Goal: Task Accomplishment & Management: Use online tool/utility

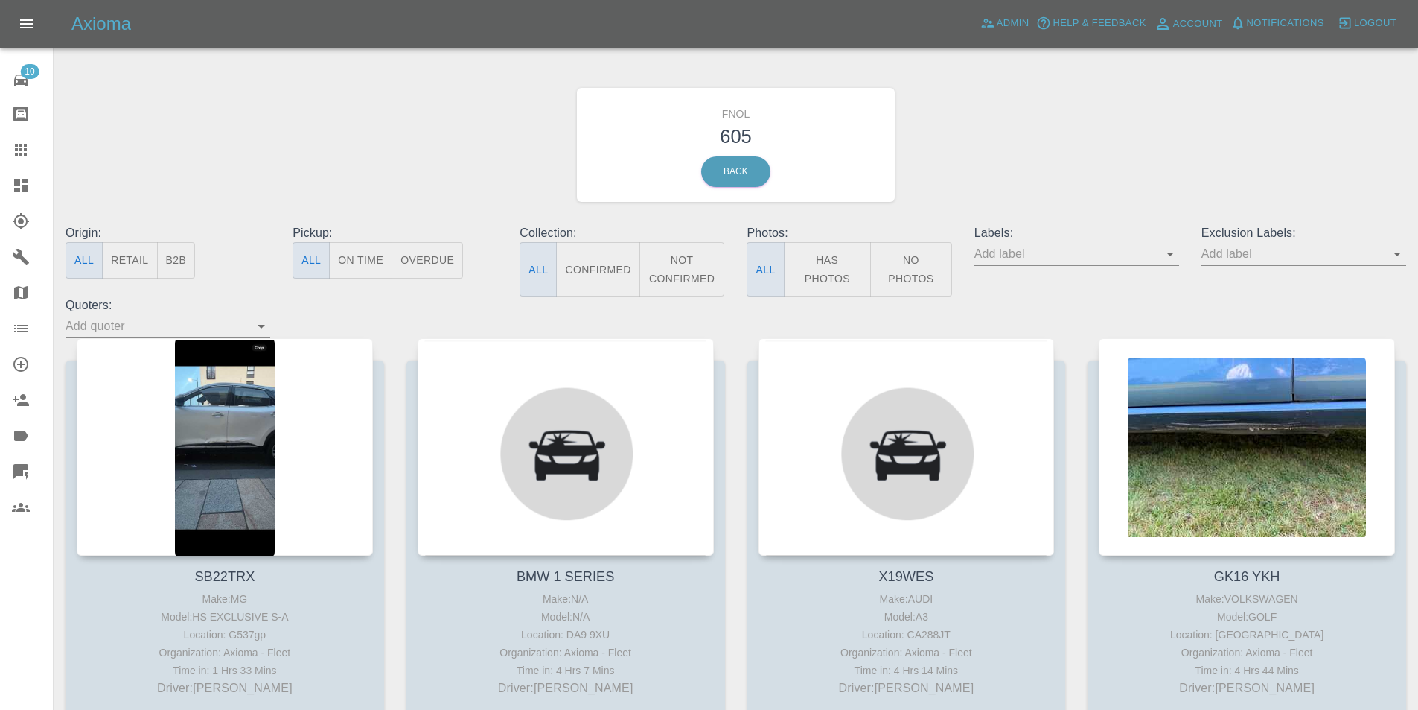
click at [825, 252] on button "Has Photos" at bounding box center [828, 269] width 88 height 54
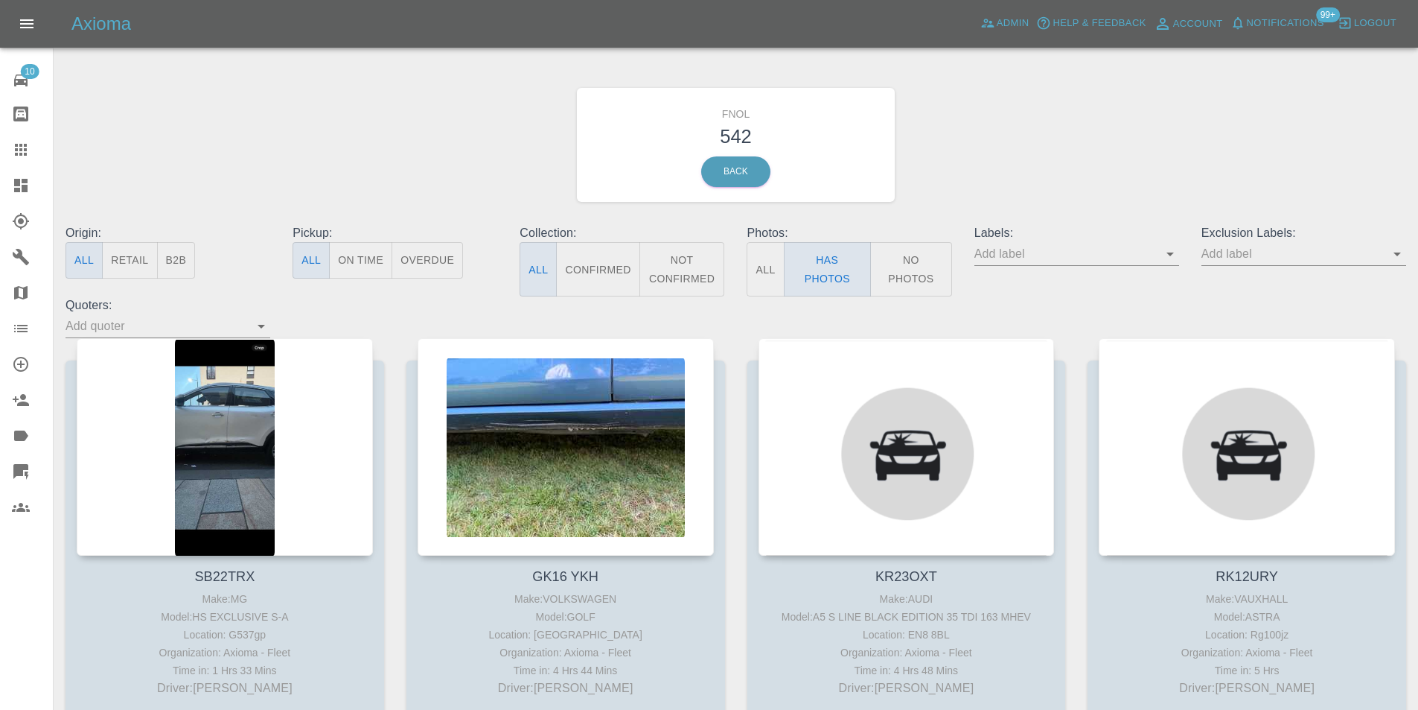
click at [1398, 257] on icon "Open" at bounding box center [1398, 254] width 18 height 18
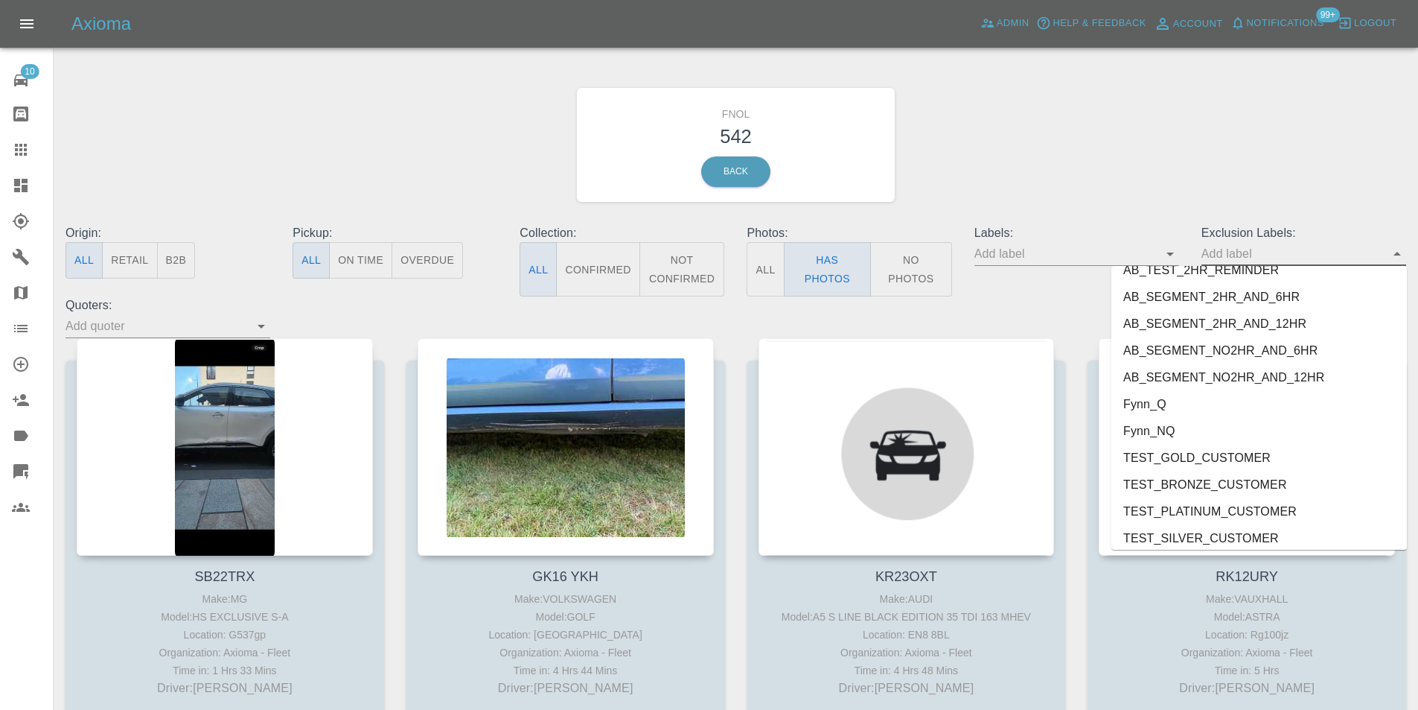
scroll to position [3106, 0]
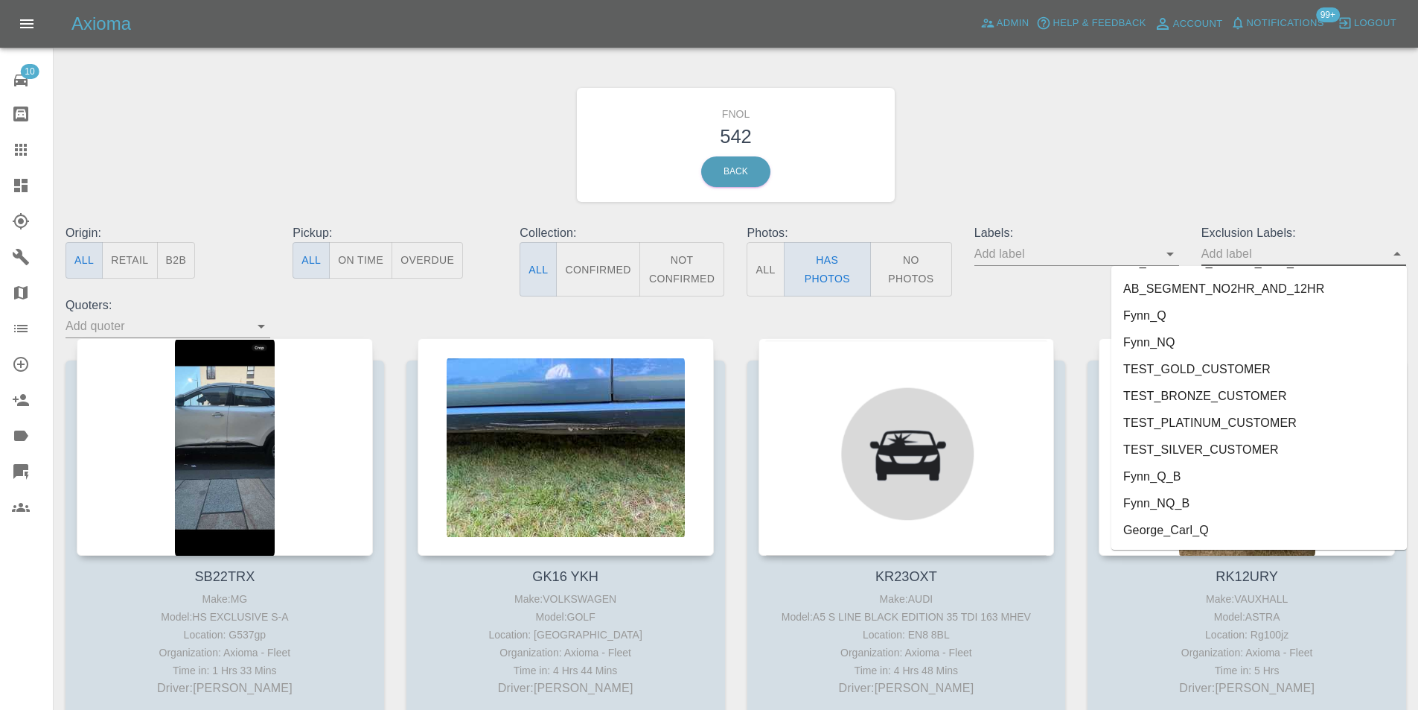
click at [1178, 523] on li "George_Carl_Q" at bounding box center [1260, 530] width 296 height 27
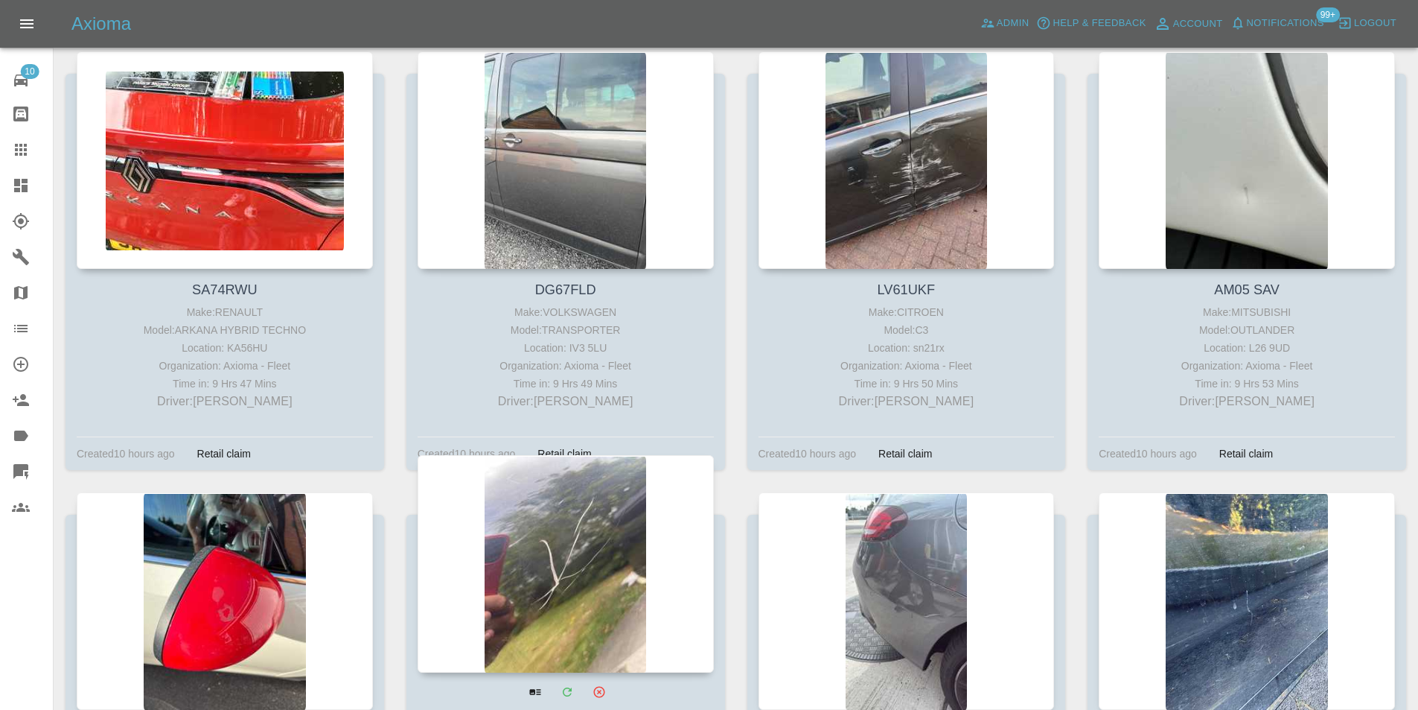
scroll to position [4567, 0]
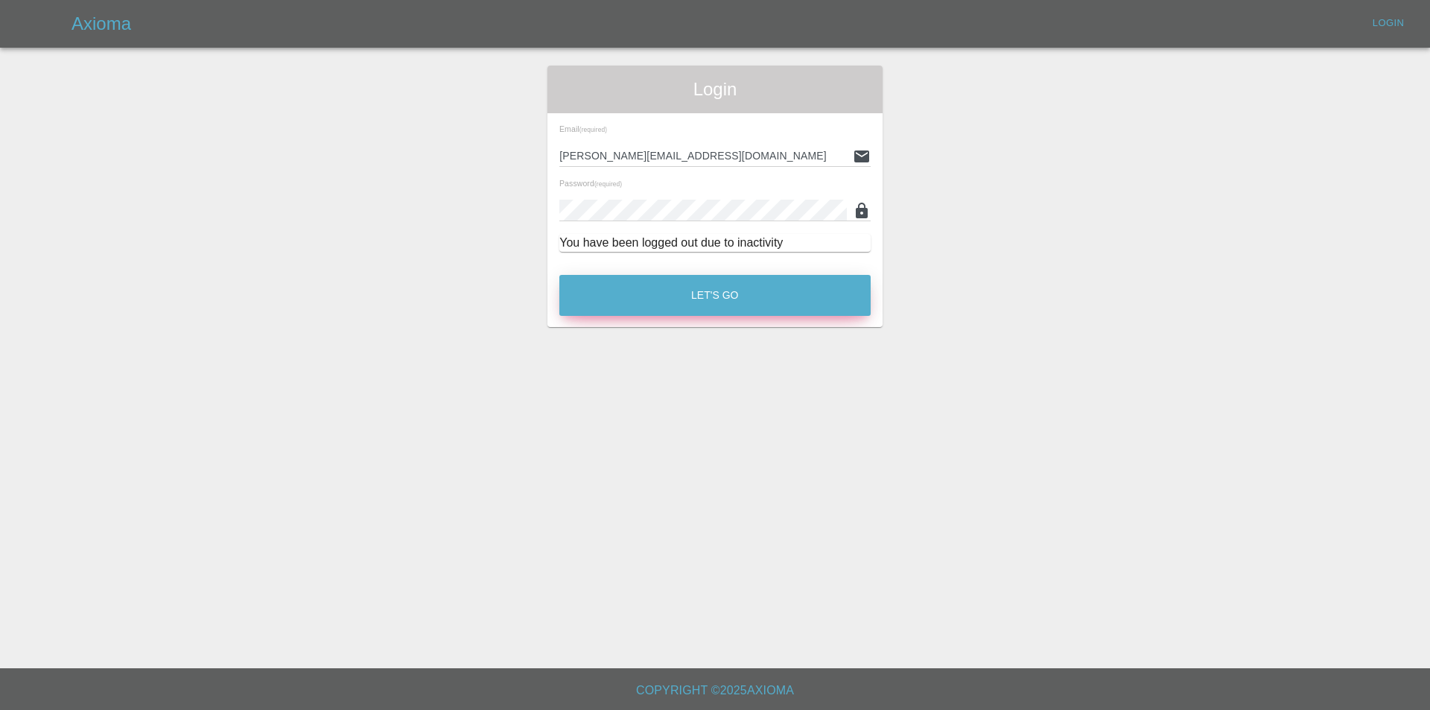
drag, startPoint x: 1261, startPoint y: 122, endPoint x: 669, endPoint y: 287, distance: 615.1
click at [669, 287] on button "Let's Go" at bounding box center [714, 295] width 311 height 41
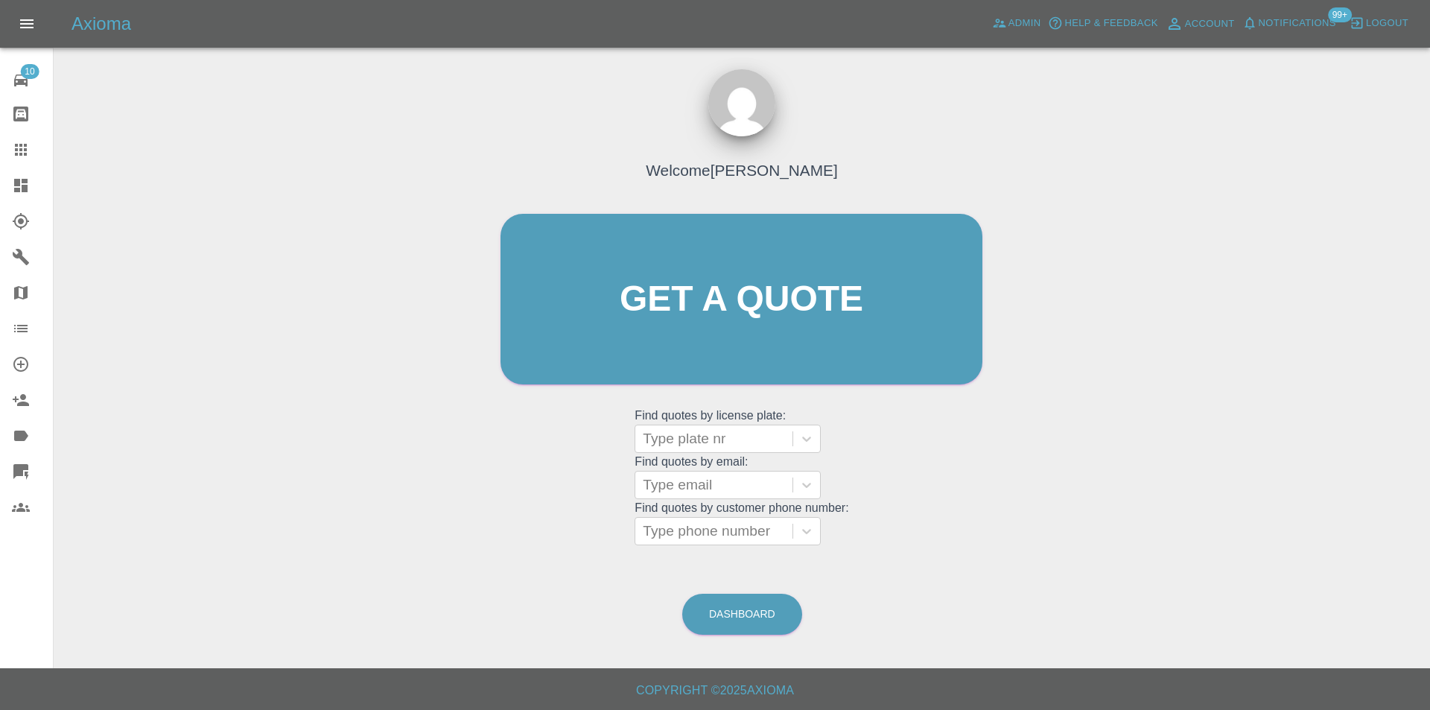
click at [23, 187] on icon at bounding box center [20, 185] width 13 height 13
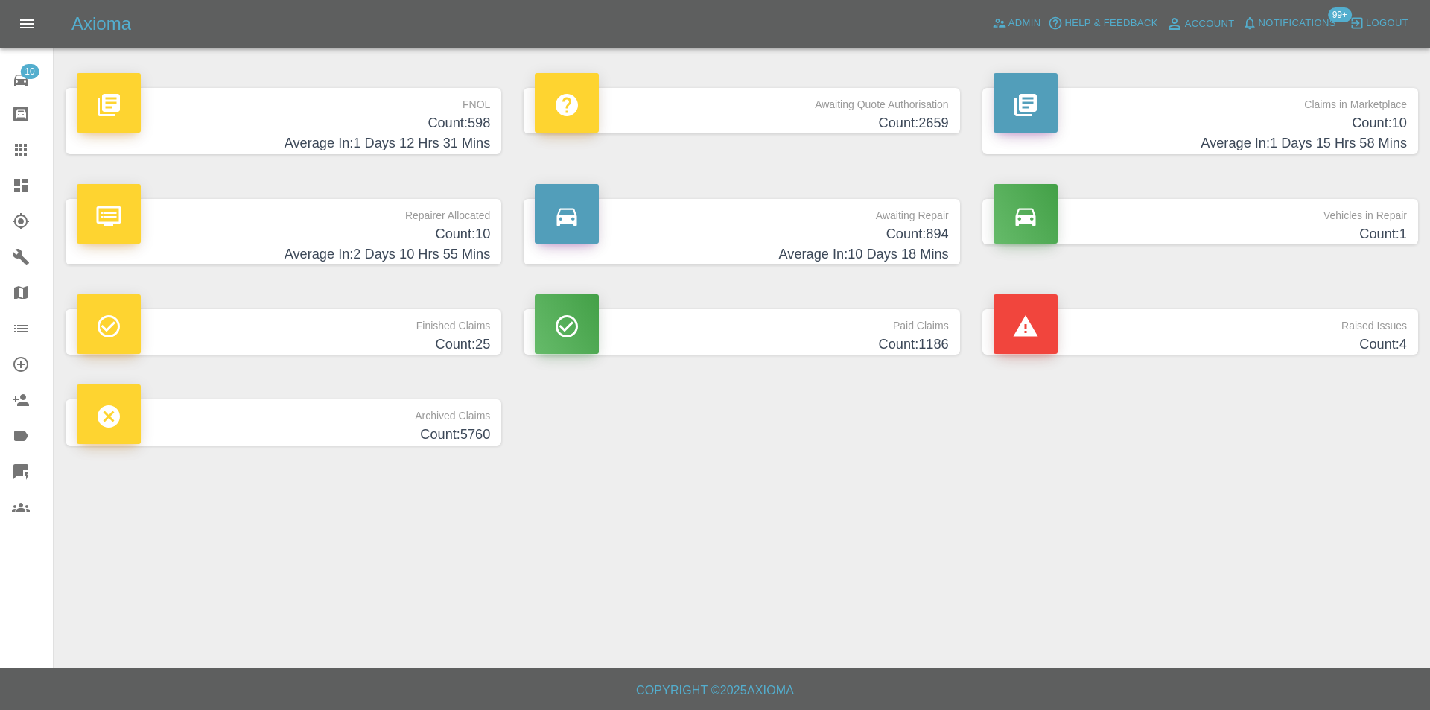
click at [468, 125] on h4 "Count: 598" at bounding box center [283, 123] width 413 height 20
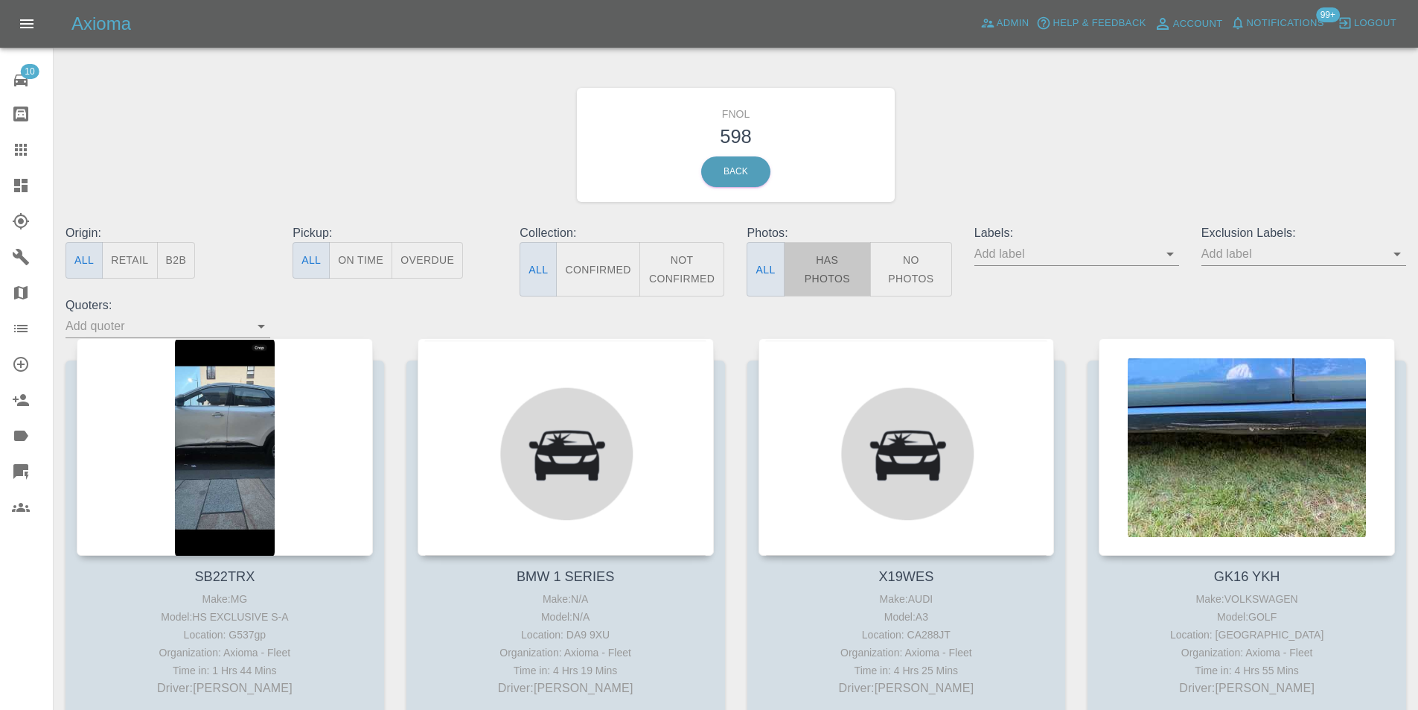
click at [818, 272] on button "Has Photos" at bounding box center [828, 269] width 88 height 54
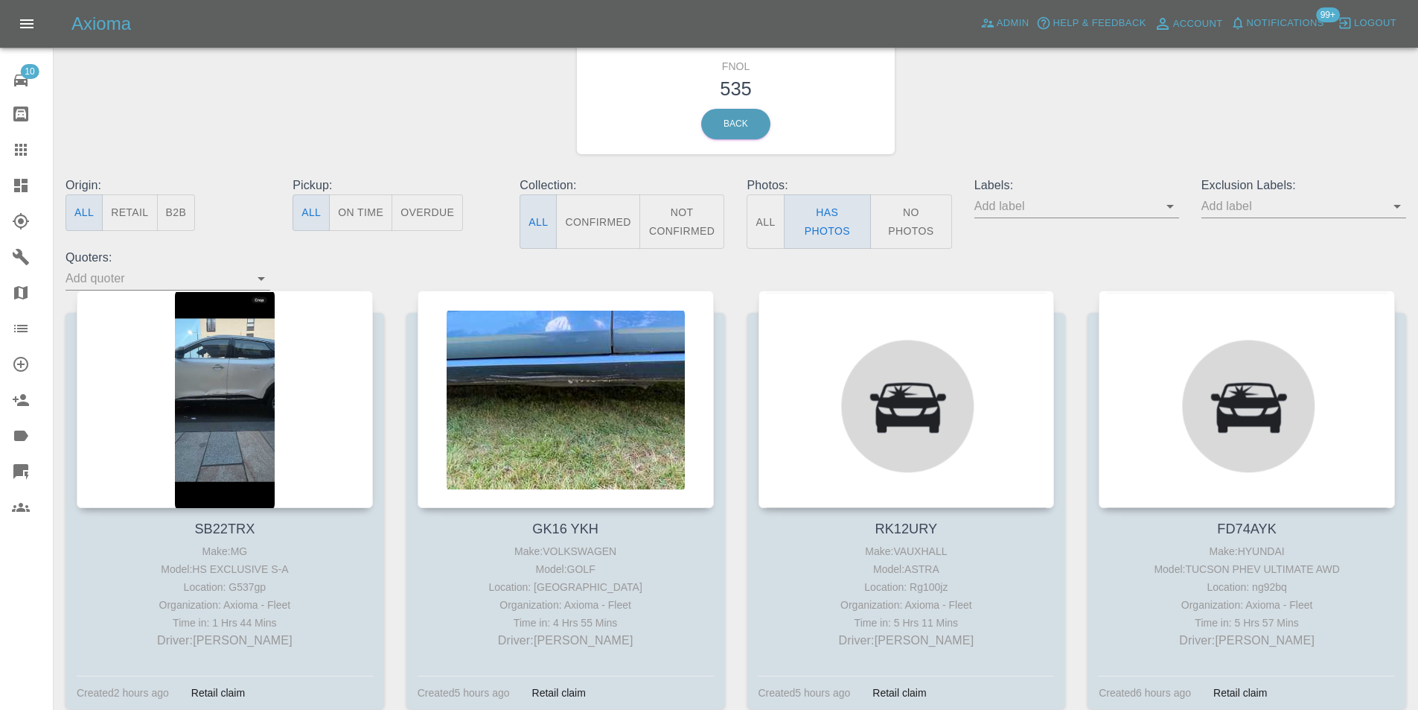
scroll to position [74, 0]
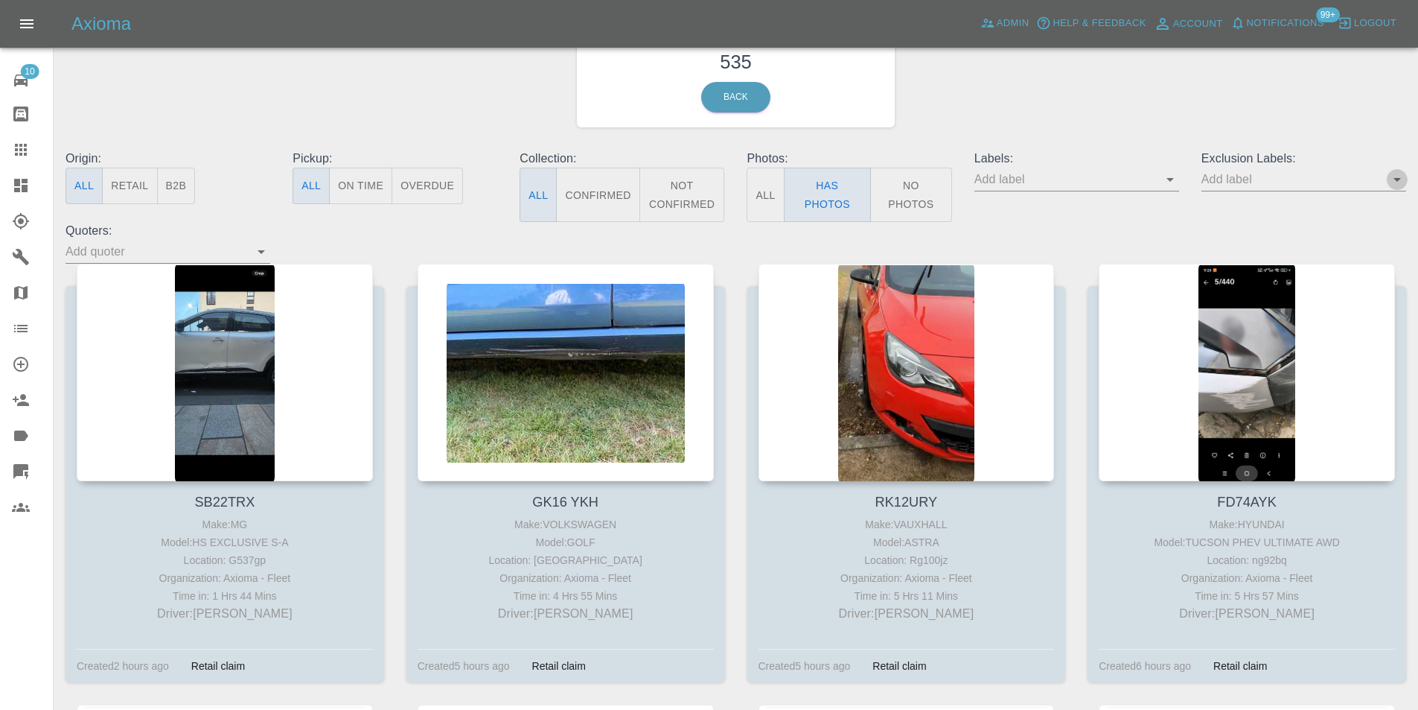
click at [1401, 183] on icon "Open" at bounding box center [1398, 180] width 18 height 18
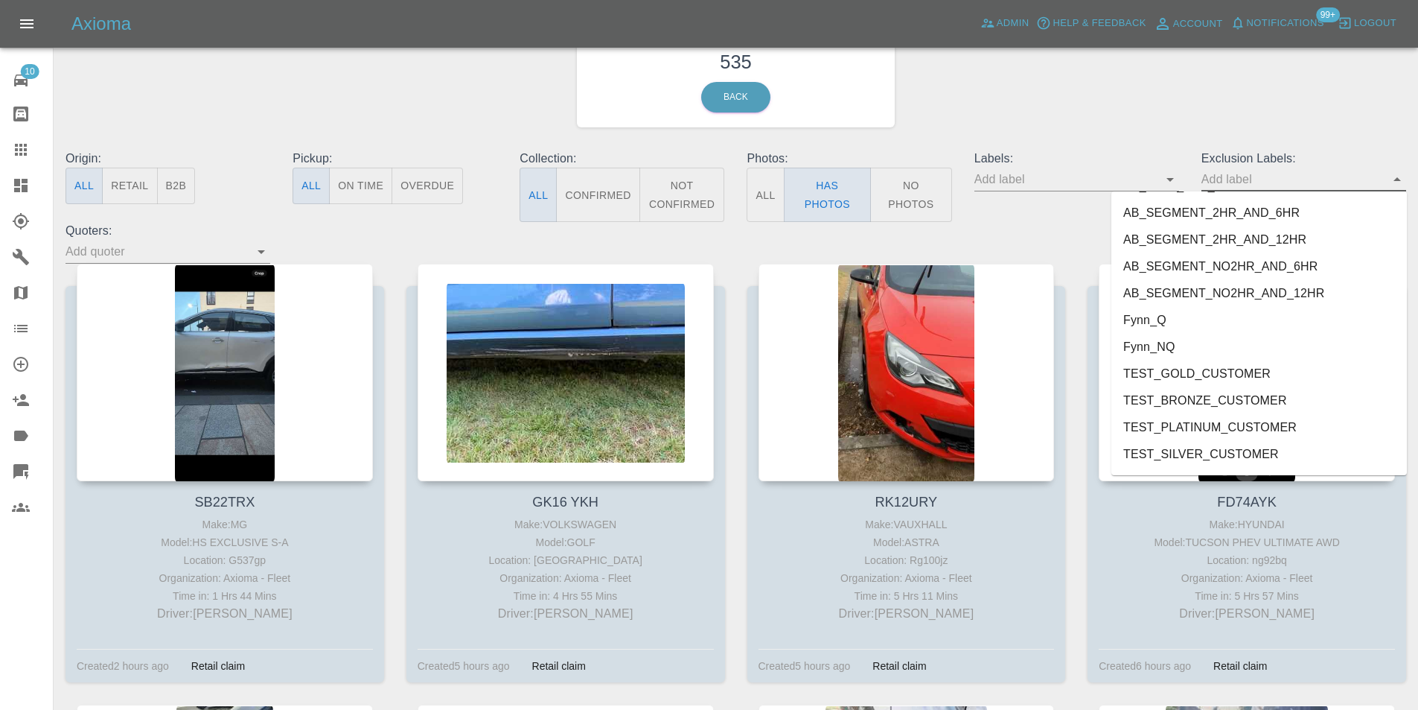
scroll to position [3106, 0]
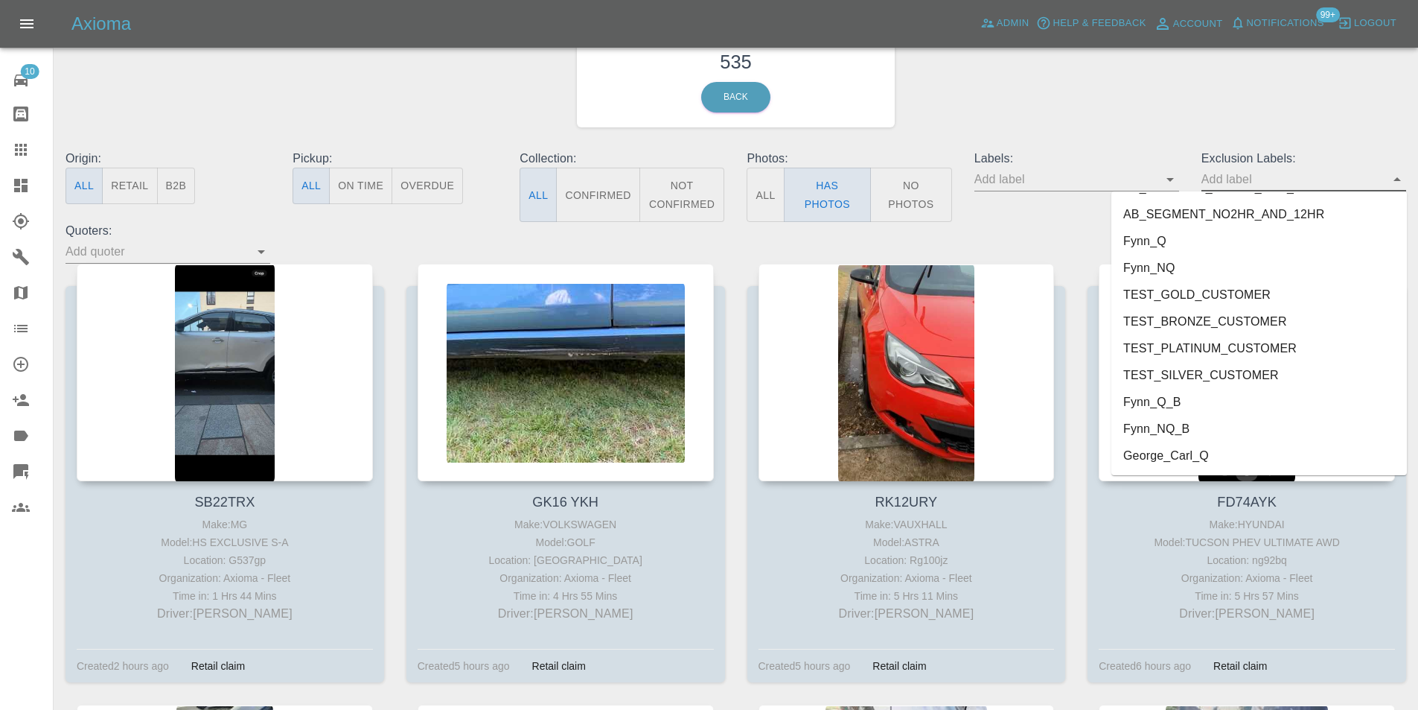
click at [1179, 450] on li "George_Carl_Q" at bounding box center [1260, 455] width 296 height 27
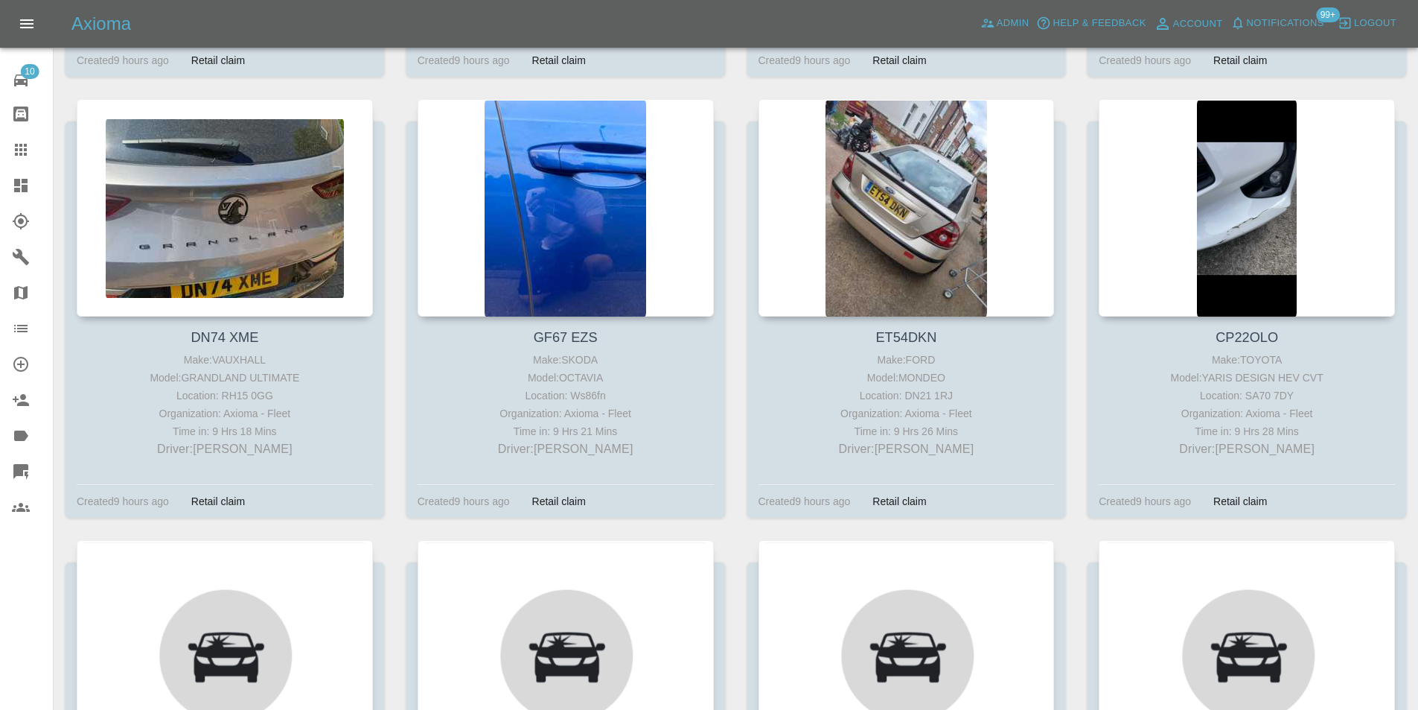
scroll to position [2457, 0]
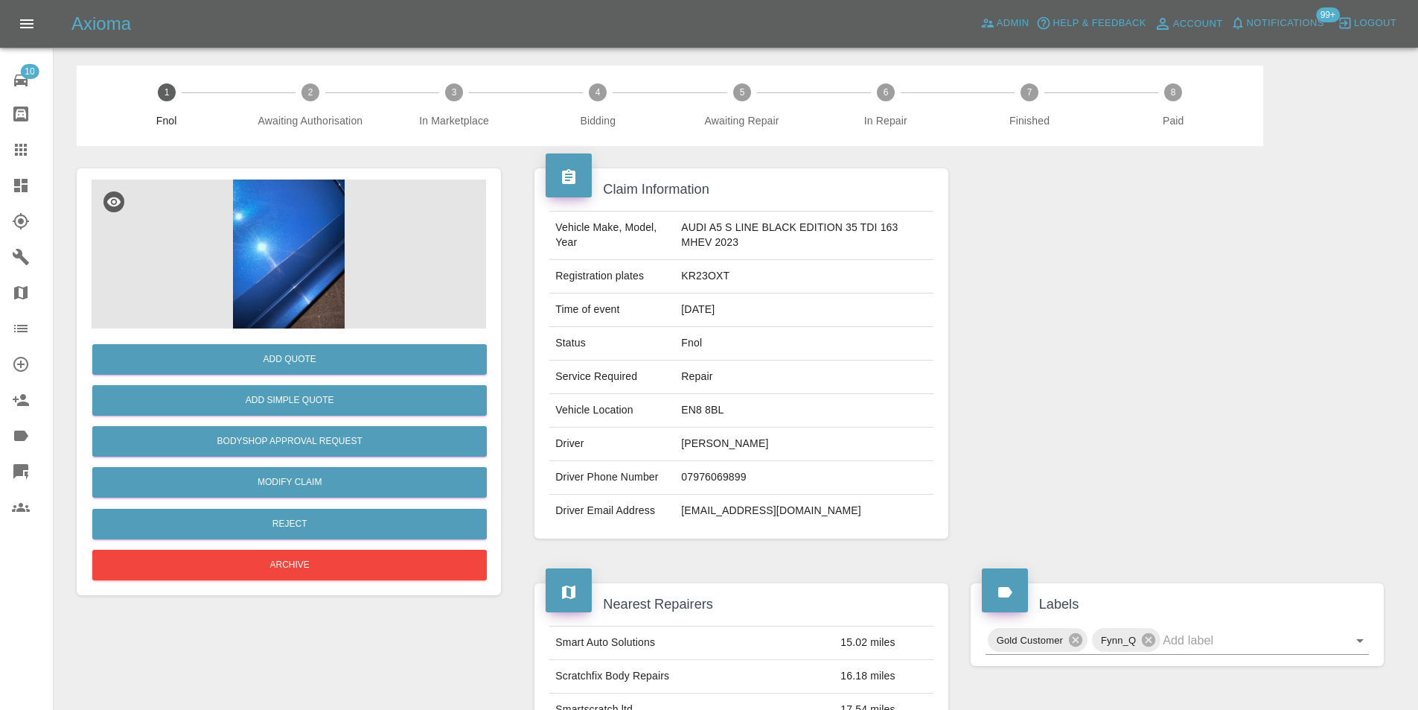
click at [296, 241] on img at bounding box center [289, 253] width 395 height 149
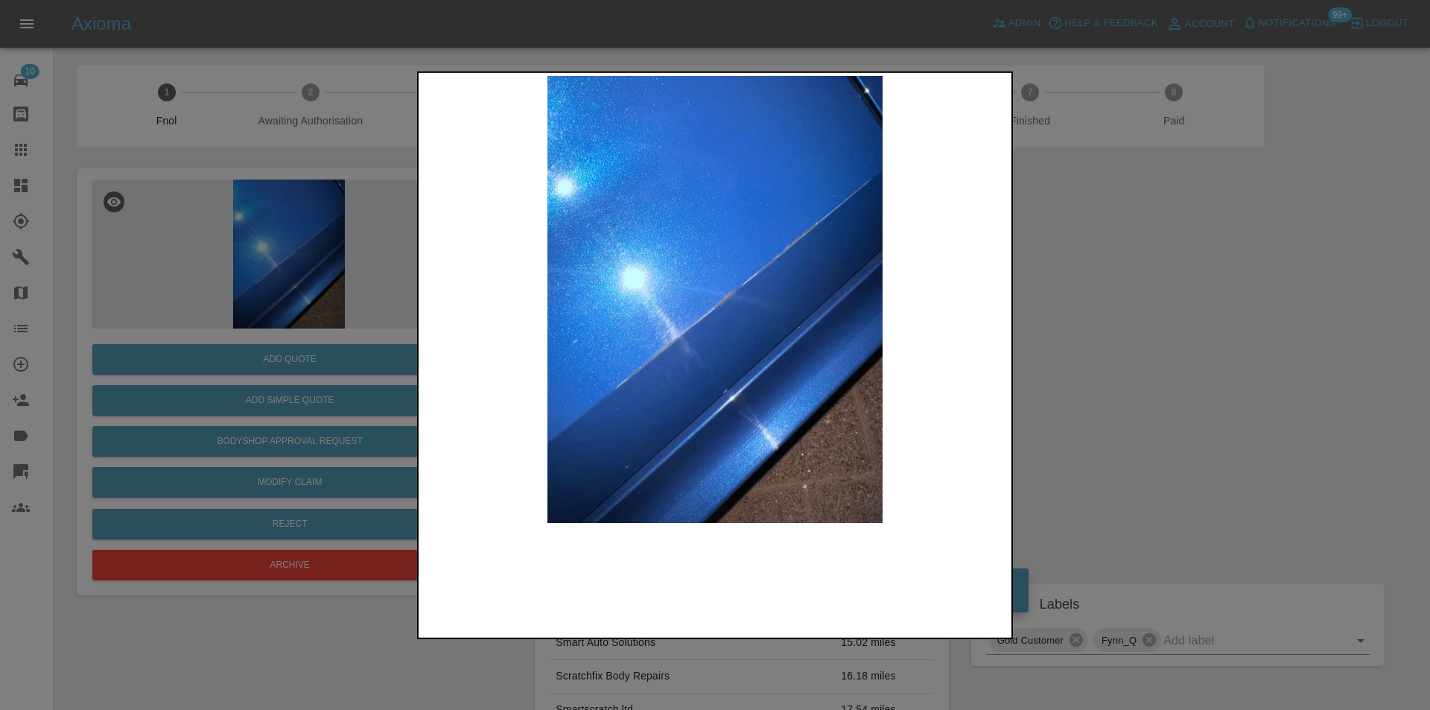
click at [748, 311] on img at bounding box center [714, 298] width 587 height 447
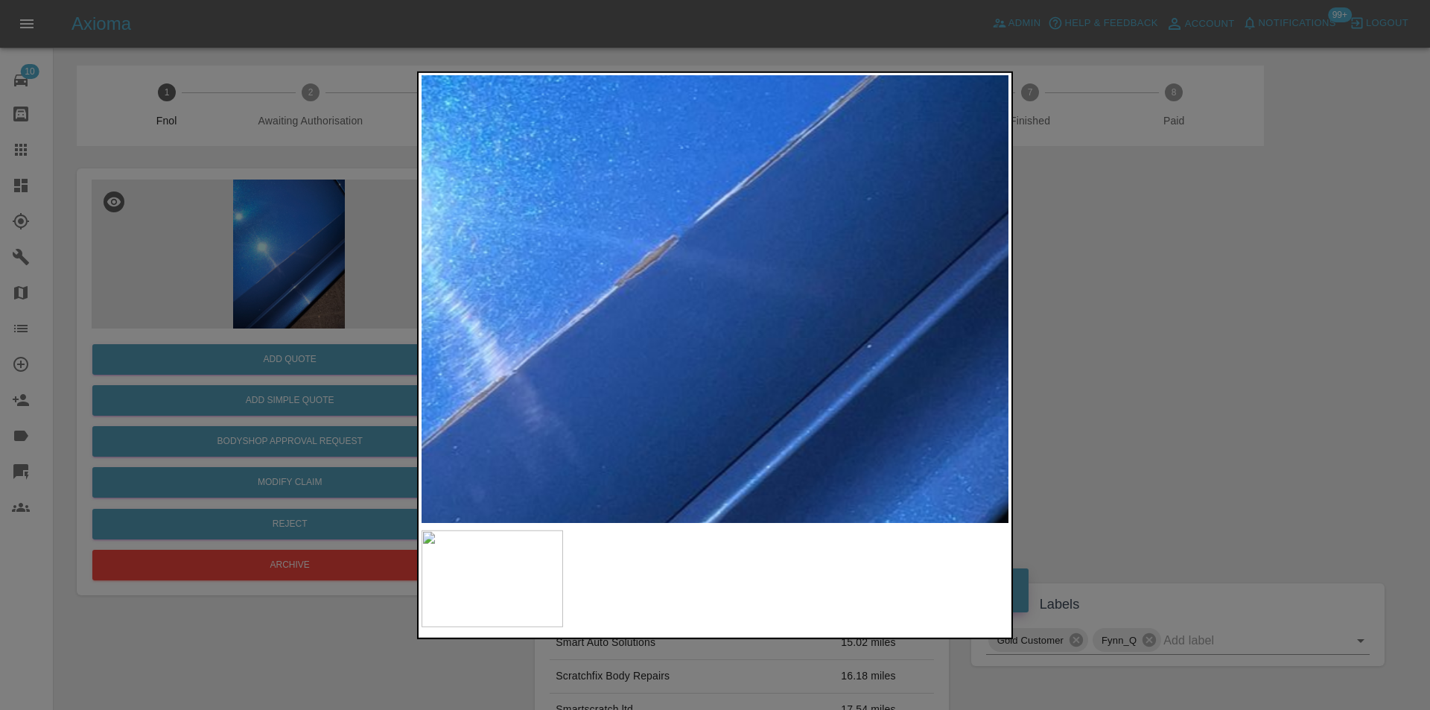
click at [748, 311] on img at bounding box center [616, 261] width 1760 height 1341
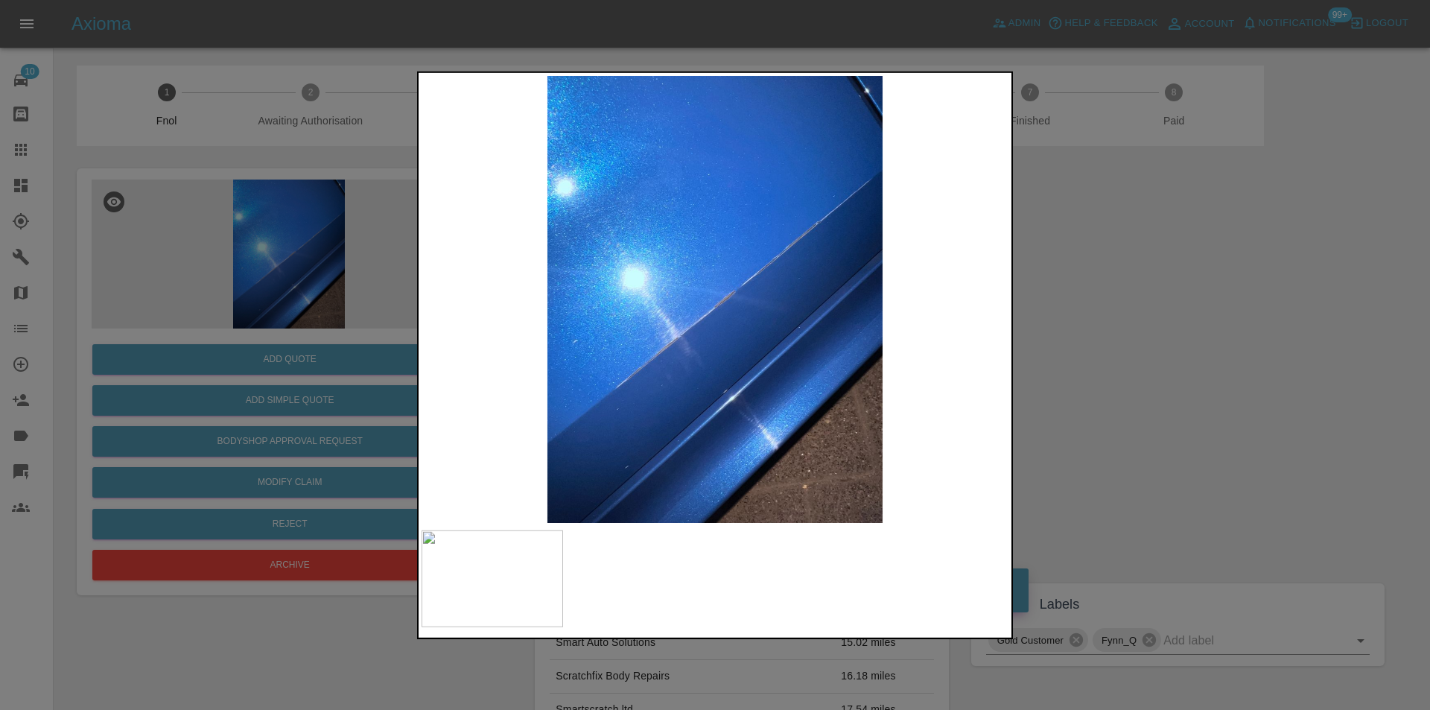
click at [1112, 331] on div at bounding box center [715, 355] width 1430 height 710
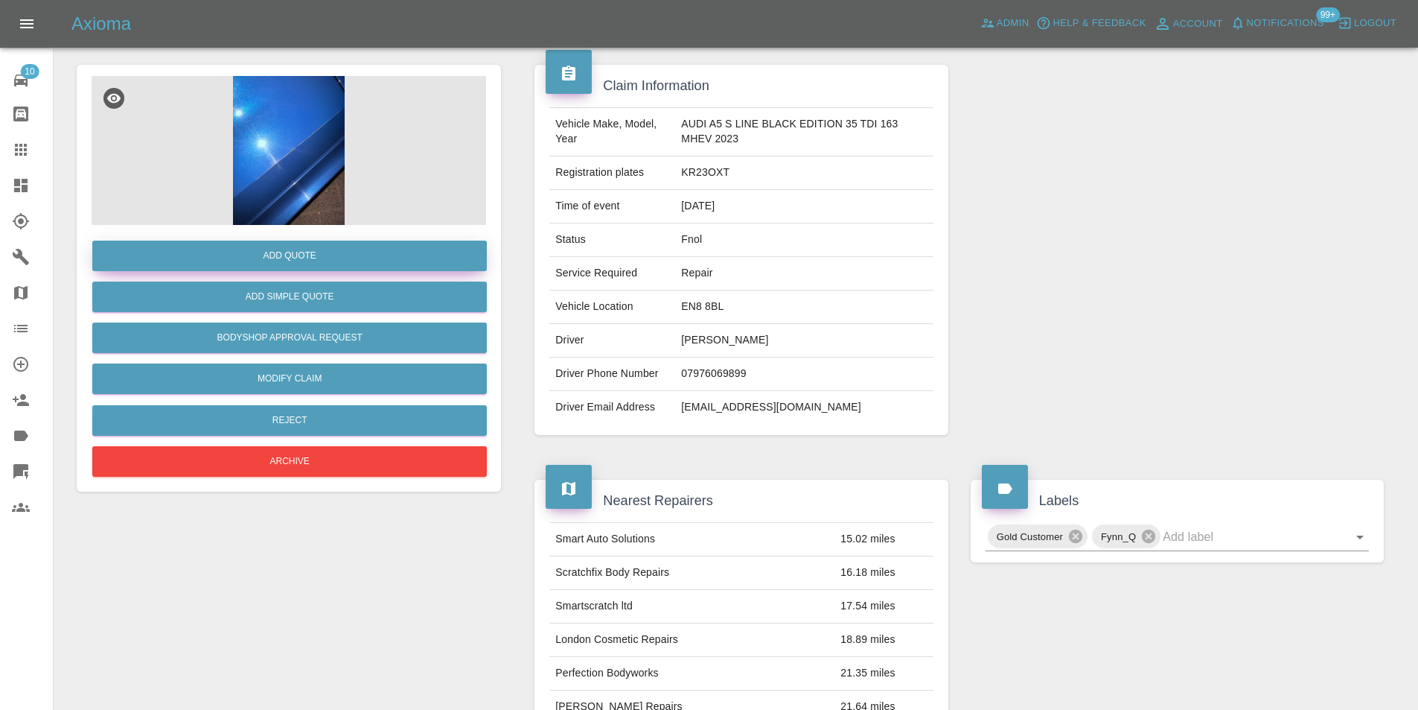
scroll to position [22, 0]
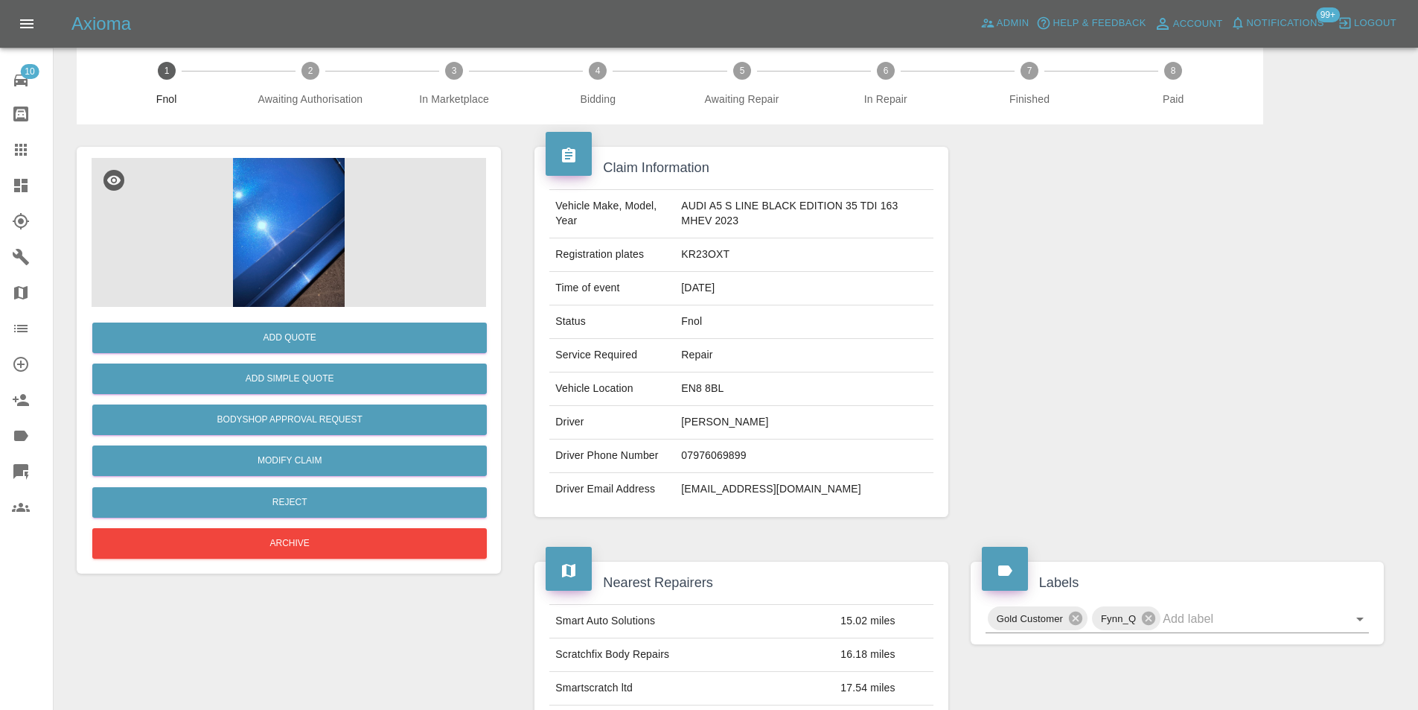
click at [296, 267] on img at bounding box center [289, 232] width 395 height 149
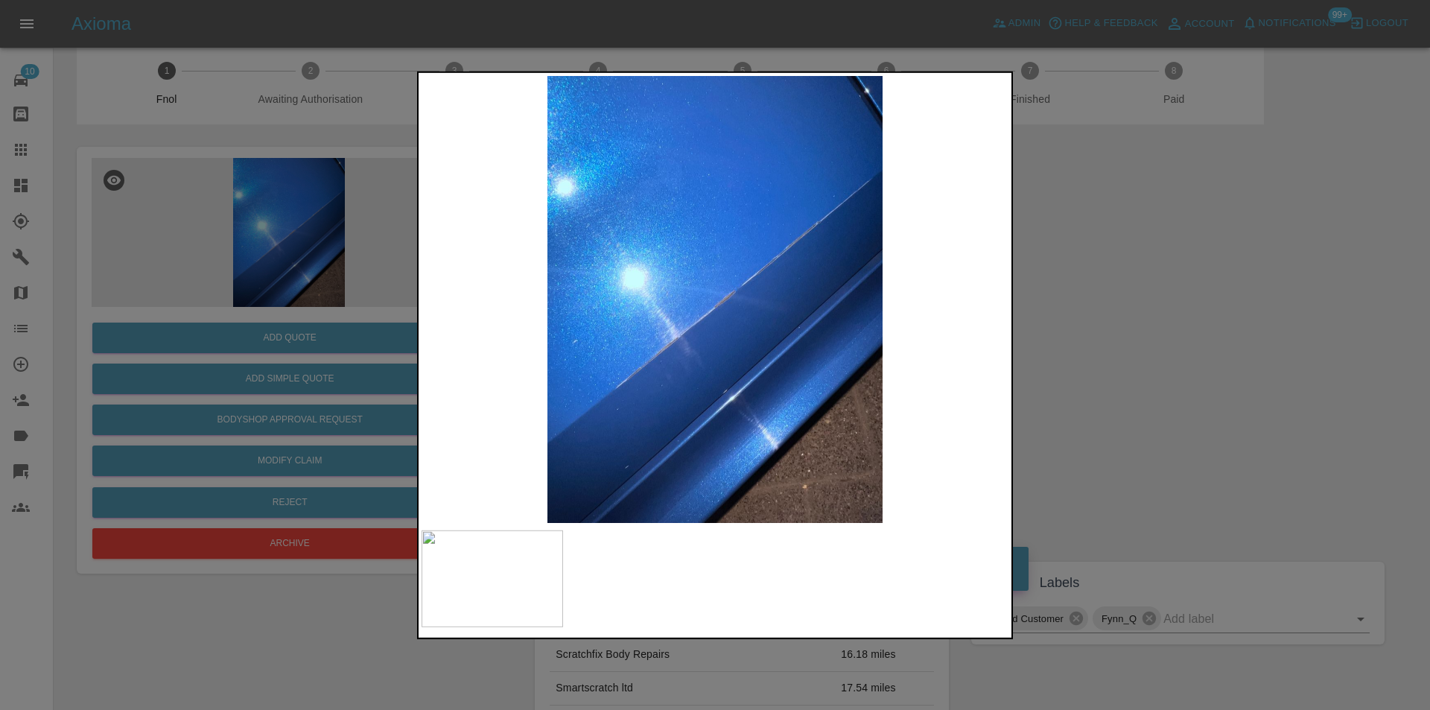
click at [780, 439] on img at bounding box center [714, 298] width 587 height 447
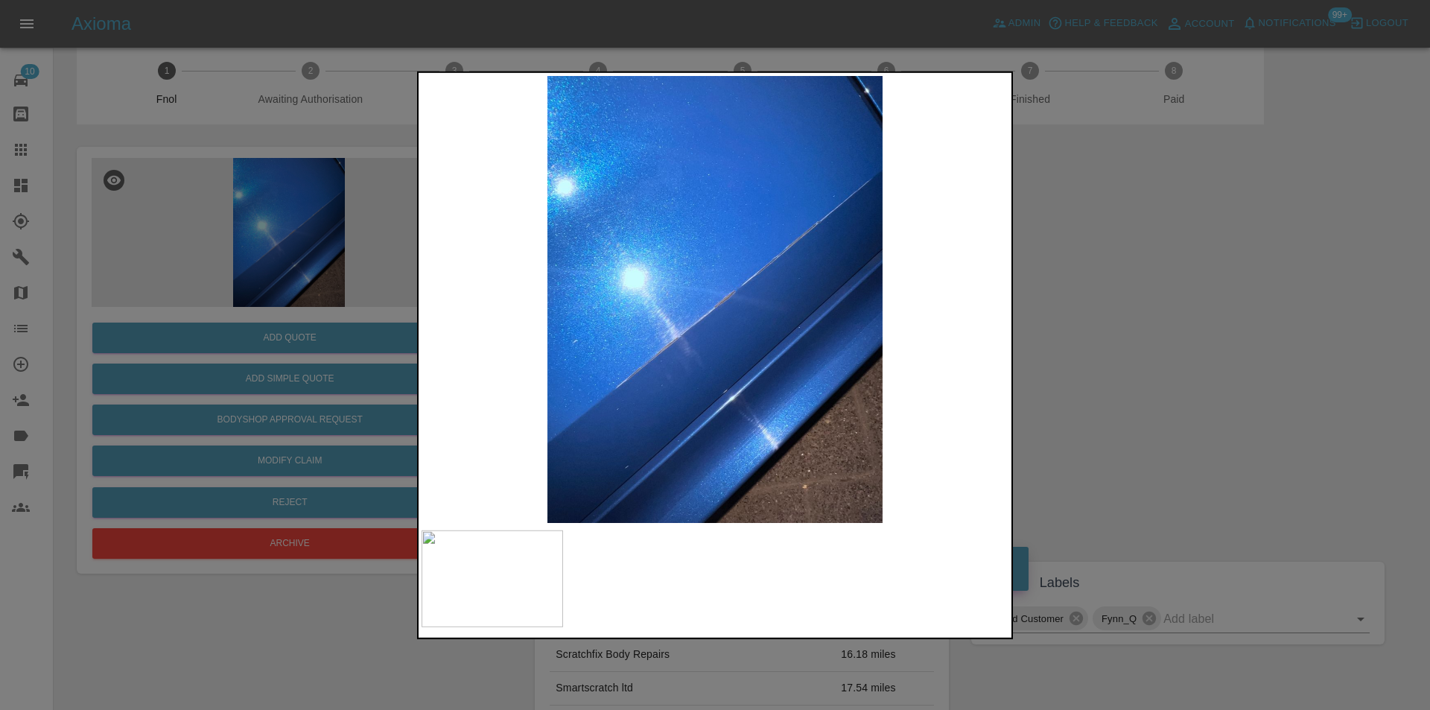
click at [1151, 400] on div at bounding box center [715, 355] width 1430 height 710
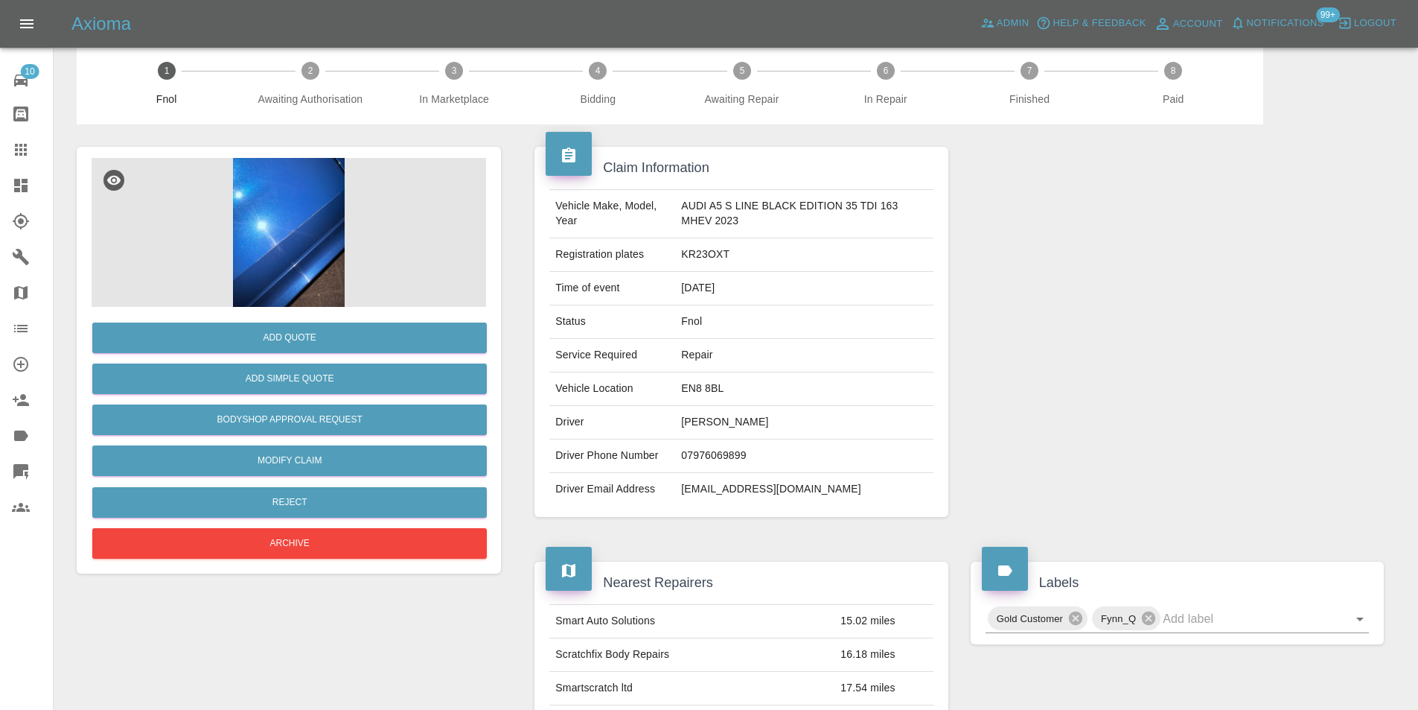
click at [352, 363] on div "Add Simple Quote" at bounding box center [289, 379] width 395 height 38
click at [328, 375] on button "Add Simple Quote" at bounding box center [289, 378] width 395 height 31
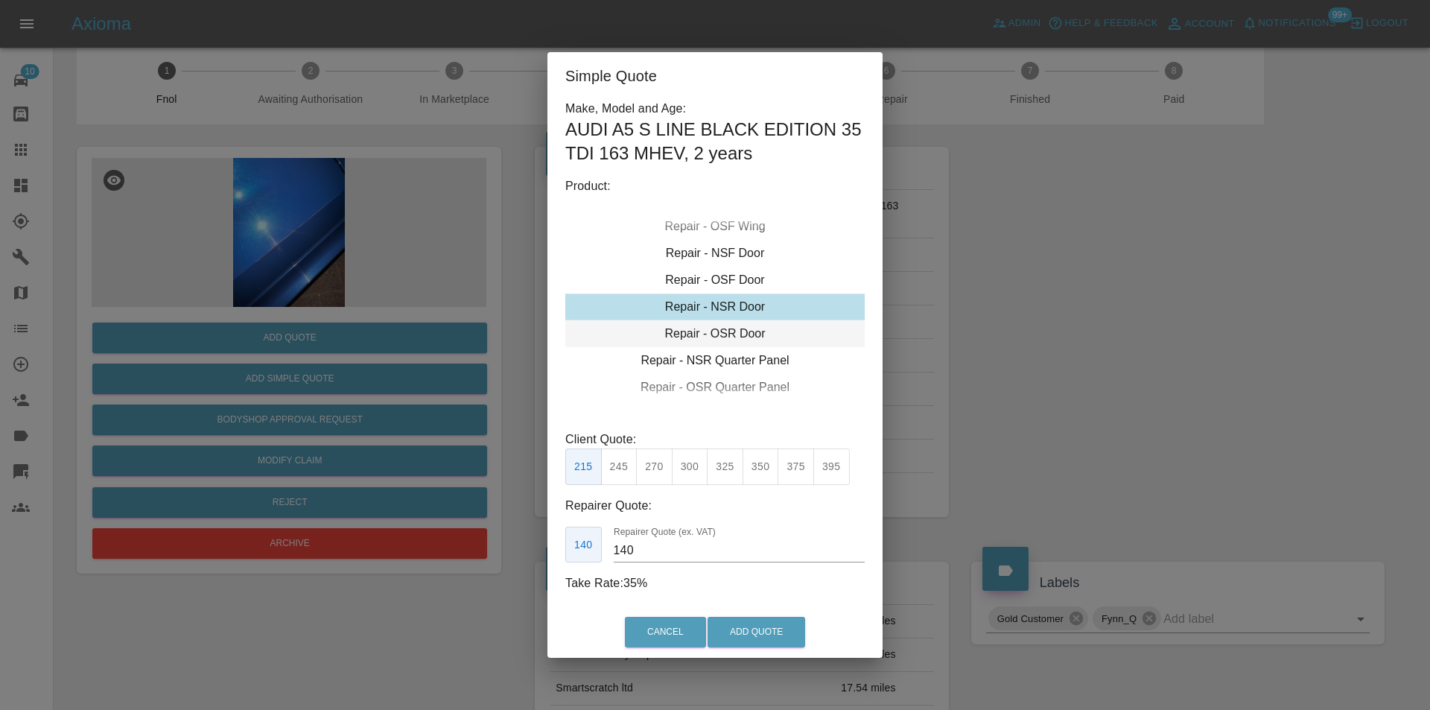
click at [748, 334] on div "Repair - OSR Door" at bounding box center [714, 333] width 299 height 27
drag, startPoint x: 625, startPoint y: 470, endPoint x: 635, endPoint y: 476, distance: 12.0
click at [628, 471] on button "245" at bounding box center [619, 466] width 36 height 36
type input "160"
click at [788, 643] on button "Add Quote" at bounding box center [756, 632] width 98 height 31
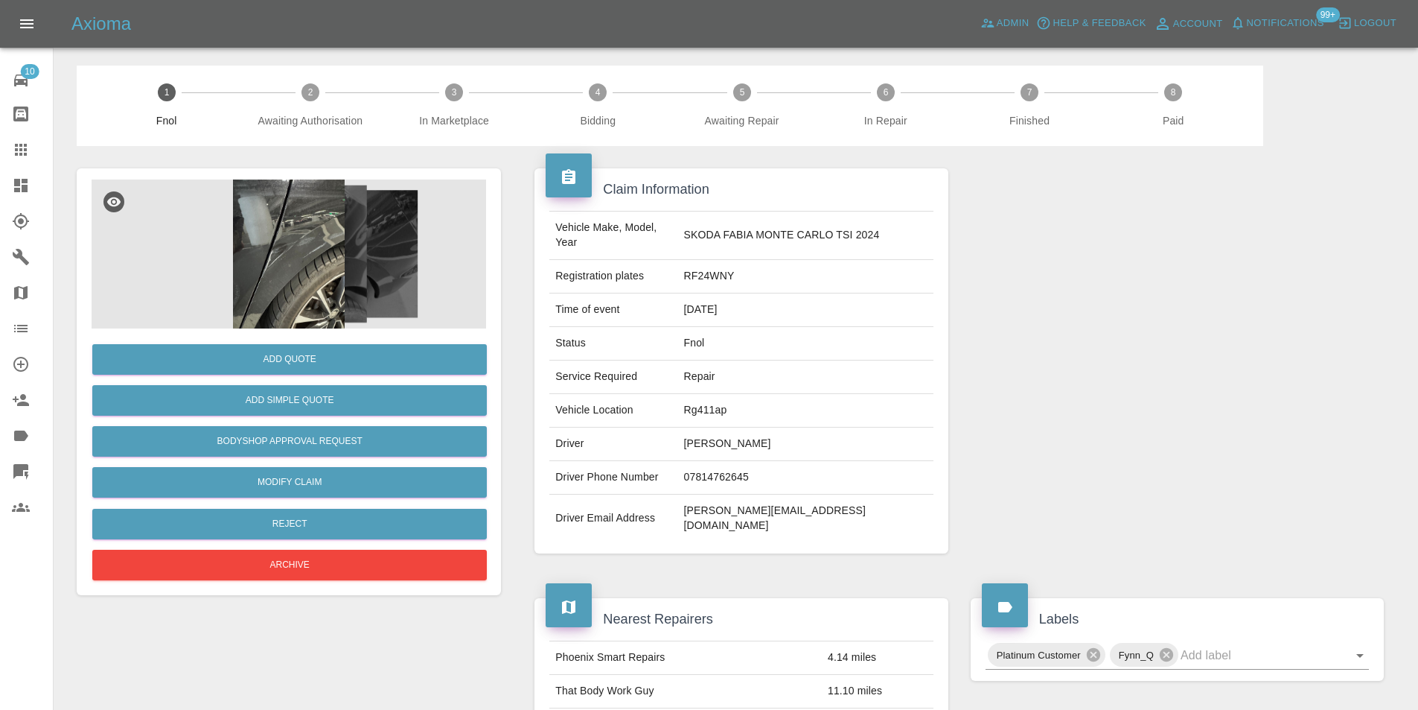
click at [289, 238] on img at bounding box center [289, 253] width 395 height 149
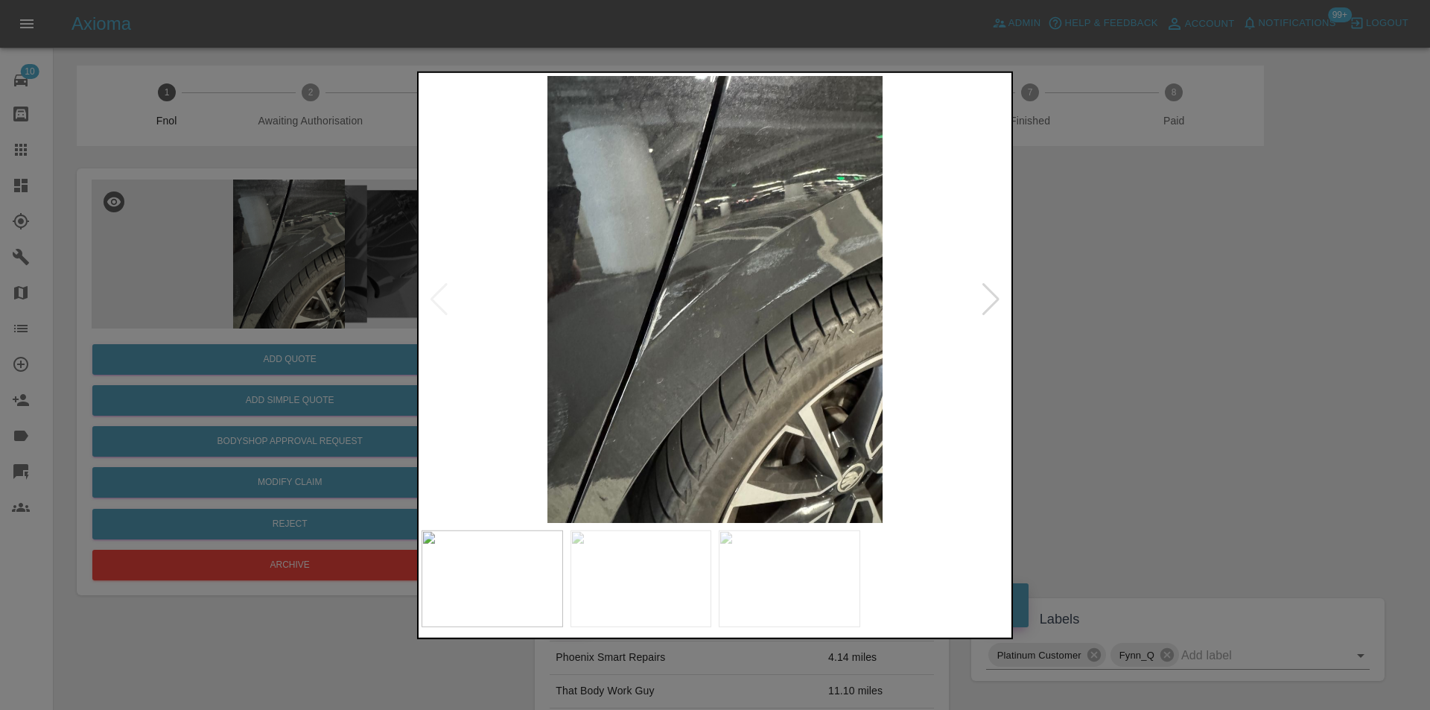
click at [994, 299] on div at bounding box center [991, 298] width 20 height 33
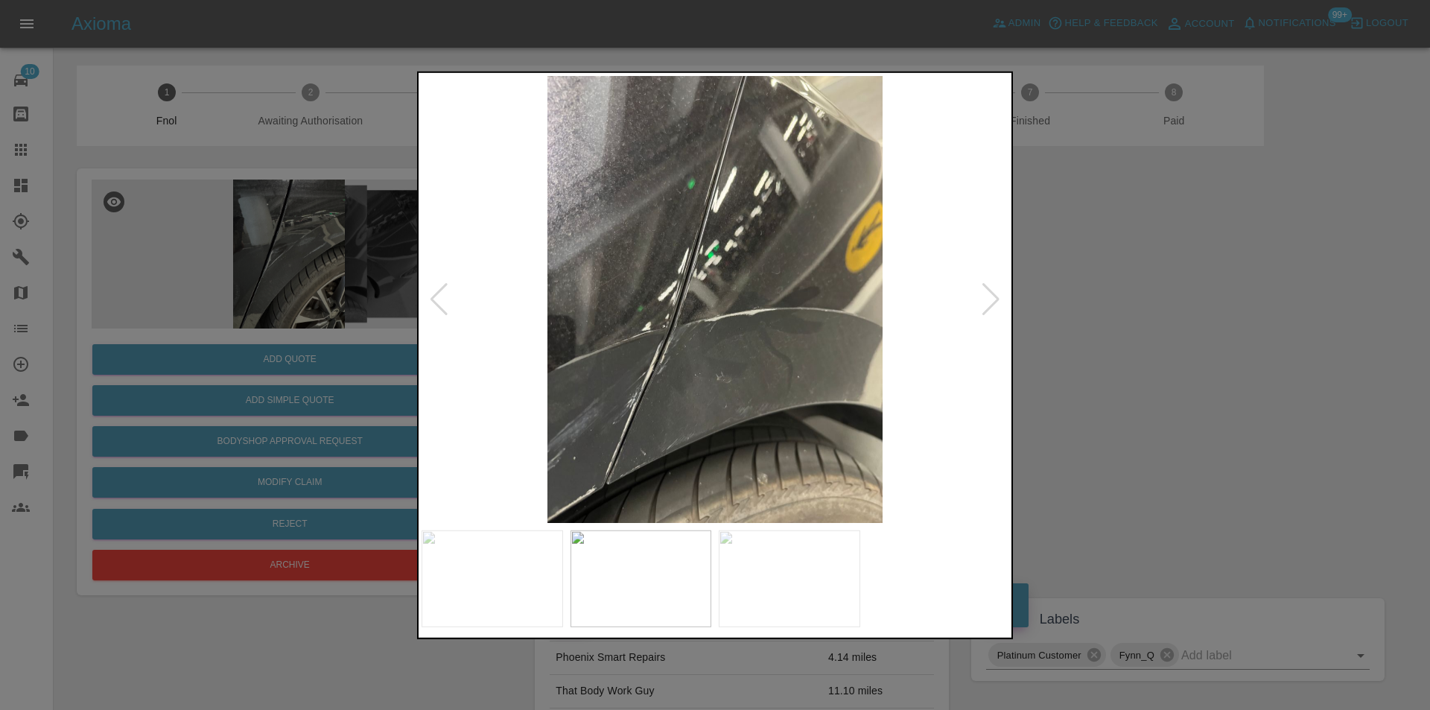
click at [994, 299] on div at bounding box center [991, 298] width 20 height 33
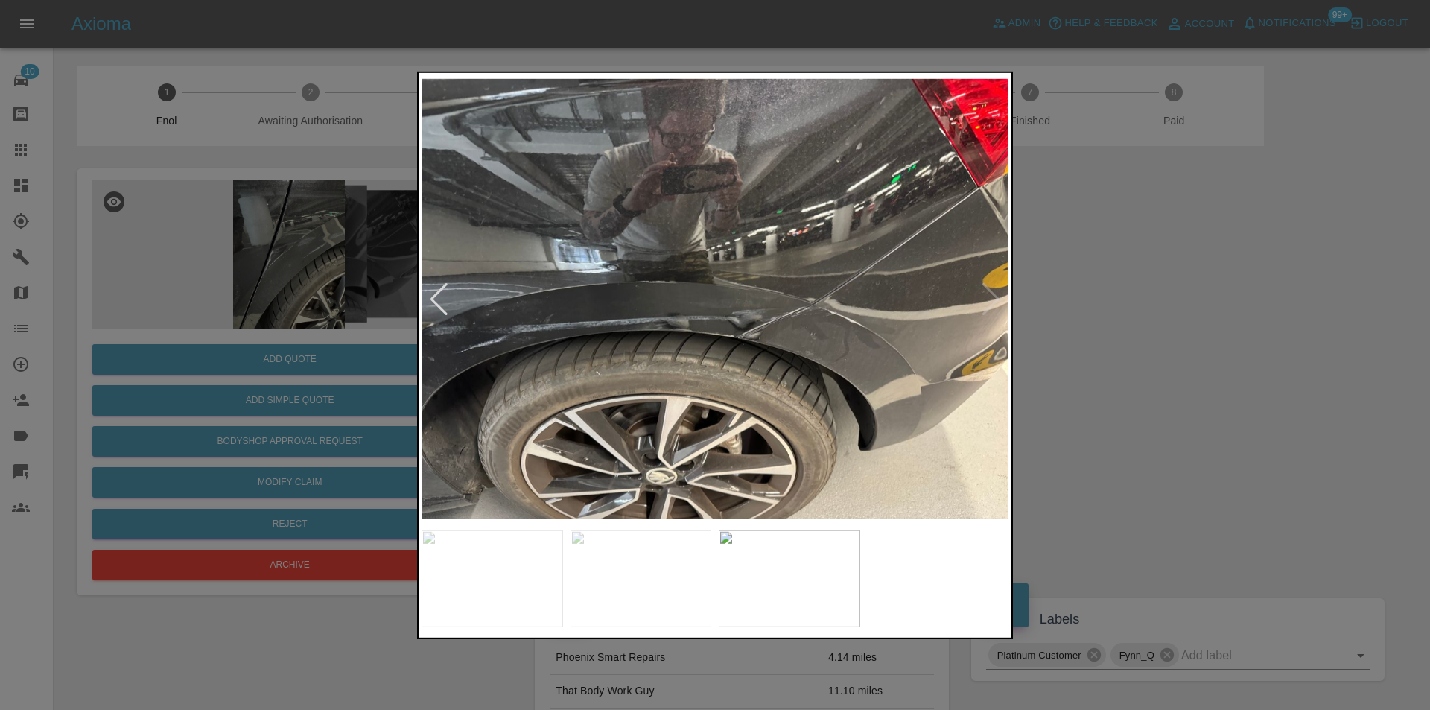
click at [994, 299] on img at bounding box center [714, 298] width 587 height 447
click at [1196, 337] on div at bounding box center [715, 355] width 1430 height 710
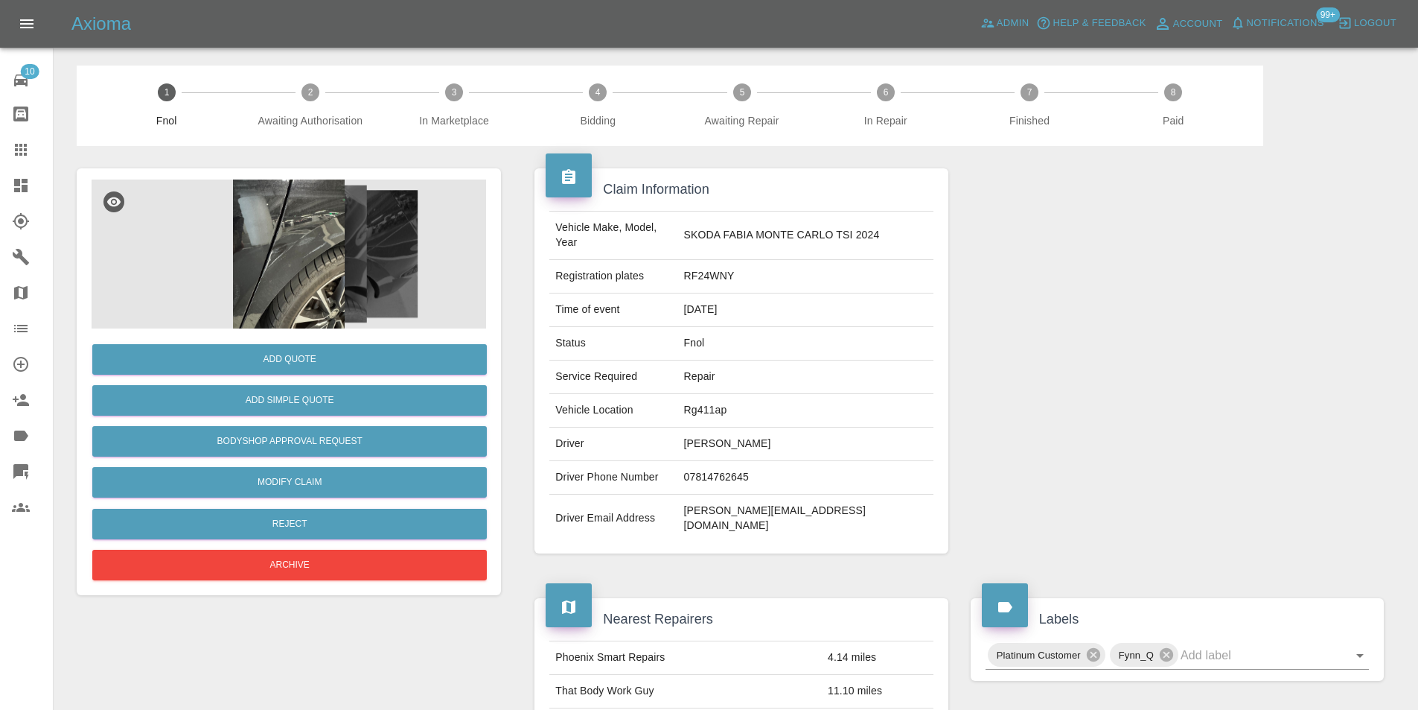
click at [318, 247] on img at bounding box center [289, 253] width 395 height 149
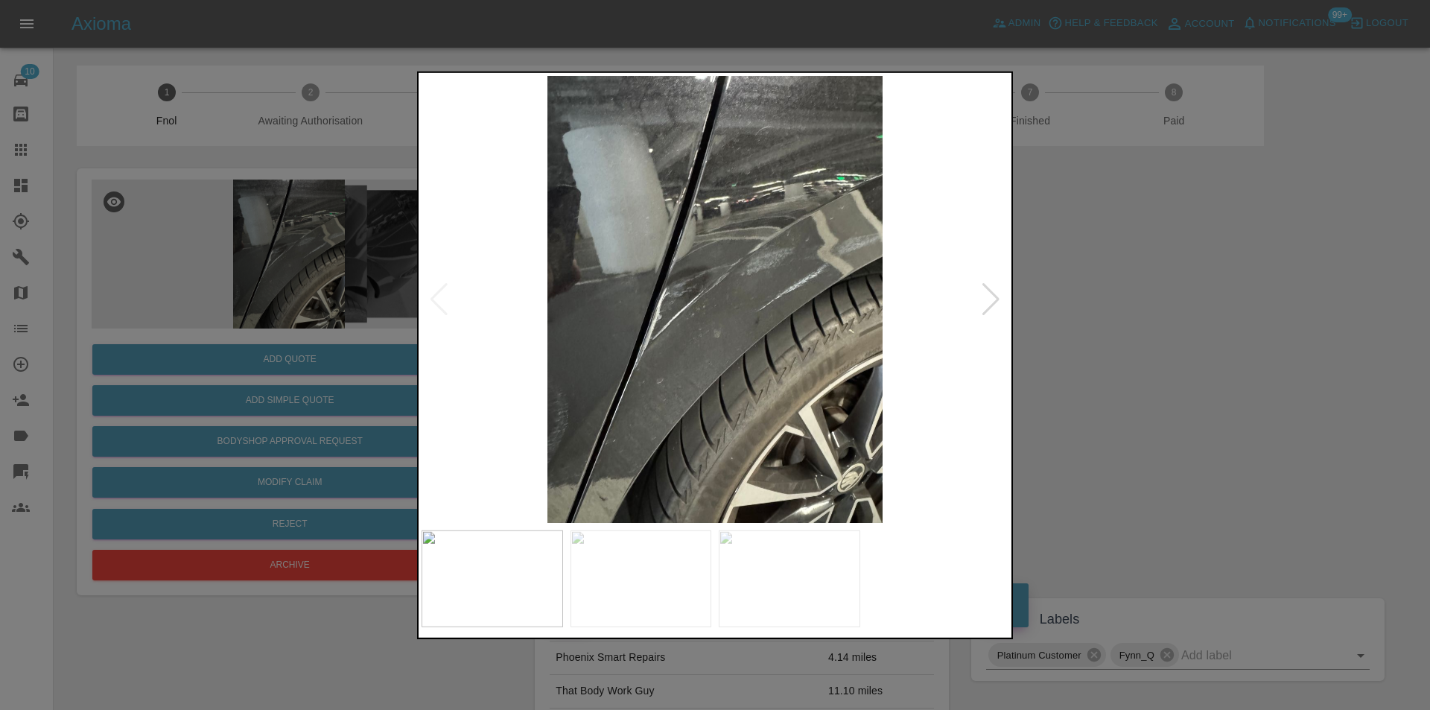
click at [992, 291] on div at bounding box center [991, 298] width 20 height 33
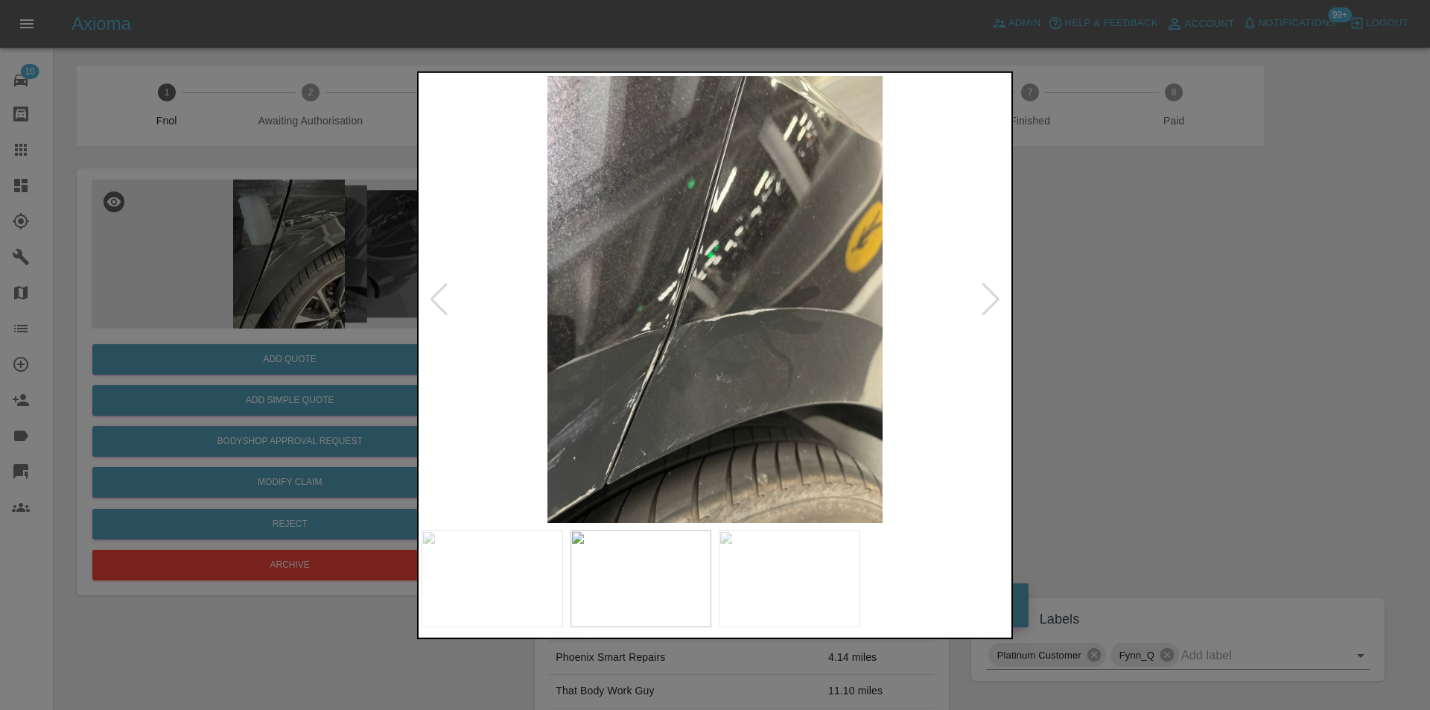
click at [992, 291] on div at bounding box center [991, 298] width 20 height 33
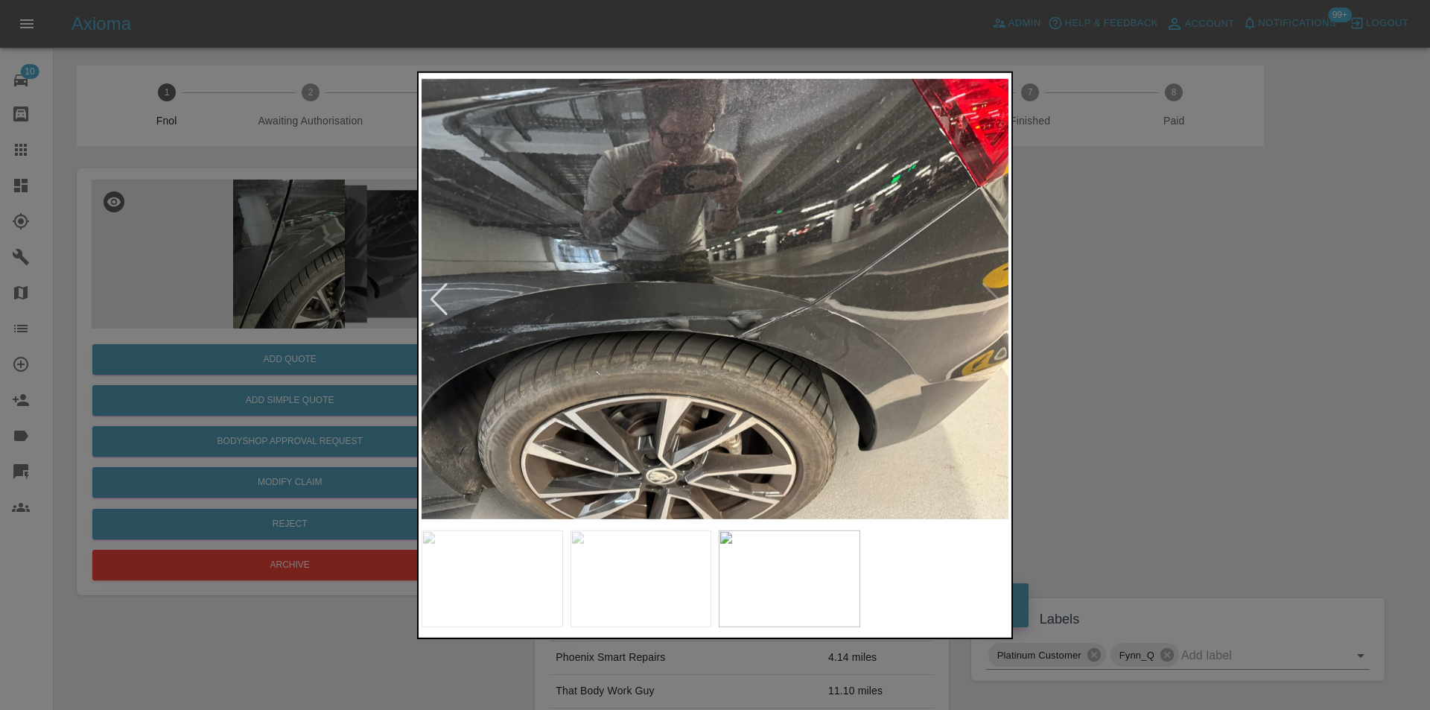
click at [1165, 302] on div at bounding box center [715, 355] width 1430 height 710
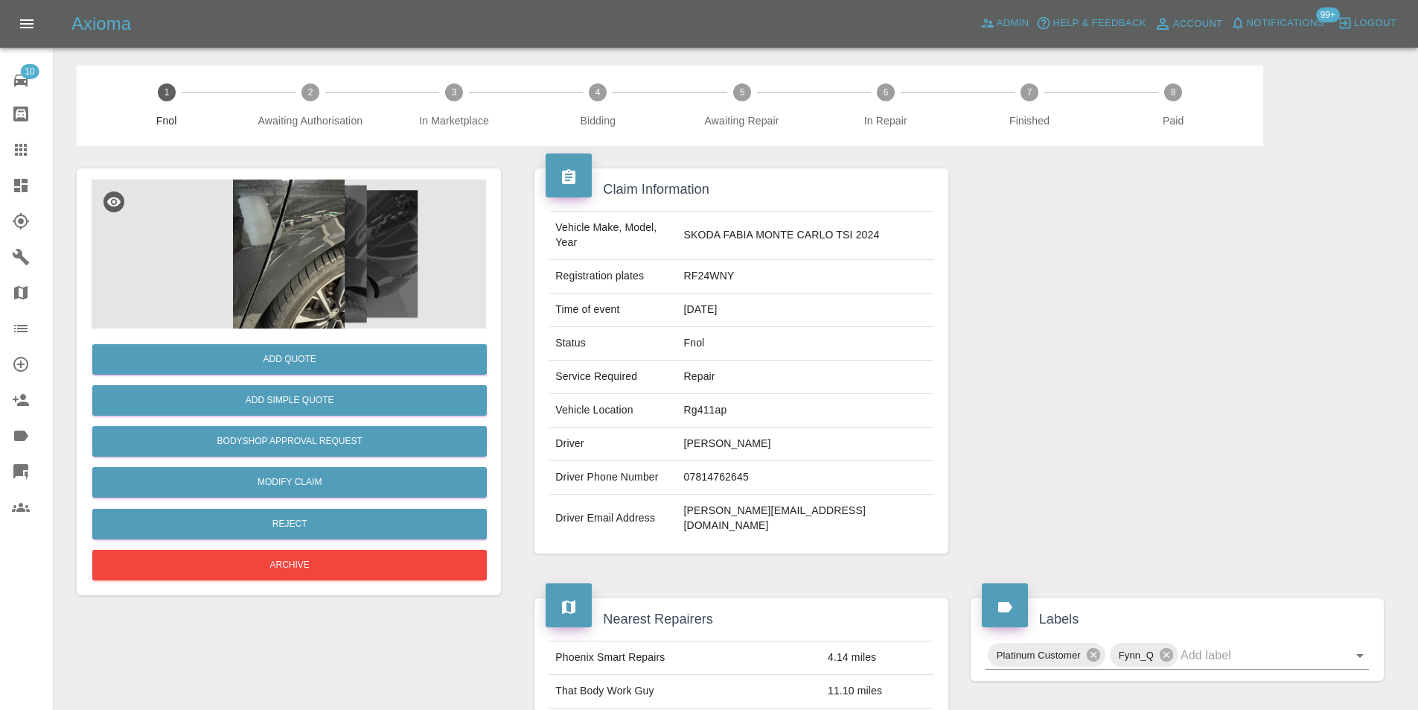
click at [281, 237] on img at bounding box center [289, 253] width 395 height 149
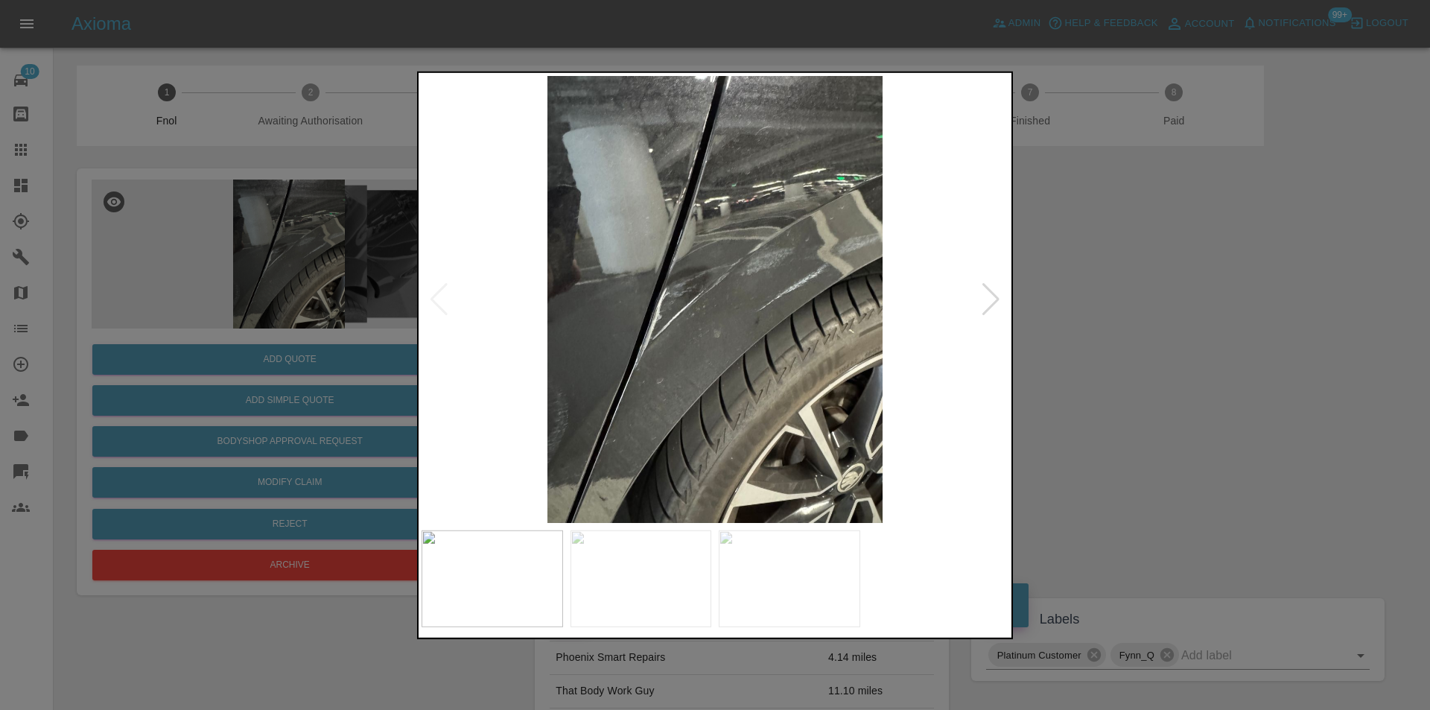
click at [604, 299] on img at bounding box center [714, 298] width 587 height 447
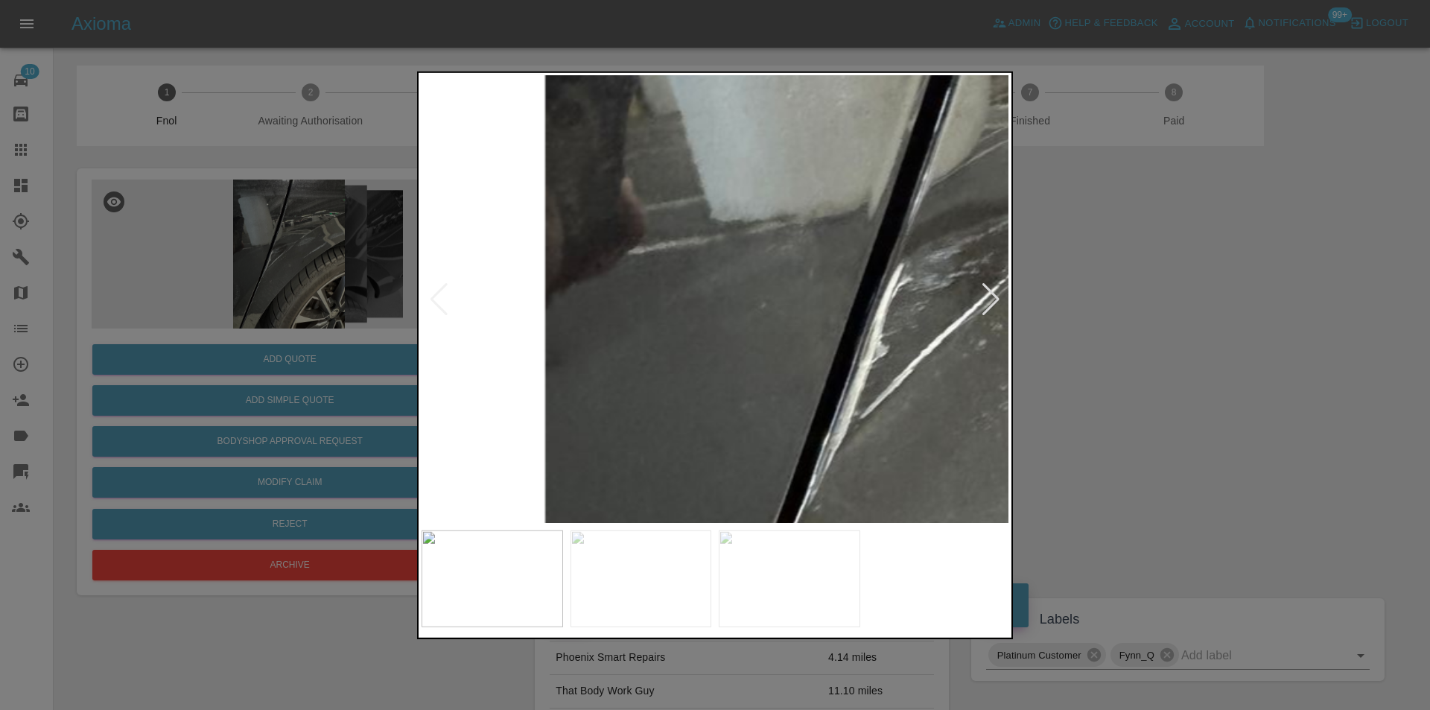
click at [604, 299] on img at bounding box center [1048, 297] width 1760 height 1341
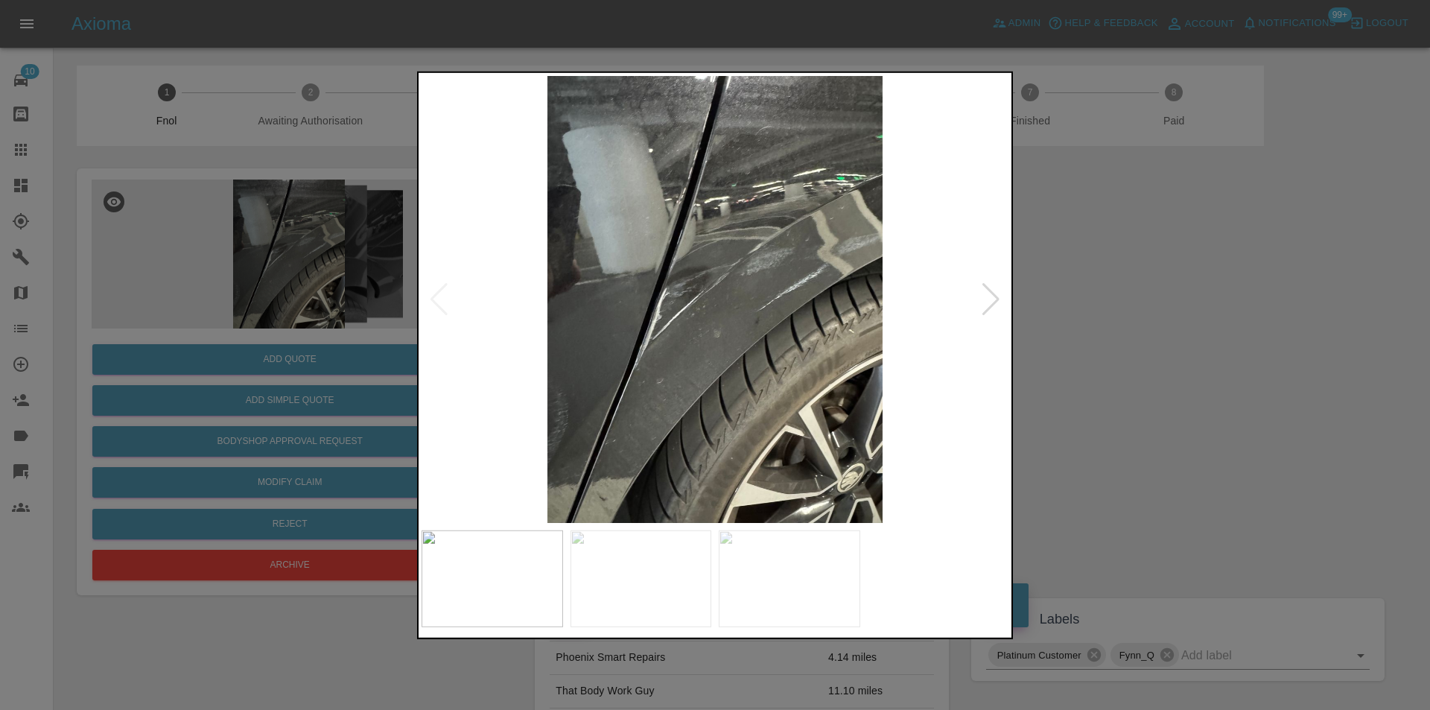
click at [1131, 299] on div at bounding box center [715, 355] width 1430 height 710
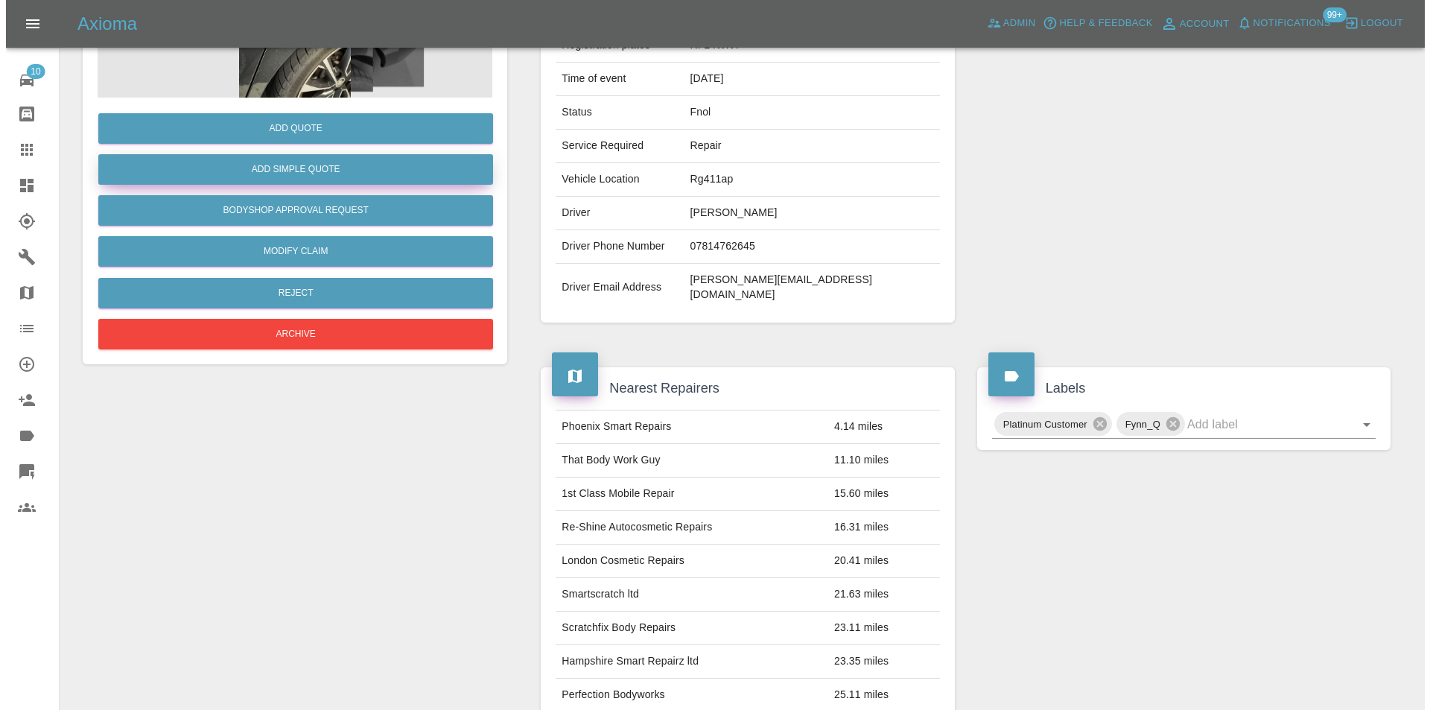
scroll to position [81, 0]
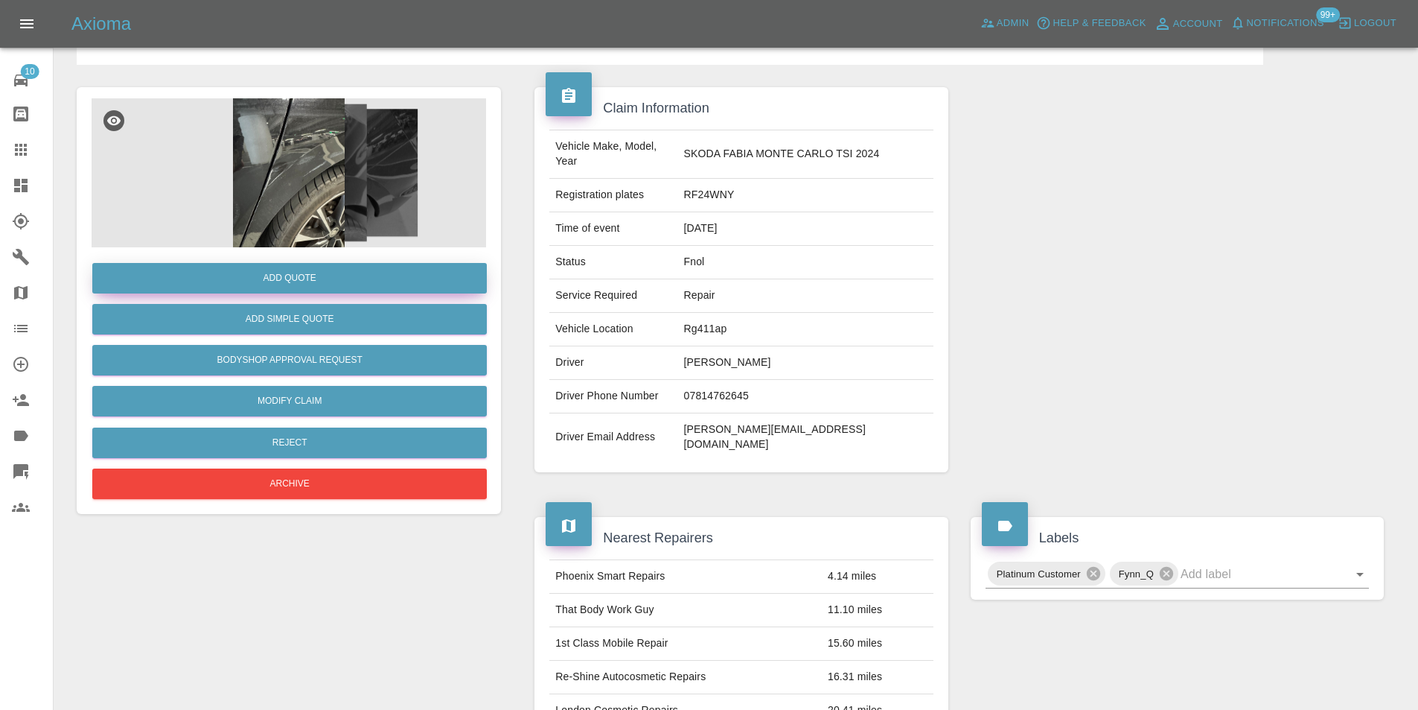
click at [298, 284] on button "Add Quote" at bounding box center [289, 278] width 395 height 31
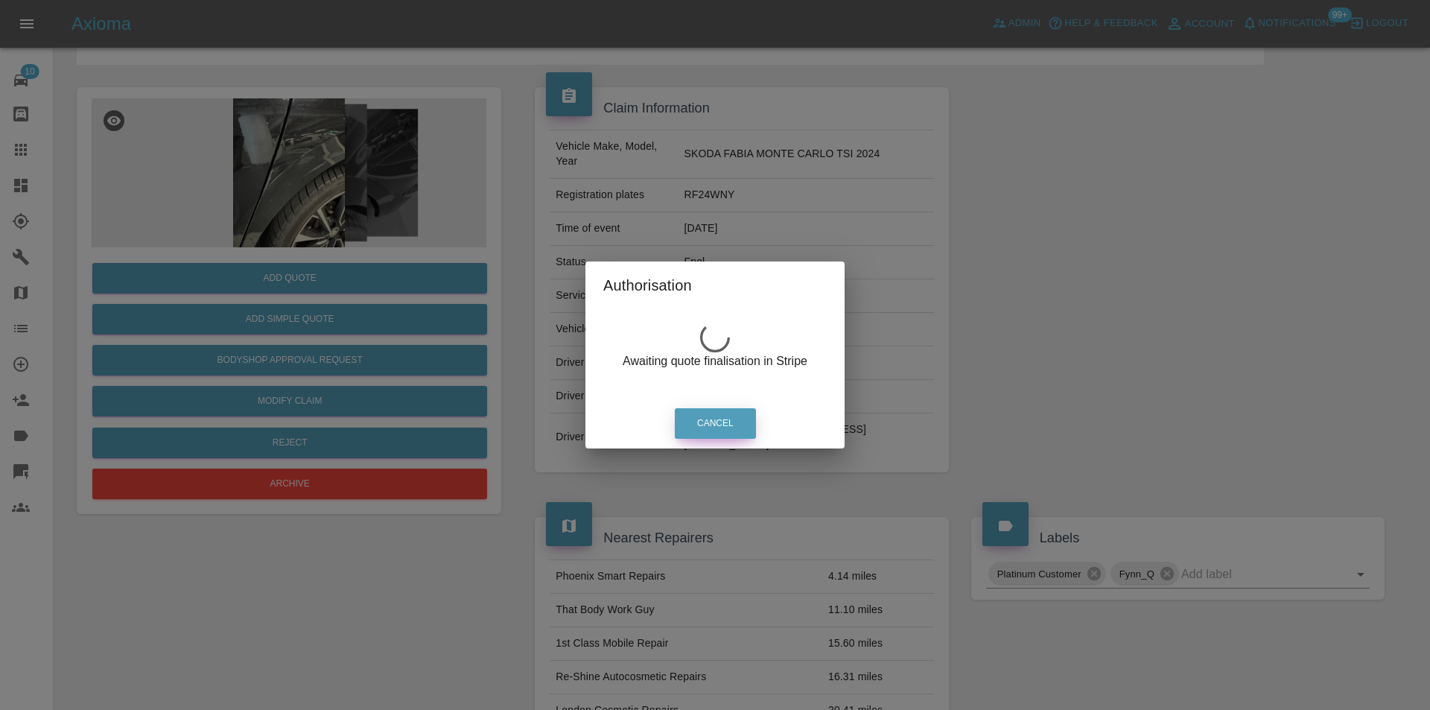
drag, startPoint x: 711, startPoint y: 424, endPoint x: 615, endPoint y: 389, distance: 102.0
click at [710, 424] on button "Cancel" at bounding box center [715, 423] width 81 height 31
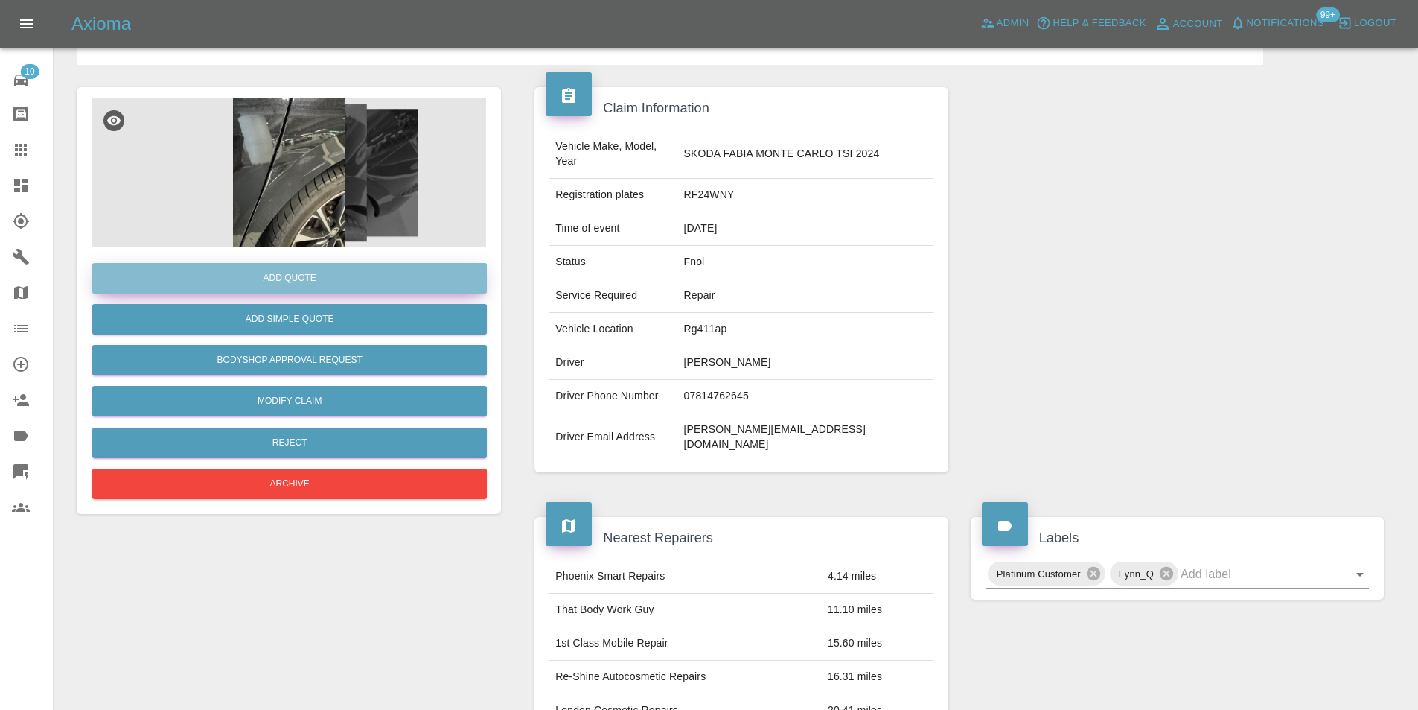
click at [309, 284] on button "Add Quote" at bounding box center [289, 278] width 395 height 31
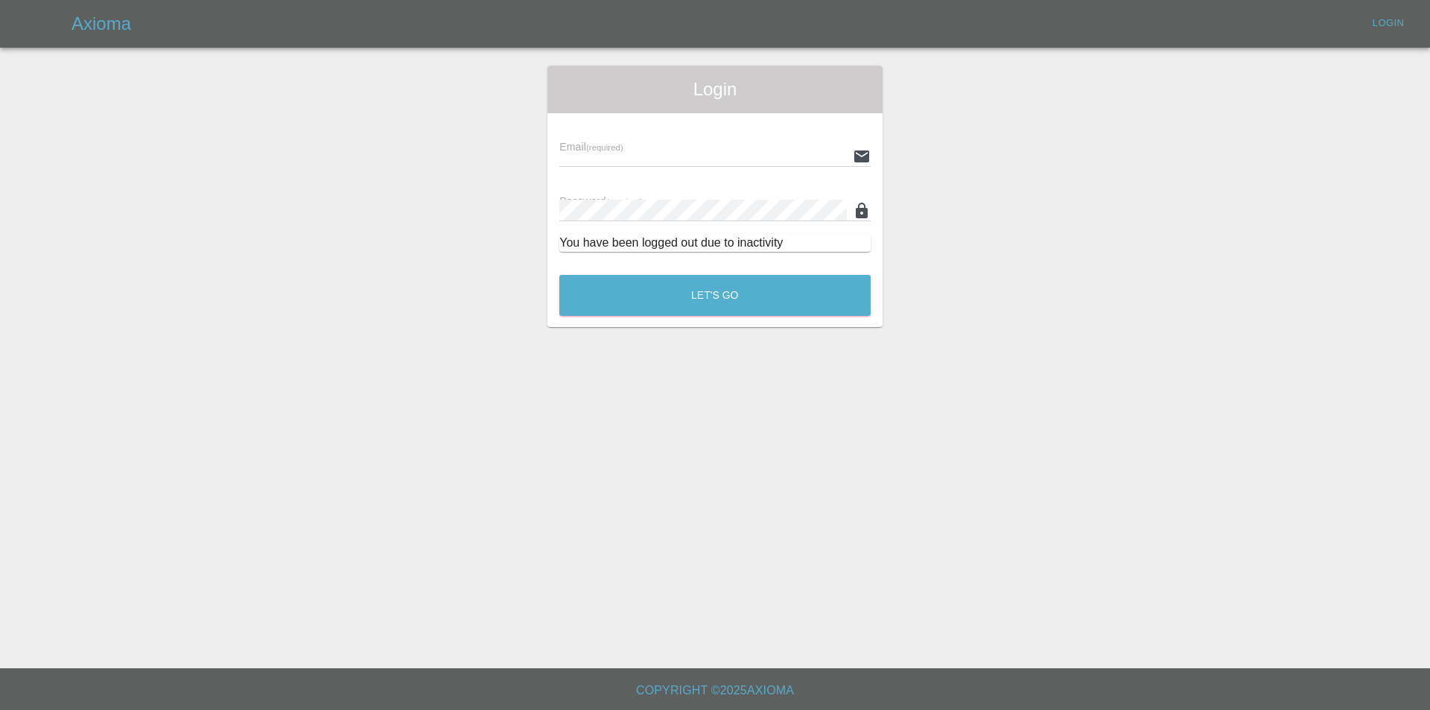
type input "[PERSON_NAME][EMAIL_ADDRESS][DOMAIN_NAME]"
click at [671, 279] on button "Let's Go" at bounding box center [714, 295] width 311 height 41
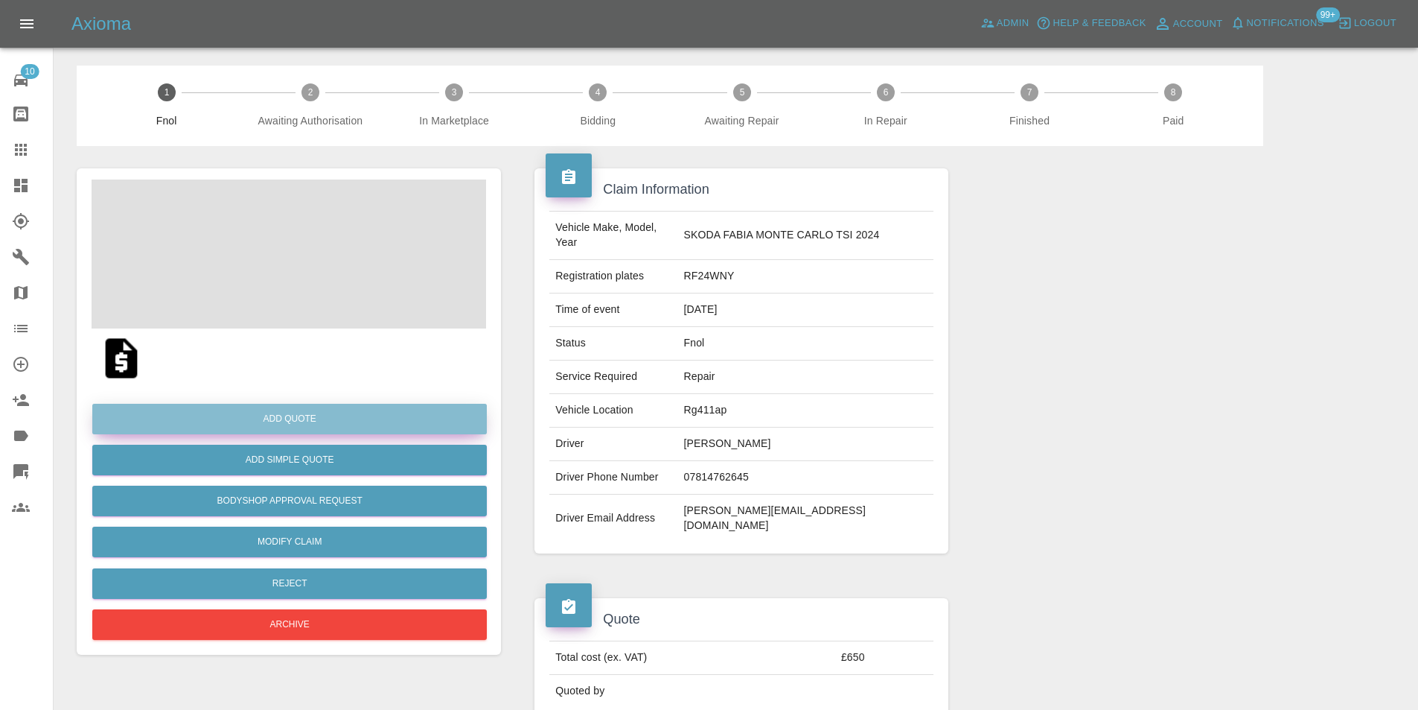
click at [299, 410] on button "Add Quote" at bounding box center [289, 419] width 395 height 31
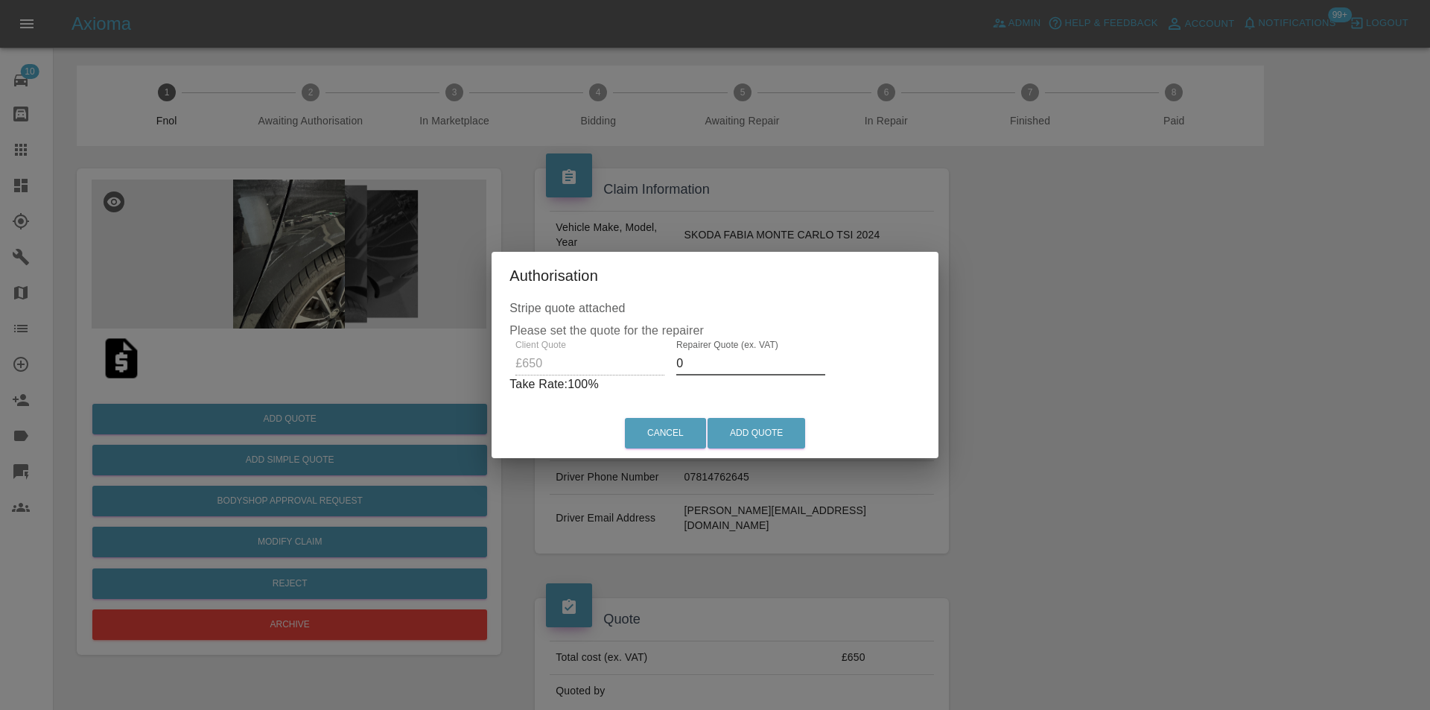
click at [722, 364] on input "0" at bounding box center [750, 363] width 149 height 24
type input "0400"
click at [746, 437] on button "Add Quote" at bounding box center [756, 433] width 98 height 31
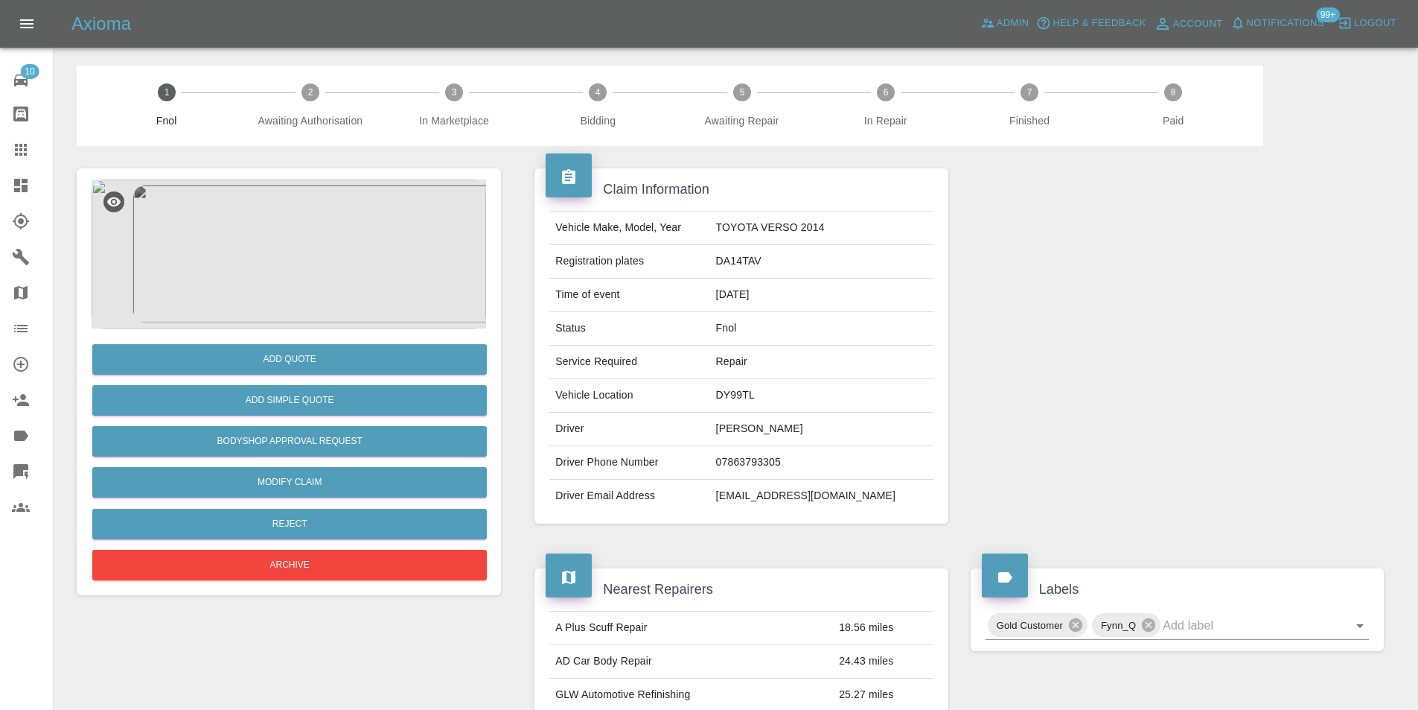
click at [324, 227] on img at bounding box center [289, 253] width 395 height 149
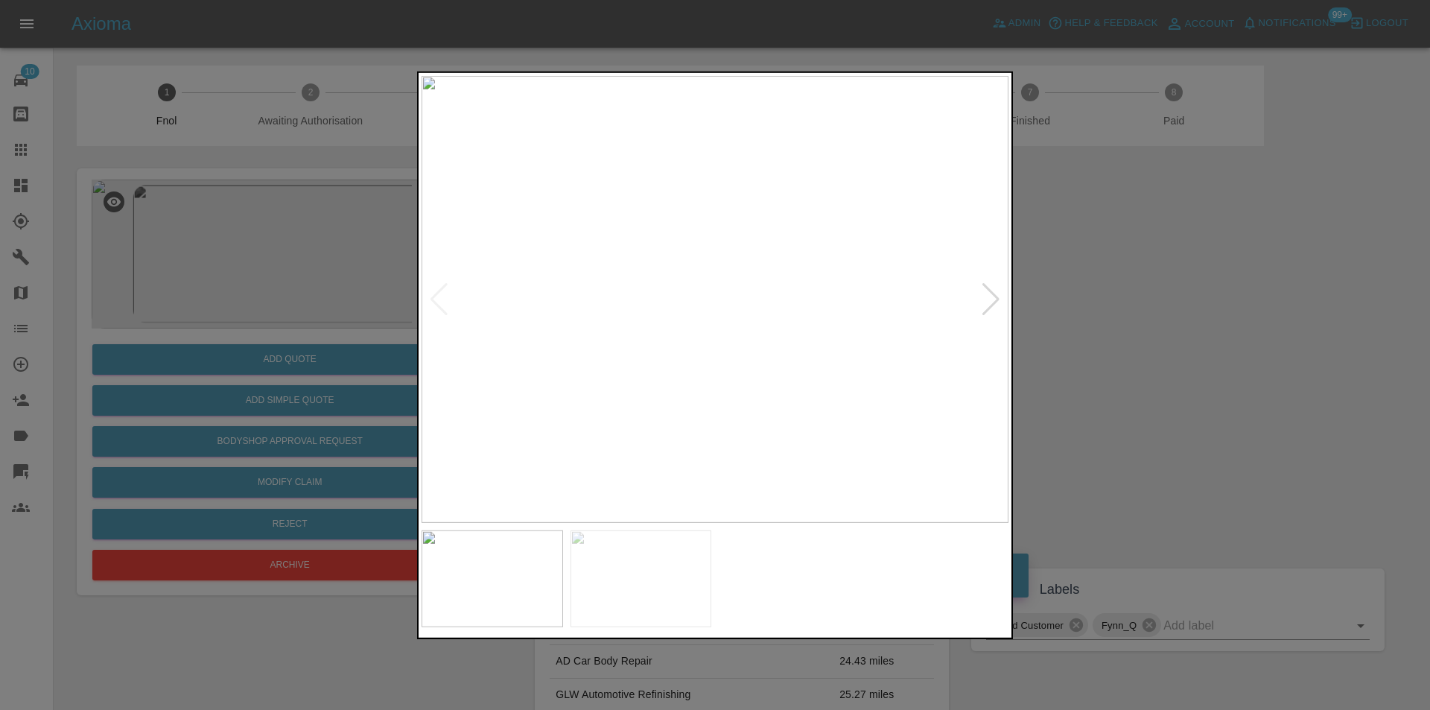
click at [991, 303] on div at bounding box center [991, 298] width 20 height 33
click at [991, 302] on img at bounding box center [714, 298] width 587 height 447
drag, startPoint x: 1144, startPoint y: 331, endPoint x: 345, endPoint y: 361, distance: 798.8
click at [1136, 331] on div at bounding box center [715, 355] width 1430 height 710
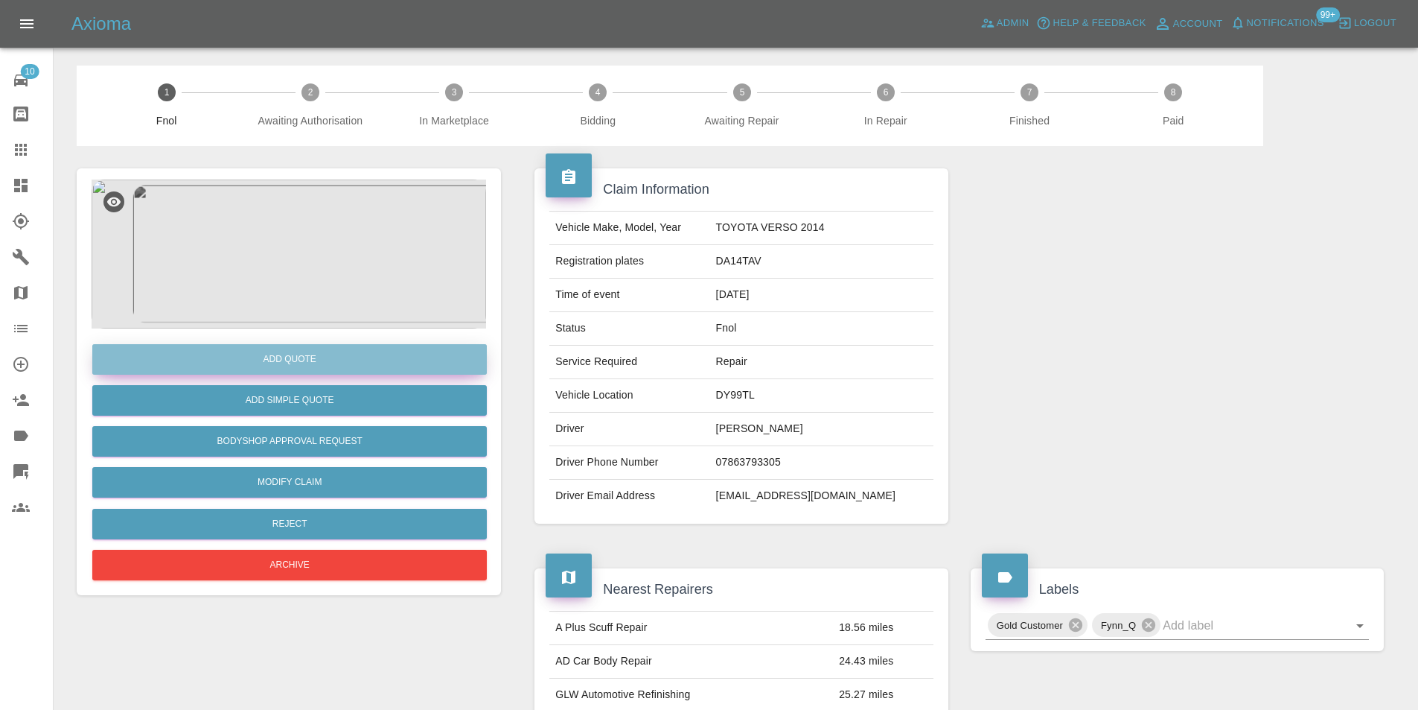
click at [298, 354] on button "Add Quote" at bounding box center [289, 359] width 395 height 31
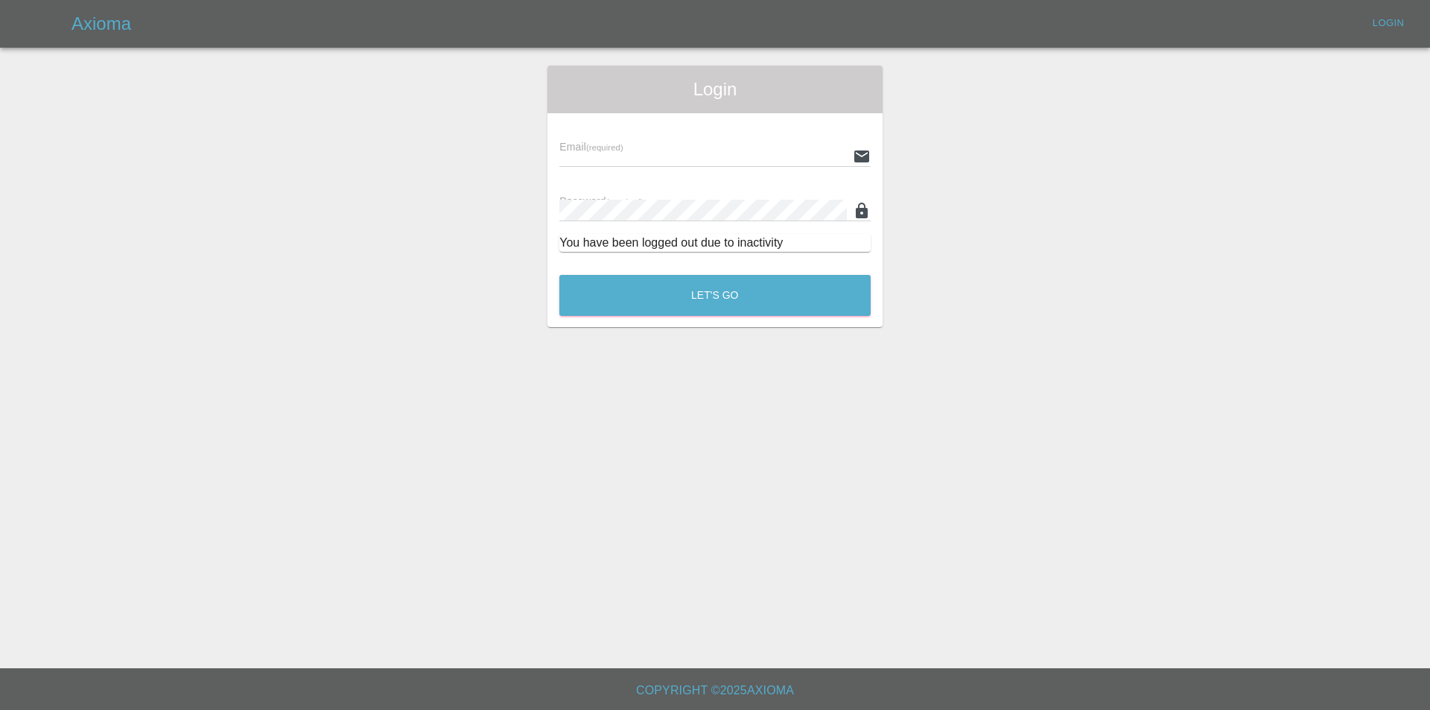
type input "[PERSON_NAME][EMAIL_ADDRESS][DOMAIN_NAME]"
click at [693, 305] on button "Let's Go" at bounding box center [714, 295] width 311 height 41
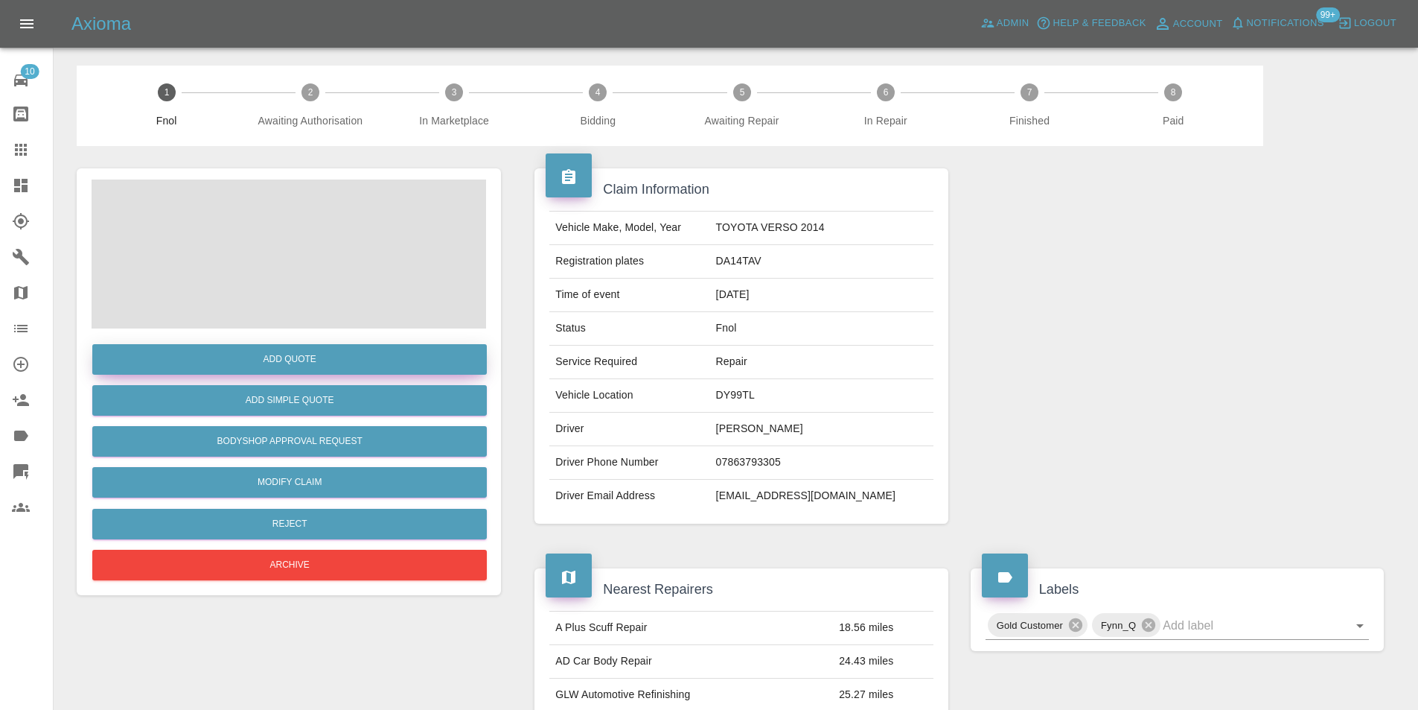
click at [289, 352] on button "Add Quote" at bounding box center [289, 359] width 395 height 31
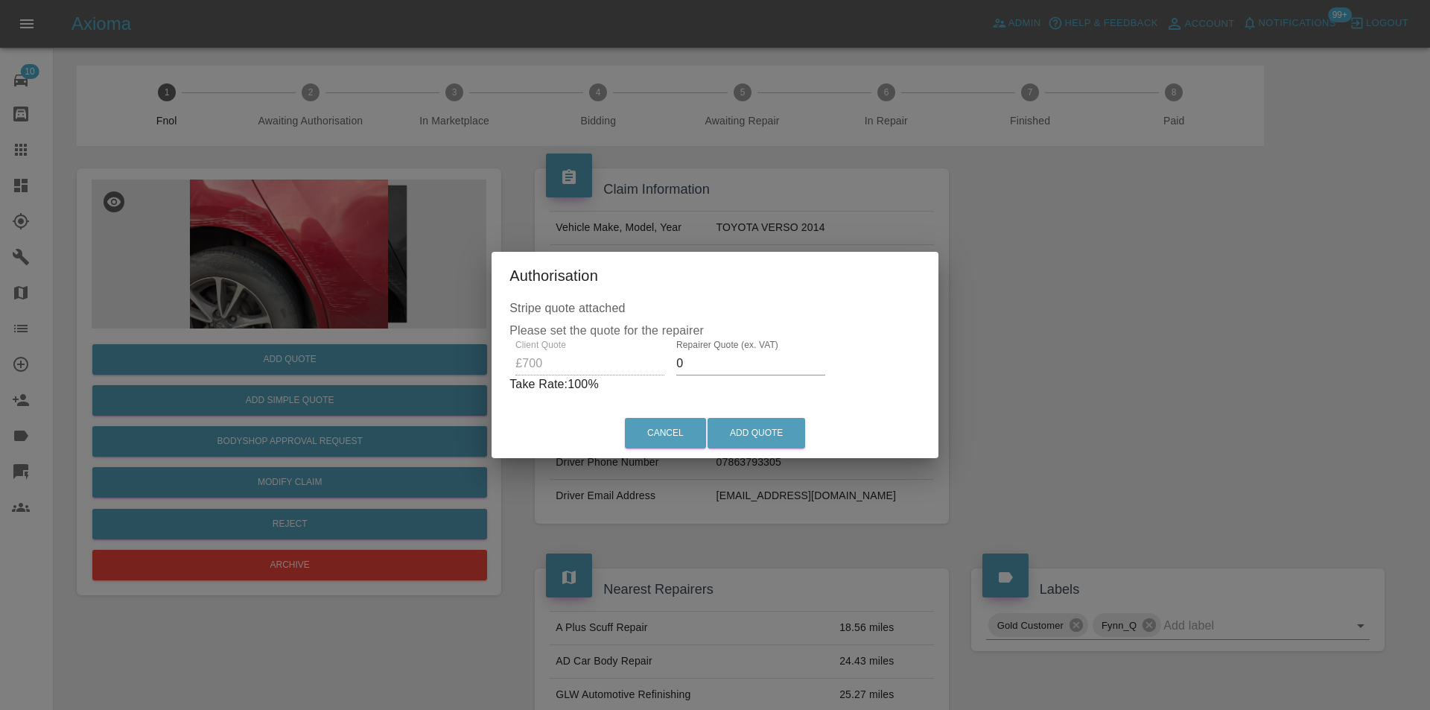
click at [725, 367] on input "0" at bounding box center [750, 363] width 149 height 24
type input "0450"
click at [758, 432] on button "Add Quote" at bounding box center [756, 433] width 98 height 31
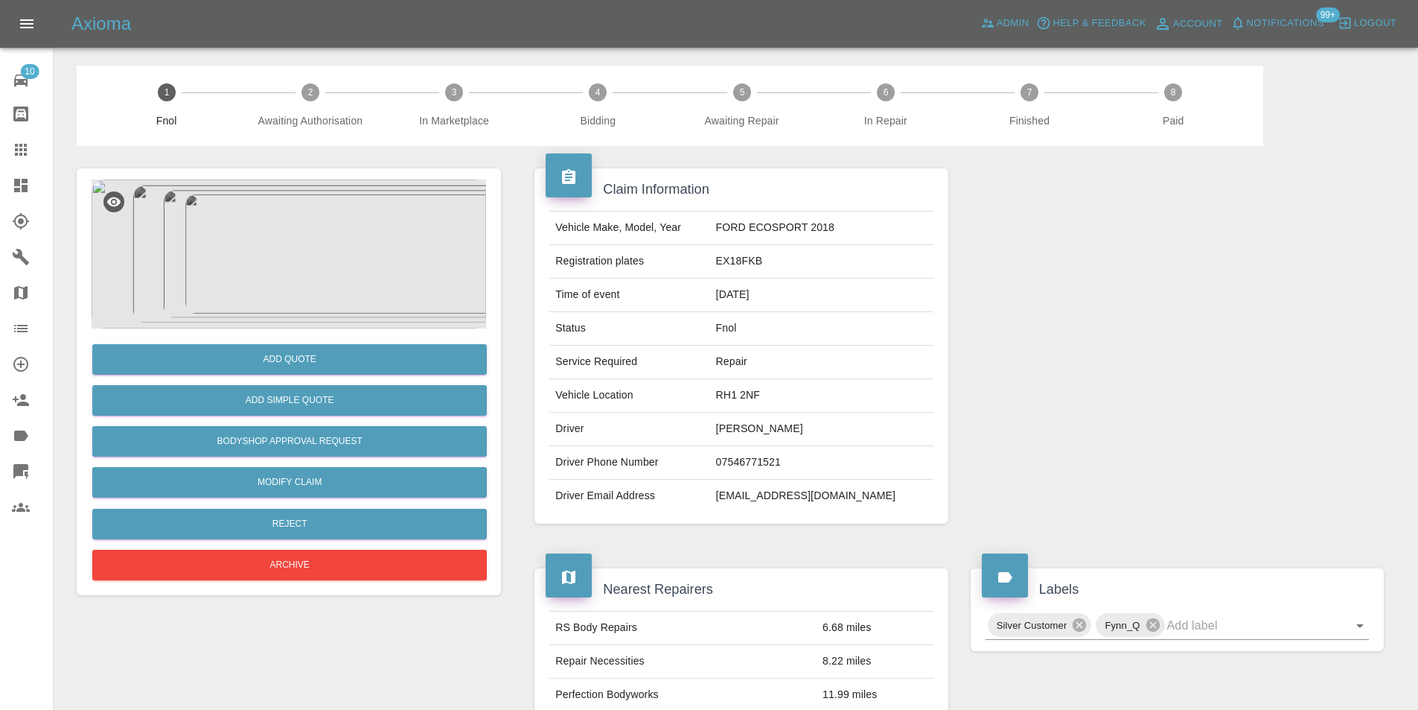
click at [285, 235] on img at bounding box center [289, 253] width 395 height 149
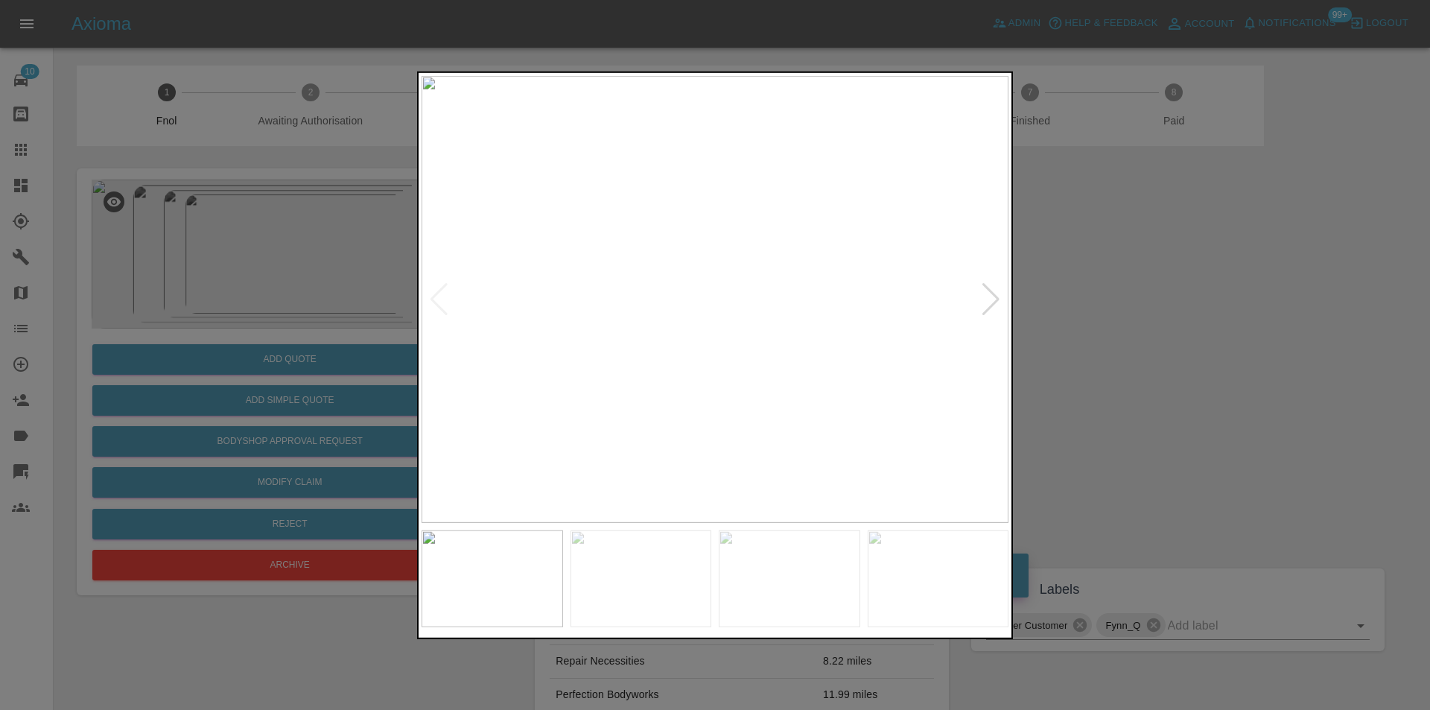
click at [996, 300] on div at bounding box center [991, 298] width 20 height 33
click at [1117, 313] on div at bounding box center [715, 355] width 1430 height 710
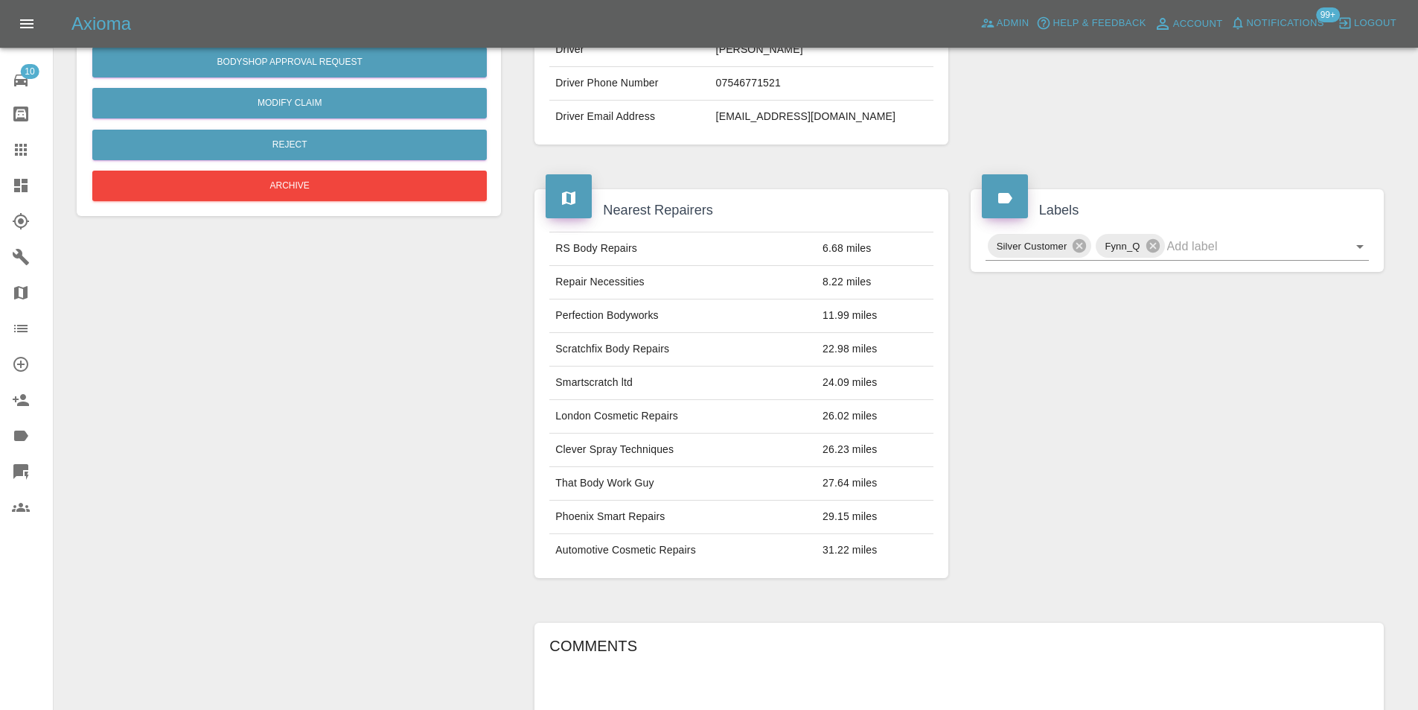
scroll to position [81, 0]
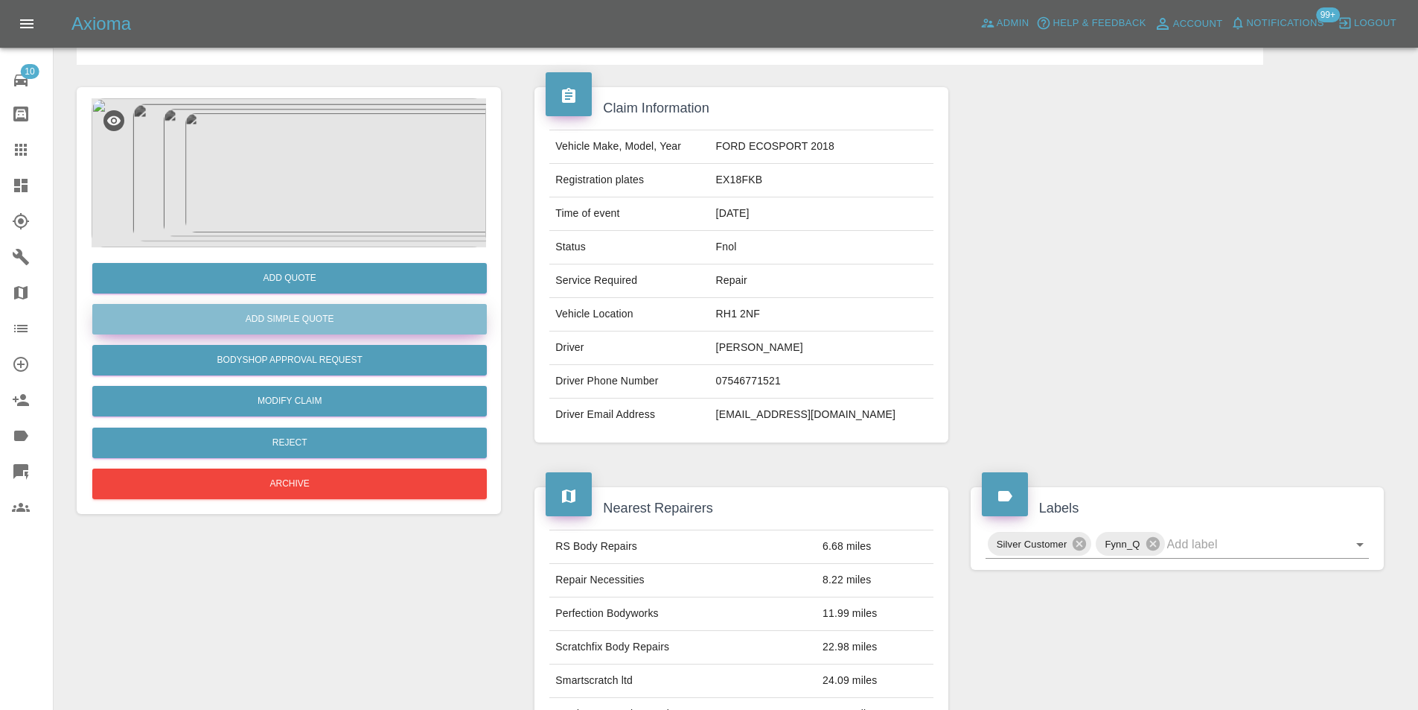
click at [320, 318] on button "Add Simple Quote" at bounding box center [289, 319] width 395 height 31
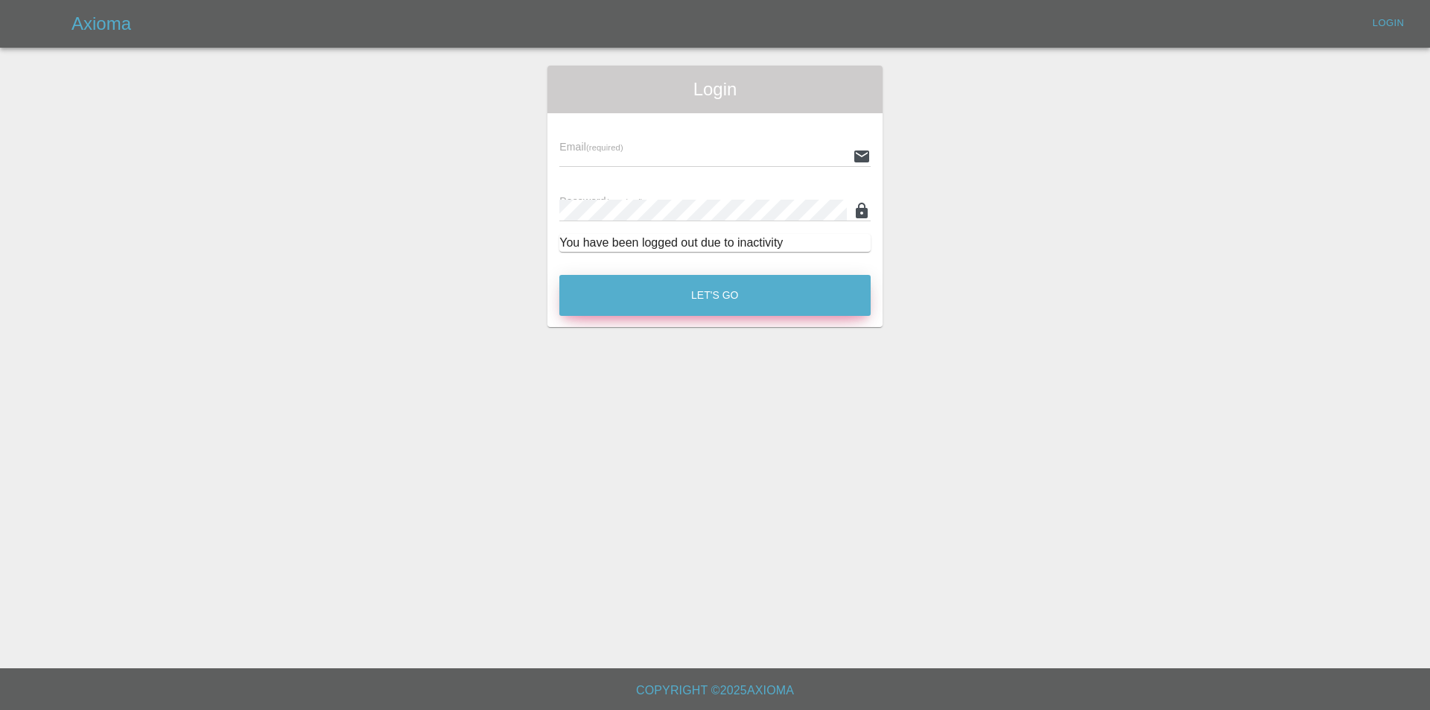
type input "[PERSON_NAME][EMAIL_ADDRESS][DOMAIN_NAME]"
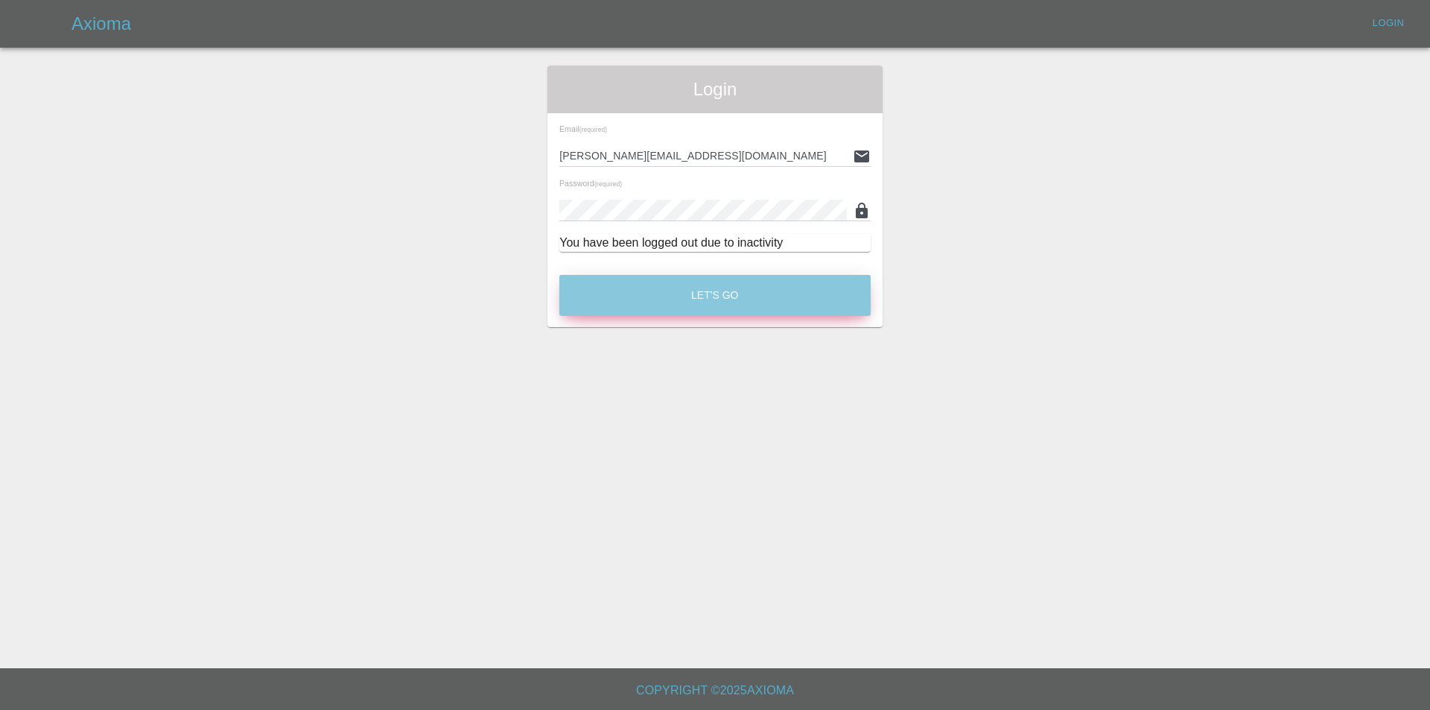
click at [717, 290] on button "Let's Go" at bounding box center [714, 295] width 311 height 41
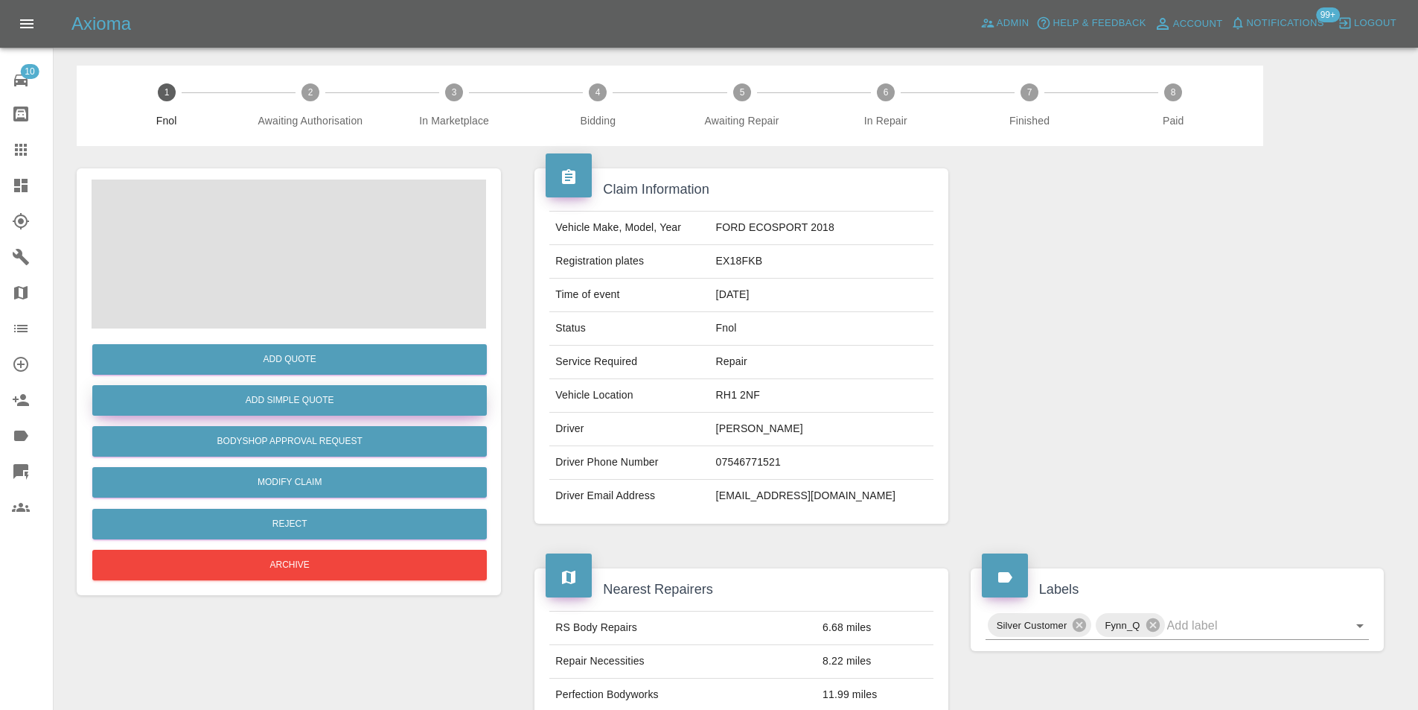
click at [312, 395] on button "Add Simple Quote" at bounding box center [289, 400] width 395 height 31
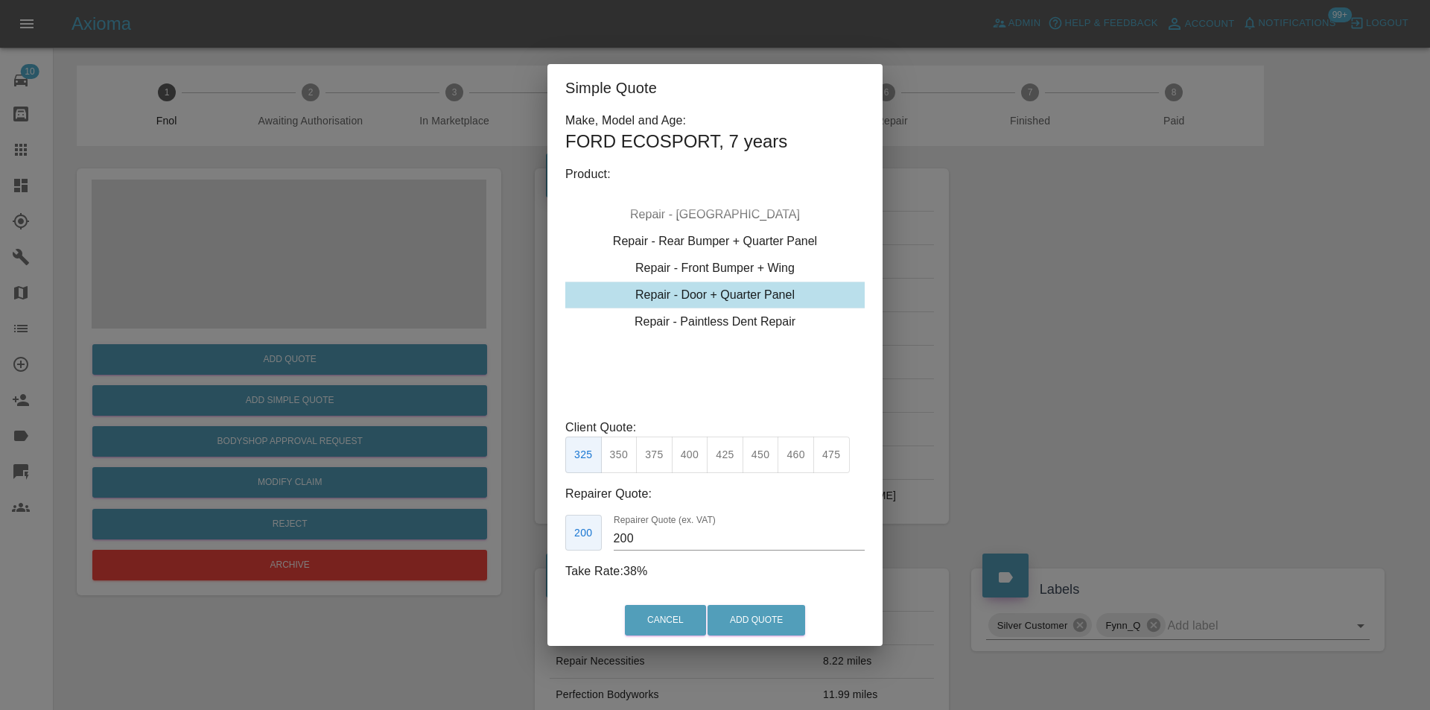
click at [757, 290] on div "Repair - Door + Quarter Panel" at bounding box center [714, 294] width 299 height 27
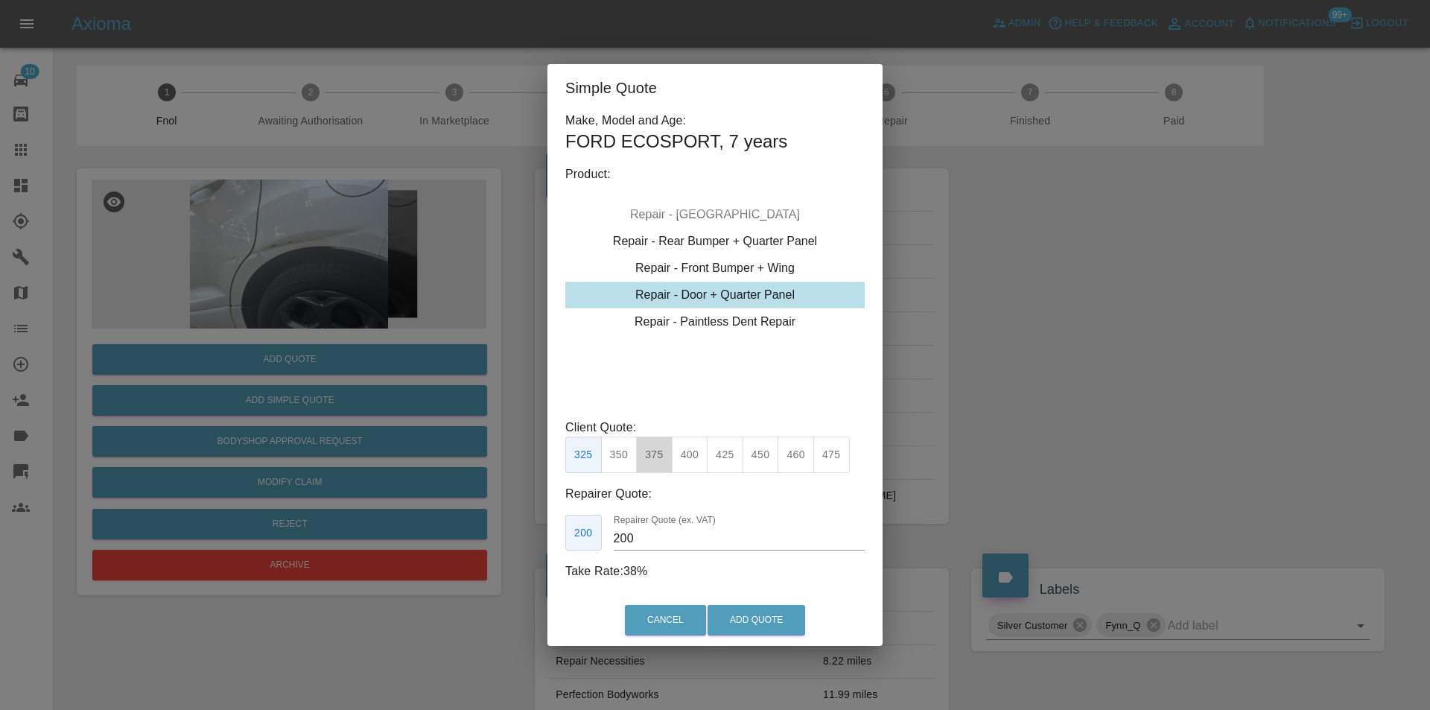
click at [657, 452] on button "375" at bounding box center [654, 454] width 36 height 36
click at [723, 458] on button "425" at bounding box center [725, 454] width 36 height 36
click at [755, 459] on button "450" at bounding box center [760, 454] width 36 height 36
type input "280"
click at [766, 622] on button "Add Quote" at bounding box center [756, 620] width 98 height 31
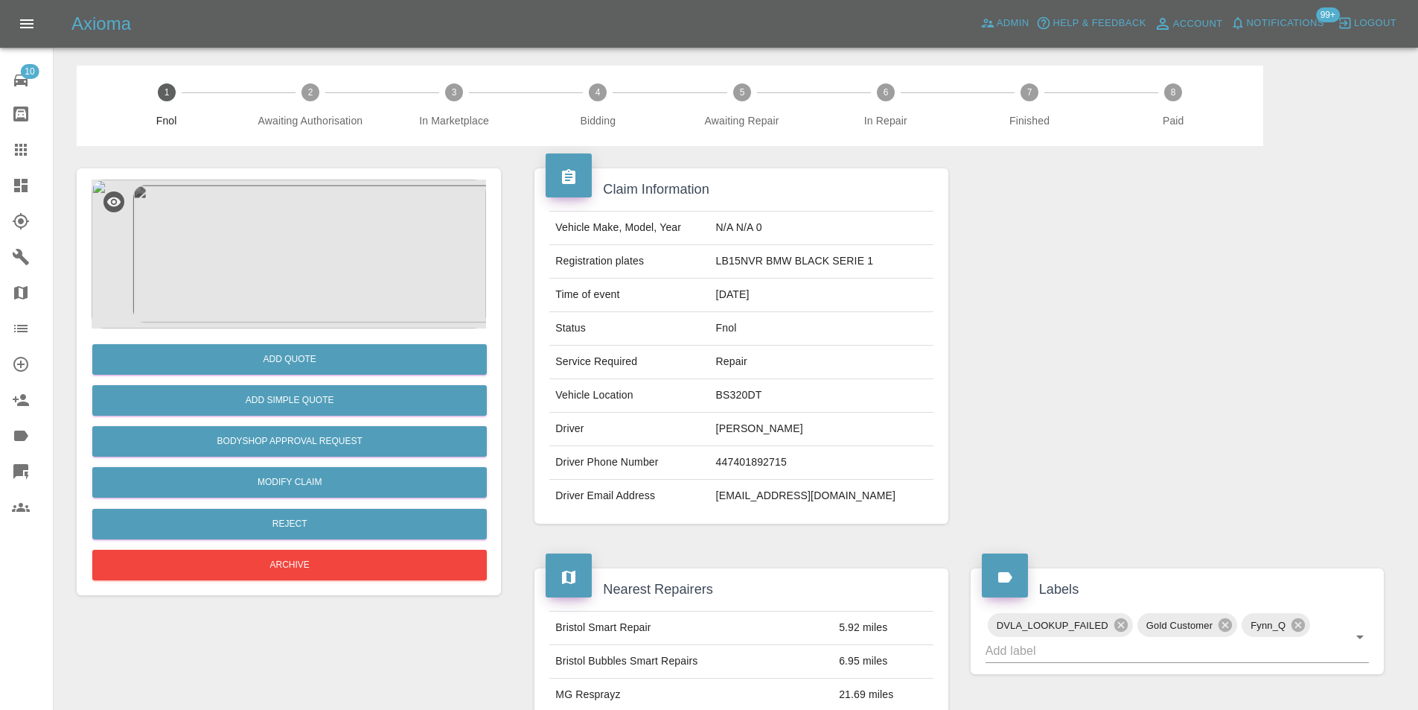
click at [331, 196] on img at bounding box center [289, 253] width 395 height 149
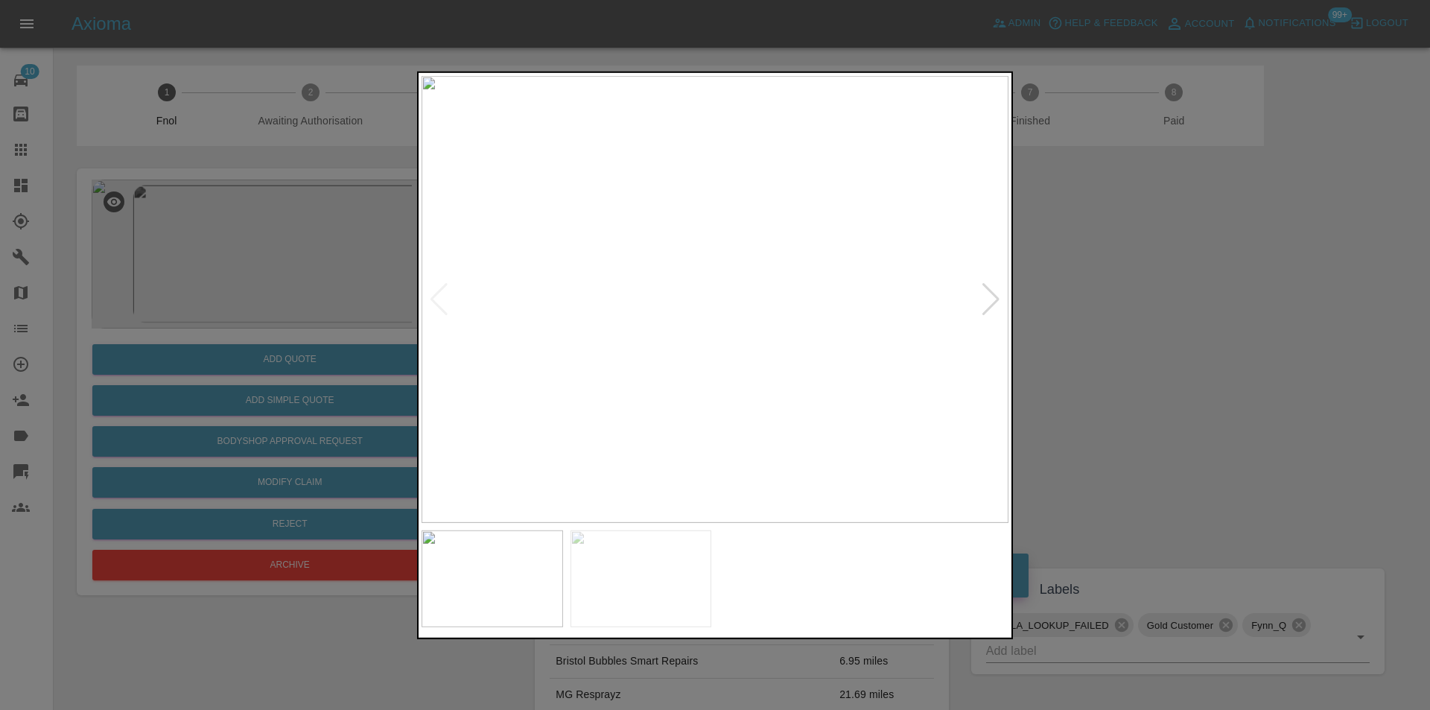
click at [993, 300] on div at bounding box center [991, 298] width 20 height 33
click at [993, 300] on img at bounding box center [714, 298] width 587 height 447
drag, startPoint x: 1191, startPoint y: 331, endPoint x: 825, endPoint y: 430, distance: 379.3
click at [1192, 332] on div at bounding box center [715, 355] width 1430 height 710
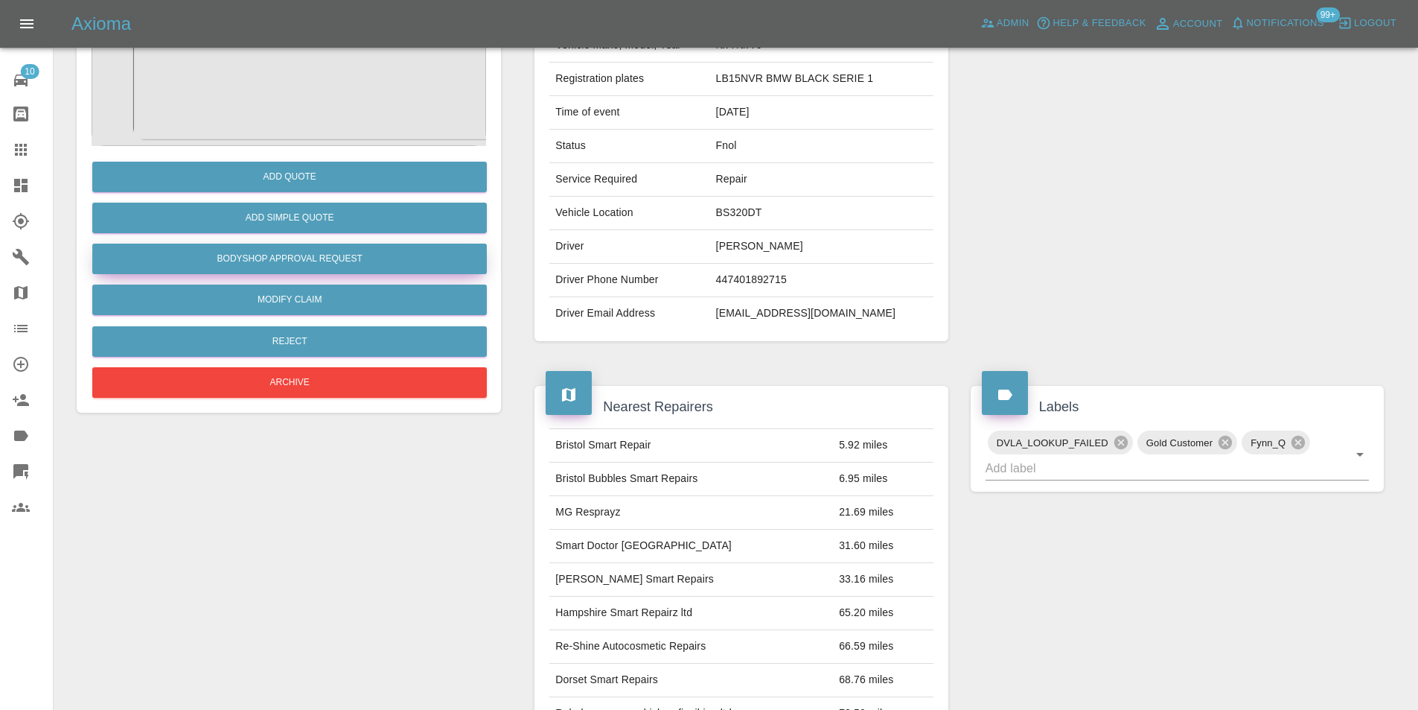
scroll to position [81, 0]
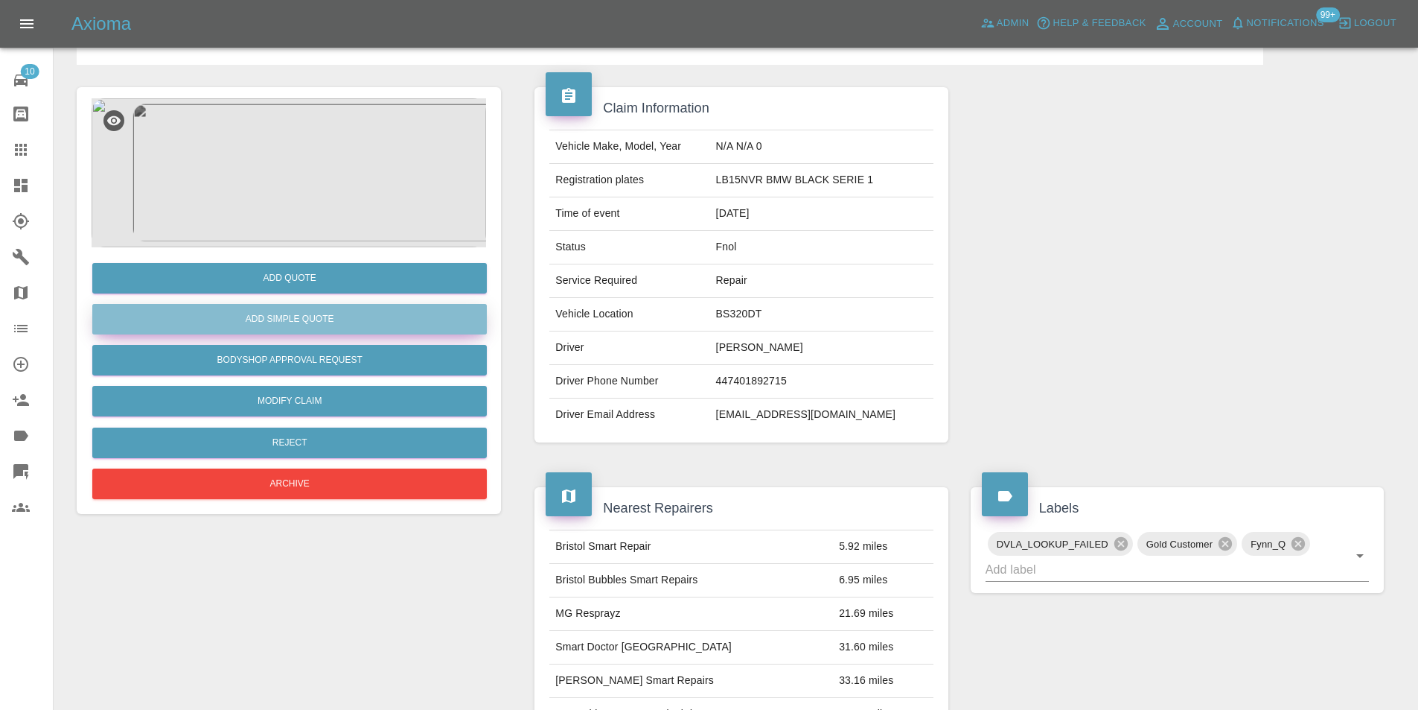
click at [321, 311] on button "Add Simple Quote" at bounding box center [289, 319] width 395 height 31
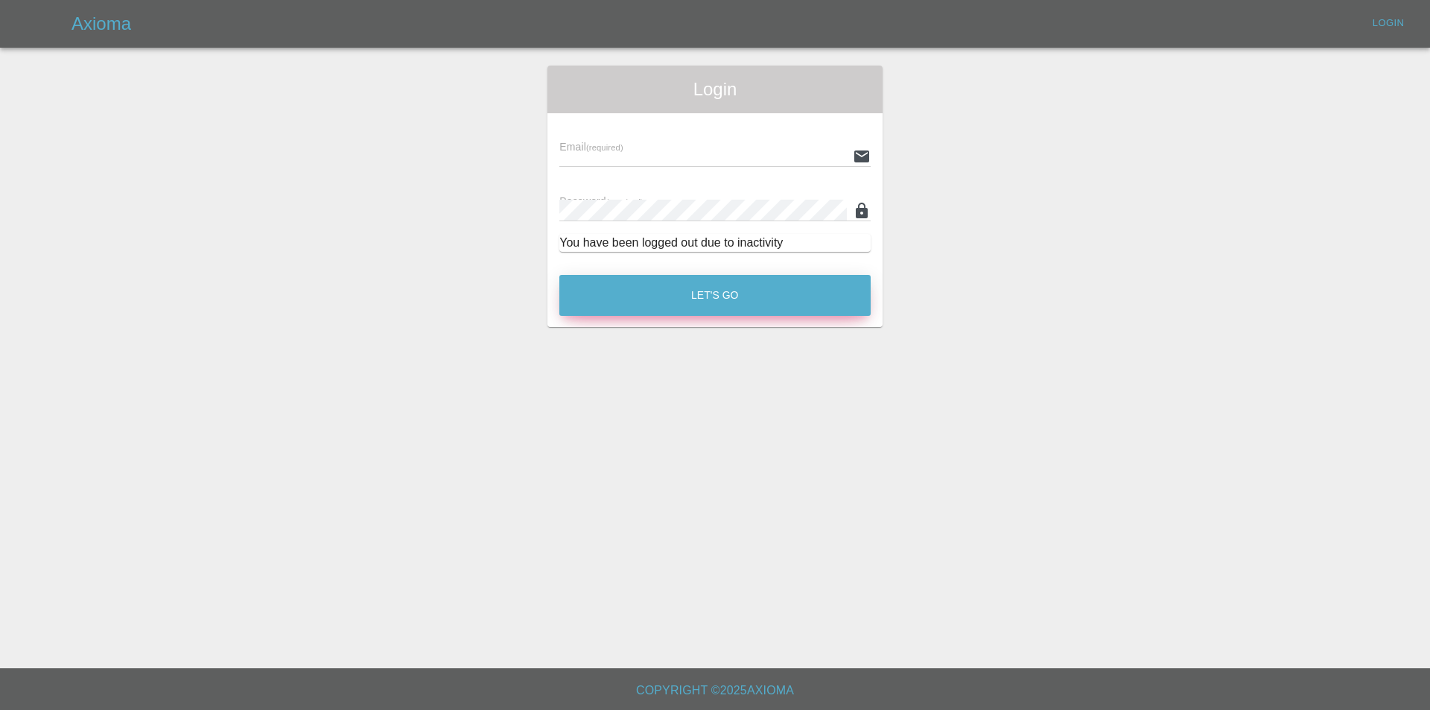
type input "[PERSON_NAME][EMAIL_ADDRESS][DOMAIN_NAME]"
click at [714, 296] on button "Let's Go" at bounding box center [714, 295] width 311 height 41
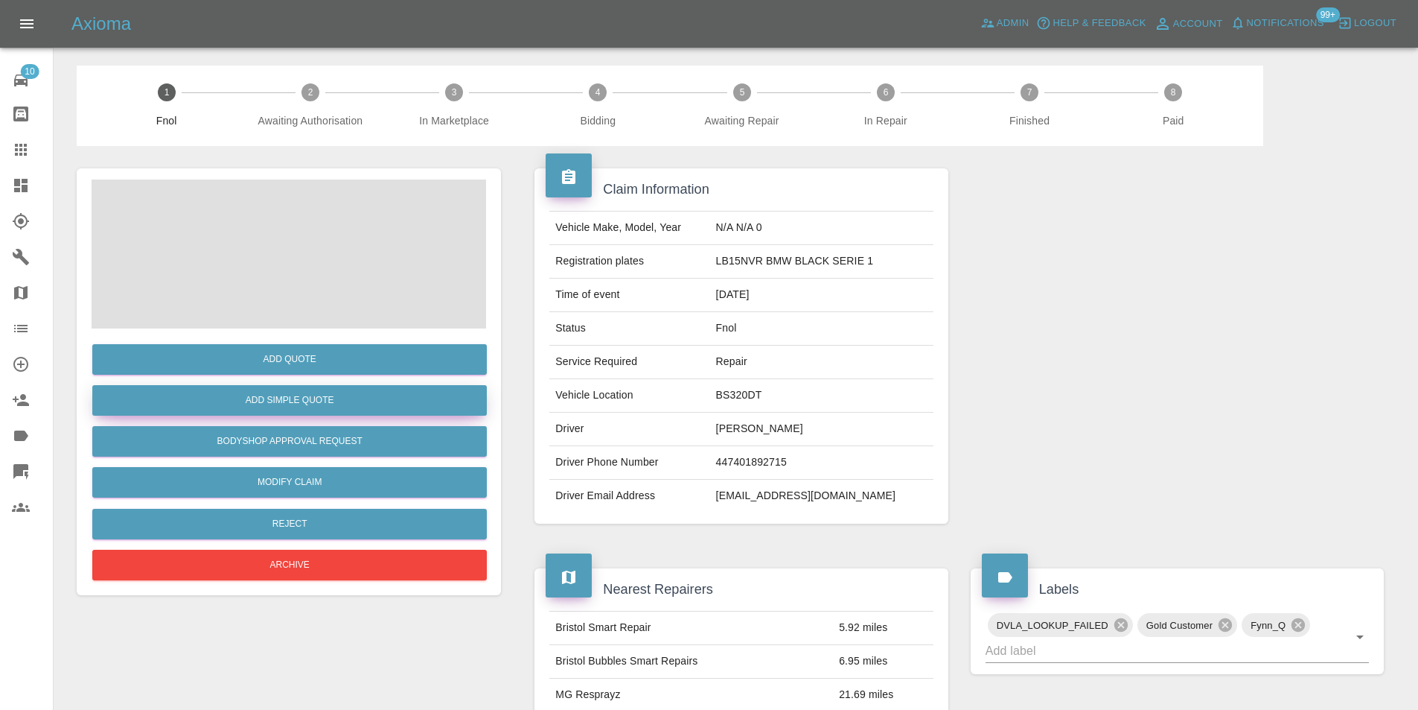
click at [328, 406] on button "Add Simple Quote" at bounding box center [289, 400] width 395 height 31
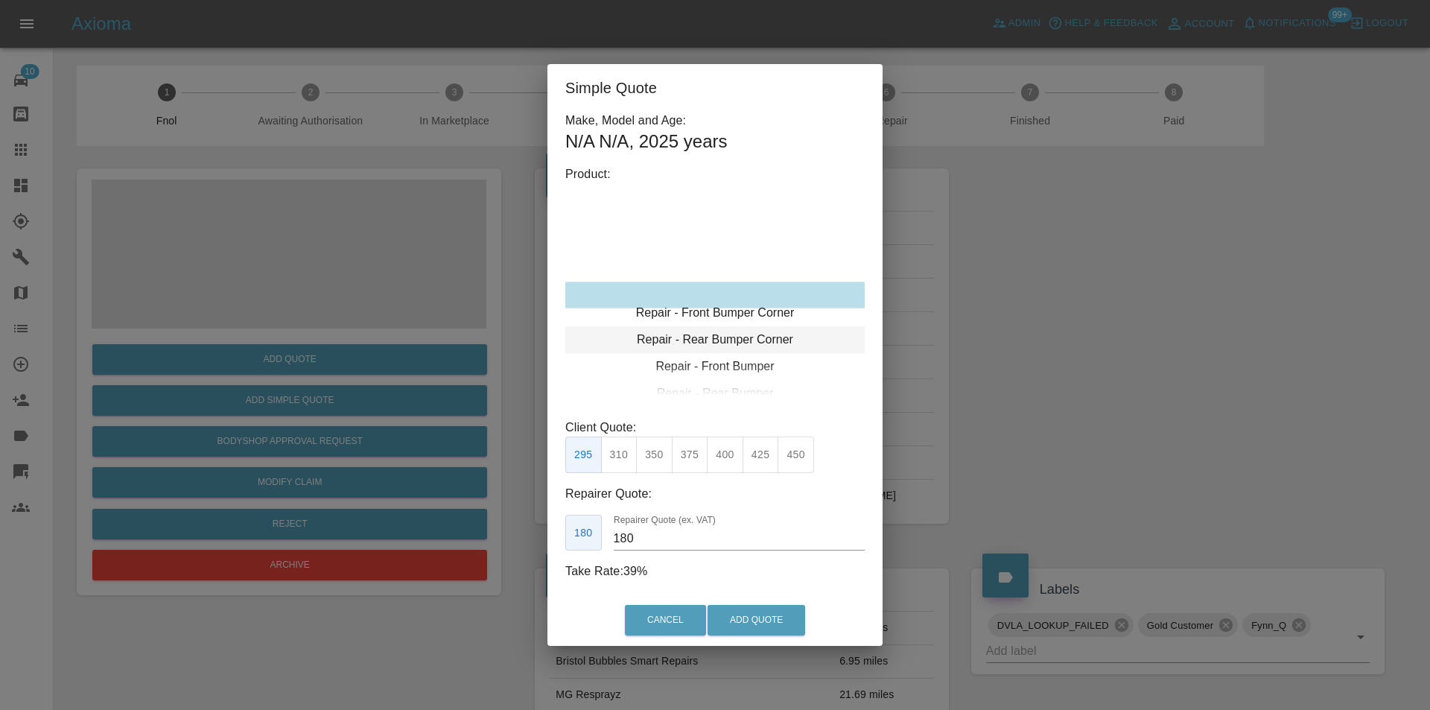
type input "120"
click at [747, 614] on button "Add Quote" at bounding box center [756, 620] width 98 height 31
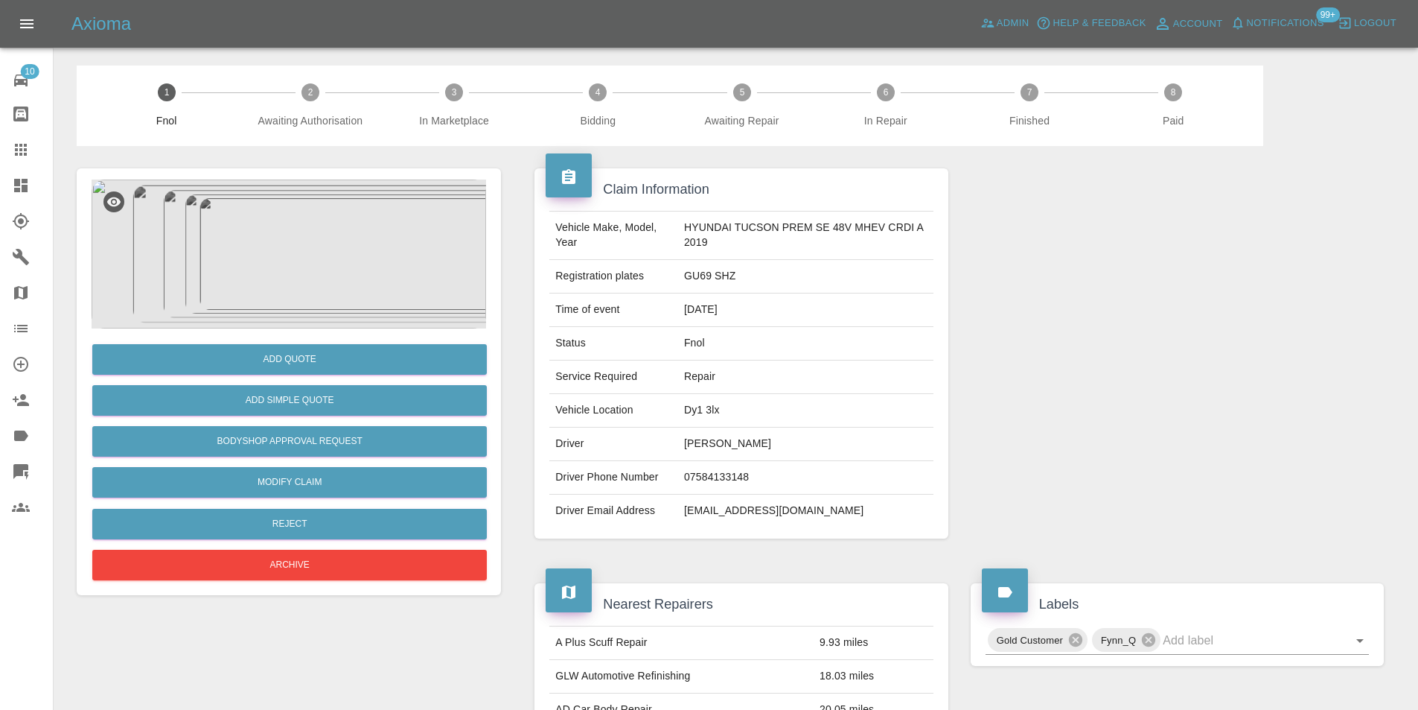
click at [258, 173] on div "Add Quote Add Simple Quote Bodyshop Approval Request Modify Claim Reject Archive" at bounding box center [289, 381] width 424 height 427
click at [296, 230] on img at bounding box center [289, 253] width 395 height 149
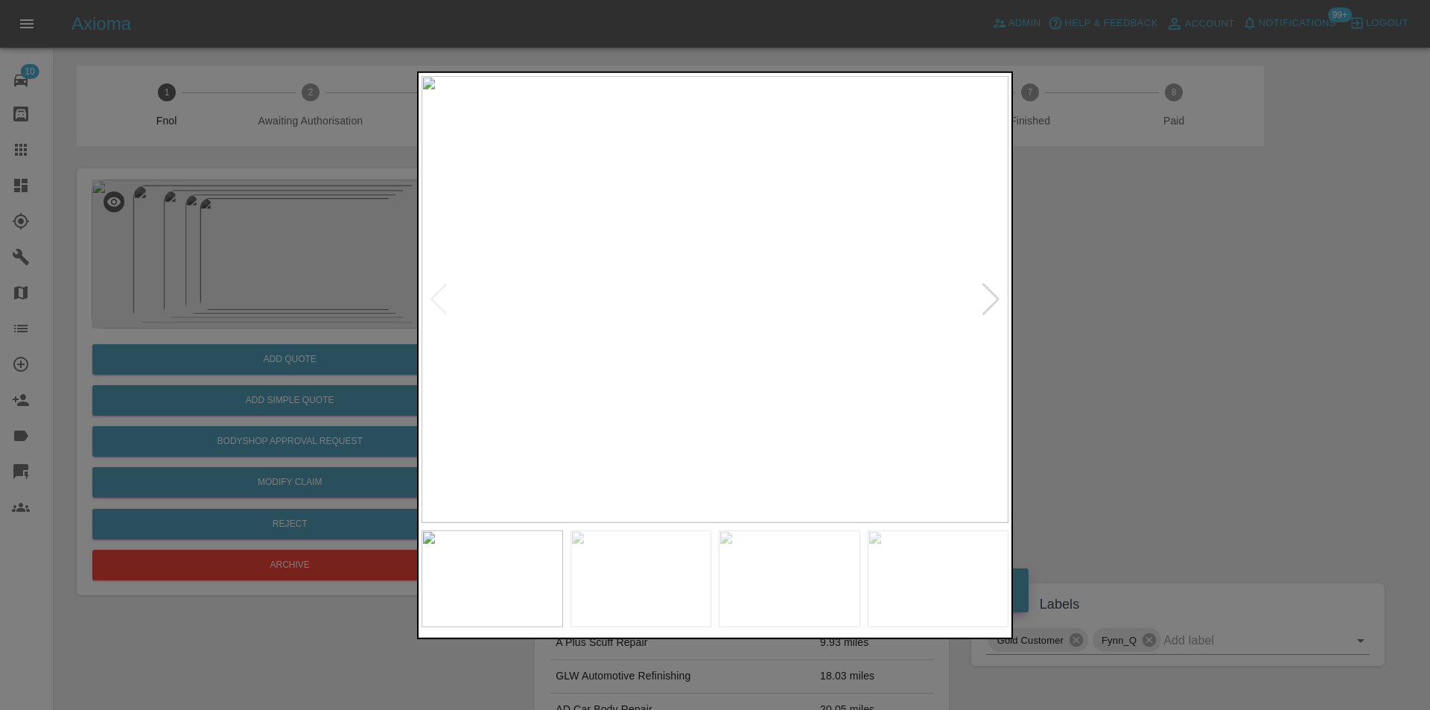
click at [989, 302] on div at bounding box center [991, 298] width 20 height 33
click at [987, 296] on div at bounding box center [991, 298] width 20 height 33
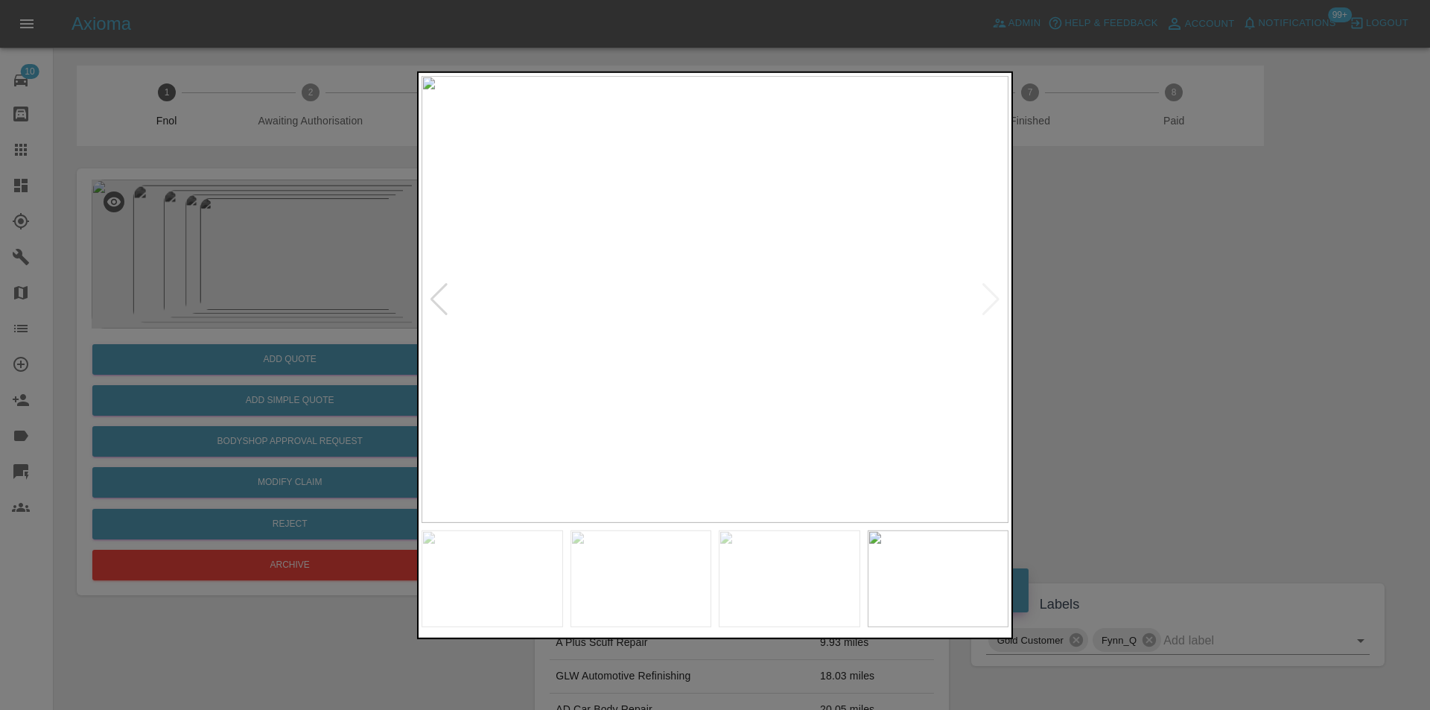
click at [986, 296] on img at bounding box center [714, 298] width 587 height 447
drag, startPoint x: 1175, startPoint y: 328, endPoint x: 879, endPoint y: 328, distance: 296.4
click at [1159, 328] on div at bounding box center [715, 355] width 1430 height 710
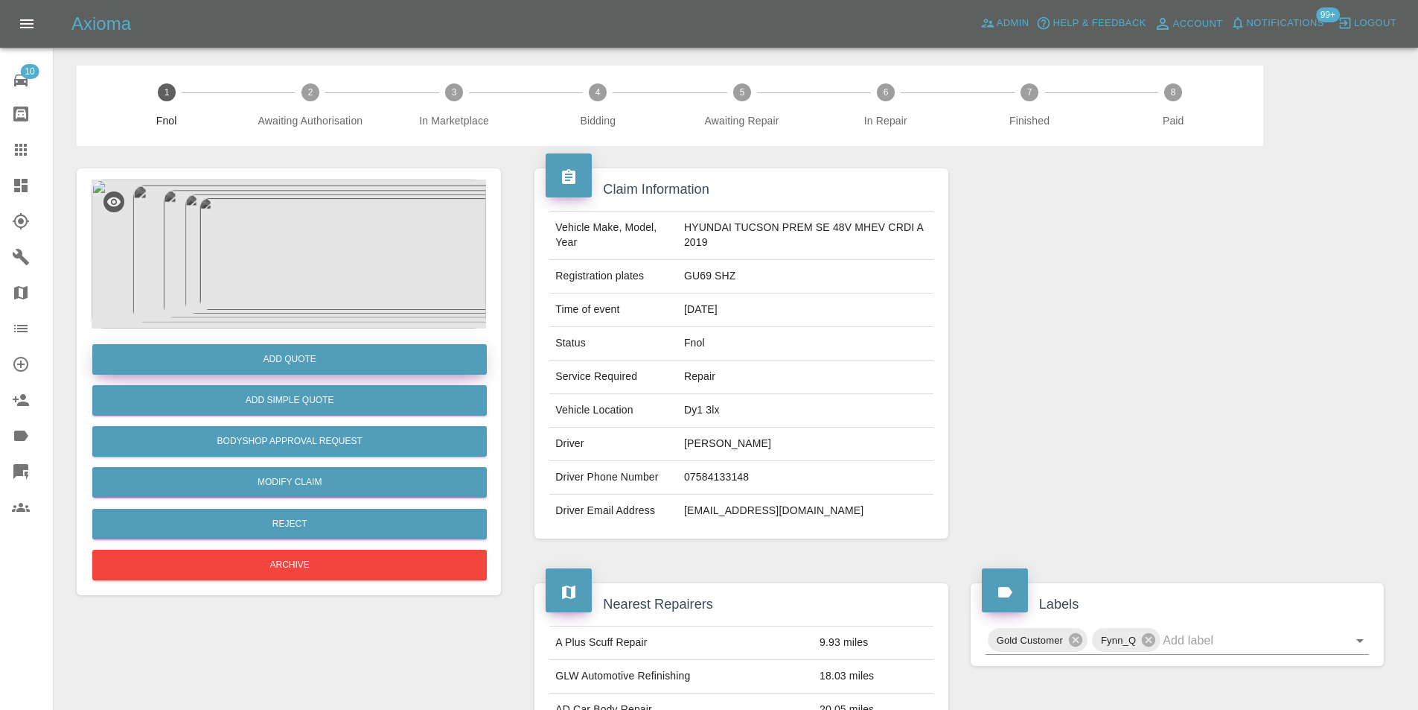
click at [304, 352] on button "Add Quote" at bounding box center [289, 359] width 395 height 31
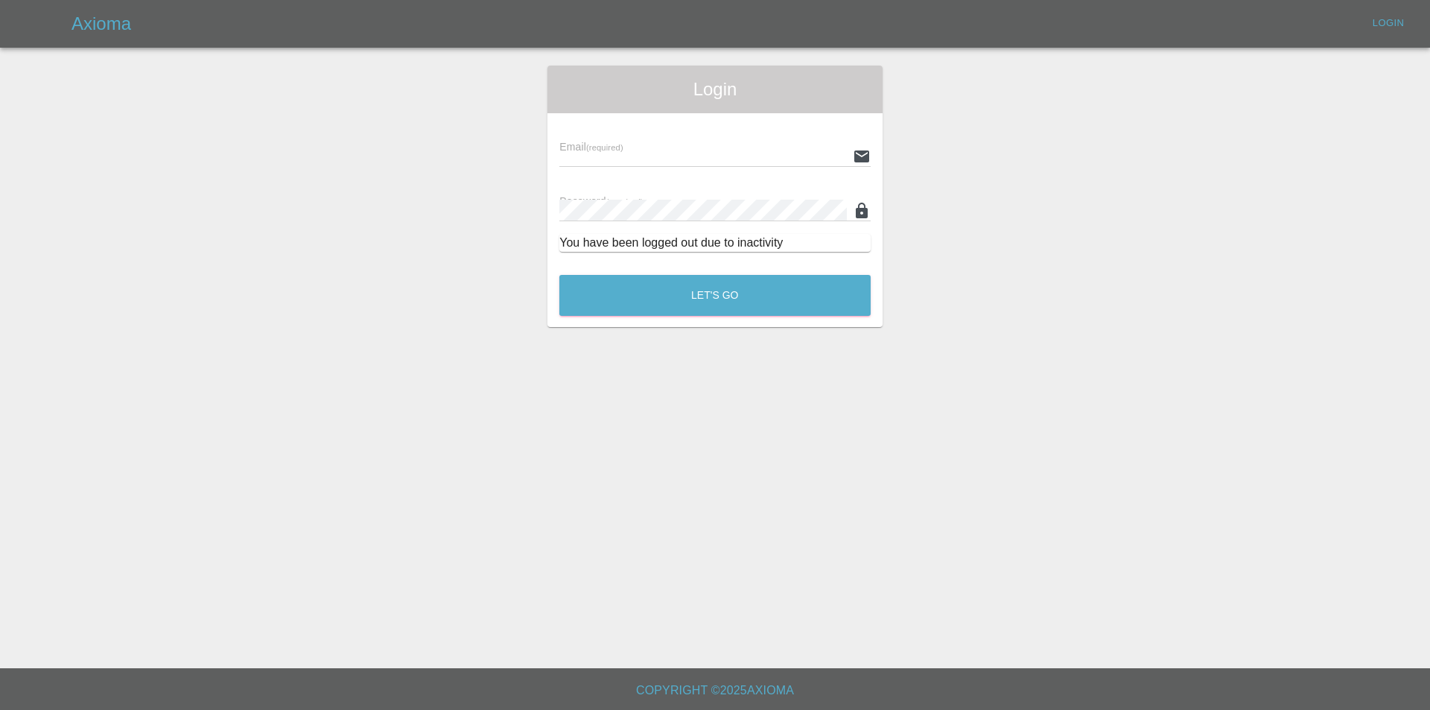
type input "eric.ordano@gmail.com"
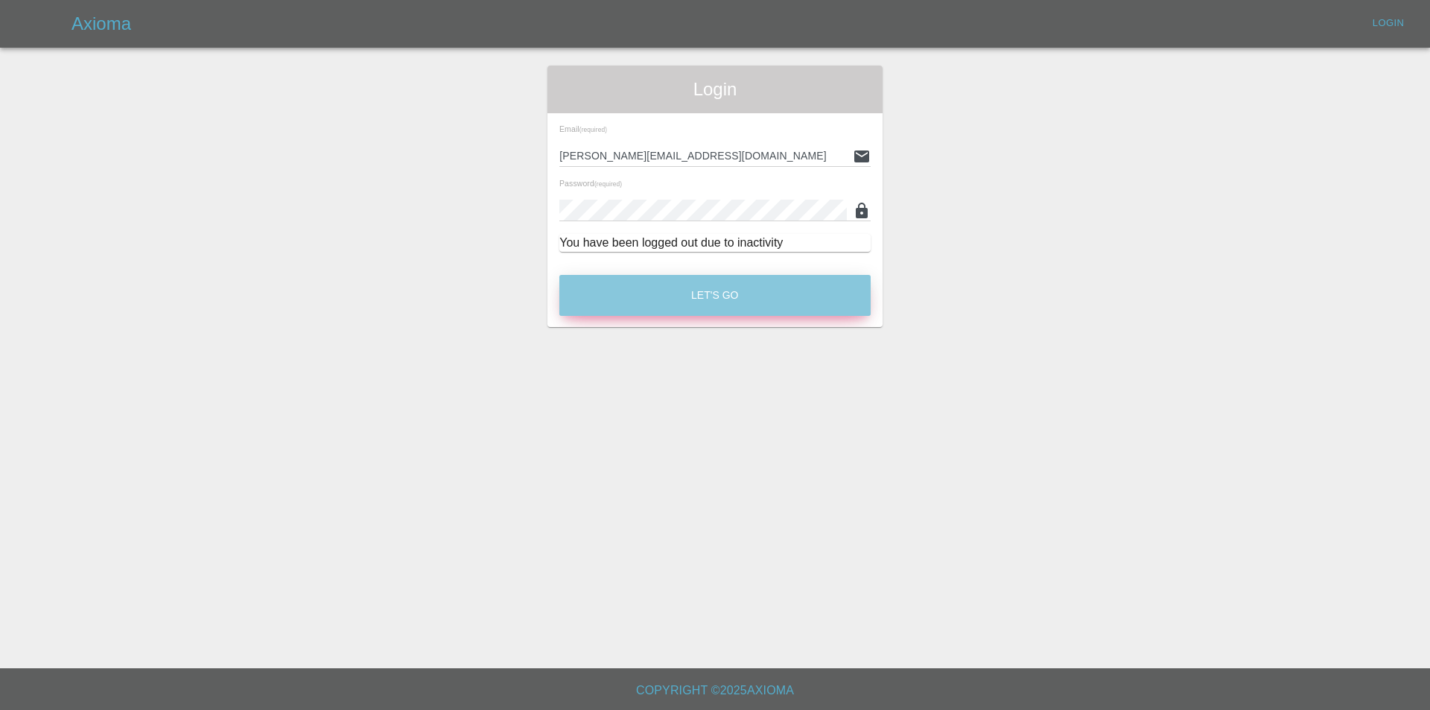
click at [728, 281] on button "Let's Go" at bounding box center [714, 295] width 311 height 41
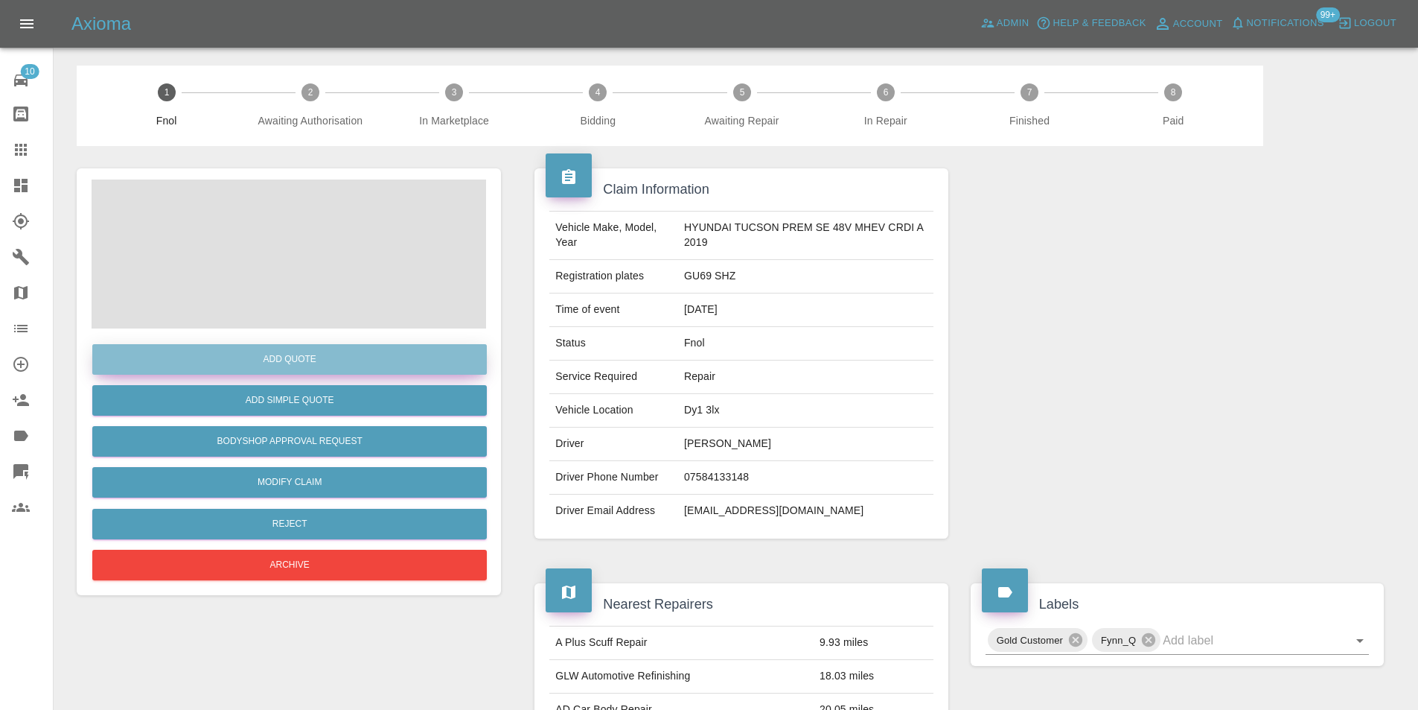
click at [313, 356] on button "Add Quote" at bounding box center [289, 359] width 395 height 31
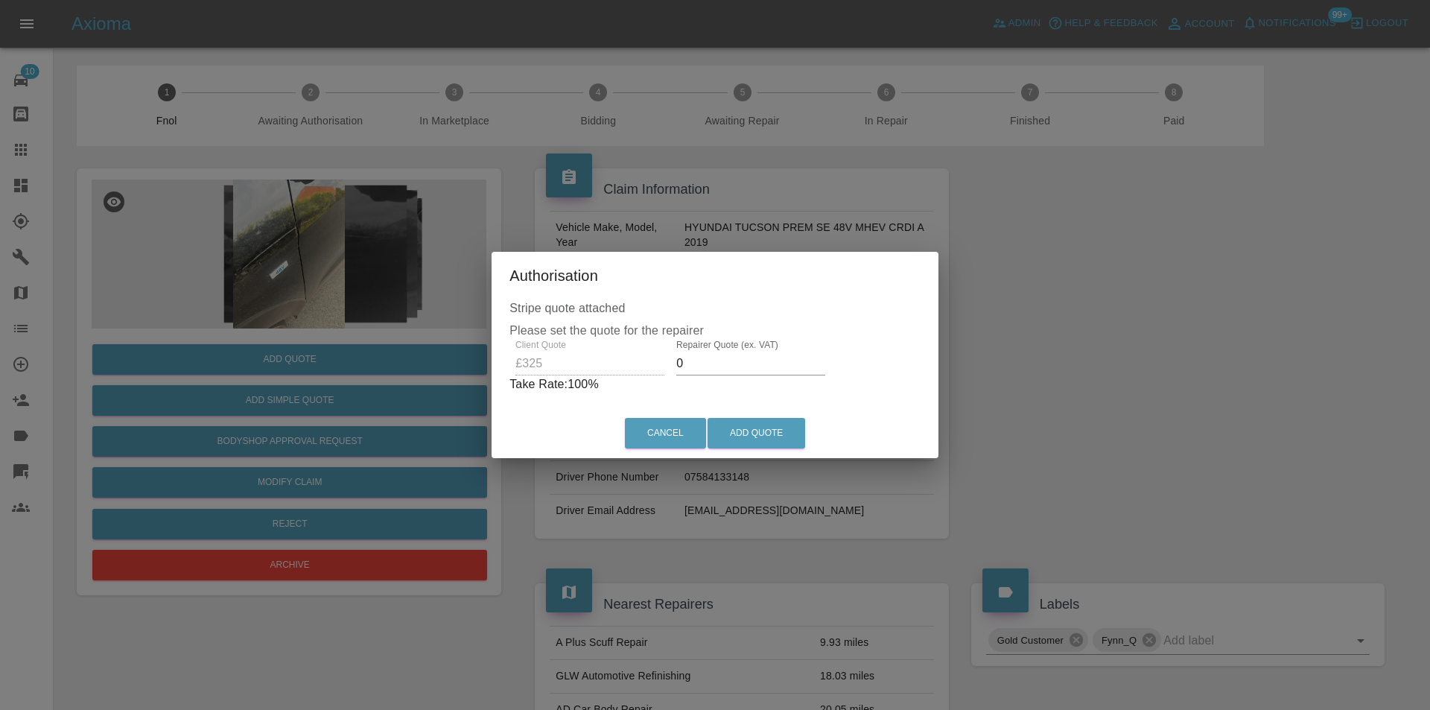
click at [698, 372] on input "0" at bounding box center [750, 363] width 149 height 24
type input "0210"
click at [731, 424] on button "Add Quote" at bounding box center [756, 433] width 98 height 31
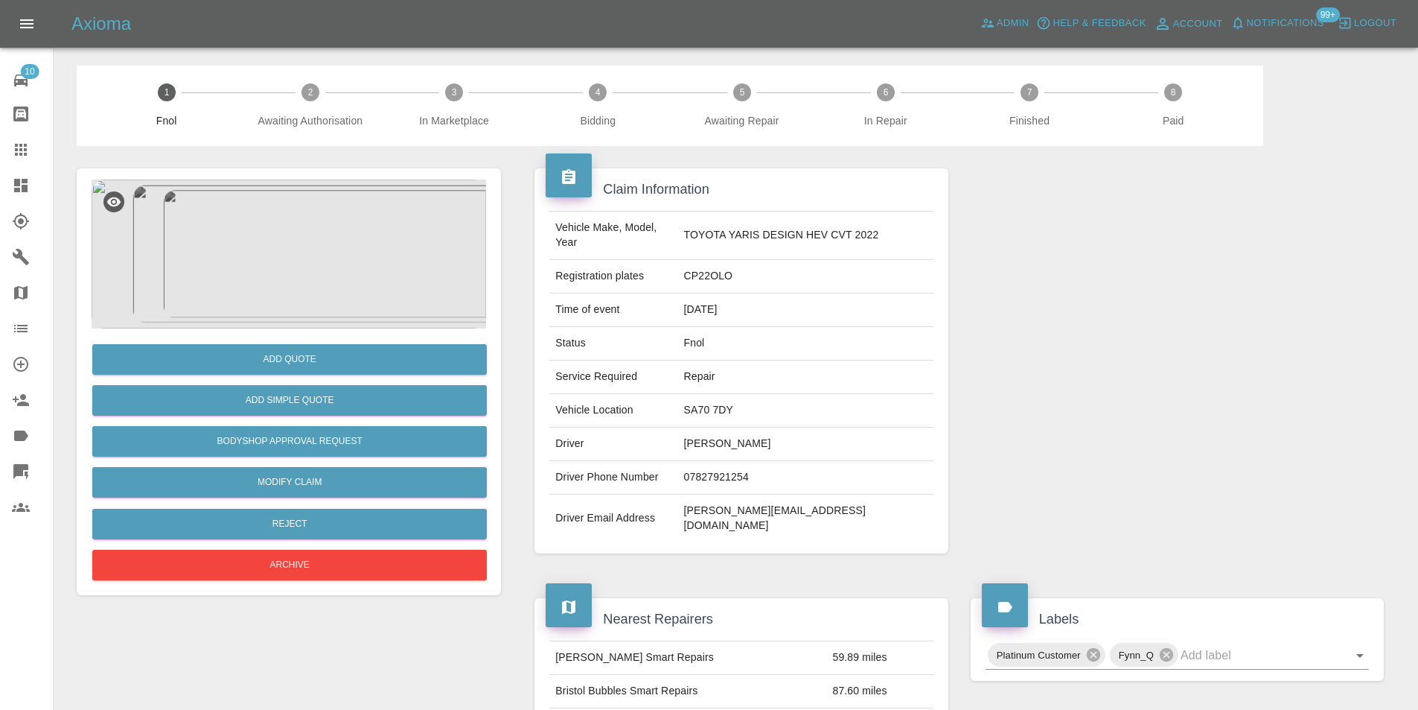
click at [335, 227] on img at bounding box center [289, 253] width 395 height 149
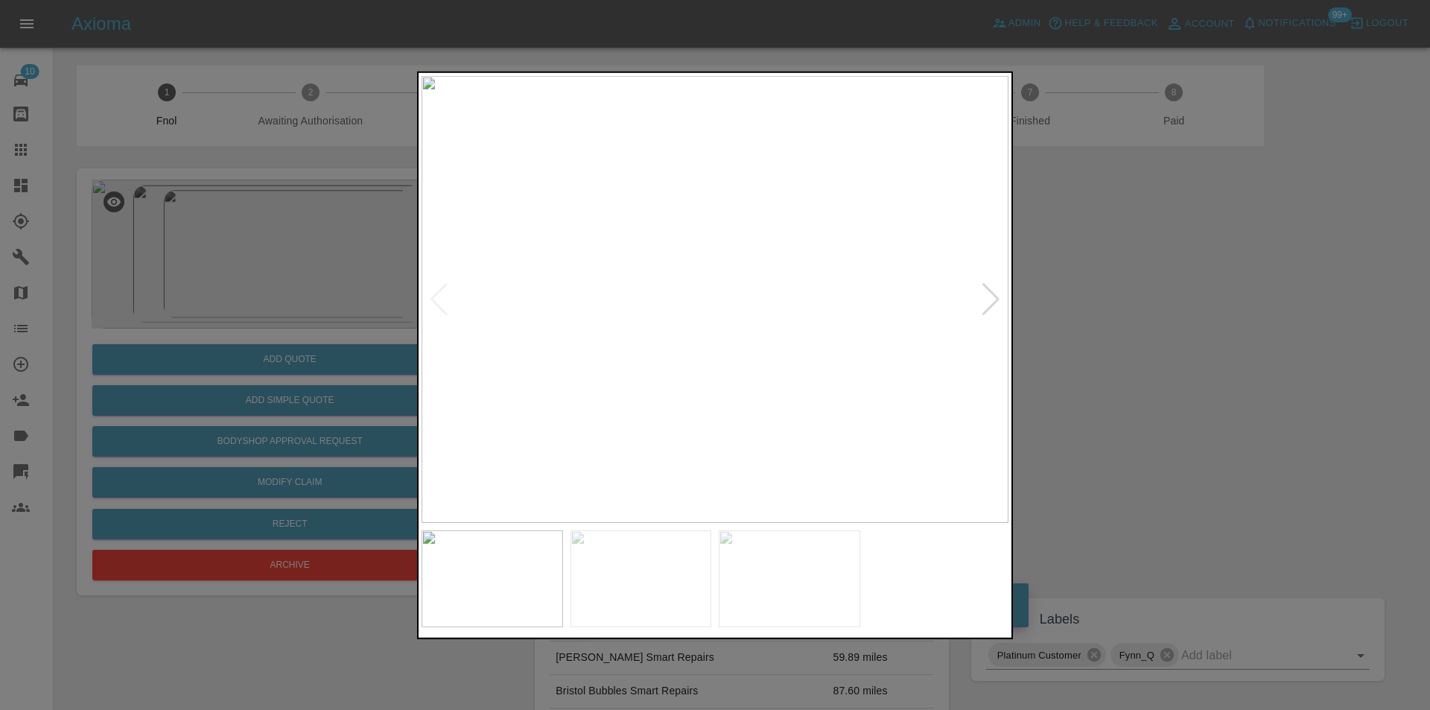
click at [985, 297] on div at bounding box center [991, 298] width 20 height 33
click at [987, 297] on div at bounding box center [991, 298] width 20 height 33
drag, startPoint x: 1111, startPoint y: 273, endPoint x: 1071, endPoint y: 208, distance: 76.2
click at [1111, 270] on div at bounding box center [715, 355] width 1430 height 710
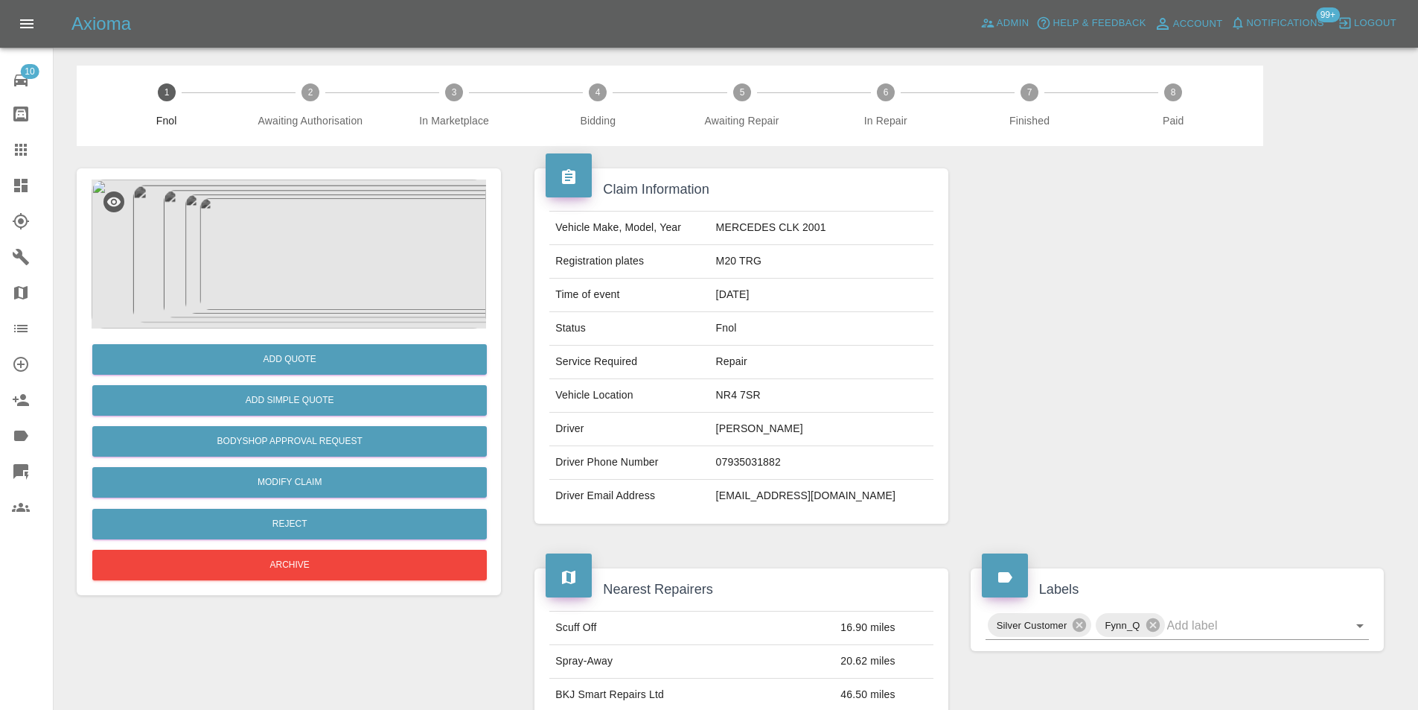
click at [321, 233] on img at bounding box center [289, 253] width 395 height 149
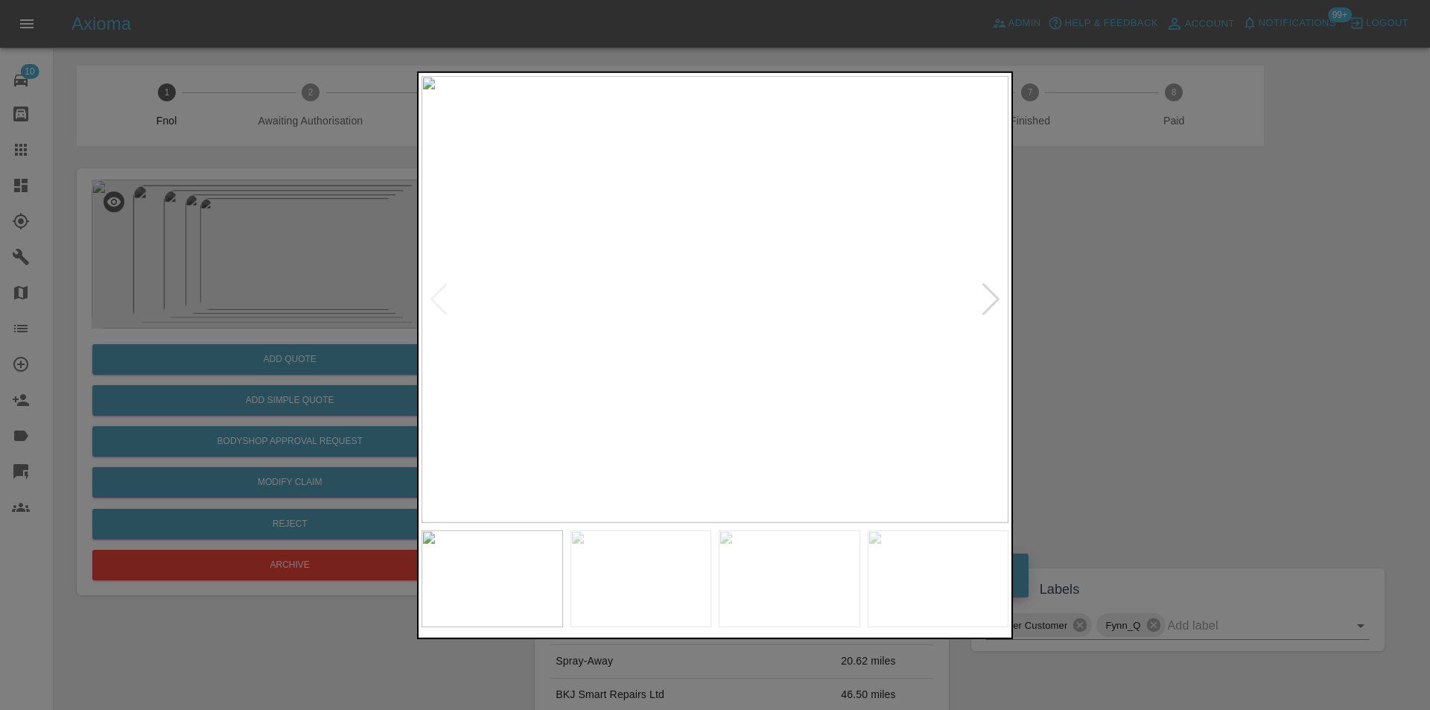
click at [989, 300] on div at bounding box center [991, 298] width 20 height 33
click at [1184, 316] on div at bounding box center [715, 355] width 1430 height 710
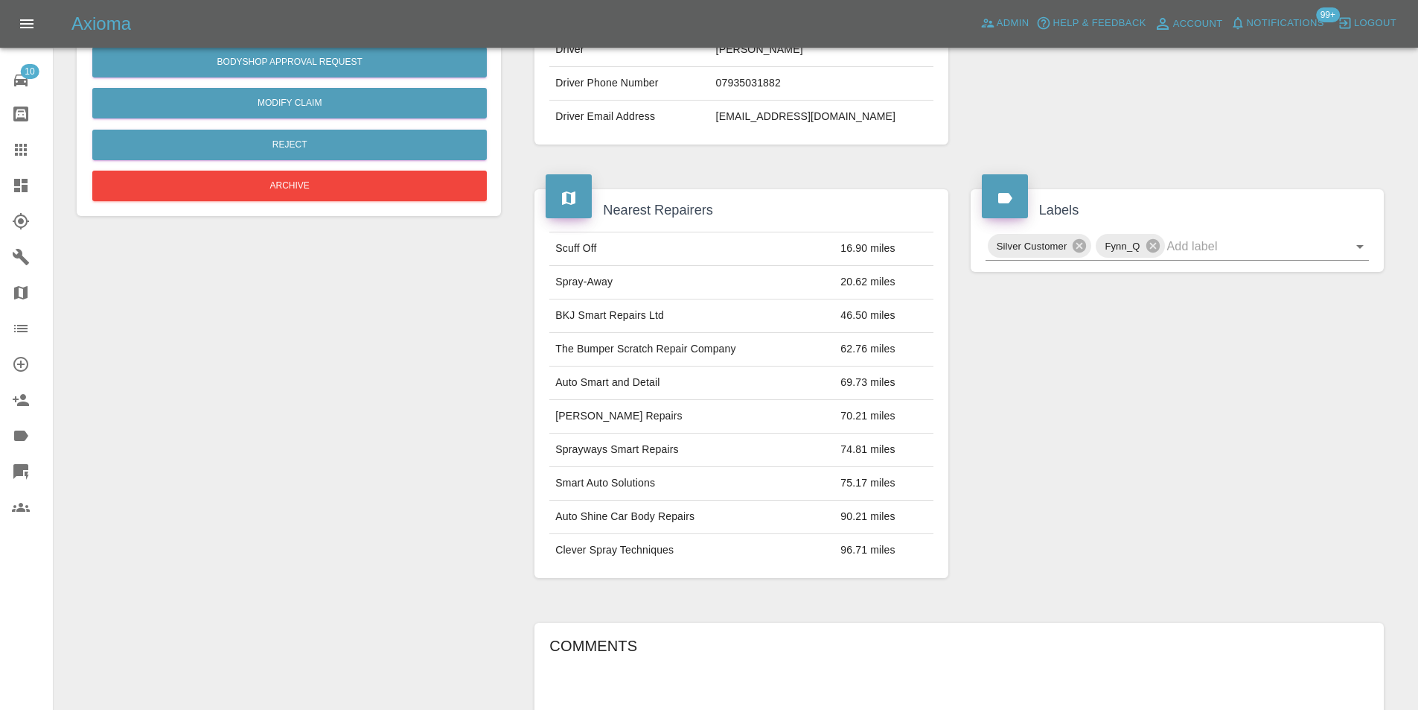
scroll to position [677, 0]
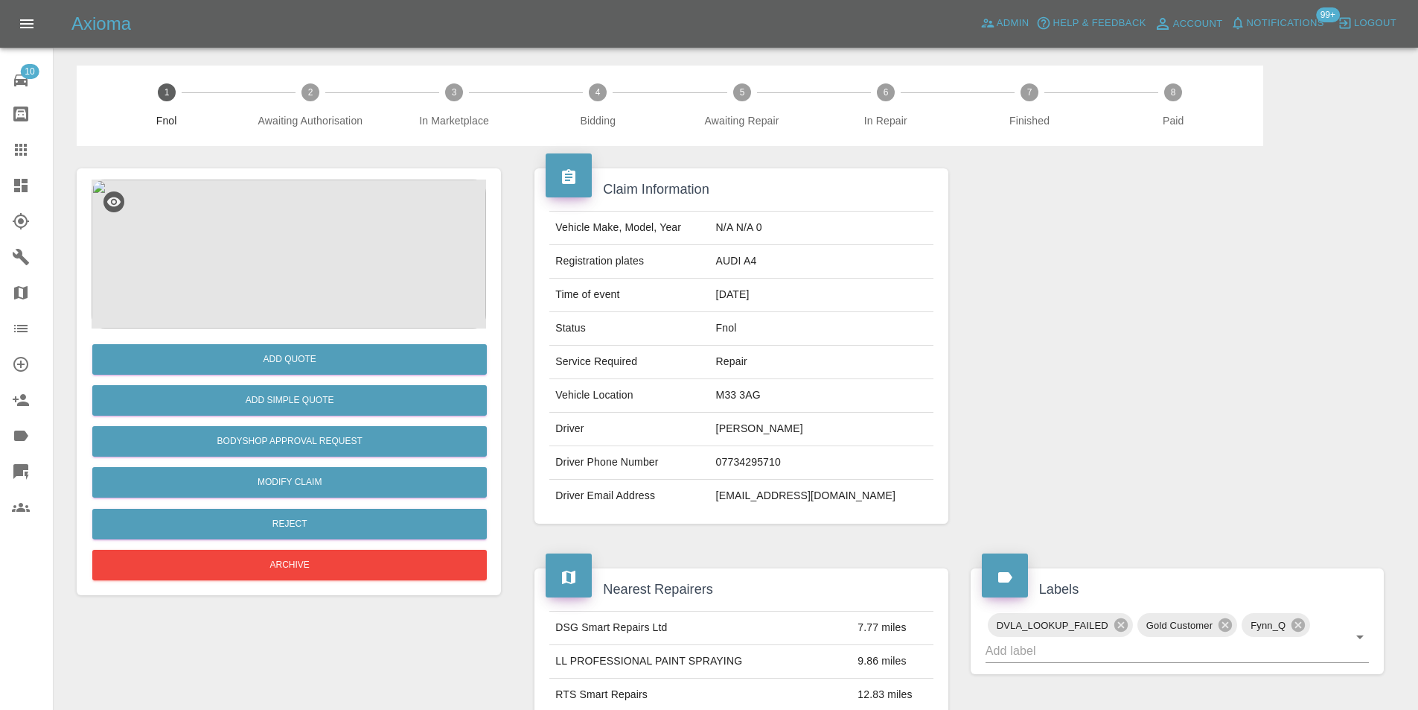
click at [310, 261] on img at bounding box center [289, 253] width 395 height 149
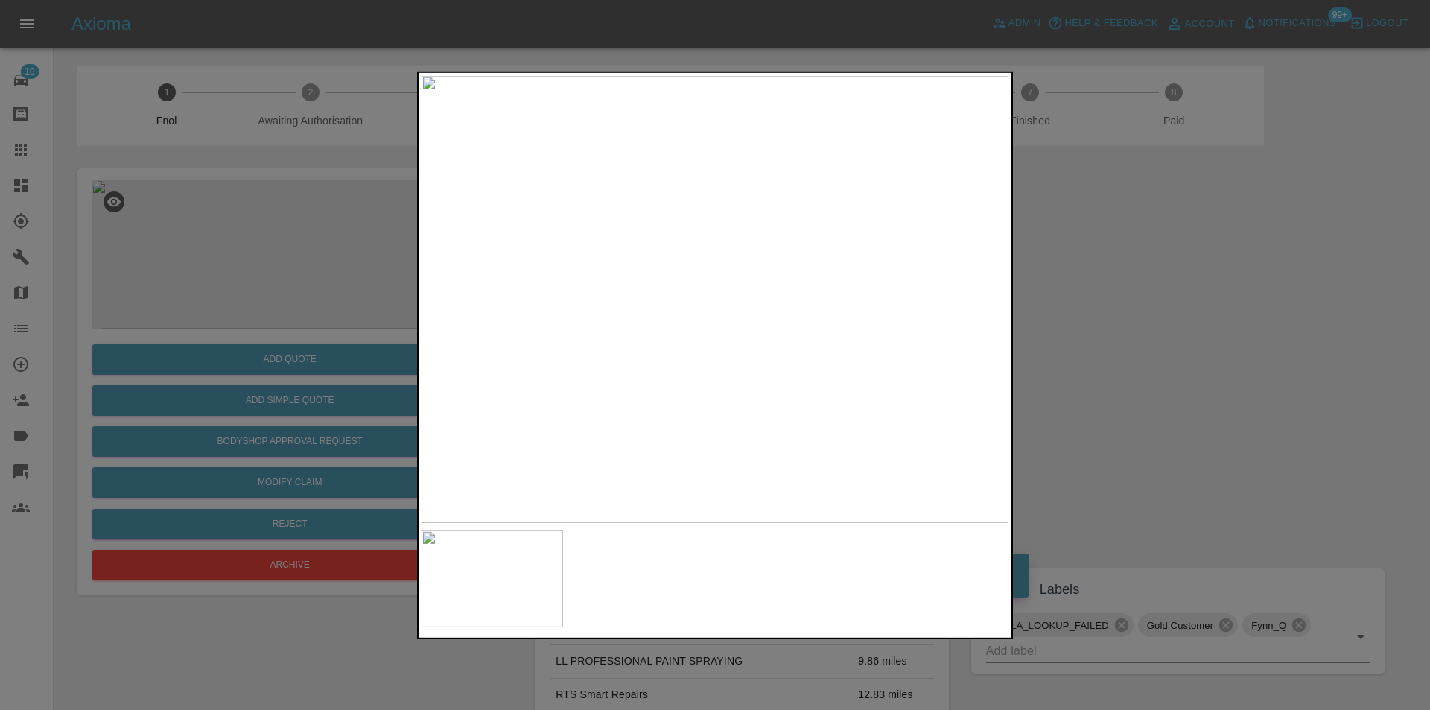
click at [768, 271] on img at bounding box center [714, 298] width 587 height 447
click at [768, 270] on img at bounding box center [714, 298] width 587 height 447
click at [773, 269] on img at bounding box center [554, 384] width 1760 height 1341
drag, startPoint x: 1139, startPoint y: 319, endPoint x: 816, endPoint y: 404, distance: 333.9
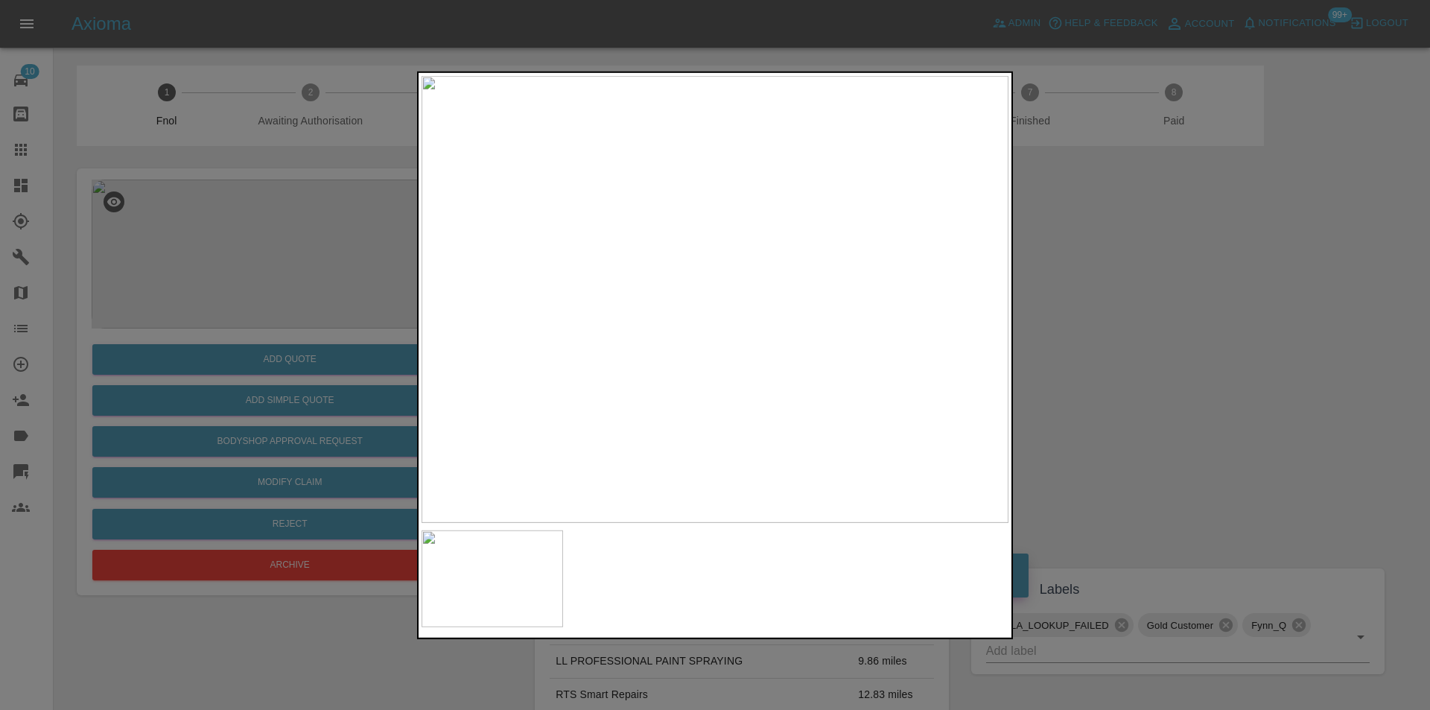
click at [1138, 321] on div at bounding box center [715, 355] width 1430 height 710
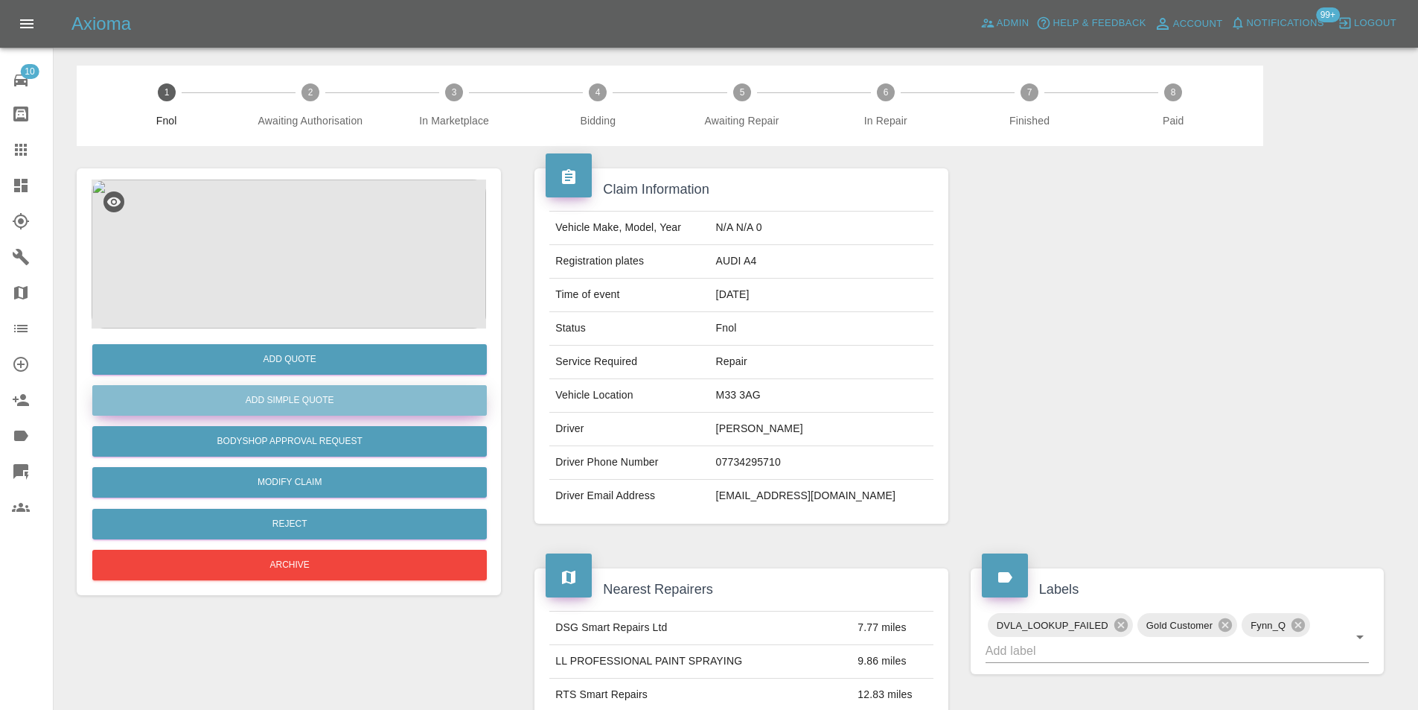
click at [324, 403] on button "Add Simple Quote" at bounding box center [289, 400] width 395 height 31
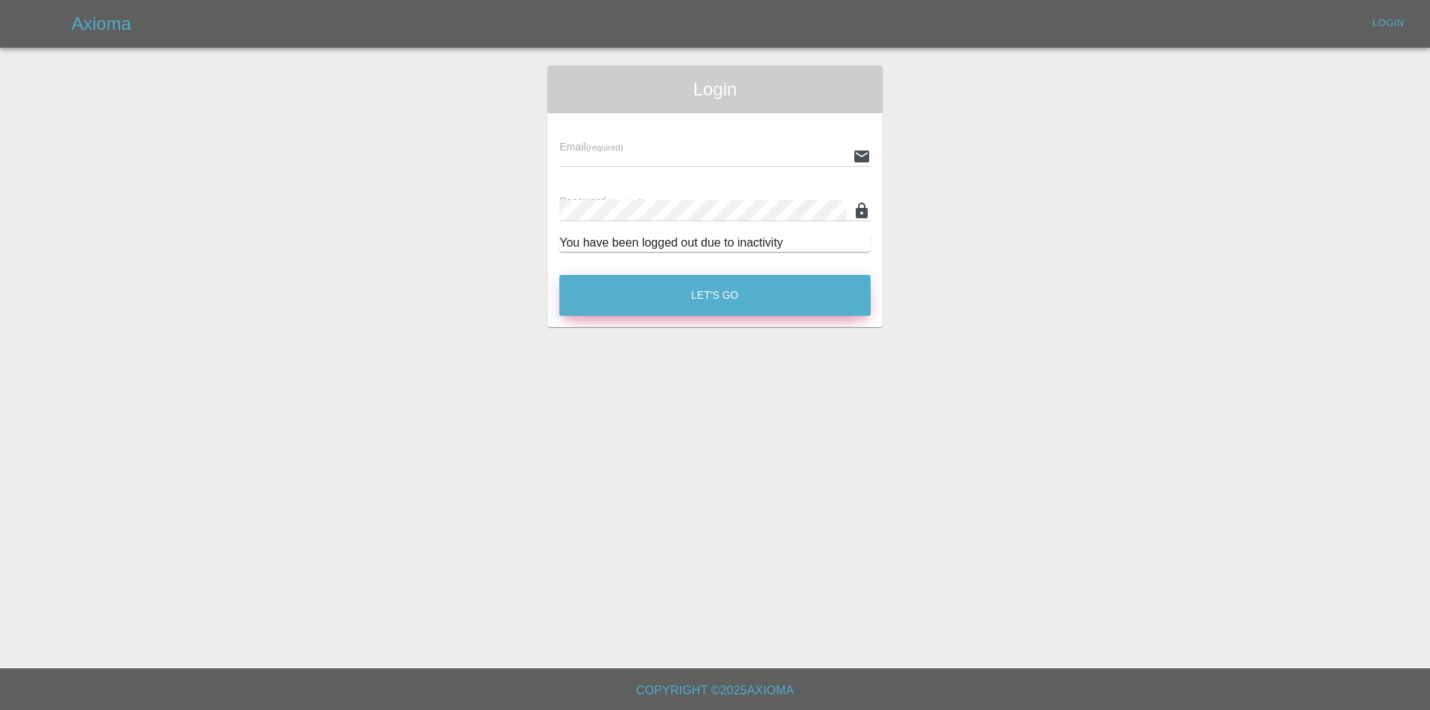
type input "[PERSON_NAME][EMAIL_ADDRESS][DOMAIN_NAME]"
click at [717, 290] on button "Let's Go" at bounding box center [714, 295] width 311 height 41
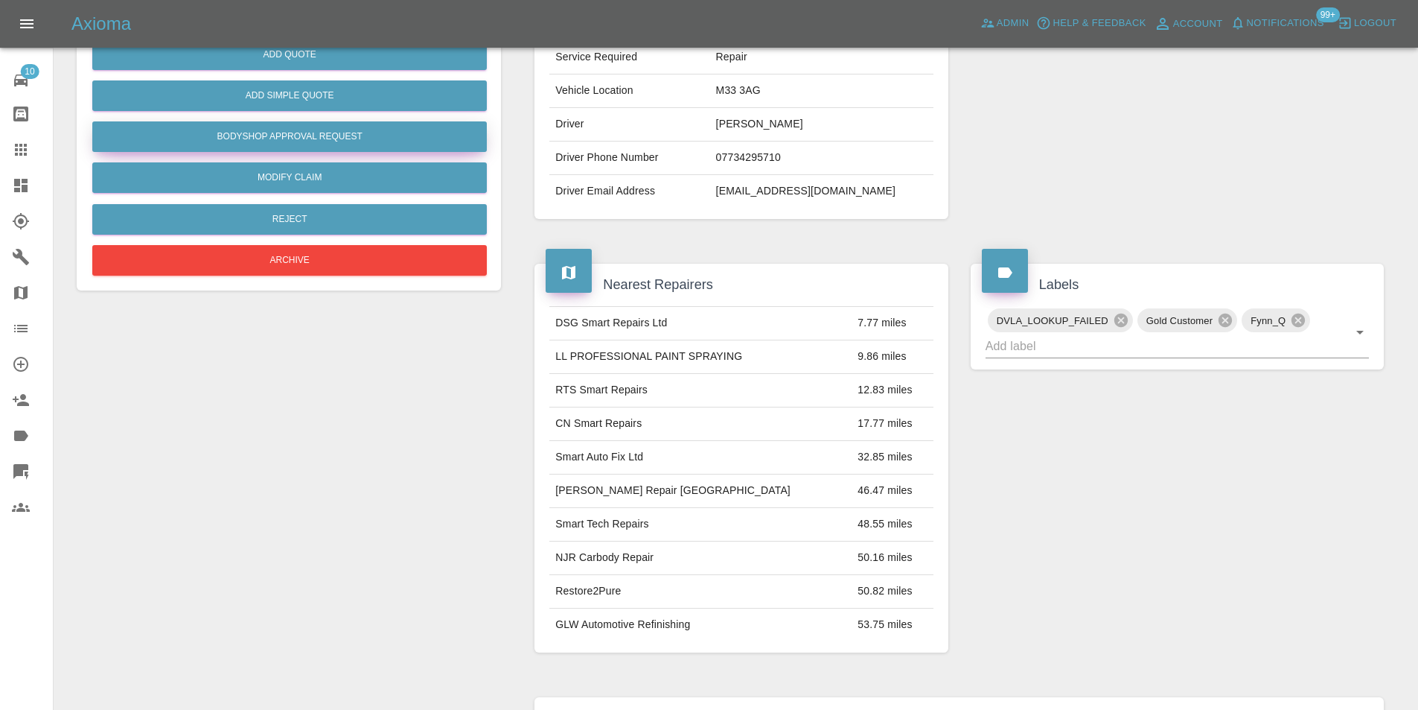
scroll to position [7, 0]
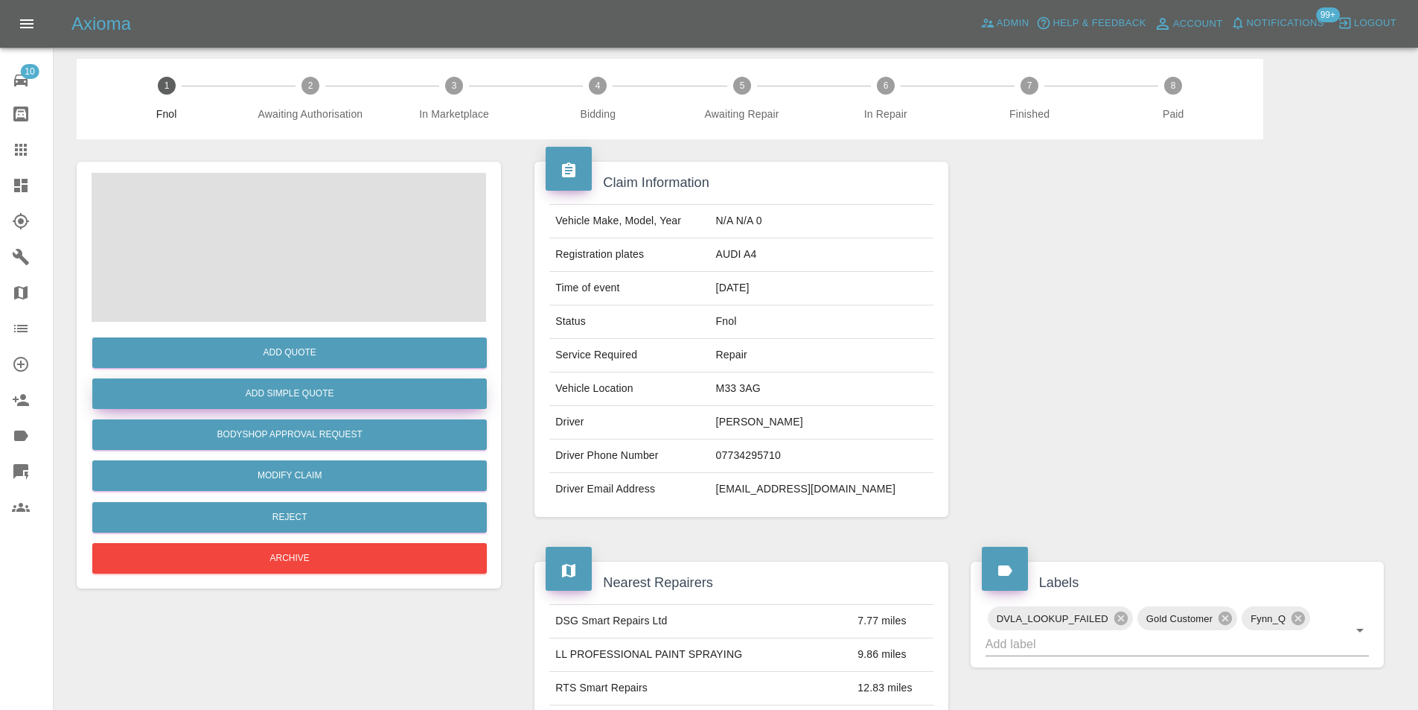
click at [332, 401] on button "Add Simple Quote" at bounding box center [289, 393] width 395 height 31
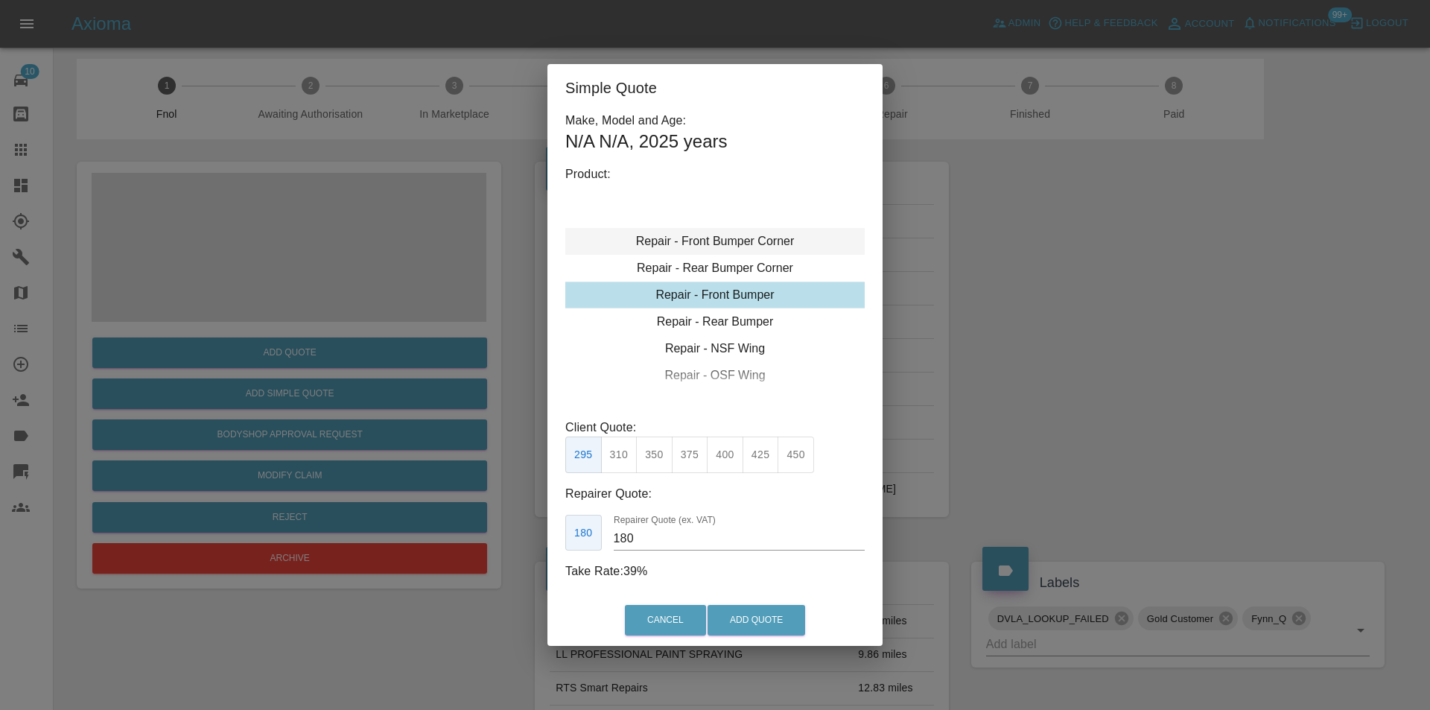
click at [747, 238] on div "Repair - Front Bumper Corner" at bounding box center [714, 241] width 299 height 27
click at [748, 264] on div "Repair - Rear Bumper Corner" at bounding box center [714, 268] width 299 height 27
type input "120"
click at [738, 616] on button "Add Quote" at bounding box center [756, 620] width 98 height 31
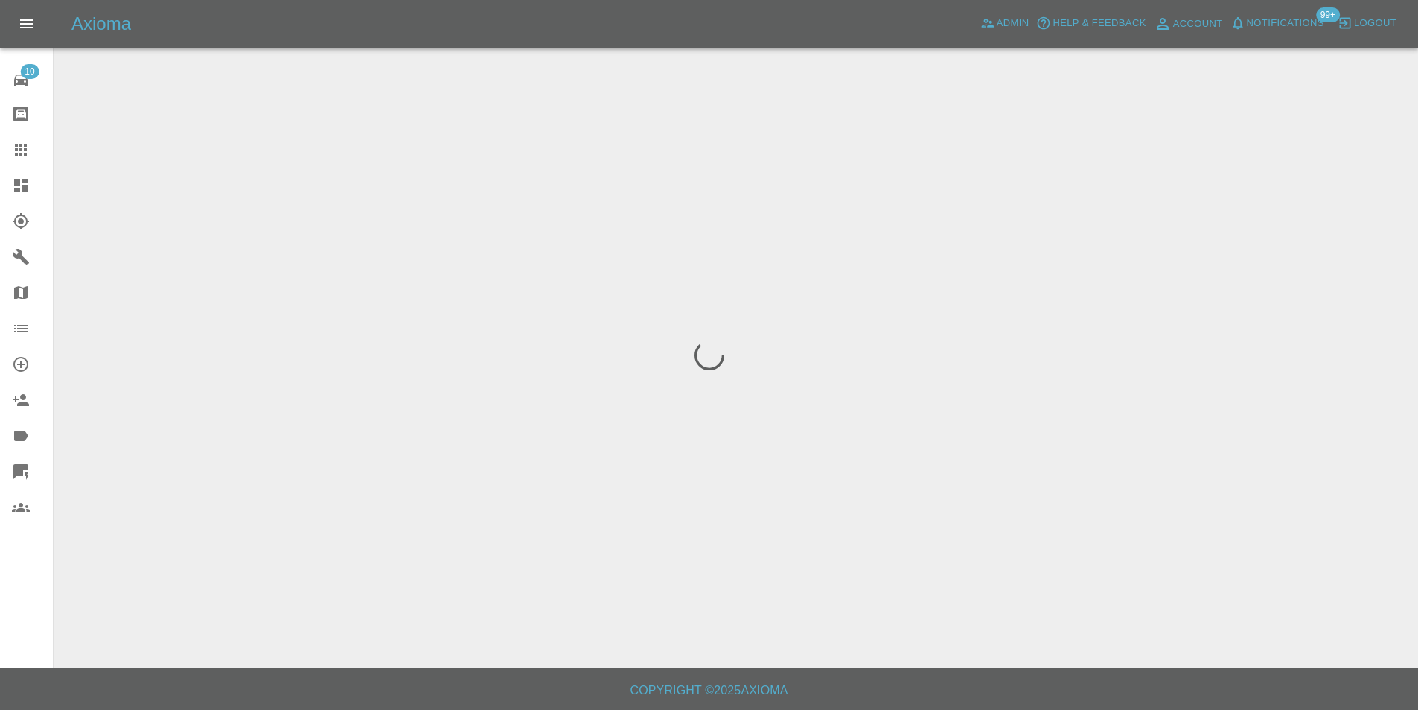
scroll to position [0, 0]
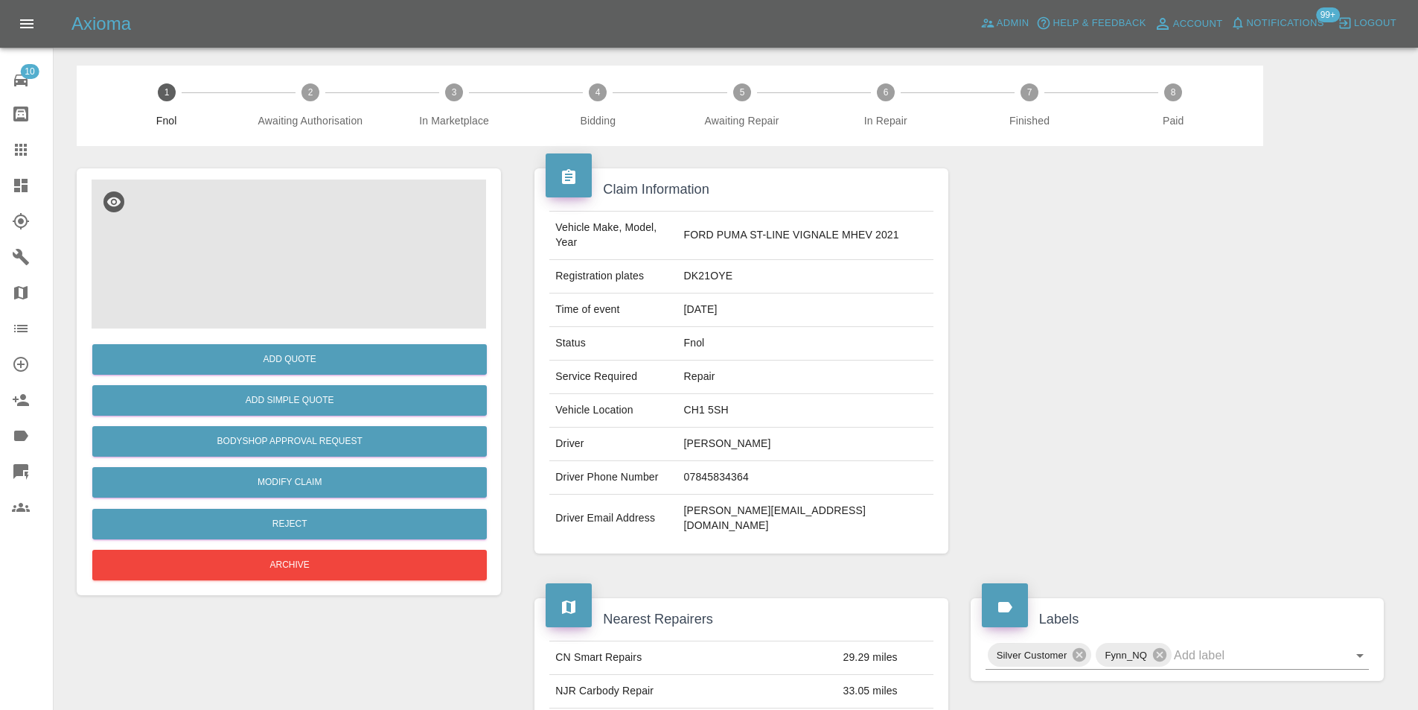
click at [283, 239] on img at bounding box center [289, 253] width 395 height 149
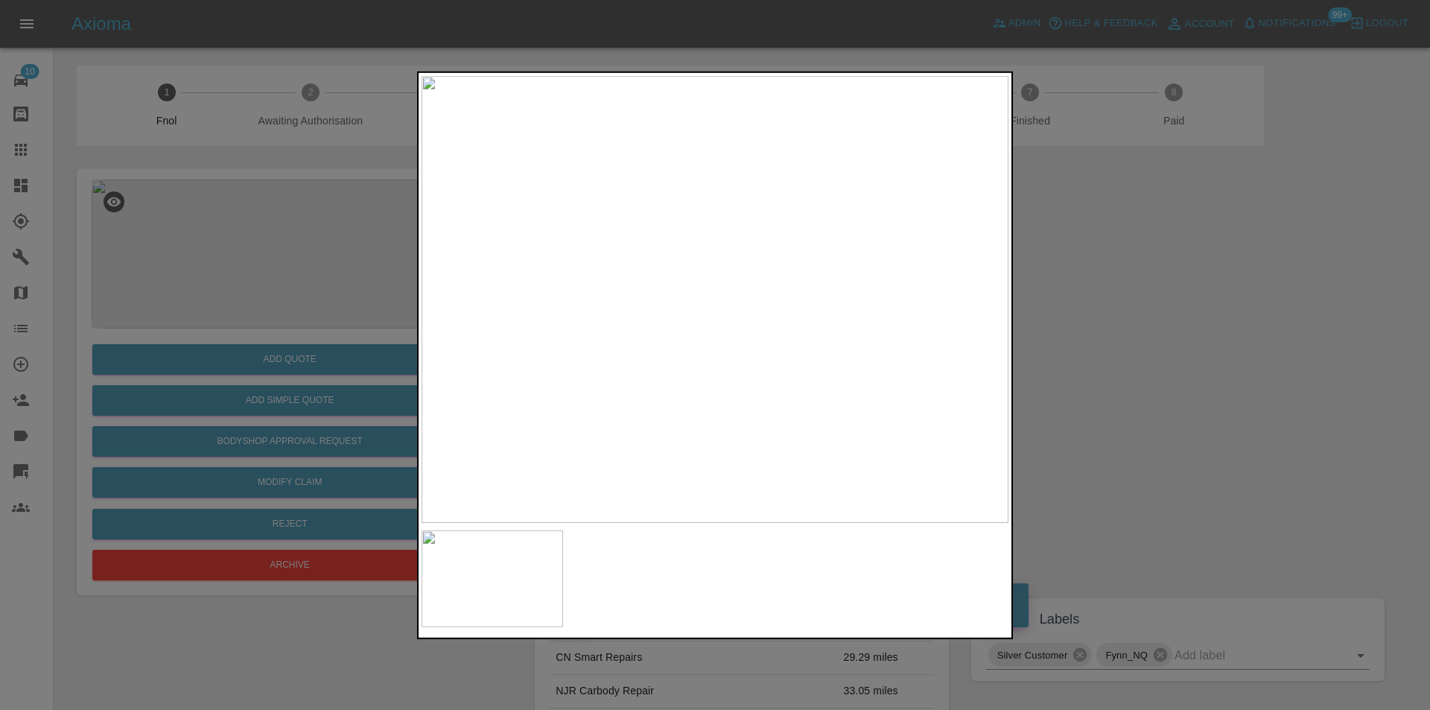
click at [703, 276] on img at bounding box center [714, 298] width 587 height 447
click at [703, 276] on img at bounding box center [750, 366] width 1760 height 1341
drag, startPoint x: 1123, startPoint y: 323, endPoint x: 716, endPoint y: 385, distance: 411.2
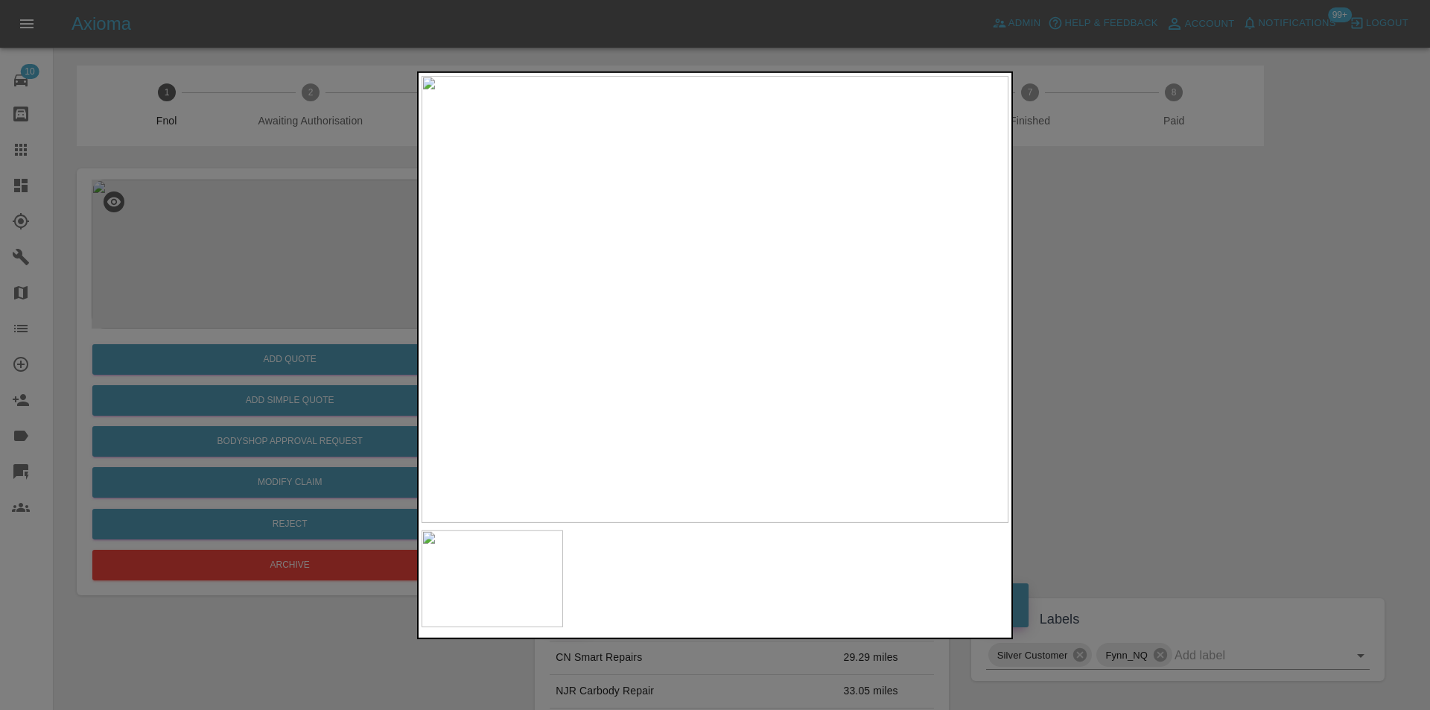
click at [1124, 323] on div at bounding box center [715, 355] width 1430 height 710
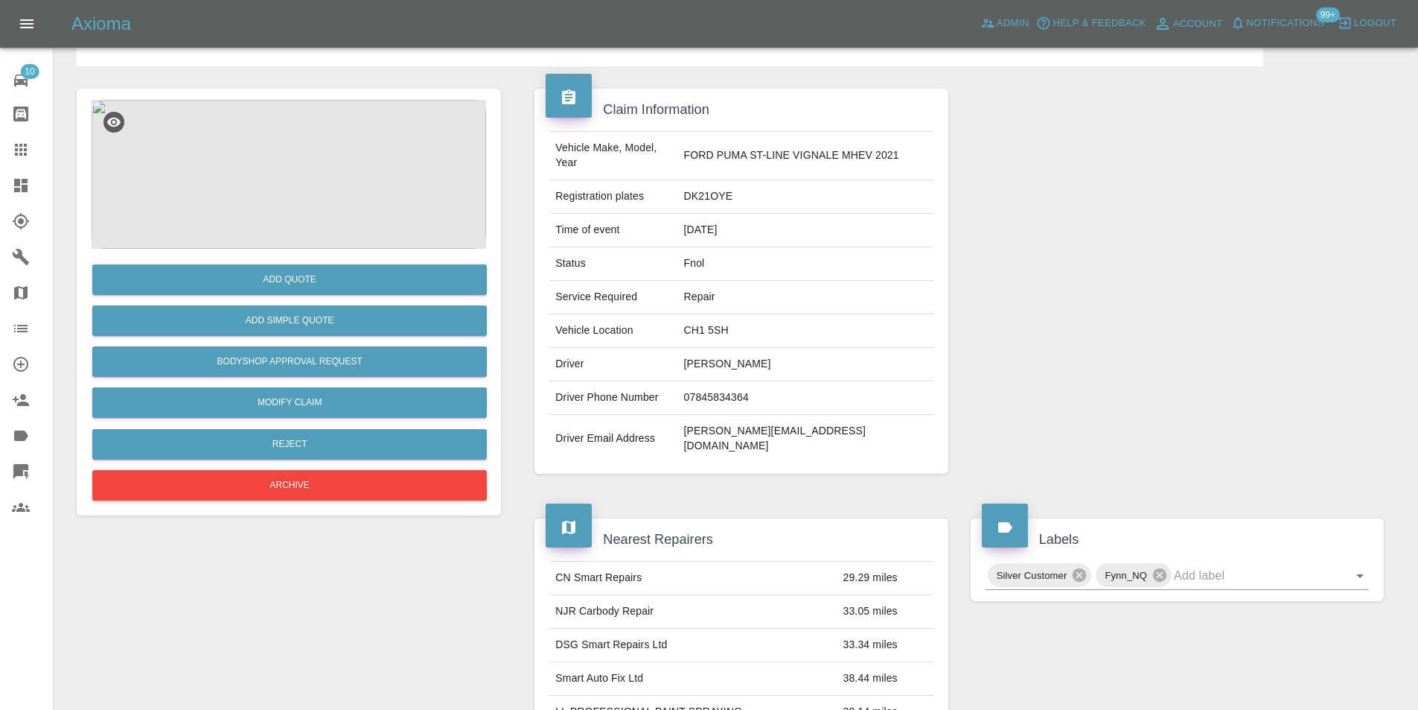
scroll to position [7, 0]
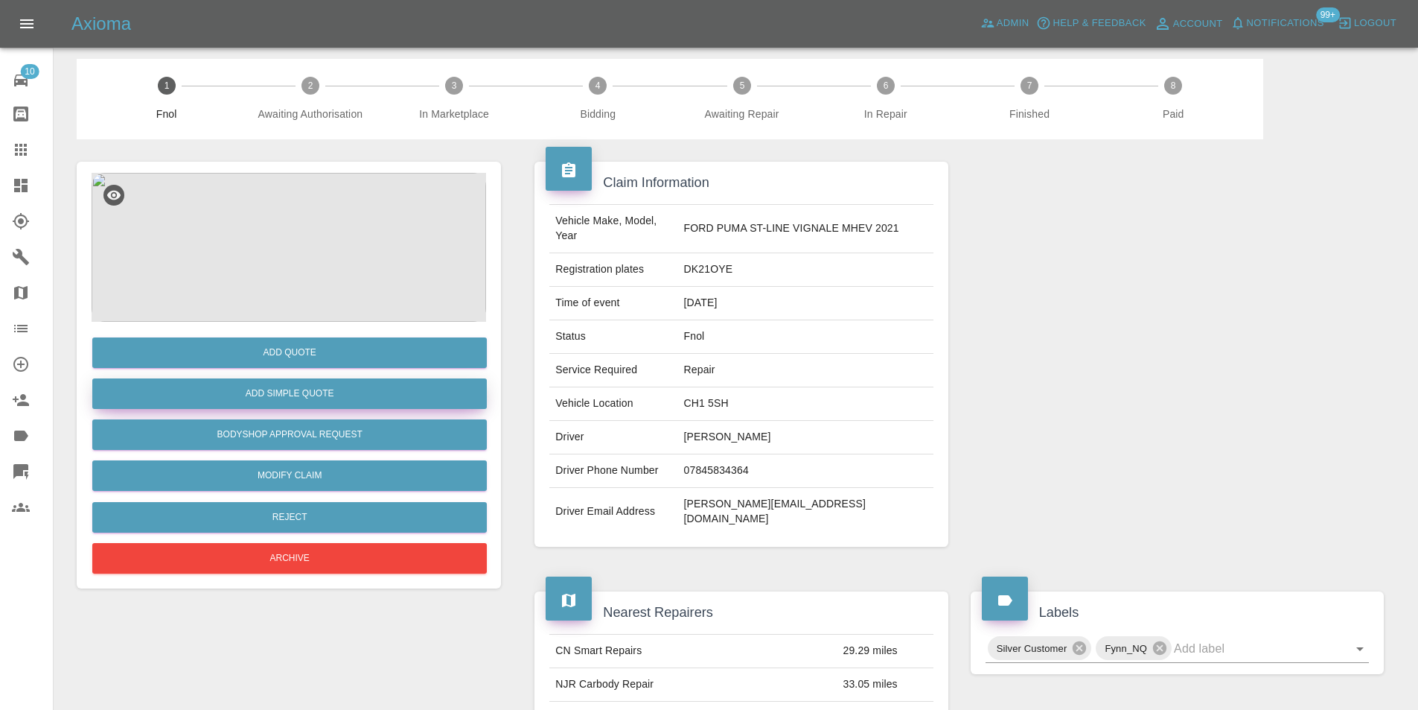
click at [302, 398] on button "Add Simple Quote" at bounding box center [289, 393] width 395 height 31
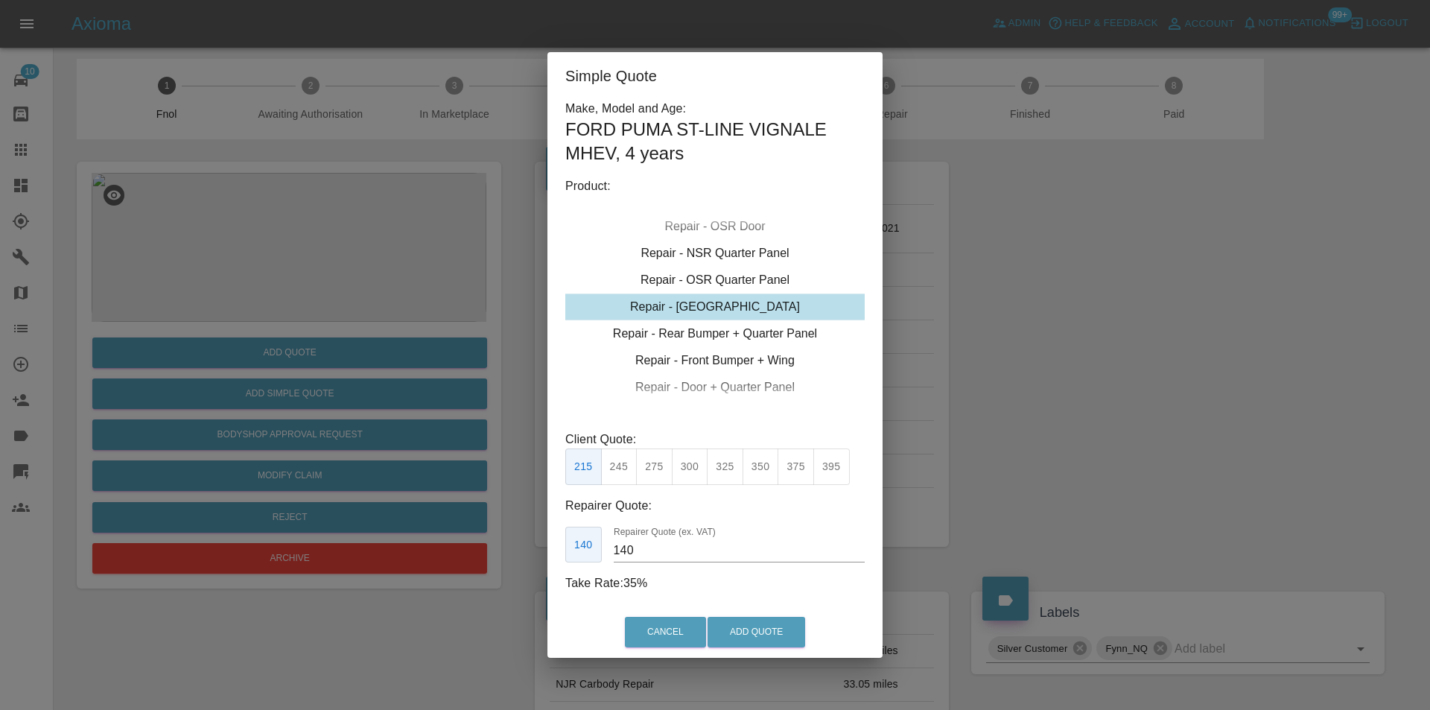
click at [746, 305] on div "Repair - [GEOGRAPHIC_DATA]" at bounding box center [714, 306] width 299 height 27
click at [834, 471] on button "395" at bounding box center [831, 466] width 36 height 36
type input "265"
click at [752, 633] on button "Add Quote" at bounding box center [756, 632] width 98 height 31
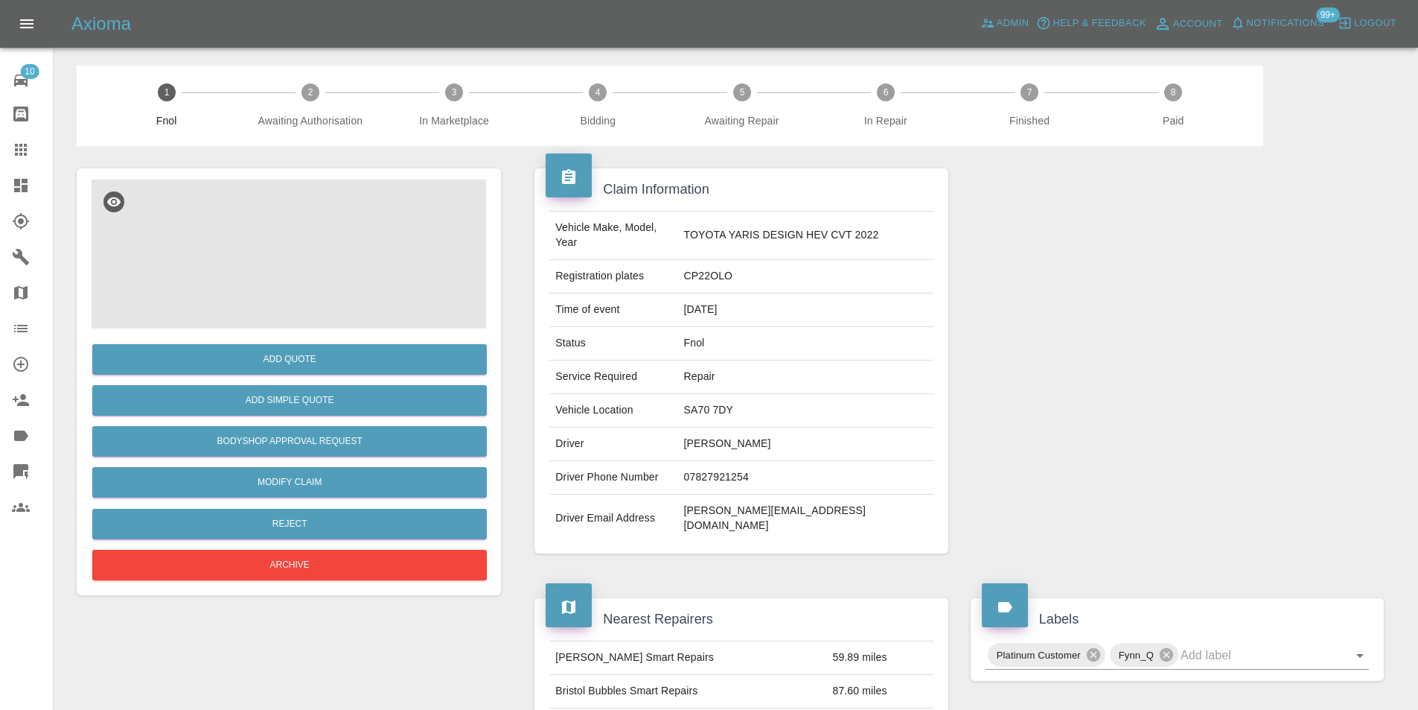
click at [287, 259] on img at bounding box center [289, 253] width 395 height 149
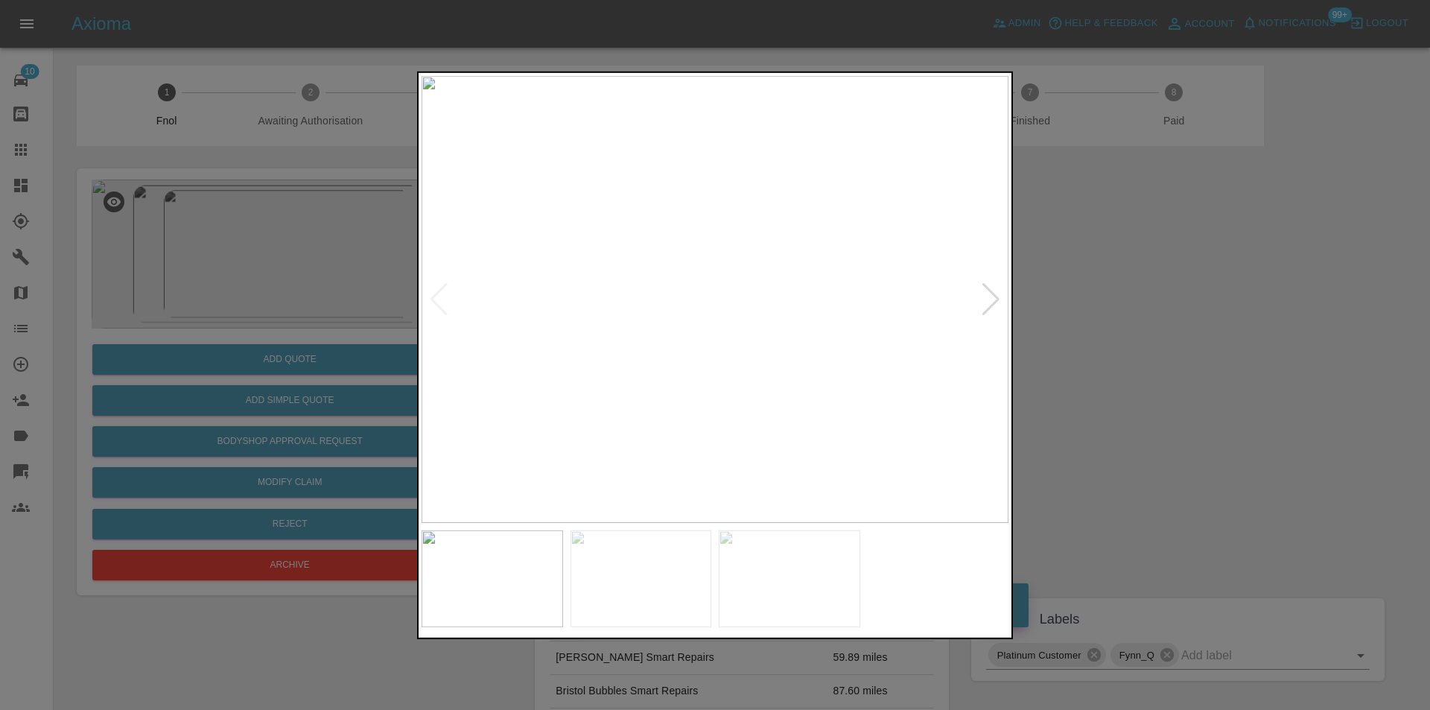
click at [992, 303] on div at bounding box center [991, 298] width 20 height 33
click at [991, 303] on div at bounding box center [991, 298] width 20 height 33
click at [991, 303] on img at bounding box center [714, 298] width 587 height 447
click at [1071, 319] on div at bounding box center [715, 355] width 1430 height 710
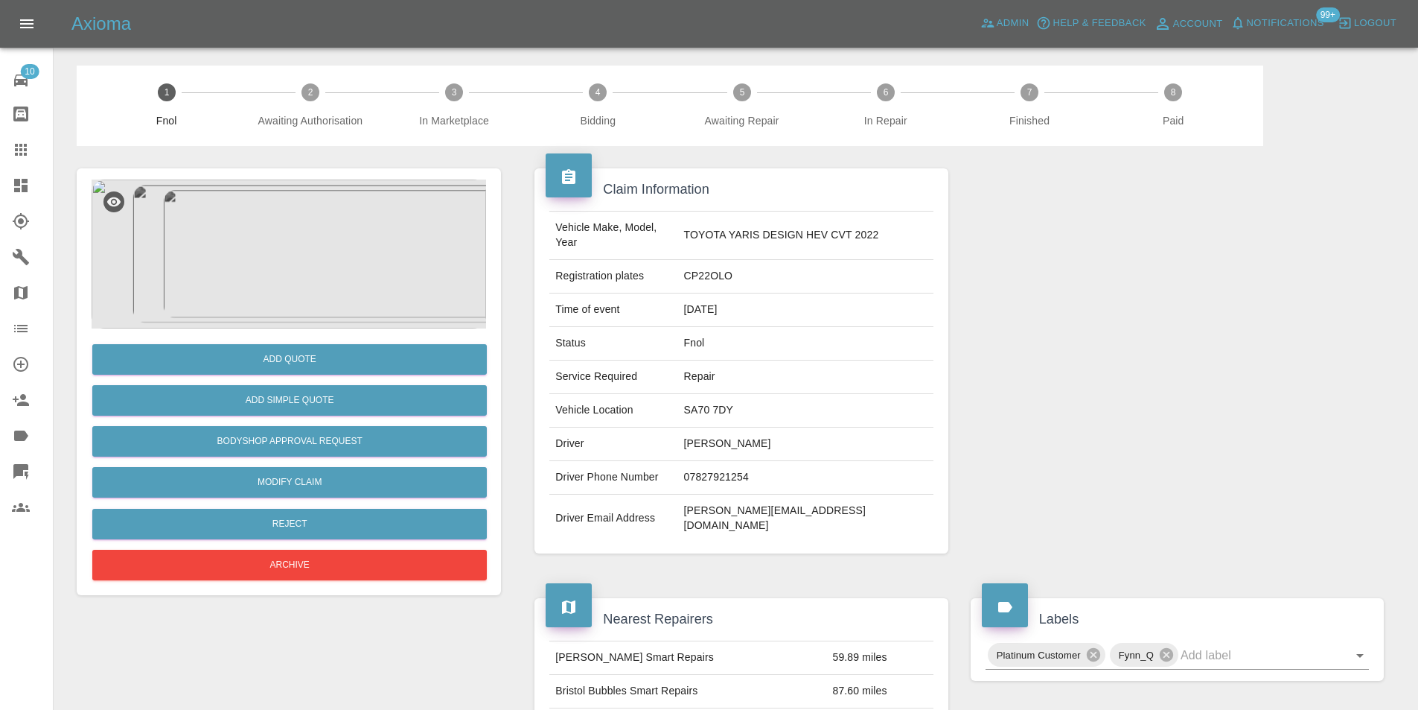
click at [285, 239] on img at bounding box center [289, 253] width 395 height 149
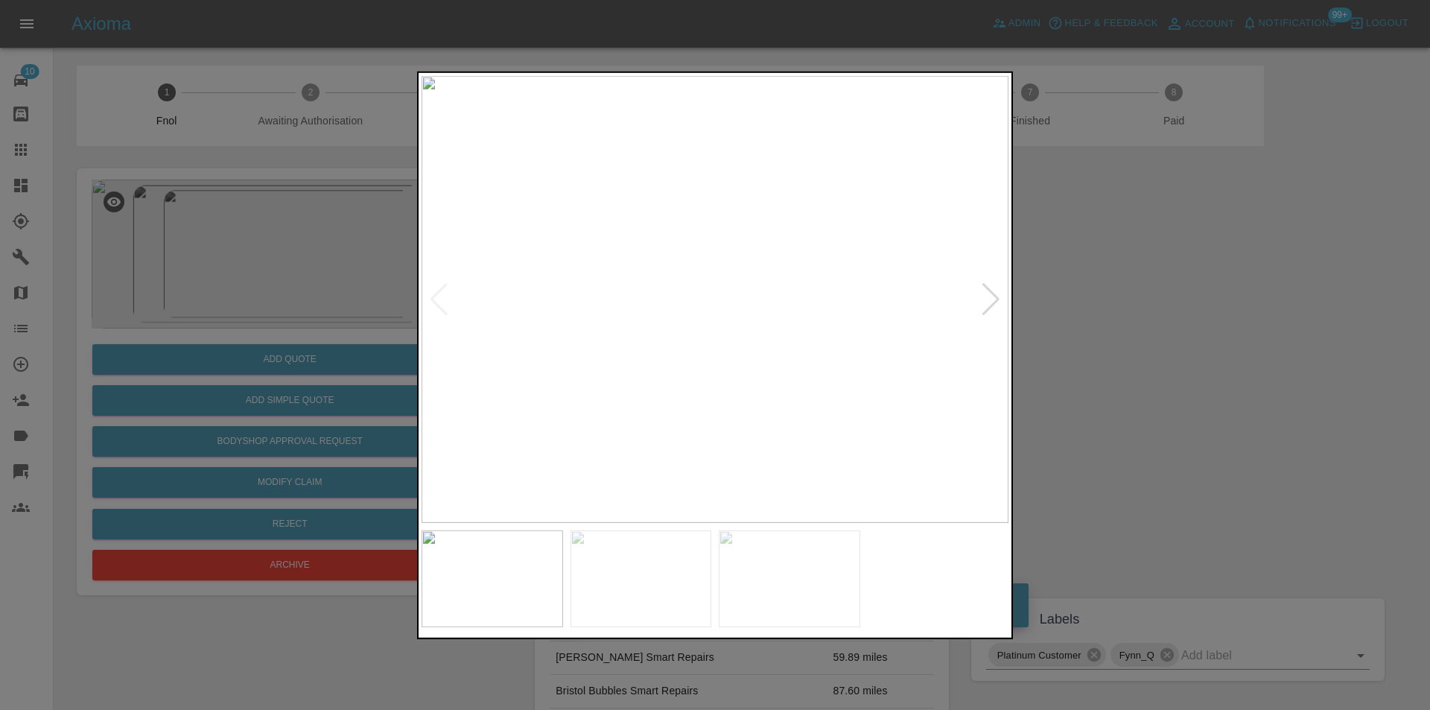
click at [697, 337] on img at bounding box center [714, 298] width 587 height 447
click at [993, 299] on div at bounding box center [991, 298] width 20 height 33
click at [1176, 308] on div at bounding box center [715, 355] width 1430 height 710
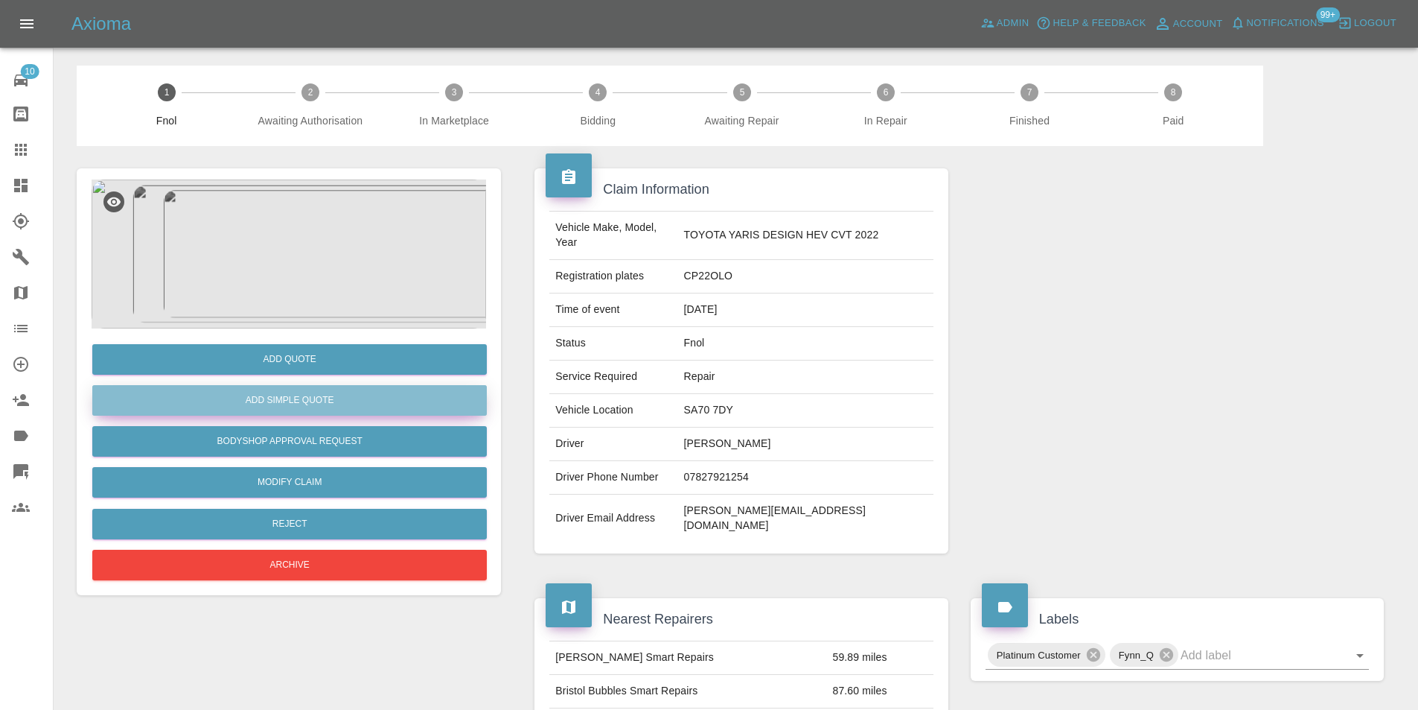
click at [323, 395] on button "Add Simple Quote" at bounding box center [289, 400] width 395 height 31
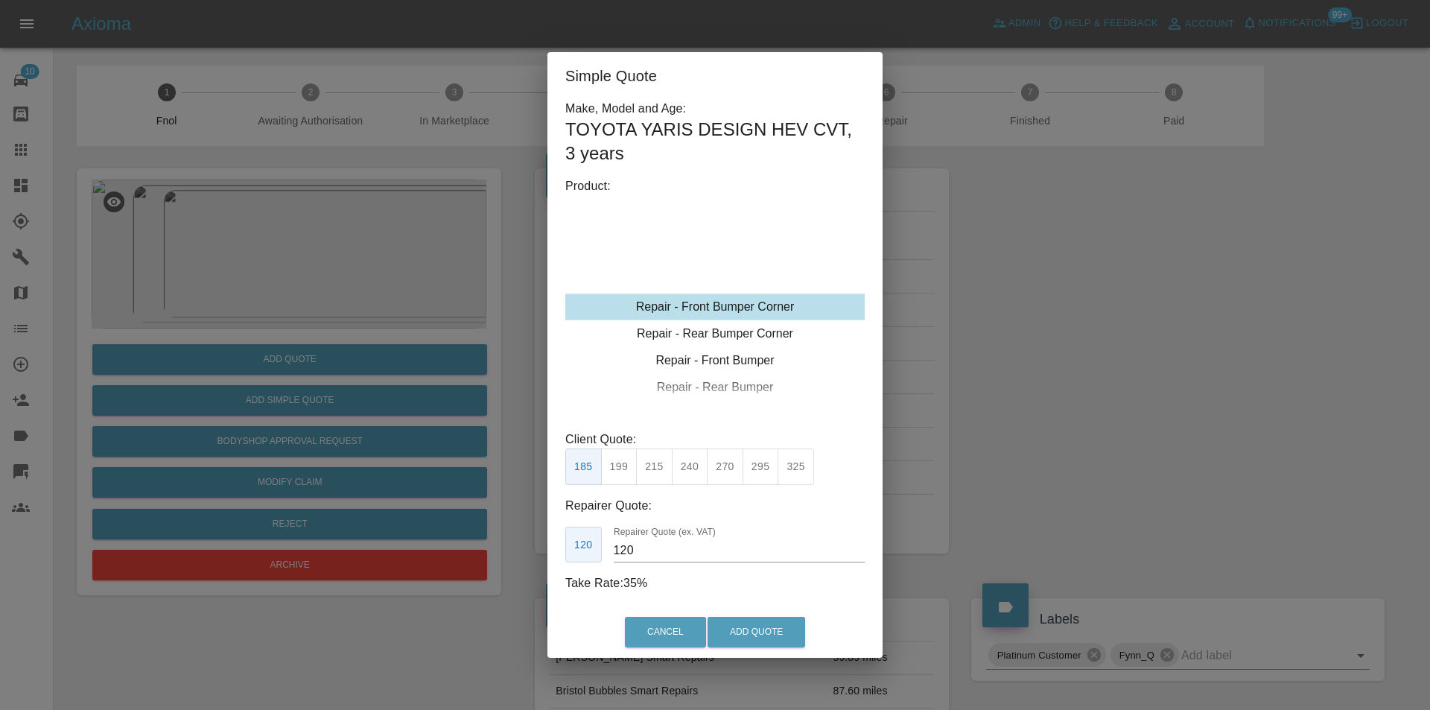
click at [755, 307] on div "Repair - Front Bumper Corner" at bounding box center [714, 306] width 299 height 27
click at [760, 471] on button "295" at bounding box center [760, 466] width 36 height 36
type input "180"
click at [775, 638] on button "Add Quote" at bounding box center [756, 632] width 98 height 31
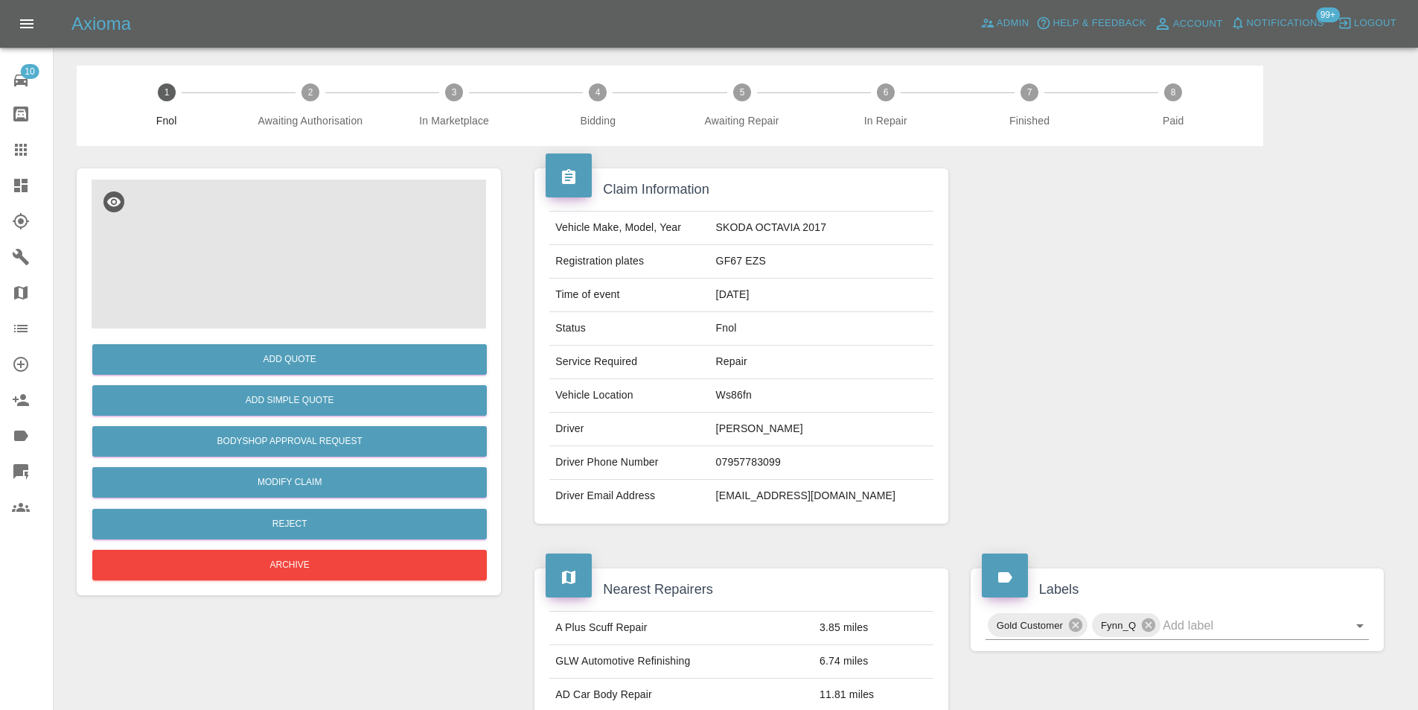
click at [296, 264] on img at bounding box center [289, 253] width 395 height 149
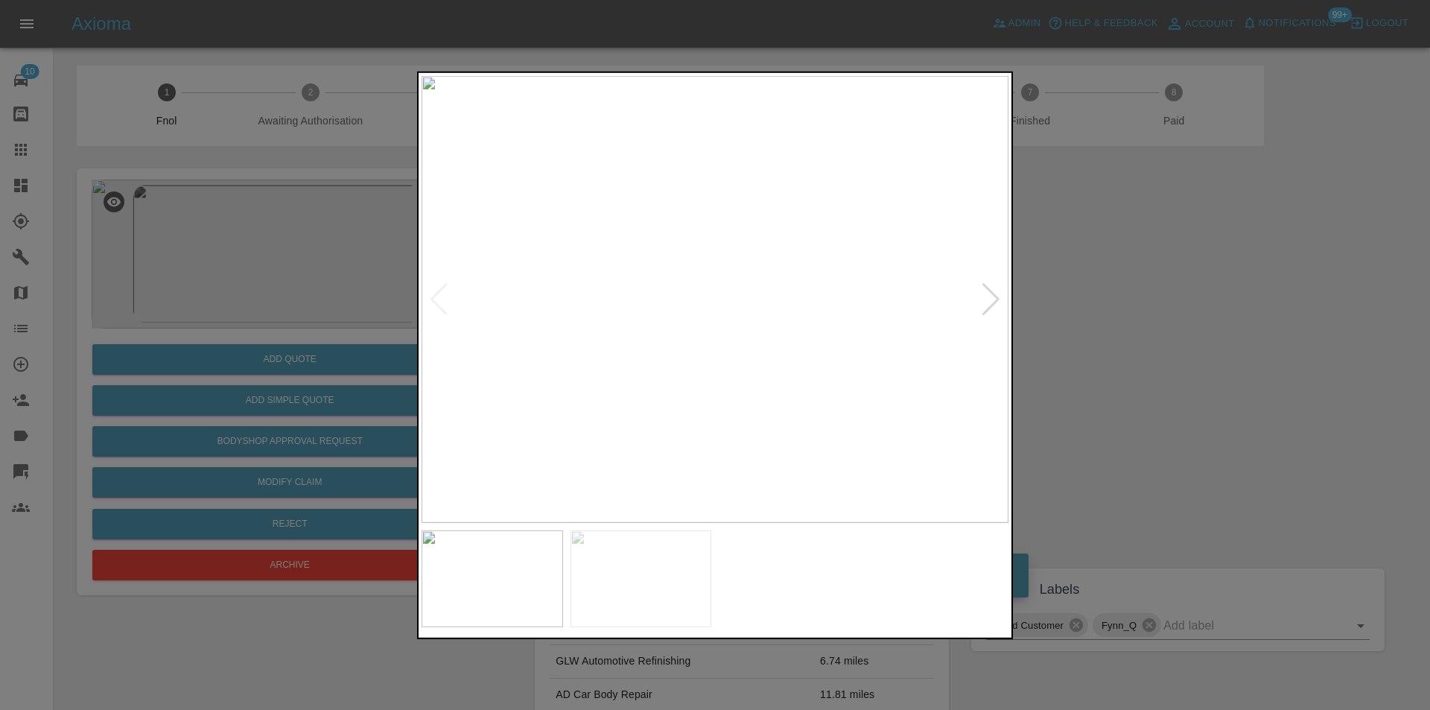
click at [983, 299] on div at bounding box center [991, 298] width 20 height 33
click at [983, 299] on img at bounding box center [714, 298] width 587 height 447
drag, startPoint x: 1222, startPoint y: 351, endPoint x: 972, endPoint y: 398, distance: 254.5
click at [1221, 352] on div at bounding box center [715, 355] width 1430 height 710
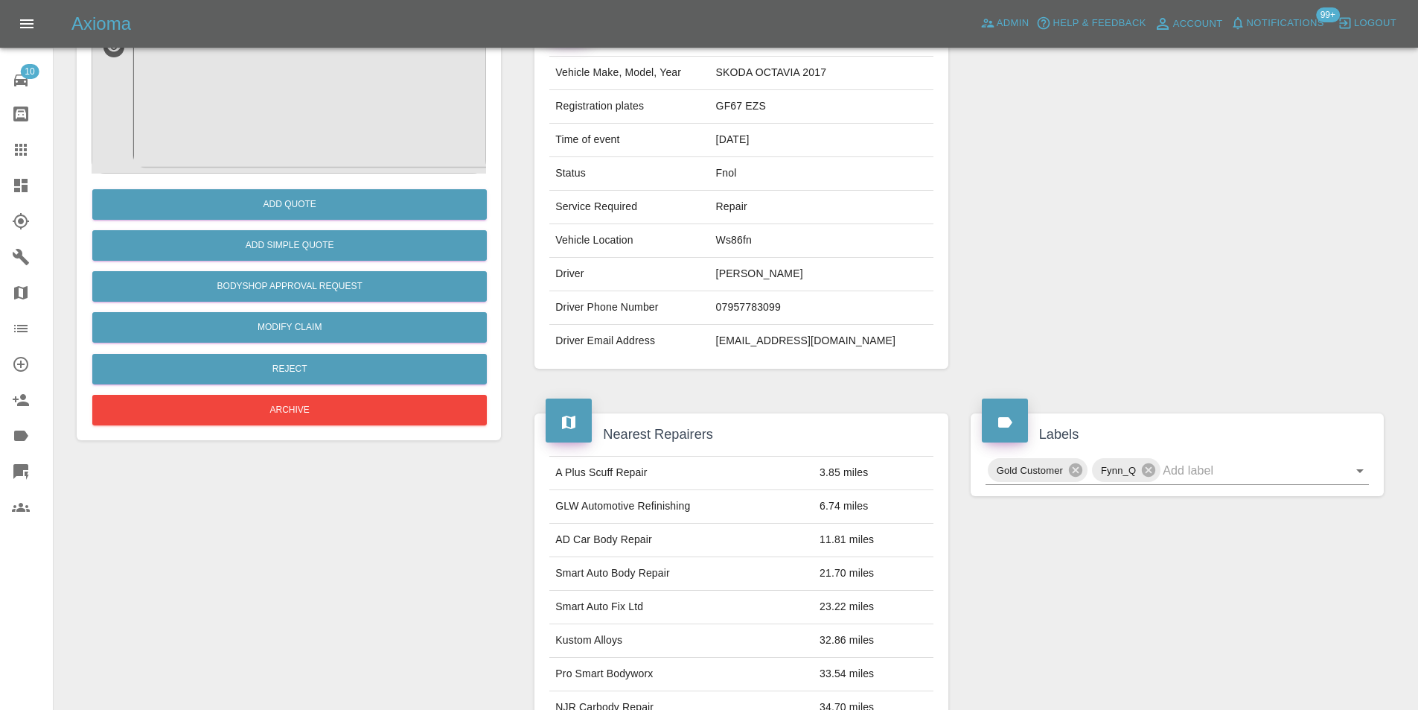
scroll to position [7, 0]
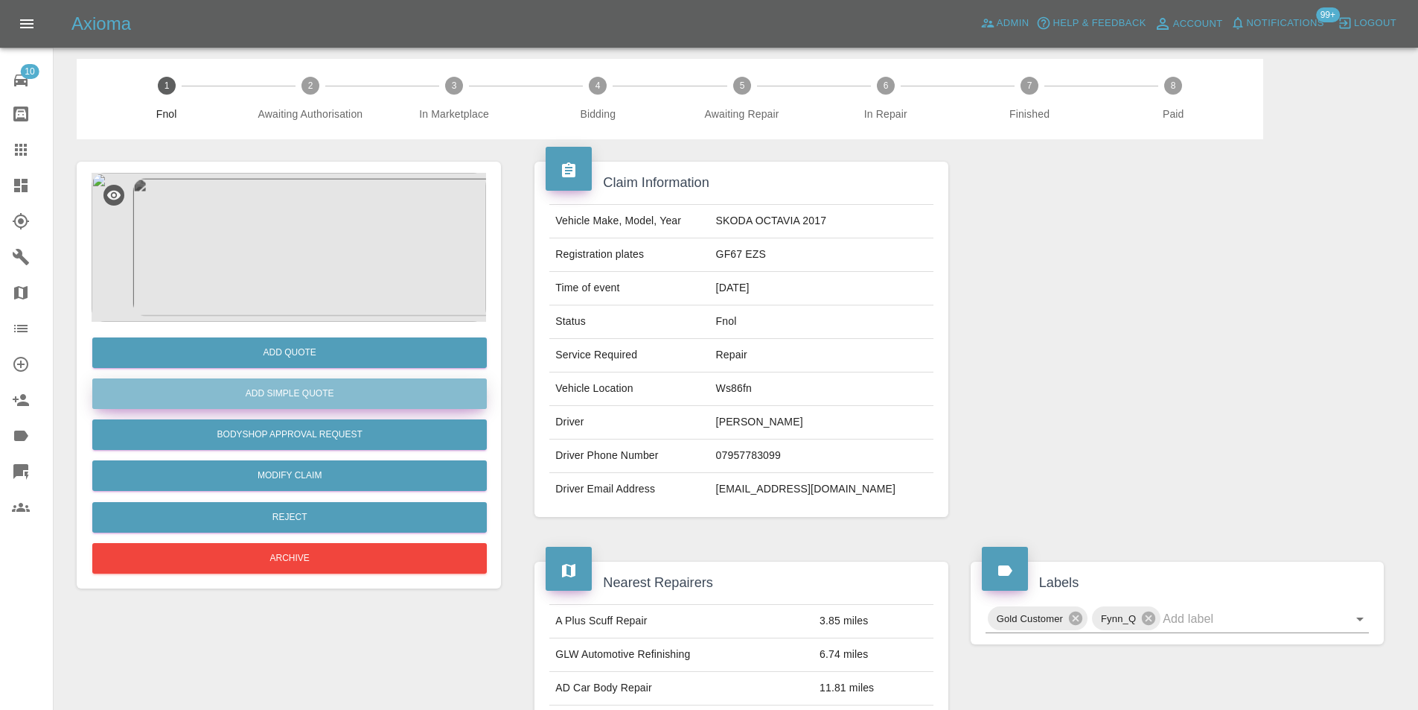
click at [302, 397] on button "Add Simple Quote" at bounding box center [289, 393] width 395 height 31
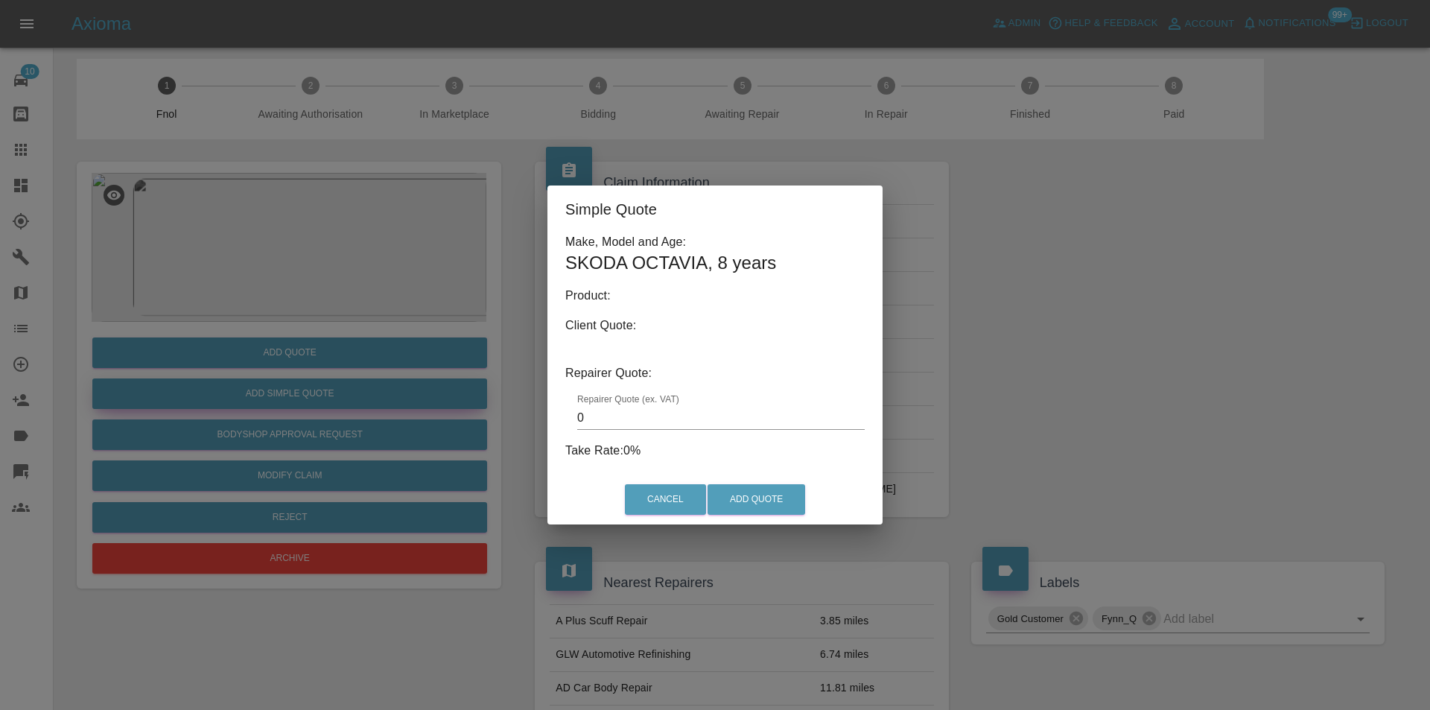
type input "140"
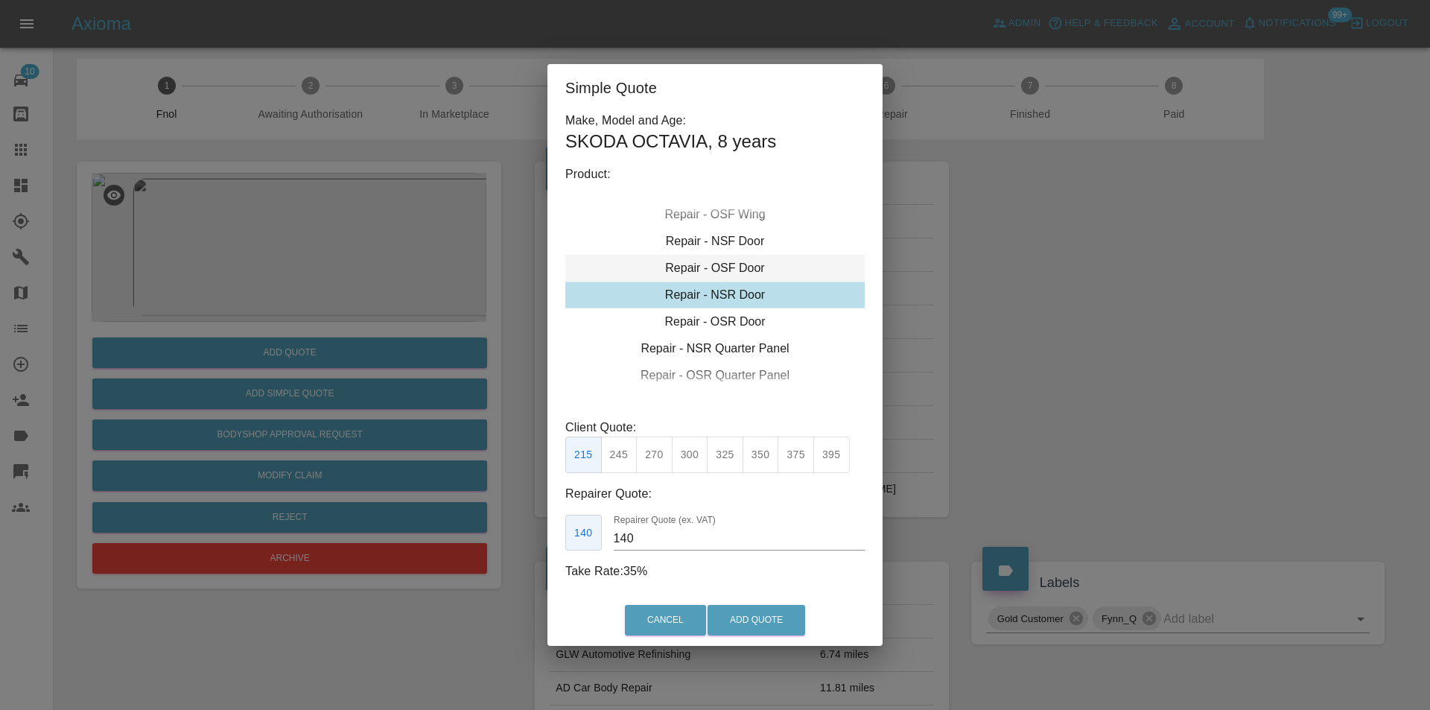
click at [735, 270] on div "Repair - OSF Door" at bounding box center [714, 268] width 299 height 27
click at [762, 619] on button "Add Quote" at bounding box center [756, 620] width 98 height 31
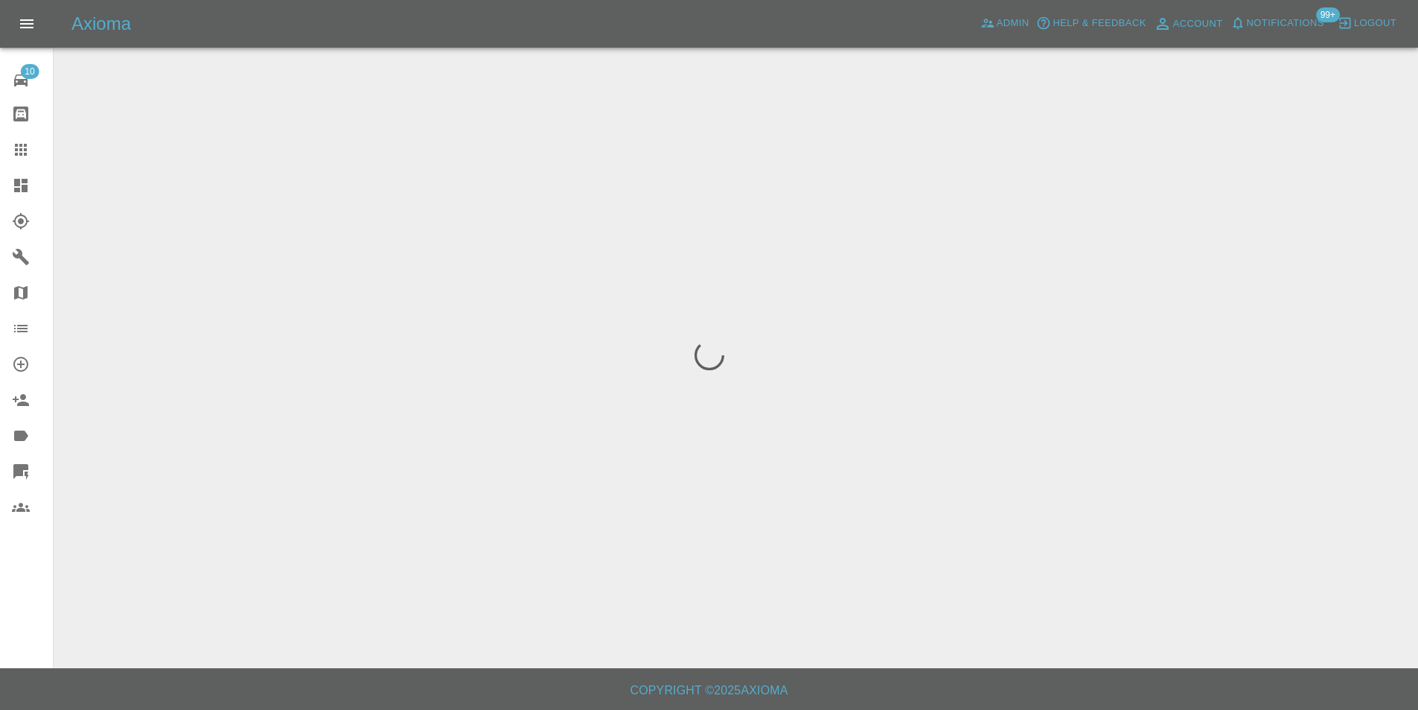
scroll to position [0, 0]
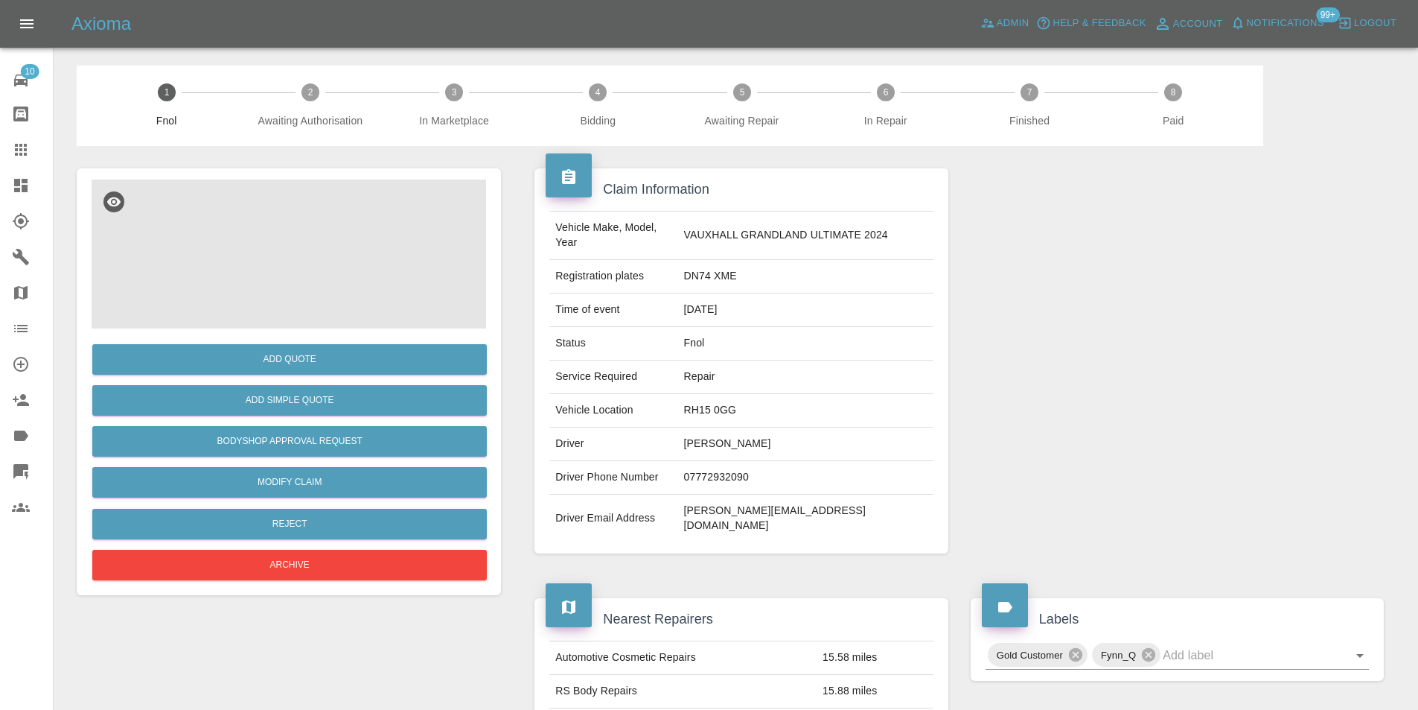
click at [317, 302] on img at bounding box center [289, 253] width 395 height 149
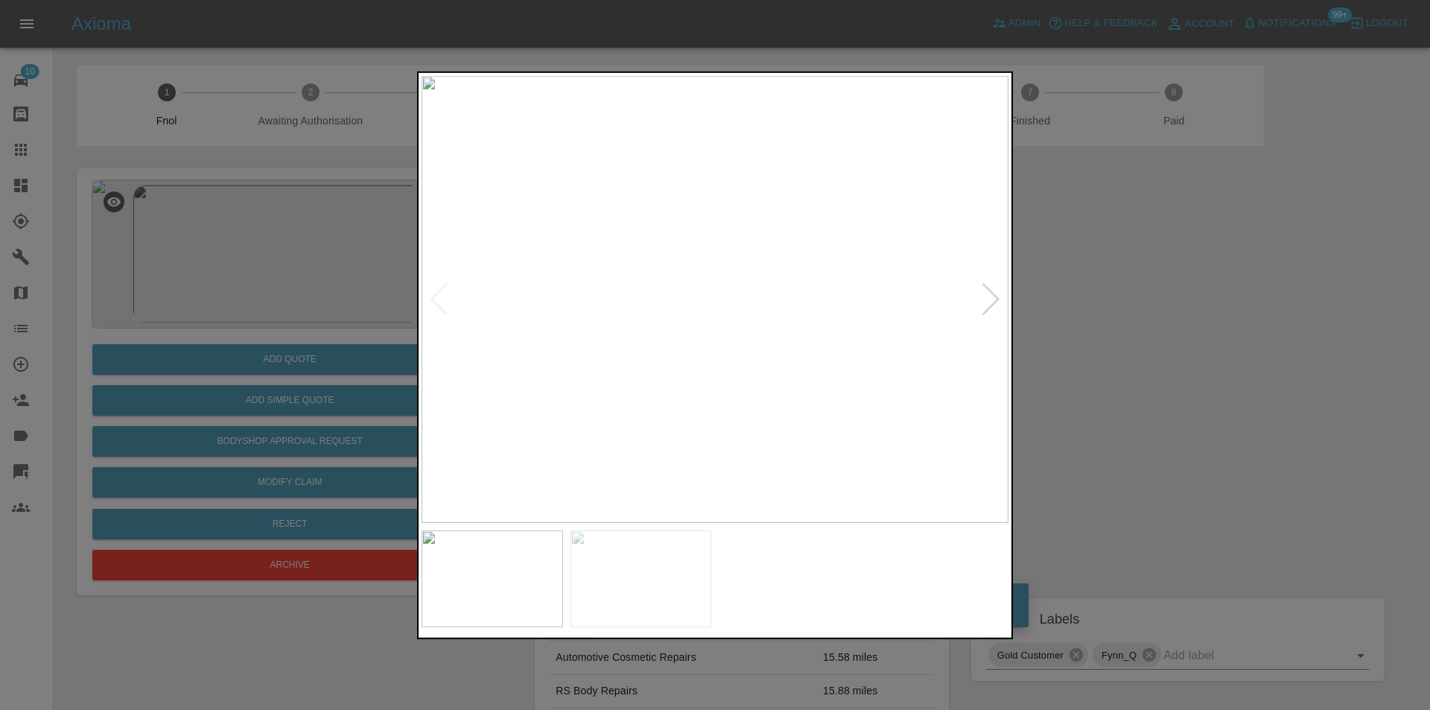
click at [988, 291] on div at bounding box center [991, 298] width 20 height 33
click at [988, 291] on img at bounding box center [714, 298] width 587 height 447
click at [1159, 322] on div at bounding box center [715, 355] width 1430 height 710
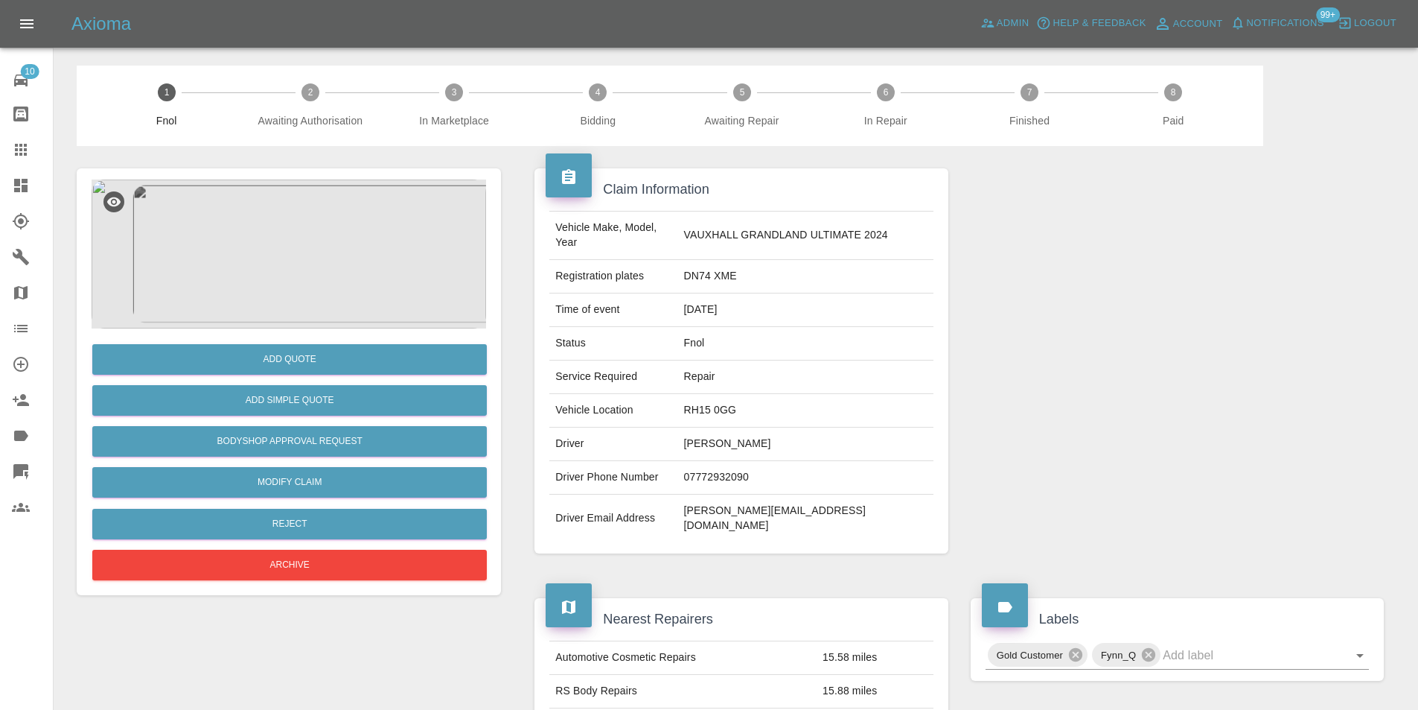
click at [244, 237] on img at bounding box center [289, 253] width 395 height 149
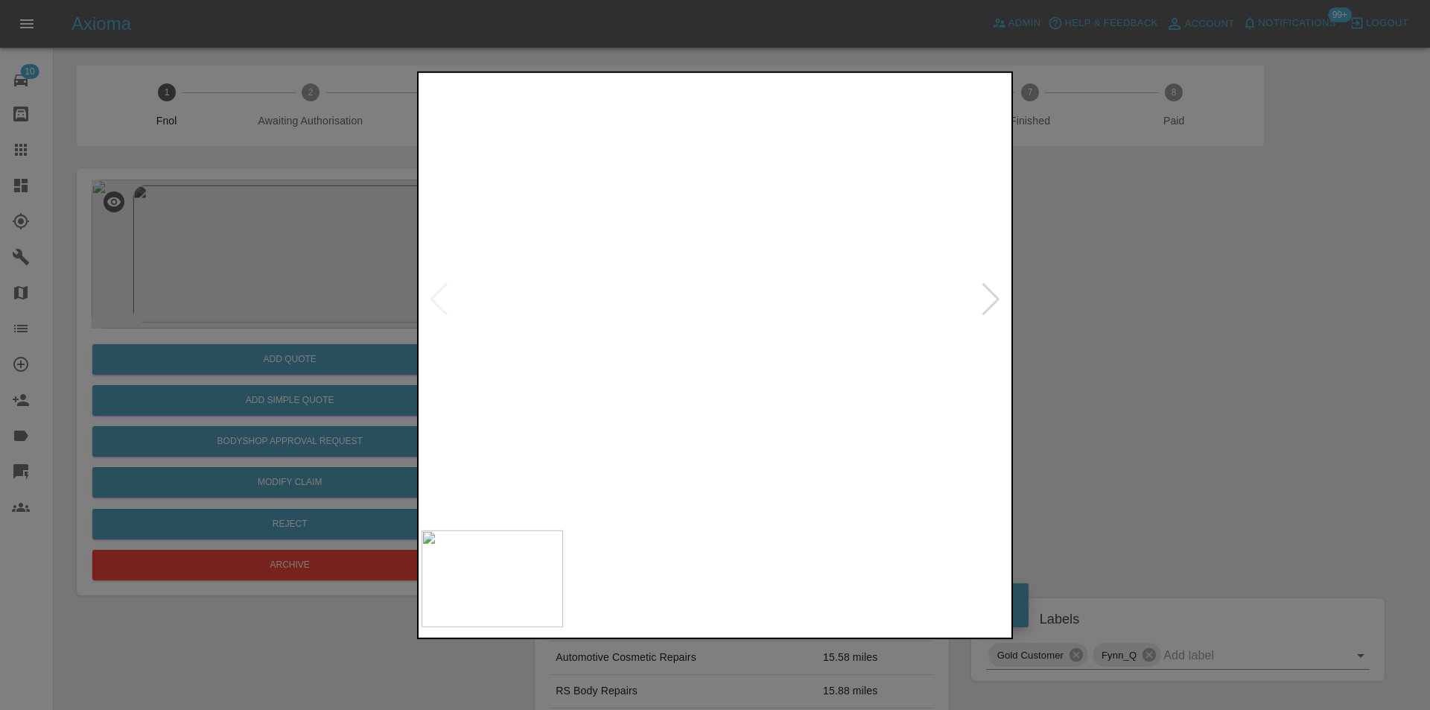
click at [701, 232] on img at bounding box center [714, 298] width 587 height 447
click at [701, 231] on img at bounding box center [755, 500] width 1760 height 1341
click at [701, 230] on img at bounding box center [755, 500] width 1760 height 1341
click at [988, 298] on div at bounding box center [991, 298] width 20 height 33
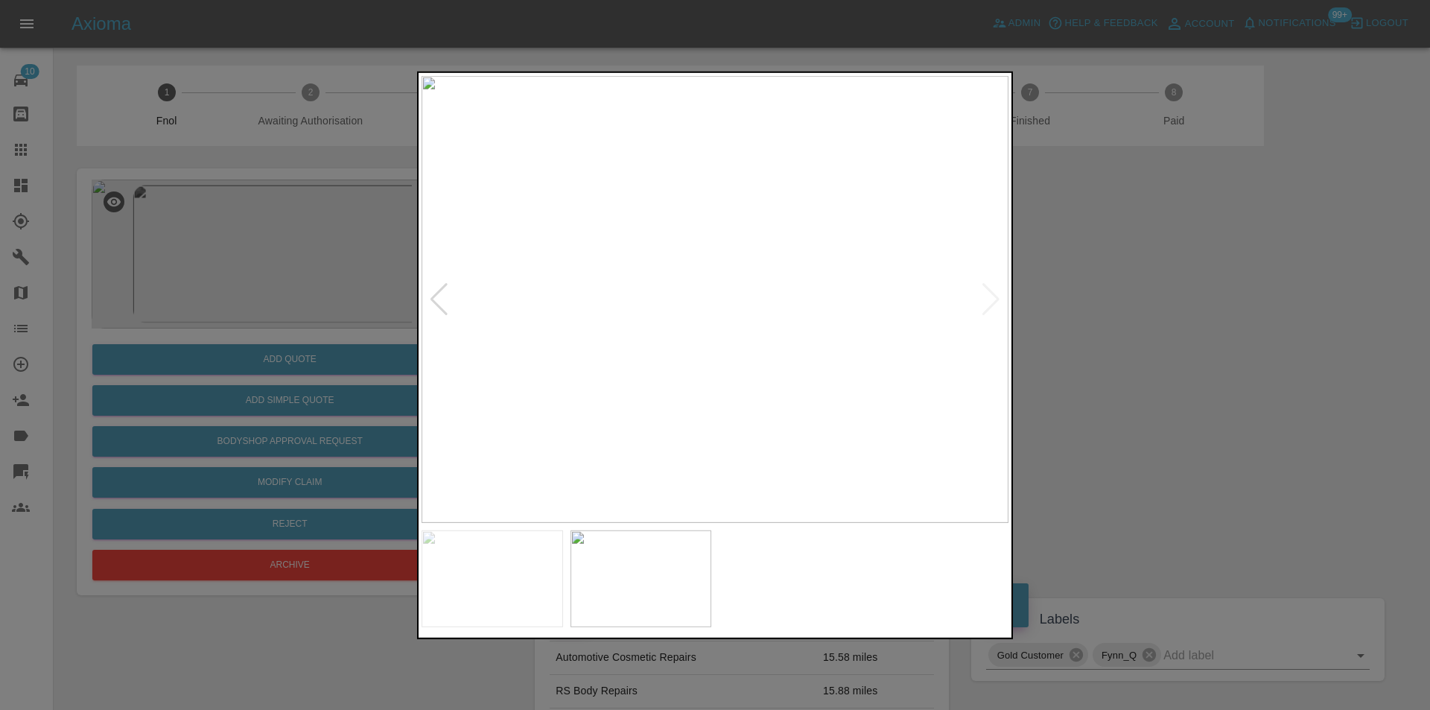
click at [987, 297] on img at bounding box center [714, 298] width 587 height 447
drag, startPoint x: 1186, startPoint y: 334, endPoint x: 804, endPoint y: 351, distance: 382.3
click at [1185, 335] on div at bounding box center [715, 355] width 1430 height 710
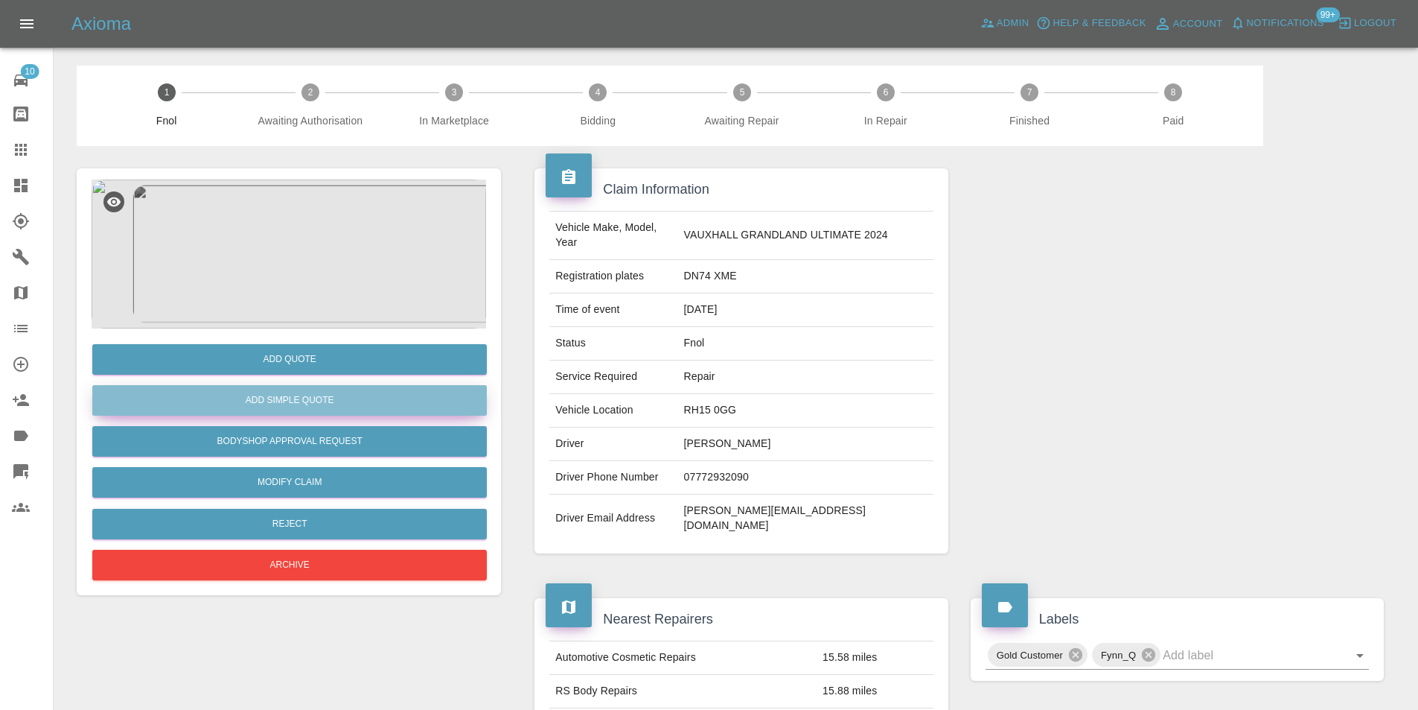
click at [264, 405] on button "Add Simple Quote" at bounding box center [289, 400] width 395 height 31
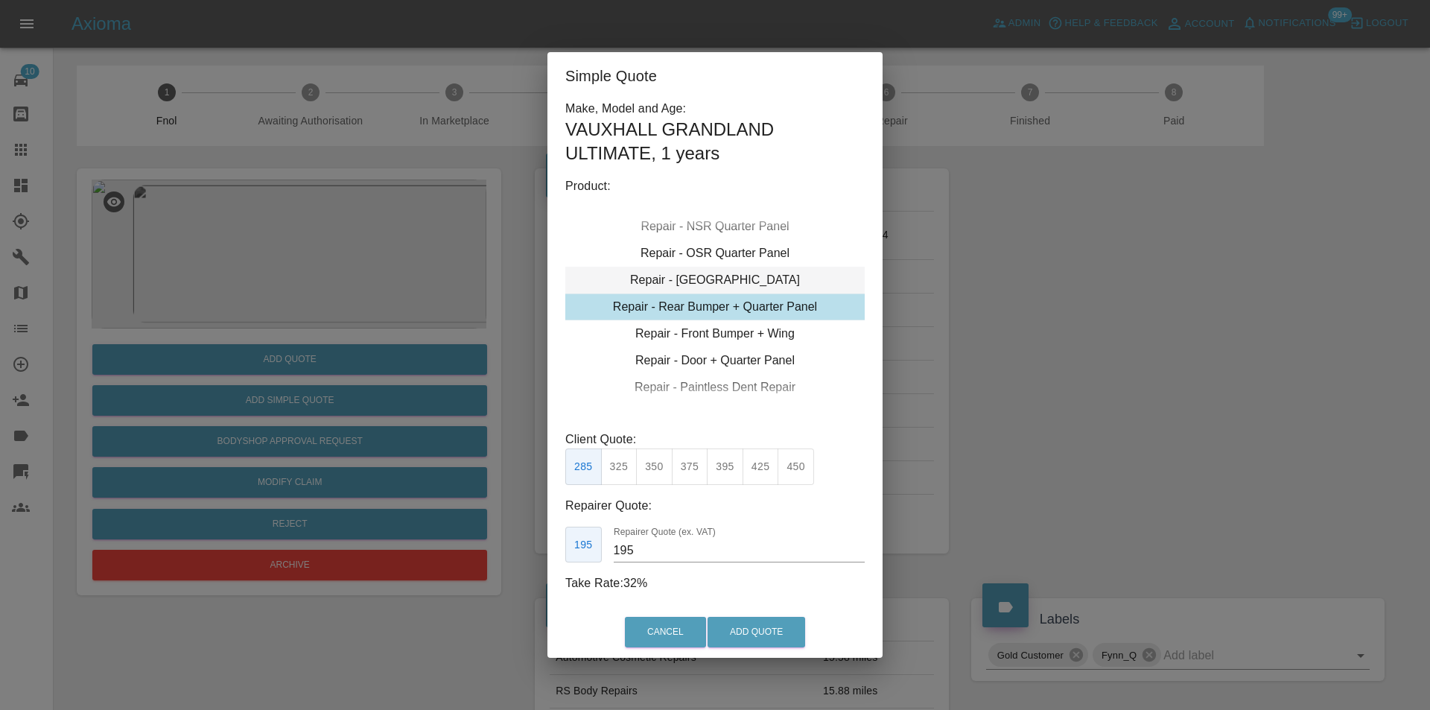
click at [739, 276] on div "Repair - Tailgate" at bounding box center [714, 280] width 299 height 27
drag, startPoint x: 617, startPoint y: 468, endPoint x: 628, endPoint y: 471, distance: 11.1
click at [619, 468] on button "325" at bounding box center [619, 466] width 36 height 36
click at [585, 469] on button "285" at bounding box center [583, 466] width 36 height 36
click at [720, 276] on div "Repair - Tailgate" at bounding box center [714, 280] width 299 height 27
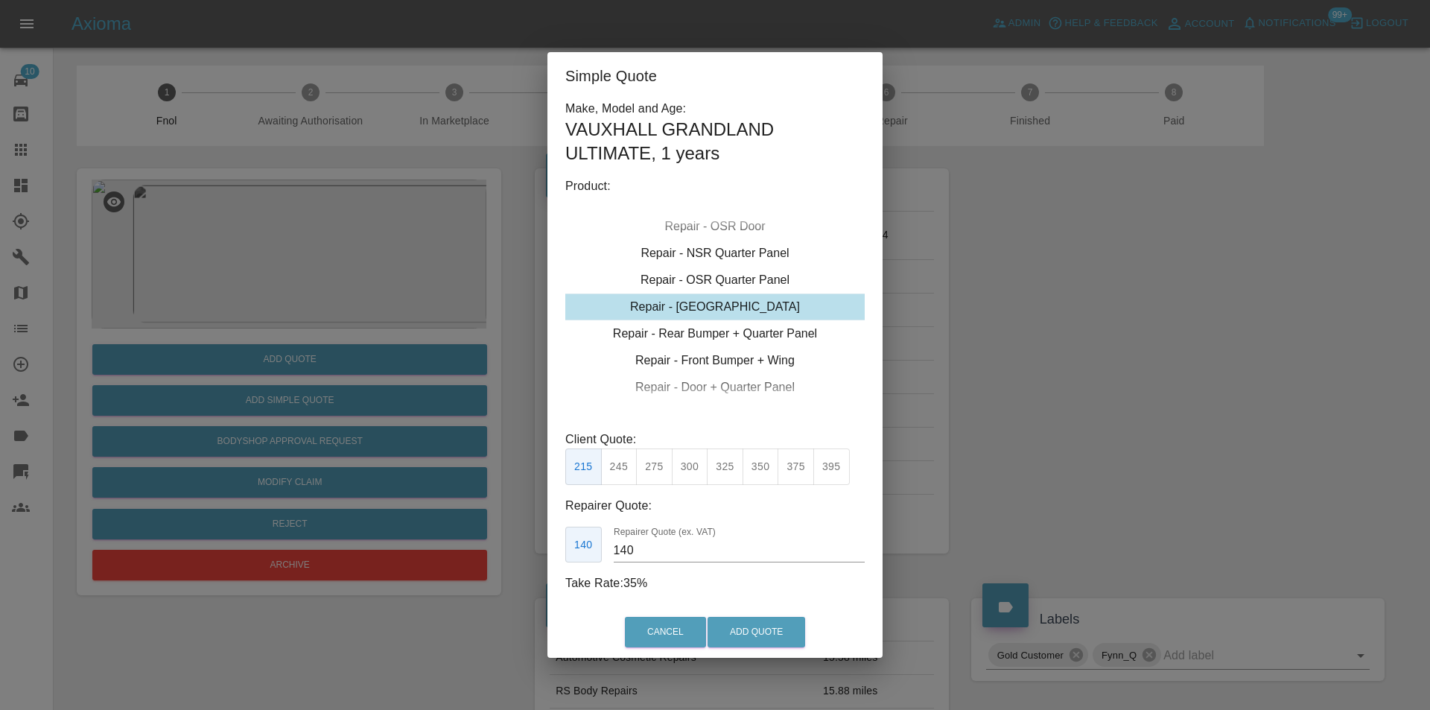
click at [678, 462] on button "300" at bounding box center [690, 466] width 36 height 36
type input "190"
click at [761, 633] on button "Add Quote" at bounding box center [756, 632] width 98 height 31
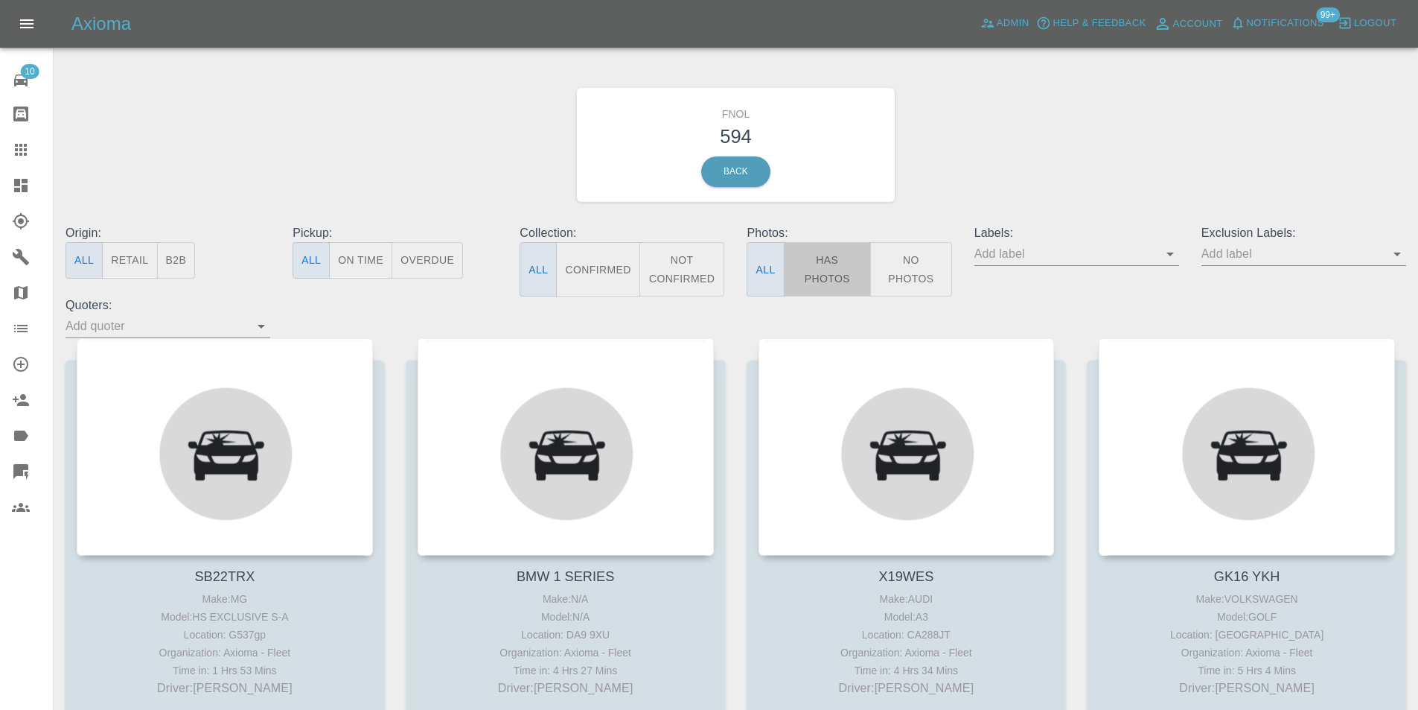
click at [814, 272] on button "Has Photos" at bounding box center [828, 269] width 88 height 54
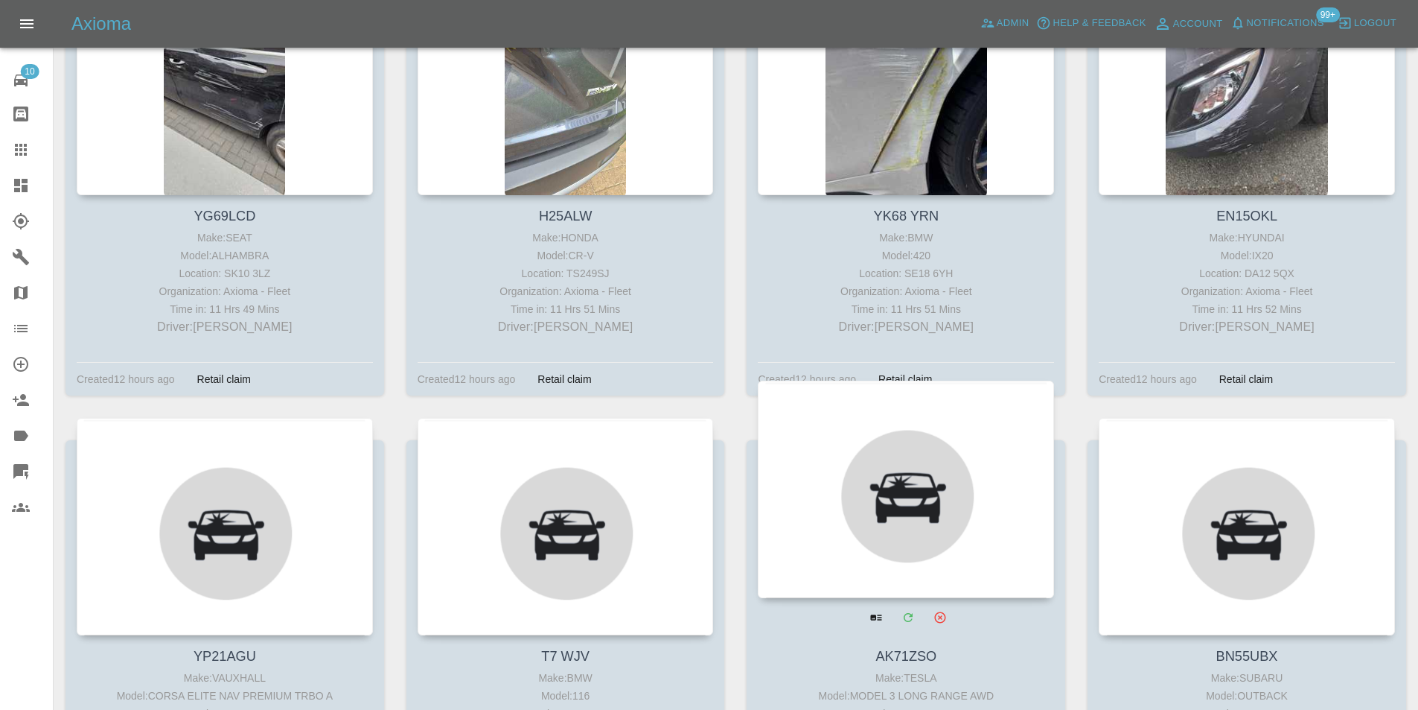
scroll to position [6106, 0]
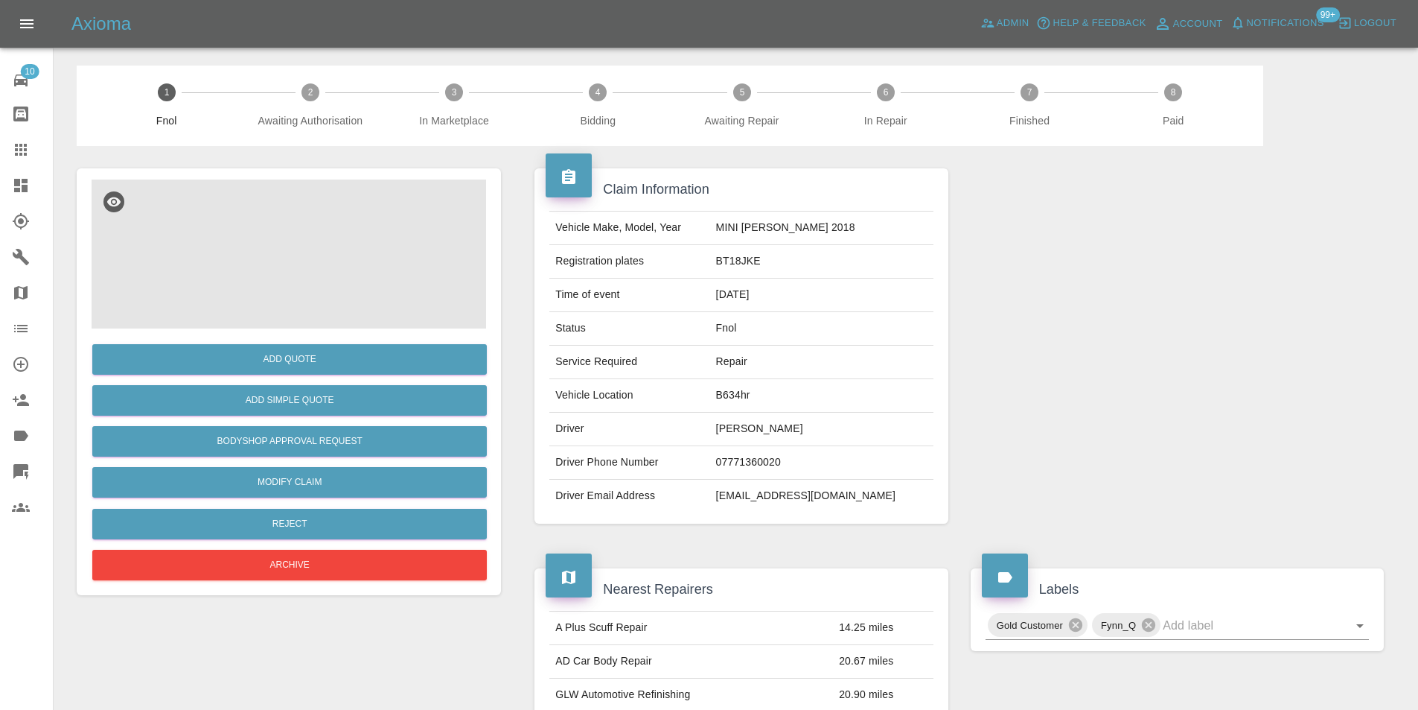
click at [275, 273] on img at bounding box center [289, 253] width 395 height 149
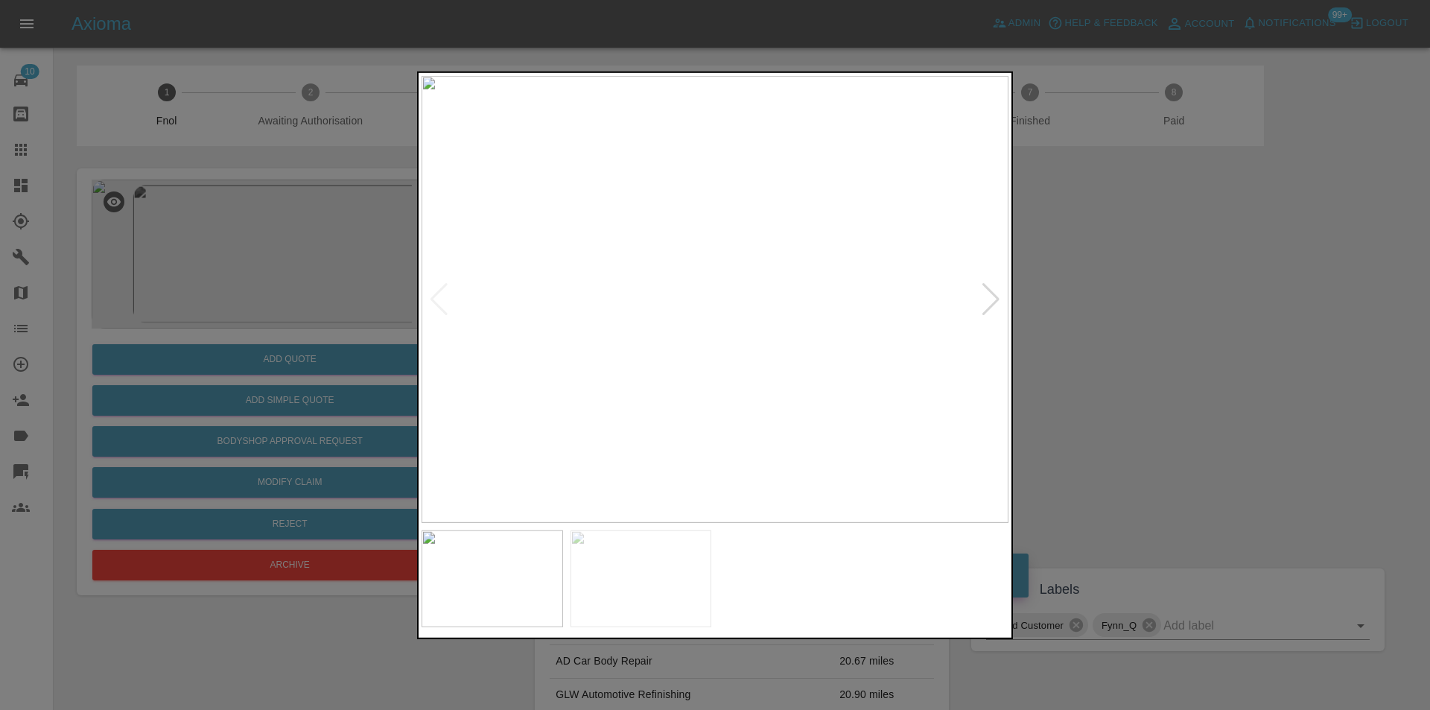
click at [987, 296] on div at bounding box center [991, 298] width 20 height 33
click at [987, 296] on img at bounding box center [714, 298] width 587 height 447
click at [996, 300] on img at bounding box center [714, 298] width 587 height 447
click at [433, 297] on div at bounding box center [439, 298] width 20 height 33
click at [661, 315] on img at bounding box center [714, 298] width 587 height 447
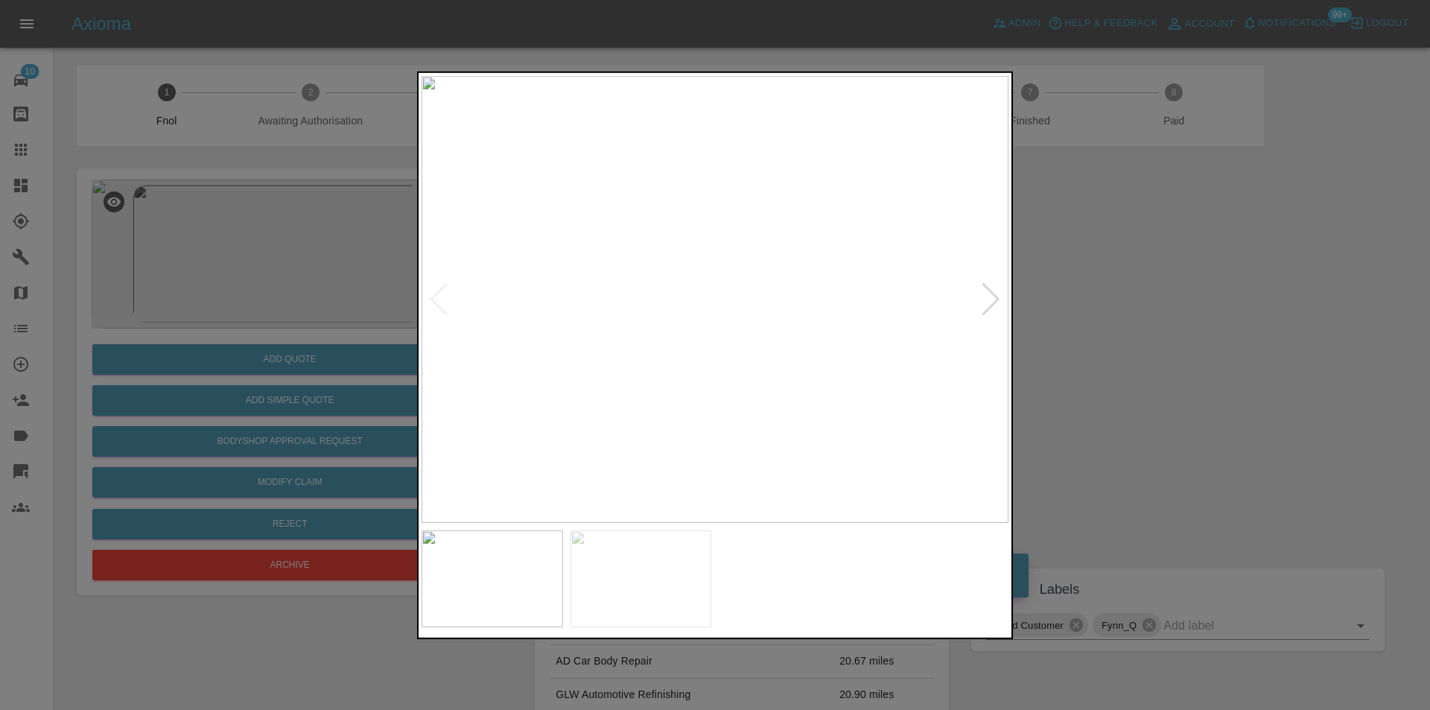
click at [661, 315] on img at bounding box center [714, 298] width 587 height 447
click at [628, 301] on img at bounding box center [876, 250] width 1760 height 1341
click at [996, 297] on div at bounding box center [991, 298] width 20 height 33
drag, startPoint x: 1138, startPoint y: 321, endPoint x: 837, endPoint y: 388, distance: 308.9
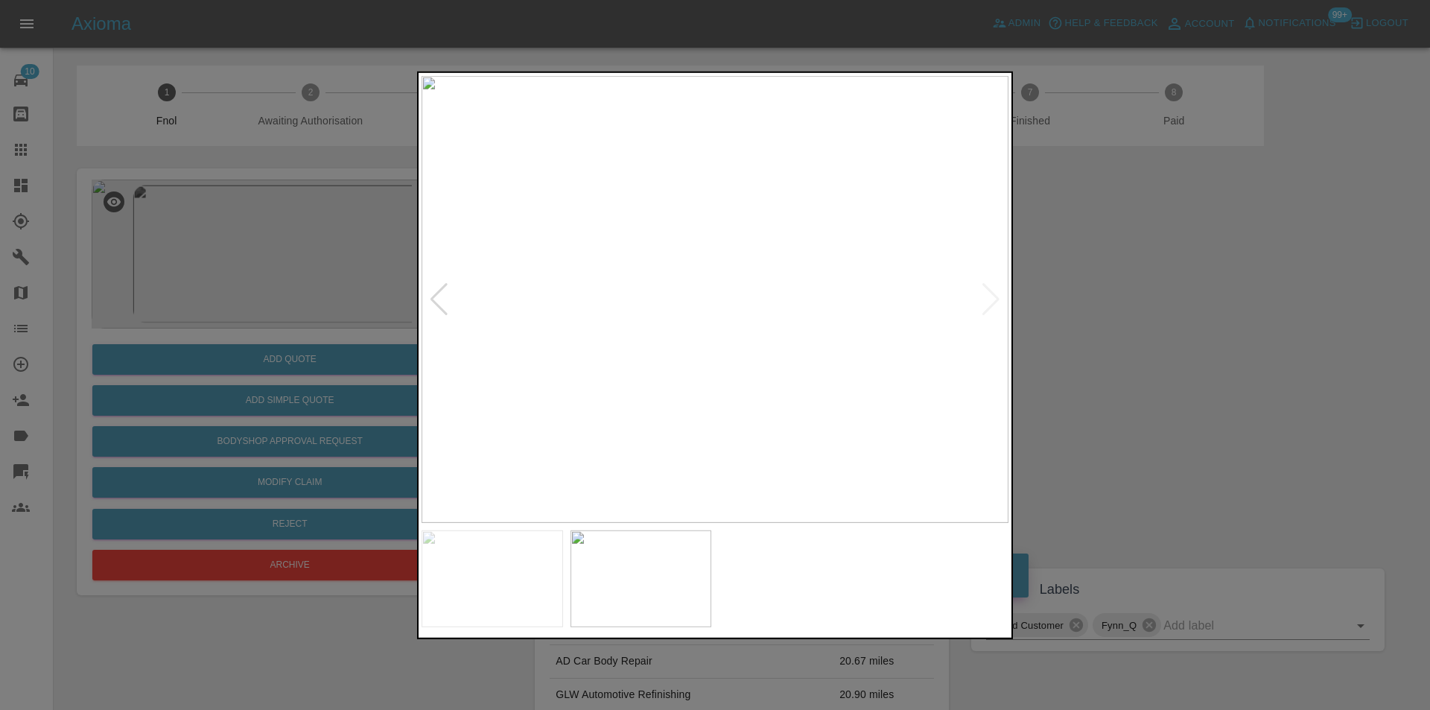
click at [1133, 323] on div at bounding box center [715, 355] width 1430 height 710
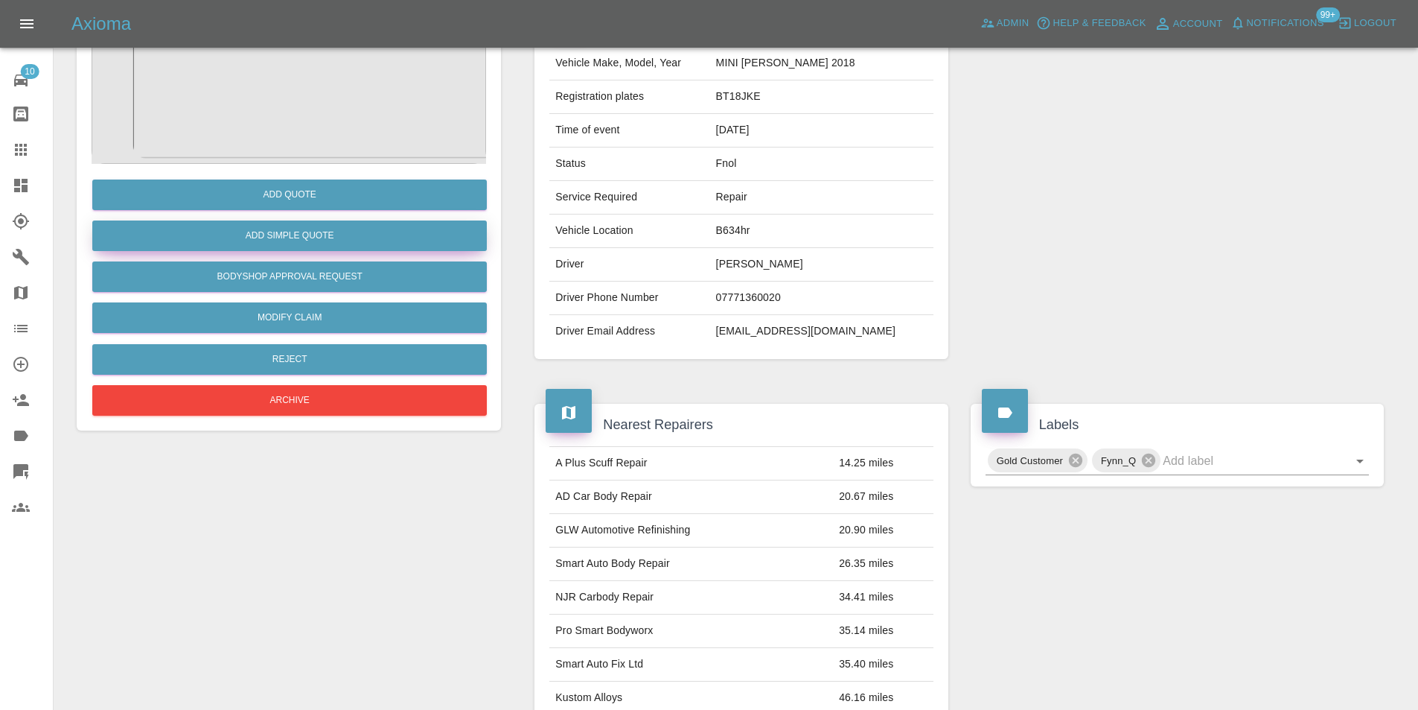
scroll to position [7, 0]
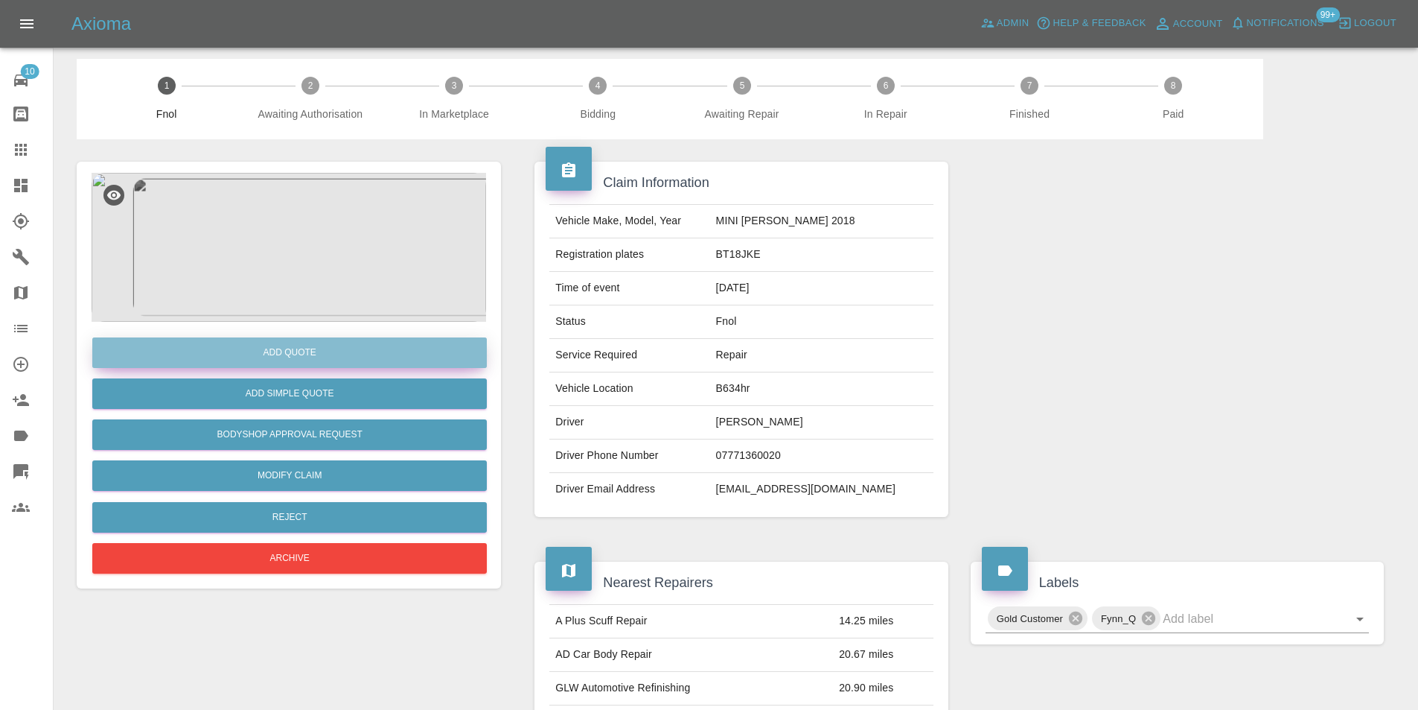
click at [319, 347] on button "Add Quote" at bounding box center [289, 352] width 395 height 31
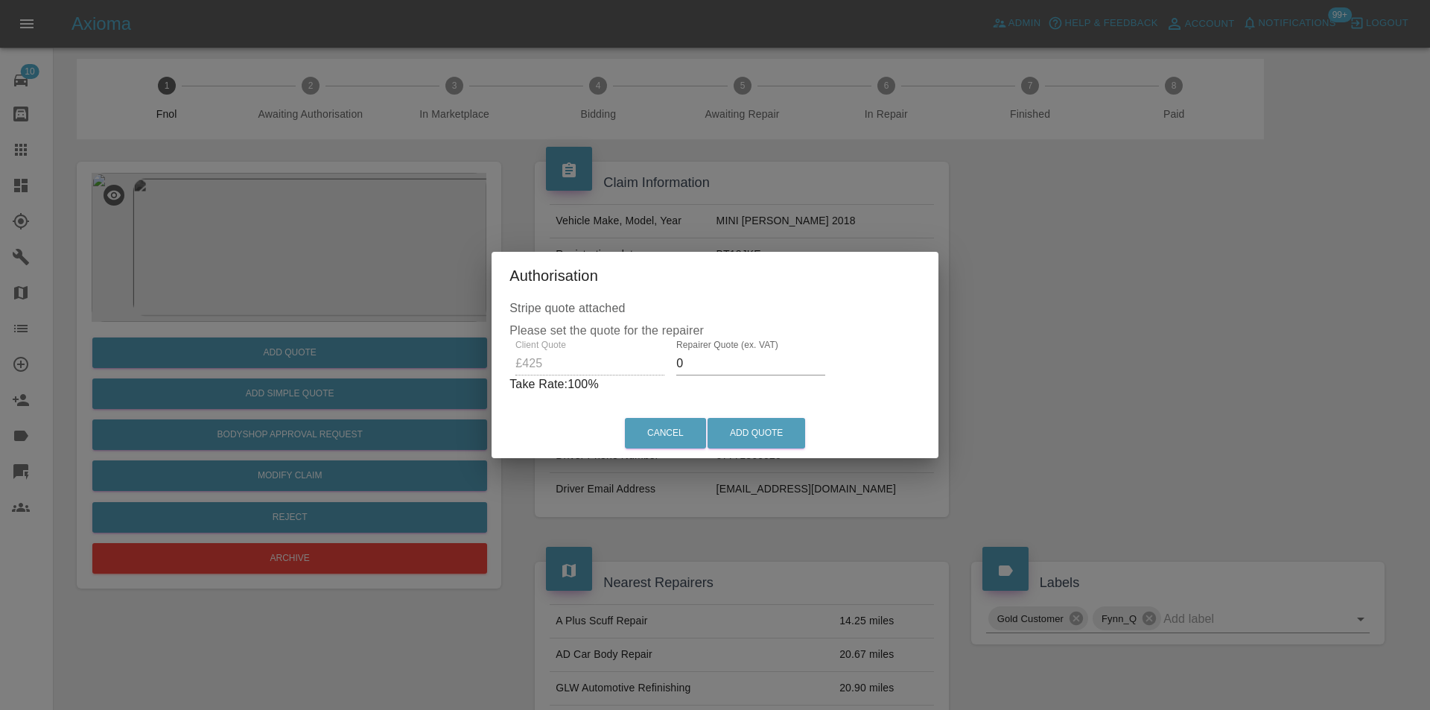
click at [723, 357] on input "0" at bounding box center [750, 363] width 149 height 24
type input "0270"
click at [783, 430] on button "Add Quote" at bounding box center [756, 433] width 98 height 31
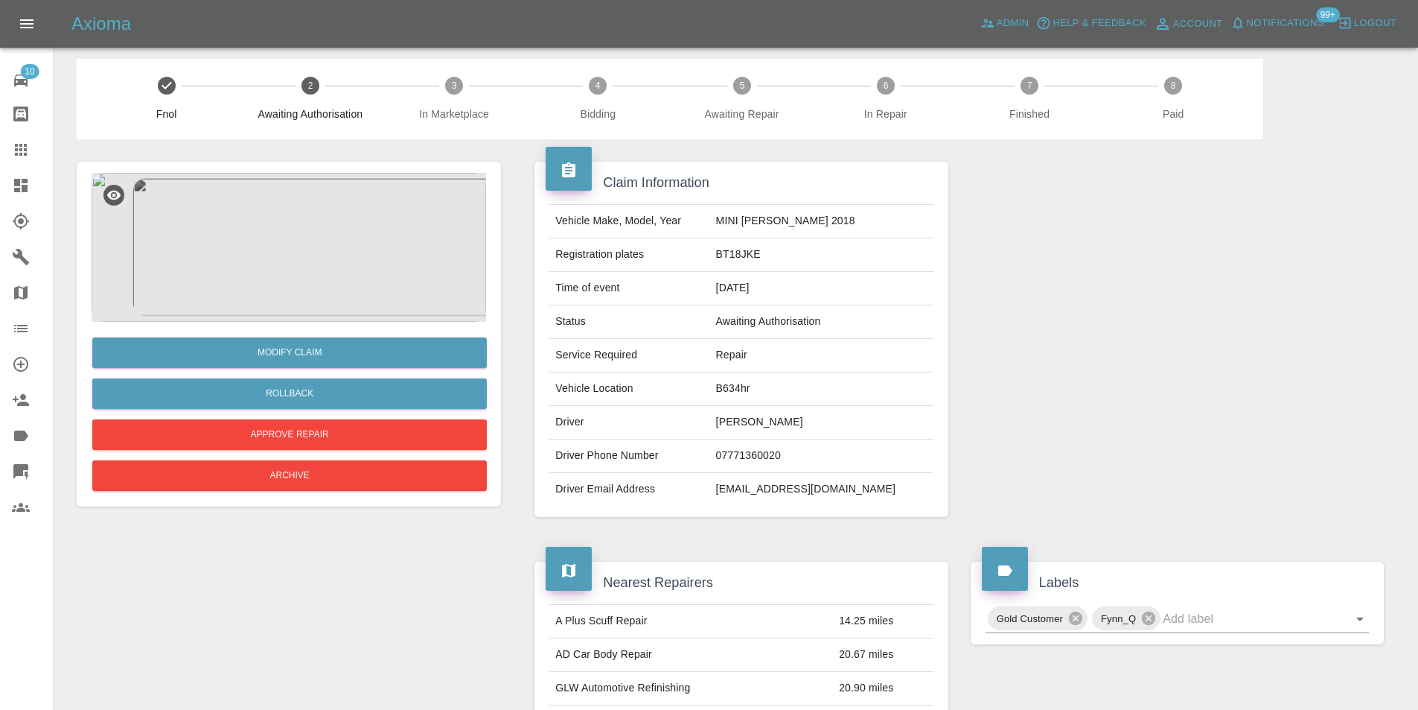
scroll to position [0, 0]
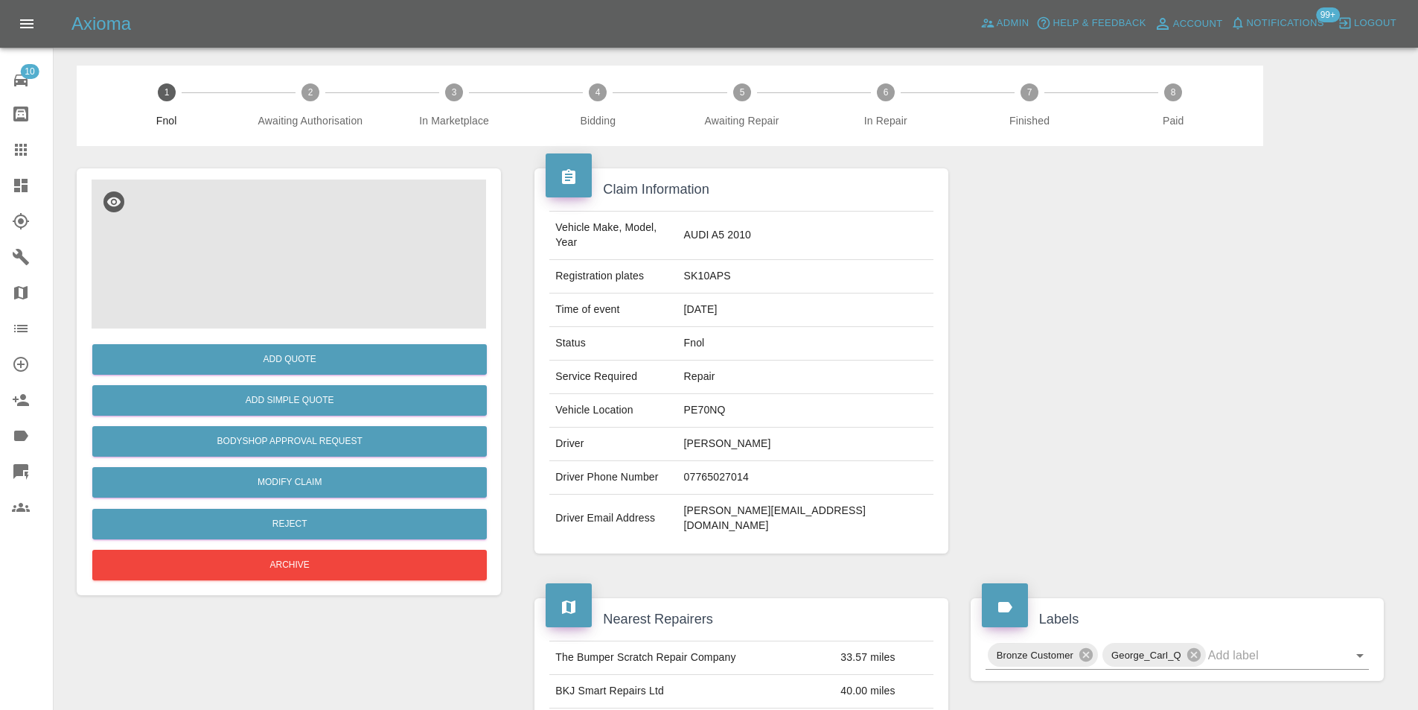
click at [294, 251] on img at bounding box center [289, 253] width 395 height 149
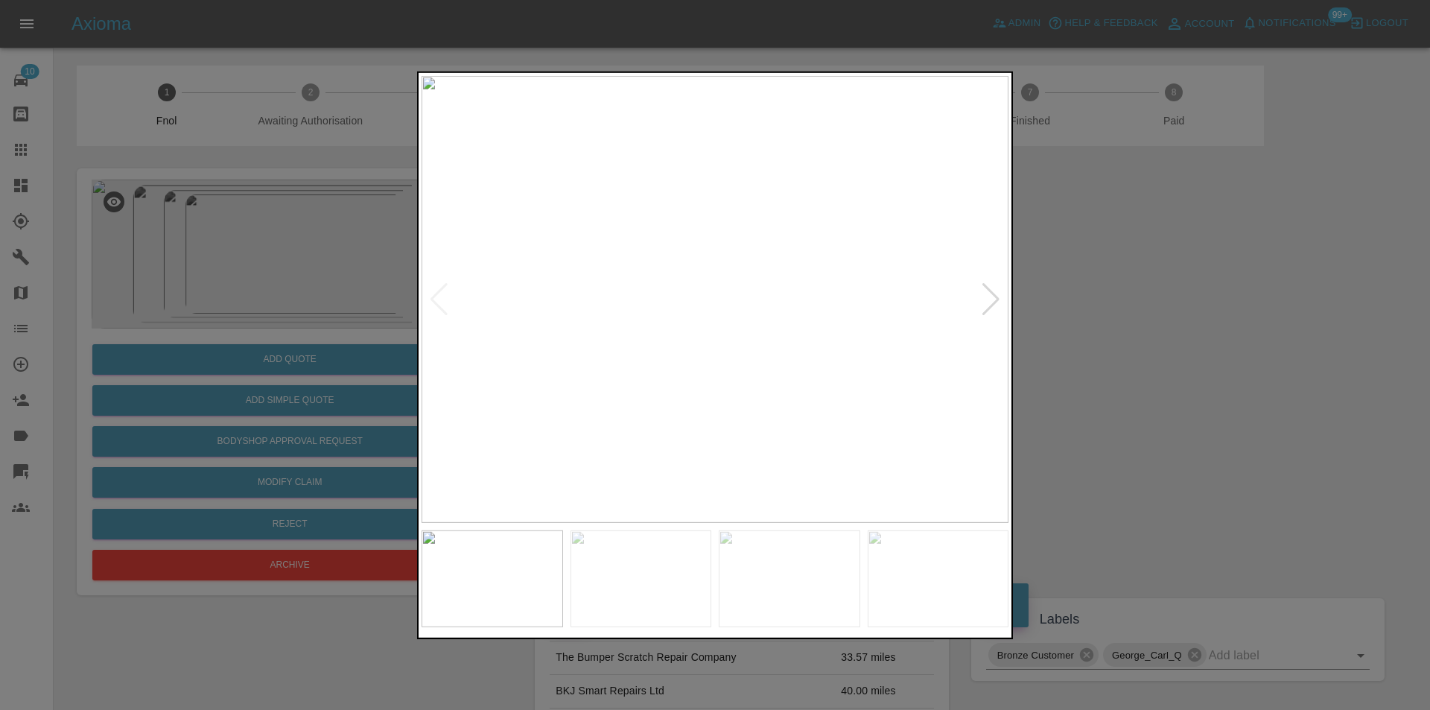
click at [989, 307] on div at bounding box center [991, 298] width 20 height 33
click at [989, 307] on img at bounding box center [714, 298] width 587 height 447
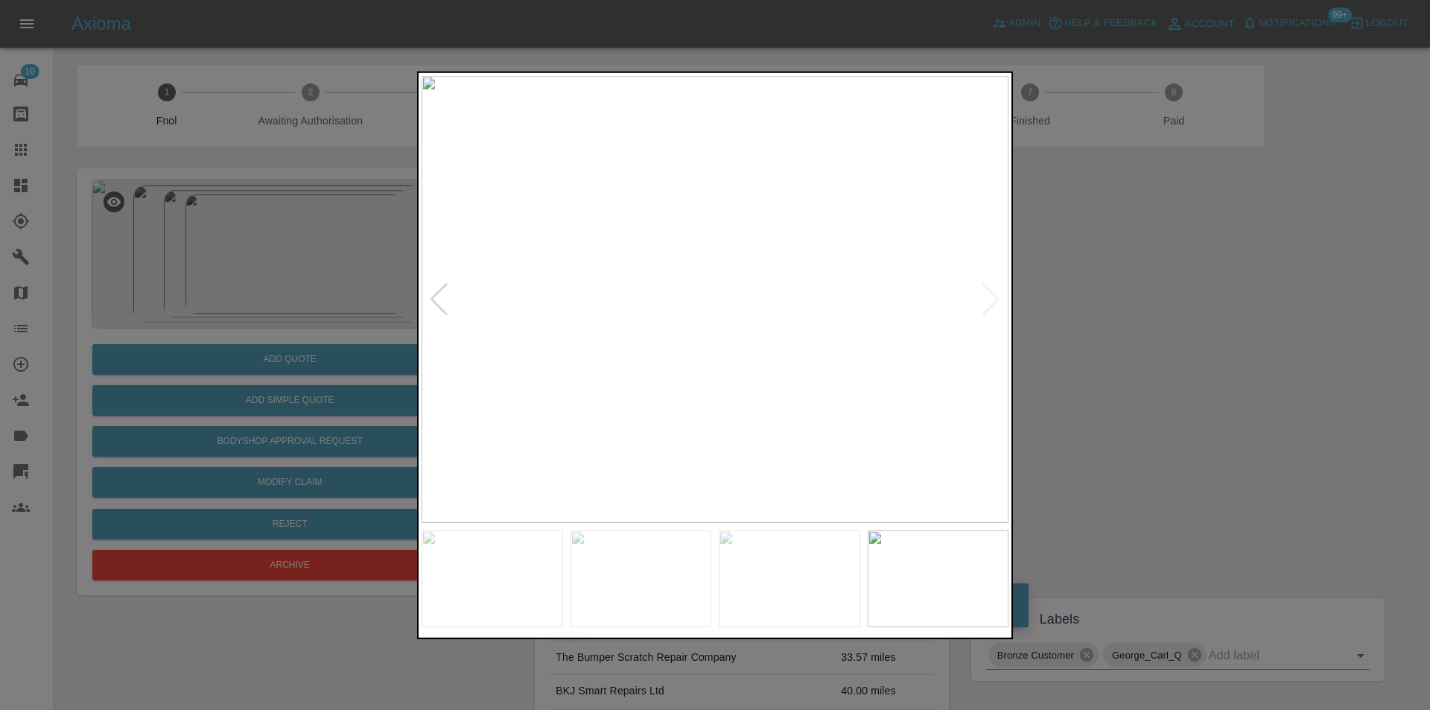
drag, startPoint x: 1115, startPoint y: 307, endPoint x: 458, endPoint y: 392, distance: 662.9
click at [1112, 307] on div at bounding box center [715, 355] width 1430 height 710
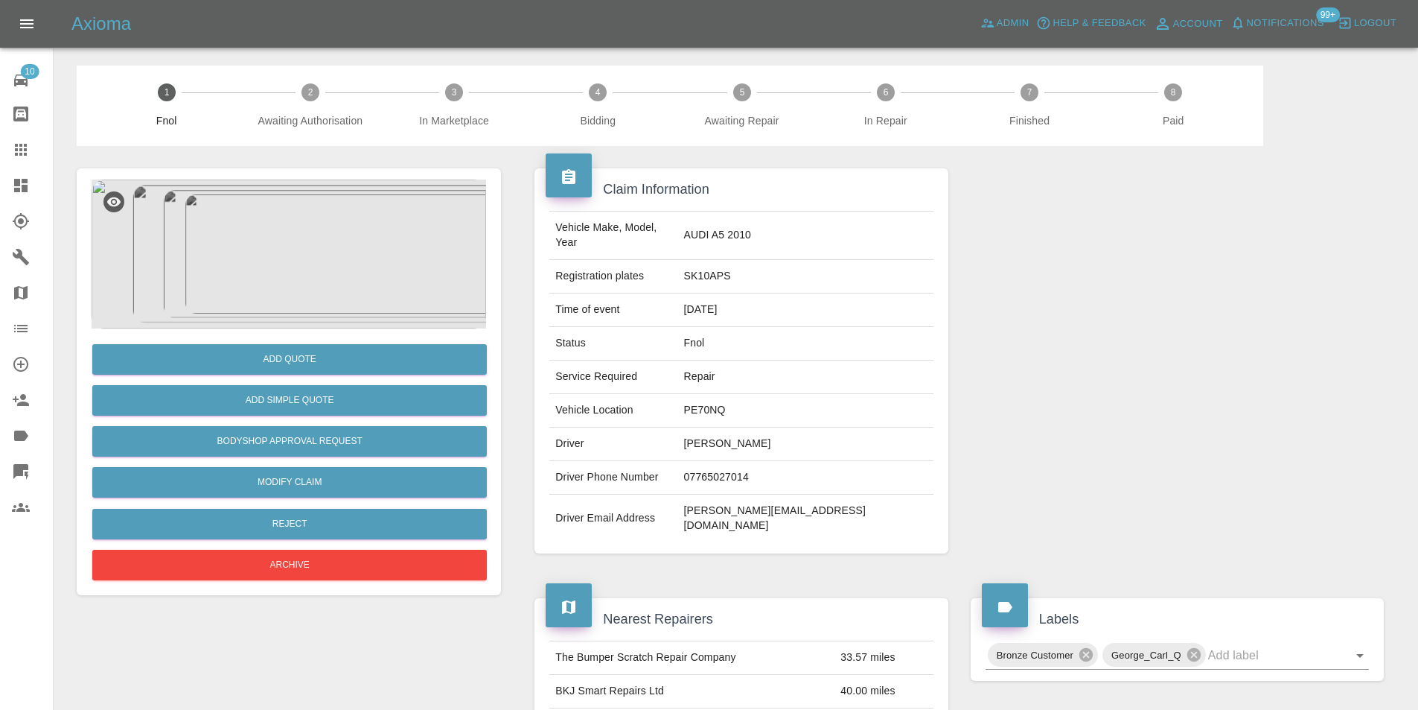
click at [308, 214] on img at bounding box center [289, 253] width 395 height 149
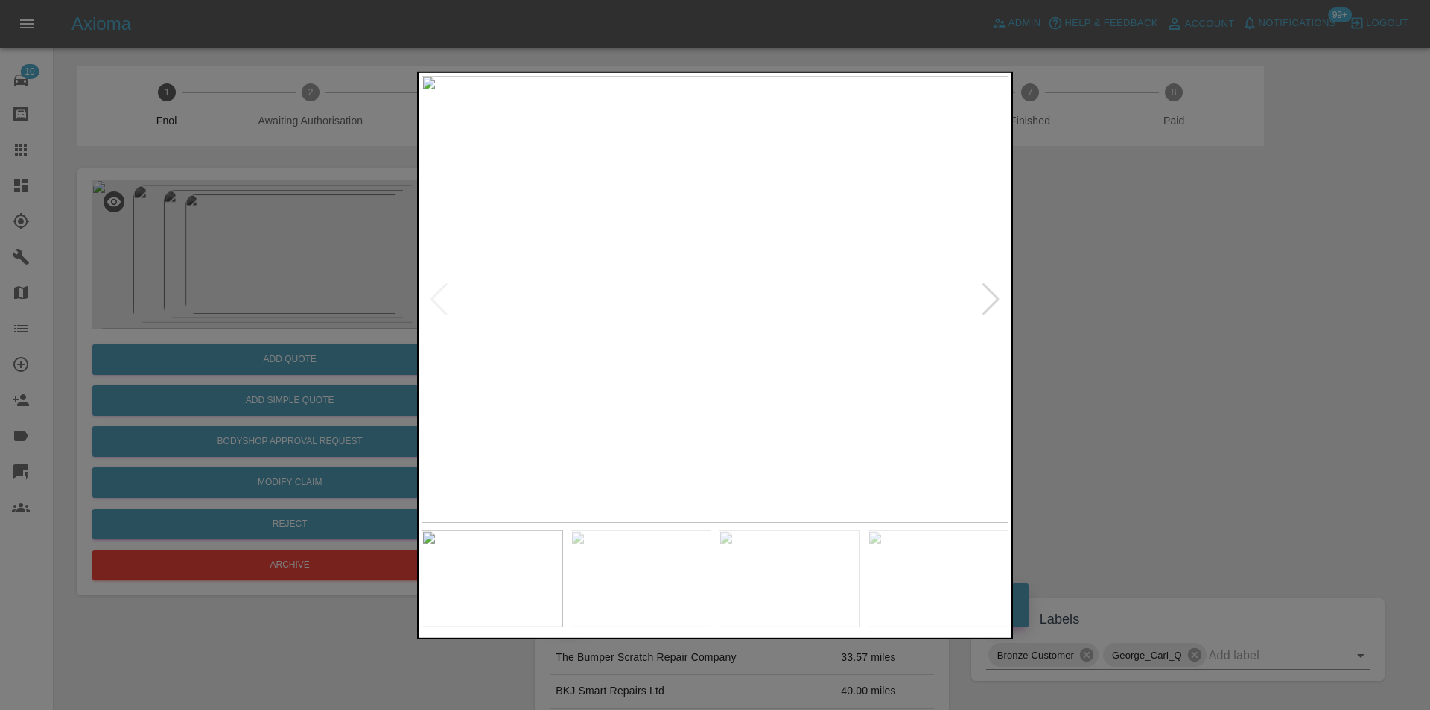
click at [989, 302] on div at bounding box center [991, 298] width 20 height 33
click at [989, 302] on img at bounding box center [714, 298] width 587 height 447
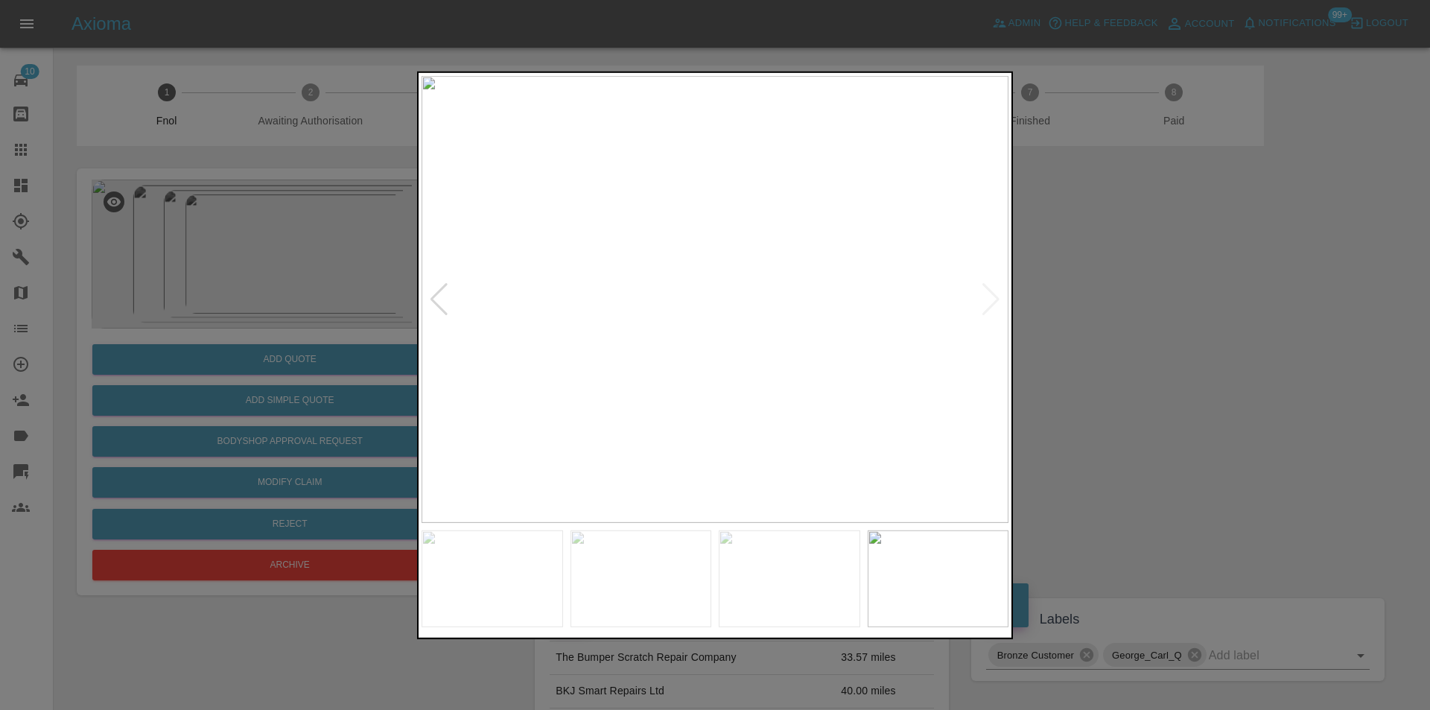
drag, startPoint x: 1194, startPoint y: 326, endPoint x: 962, endPoint y: 333, distance: 231.7
click at [1194, 326] on div at bounding box center [715, 355] width 1430 height 710
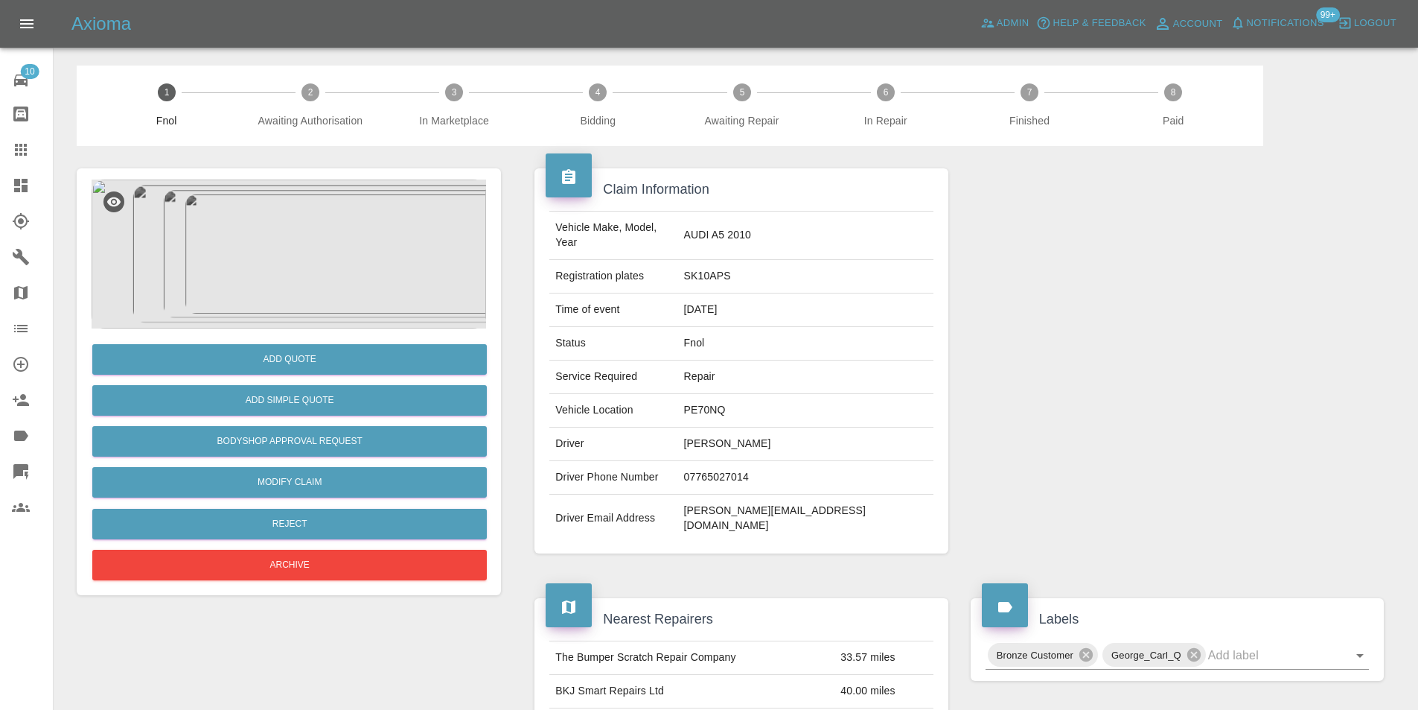
click at [313, 242] on img at bounding box center [289, 253] width 395 height 149
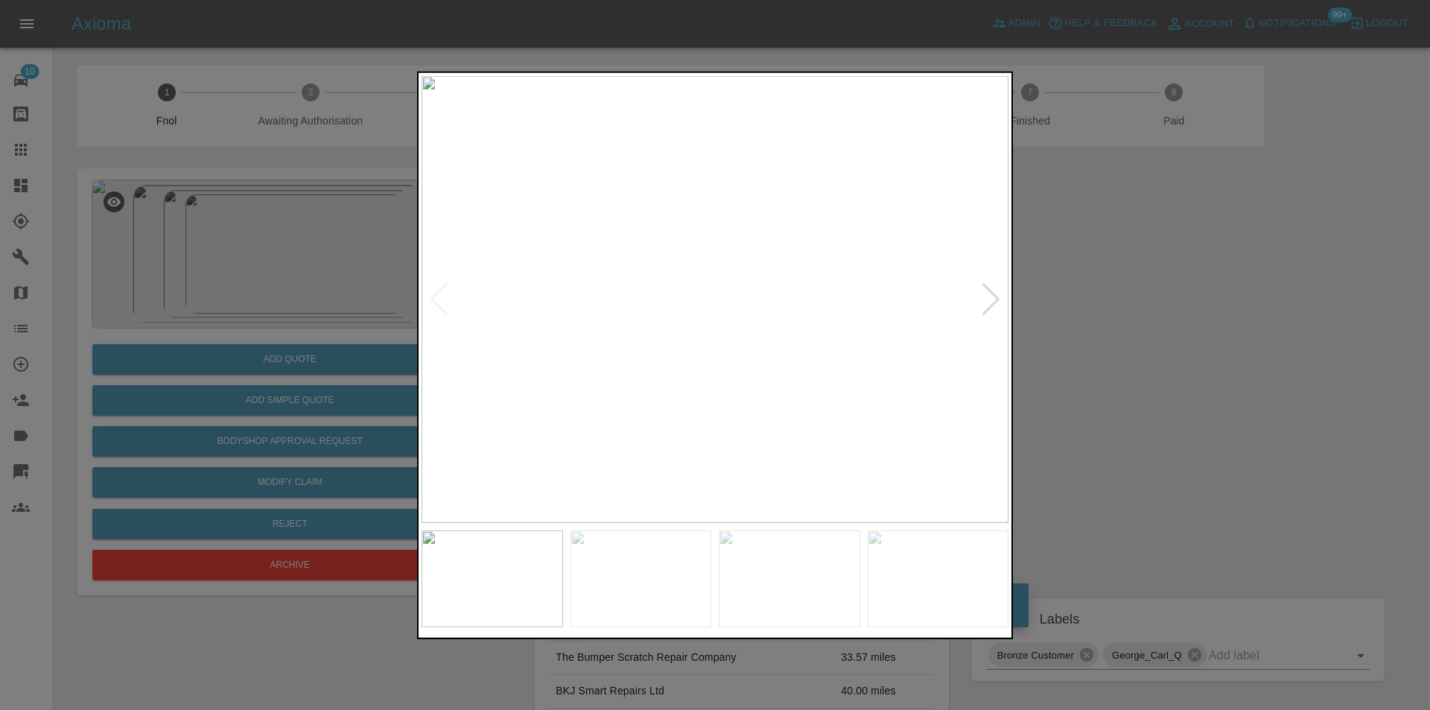
click at [991, 302] on div at bounding box center [991, 298] width 20 height 33
click at [1004, 304] on img at bounding box center [714, 298] width 587 height 447
click at [994, 299] on div at bounding box center [991, 298] width 20 height 33
click at [994, 299] on img at bounding box center [714, 298] width 587 height 447
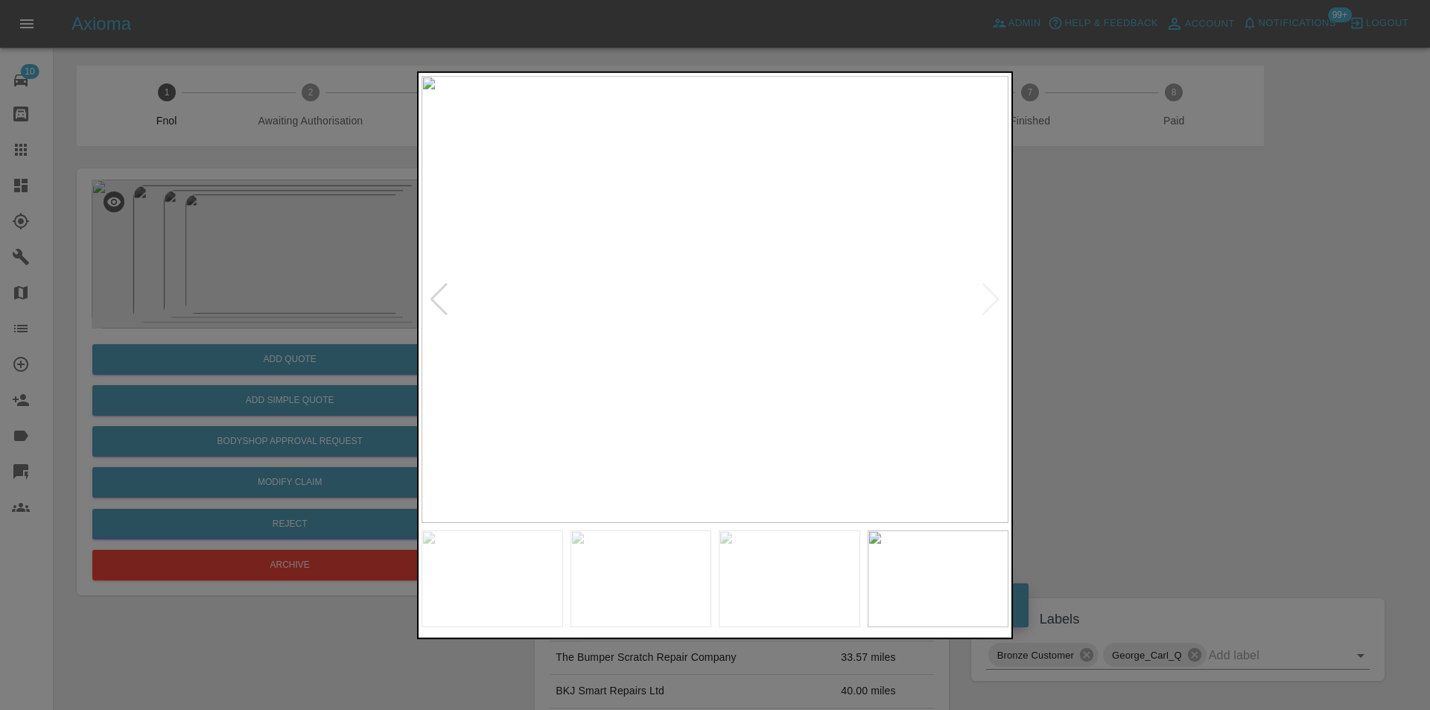
click at [1152, 331] on div at bounding box center [715, 355] width 1430 height 710
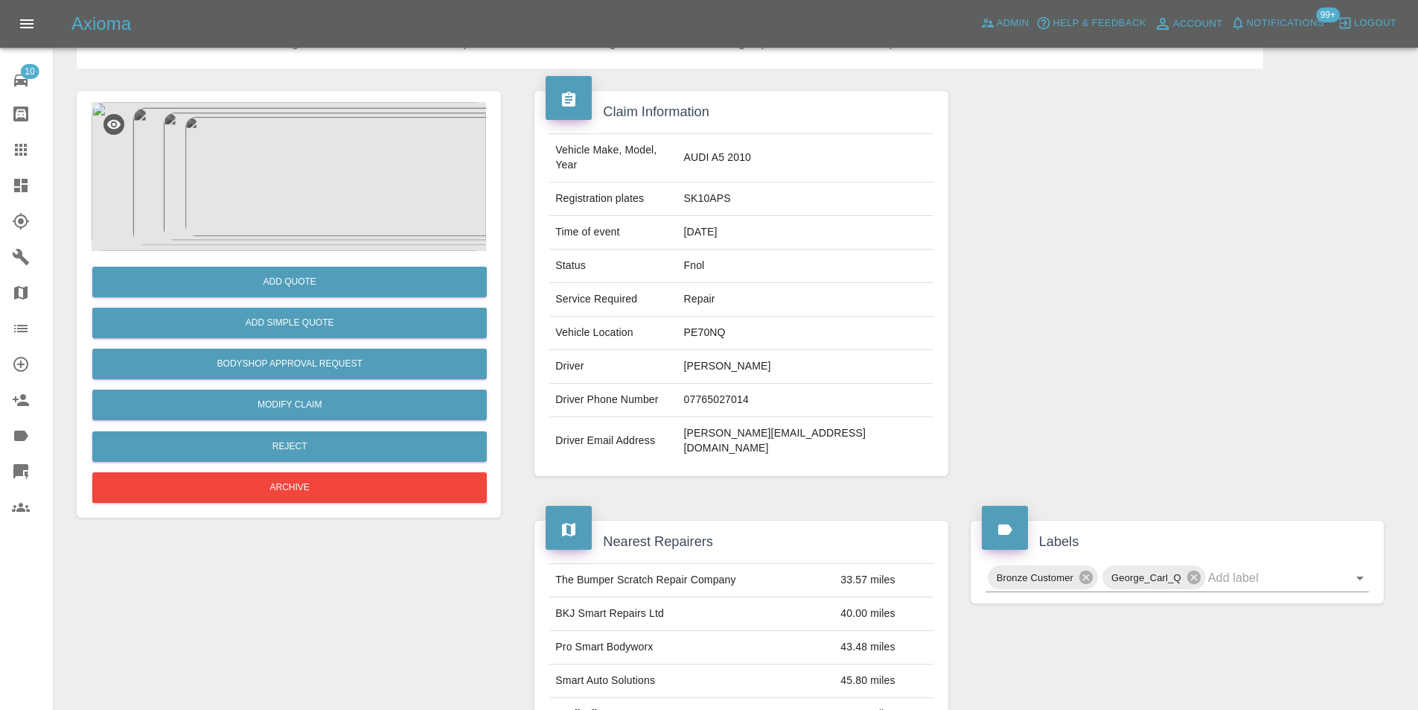
scroll to position [74, 0]
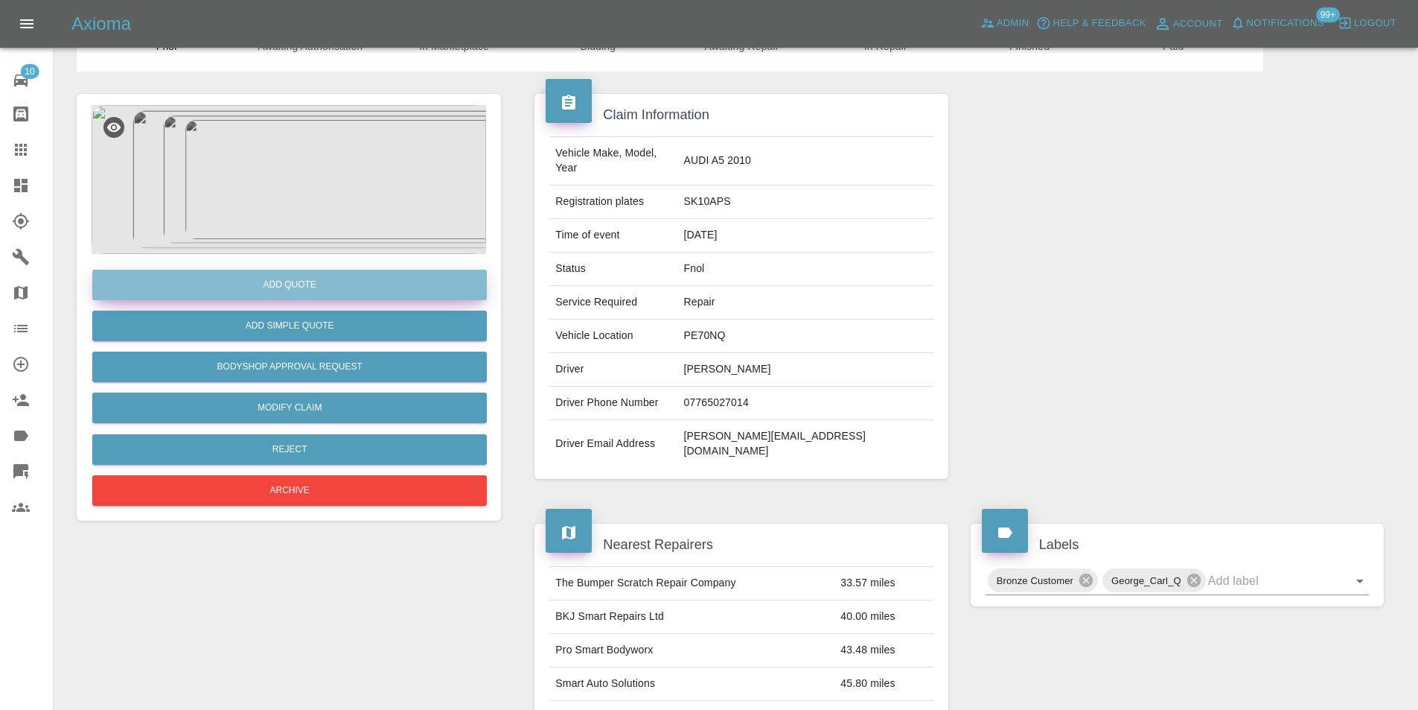
click at [287, 287] on button "Add Quote" at bounding box center [289, 285] width 395 height 31
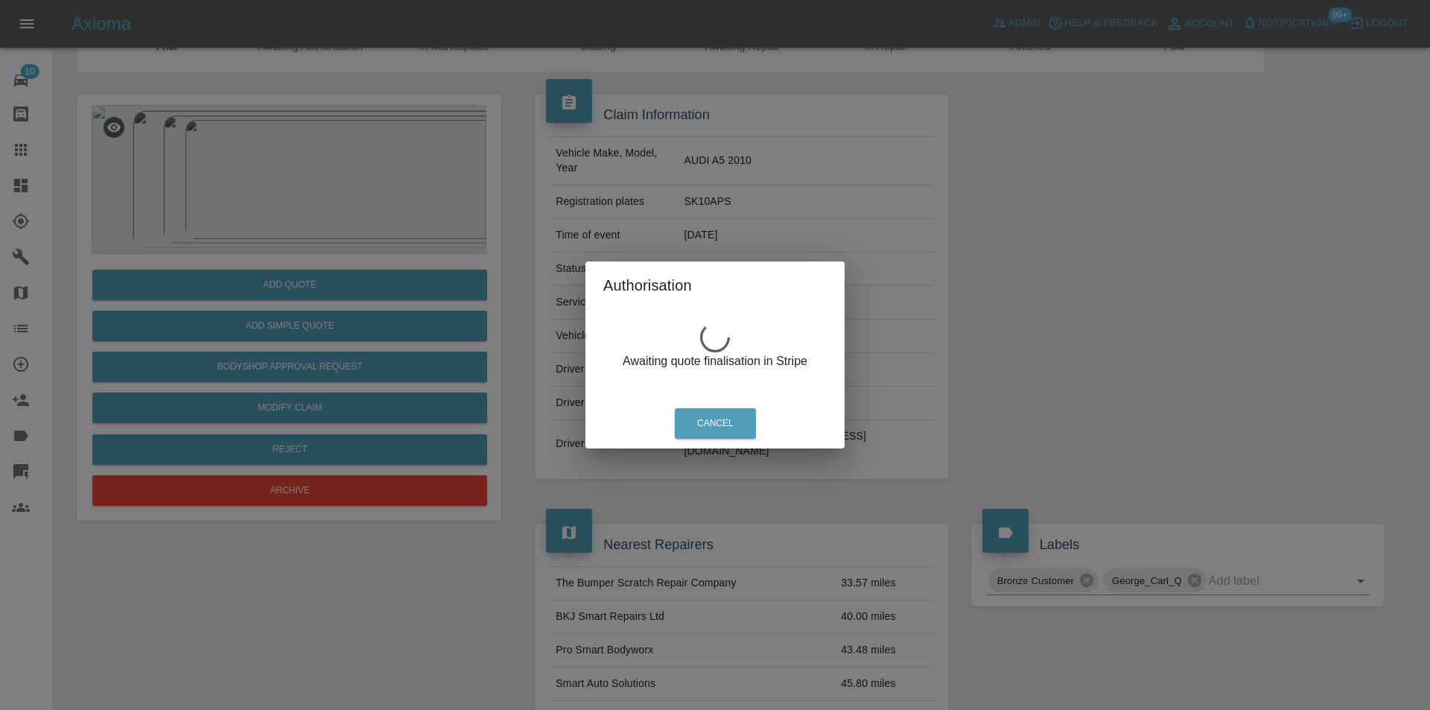
click at [360, 175] on div "Authorisation Awaiting quote finalisation in Stripe Cancel" at bounding box center [715, 355] width 1430 height 710
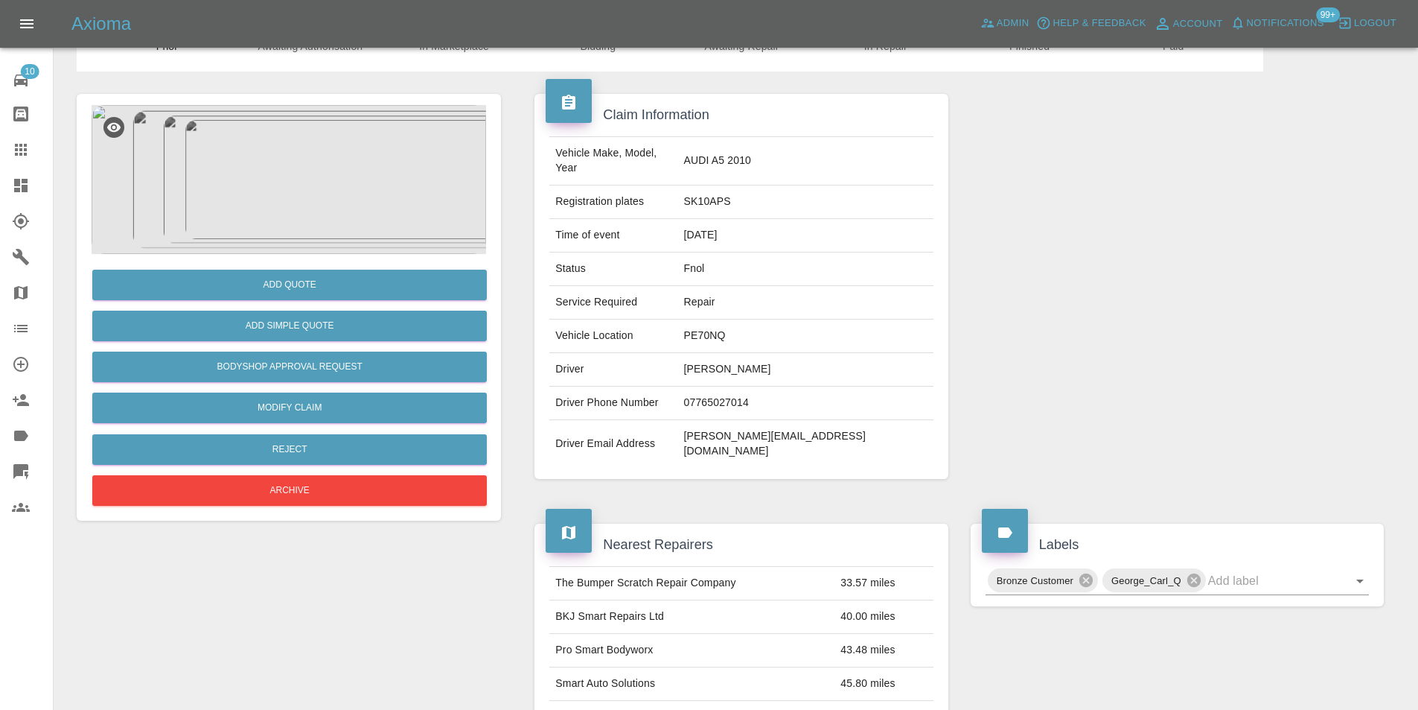
click at [317, 156] on img at bounding box center [289, 179] width 395 height 149
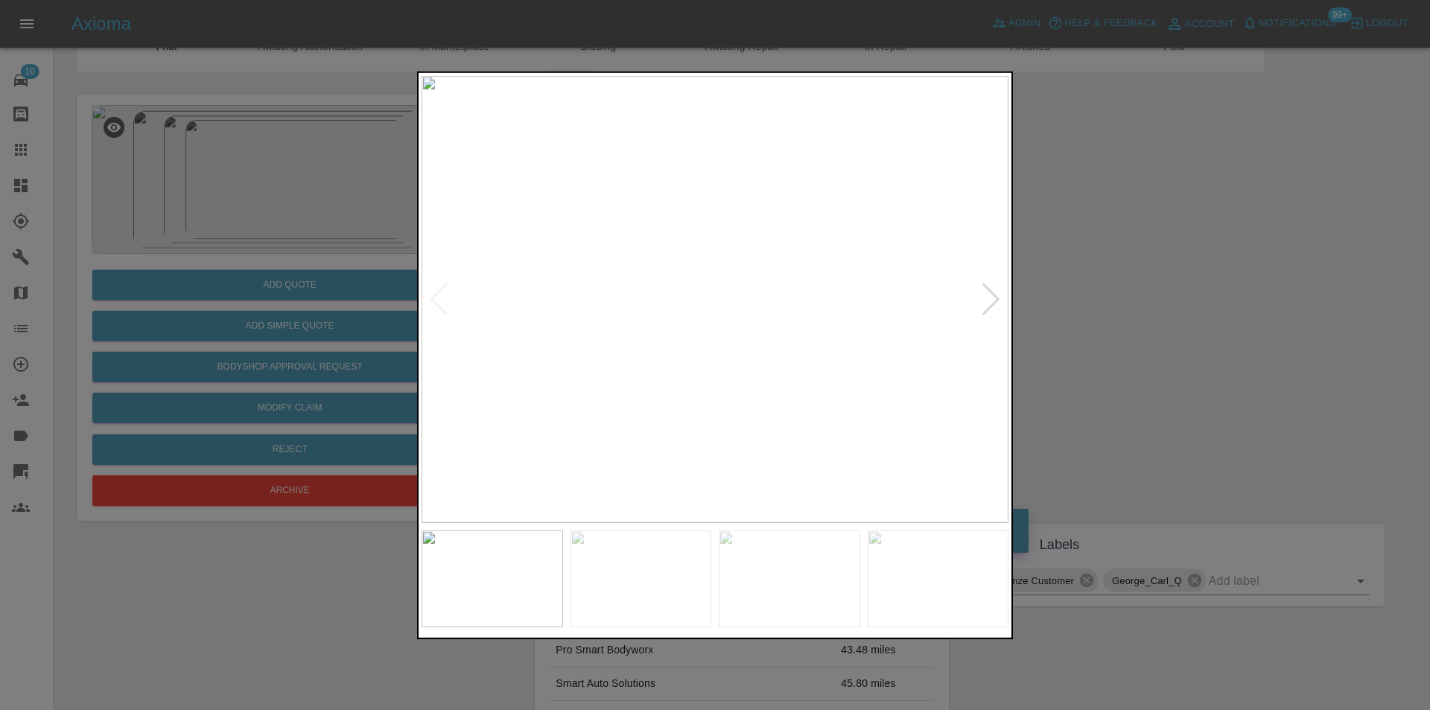
click at [992, 299] on div at bounding box center [991, 298] width 20 height 33
drag, startPoint x: 1115, startPoint y: 168, endPoint x: 1037, endPoint y: 81, distance: 116.0
click at [1114, 166] on div at bounding box center [715, 355] width 1430 height 710
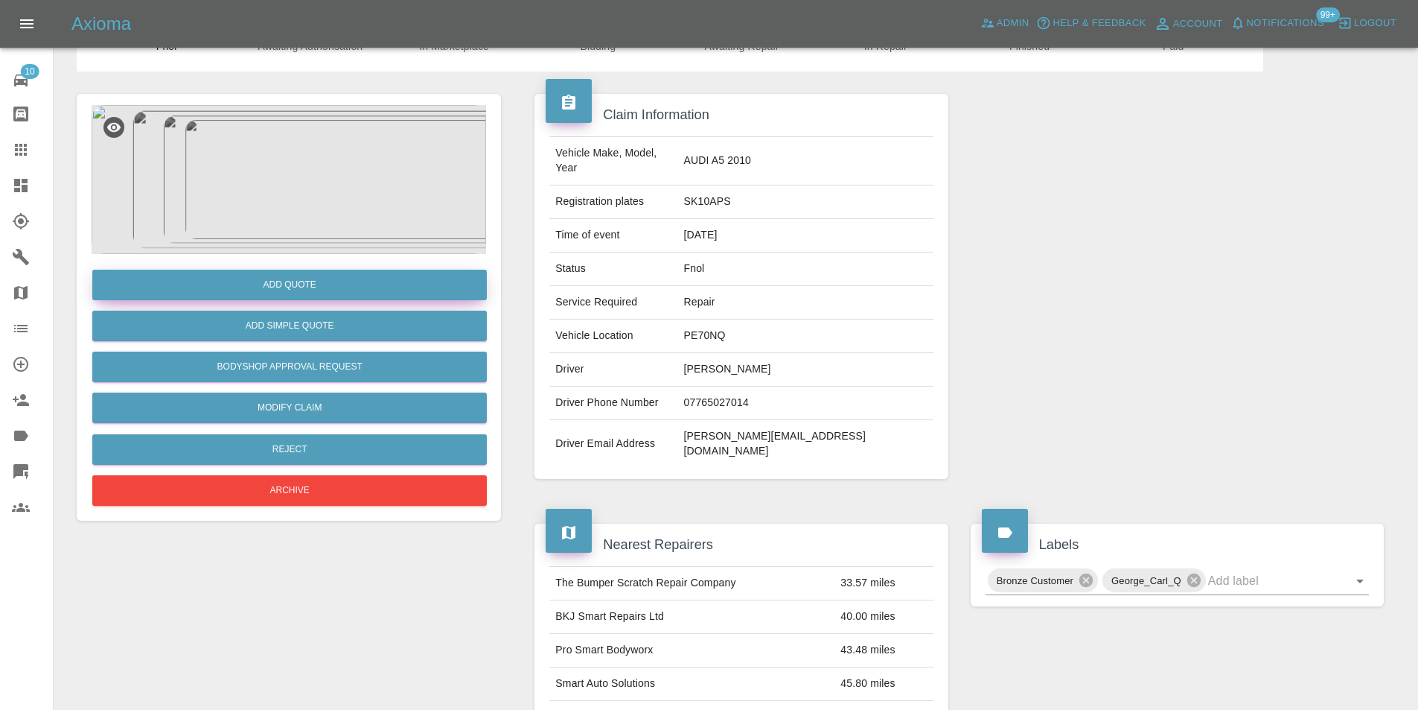
click at [290, 290] on button "Add Quote" at bounding box center [289, 285] width 395 height 31
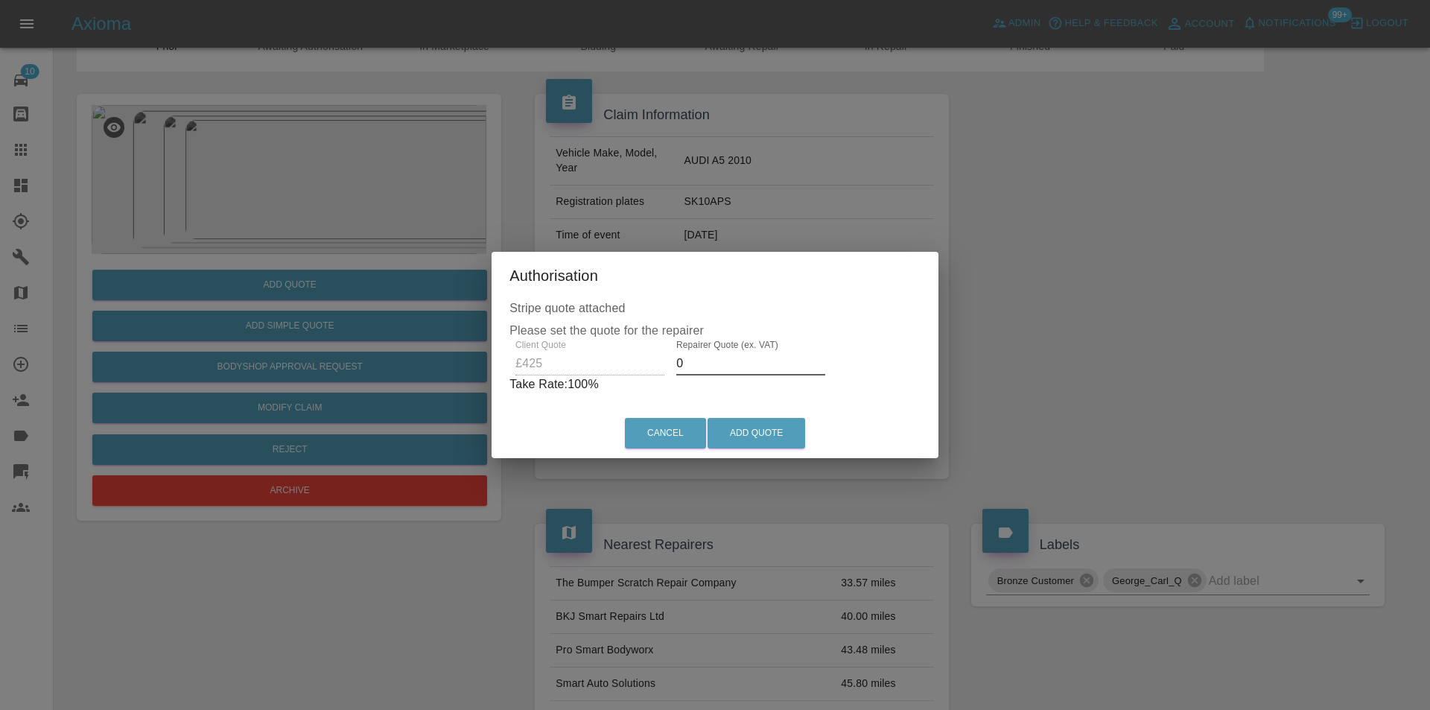
click at [721, 364] on input "0" at bounding box center [750, 363] width 149 height 24
type input "0270"
click at [748, 435] on button "Add Quote" at bounding box center [756, 433] width 98 height 31
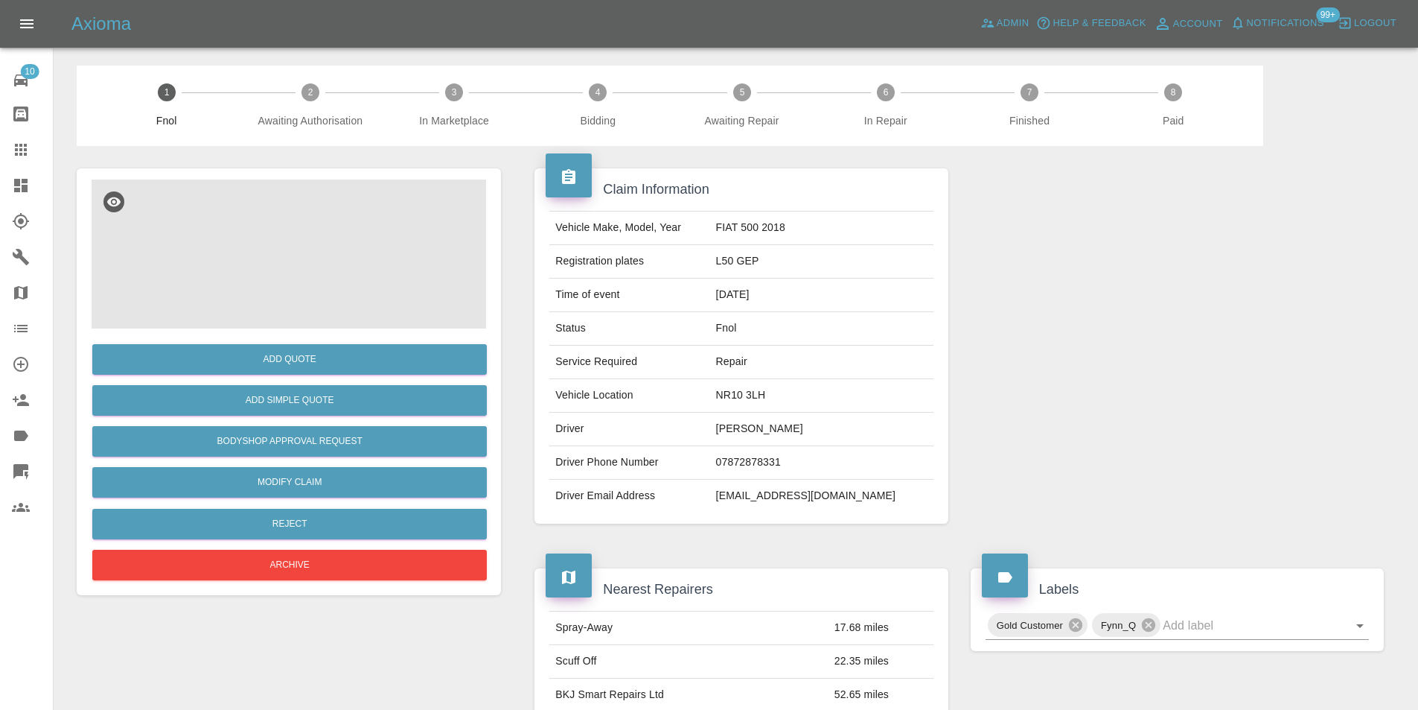
click at [340, 201] on img at bounding box center [289, 253] width 395 height 149
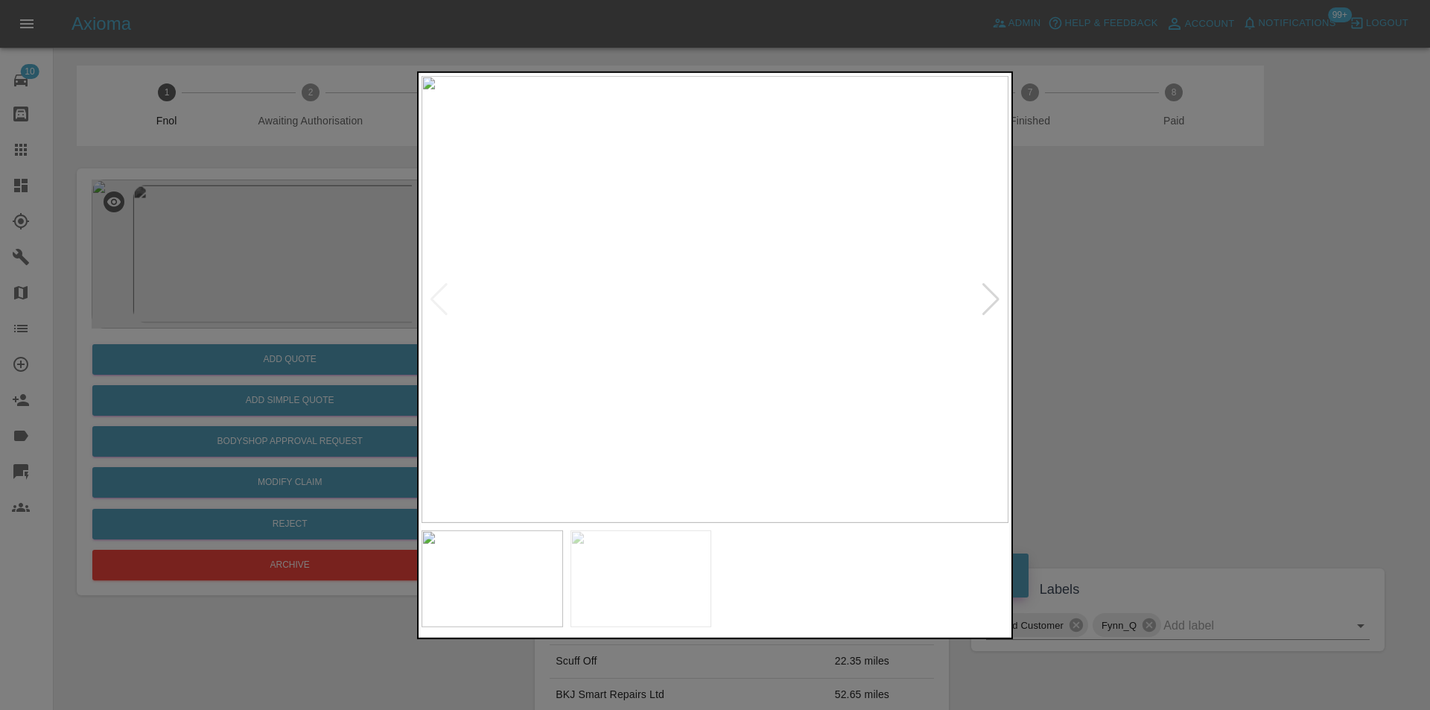
click at [999, 302] on div at bounding box center [991, 298] width 20 height 33
drag, startPoint x: 1200, startPoint y: 327, endPoint x: 745, endPoint y: 439, distance: 468.5
click at [1200, 328] on div at bounding box center [715, 355] width 1430 height 710
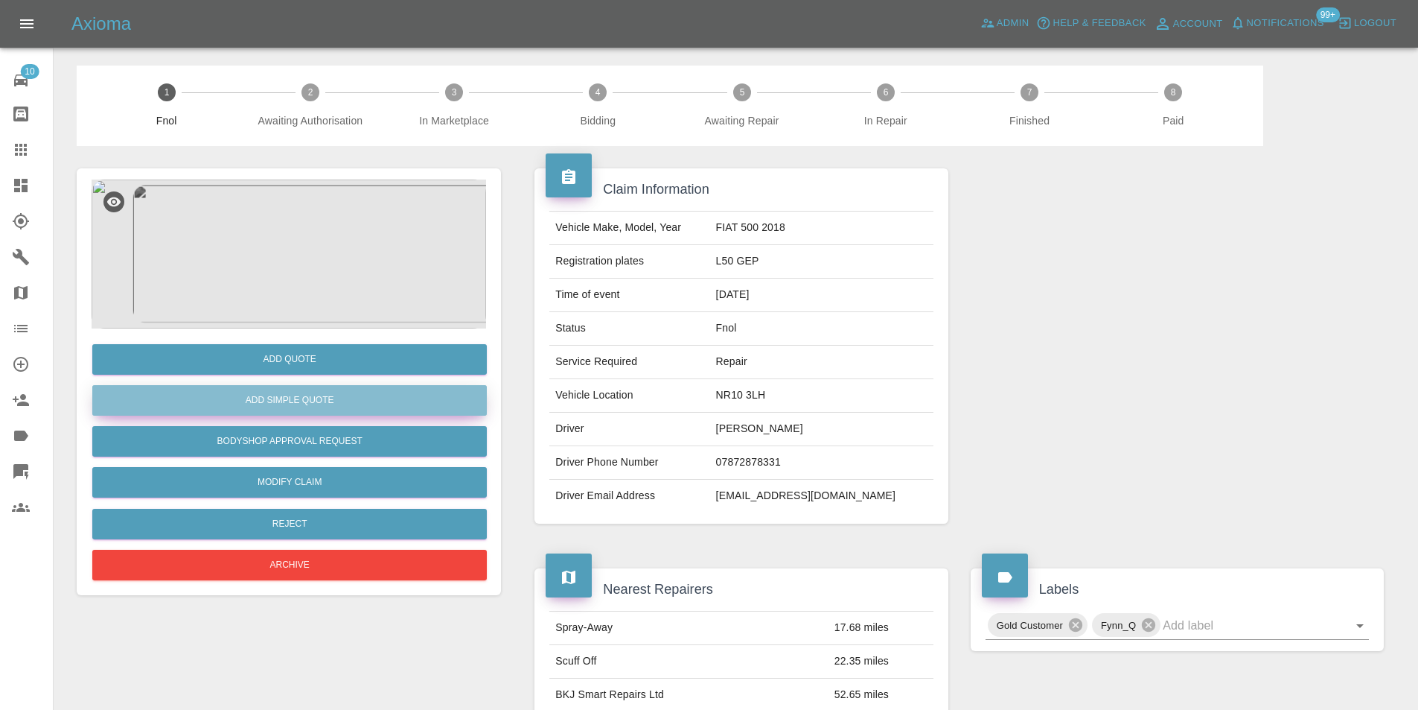
click at [292, 410] on button "Add Simple Quote" at bounding box center [289, 400] width 395 height 31
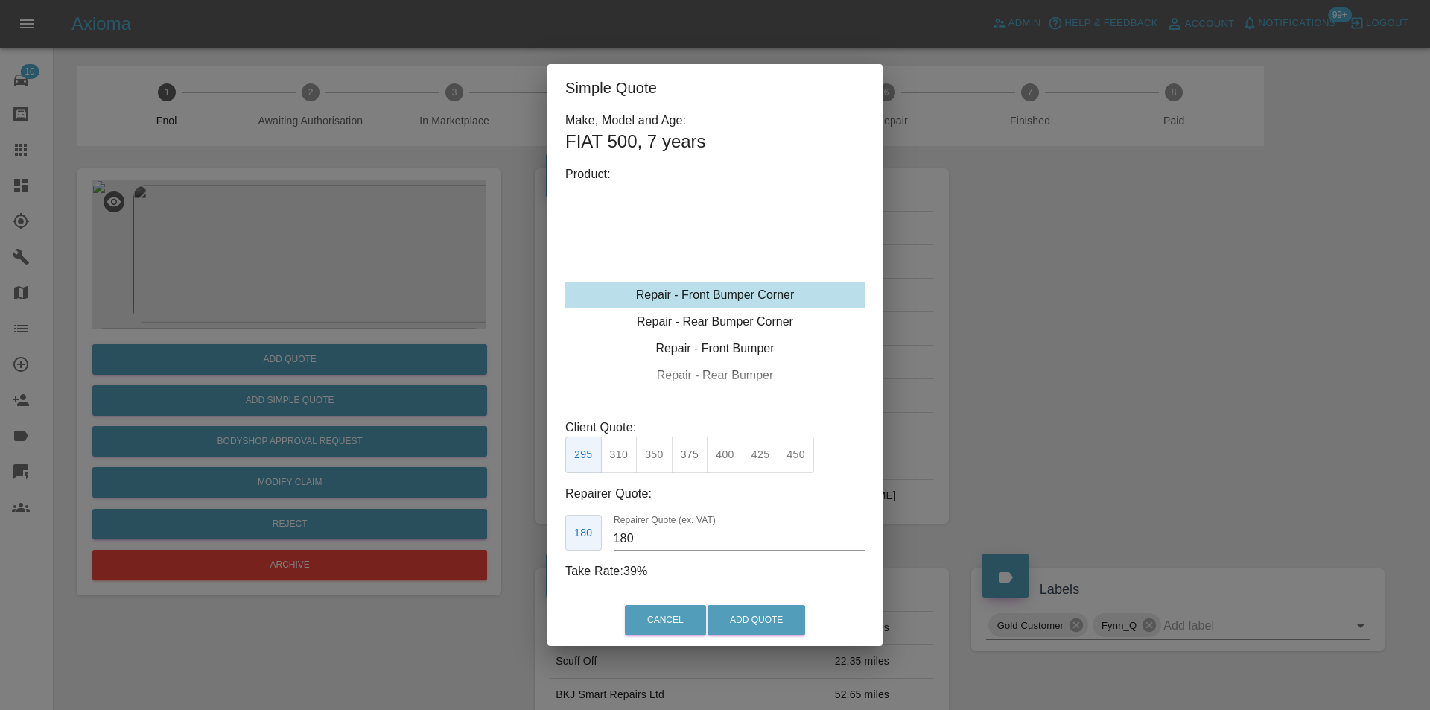
type input "120"
click at [739, 623] on button "Add Quote" at bounding box center [756, 620] width 98 height 31
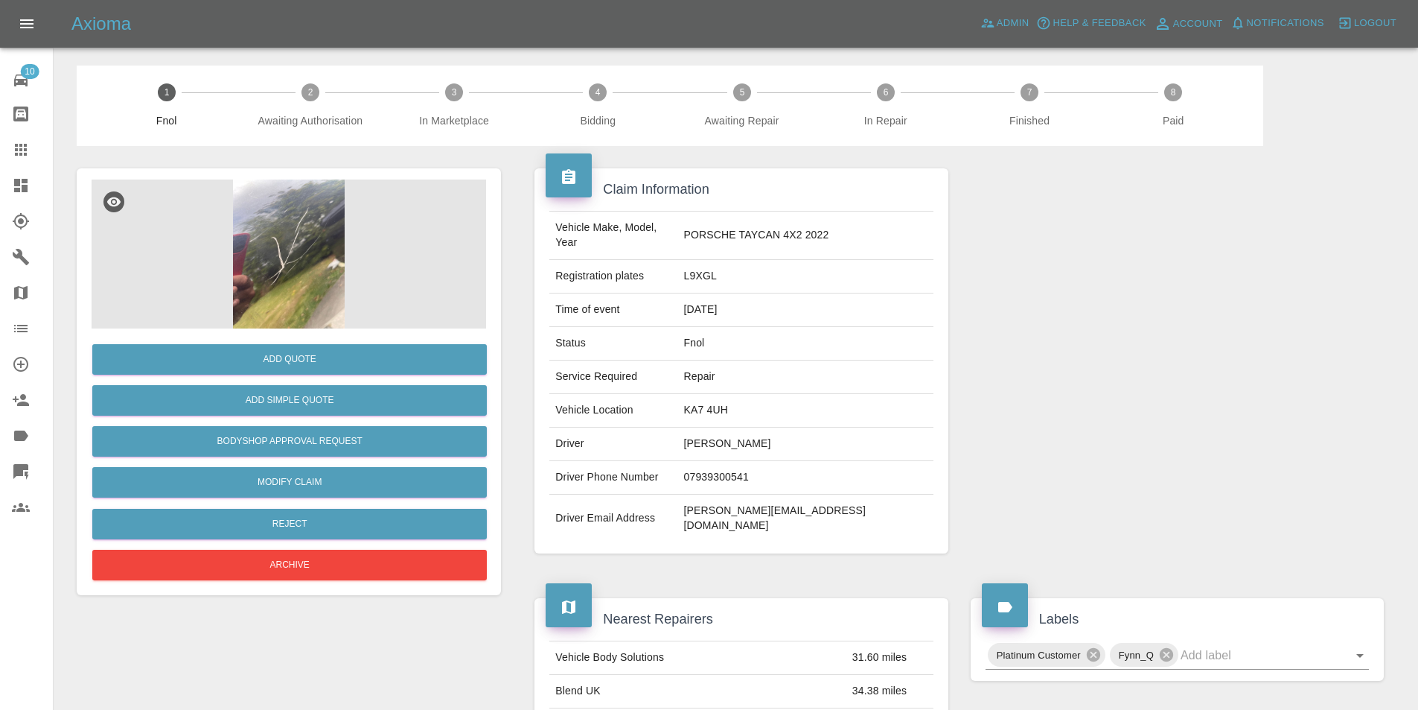
click at [293, 223] on img at bounding box center [289, 253] width 395 height 149
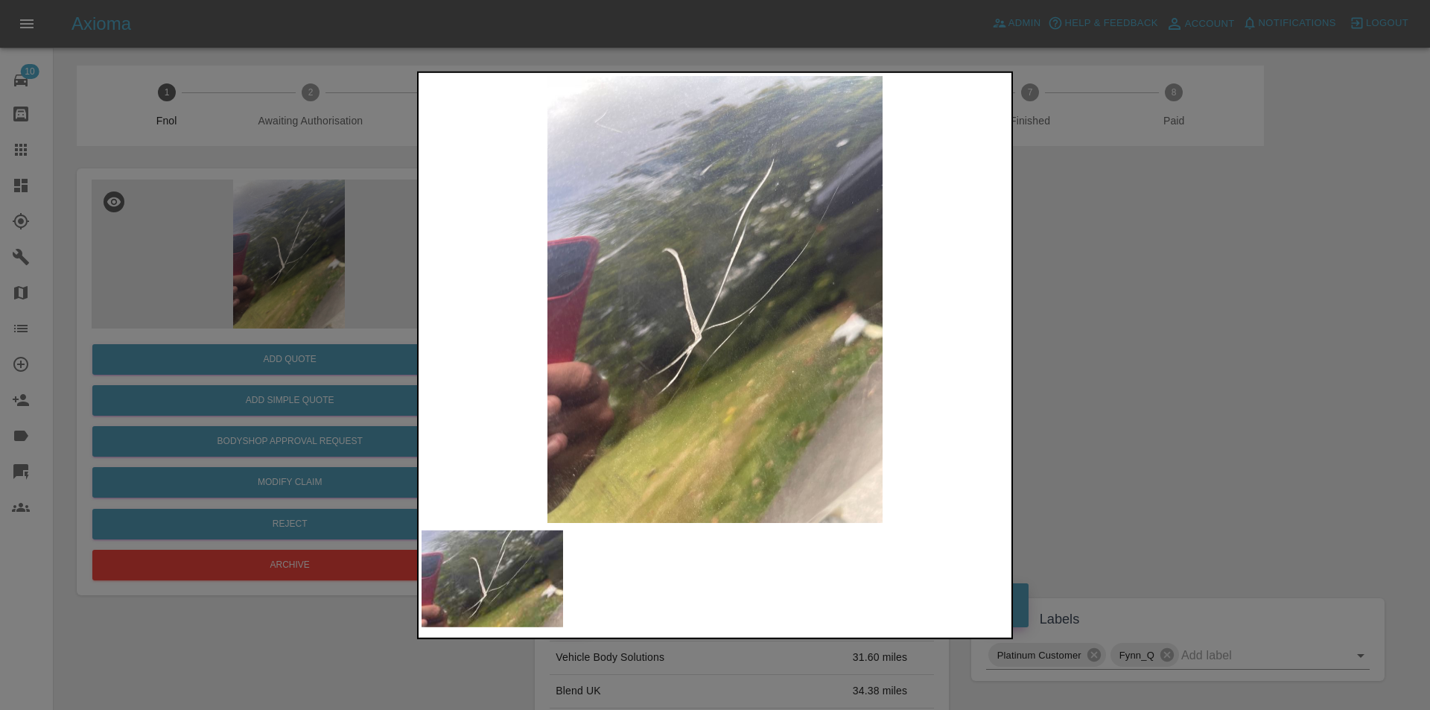
click at [1137, 341] on div at bounding box center [715, 355] width 1430 height 710
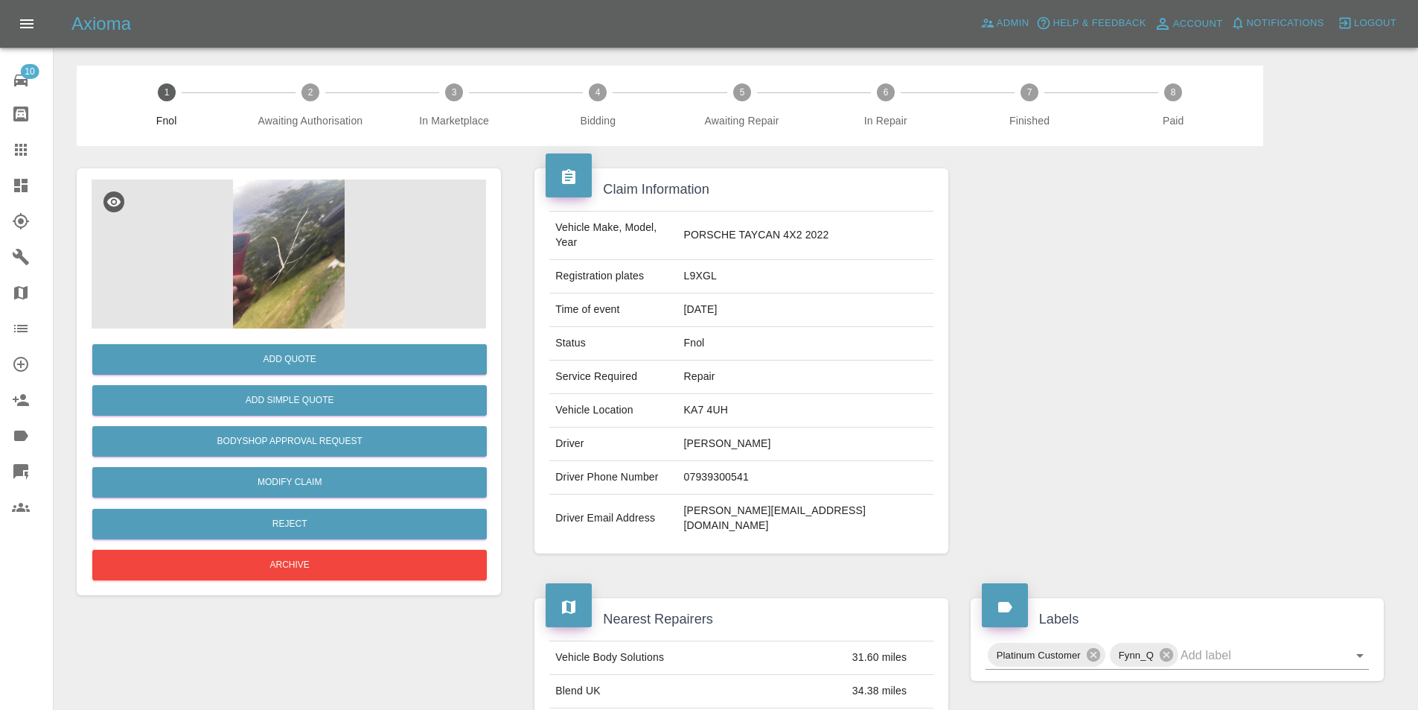
click at [302, 239] on img at bounding box center [289, 253] width 395 height 149
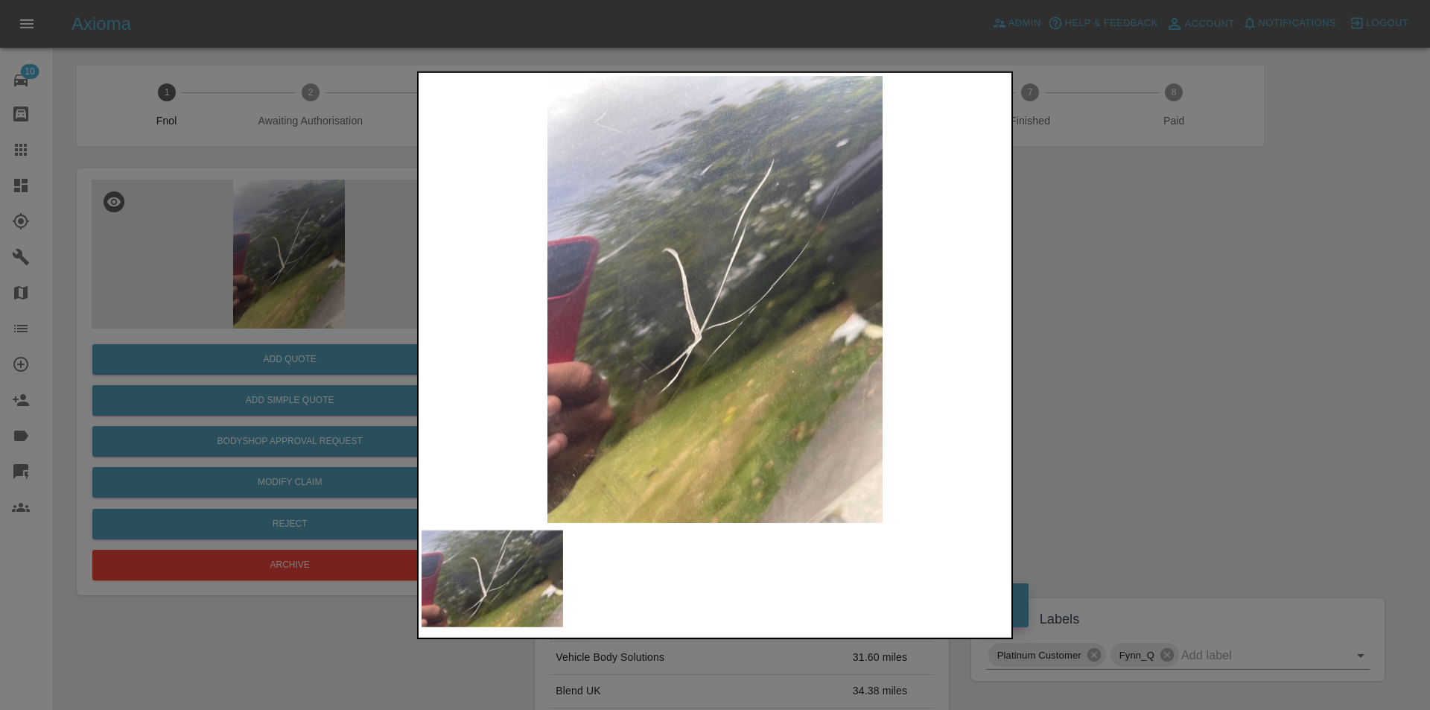
click at [1100, 313] on div at bounding box center [715, 355] width 1430 height 710
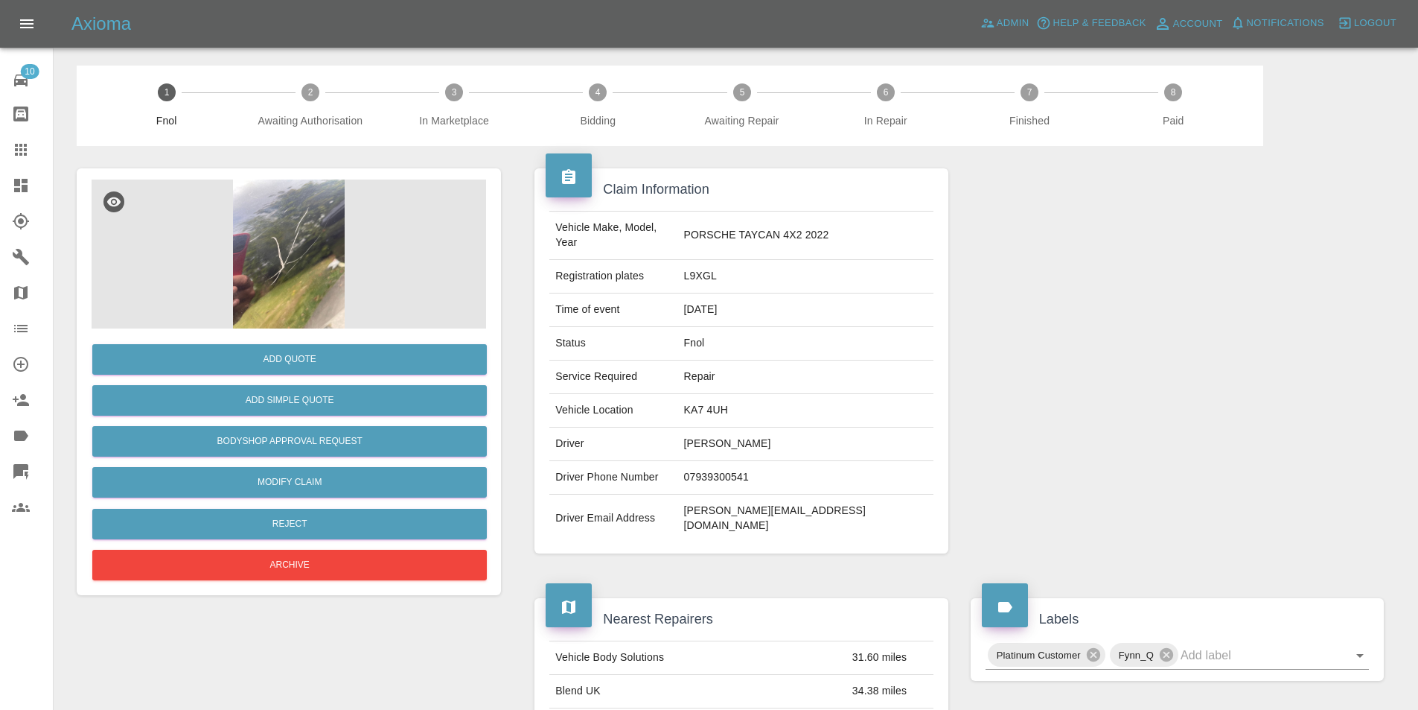
click at [276, 242] on img at bounding box center [289, 253] width 395 height 149
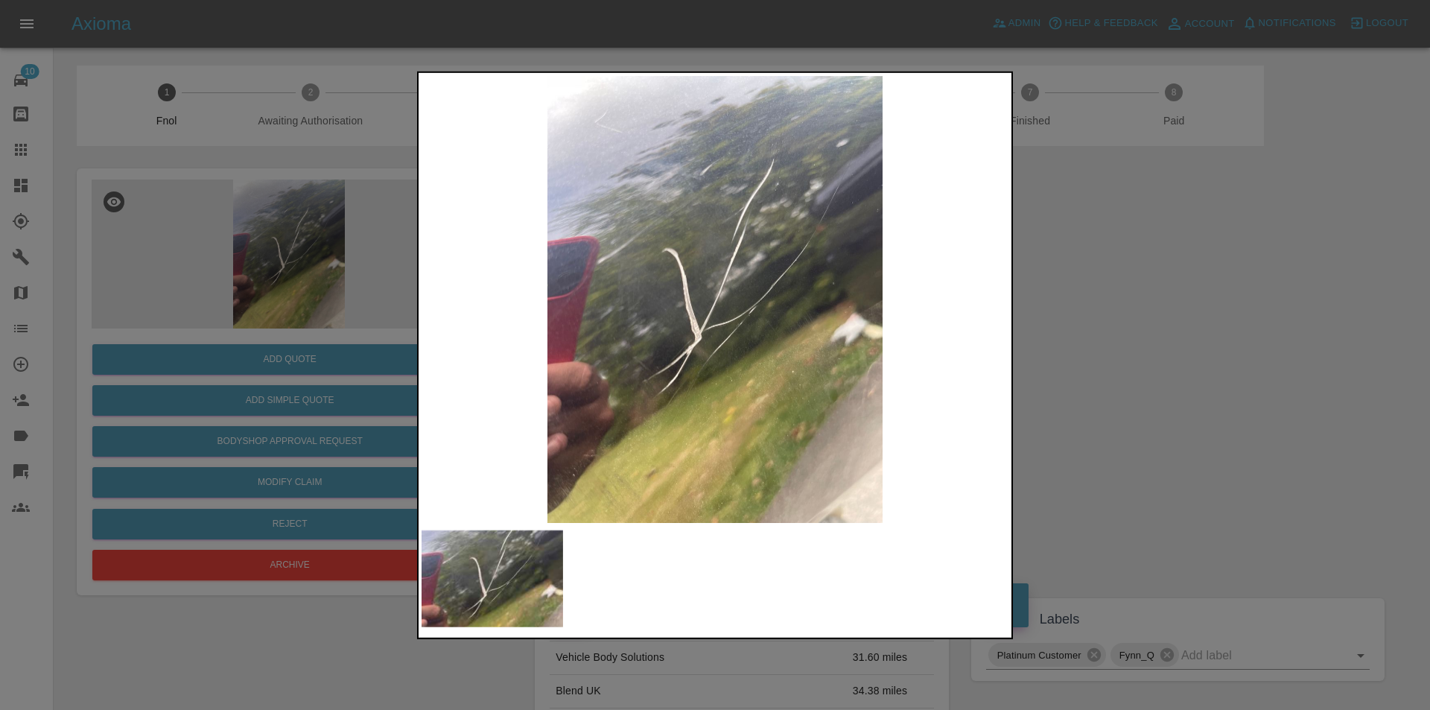
click at [1108, 304] on div at bounding box center [715, 355] width 1430 height 710
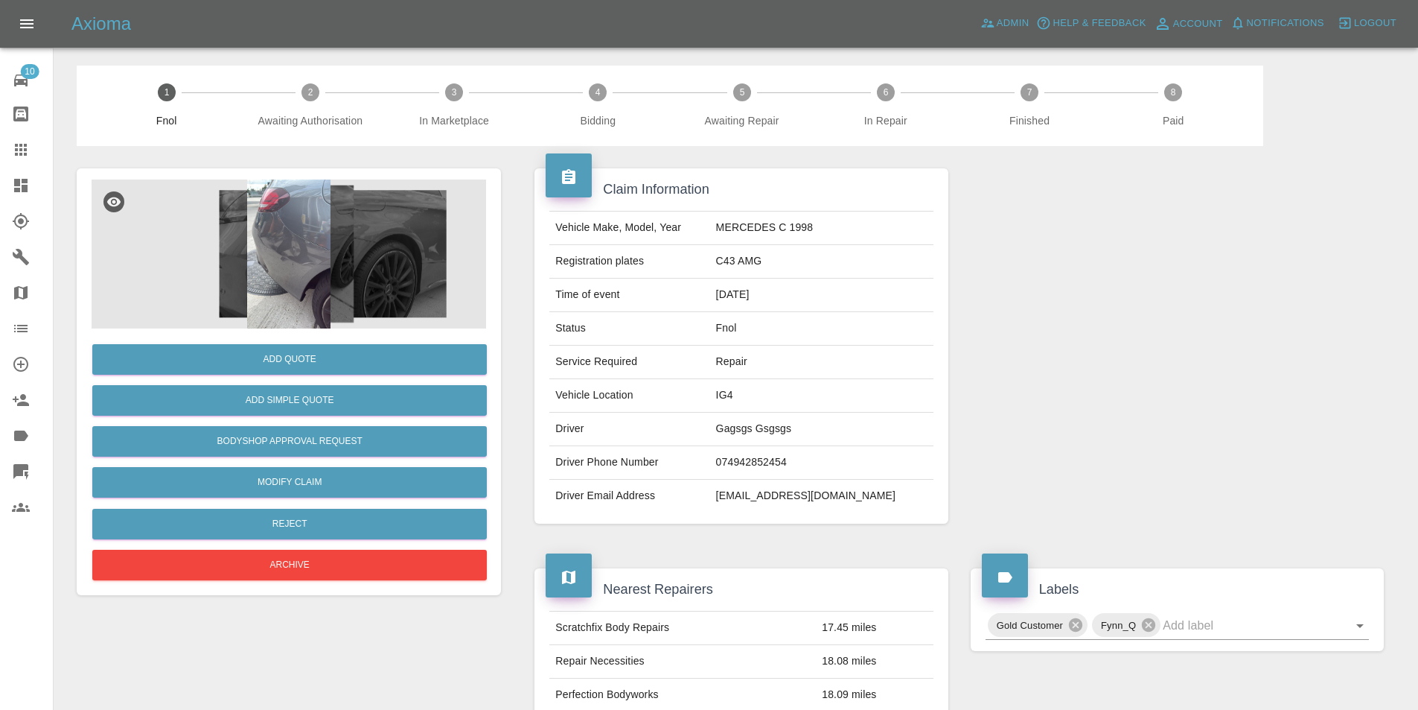
click at [292, 232] on img at bounding box center [289, 253] width 395 height 149
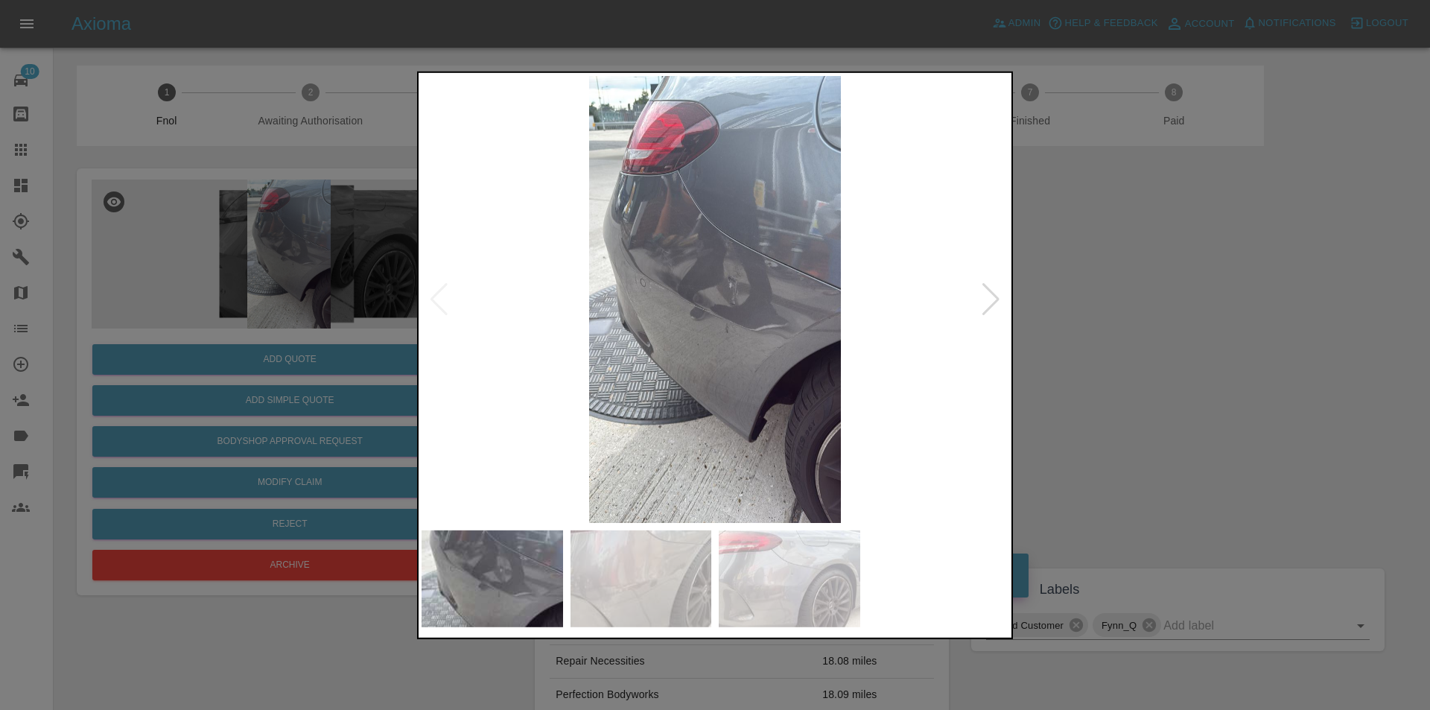
click at [999, 299] on div at bounding box center [991, 298] width 20 height 33
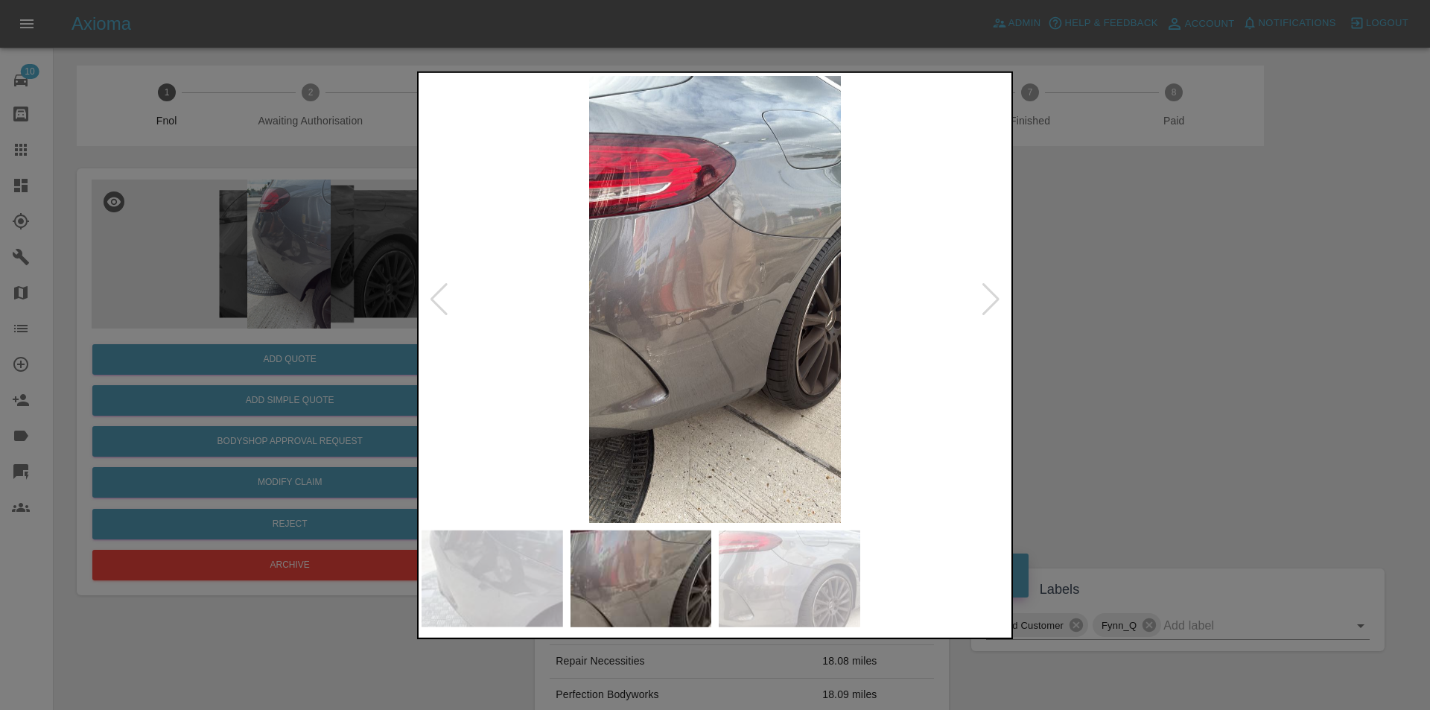
click at [990, 301] on div at bounding box center [991, 298] width 20 height 33
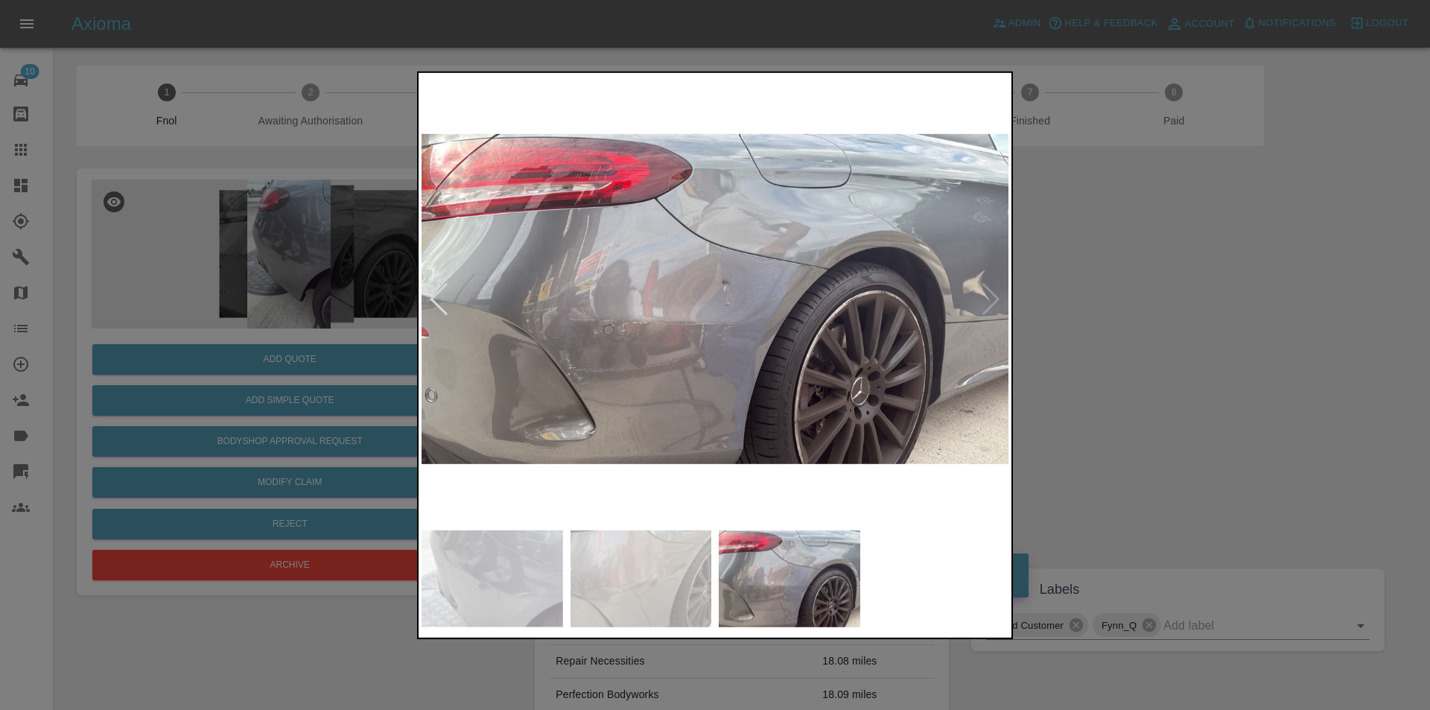
click at [990, 301] on img at bounding box center [714, 298] width 587 height 447
drag, startPoint x: 1201, startPoint y: 322, endPoint x: 1131, endPoint y: 337, distance: 71.6
click at [1201, 323] on div at bounding box center [715, 355] width 1430 height 710
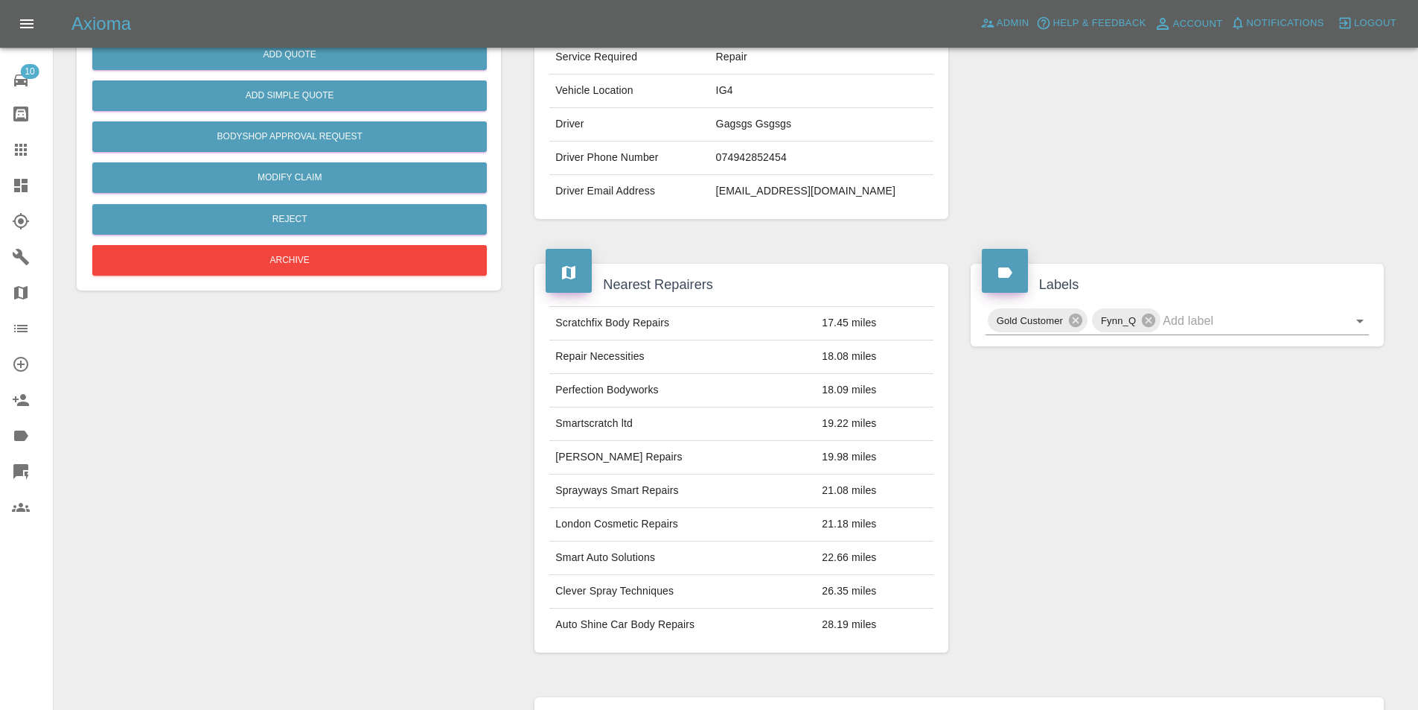
scroll to position [7, 0]
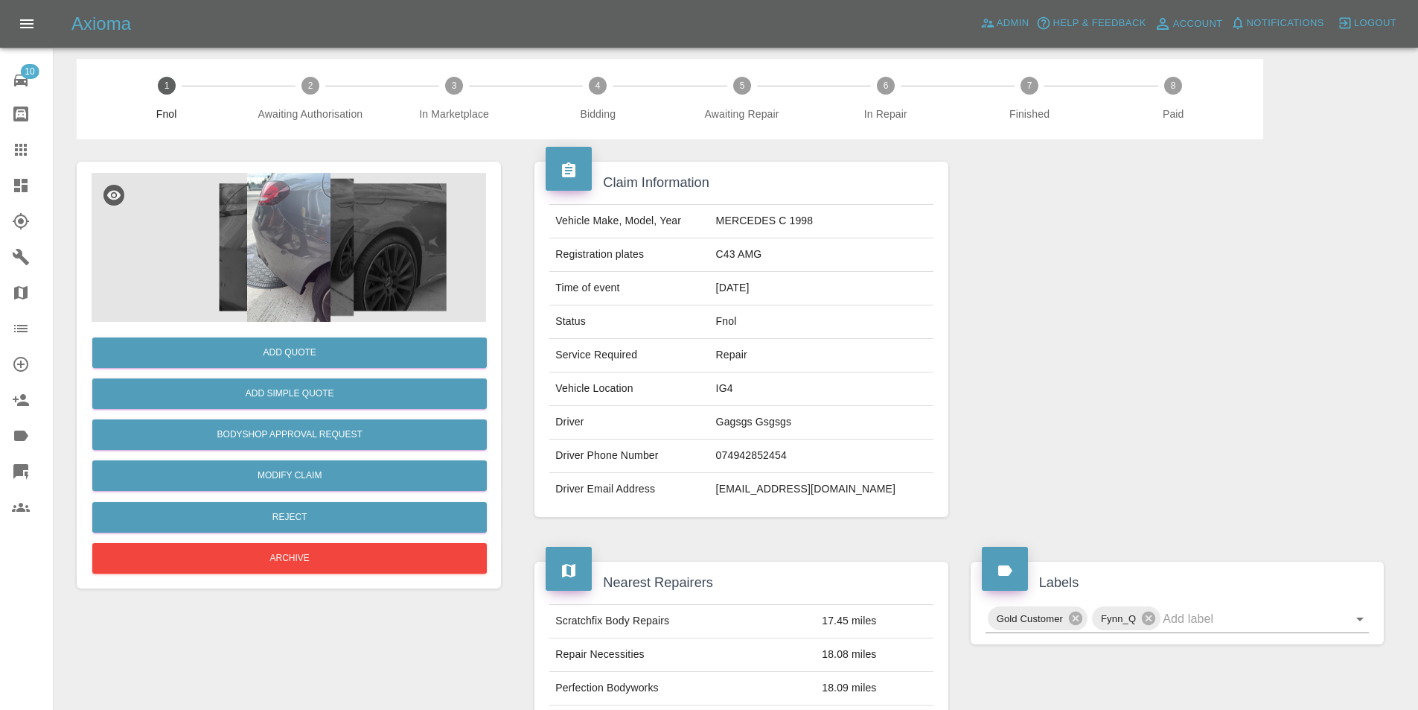
click at [244, 226] on img at bounding box center [289, 247] width 395 height 149
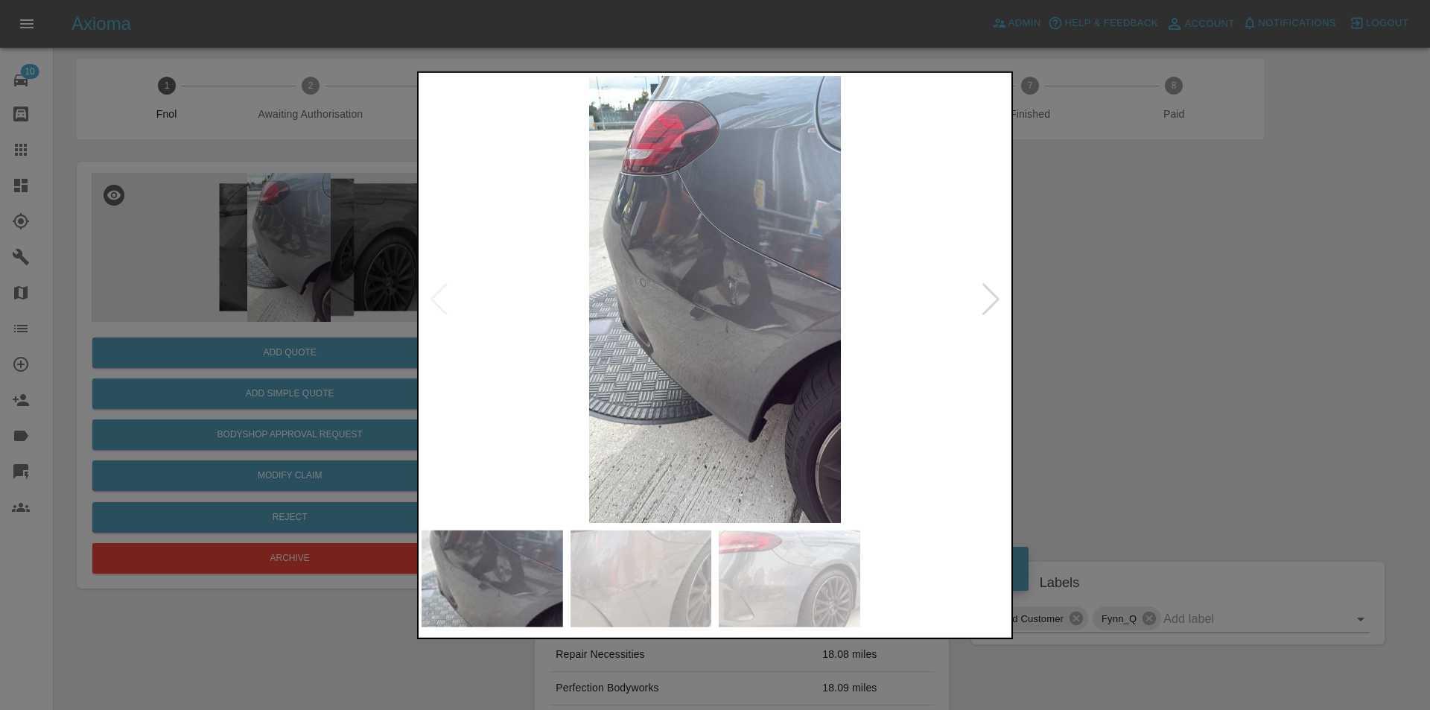
click at [742, 277] on img at bounding box center [714, 298] width 587 height 447
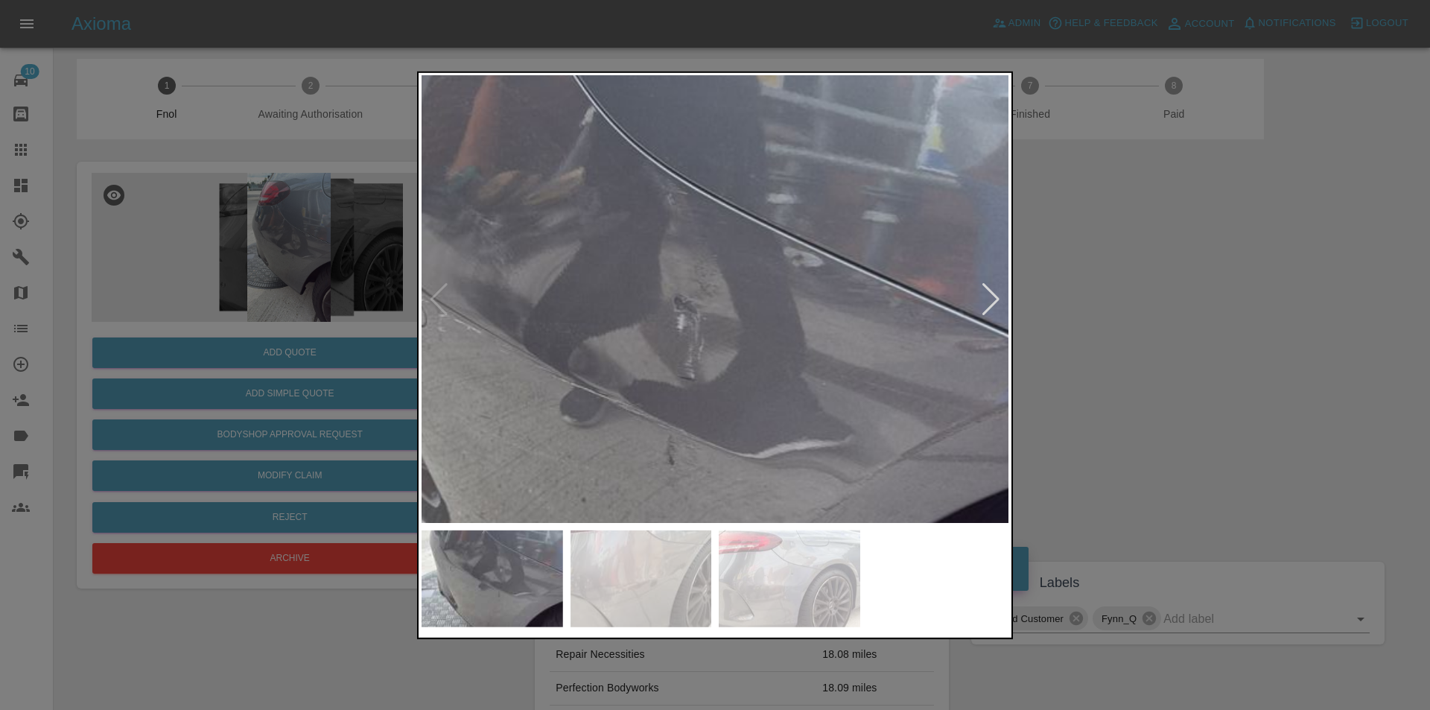
click at [1003, 300] on img at bounding box center [634, 364] width 1760 height 1341
click at [993, 296] on div at bounding box center [991, 298] width 20 height 33
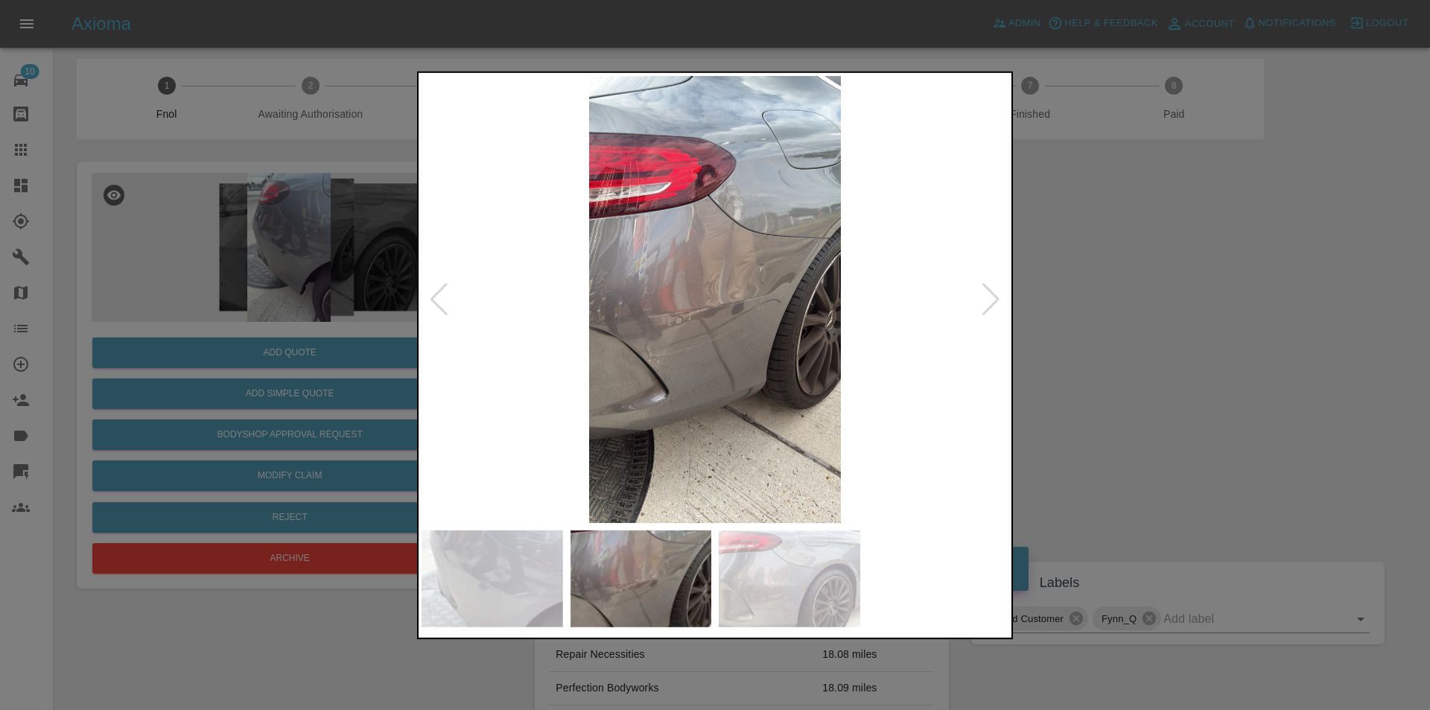
click at [1128, 313] on div at bounding box center [715, 355] width 1430 height 710
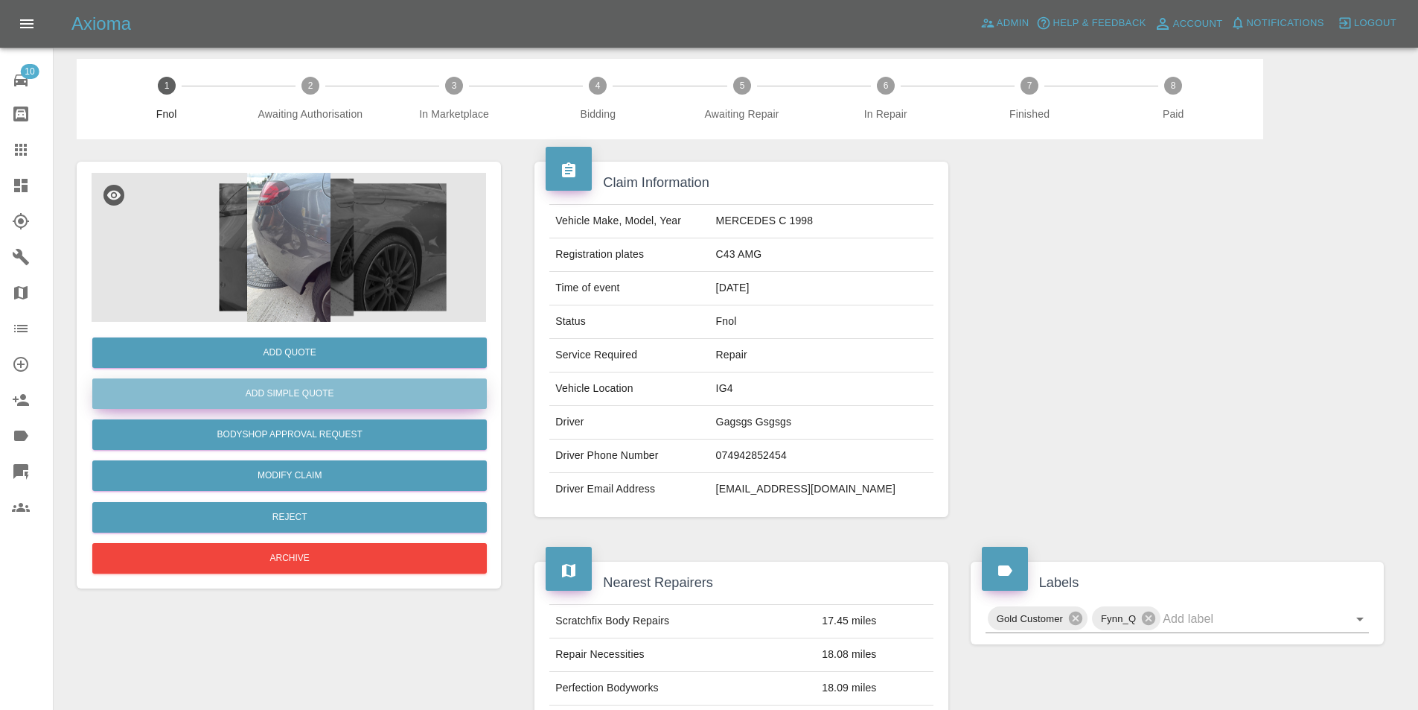
click at [315, 404] on button "Add Simple Quote" at bounding box center [289, 393] width 395 height 31
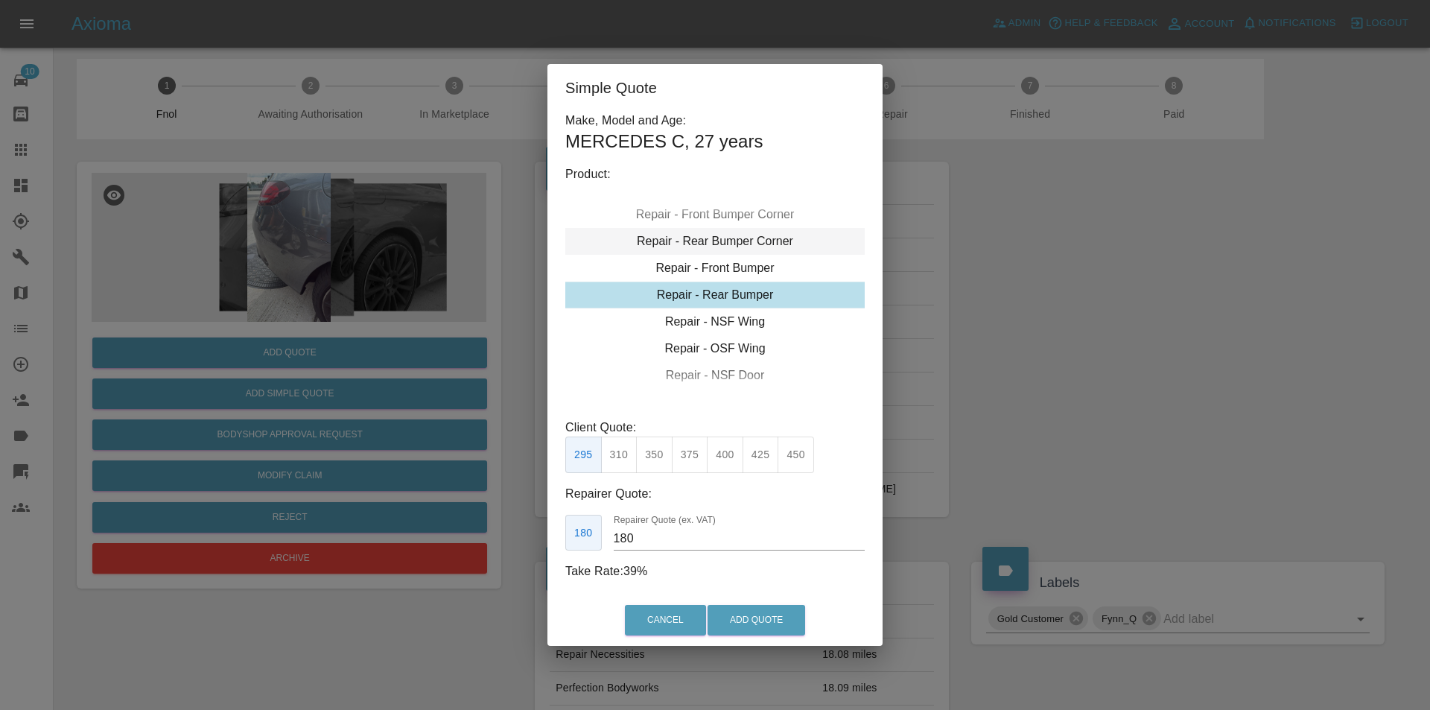
click at [742, 245] on div "Repair - Rear Bumper Corner" at bounding box center [714, 241] width 299 height 27
click at [648, 453] on button "215" at bounding box center [654, 454] width 36 height 36
type input "135"
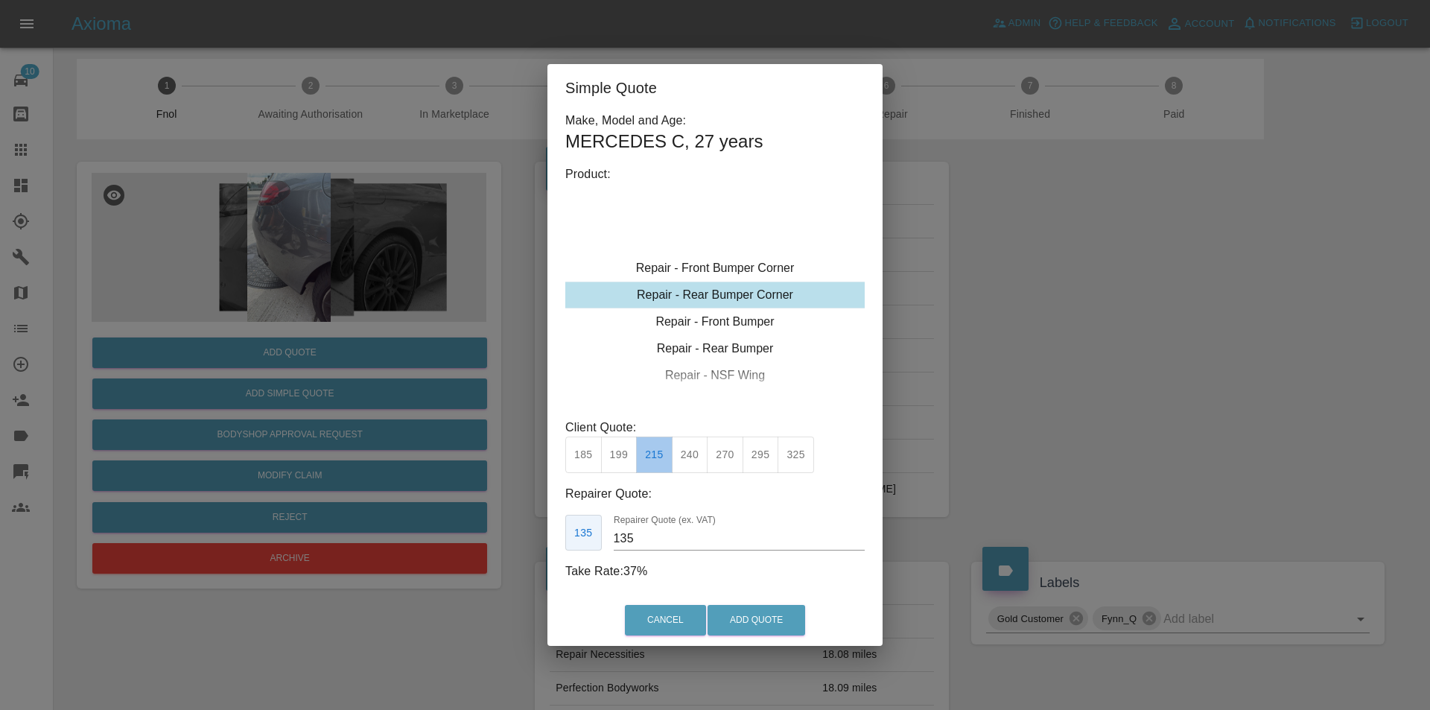
click at [661, 456] on button "215" at bounding box center [654, 454] width 36 height 36
click at [742, 617] on button "Add Quote" at bounding box center [756, 620] width 98 height 31
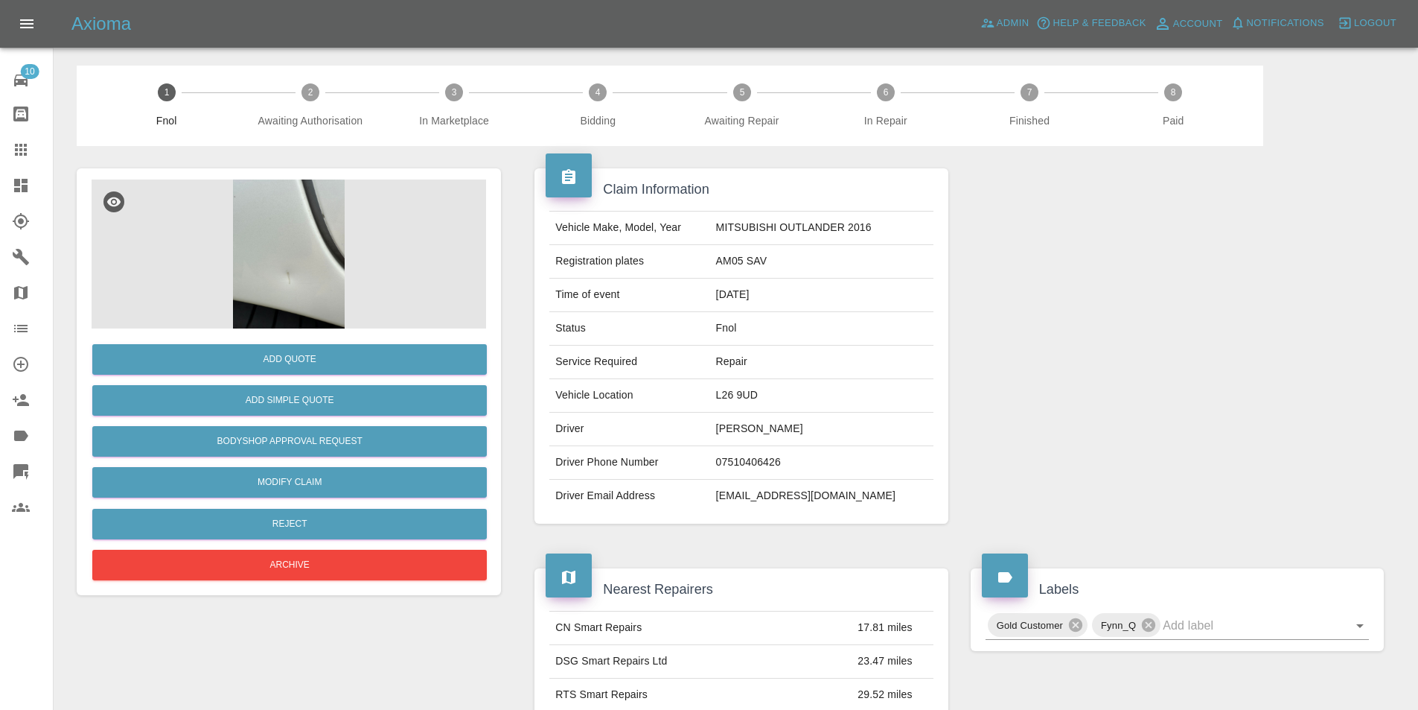
click at [302, 235] on img at bounding box center [289, 253] width 395 height 149
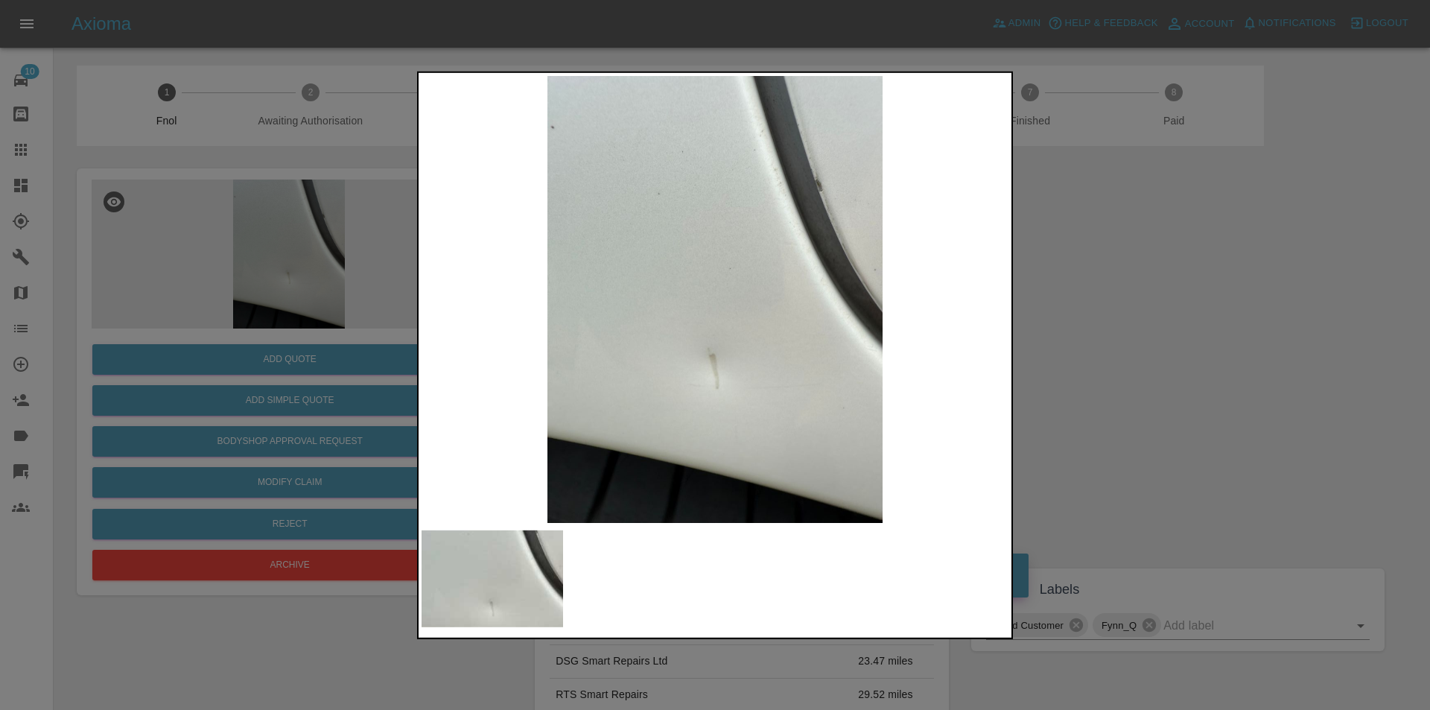
drag, startPoint x: 1108, startPoint y: 347, endPoint x: 1093, endPoint y: 344, distance: 15.2
click at [1108, 348] on div at bounding box center [715, 355] width 1430 height 710
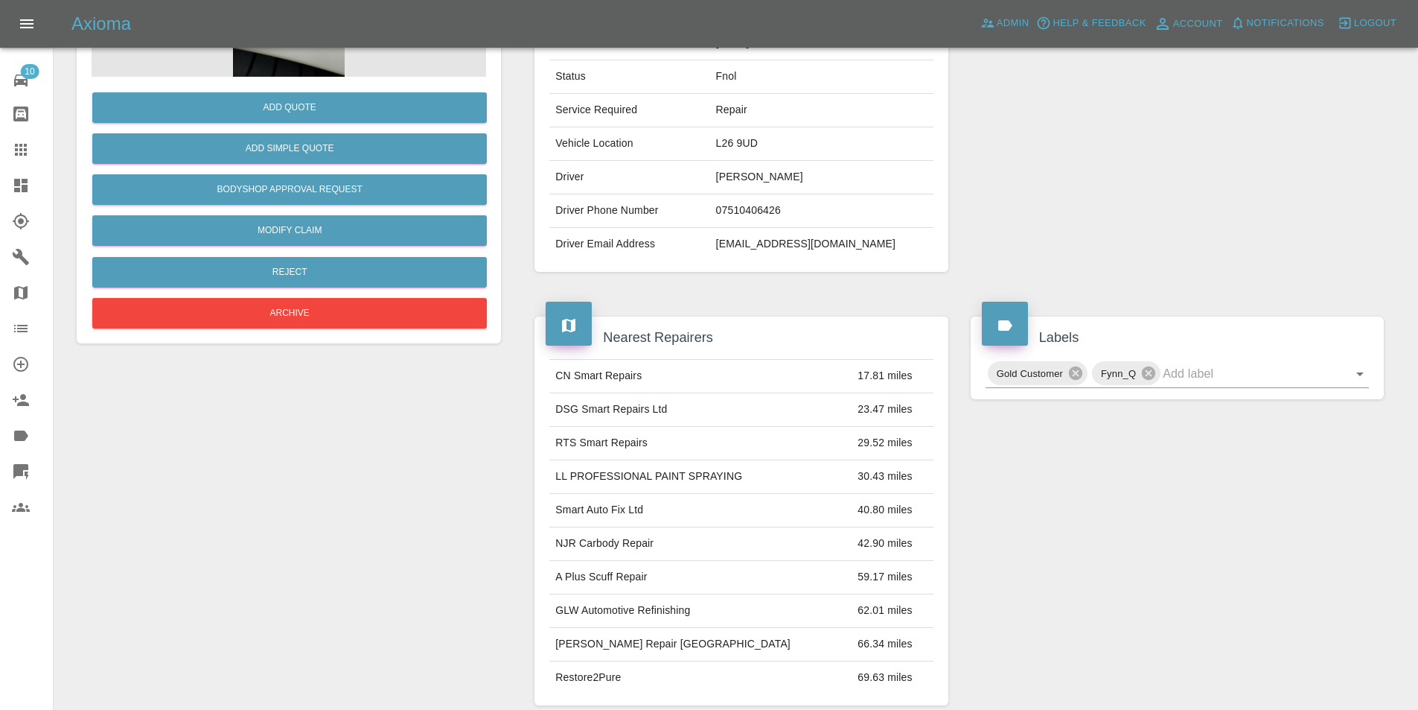
scroll to position [156, 0]
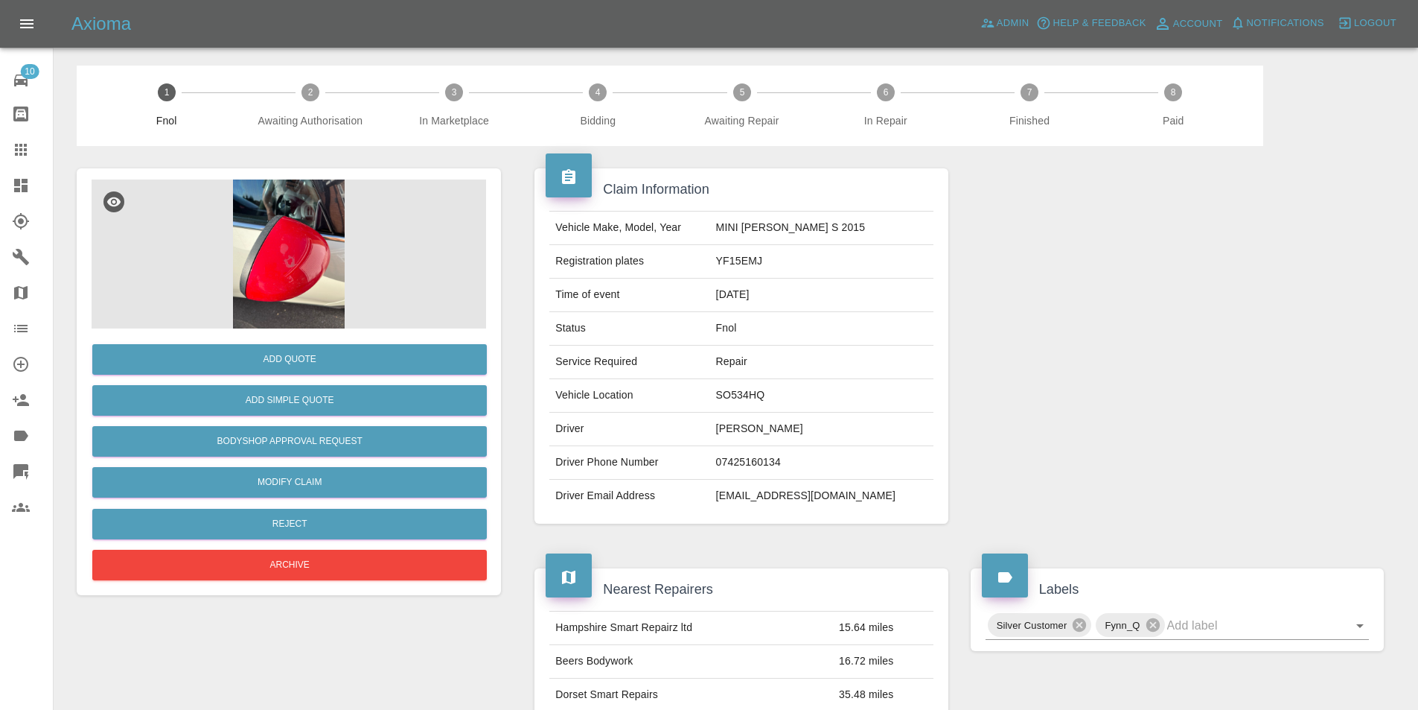
click at [295, 262] on img at bounding box center [289, 253] width 395 height 149
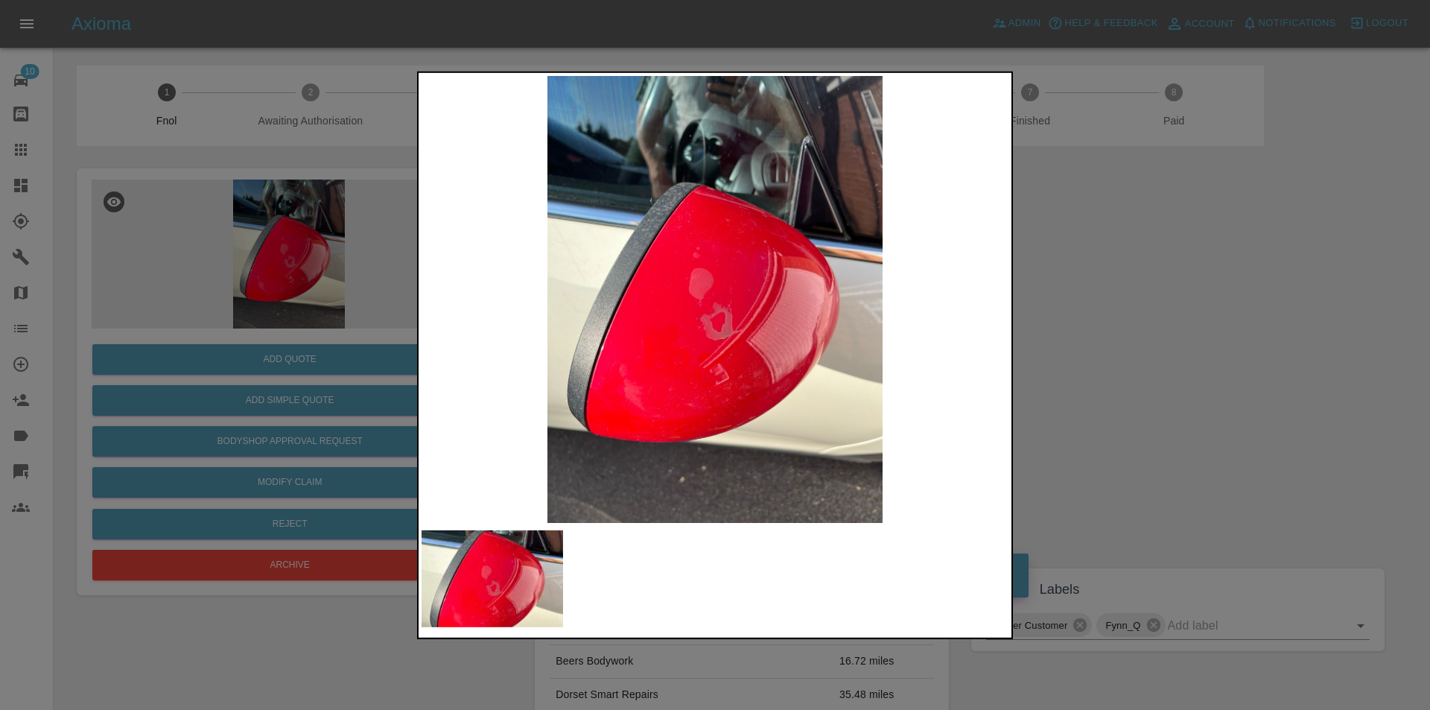
click at [755, 339] on img at bounding box center [714, 298] width 587 height 447
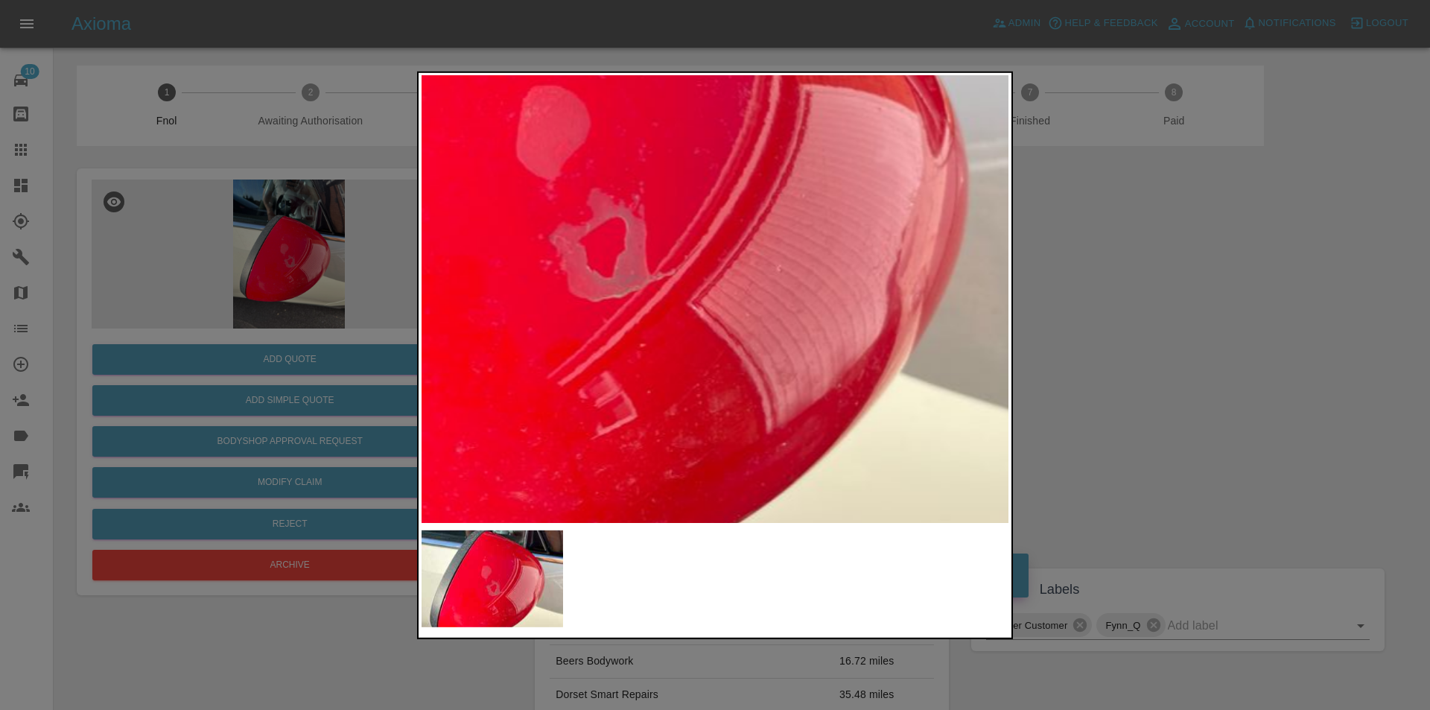
click at [754, 339] on img at bounding box center [594, 179] width 1760 height 1341
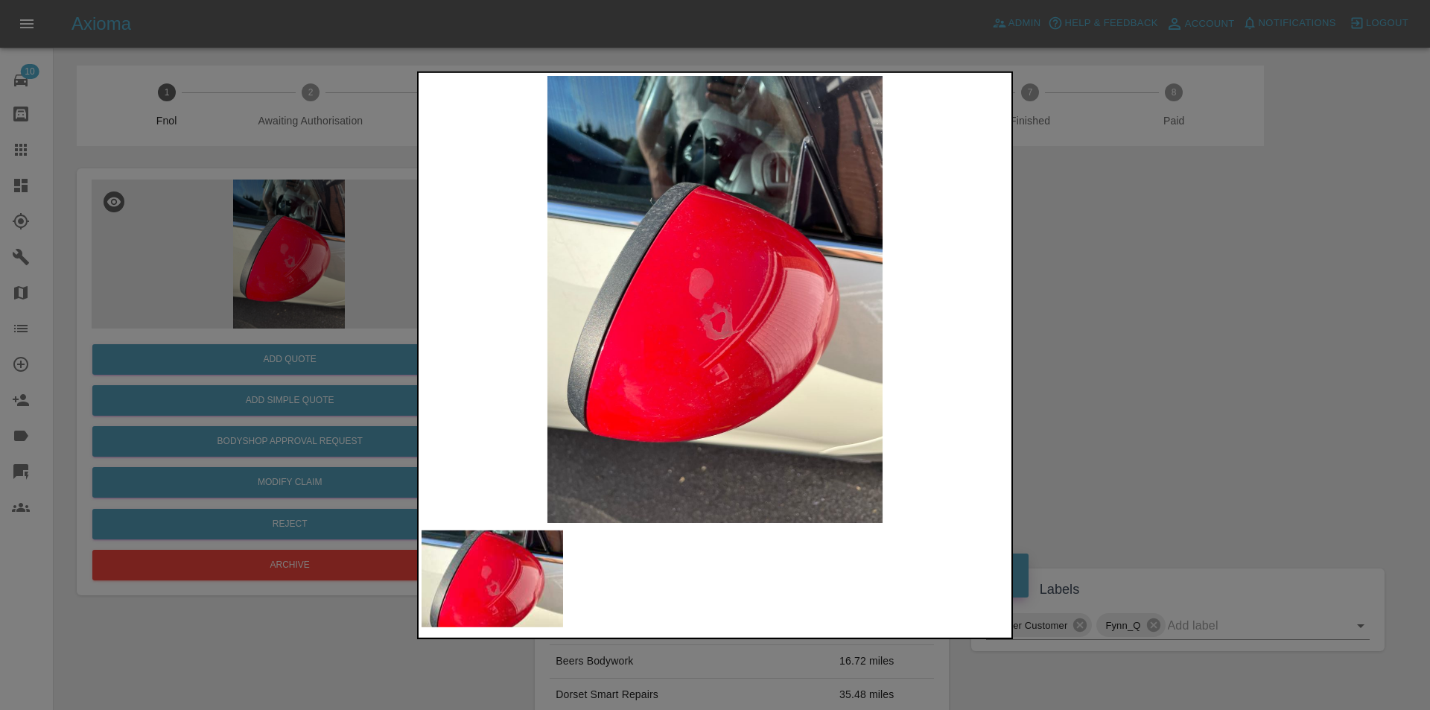
click at [1162, 329] on div at bounding box center [715, 355] width 1430 height 710
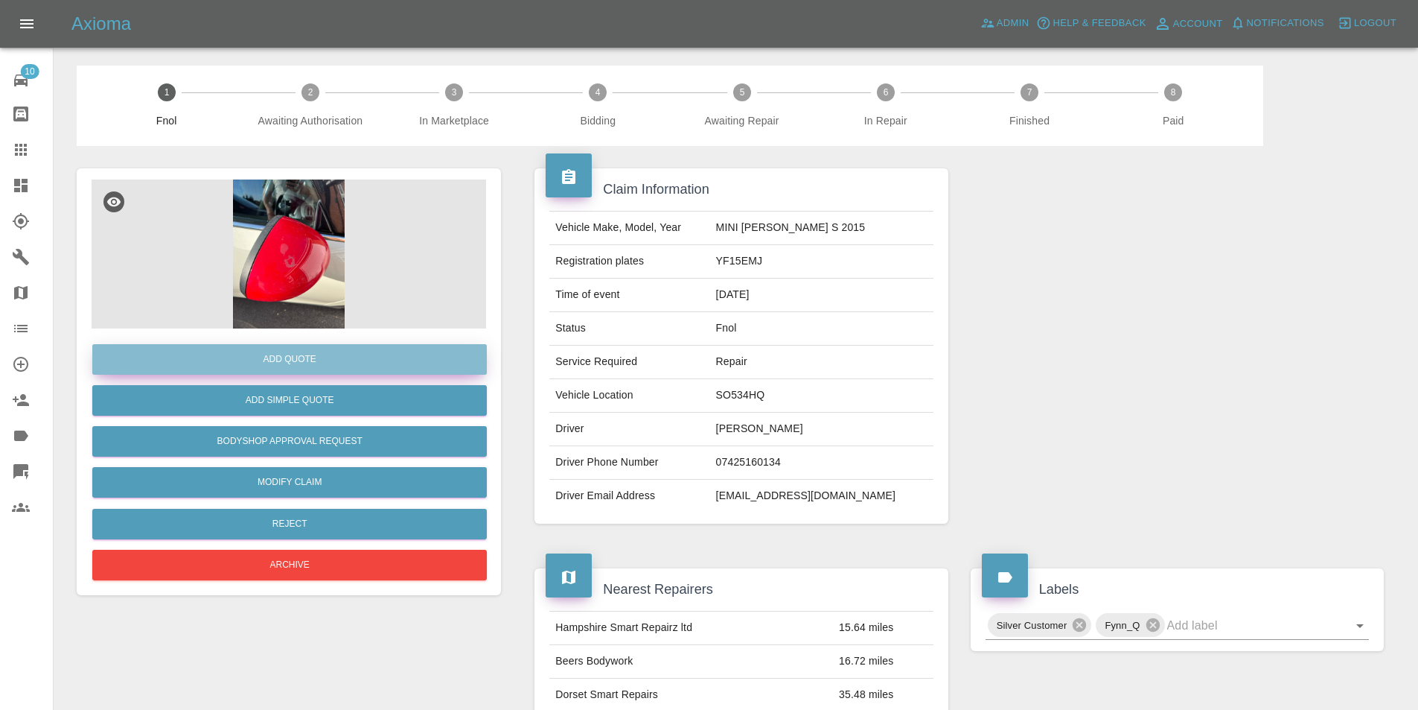
click at [305, 364] on button "Add Quote" at bounding box center [289, 359] width 395 height 31
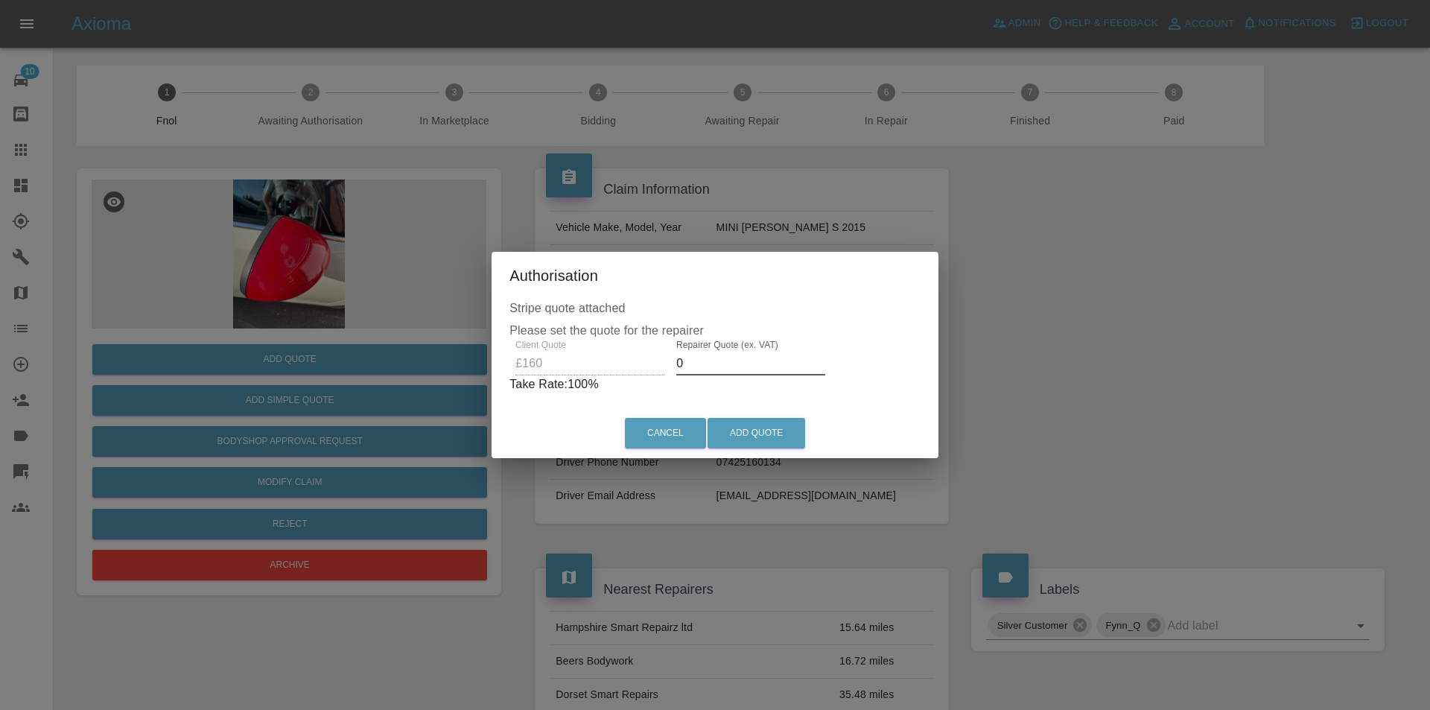
click at [711, 358] on input "0" at bounding box center [750, 363] width 149 height 24
type input "0100"
click at [731, 439] on button "Add Quote" at bounding box center [756, 433] width 98 height 31
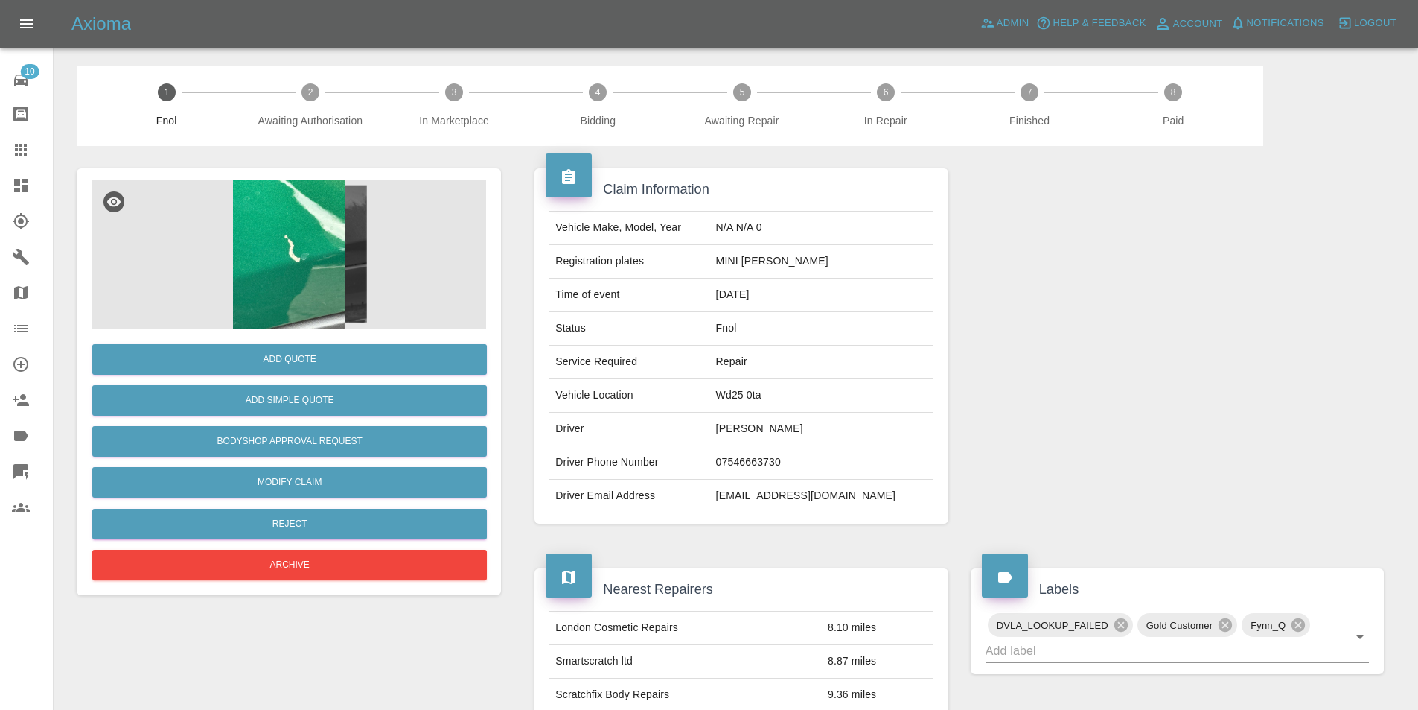
click at [287, 217] on img at bounding box center [289, 253] width 395 height 149
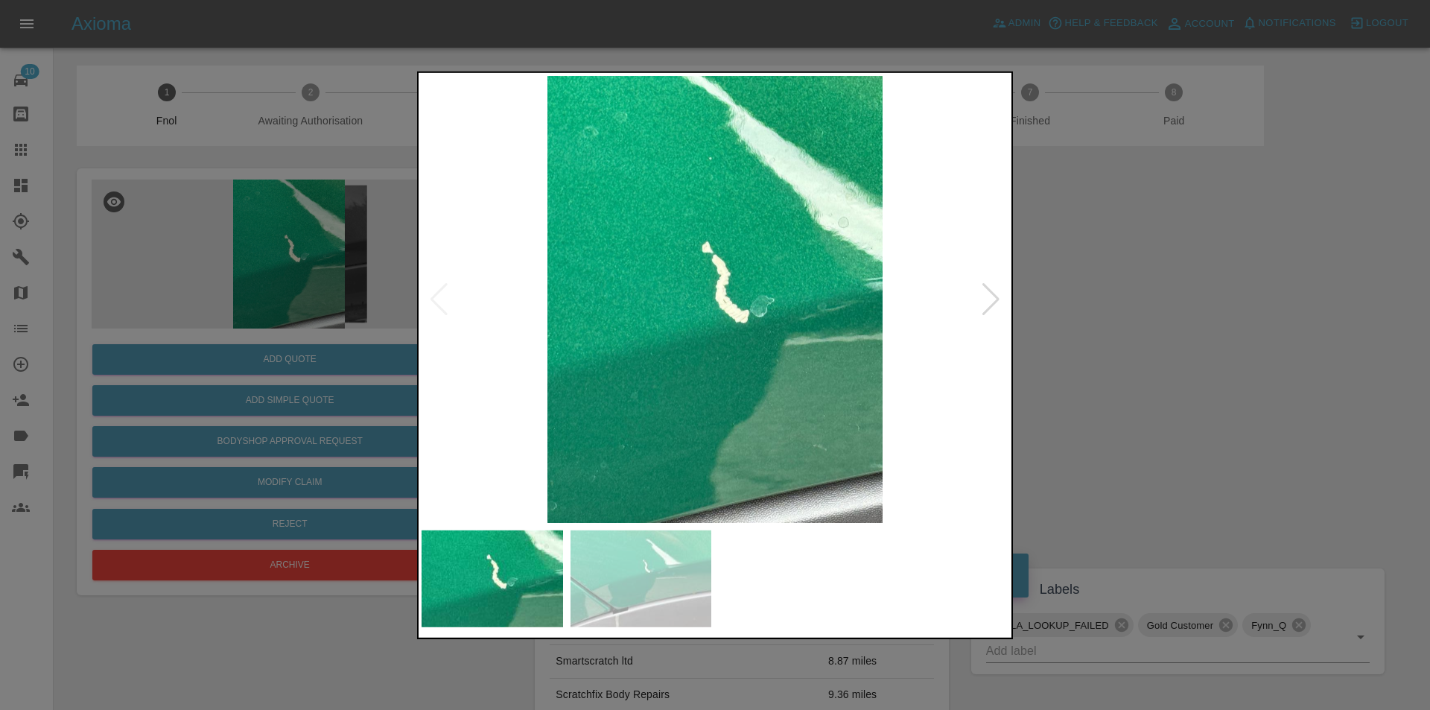
click at [993, 295] on div at bounding box center [991, 298] width 20 height 33
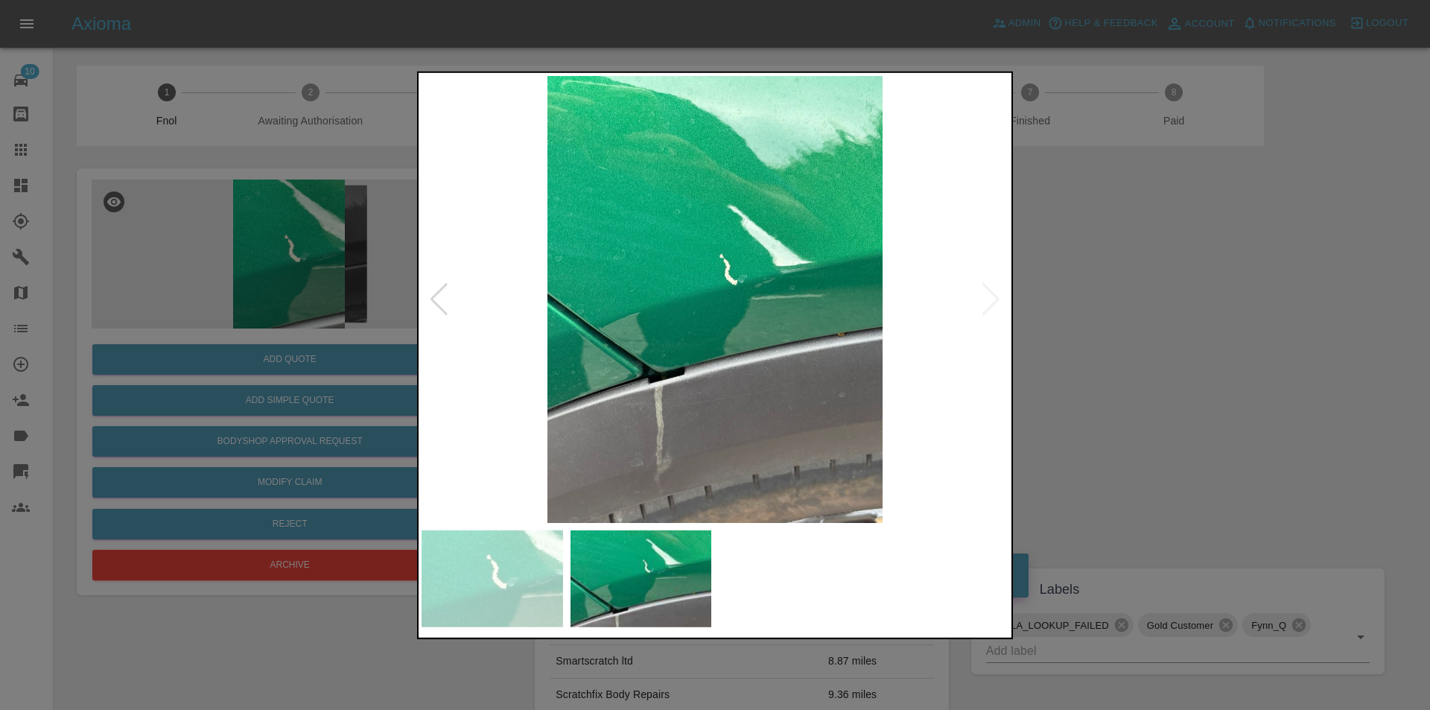
click at [993, 295] on img at bounding box center [714, 298] width 587 height 447
drag, startPoint x: 1159, startPoint y: 314, endPoint x: 649, endPoint y: 370, distance: 513.1
click at [1159, 315] on div at bounding box center [715, 355] width 1430 height 710
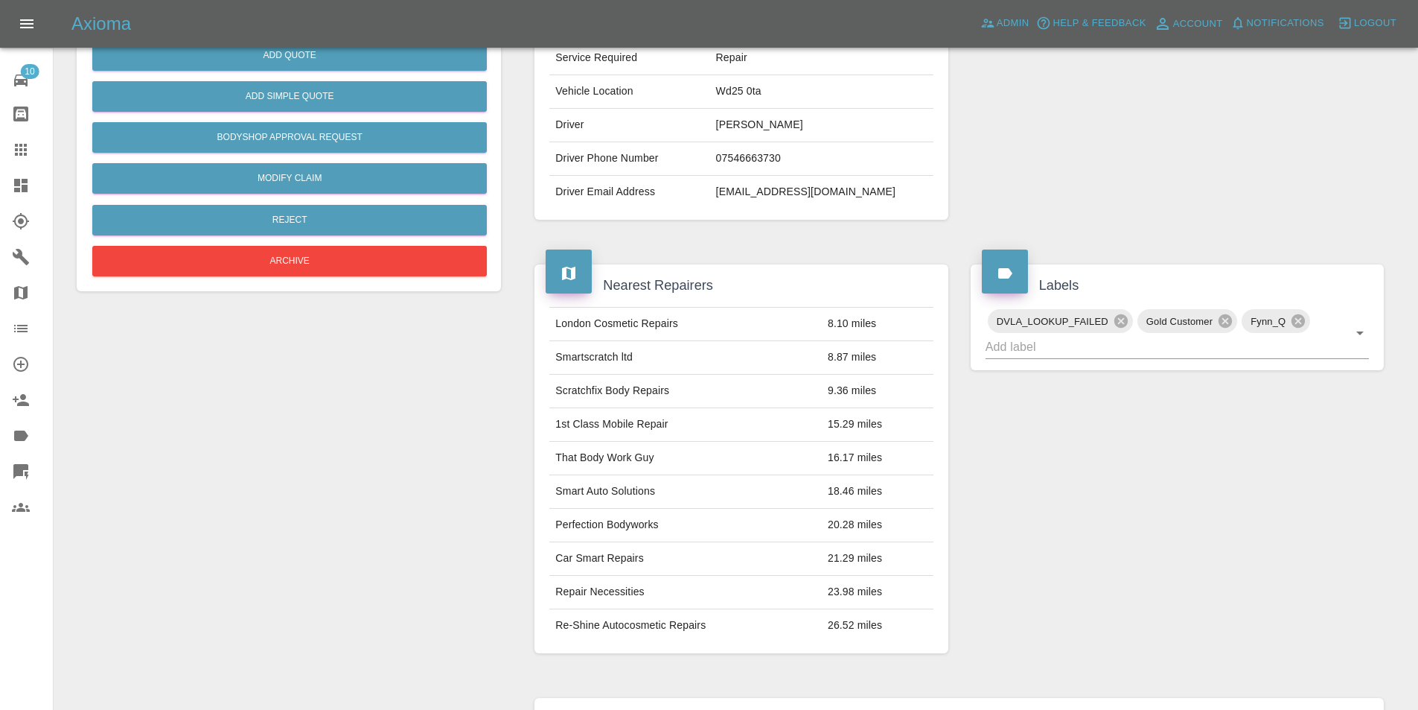
scroll to position [149, 0]
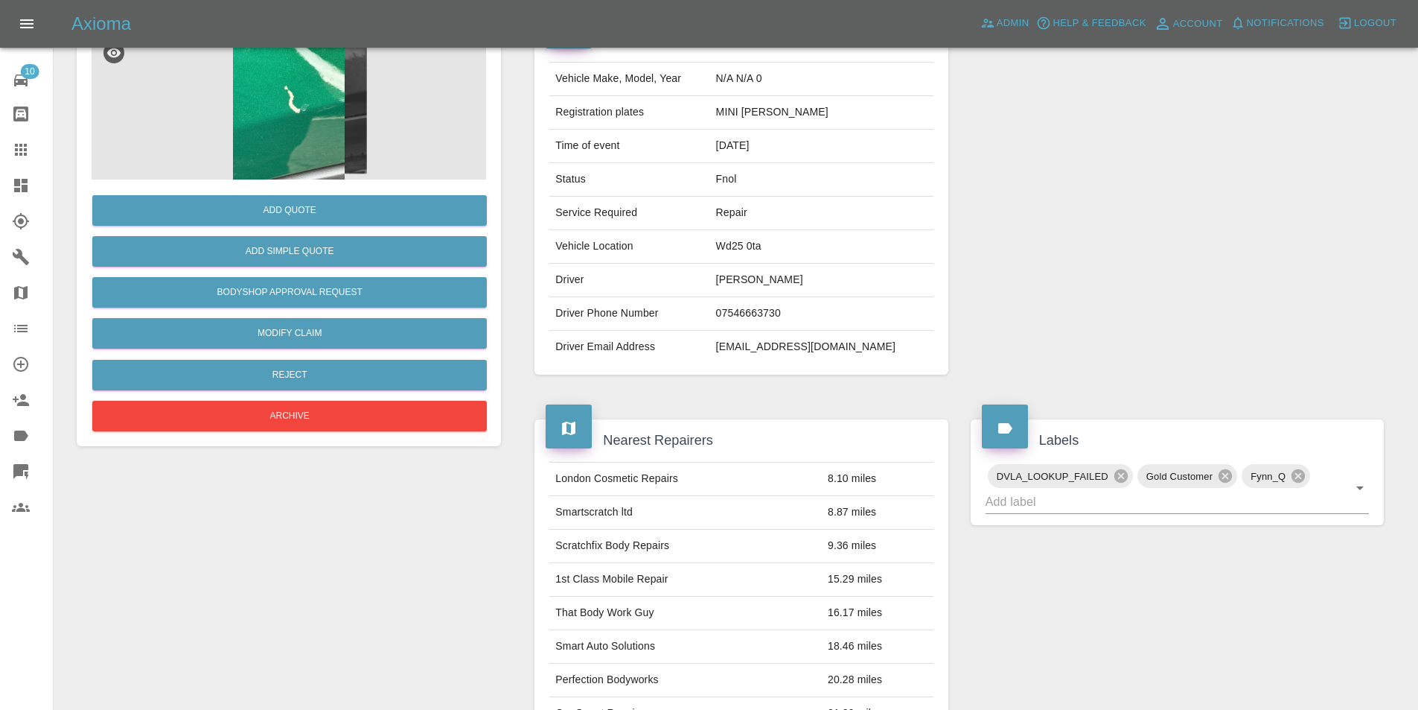
click at [289, 106] on img at bounding box center [289, 105] width 395 height 149
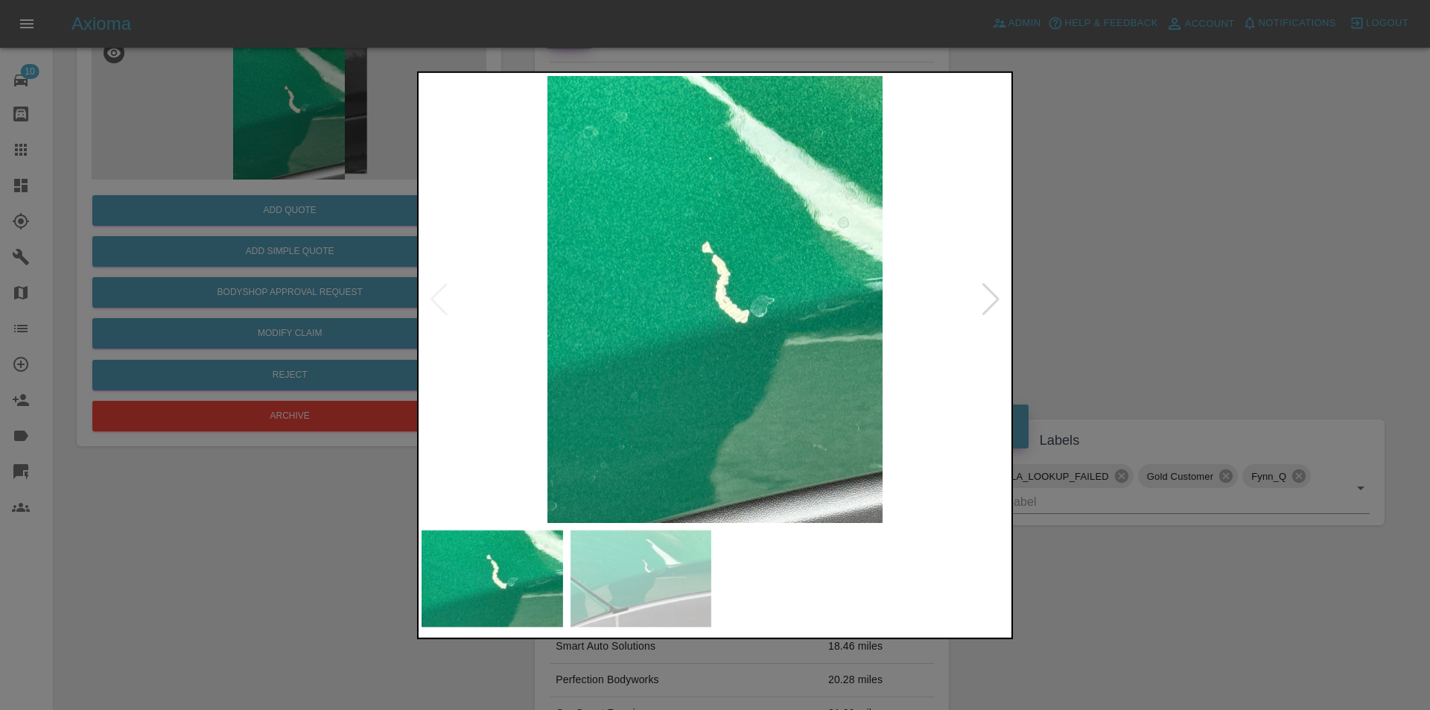
click at [990, 302] on div at bounding box center [991, 298] width 20 height 33
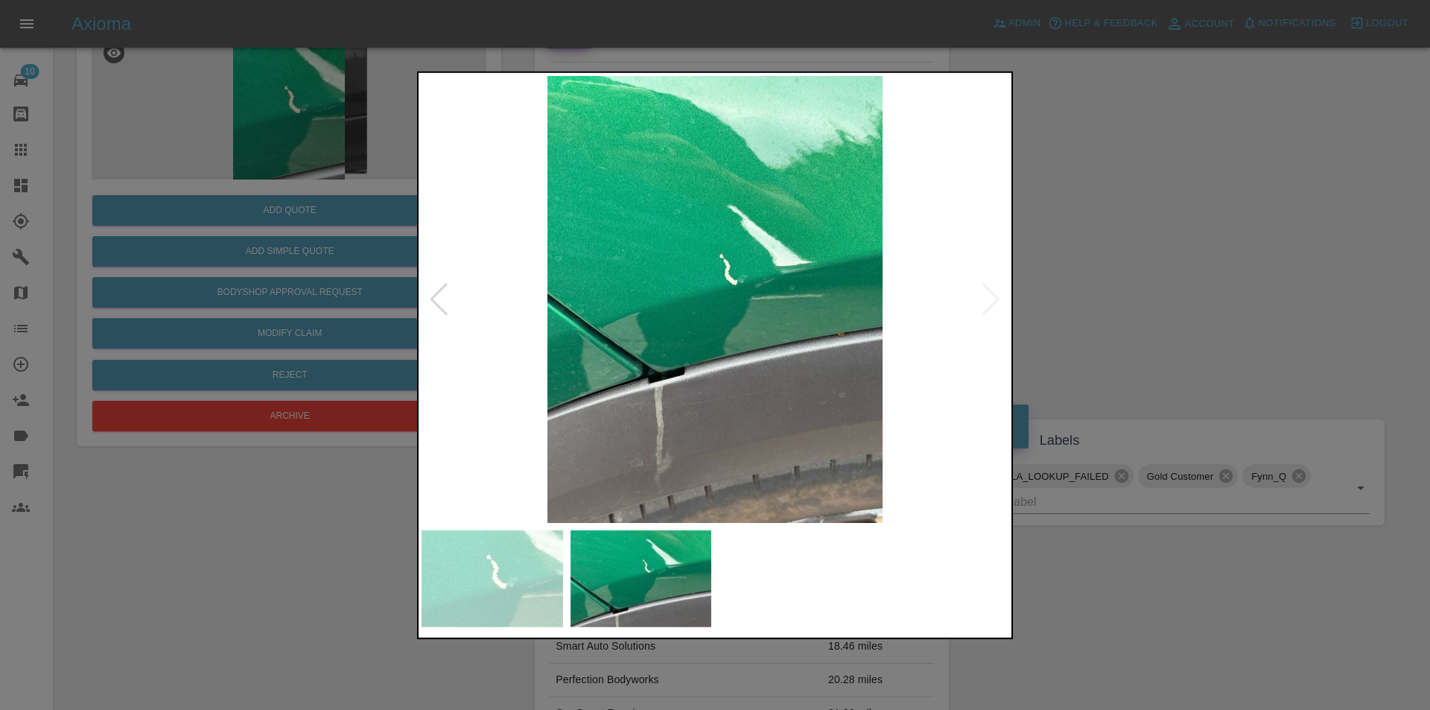
click at [990, 302] on img at bounding box center [714, 298] width 587 height 447
click at [1223, 301] on div at bounding box center [715, 355] width 1430 height 710
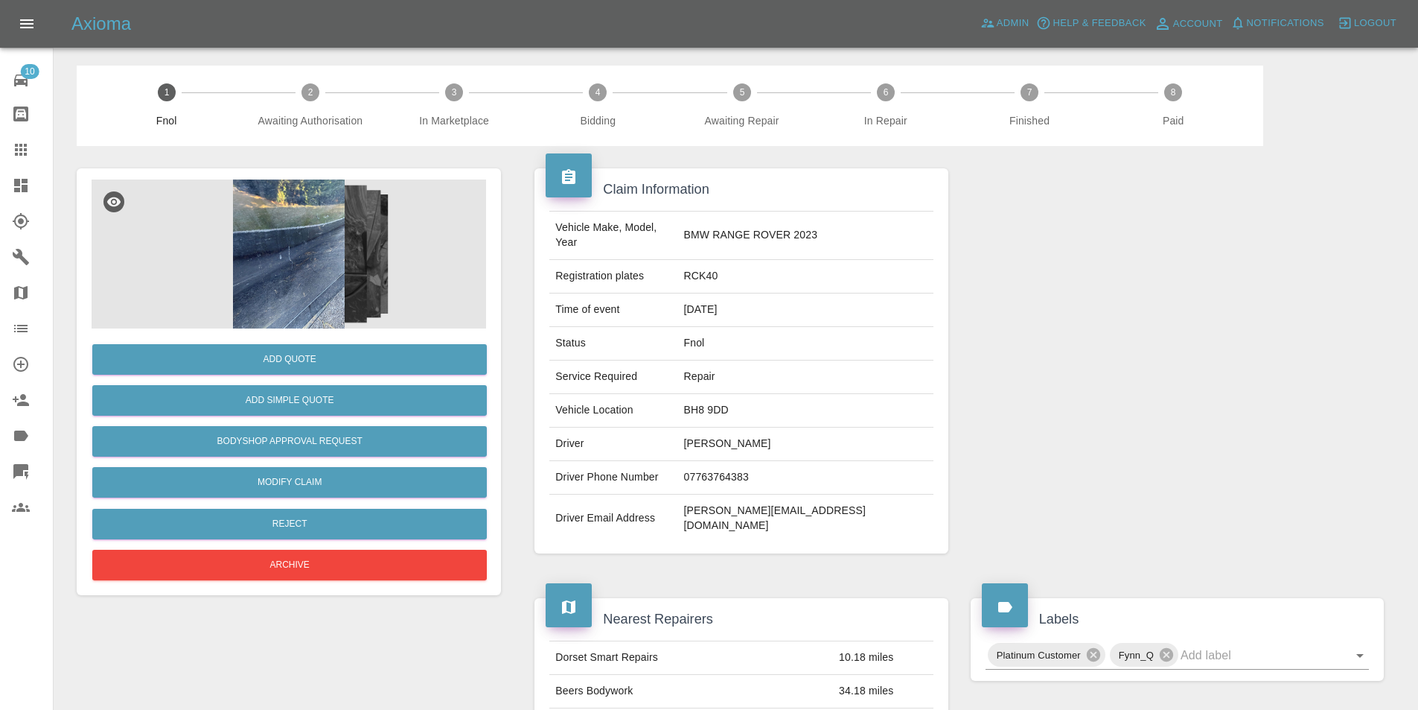
click at [305, 253] on img at bounding box center [289, 253] width 395 height 149
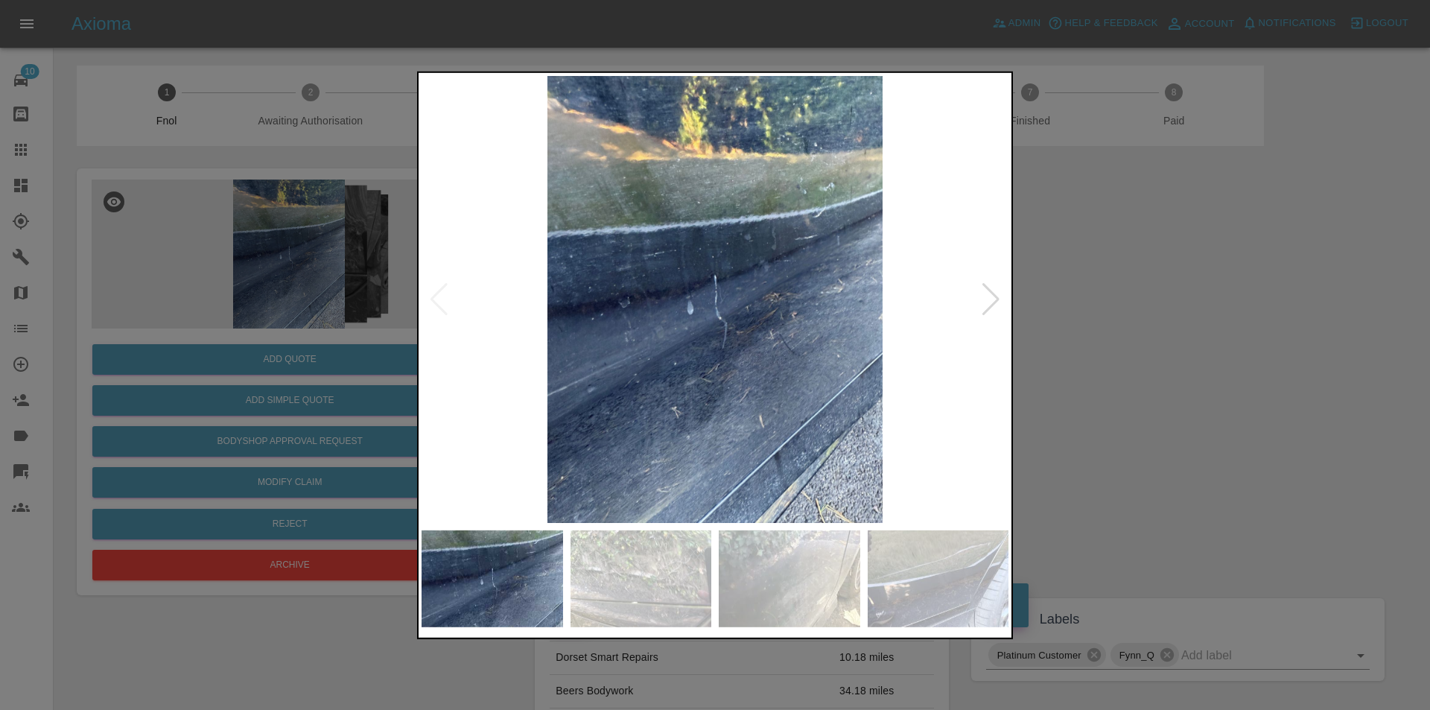
click at [990, 296] on div at bounding box center [991, 298] width 20 height 33
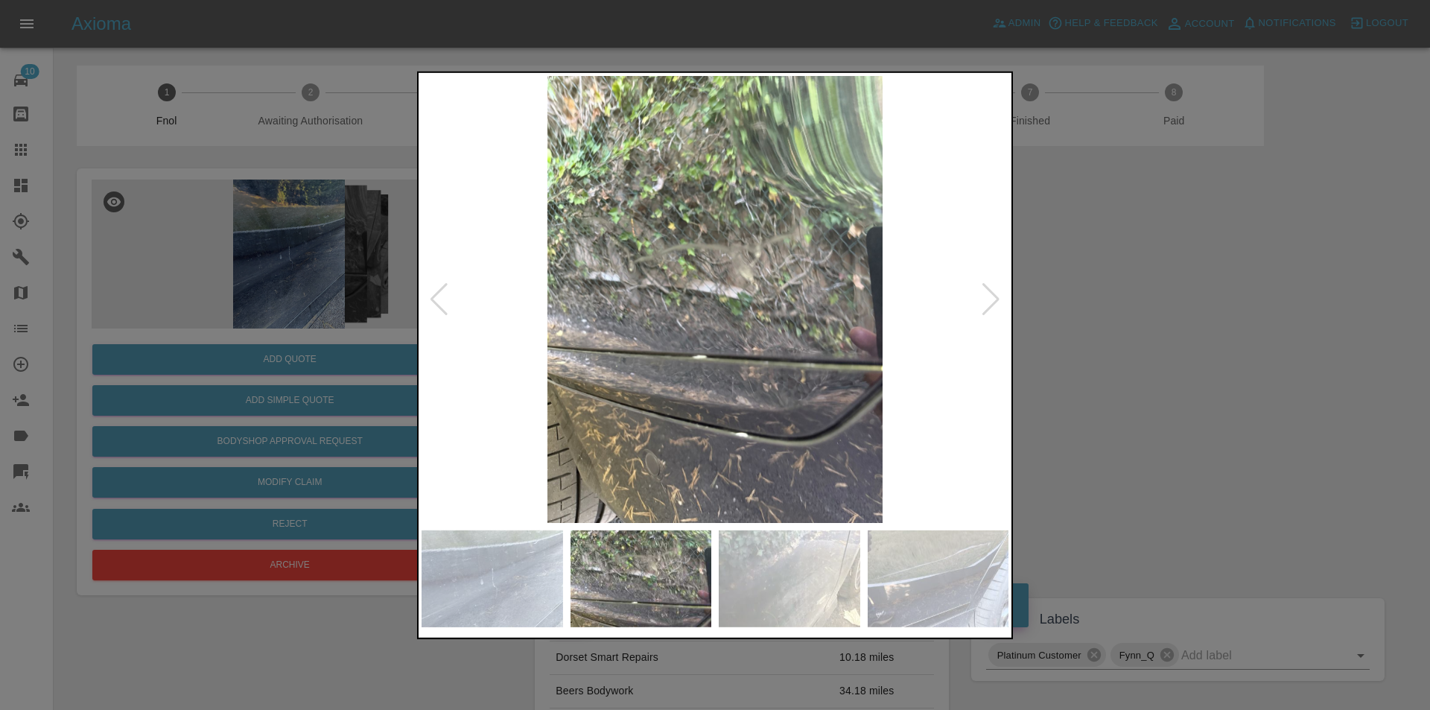
click at [990, 296] on div at bounding box center [991, 298] width 20 height 33
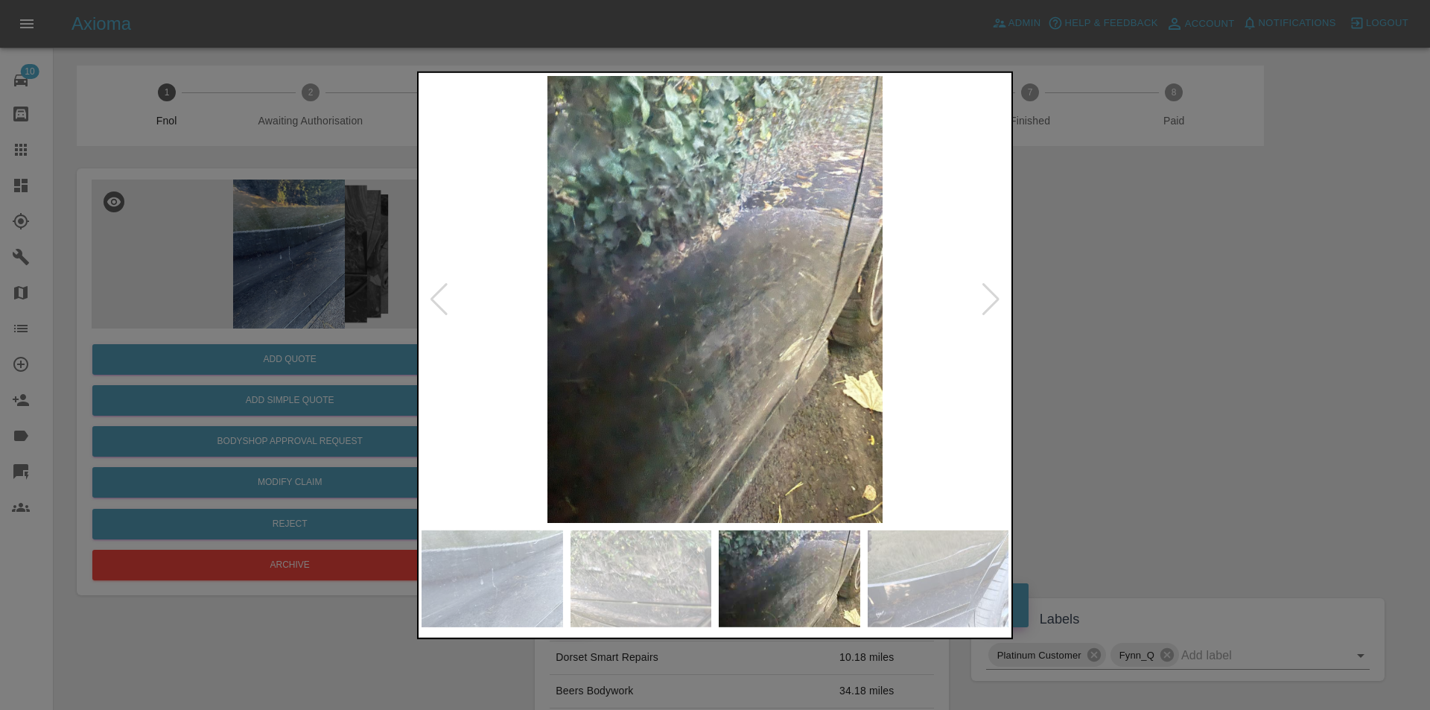
click at [990, 296] on div at bounding box center [991, 298] width 20 height 33
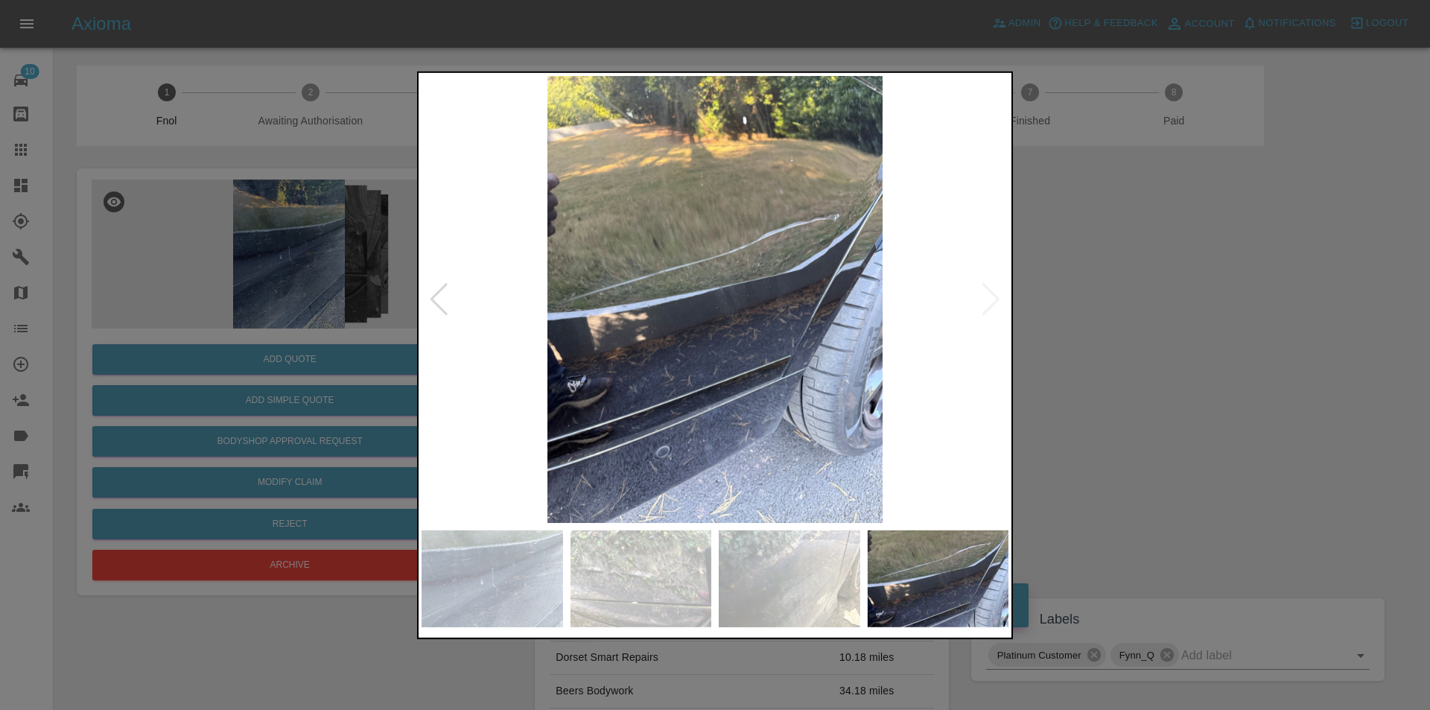
click at [1051, 293] on div at bounding box center [715, 355] width 1430 height 710
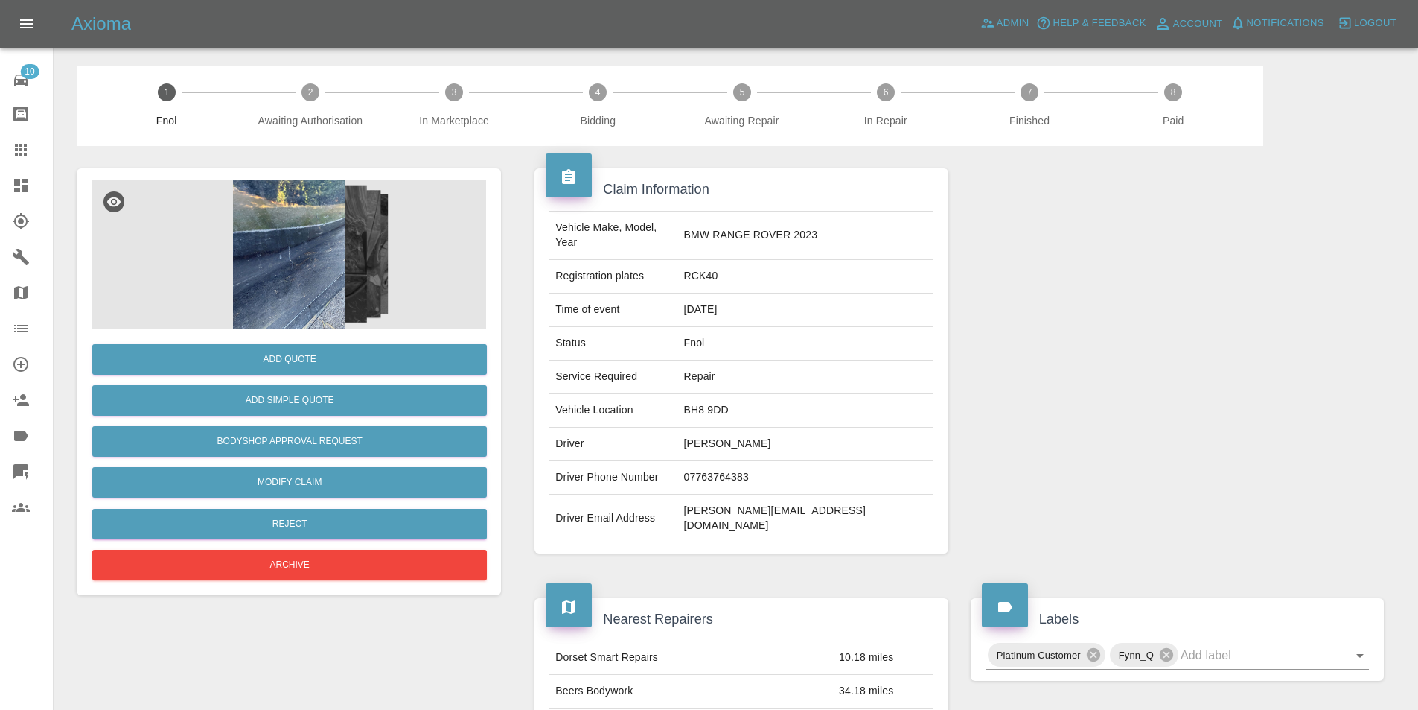
click at [327, 267] on img at bounding box center [289, 253] width 395 height 149
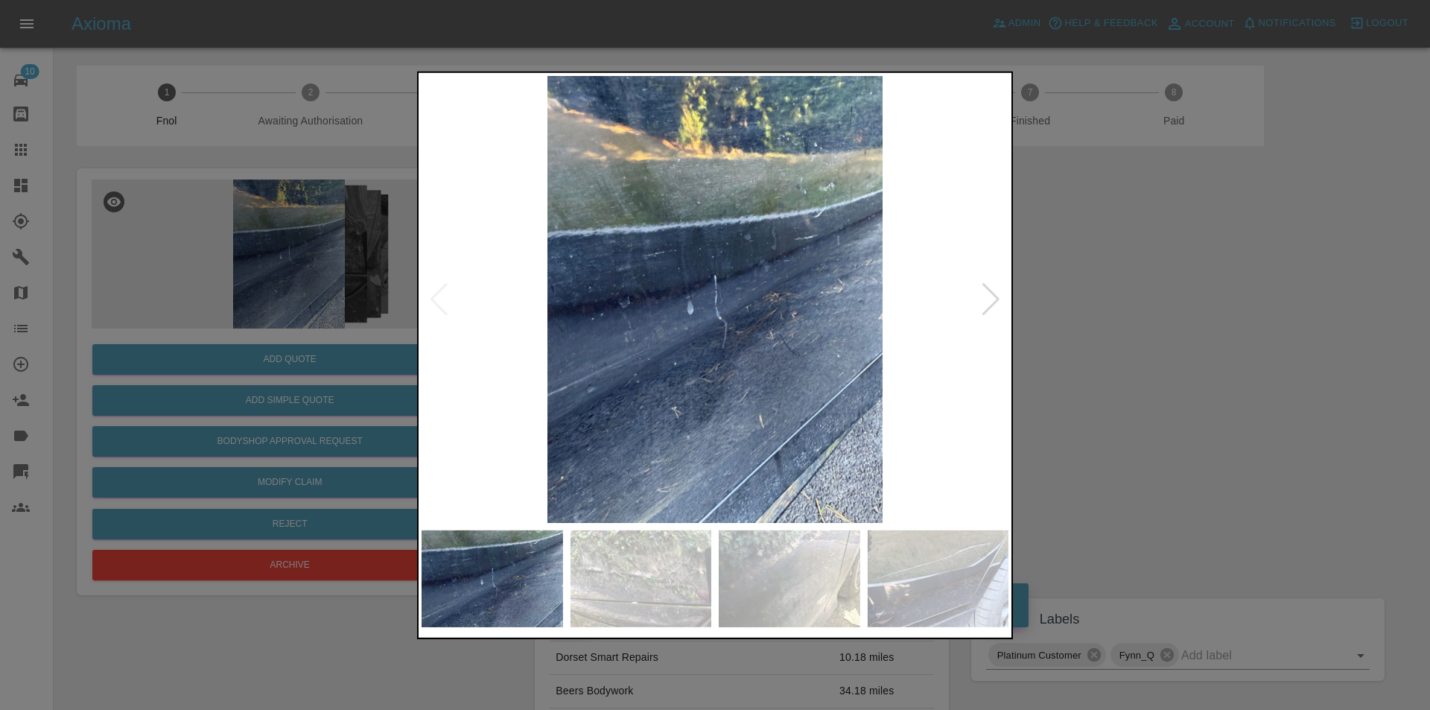
click at [991, 301] on div at bounding box center [991, 298] width 20 height 33
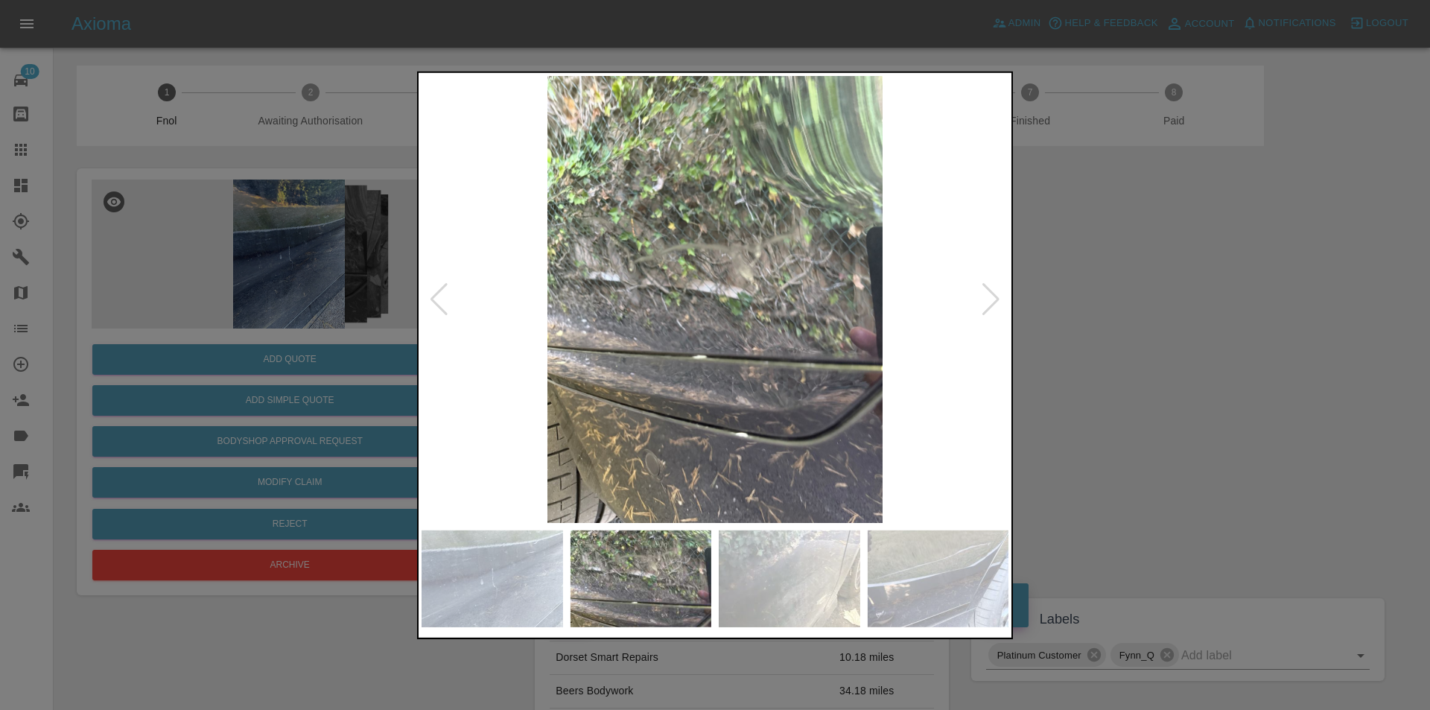
click at [991, 301] on div at bounding box center [991, 298] width 20 height 33
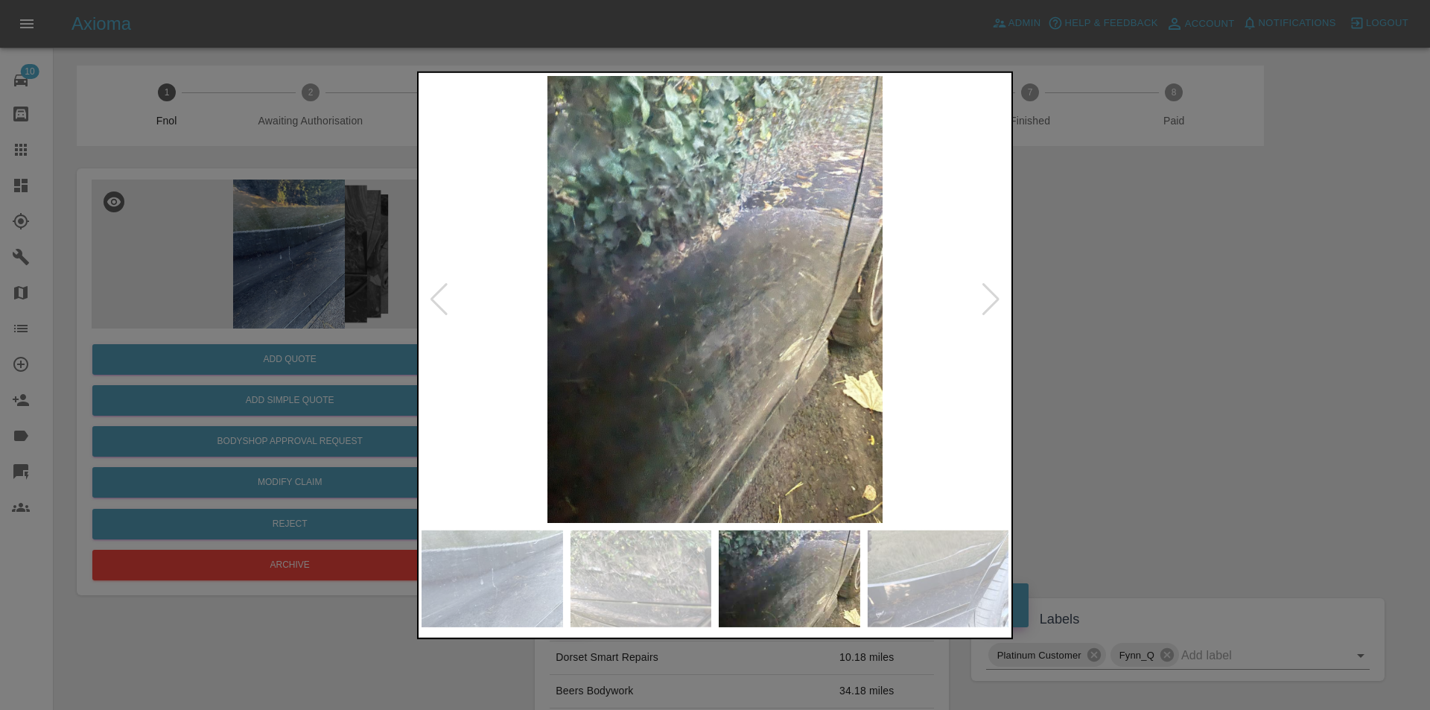
click at [991, 301] on div at bounding box center [991, 298] width 20 height 33
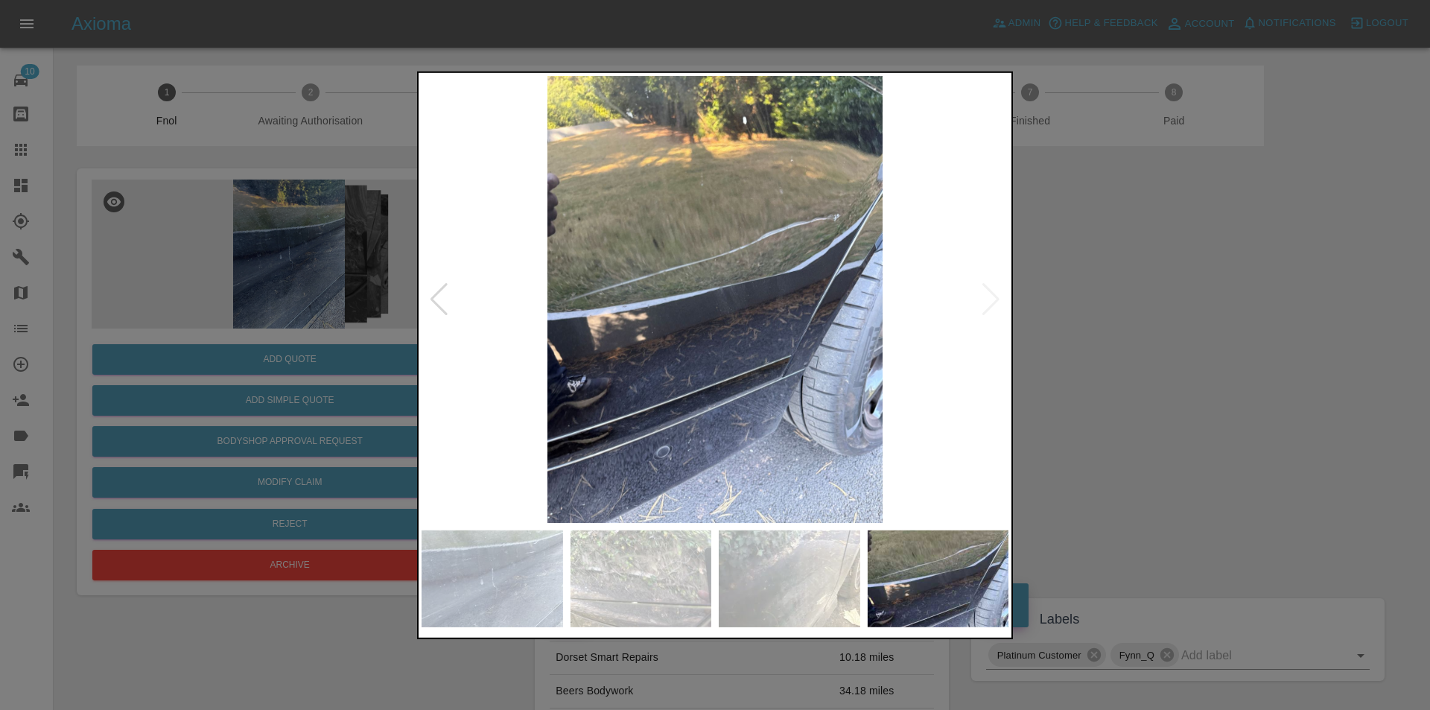
drag, startPoint x: 1167, startPoint y: 293, endPoint x: 839, endPoint y: 133, distance: 365.0
click at [1165, 293] on div at bounding box center [715, 355] width 1430 height 710
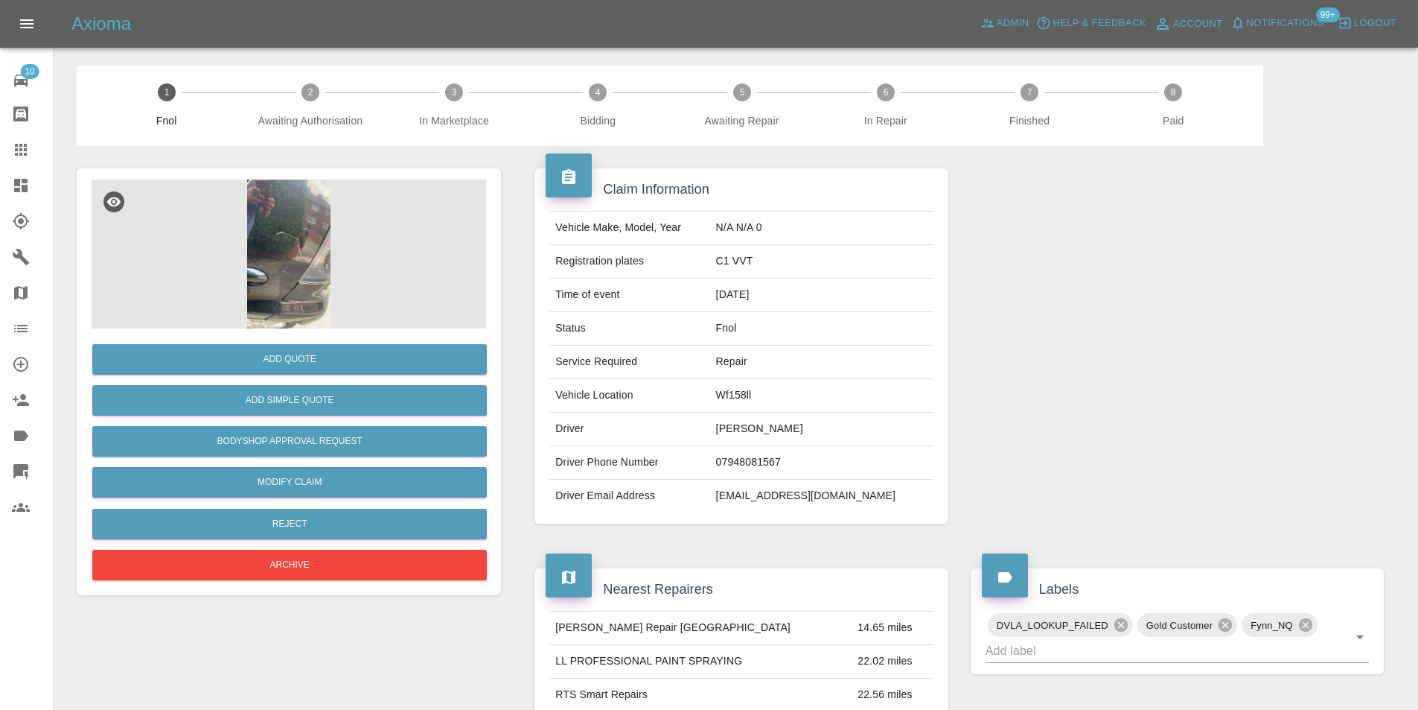
click at [295, 210] on img at bounding box center [289, 253] width 395 height 149
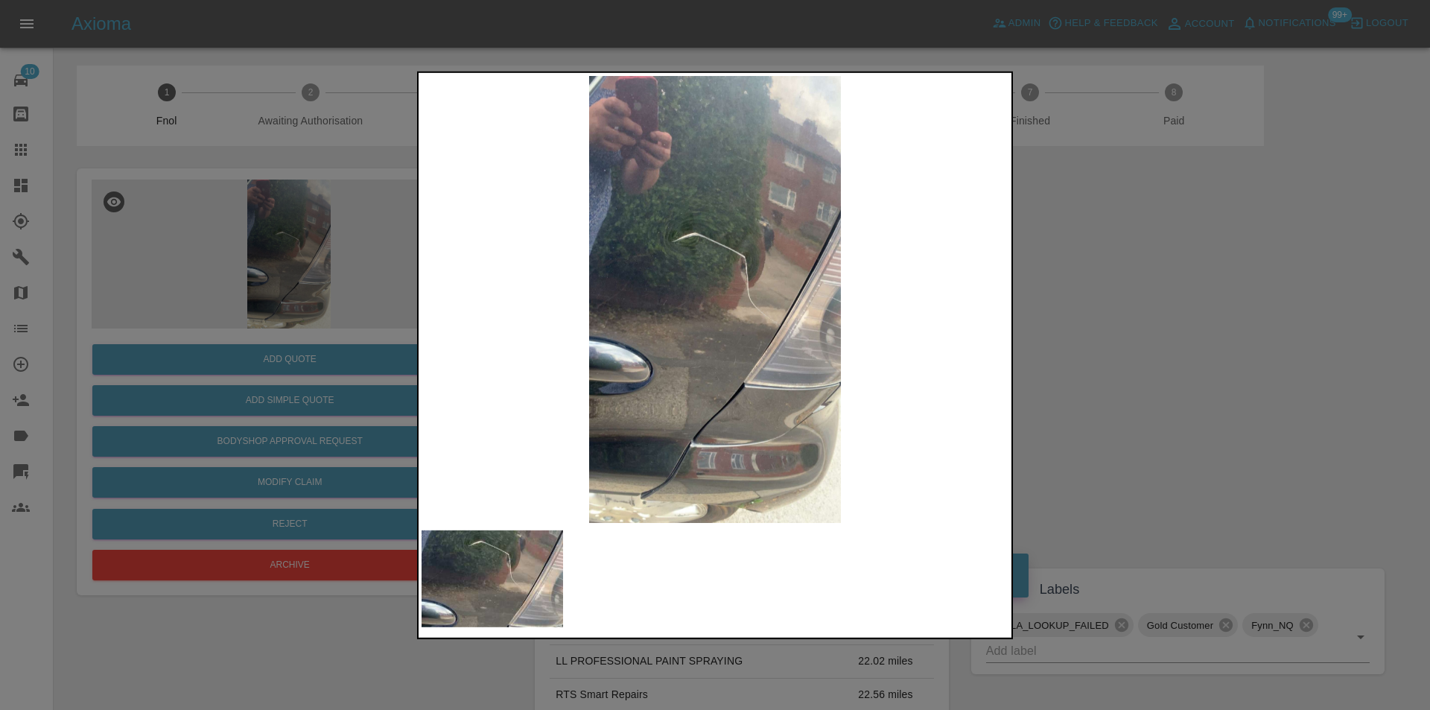
click at [1096, 328] on div at bounding box center [715, 355] width 1430 height 710
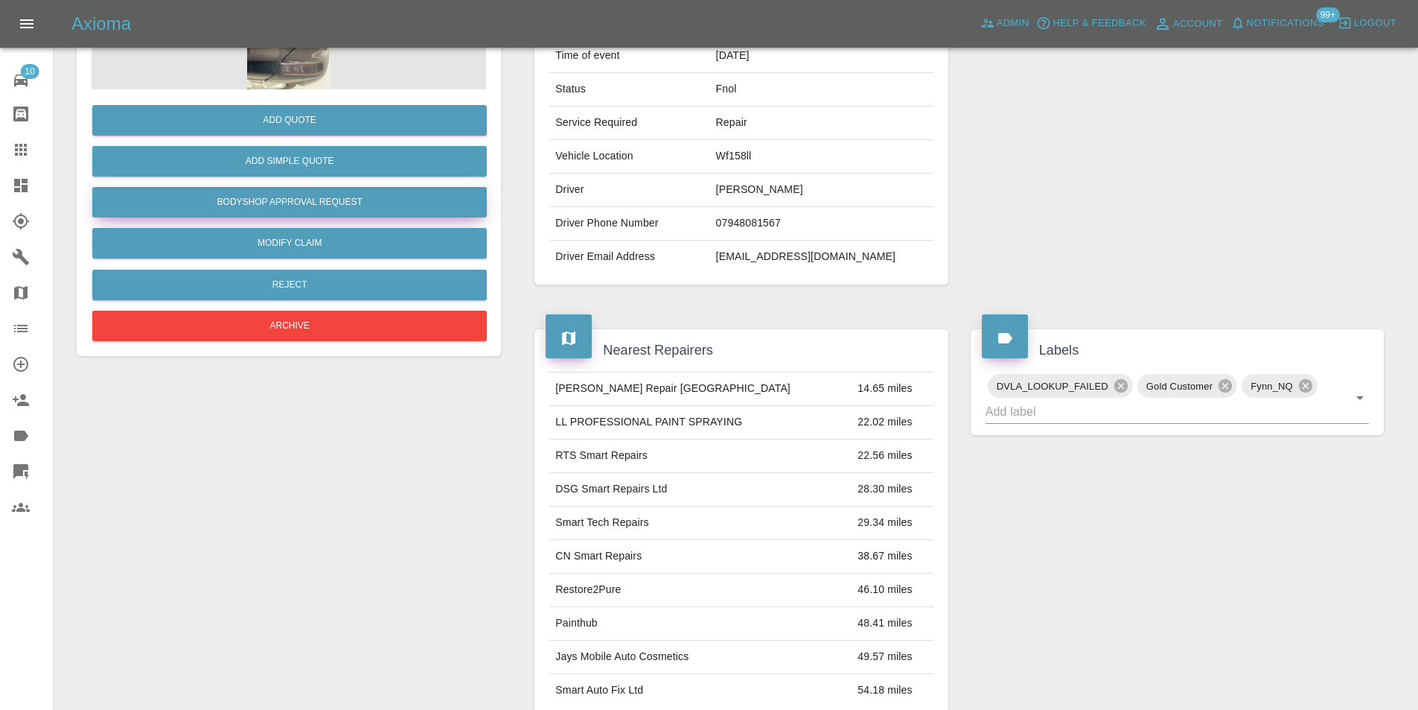
scroll to position [74, 0]
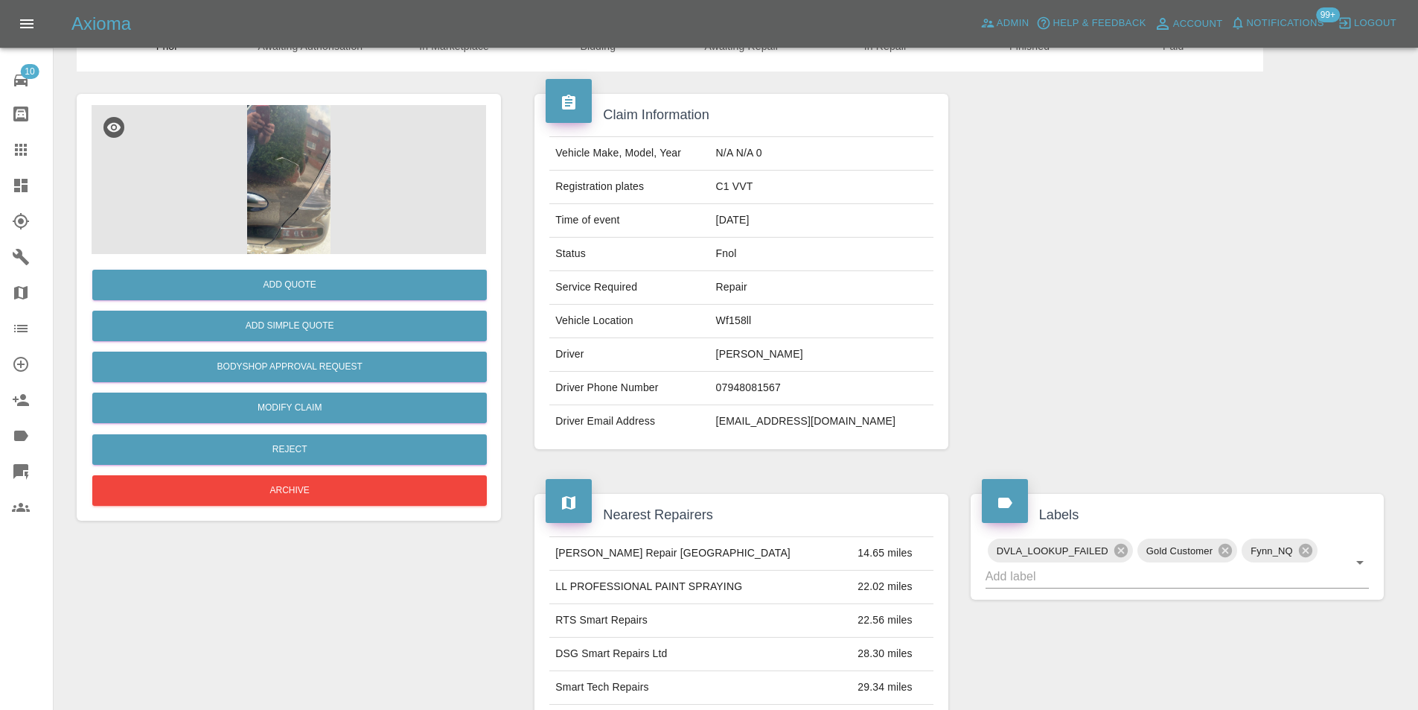
click at [286, 190] on img at bounding box center [289, 179] width 395 height 149
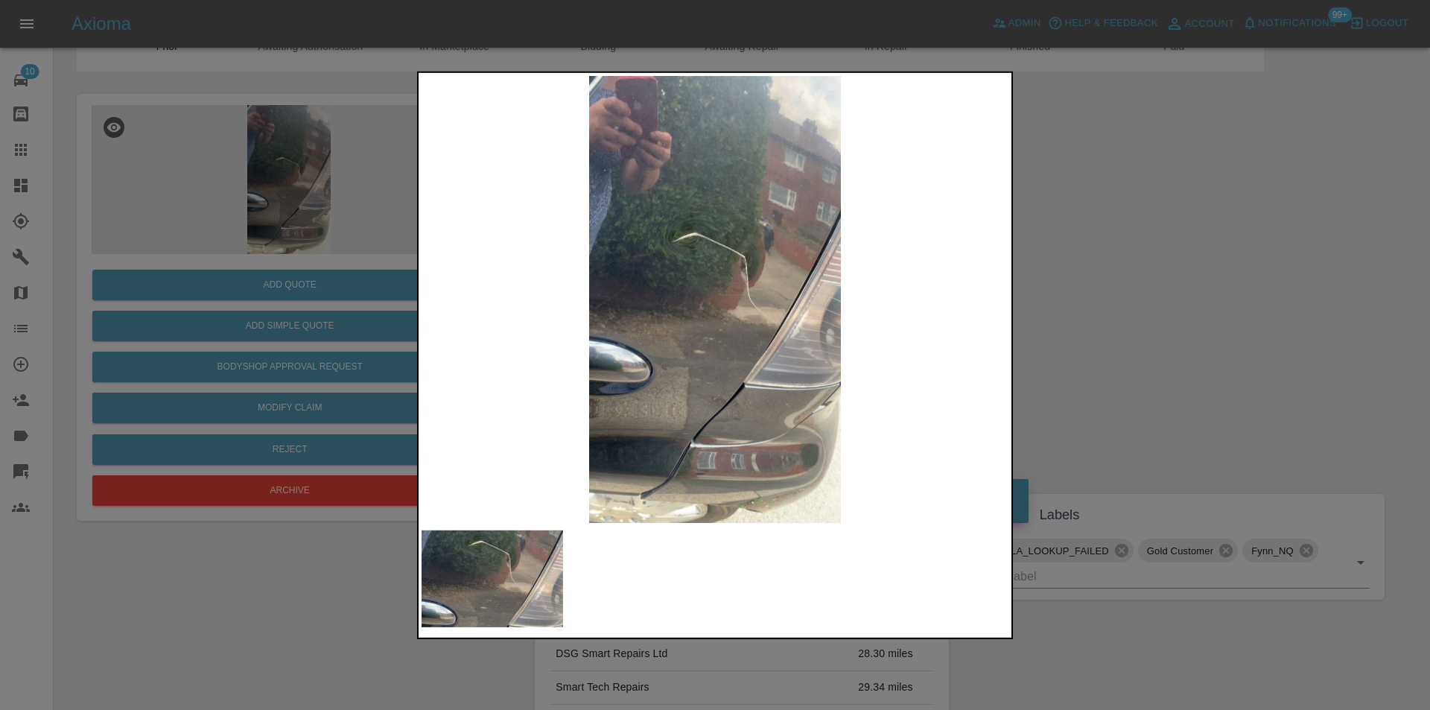
click at [771, 284] on img at bounding box center [714, 298] width 587 height 447
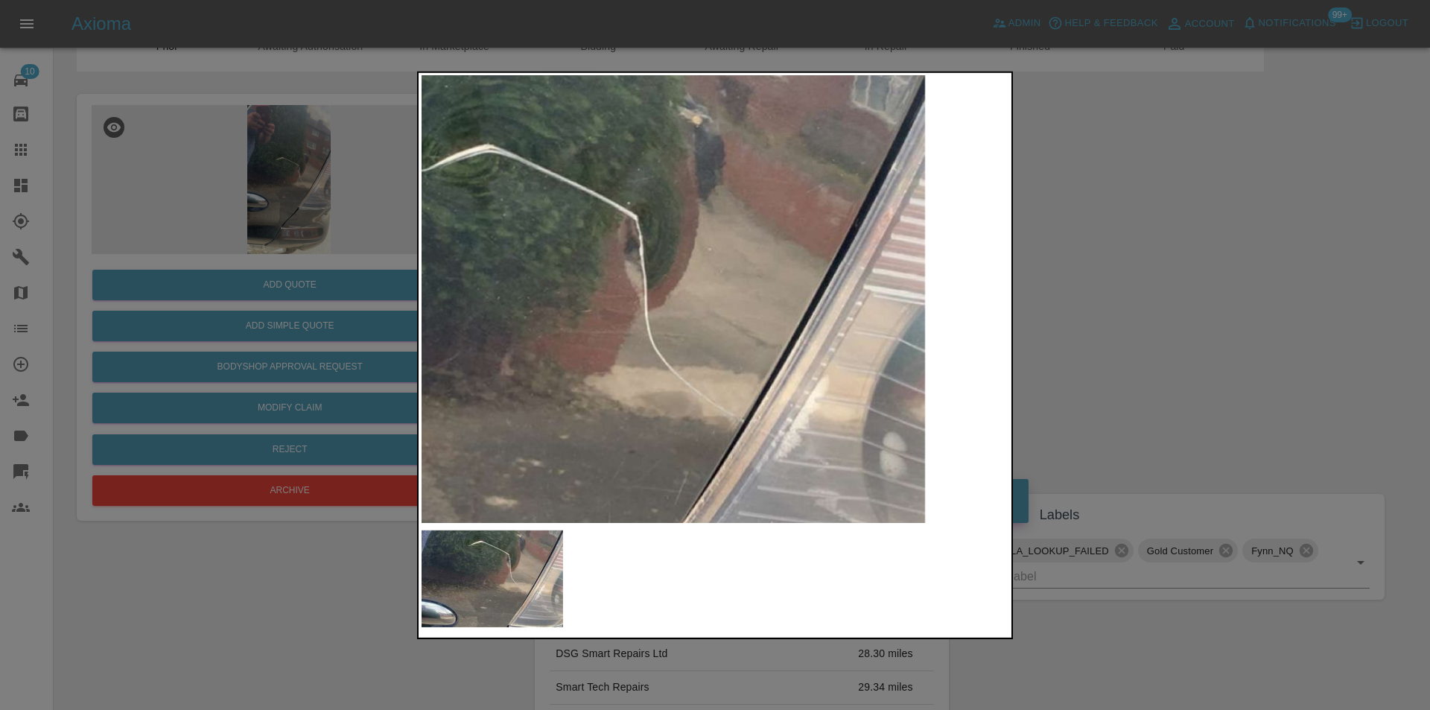
click at [724, 272] on img at bounding box center [547, 344] width 1760 height 1341
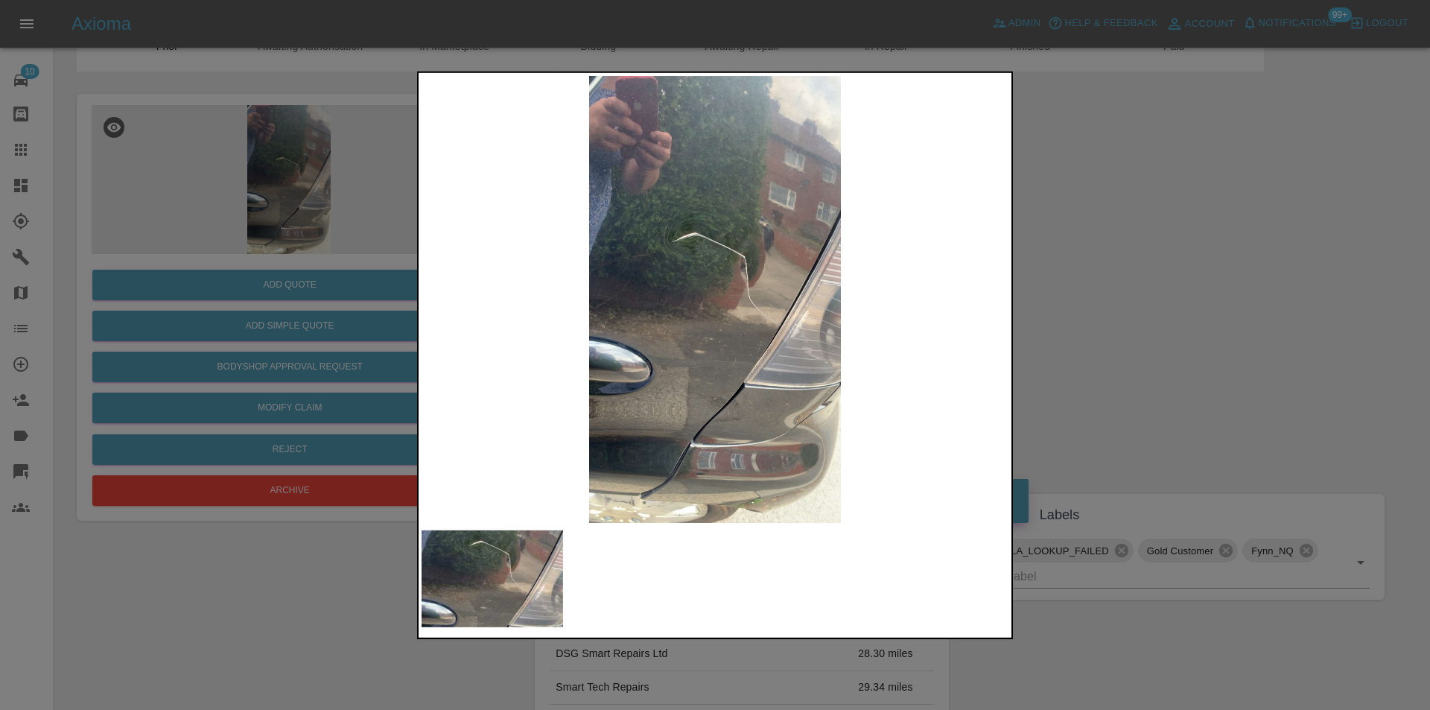
click at [797, 354] on img at bounding box center [714, 298] width 587 height 447
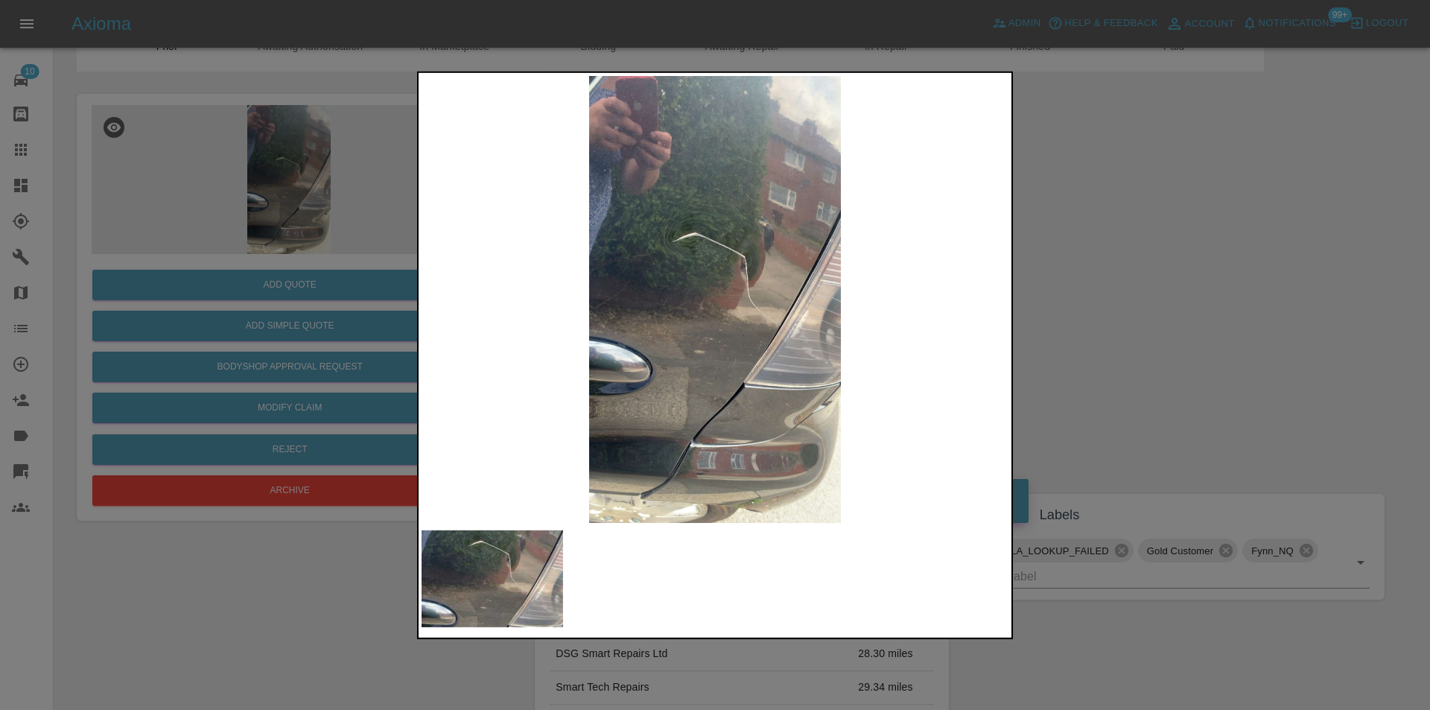
click at [1188, 277] on div at bounding box center [715, 355] width 1430 height 710
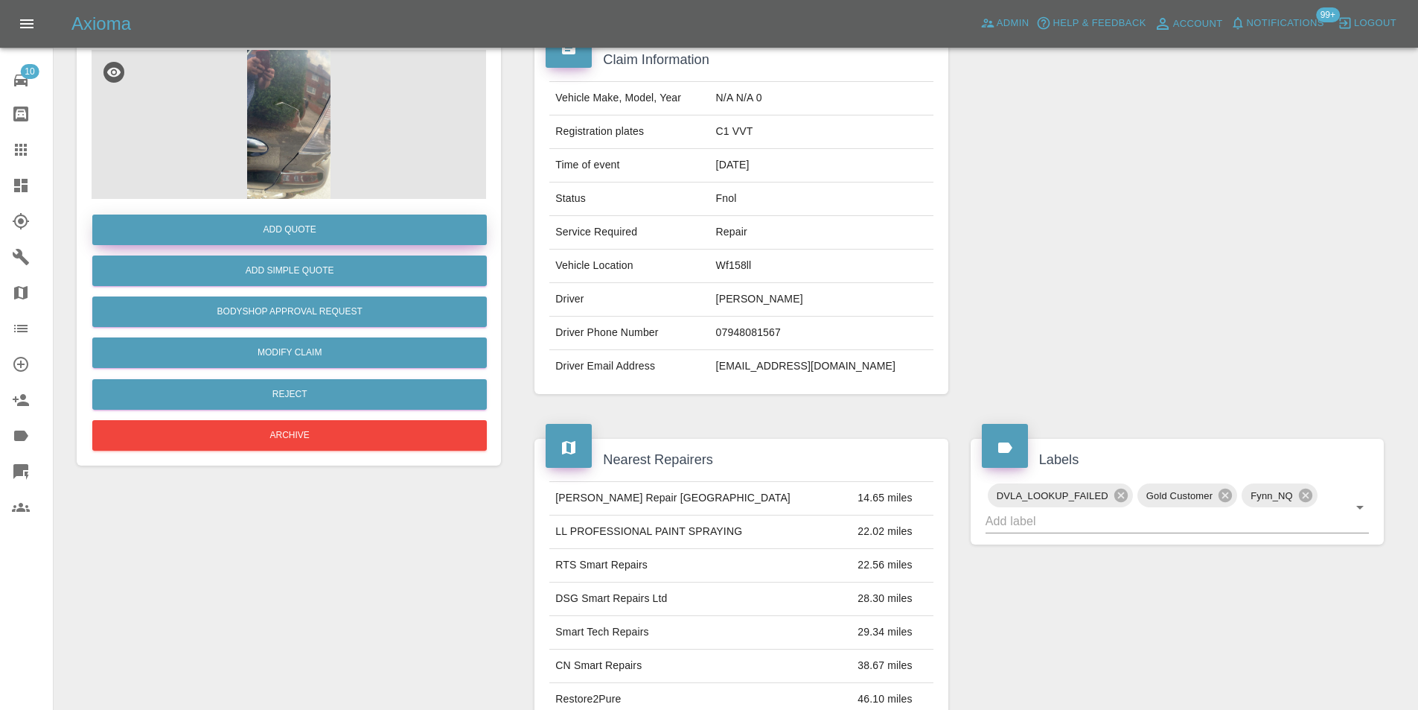
scroll to position [0, 0]
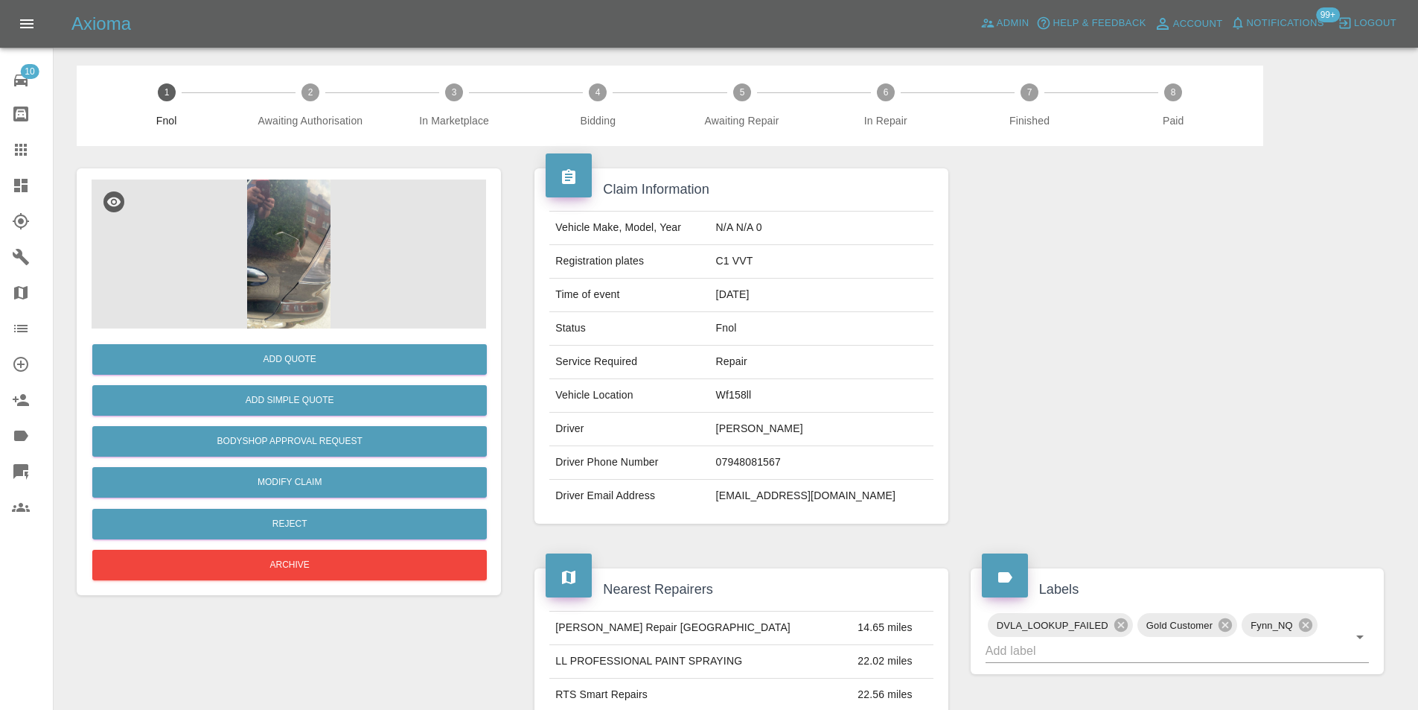
click at [283, 226] on img at bounding box center [289, 253] width 395 height 149
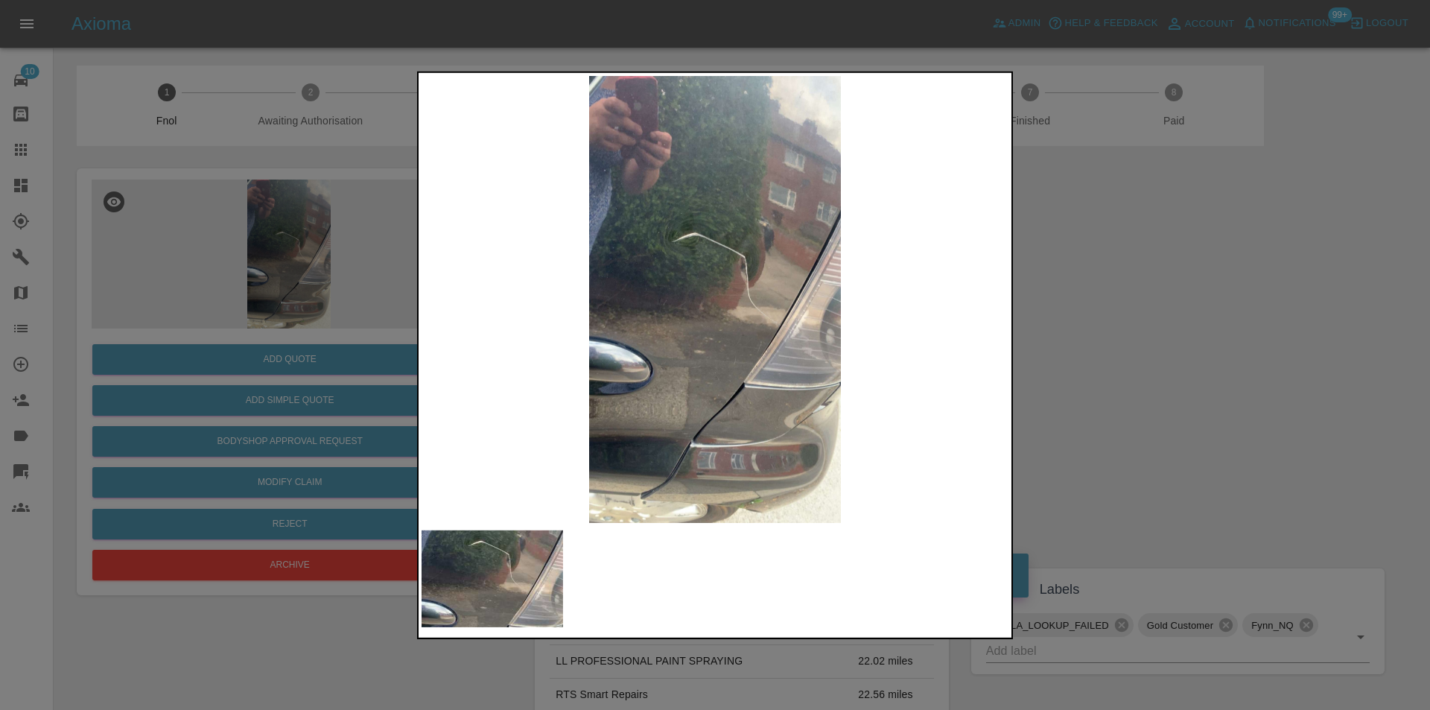
click at [1107, 276] on div at bounding box center [715, 355] width 1430 height 710
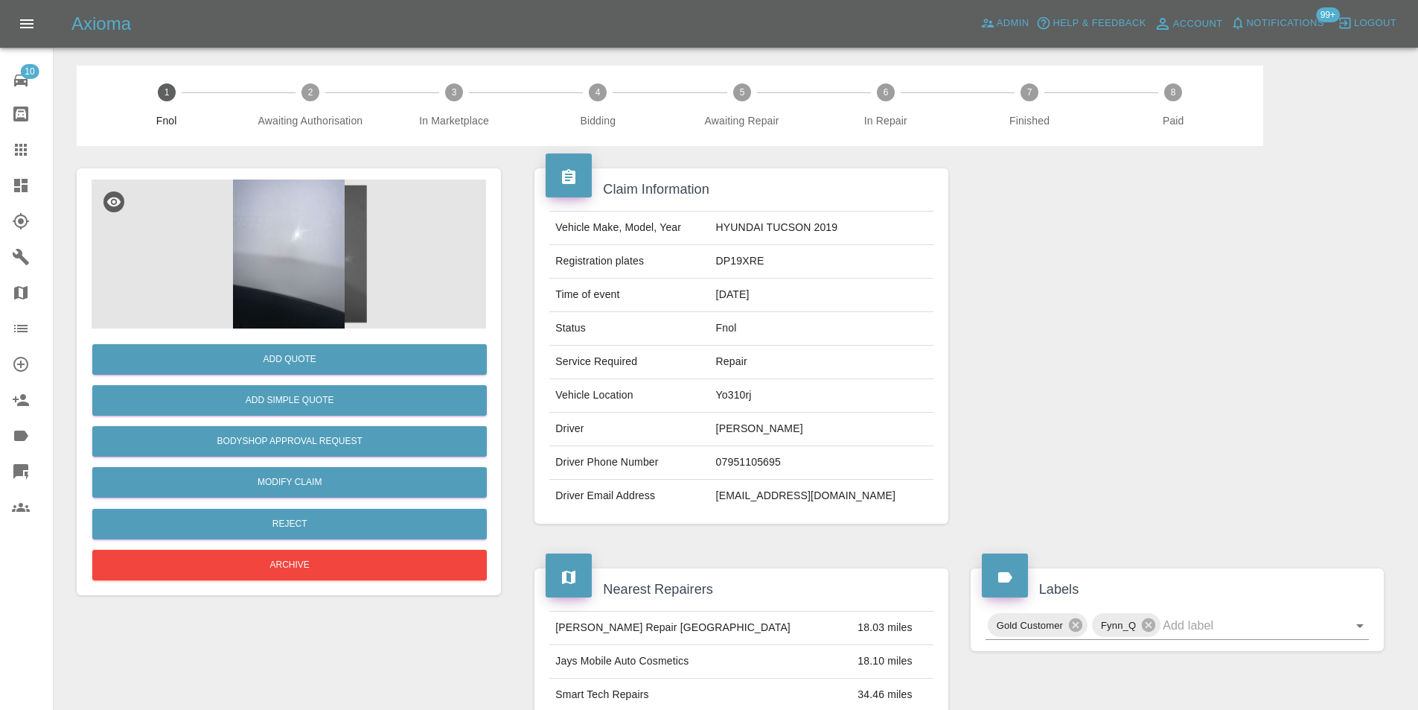
click at [264, 220] on img at bounding box center [289, 253] width 395 height 149
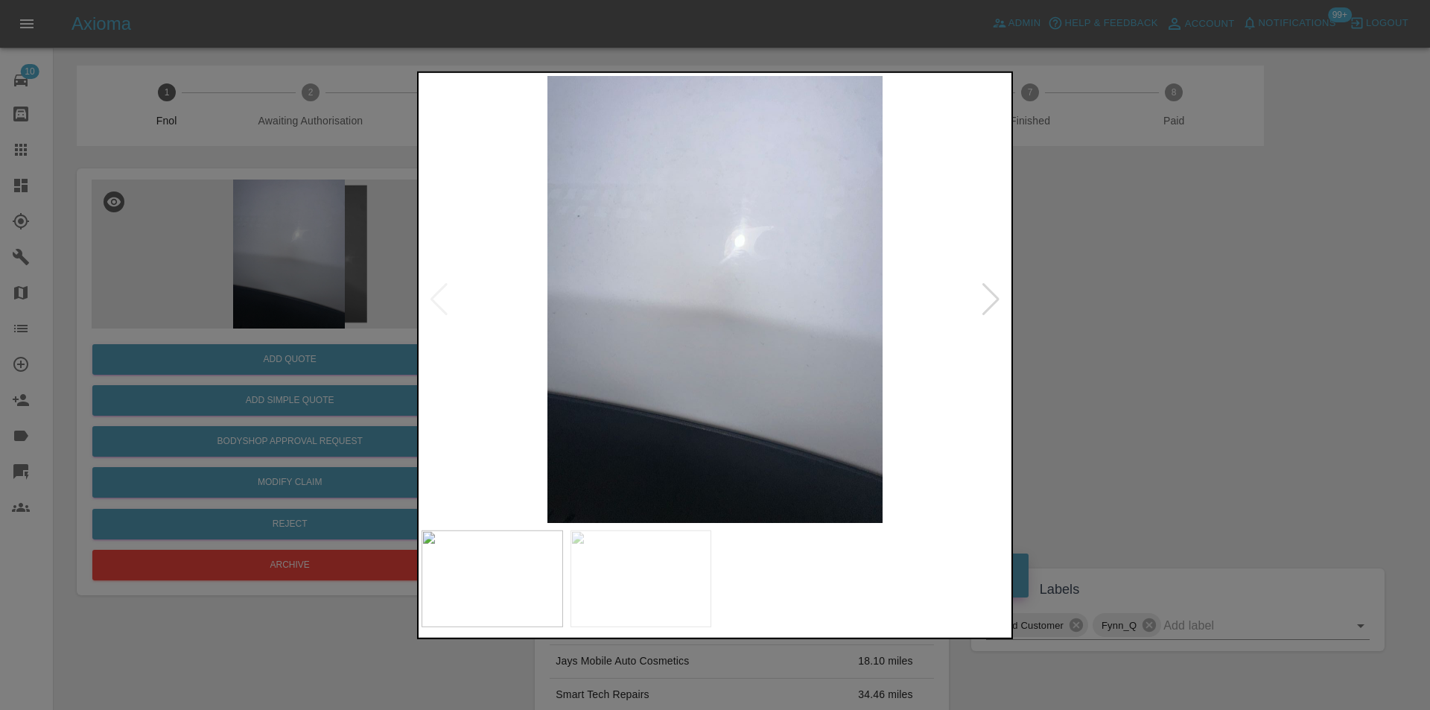
click at [996, 291] on div at bounding box center [991, 298] width 20 height 33
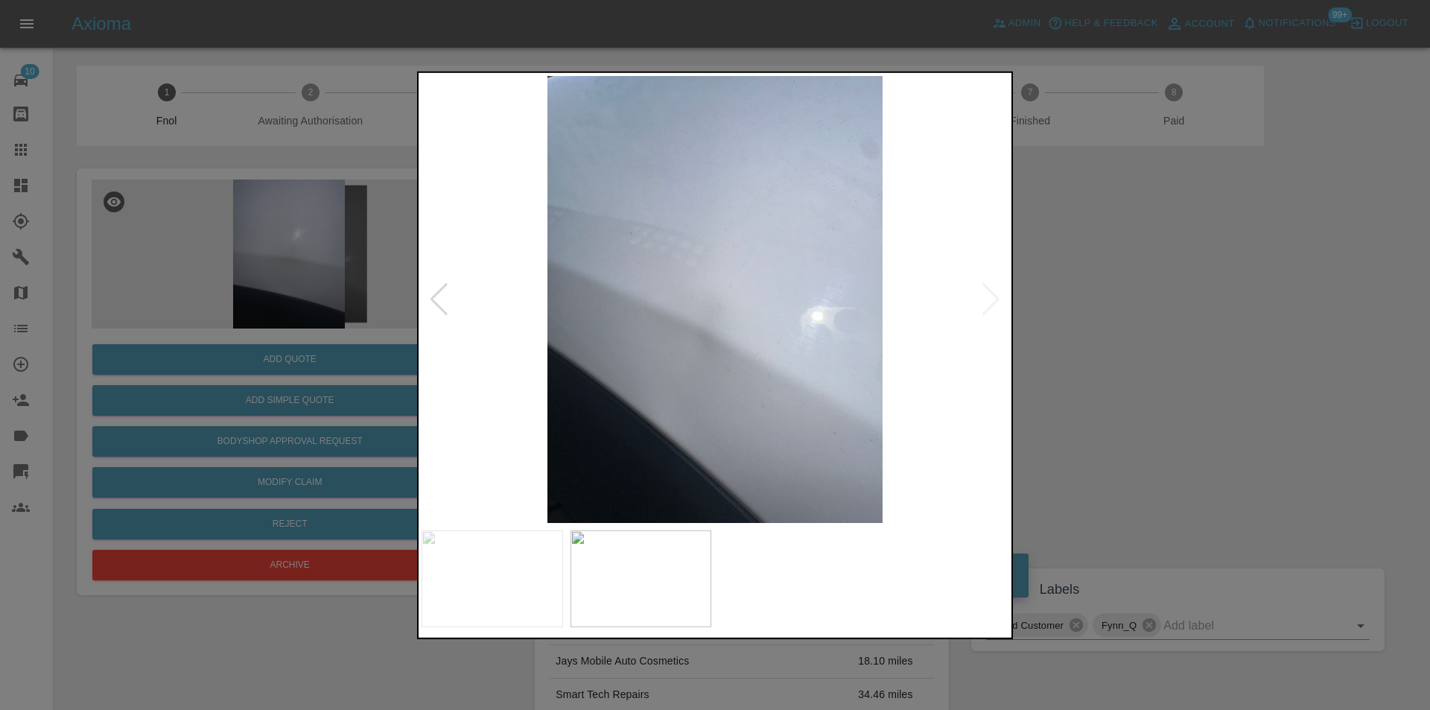
click at [996, 291] on img at bounding box center [714, 298] width 587 height 447
drag, startPoint x: 1188, startPoint y: 326, endPoint x: 1154, endPoint y: 319, distance: 34.2
click at [1184, 325] on div at bounding box center [715, 355] width 1430 height 710
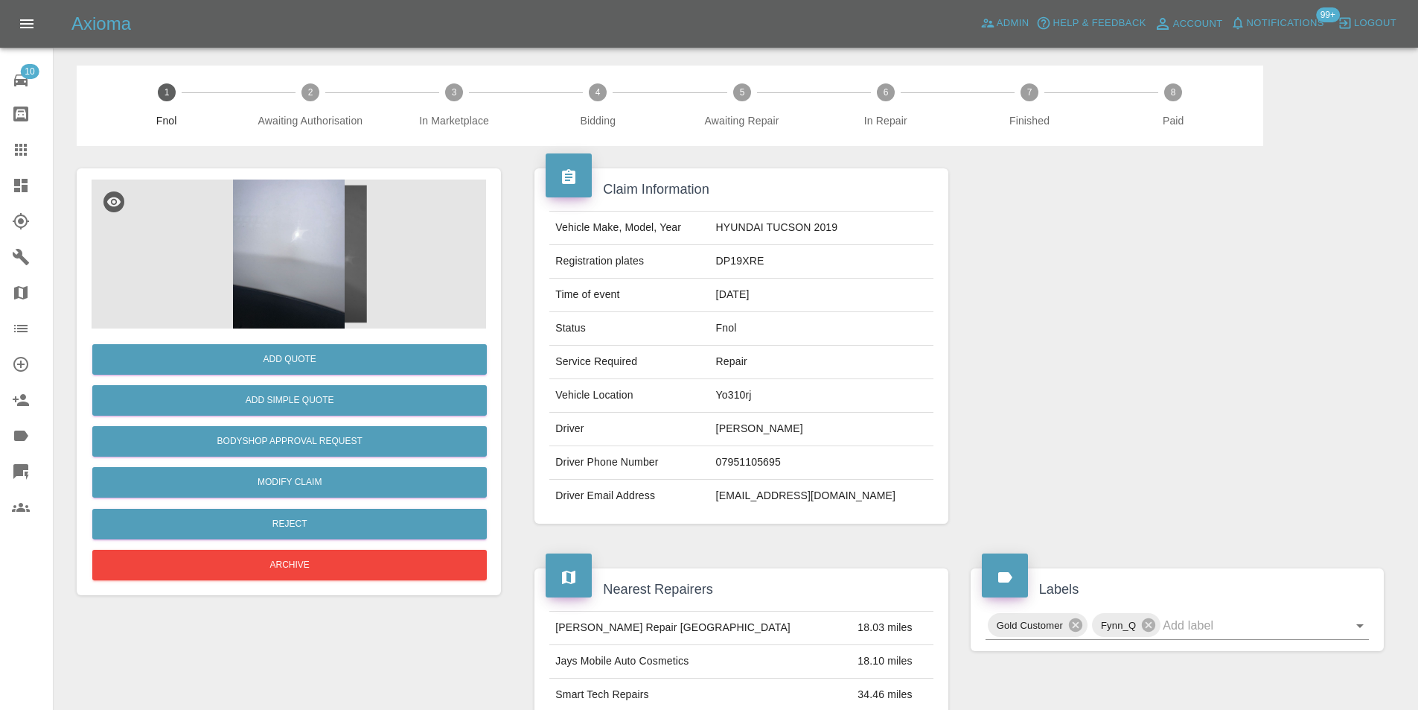
click at [279, 245] on img at bounding box center [289, 253] width 395 height 149
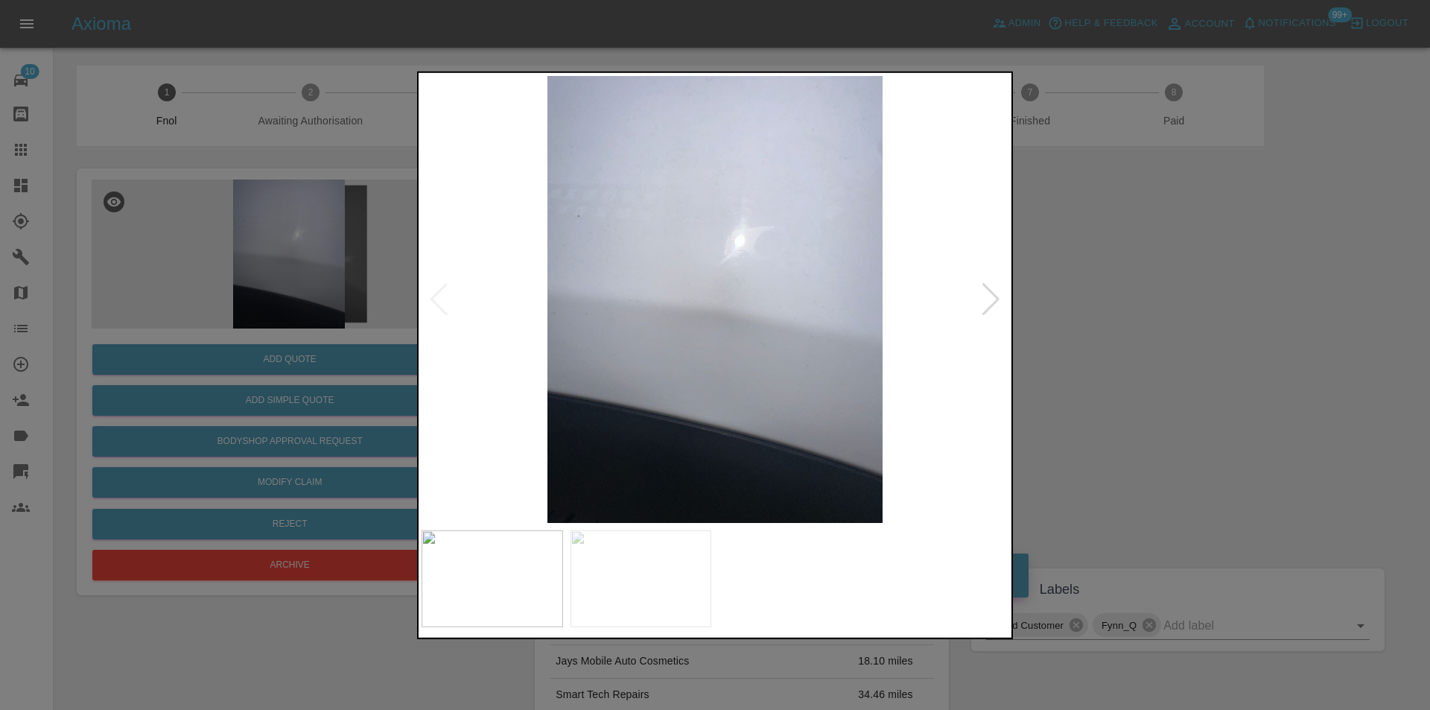
click at [999, 292] on div at bounding box center [714, 298] width 587 height 447
click at [995, 296] on div at bounding box center [991, 298] width 20 height 33
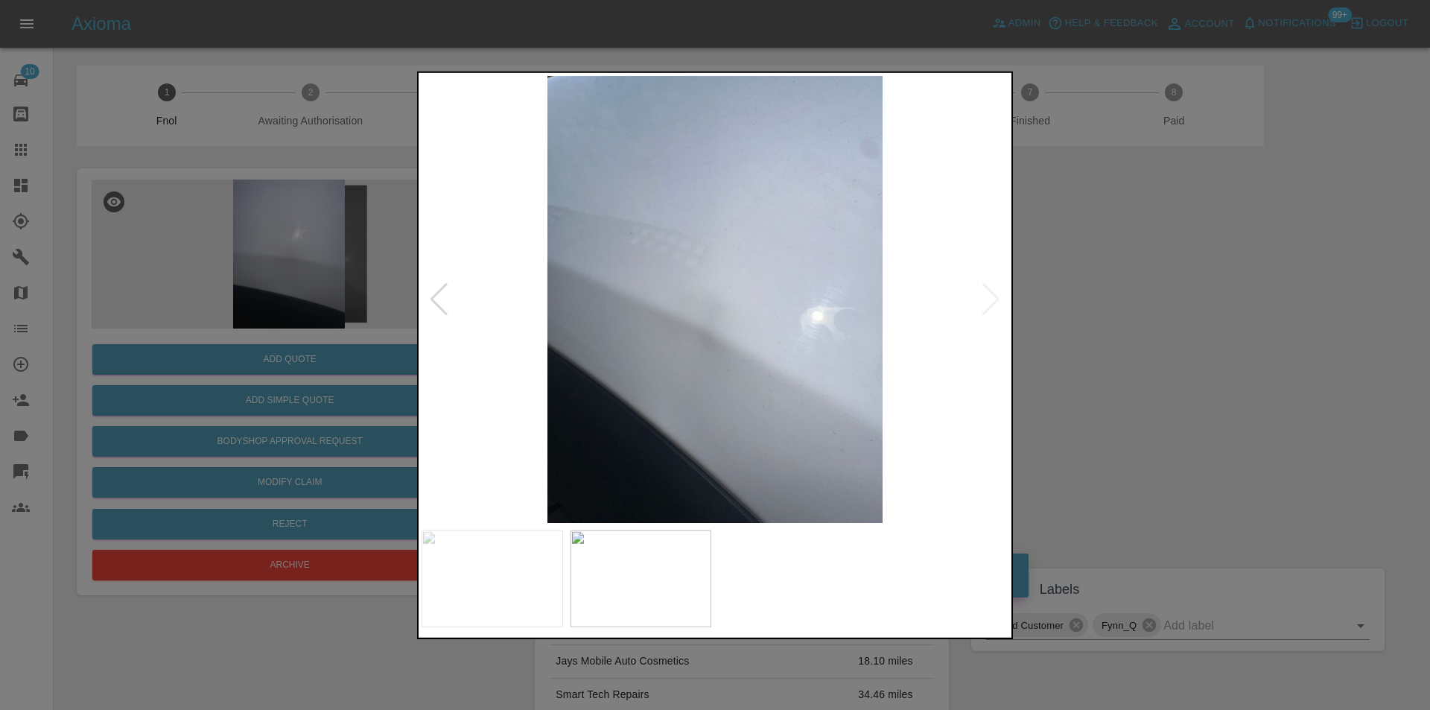
drag, startPoint x: 1139, startPoint y: 301, endPoint x: 628, endPoint y: 323, distance: 511.3
click at [1132, 296] on div at bounding box center [715, 355] width 1430 height 710
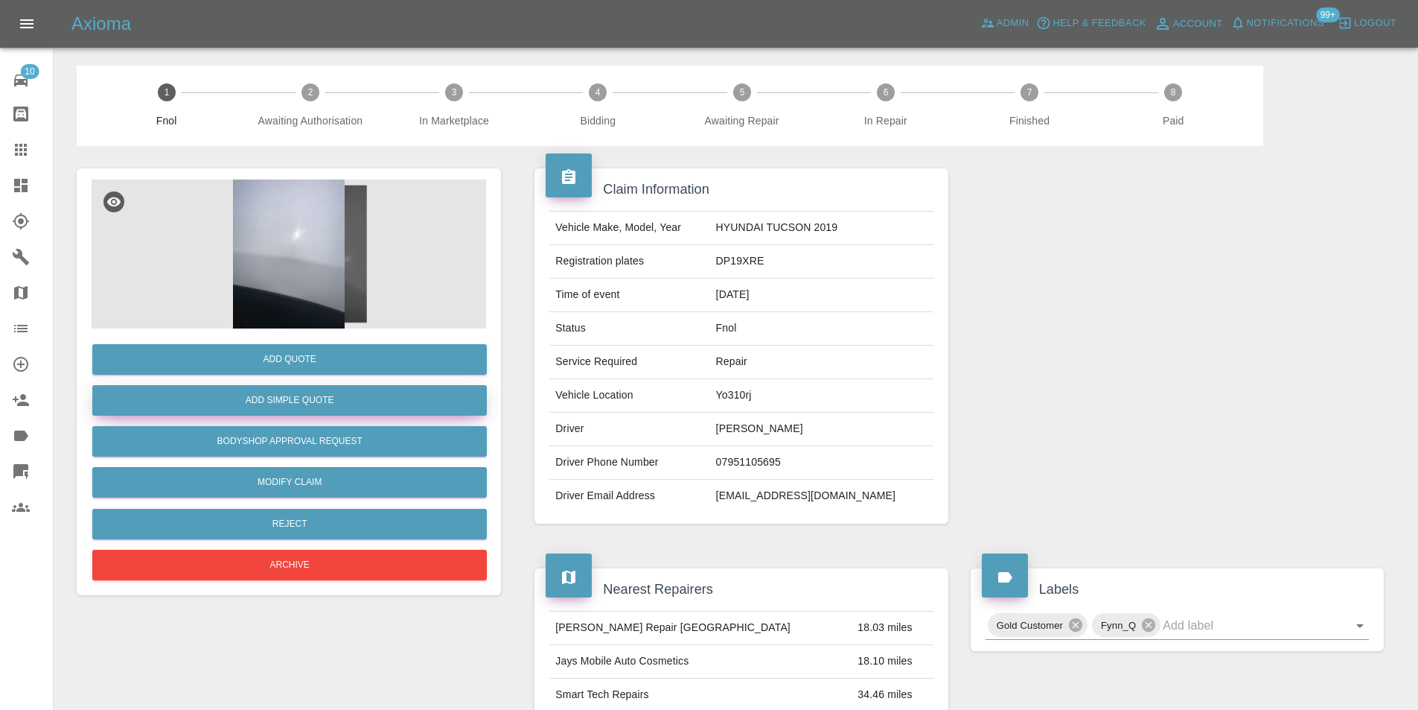
click at [260, 398] on button "Add Simple Quote" at bounding box center [289, 400] width 395 height 31
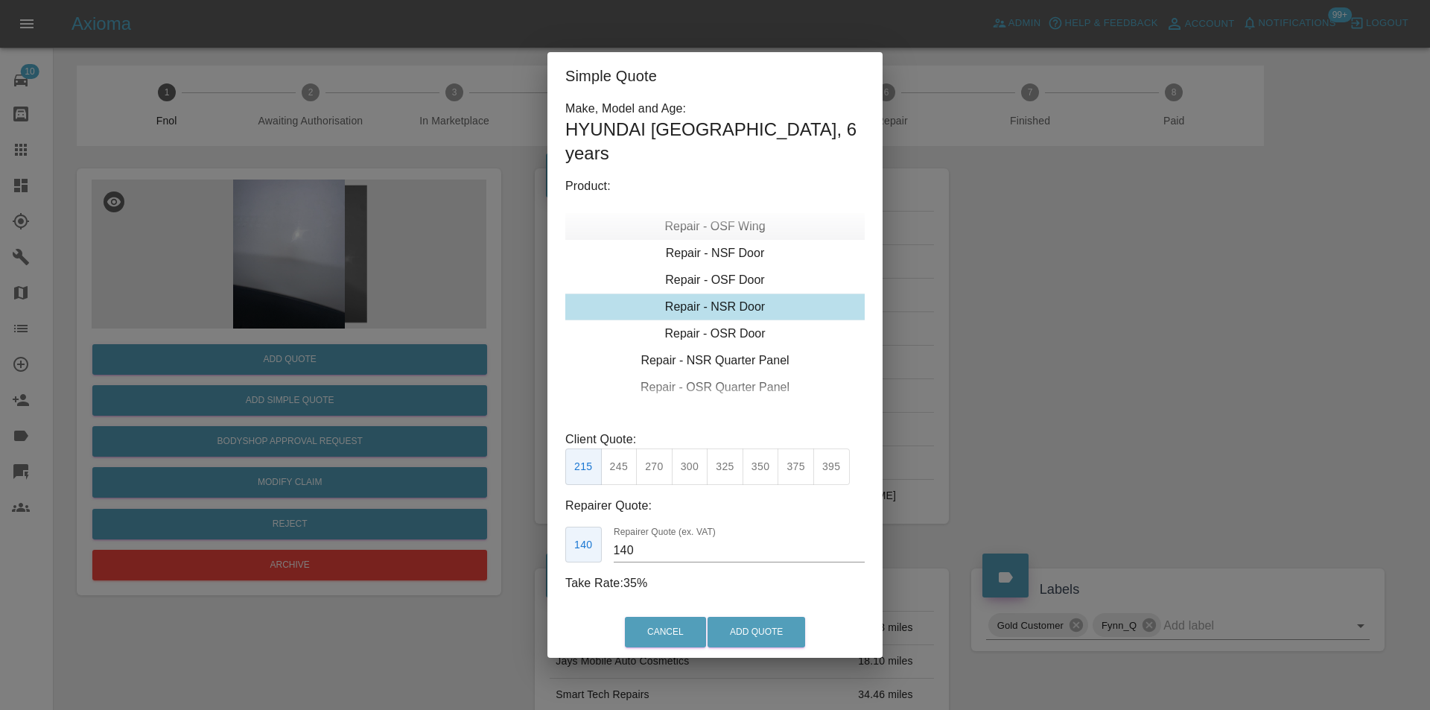
click at [730, 215] on div "Repair - OSF Wing" at bounding box center [714, 226] width 299 height 27
click at [660, 457] on button "275" at bounding box center [654, 466] width 36 height 36
type input "185"
click at [741, 622] on button "Add Quote" at bounding box center [756, 632] width 98 height 31
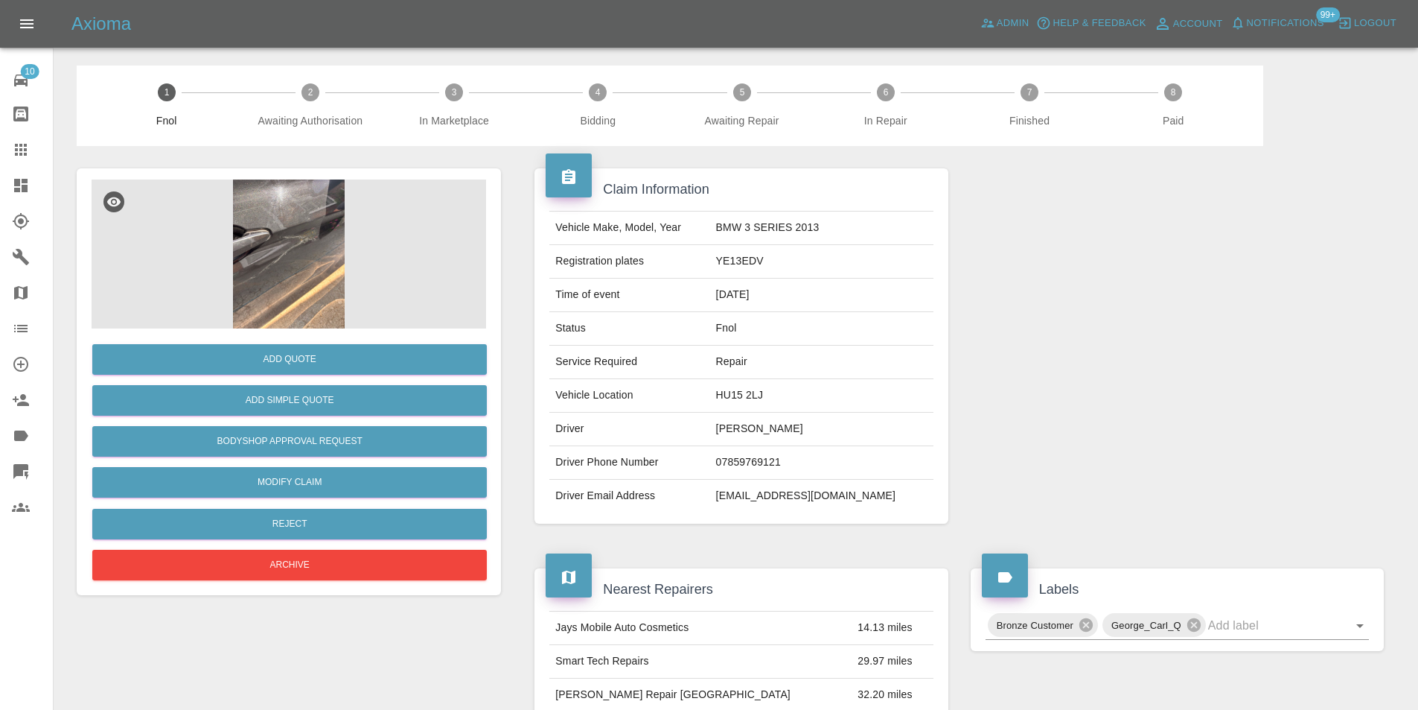
click at [276, 237] on img at bounding box center [289, 253] width 395 height 149
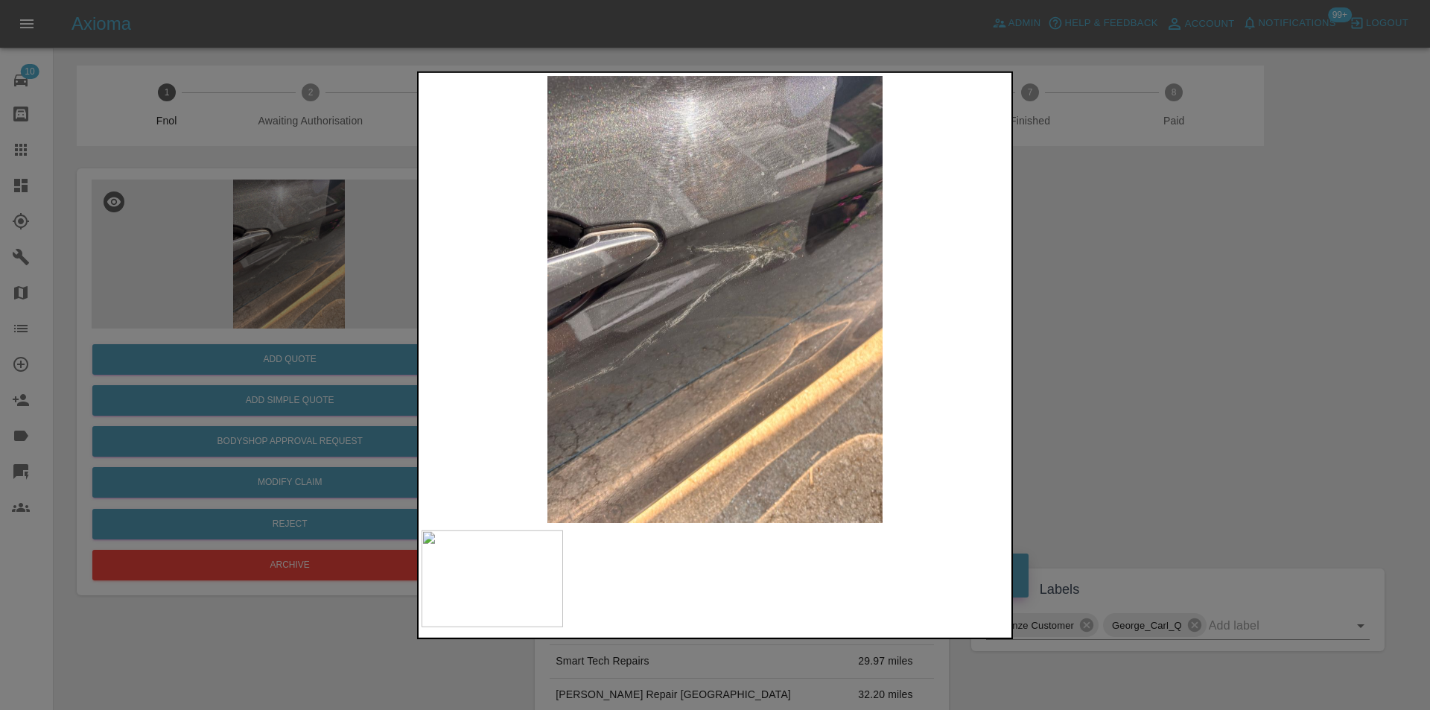
drag, startPoint x: 1138, startPoint y: 339, endPoint x: 1109, endPoint y: 336, distance: 29.2
click at [1137, 339] on div at bounding box center [715, 355] width 1430 height 710
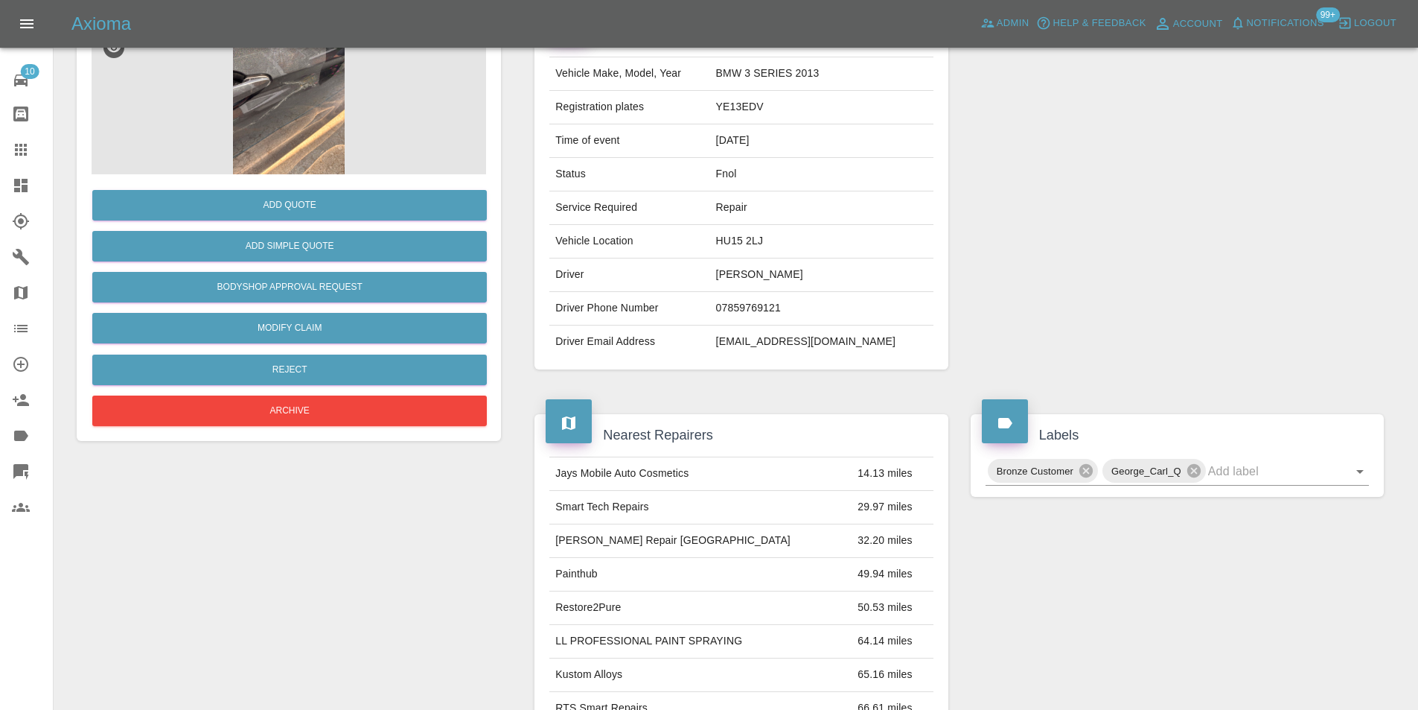
scroll to position [7, 0]
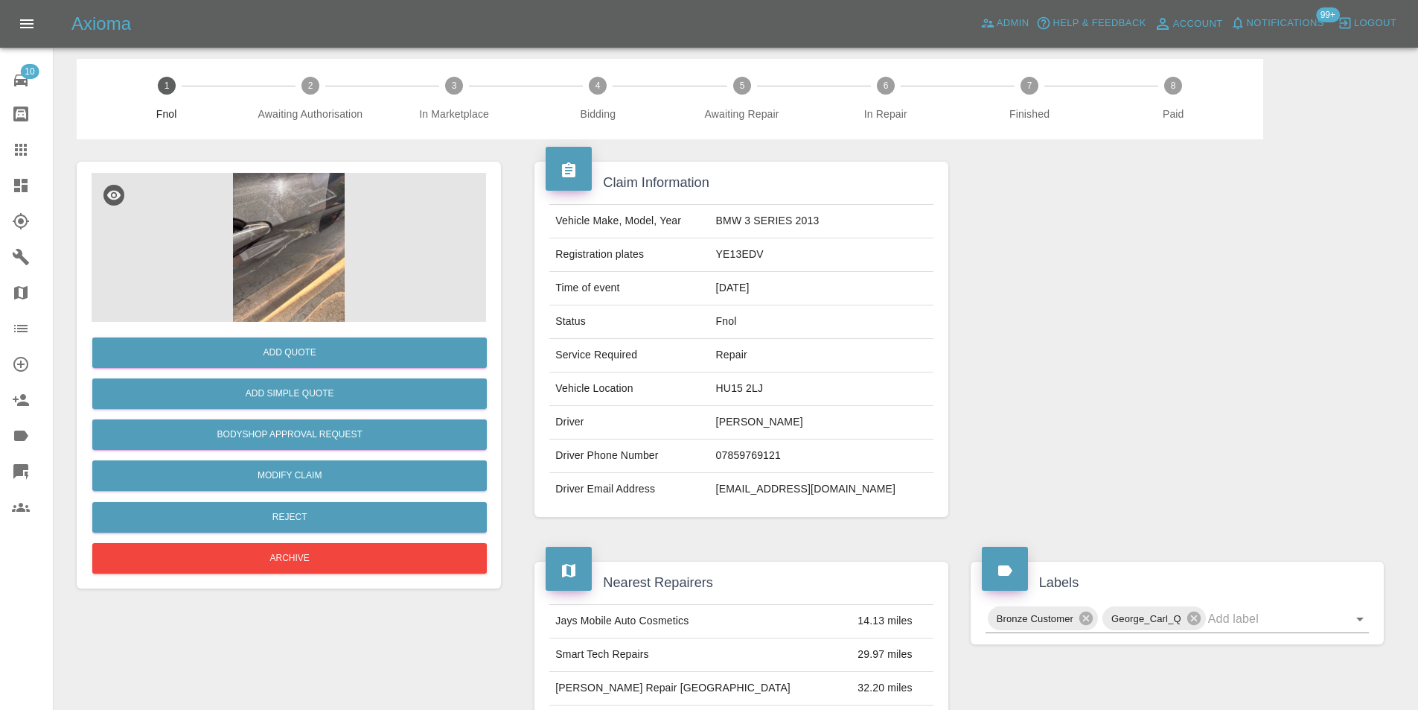
click at [276, 237] on img at bounding box center [289, 247] width 395 height 149
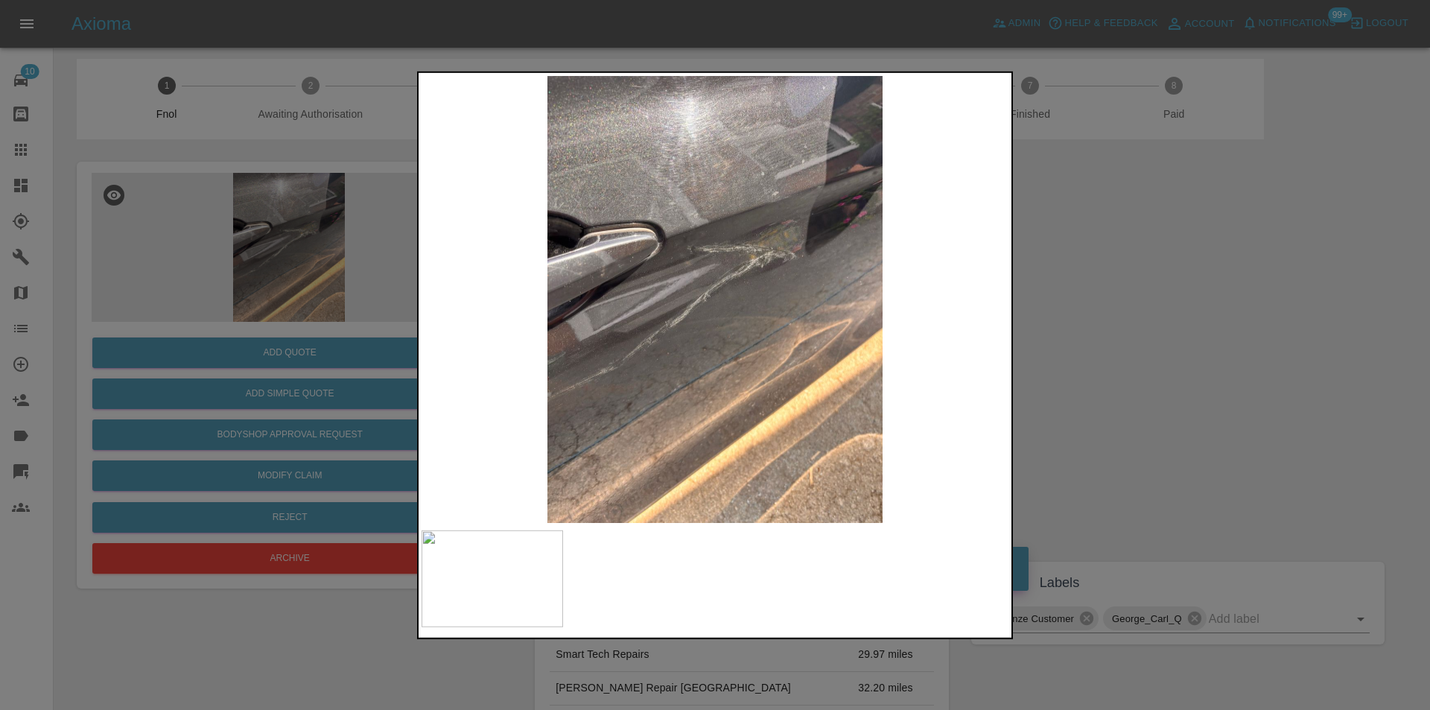
click at [1127, 328] on div at bounding box center [715, 355] width 1430 height 710
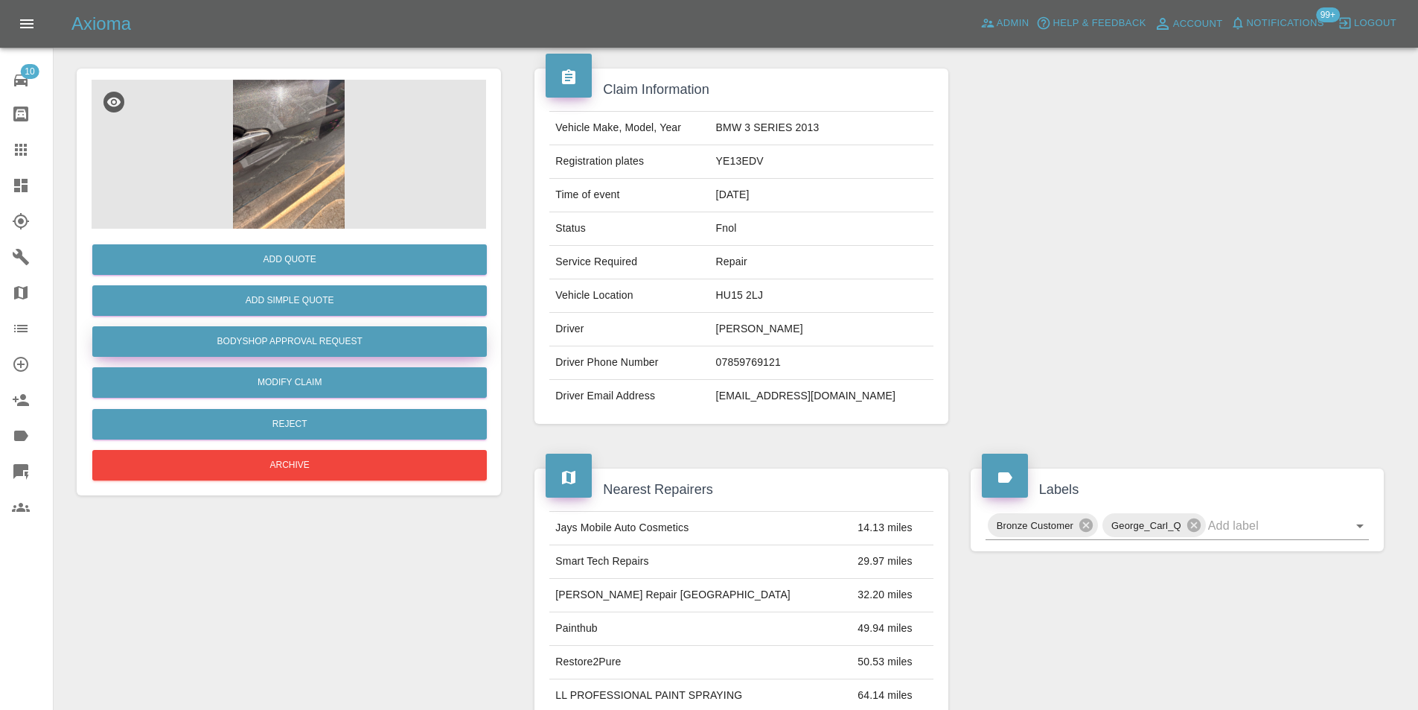
scroll to position [81, 0]
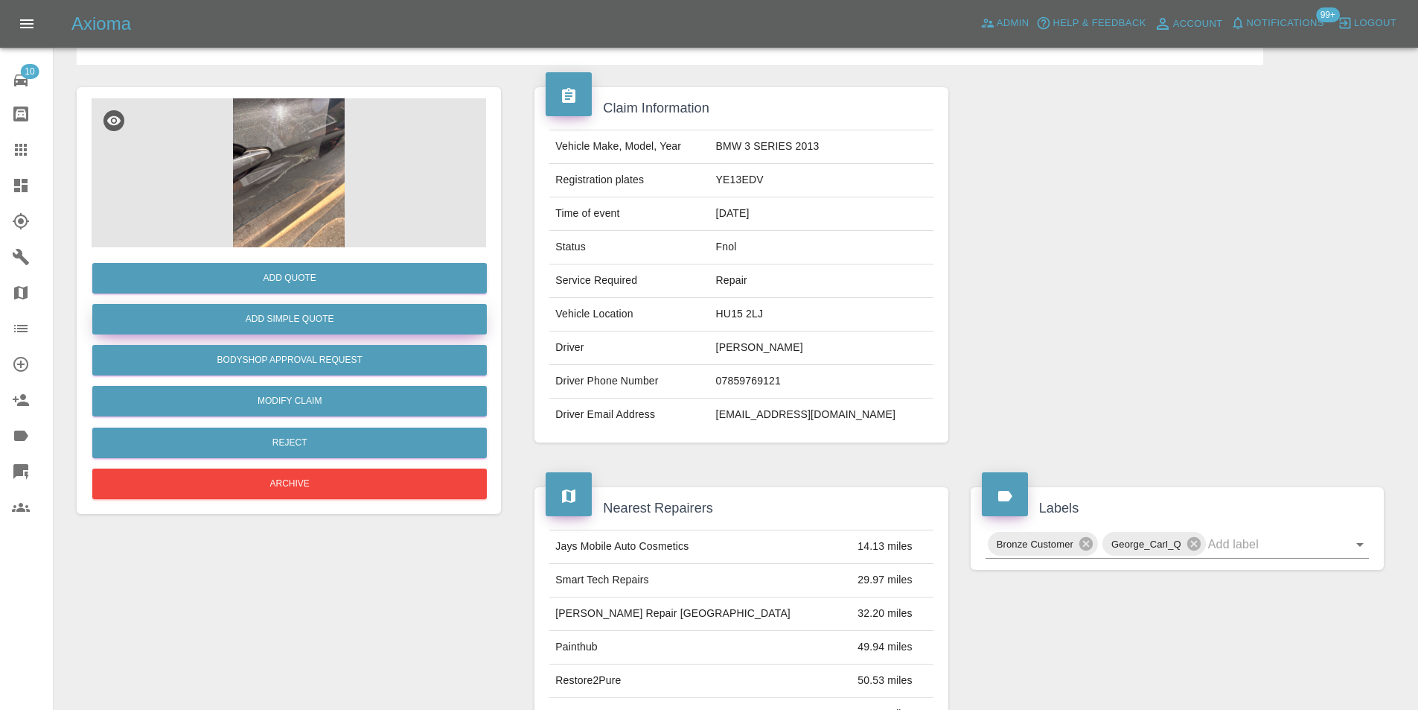
click at [329, 320] on button "Add Simple Quote" at bounding box center [289, 319] width 395 height 31
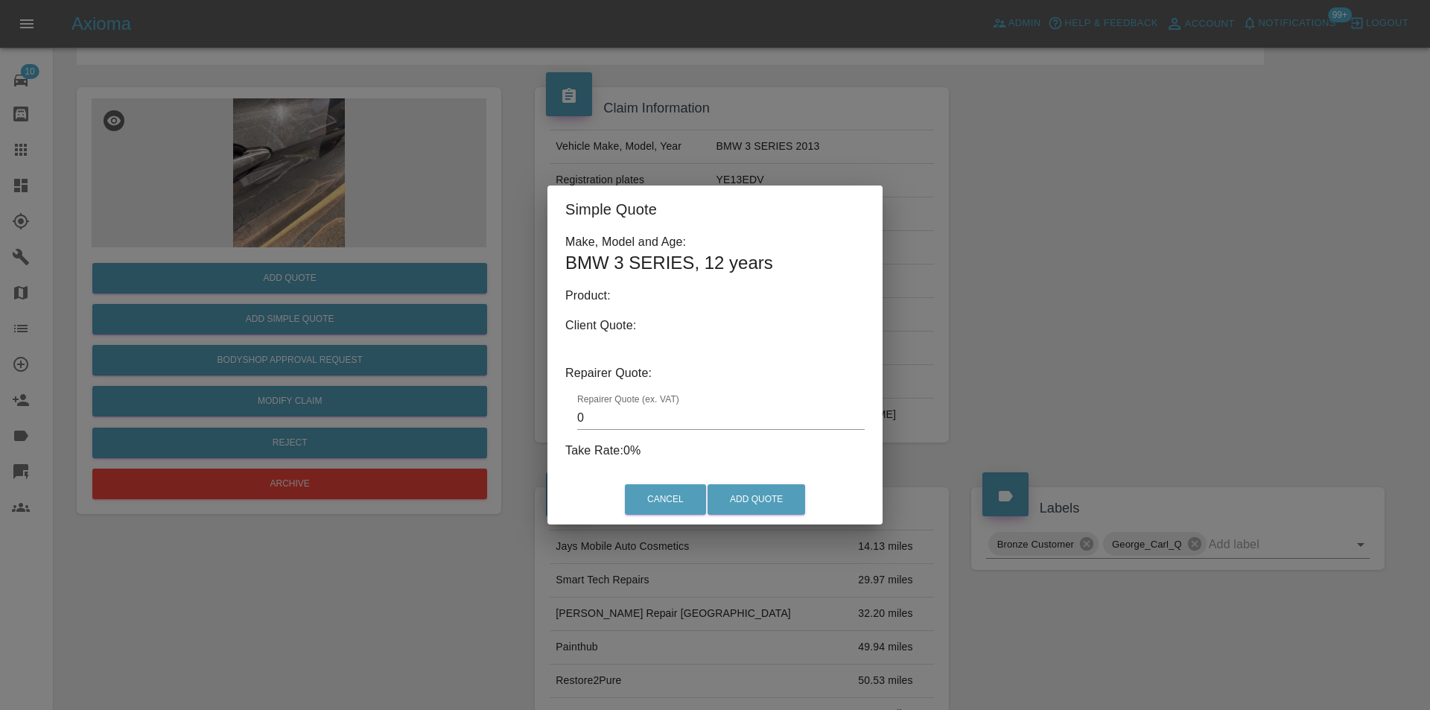
type input "140"
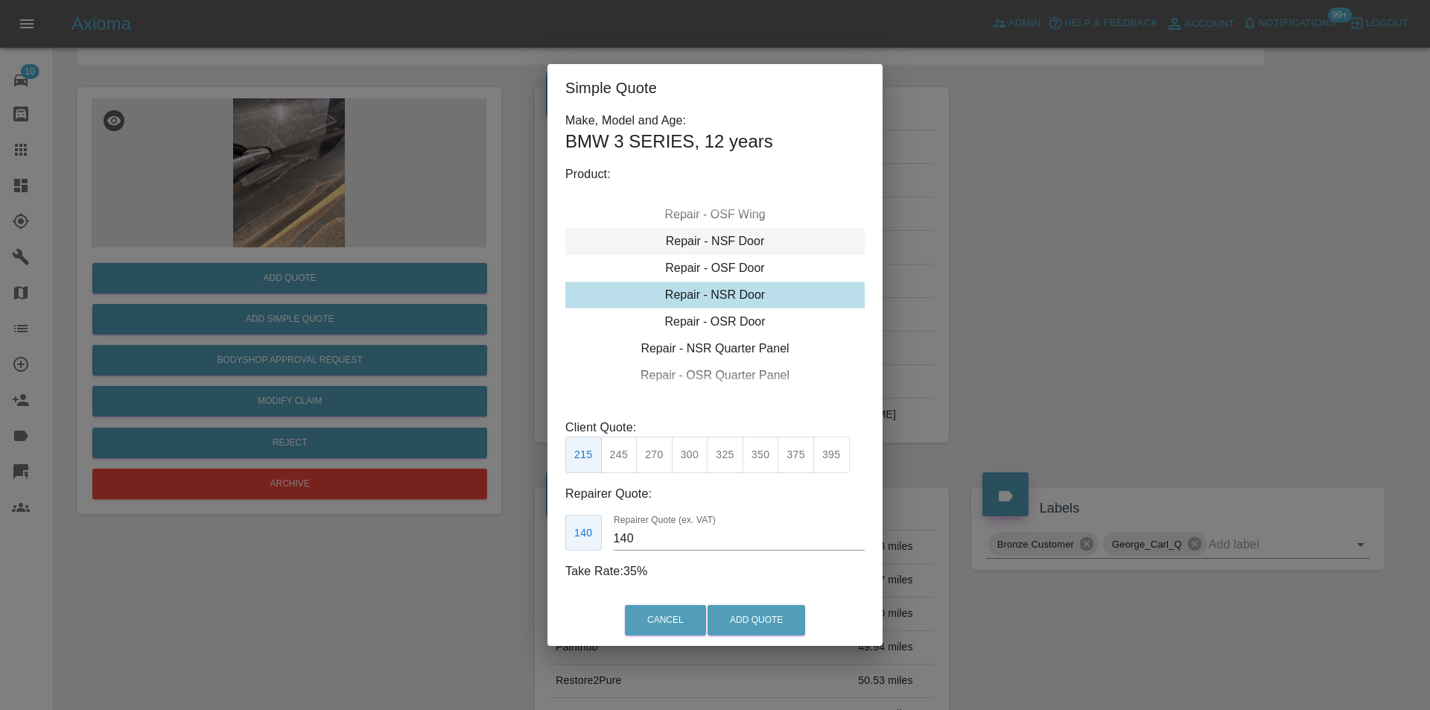
click at [731, 242] on div "Repair - NSF Door" at bounding box center [714, 241] width 299 height 27
click at [747, 316] on div "Repair - OSF Door" at bounding box center [714, 321] width 299 height 27
click at [751, 617] on button "Add Quote" at bounding box center [756, 620] width 98 height 31
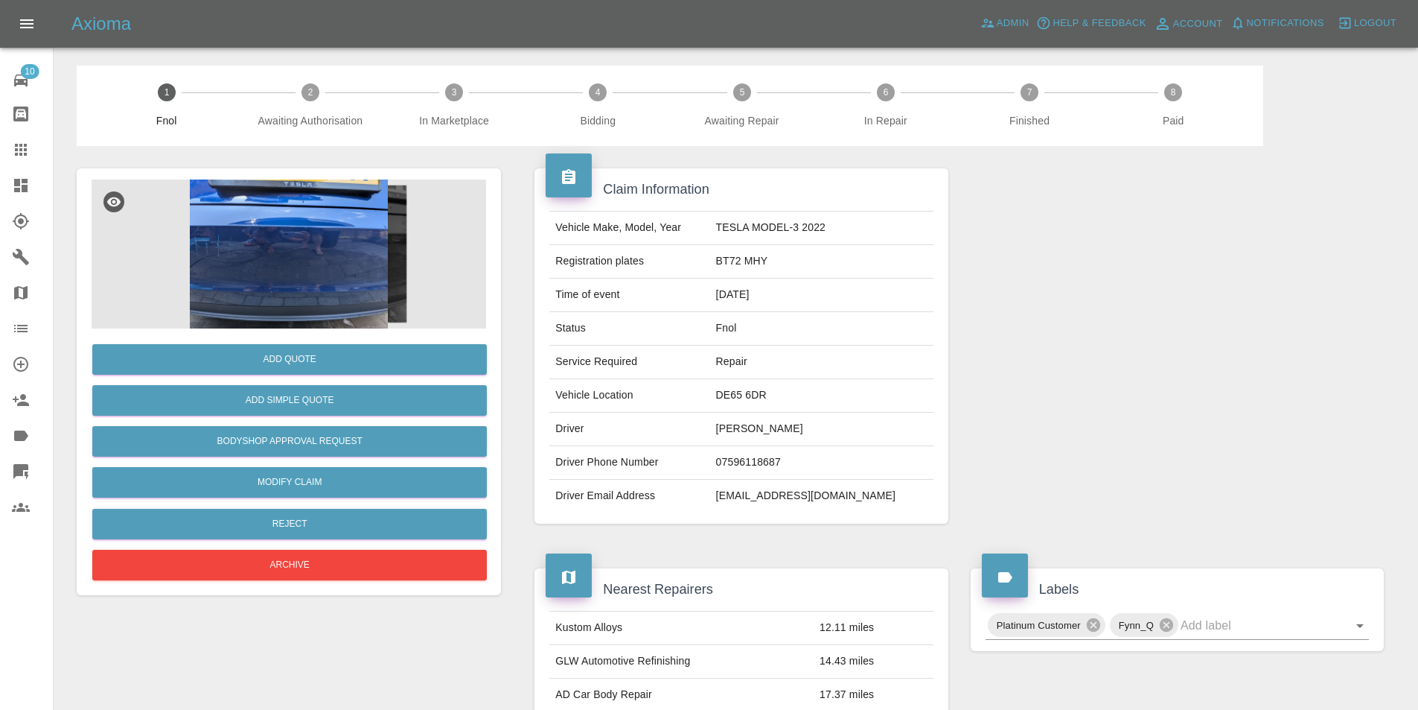
click at [290, 226] on img at bounding box center [289, 253] width 395 height 149
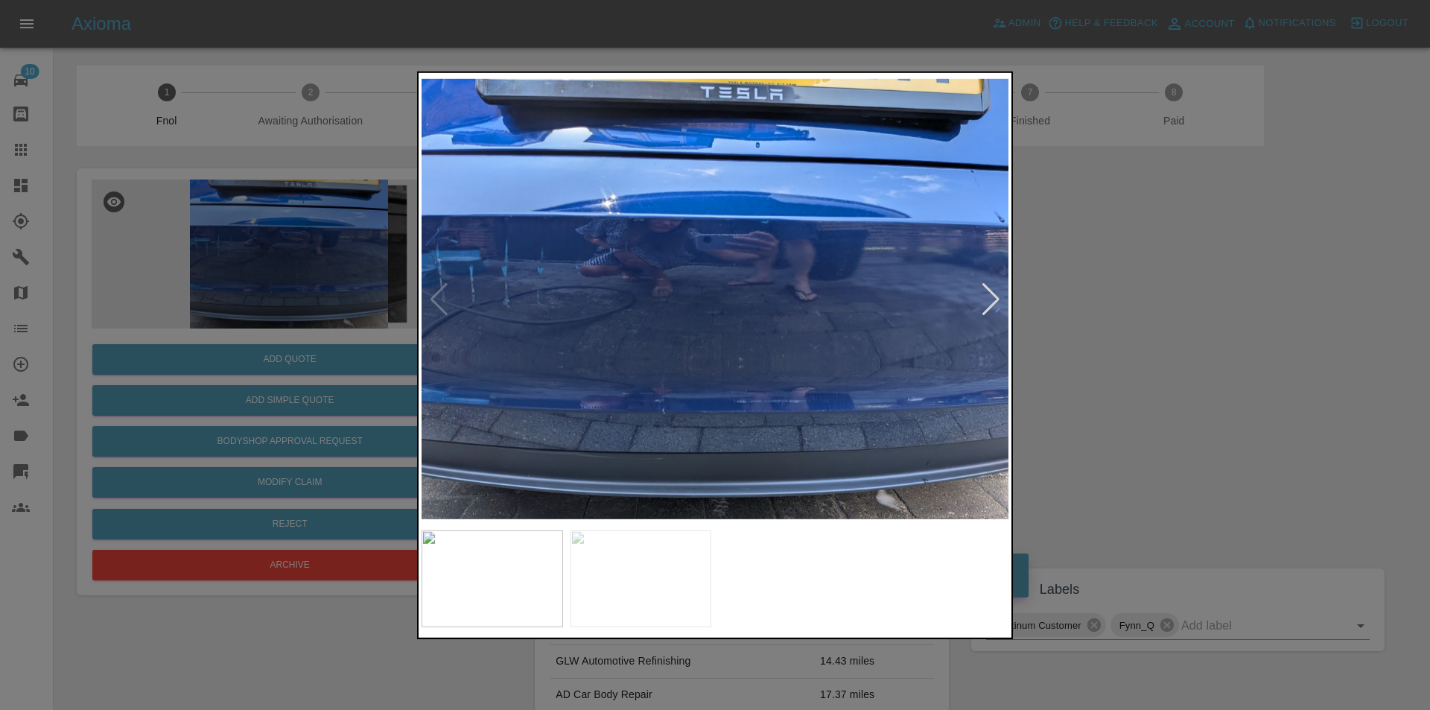
click at [994, 288] on div at bounding box center [991, 298] width 20 height 33
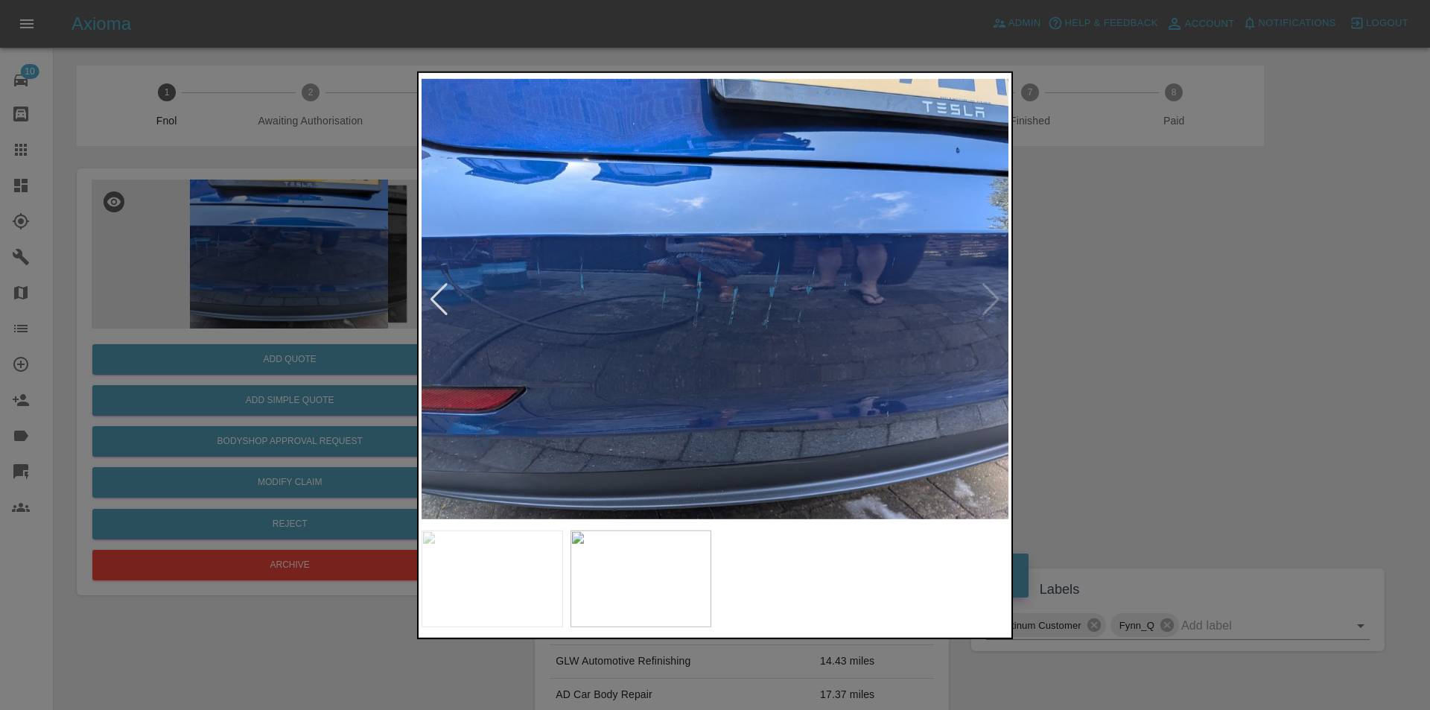
click at [991, 298] on img at bounding box center [714, 298] width 587 height 447
drag, startPoint x: 1216, startPoint y: 328, endPoint x: 660, endPoint y: 467, distance: 573.4
click at [1205, 327] on div at bounding box center [715, 355] width 1430 height 710
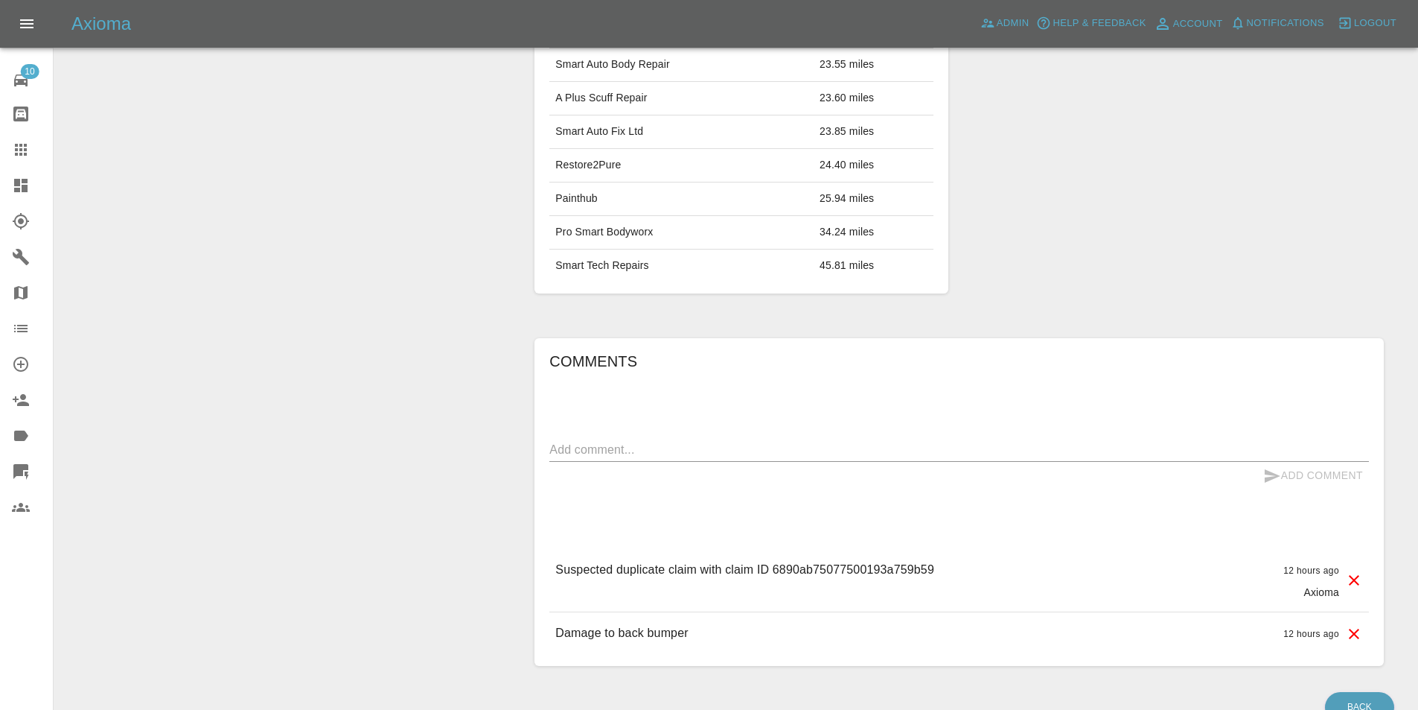
scroll to position [740, 0]
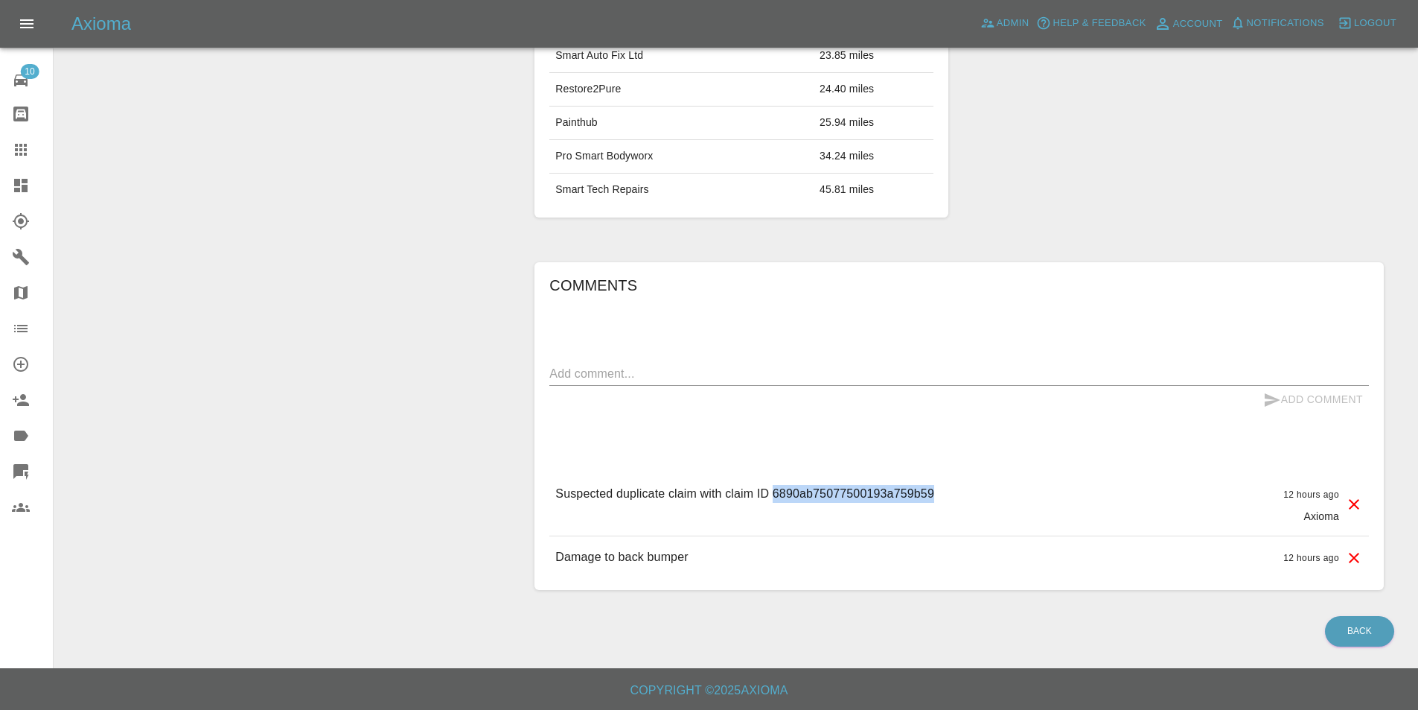
drag, startPoint x: 775, startPoint y: 490, endPoint x: 941, endPoint y: 495, distance: 166.1
click at [941, 495] on div "Suspected duplicate claim with claim ID 6890ab75077500193a759b59 12 hours ago A…" at bounding box center [960, 504] width 820 height 63
copy p "6890ab75077500193a759b59"
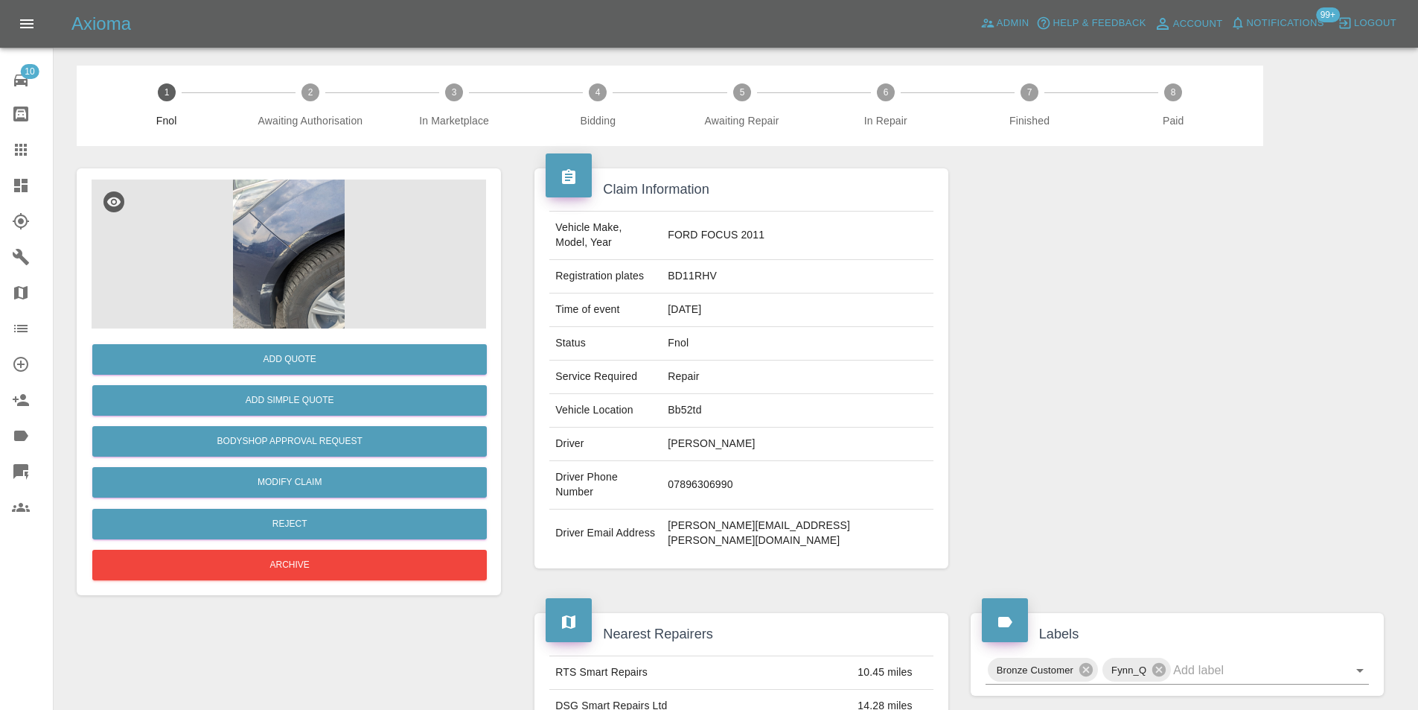
click at [292, 237] on img at bounding box center [289, 253] width 395 height 149
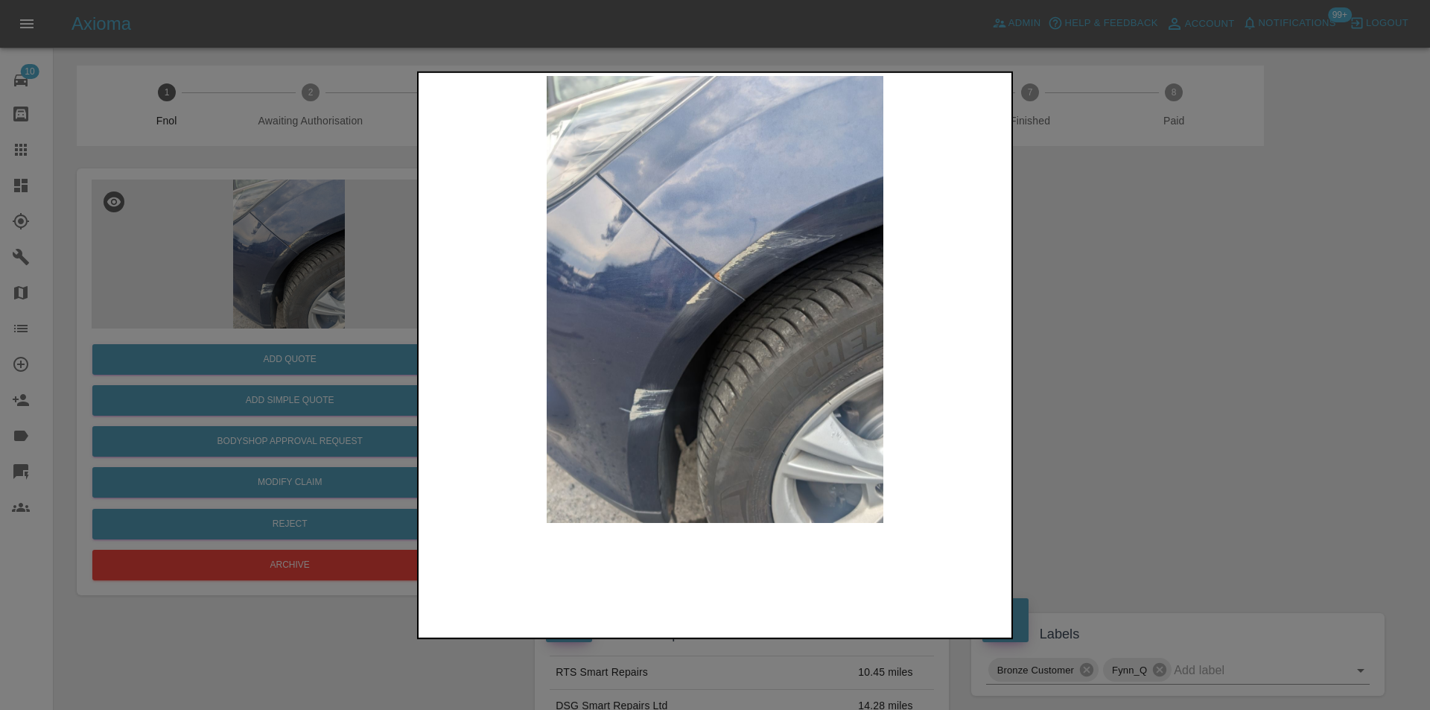
click at [711, 267] on img at bounding box center [714, 298] width 587 height 447
click at [708, 267] on img at bounding box center [714, 298] width 587 height 447
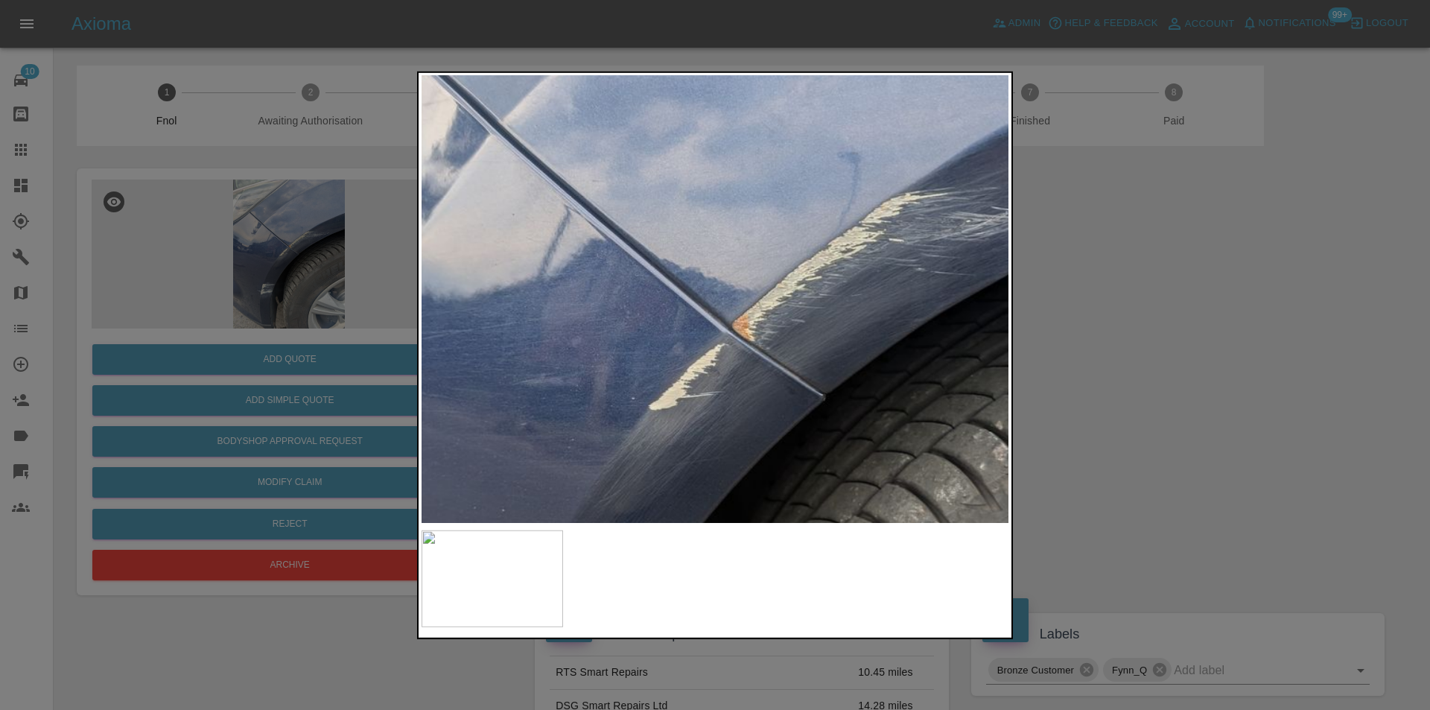
click at [708, 267] on img at bounding box center [735, 395] width 1760 height 1341
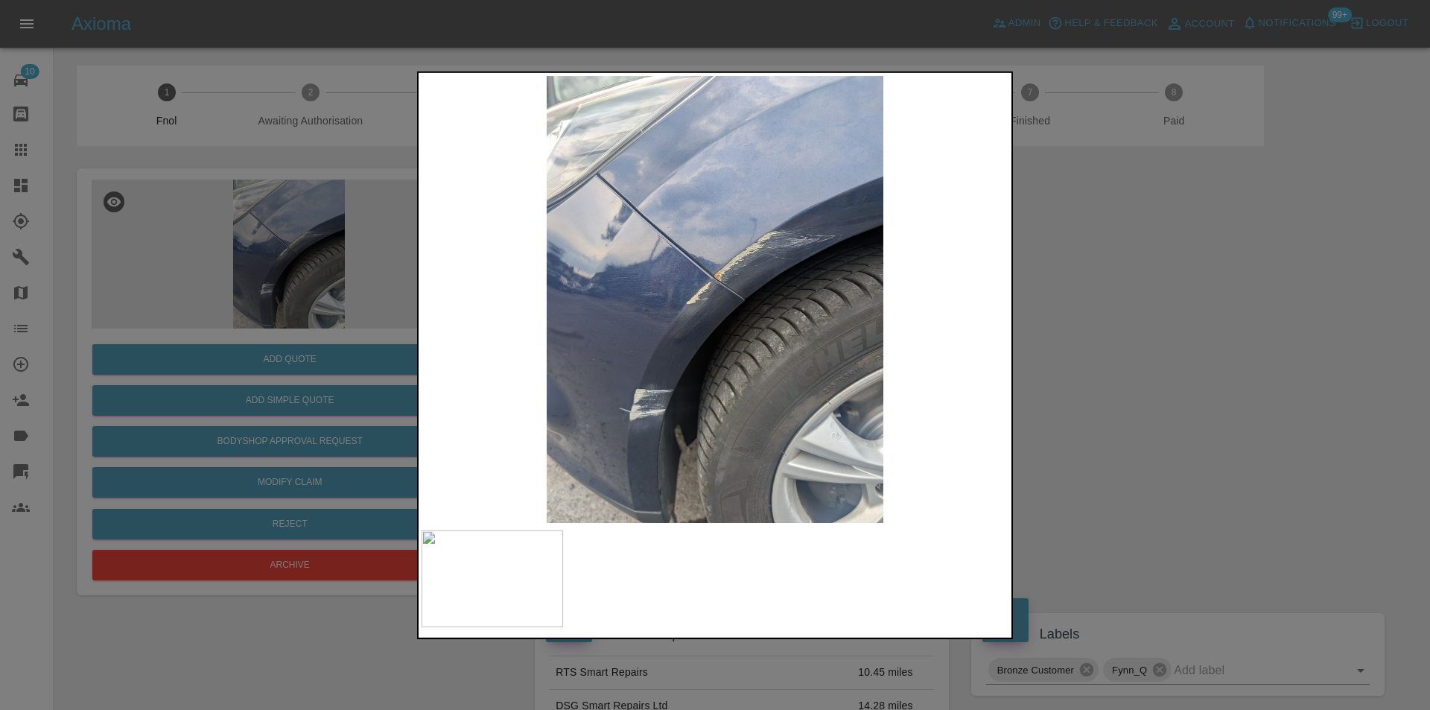
click at [1205, 339] on div at bounding box center [715, 355] width 1430 height 710
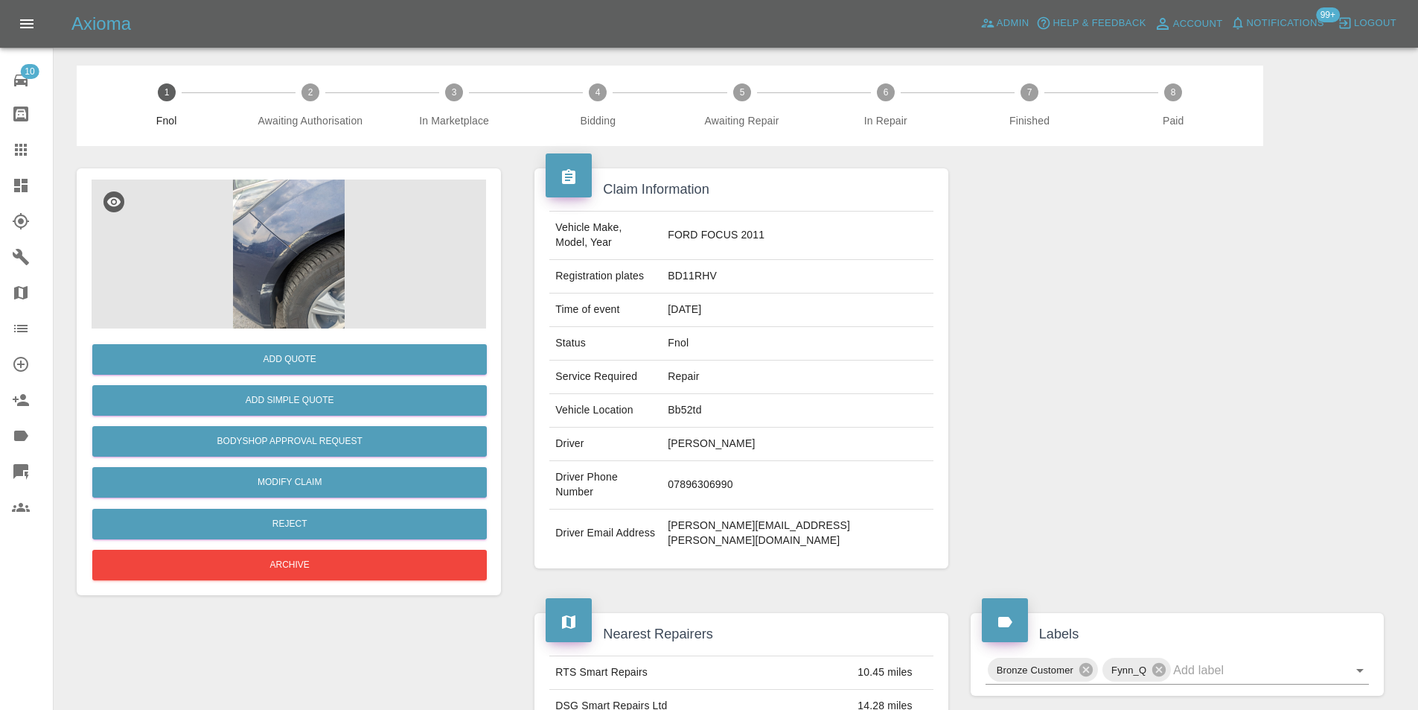
click at [249, 246] on img at bounding box center [289, 253] width 395 height 149
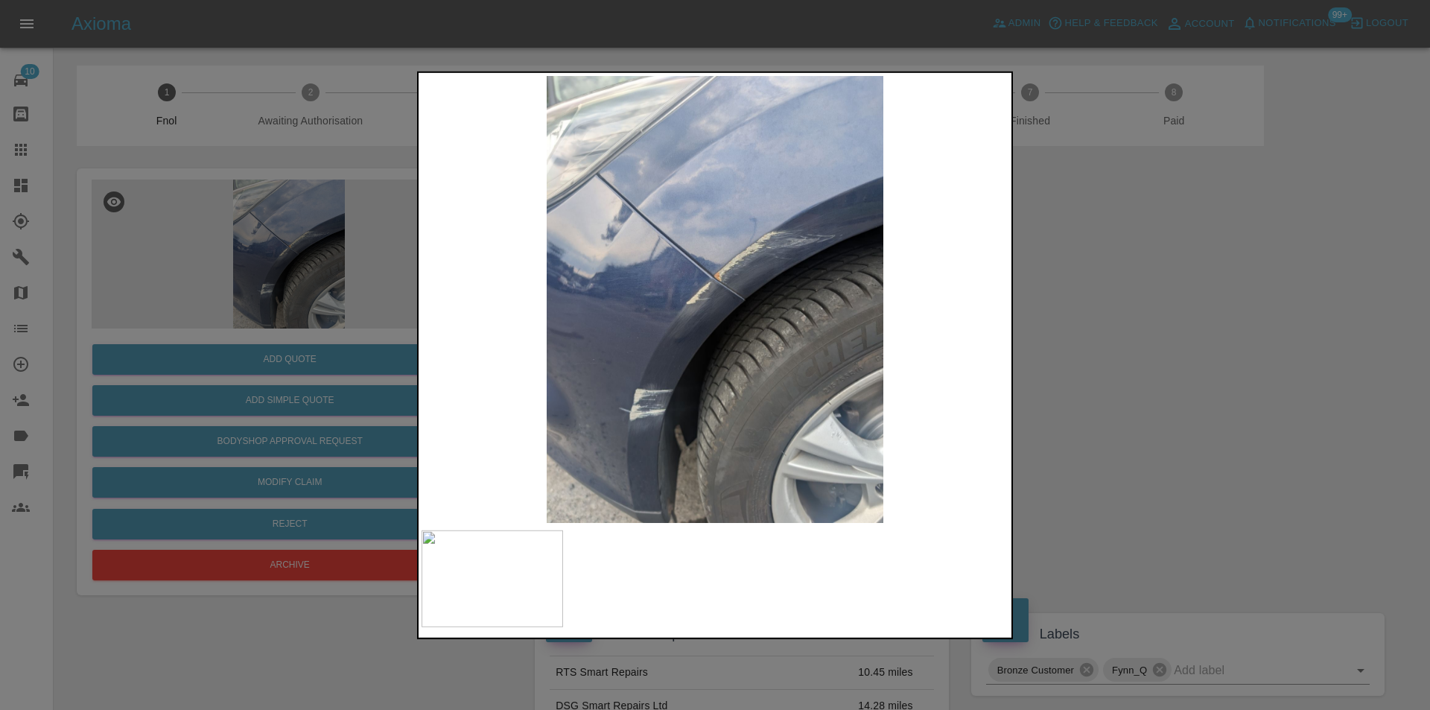
drag, startPoint x: 1154, startPoint y: 334, endPoint x: 1019, endPoint y: 340, distance: 134.9
click at [1156, 334] on div at bounding box center [715, 355] width 1430 height 710
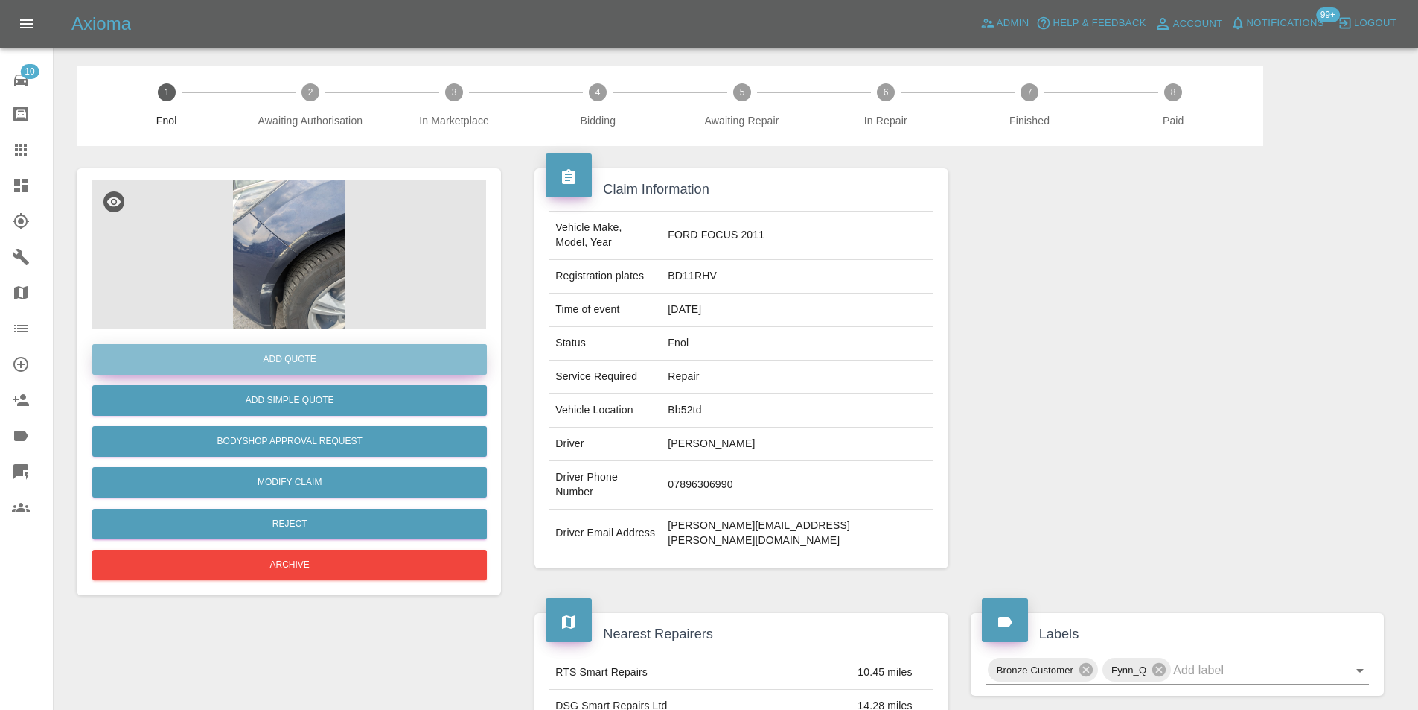
click at [314, 364] on button "Add Quote" at bounding box center [289, 359] width 395 height 31
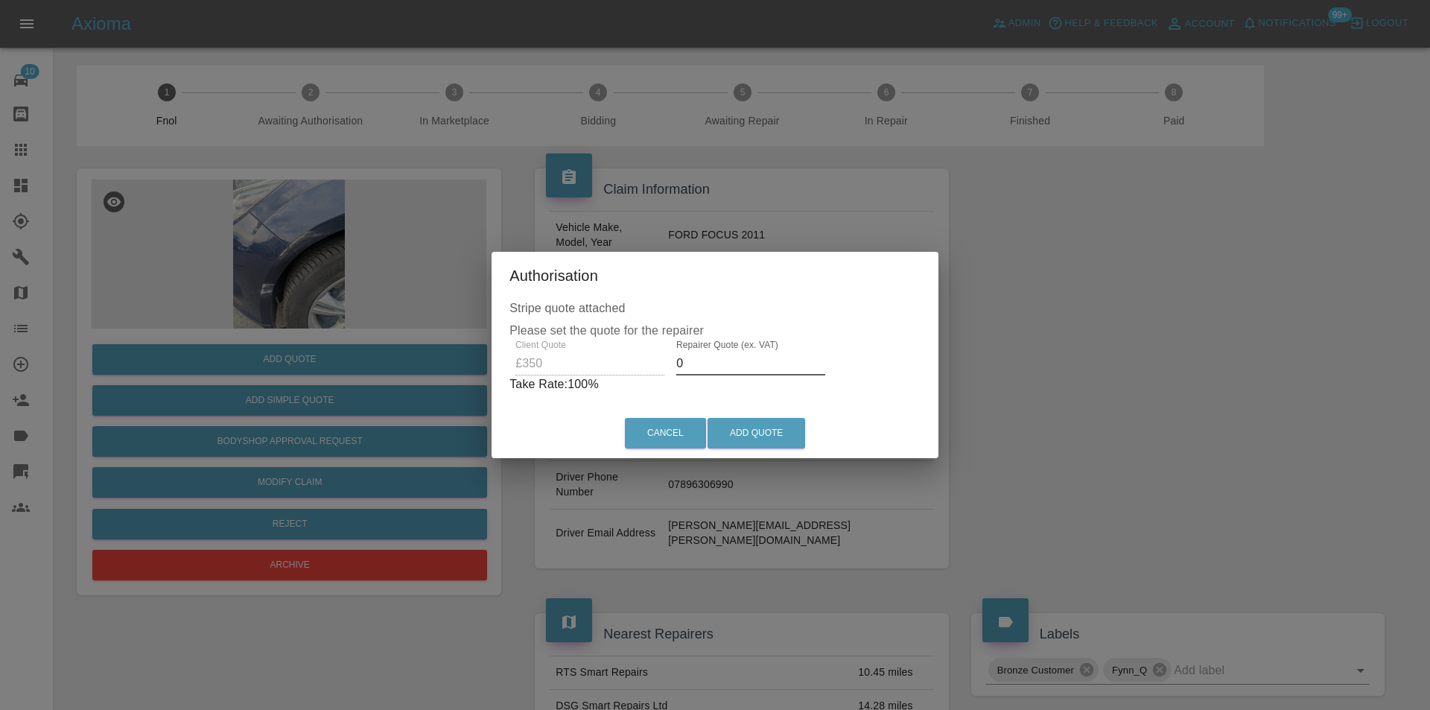
click at [719, 365] on input "0" at bounding box center [750, 363] width 149 height 24
type input "0220"
click at [742, 424] on button "Add Quote" at bounding box center [756, 433] width 98 height 31
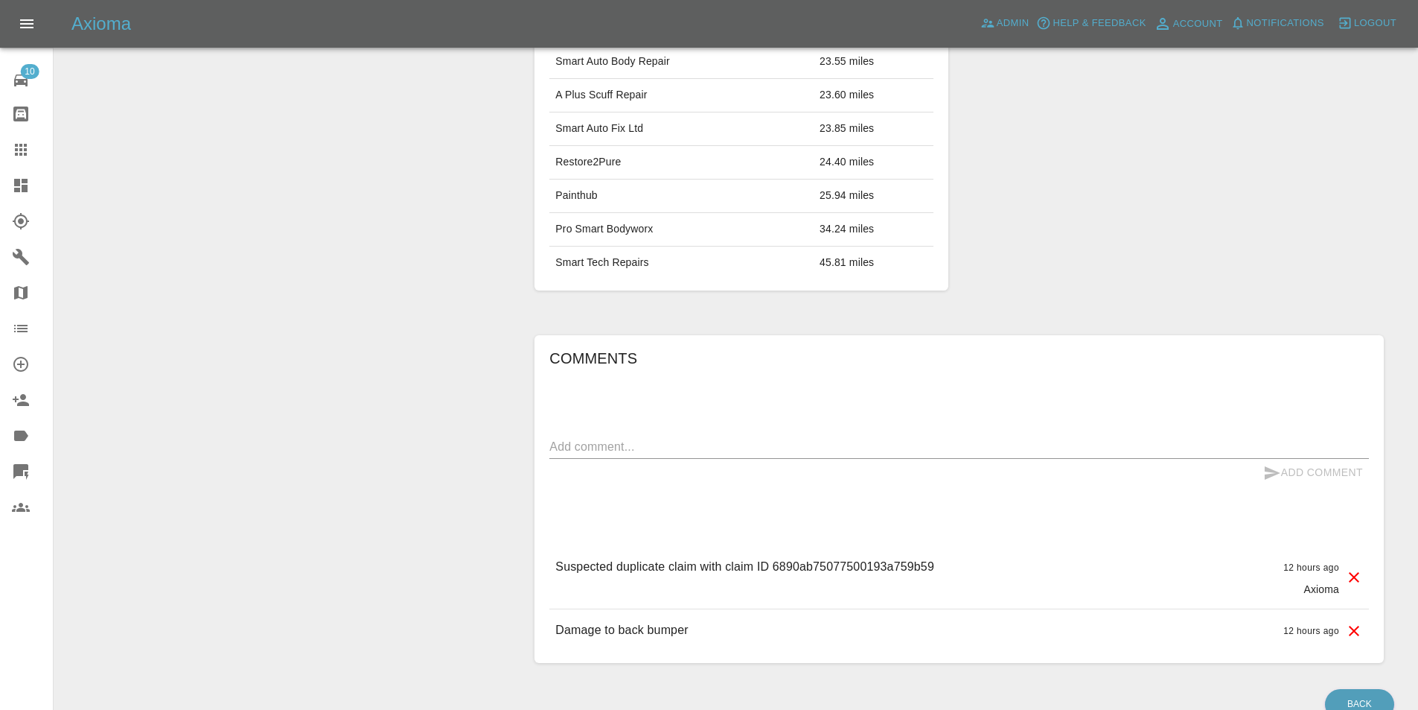
scroll to position [740, 0]
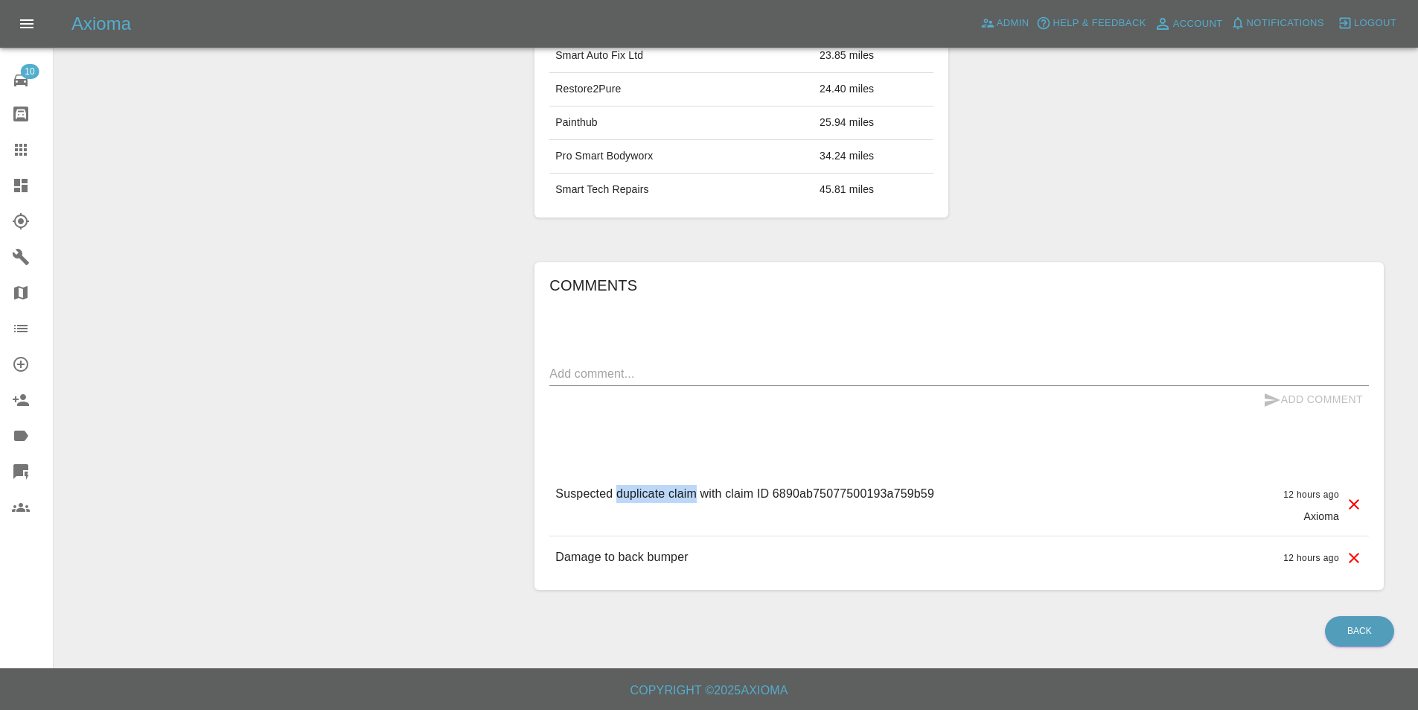
drag, startPoint x: 695, startPoint y: 491, endPoint x: 620, endPoint y: 491, distance: 75.2
click at [620, 491] on p "Suspected duplicate claim with claim ID 6890ab75077500193a759b59" at bounding box center [744, 494] width 379 height 18
copy p "duplicate claim"
click at [648, 371] on textarea at bounding box center [960, 373] width 820 height 17
paste textarea "duplicate claim"
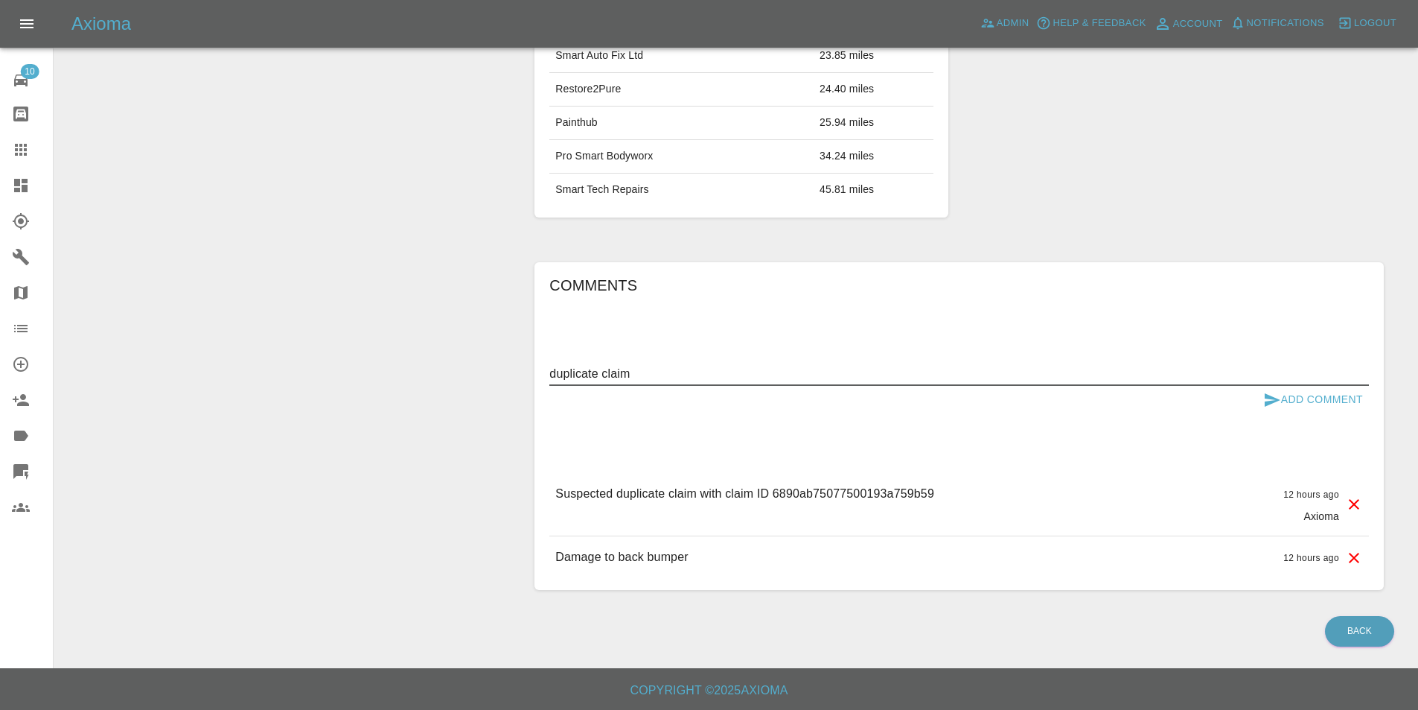
type textarea "duplicate claim"
click at [1321, 404] on button "Add Comment" at bounding box center [1314, 400] width 112 height 28
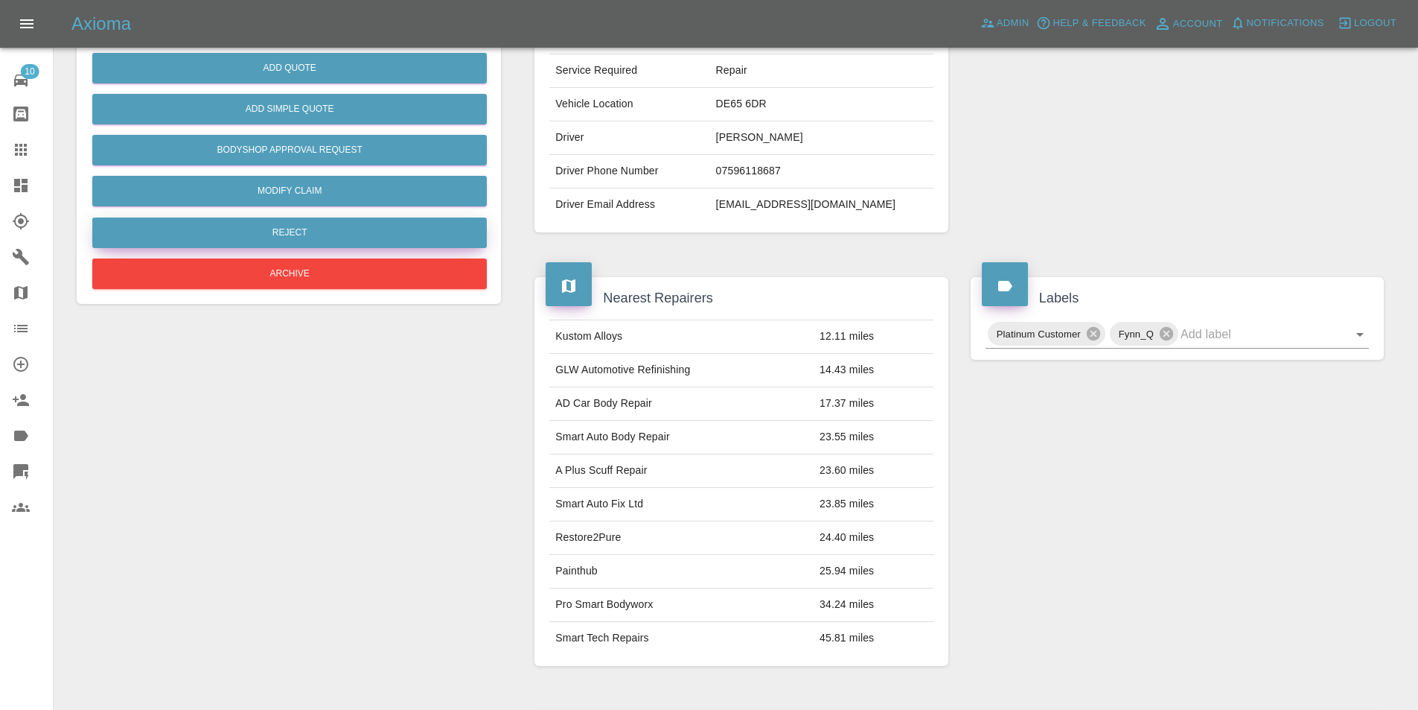
scroll to position [144, 0]
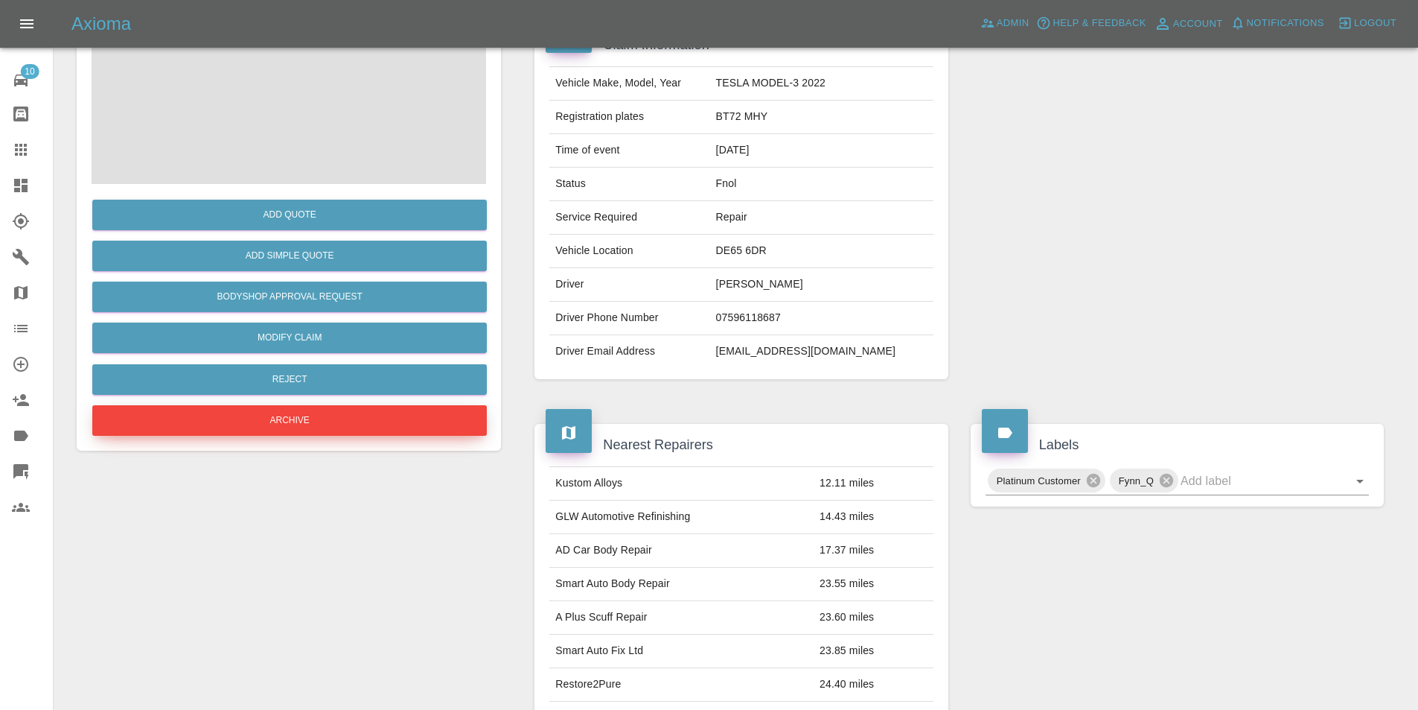
click at [314, 428] on button "Archive" at bounding box center [289, 420] width 395 height 31
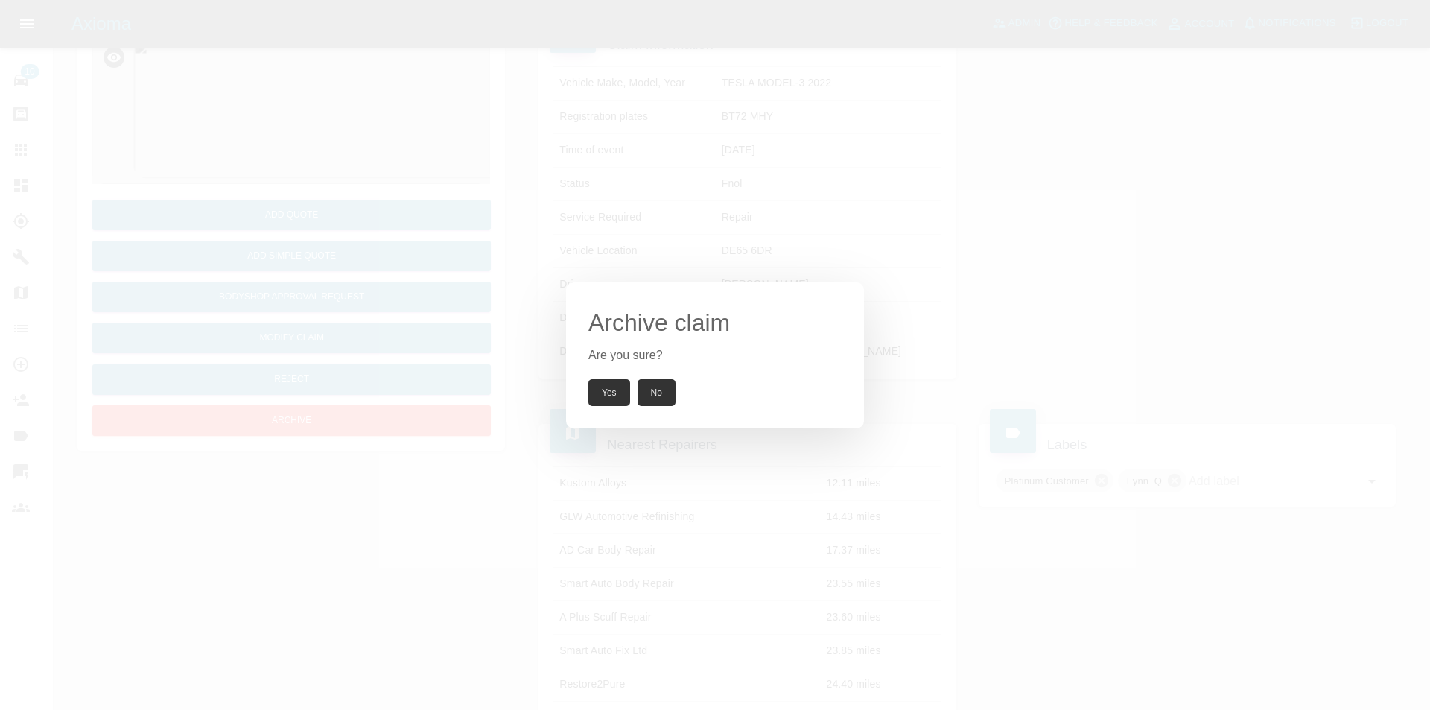
click at [617, 383] on button "Yes" at bounding box center [609, 392] width 42 height 27
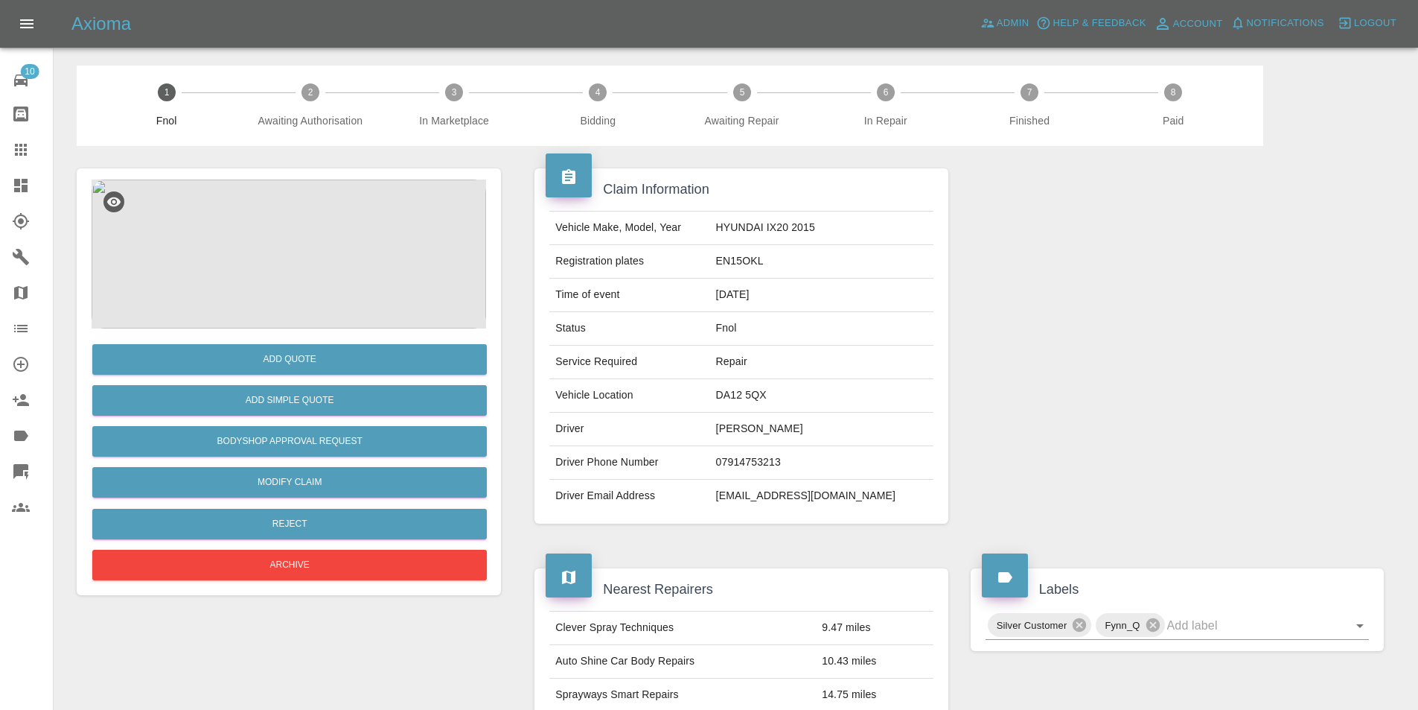
click at [323, 218] on img at bounding box center [289, 253] width 395 height 149
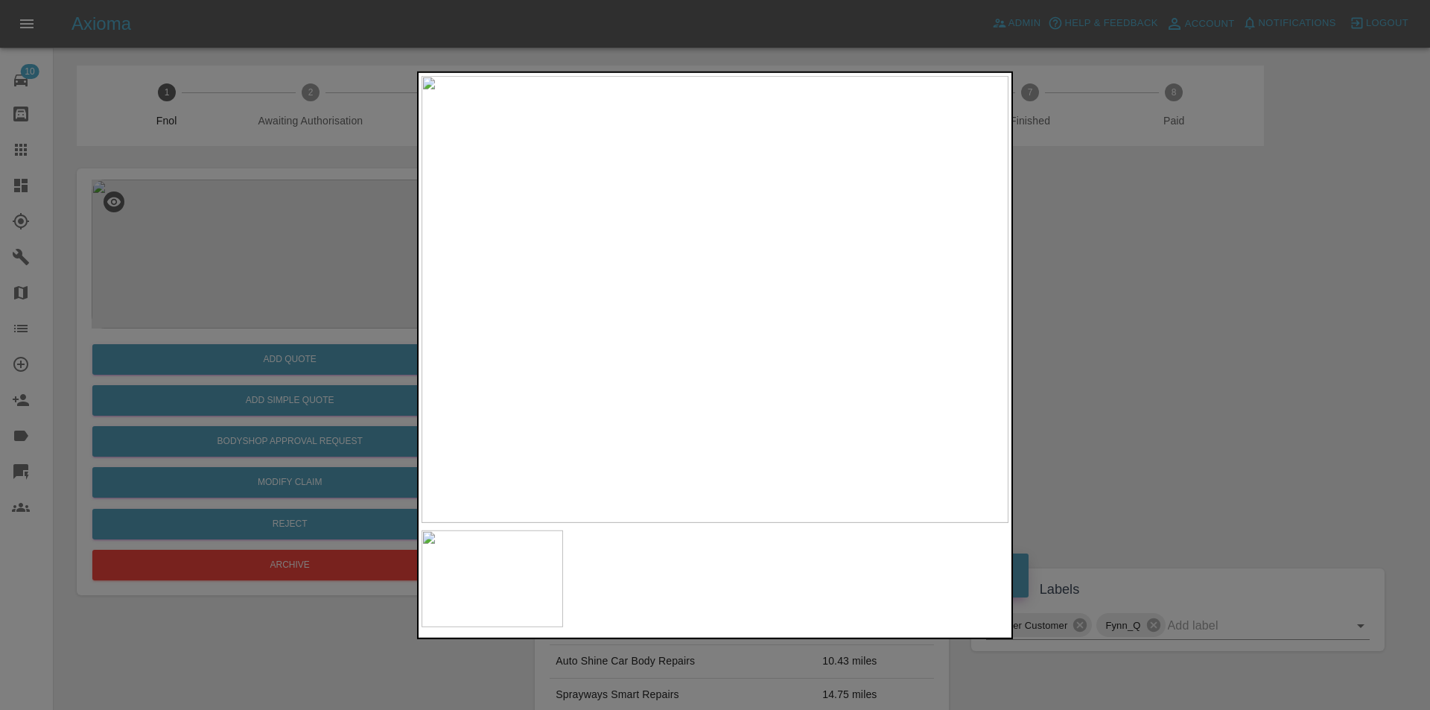
drag, startPoint x: 1092, startPoint y: 345, endPoint x: 669, endPoint y: 416, distance: 428.8
click at [1088, 346] on div at bounding box center [715, 355] width 1430 height 710
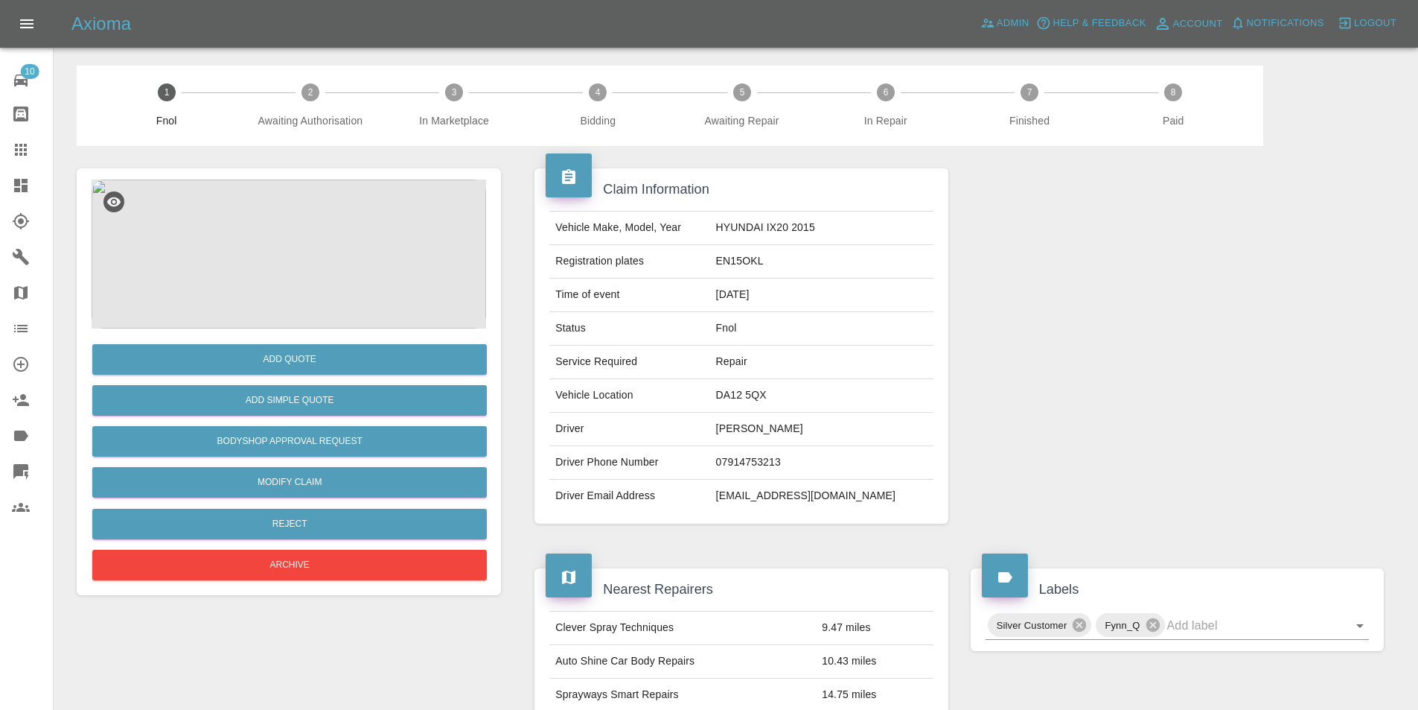
click at [301, 241] on img at bounding box center [289, 253] width 395 height 149
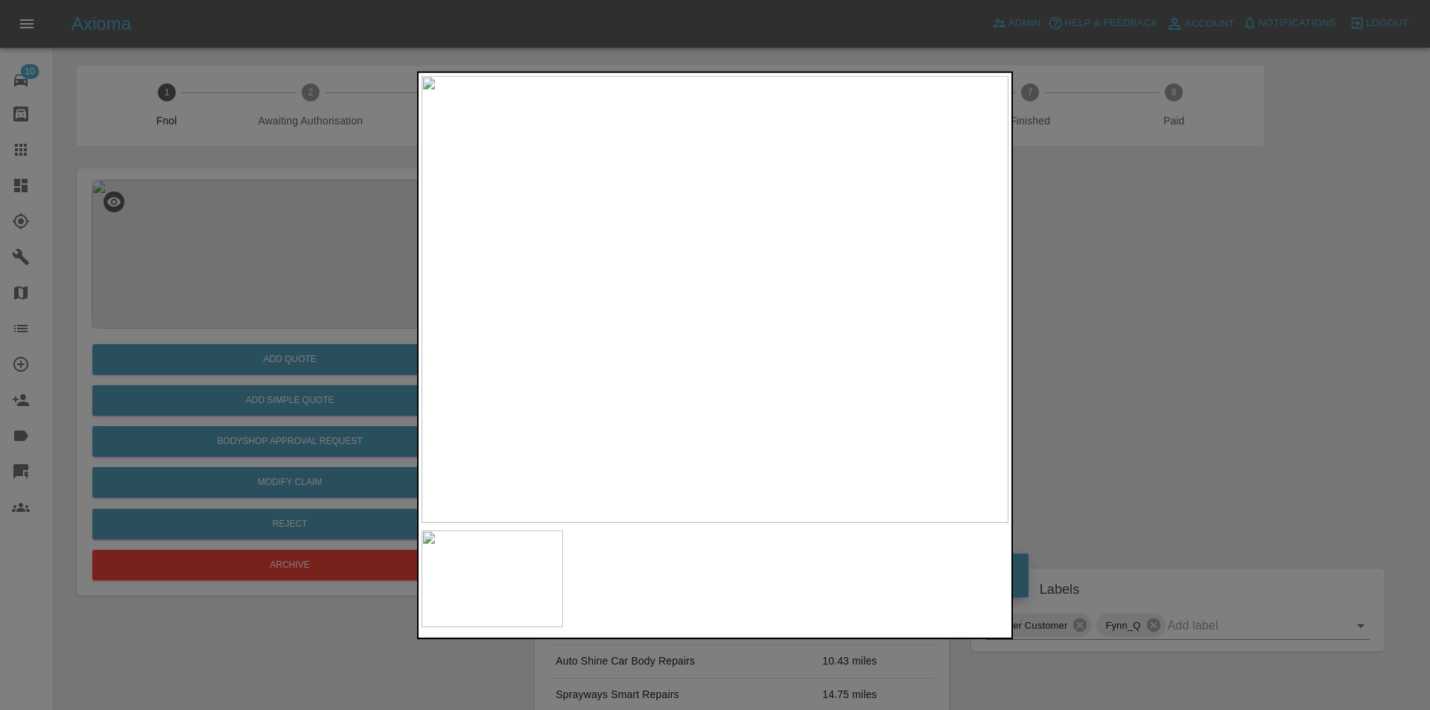
click at [1070, 288] on div at bounding box center [715, 355] width 1430 height 710
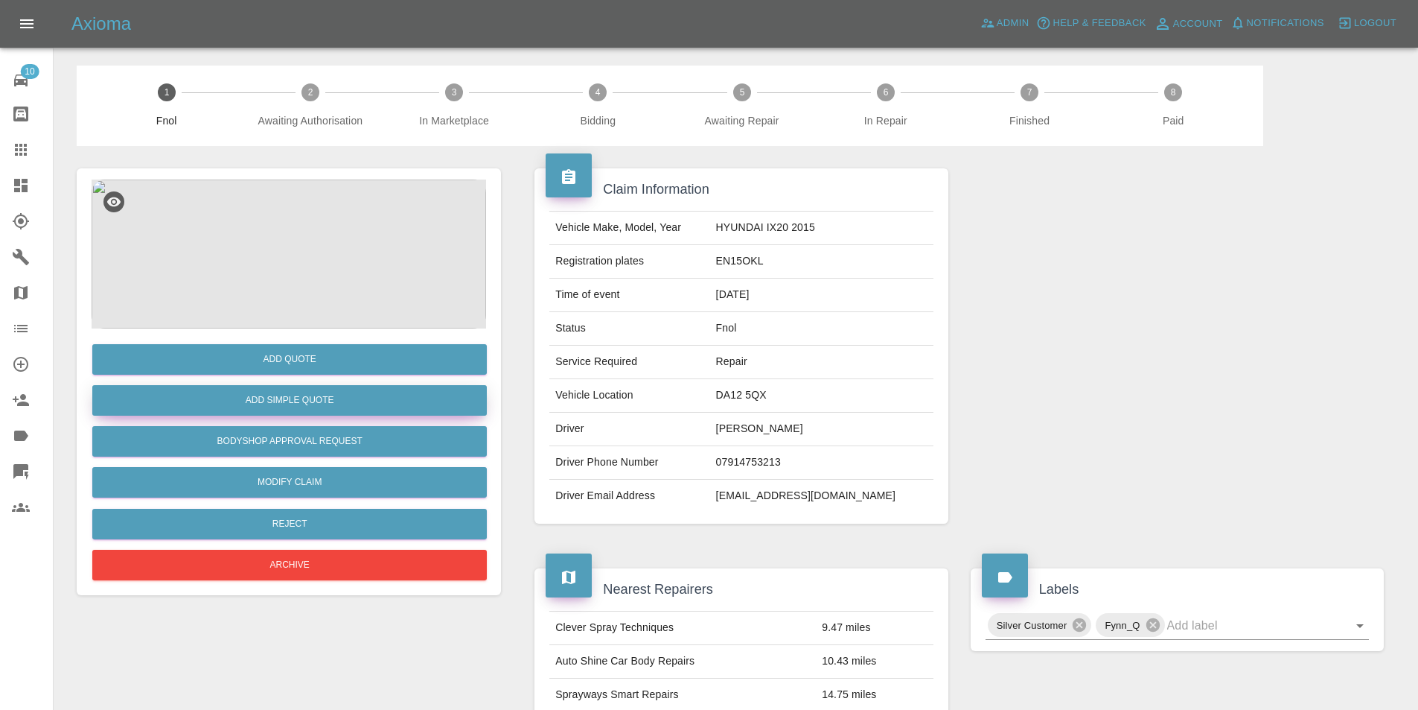
click at [325, 395] on button "Add Simple Quote" at bounding box center [289, 400] width 395 height 31
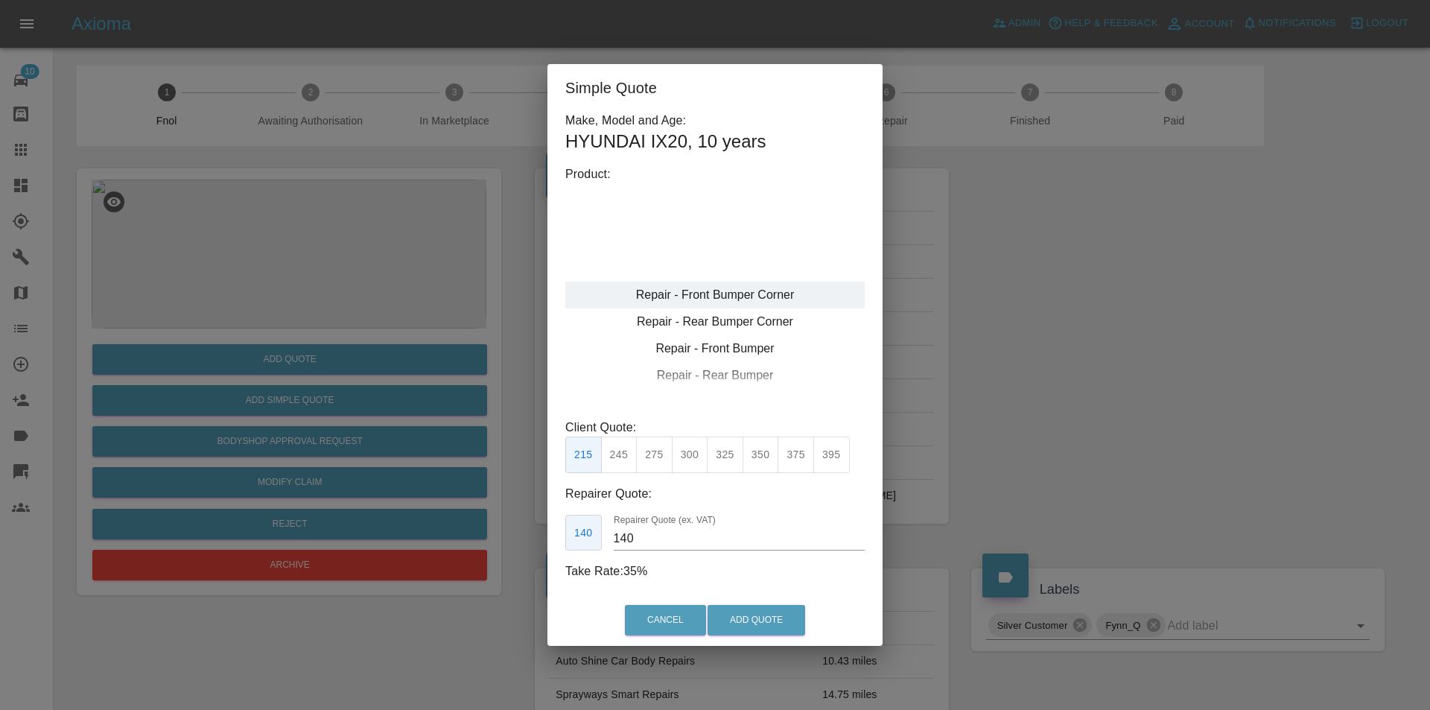
type input "120"
click at [732, 614] on button "Add Quote" at bounding box center [756, 620] width 98 height 31
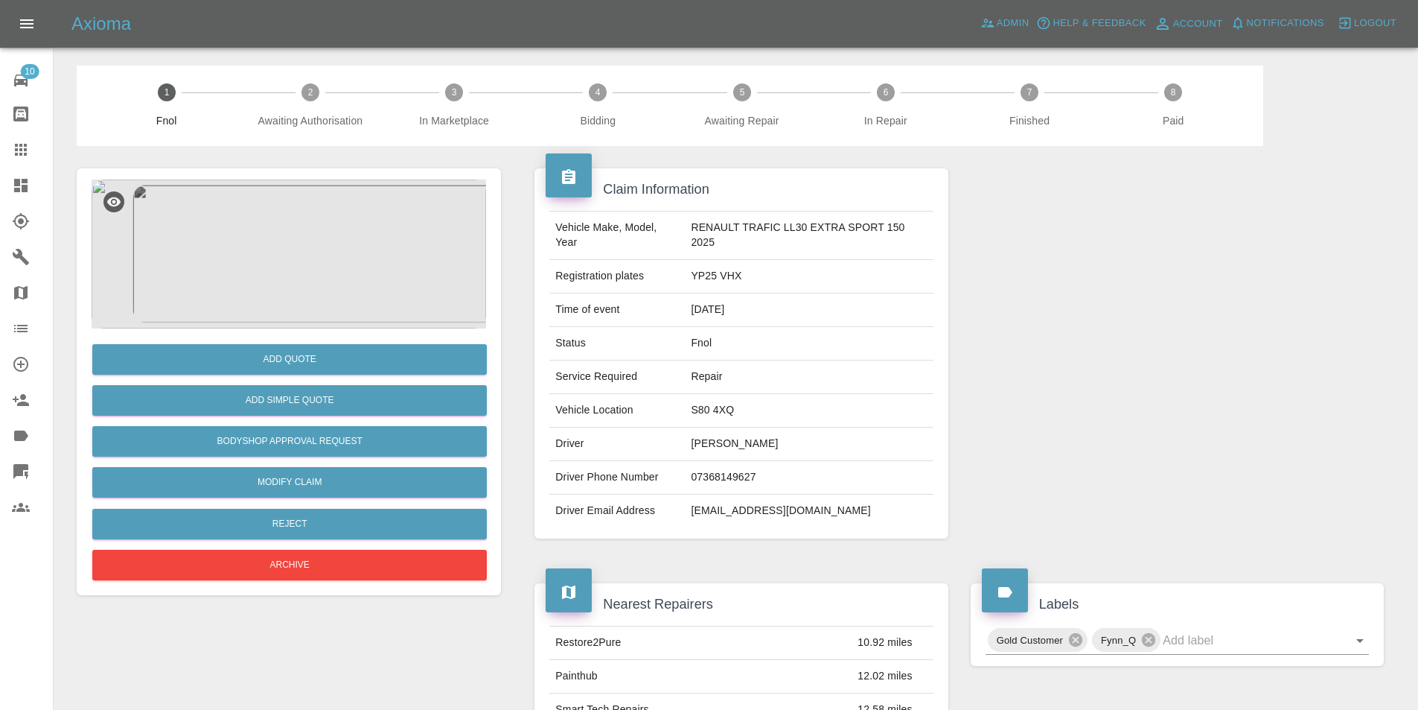
click at [310, 237] on img at bounding box center [289, 253] width 395 height 149
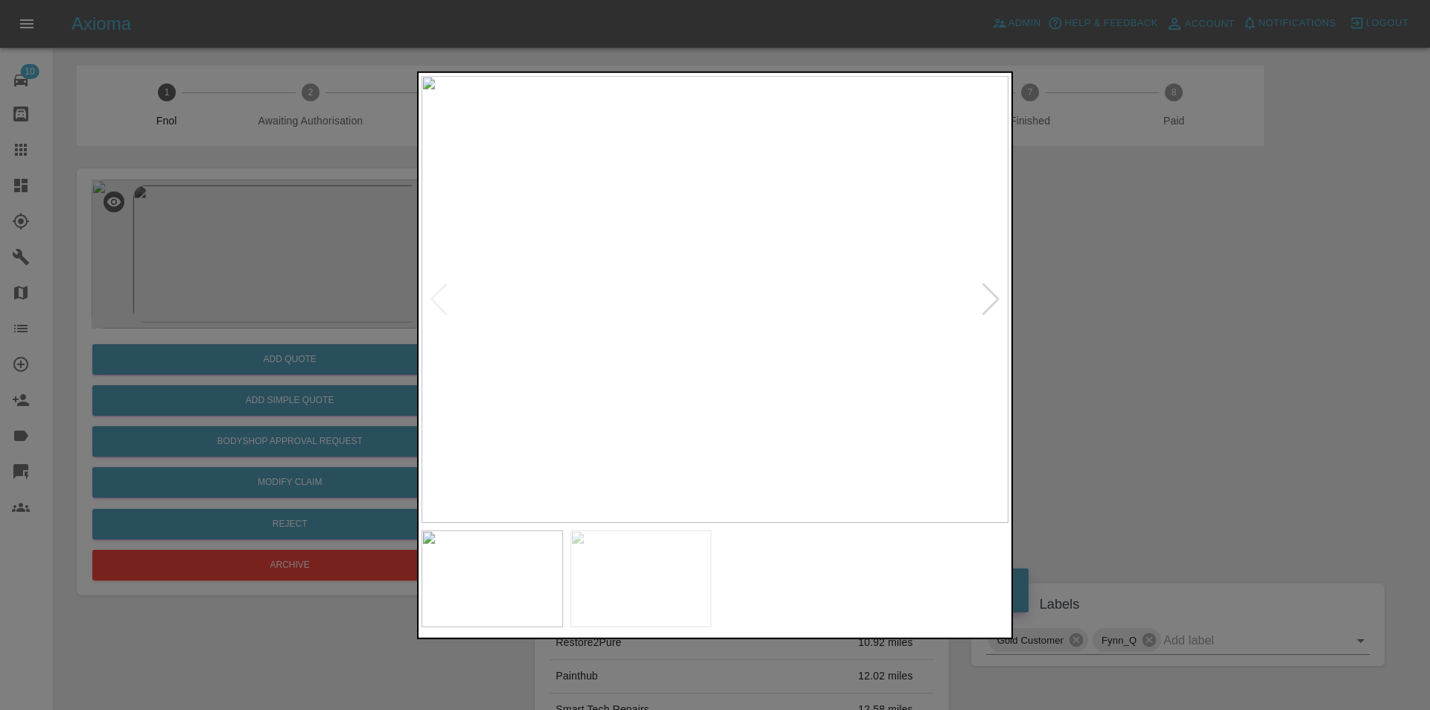
click at [995, 296] on div at bounding box center [991, 298] width 20 height 33
click at [997, 296] on img at bounding box center [714, 298] width 587 height 447
click at [1247, 338] on div at bounding box center [715, 355] width 1430 height 710
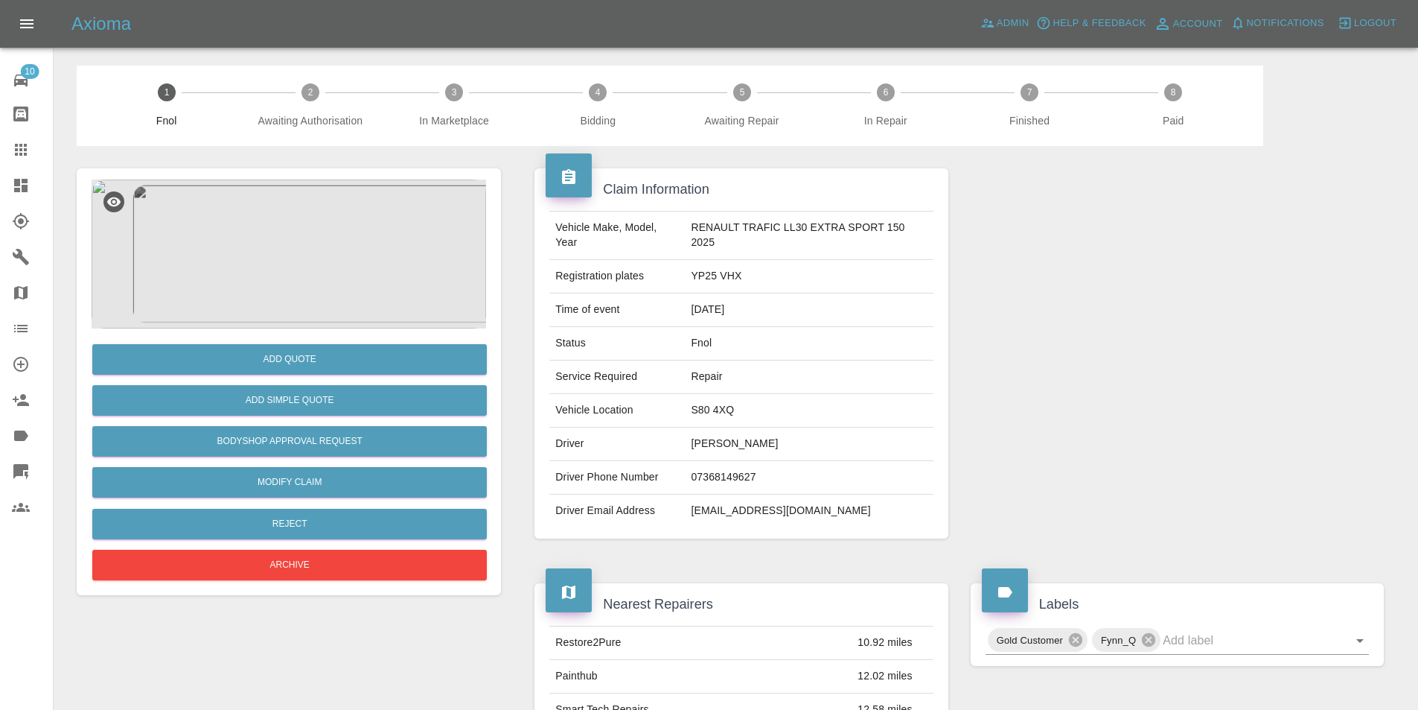
click at [290, 226] on img at bounding box center [289, 253] width 395 height 149
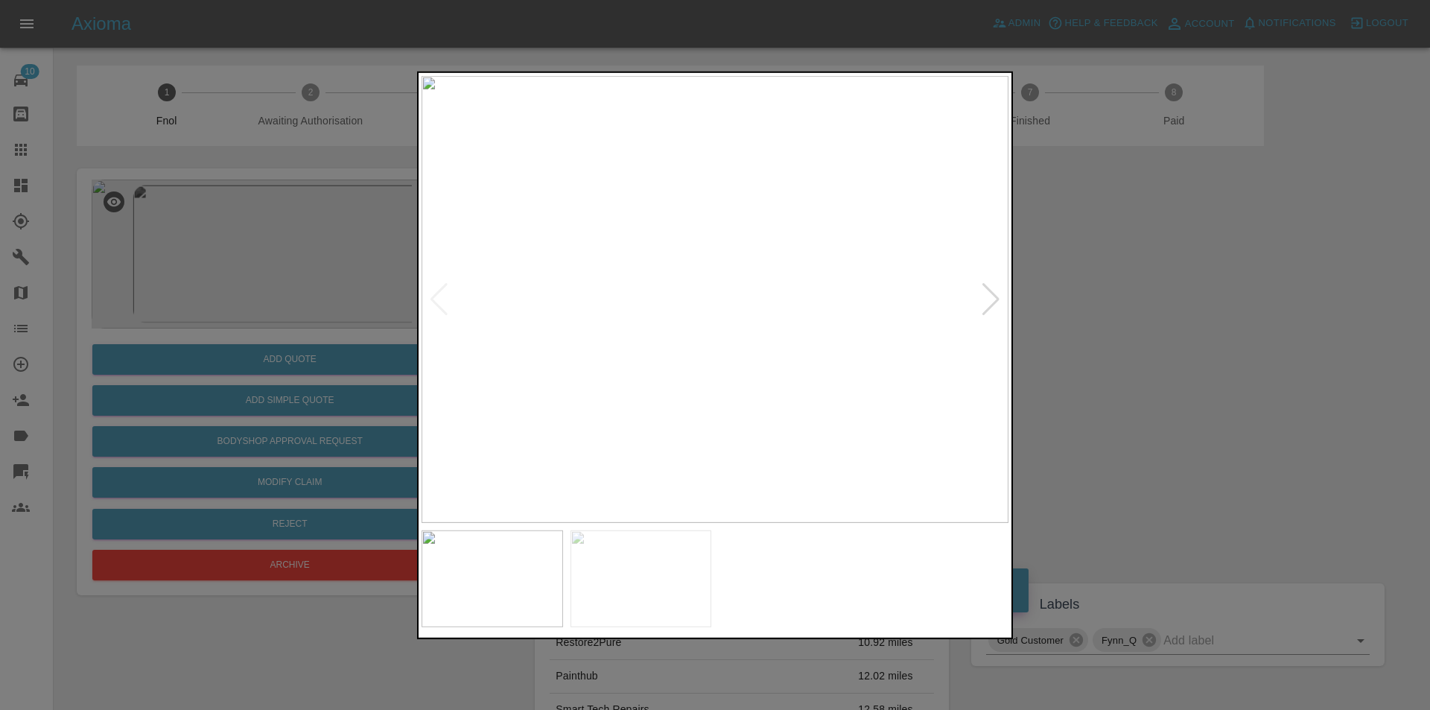
click at [993, 296] on div at bounding box center [991, 298] width 20 height 33
click at [993, 296] on img at bounding box center [714, 298] width 587 height 447
drag, startPoint x: 1124, startPoint y: 296, endPoint x: 1056, endPoint y: 291, distance: 68.6
click at [1124, 296] on div at bounding box center [715, 355] width 1430 height 710
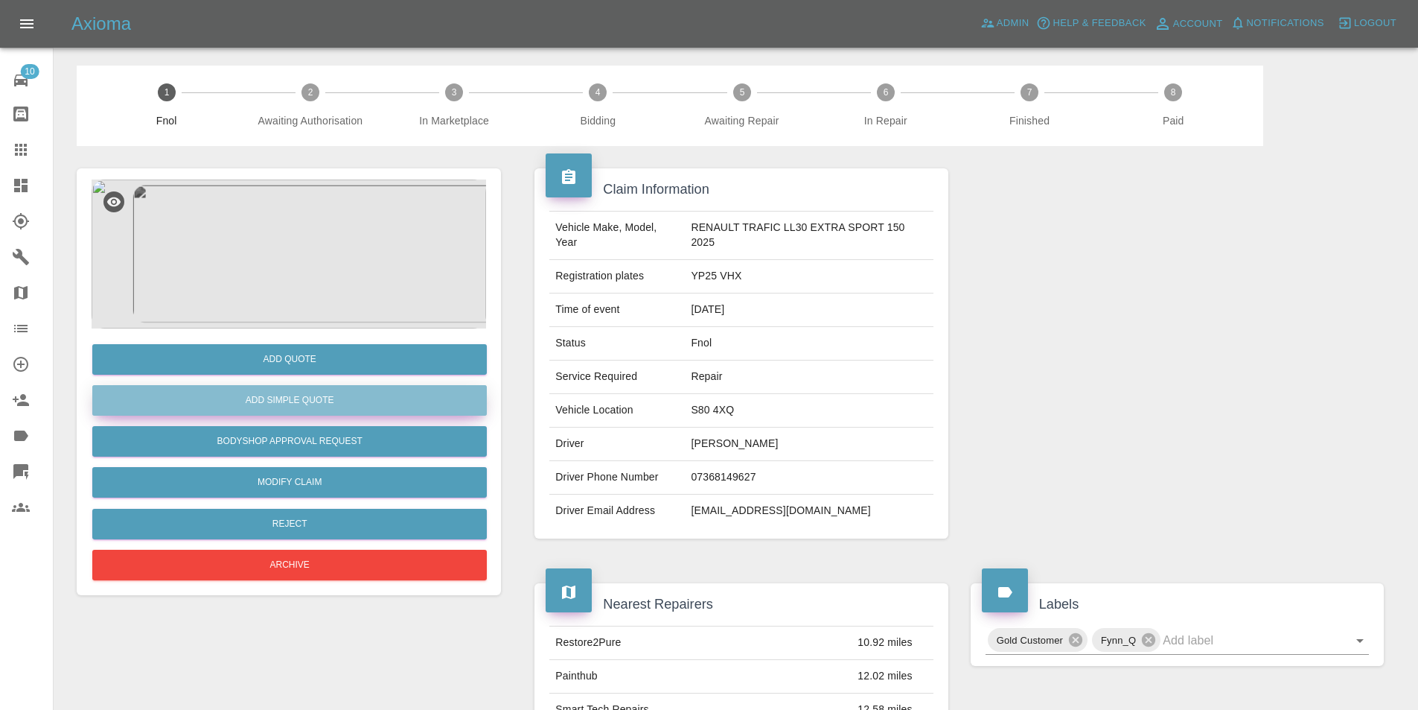
click at [261, 404] on button "Add Simple Quote" at bounding box center [289, 400] width 395 height 31
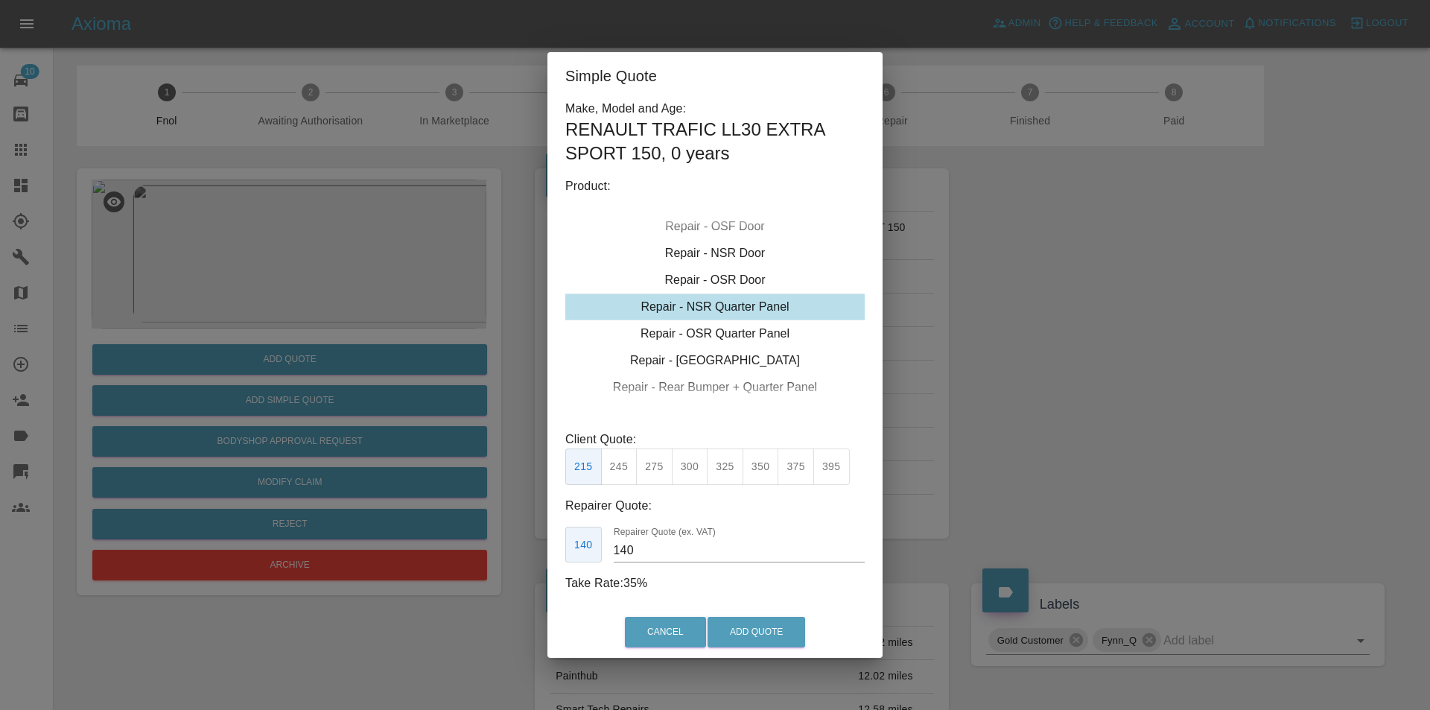
click at [729, 306] on div "Repair - NSR Quarter Panel" at bounding box center [714, 306] width 299 height 27
click at [832, 468] on button "395" at bounding box center [831, 466] width 36 height 36
type input "265"
click at [756, 634] on button "Add Quote" at bounding box center [756, 632] width 98 height 31
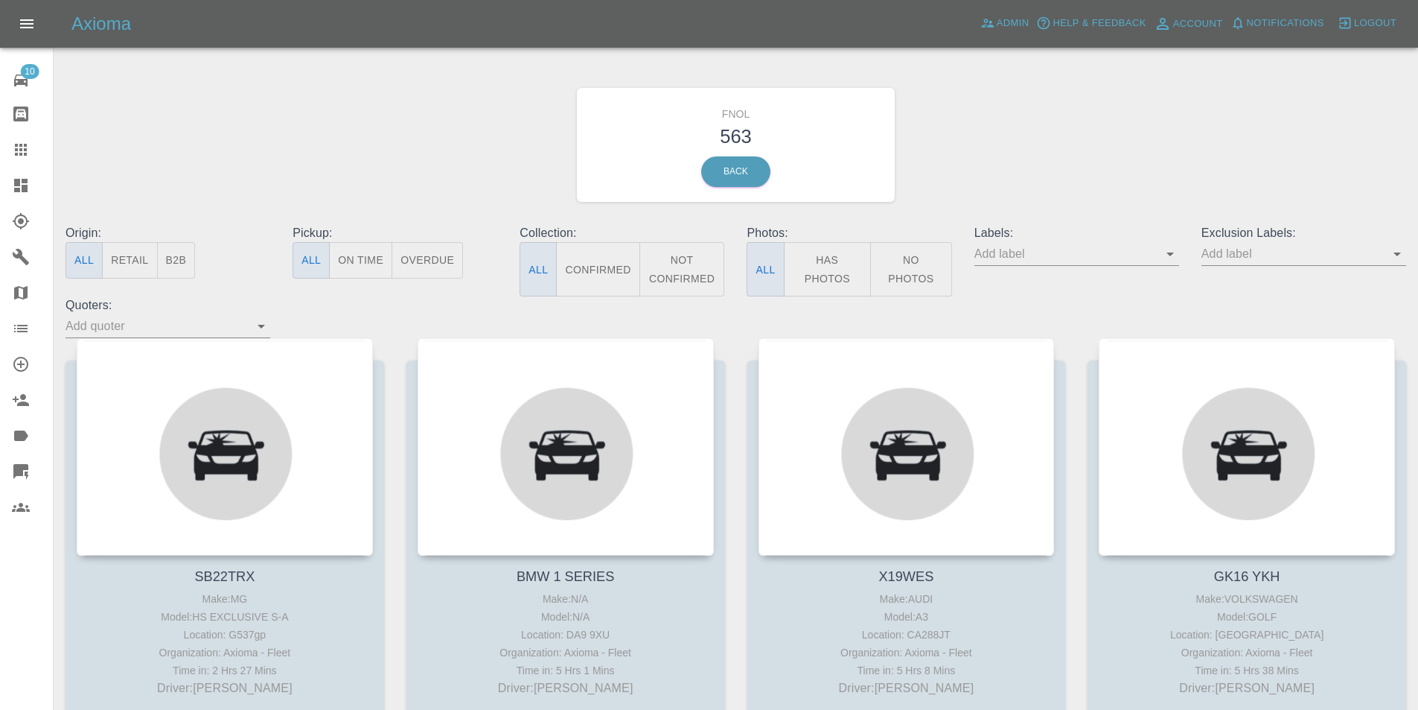
click at [832, 278] on button "Has Photos" at bounding box center [828, 269] width 88 height 54
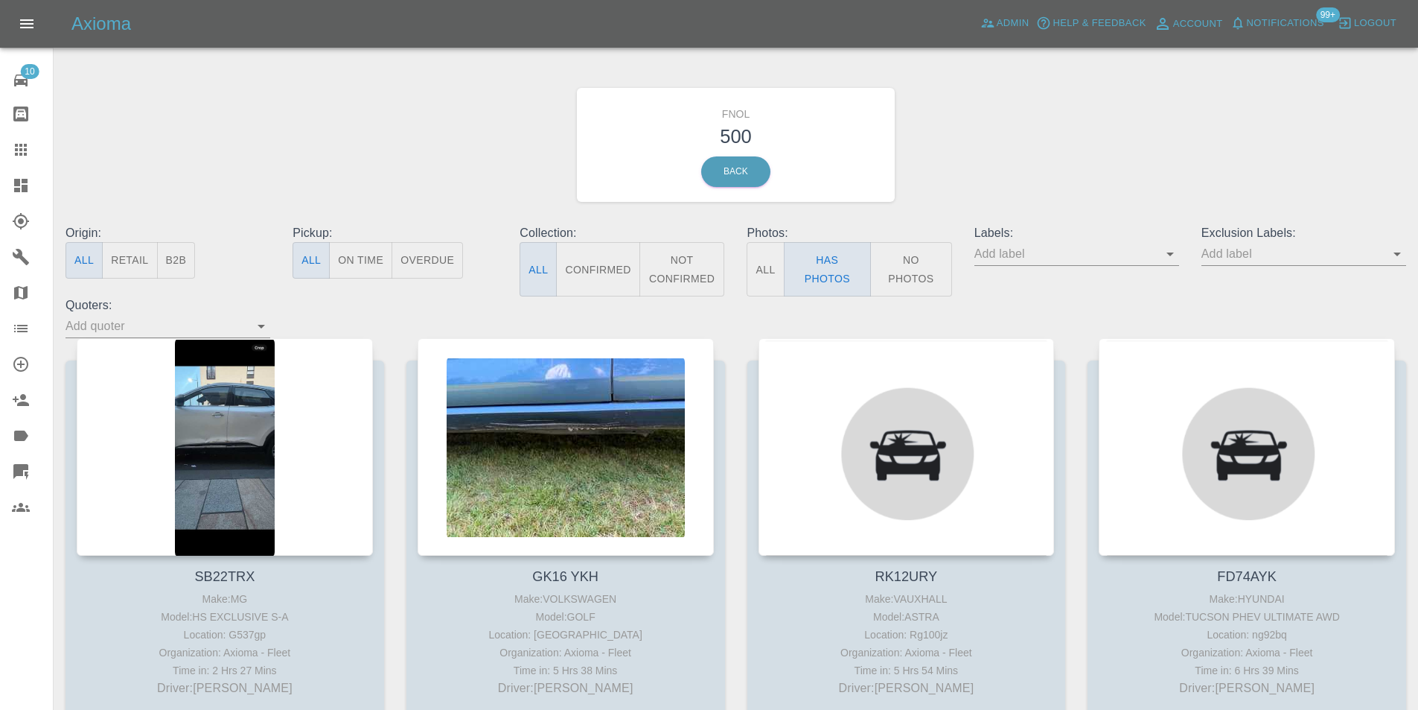
click at [1386, 261] on div at bounding box center [1304, 254] width 205 height 24
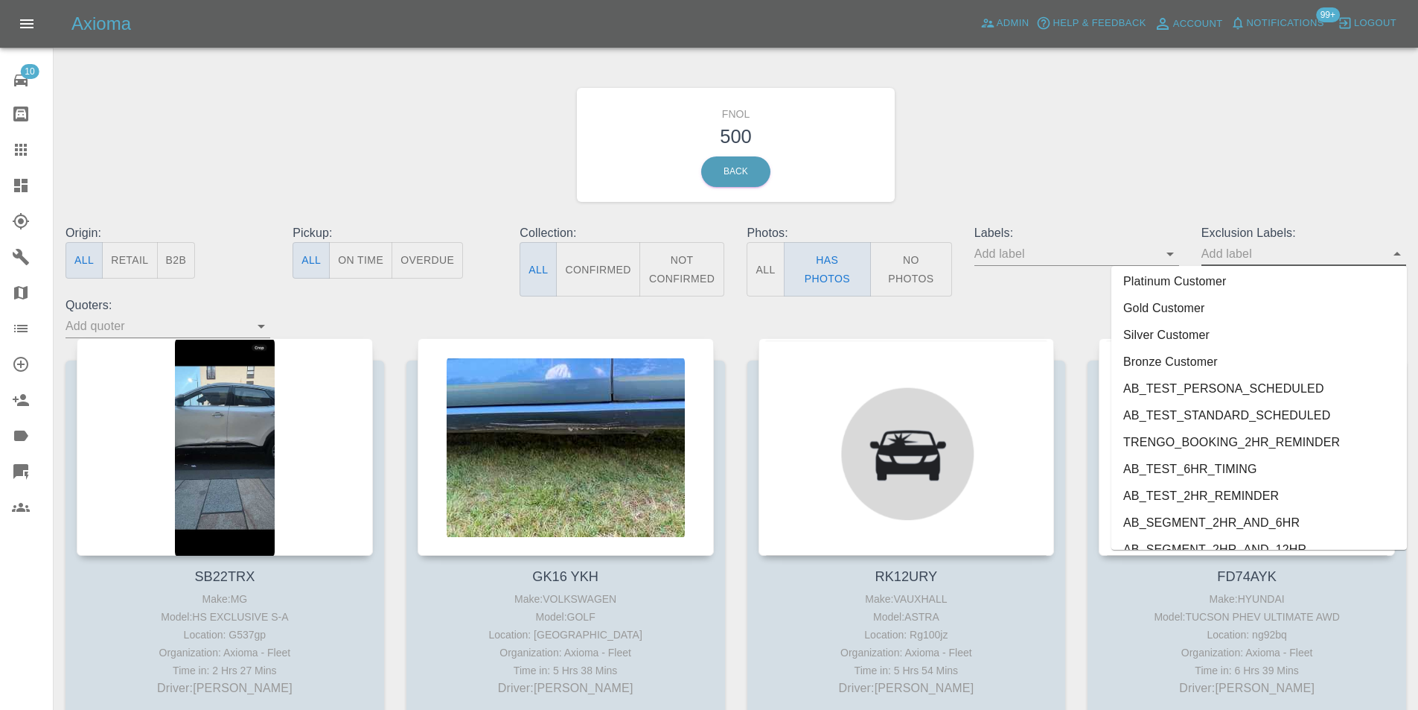
scroll to position [3106, 0]
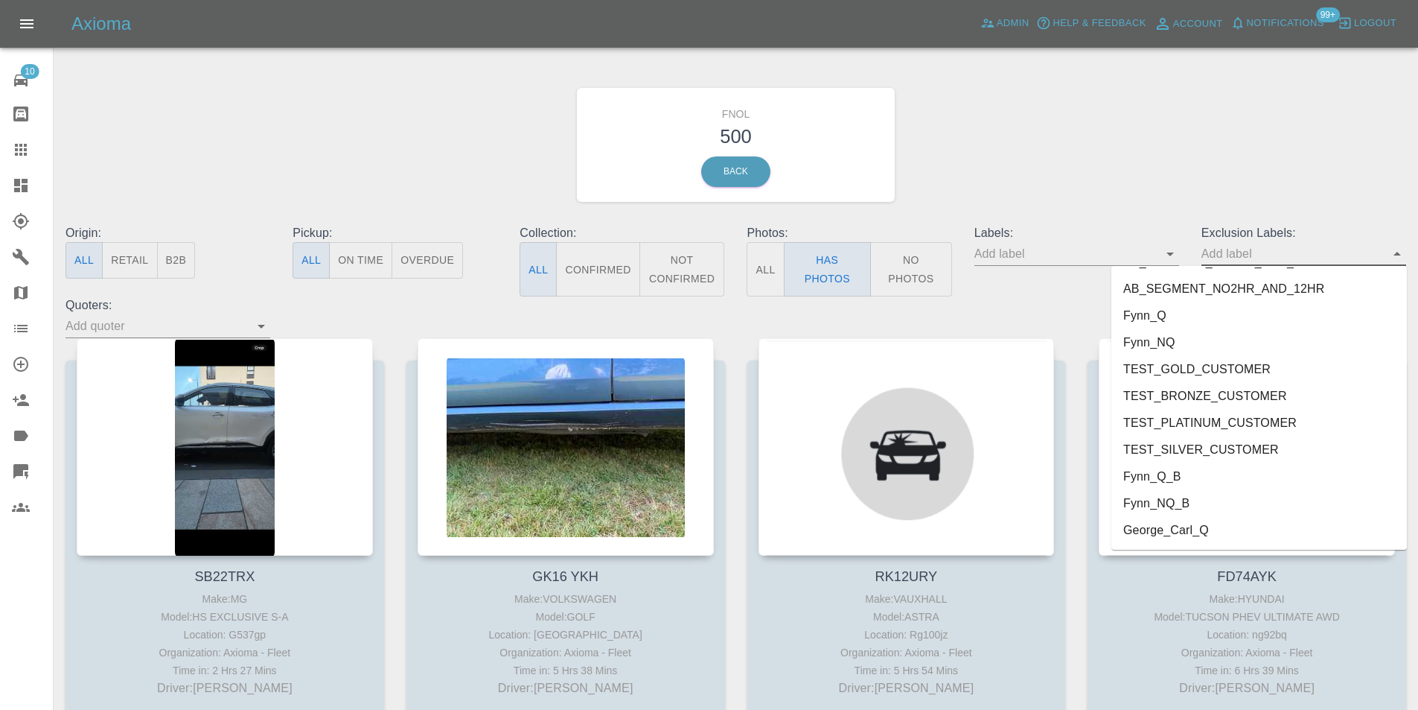
click at [1191, 529] on li "George_Carl_Q" at bounding box center [1260, 530] width 296 height 27
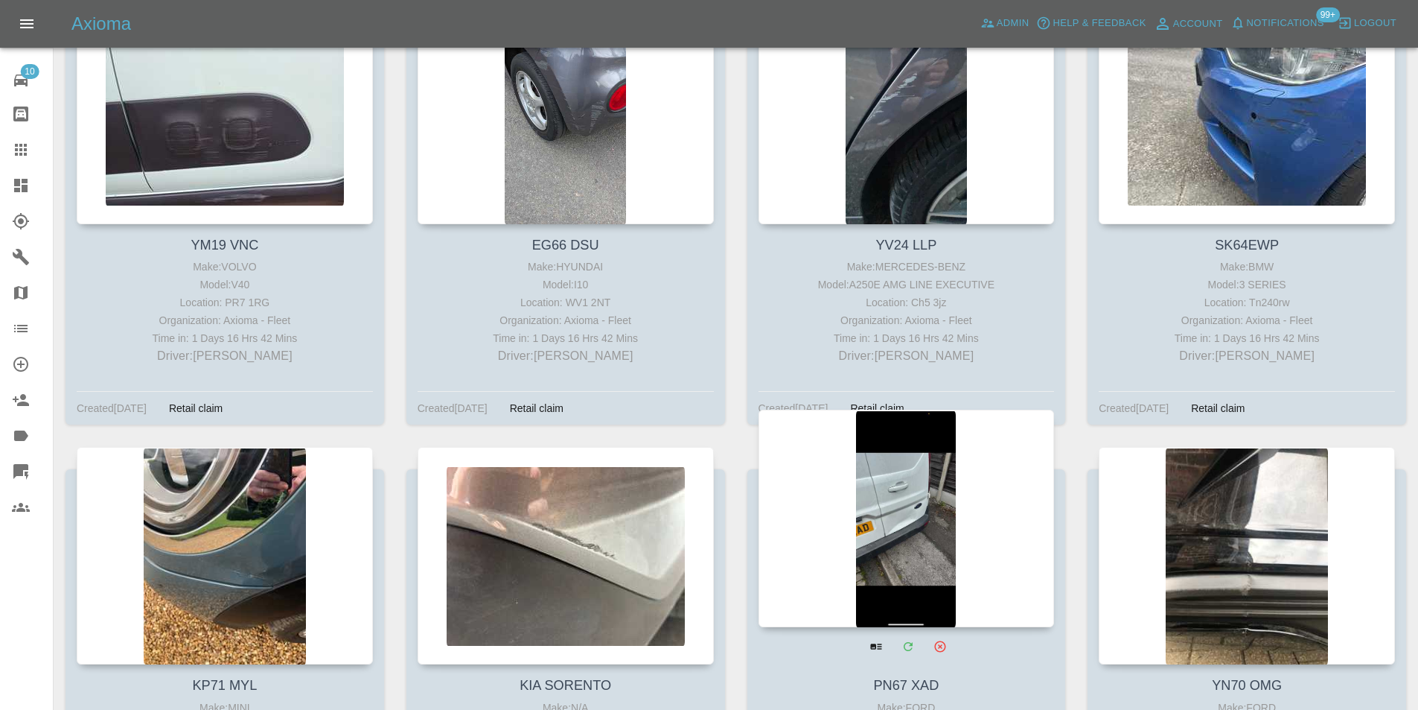
scroll to position [27790, 0]
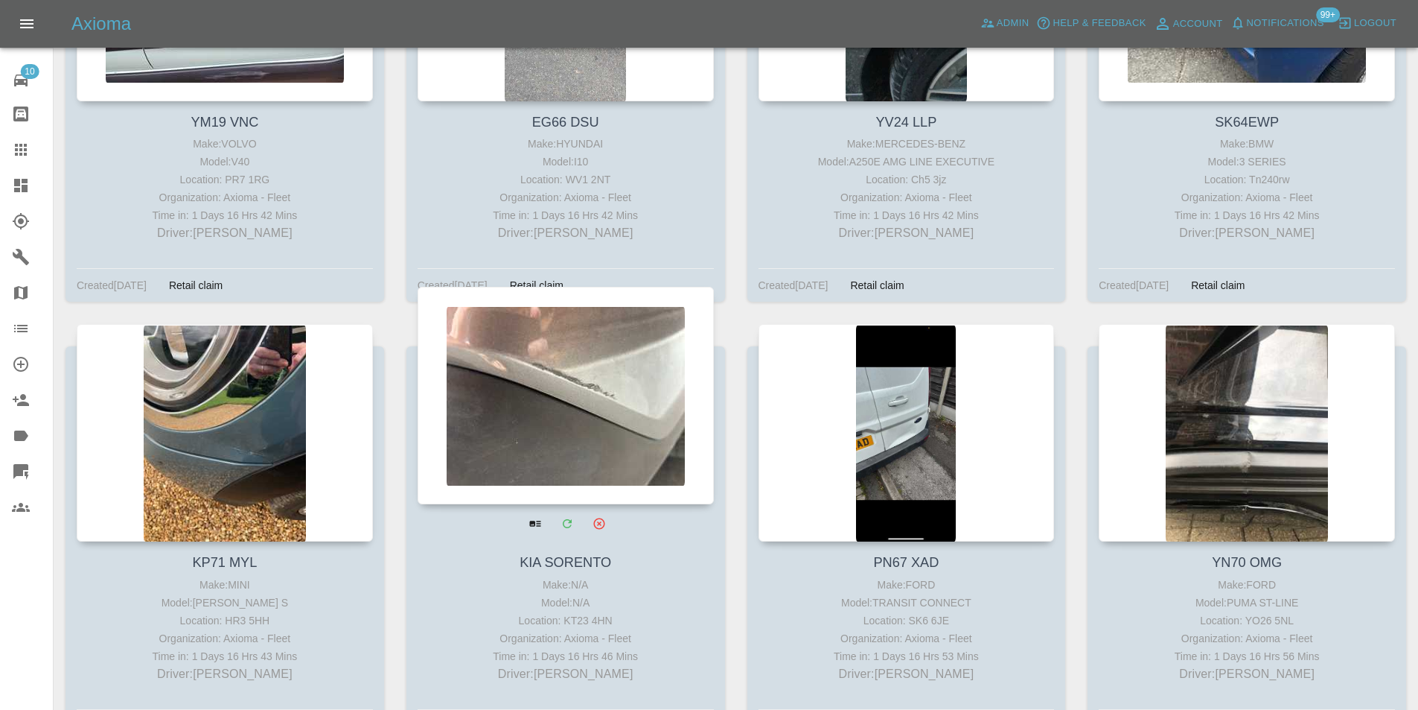
drag, startPoint x: 522, startPoint y: 277, endPoint x: 491, endPoint y: 304, distance: 41.2
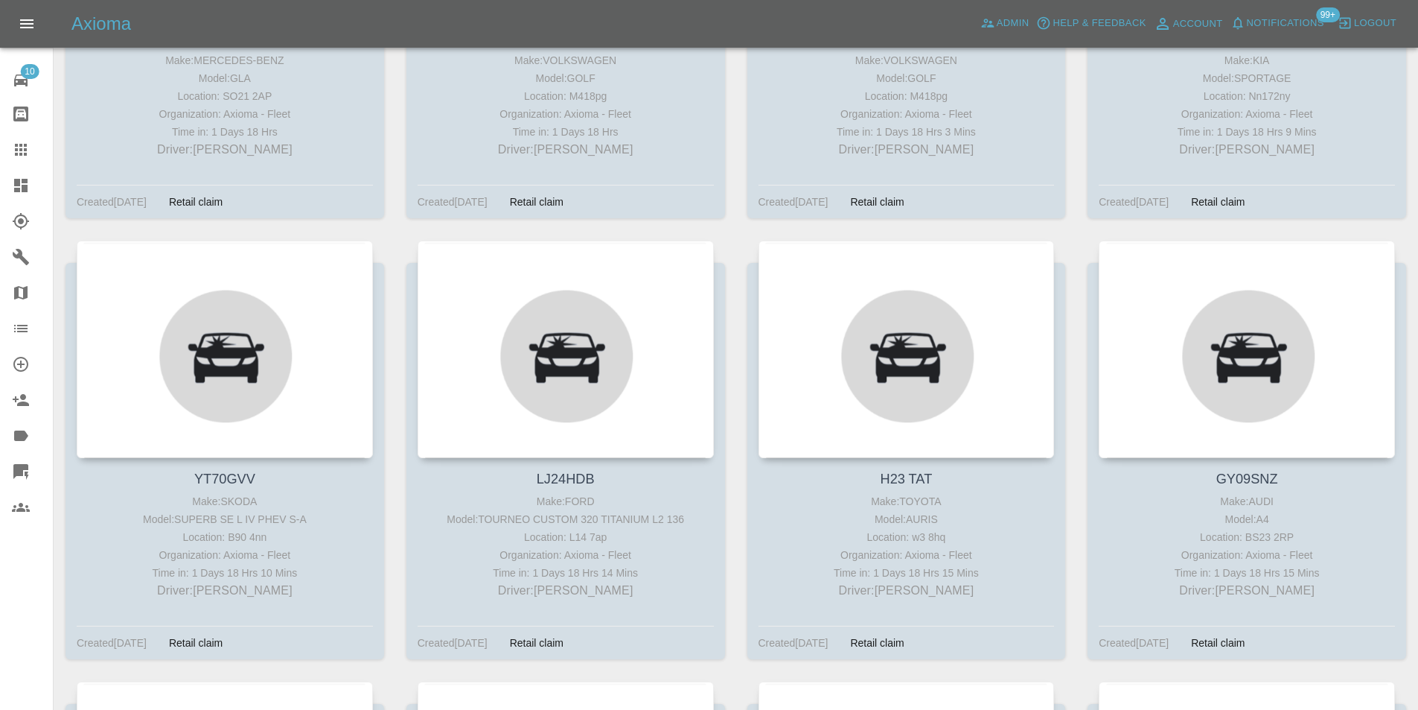
scroll to position [30545, 0]
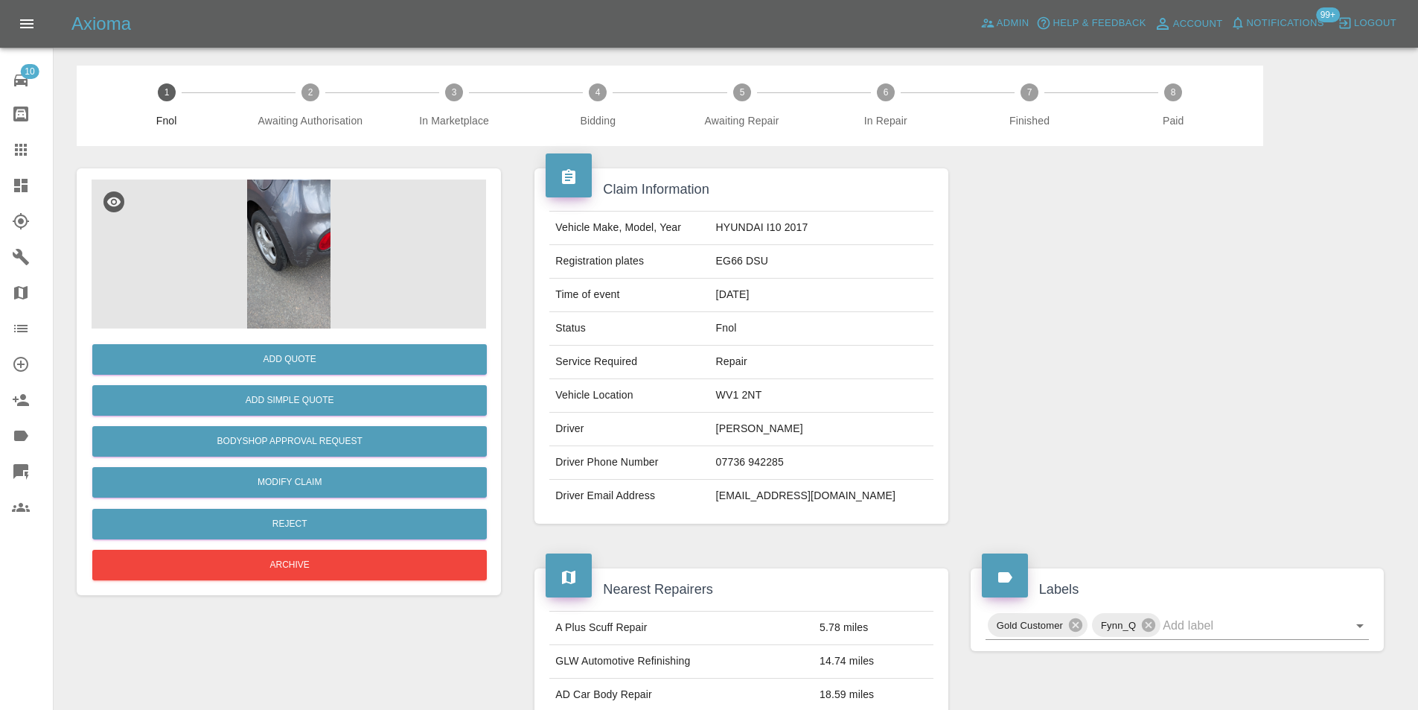
click at [299, 222] on img at bounding box center [289, 253] width 395 height 149
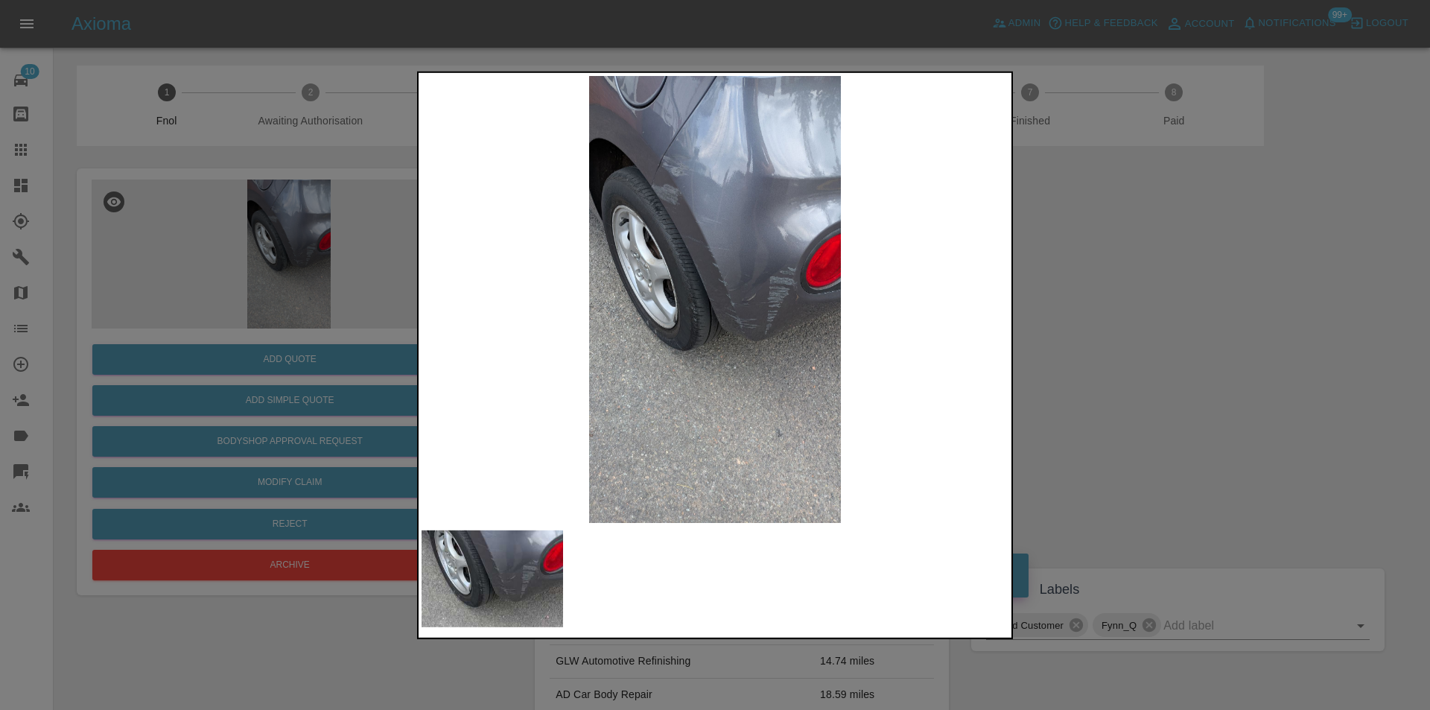
click at [676, 201] on img at bounding box center [714, 298] width 587 height 447
click at [675, 200] on img at bounding box center [714, 298] width 587 height 447
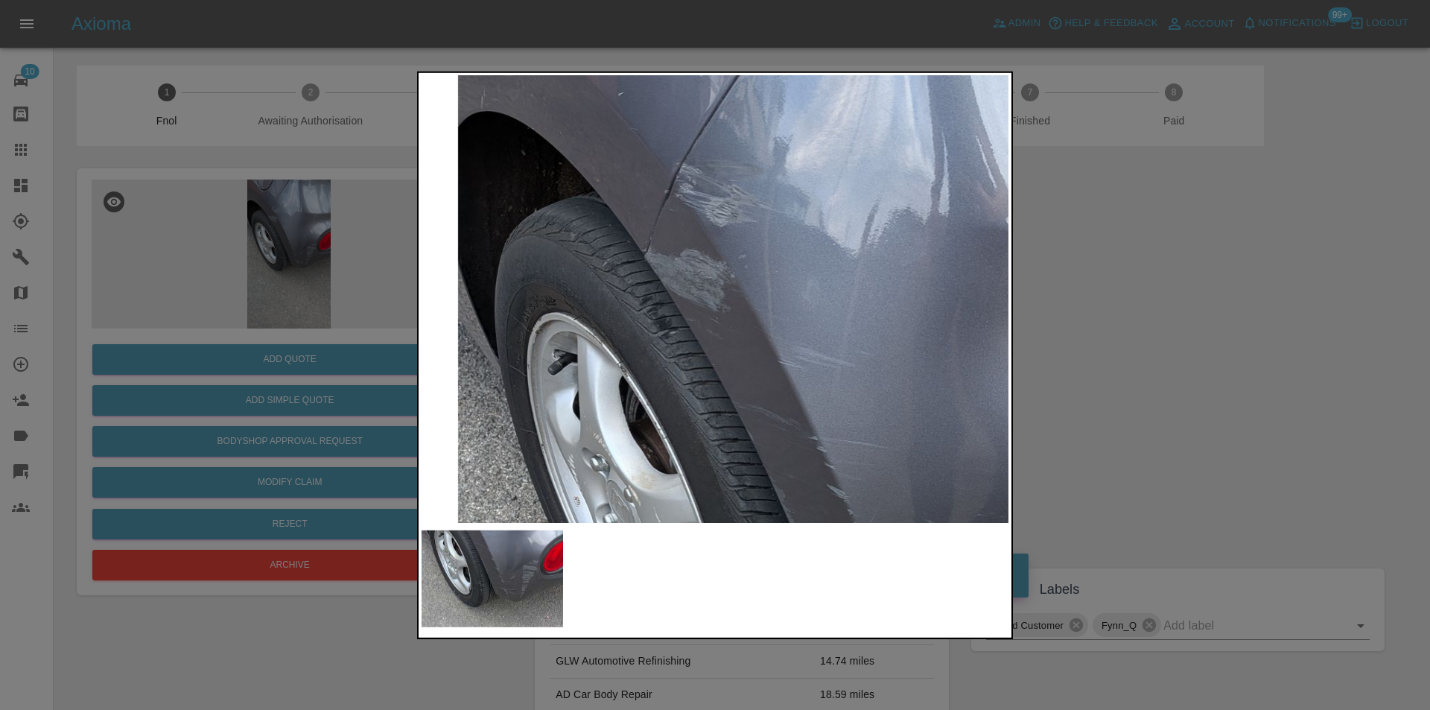
click at [675, 200] on img at bounding box center [835, 594] width 1760 height 1341
click at [674, 200] on img at bounding box center [835, 594] width 1760 height 1341
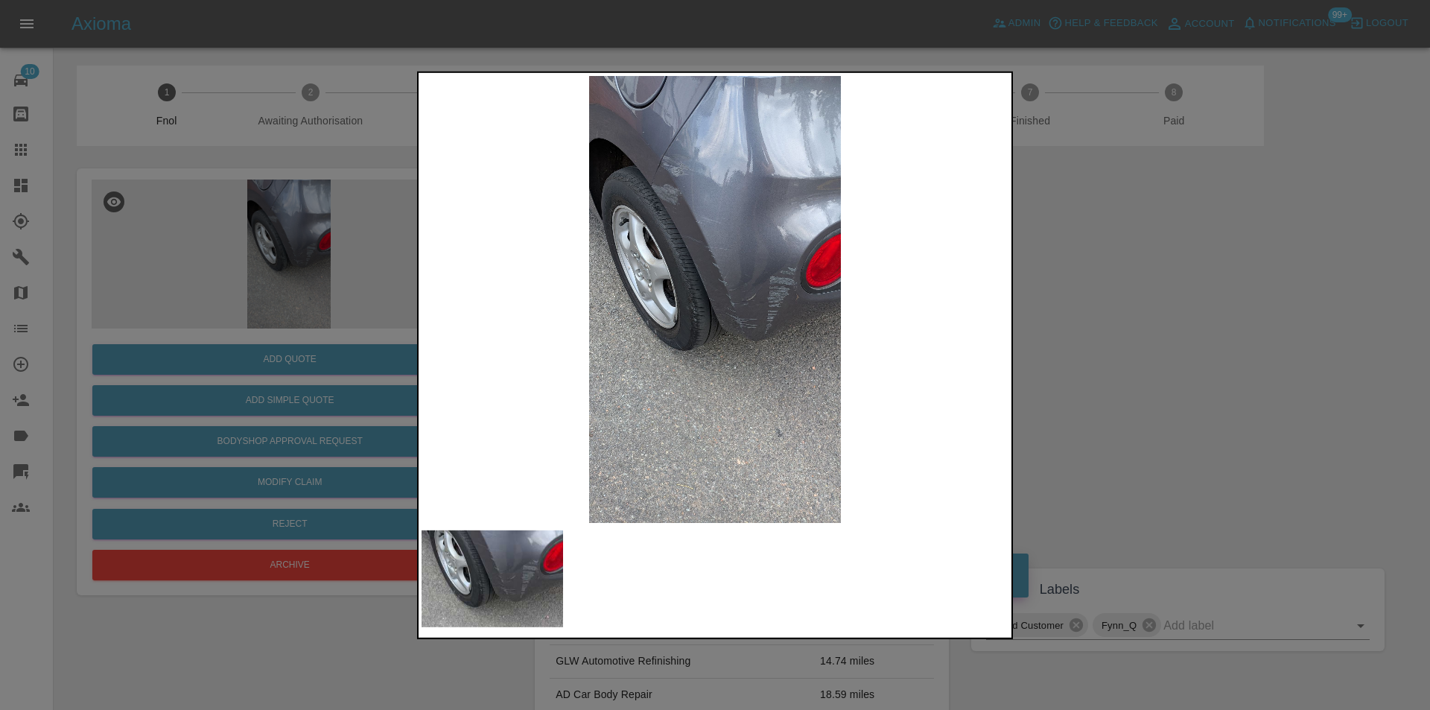
drag, startPoint x: 1230, startPoint y: 290, endPoint x: 929, endPoint y: 373, distance: 312.2
click at [1229, 290] on div at bounding box center [715, 355] width 1430 height 710
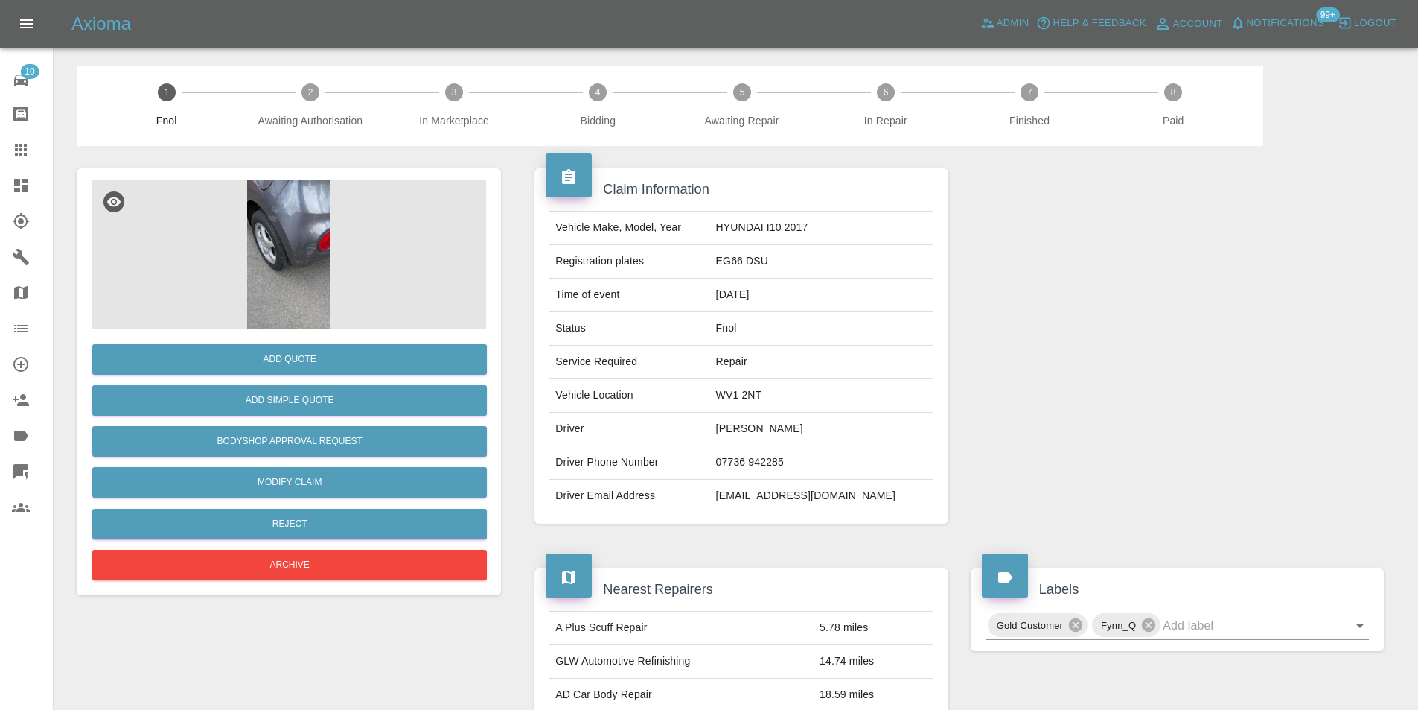
click at [285, 222] on img at bounding box center [289, 253] width 395 height 149
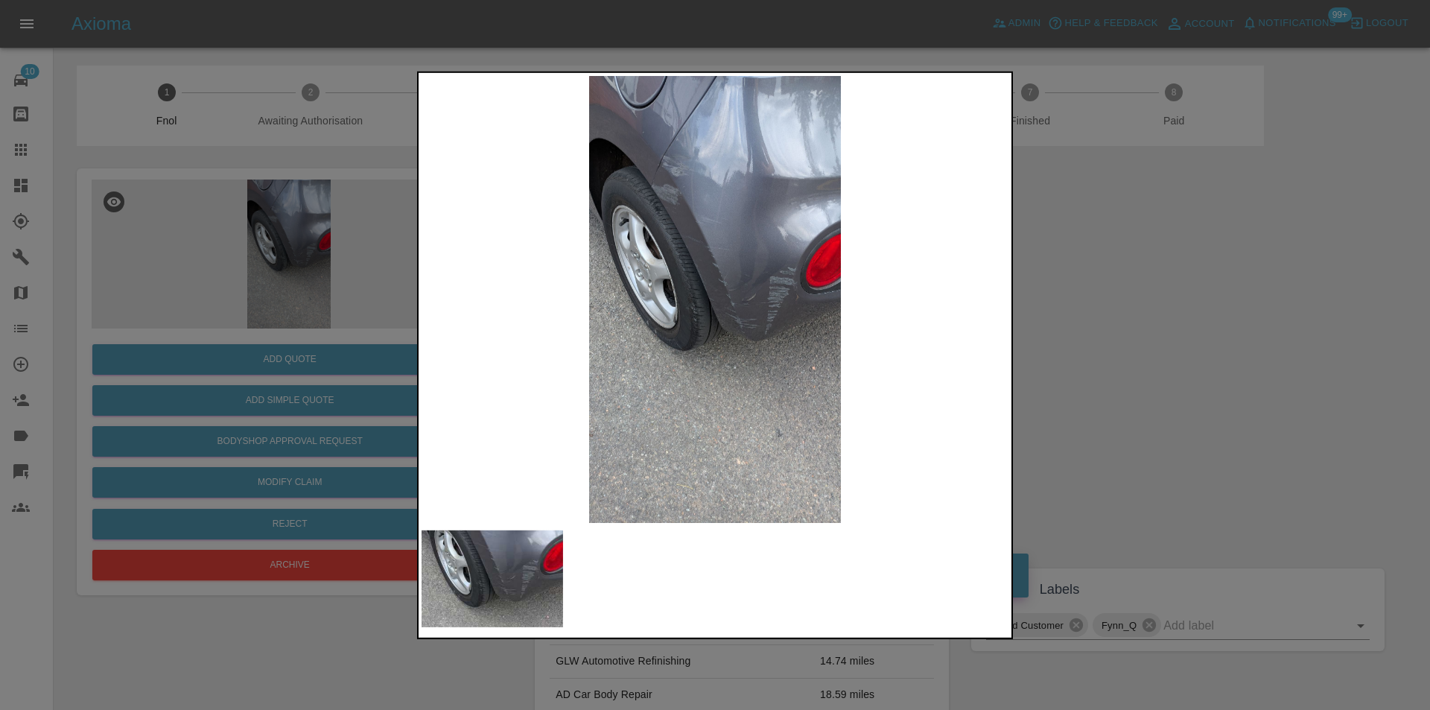
click at [672, 174] on img at bounding box center [714, 298] width 587 height 447
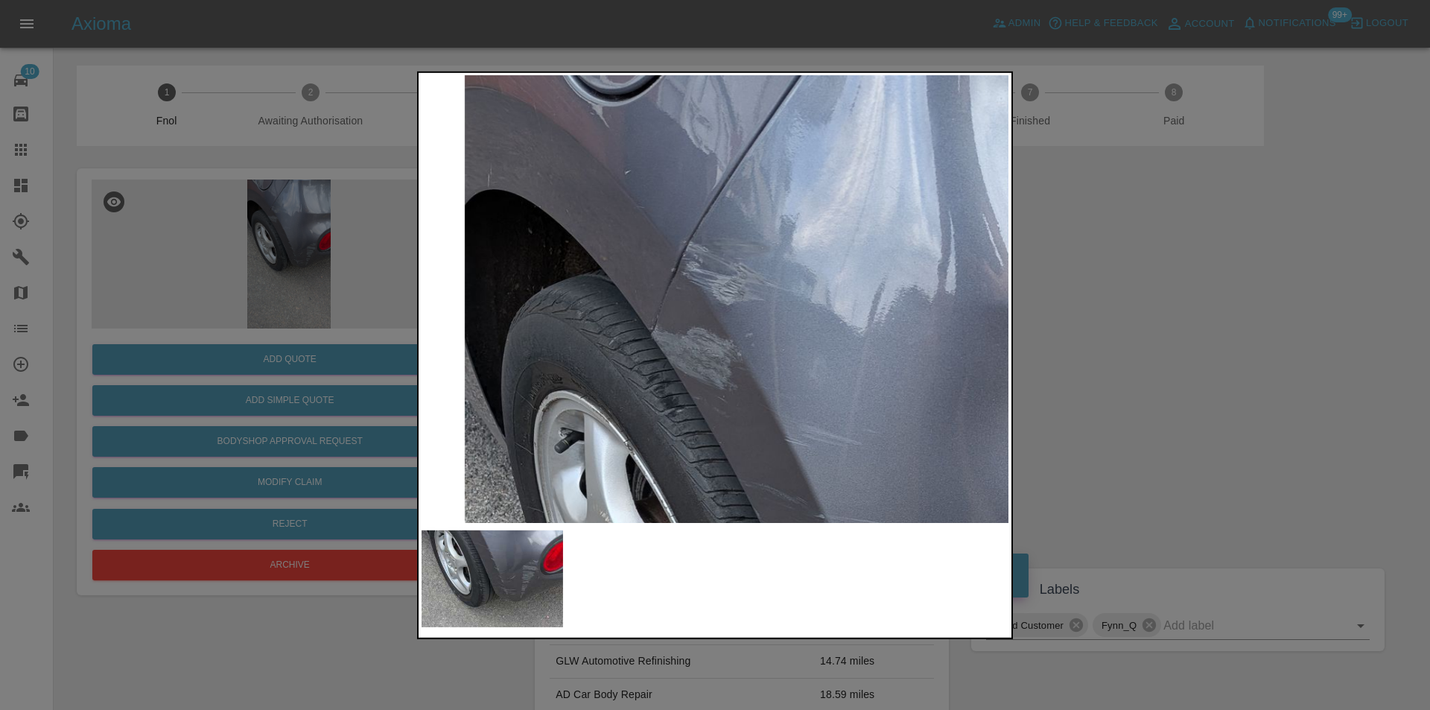
click at [1185, 284] on div at bounding box center [715, 355] width 1430 height 710
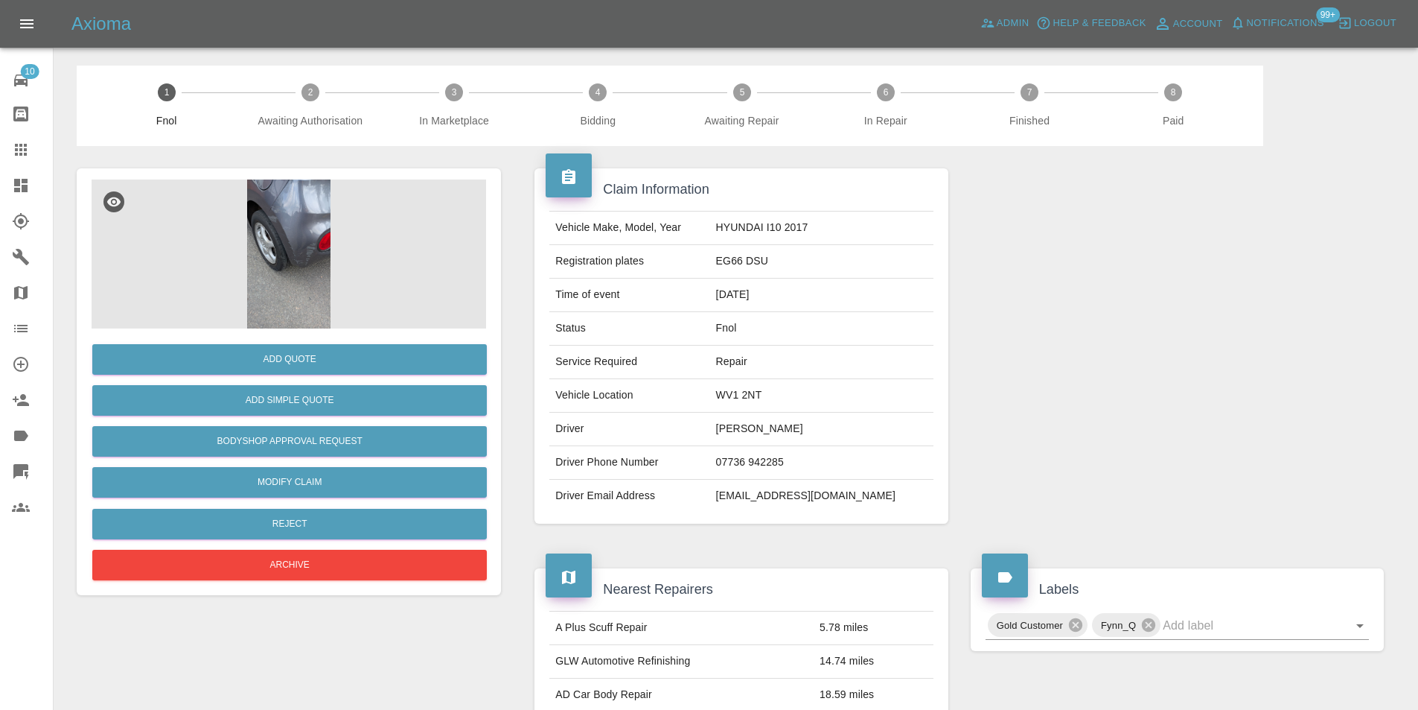
click at [251, 208] on img at bounding box center [289, 253] width 395 height 149
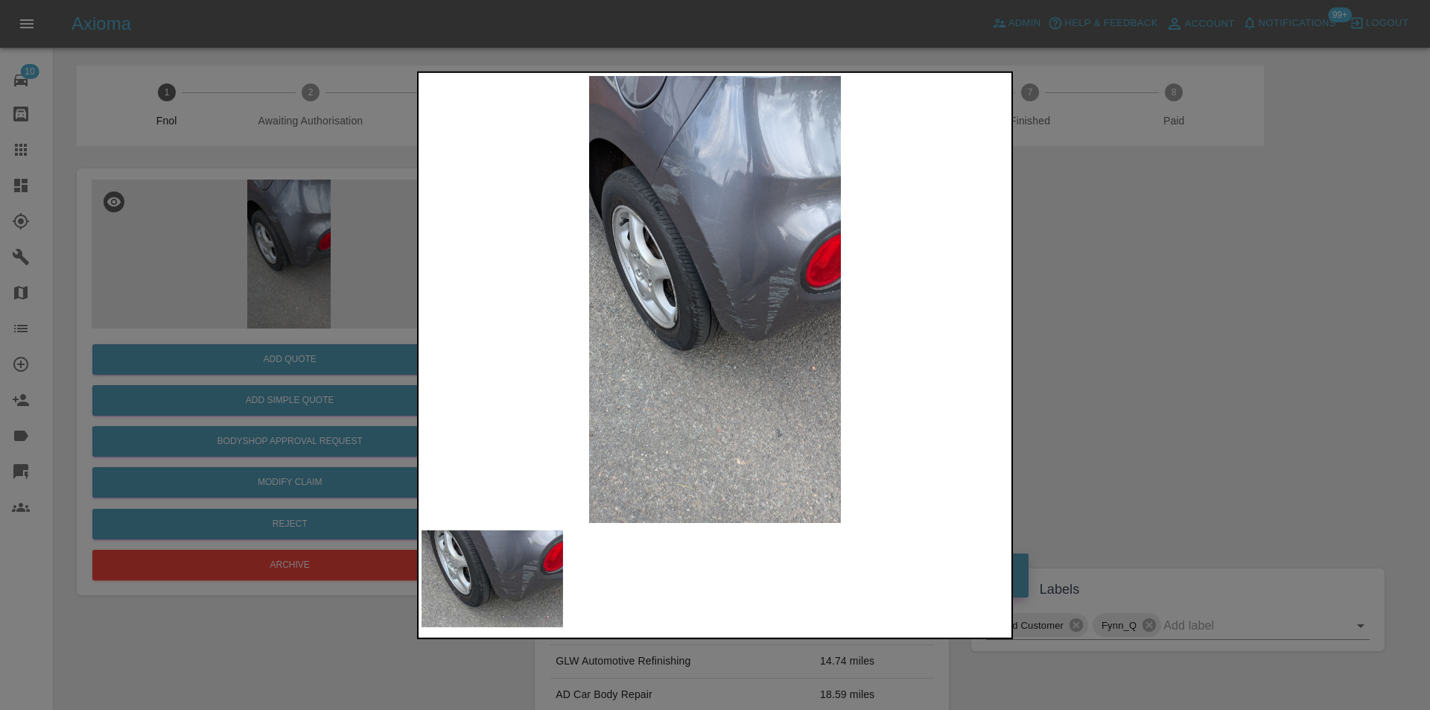
click at [655, 167] on img at bounding box center [714, 298] width 587 height 447
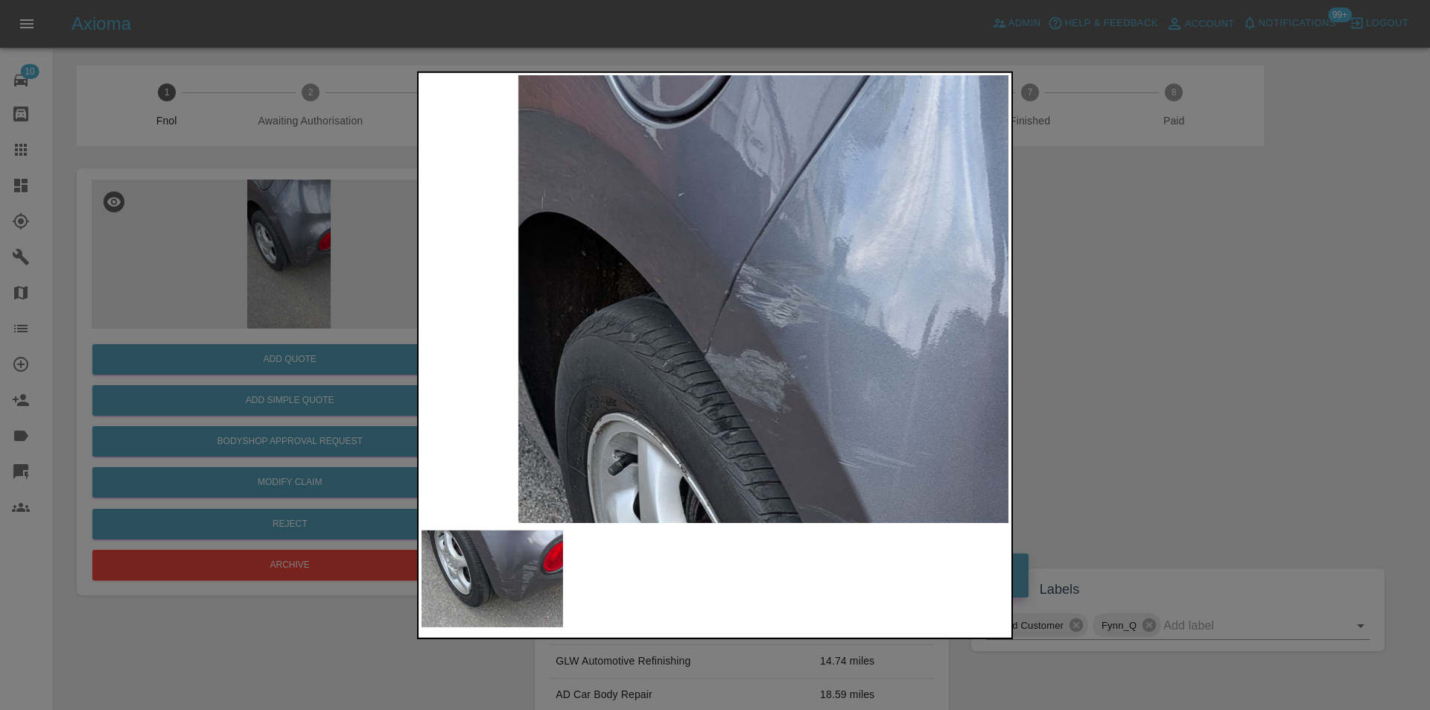
click at [1240, 294] on div at bounding box center [715, 355] width 1430 height 710
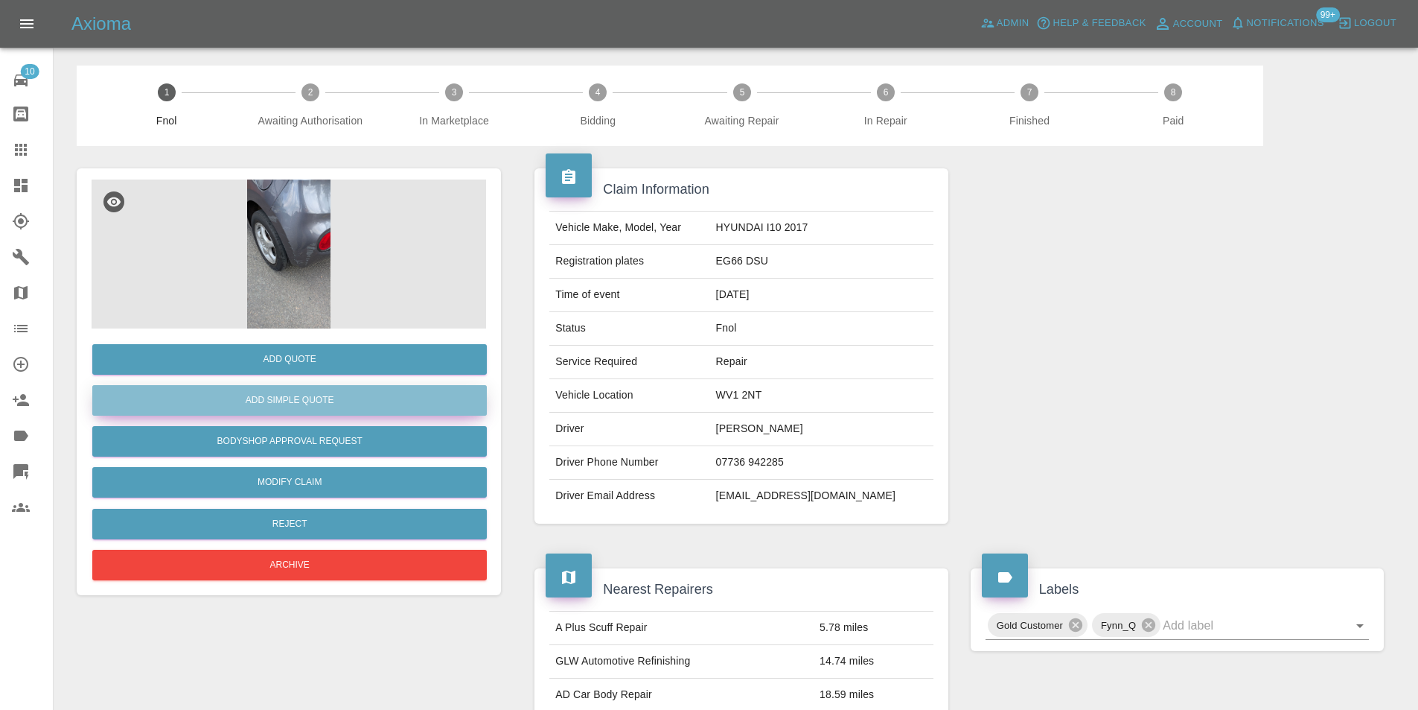
click at [335, 401] on button "Add Simple Quote" at bounding box center [289, 400] width 395 height 31
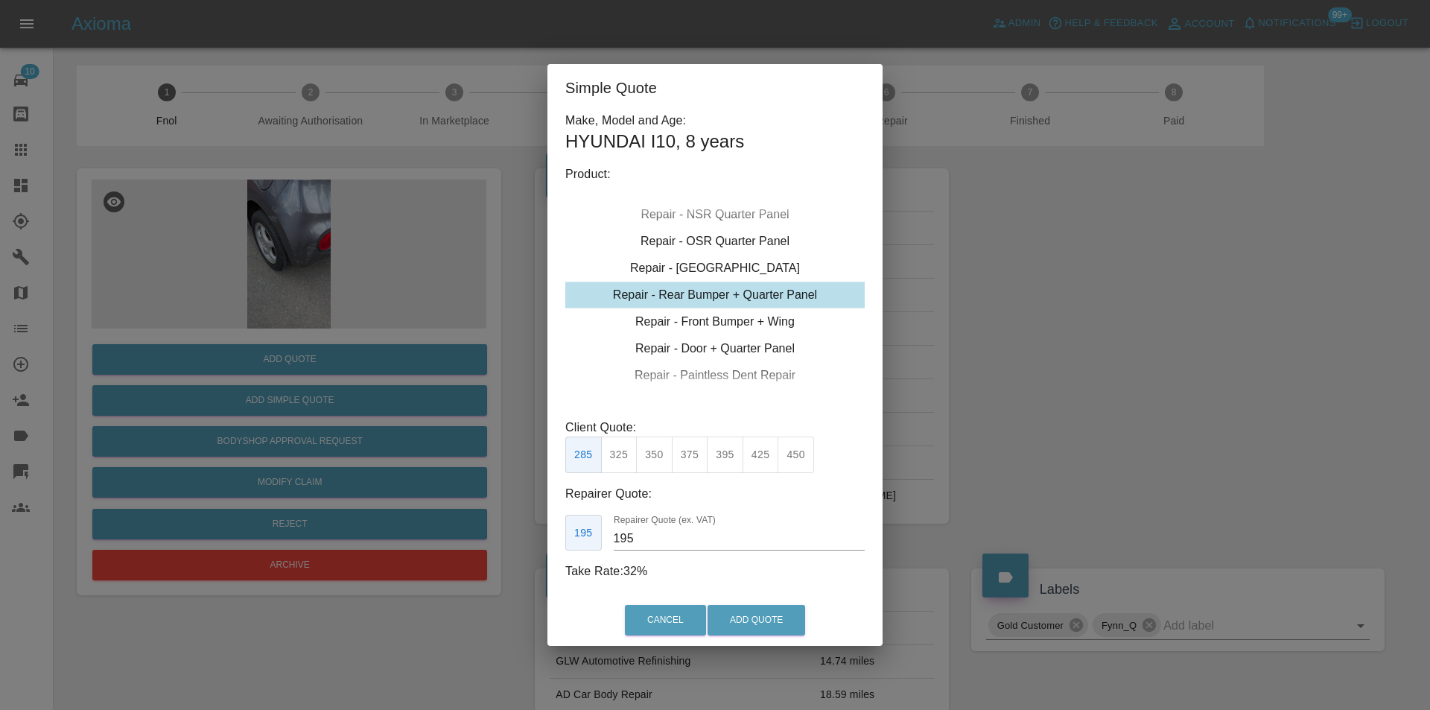
click at [620, 457] on button "325" at bounding box center [619, 454] width 36 height 36
type input "200"
click at [742, 615] on button "Add Quote" at bounding box center [756, 620] width 98 height 31
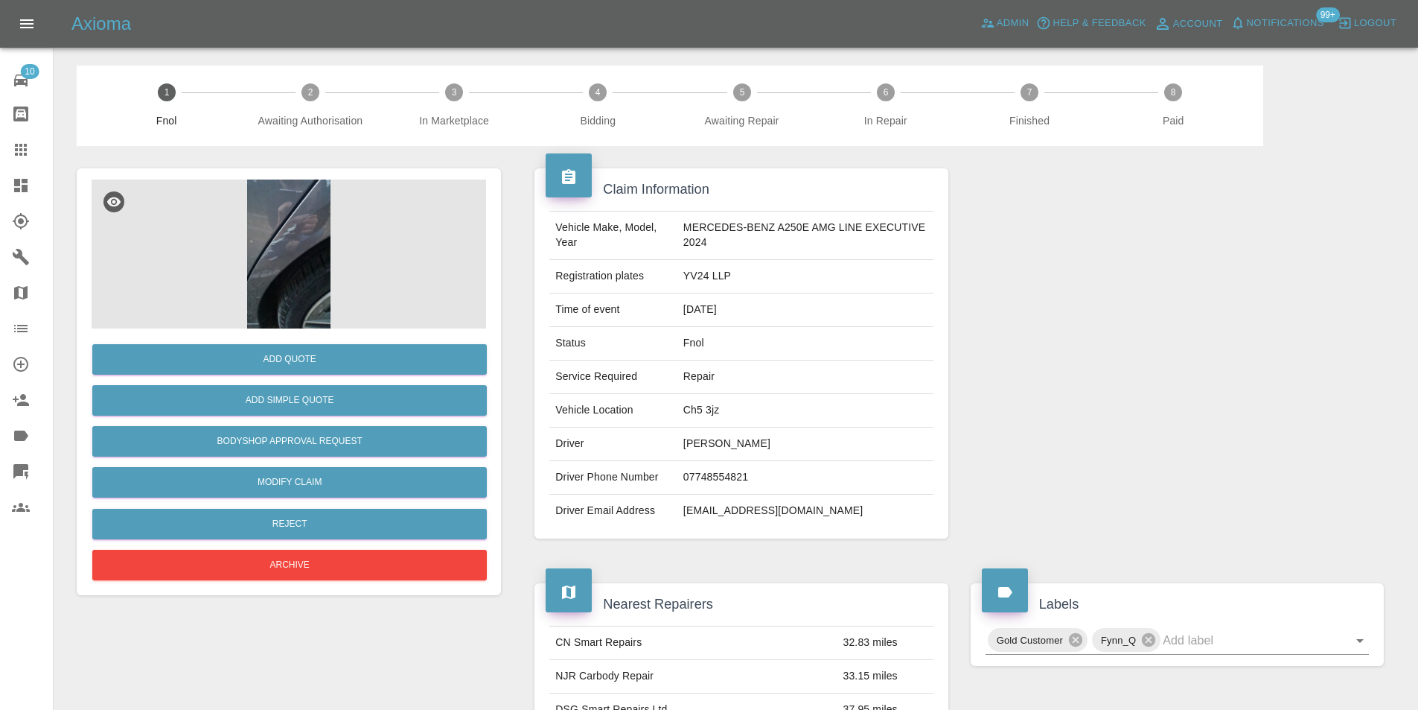
click at [279, 222] on img at bounding box center [289, 253] width 395 height 149
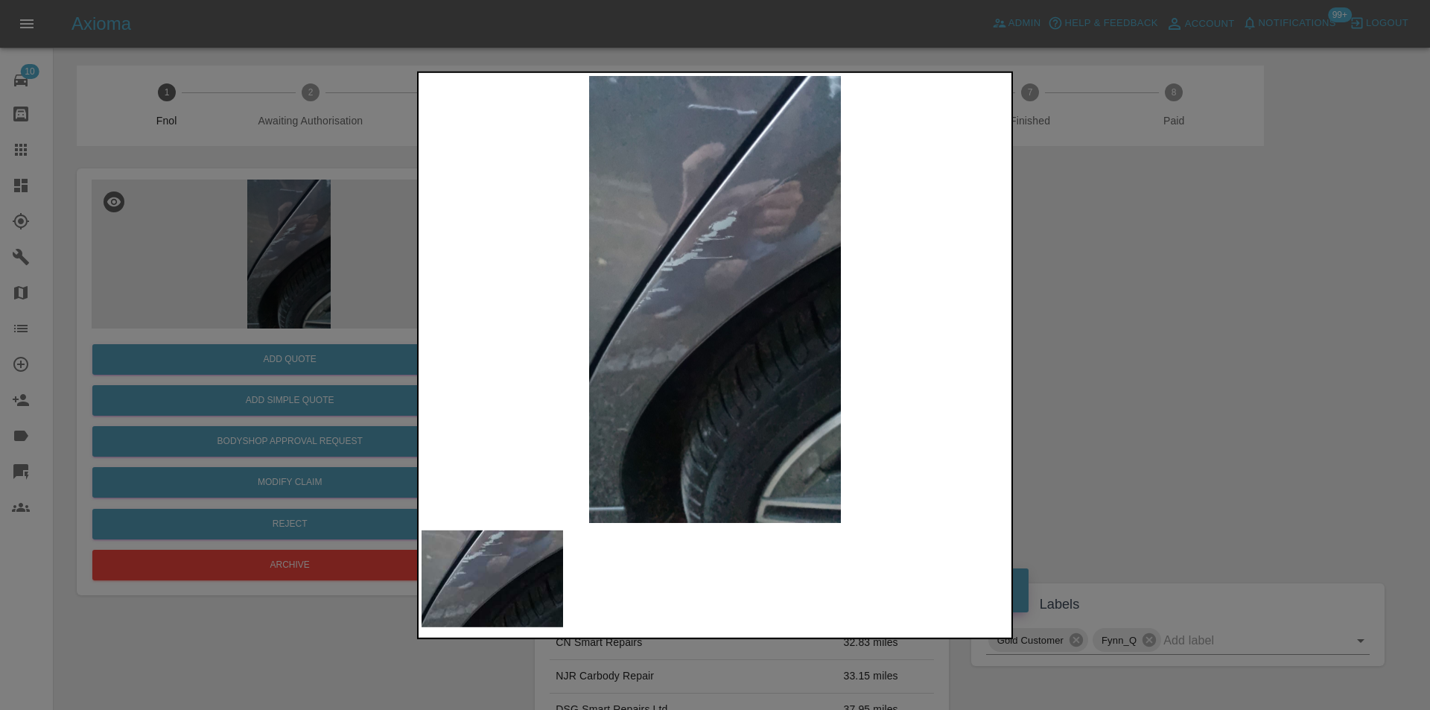
click at [1076, 235] on div at bounding box center [715, 355] width 1430 height 710
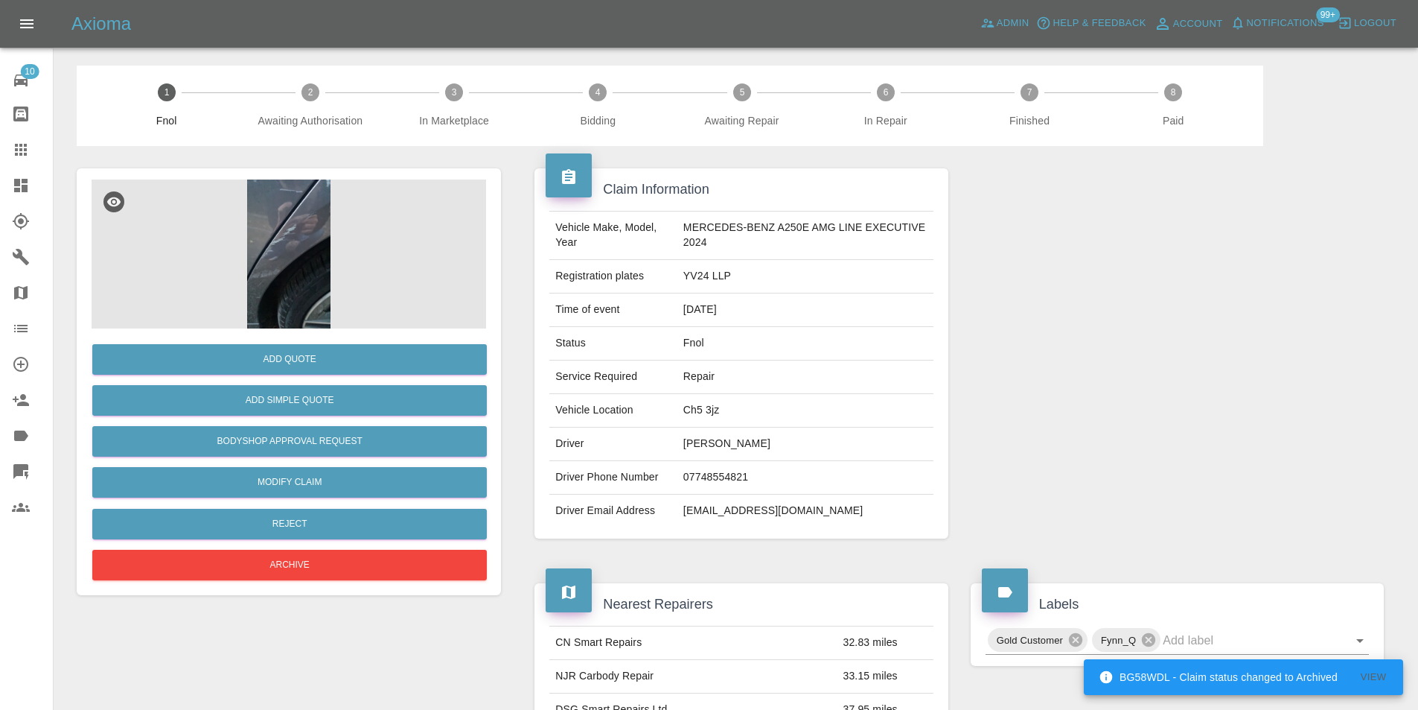
click at [278, 217] on img at bounding box center [289, 253] width 395 height 149
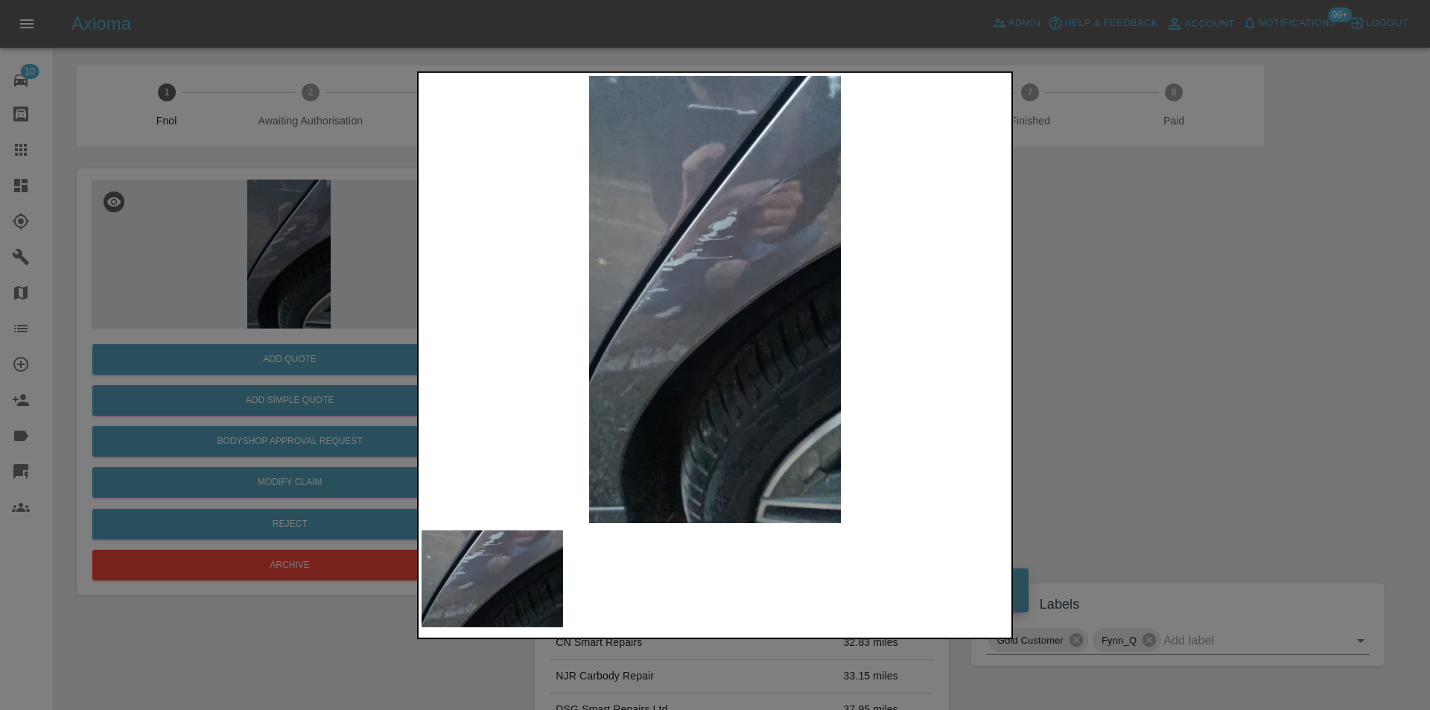
click at [1148, 328] on div at bounding box center [715, 355] width 1430 height 710
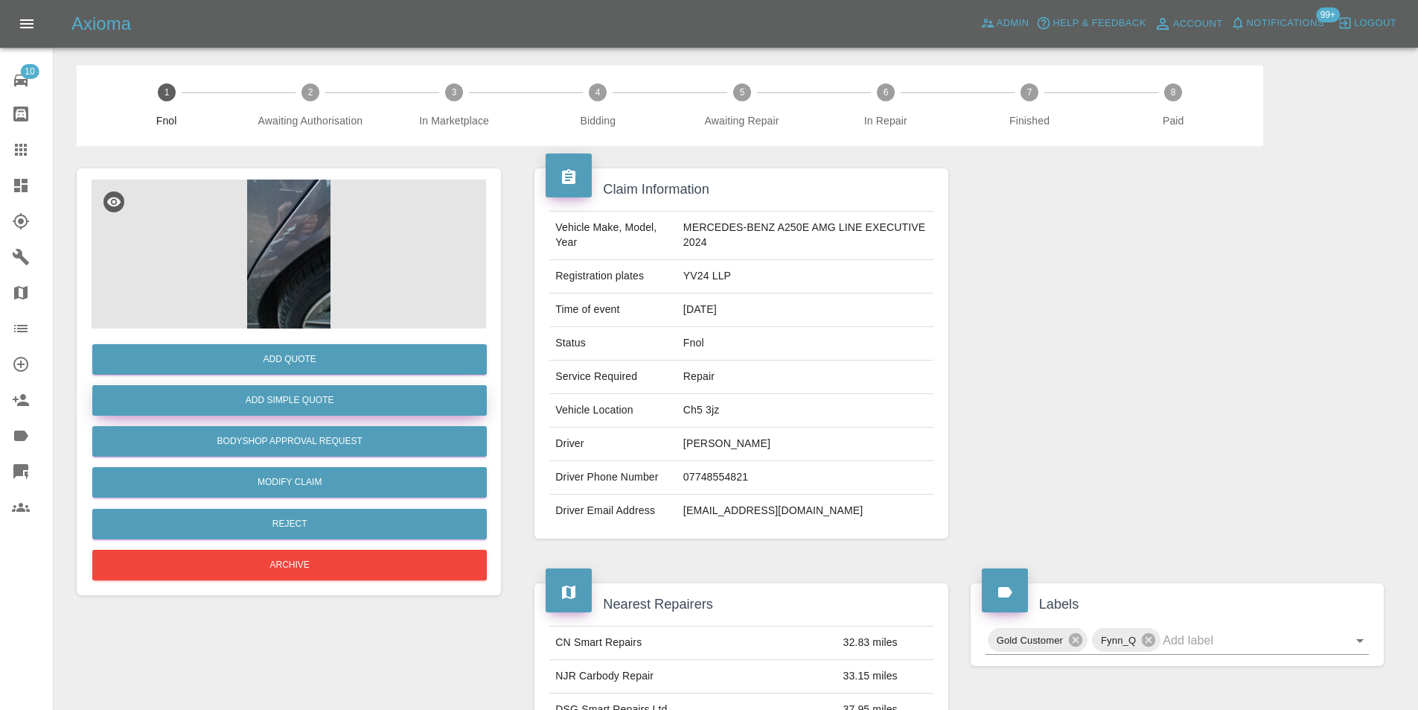
click at [287, 397] on button "Add Simple Quote" at bounding box center [289, 400] width 395 height 31
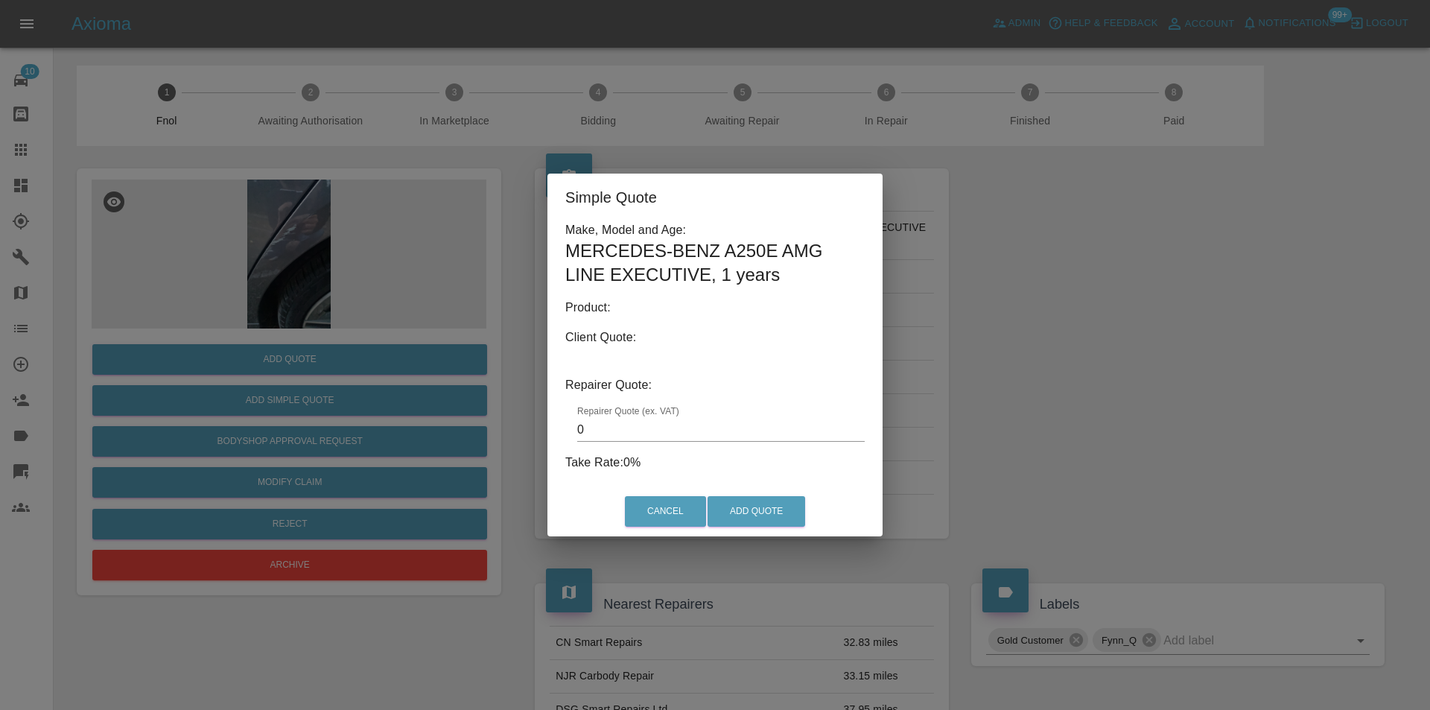
type input "140"
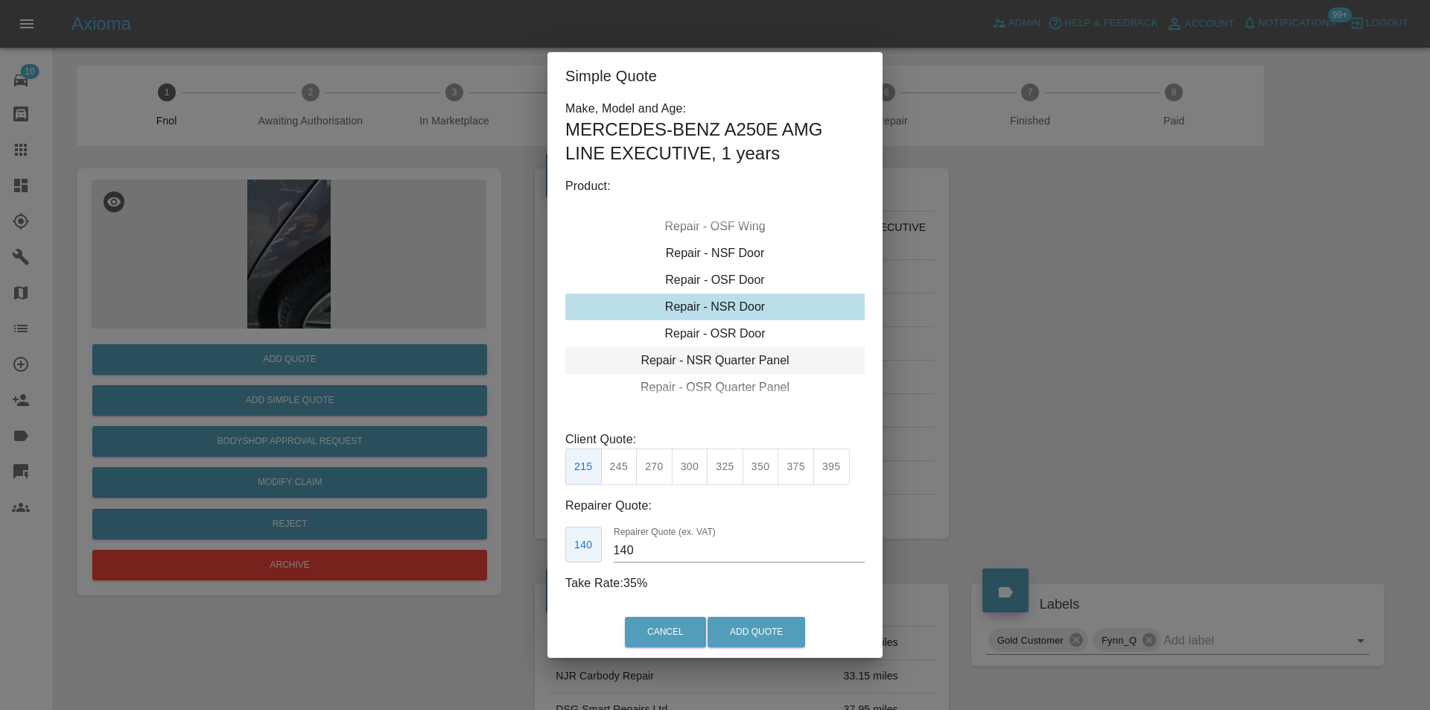
click at [766, 353] on div "Repair - NSR Quarter Panel" at bounding box center [714, 360] width 299 height 27
drag, startPoint x: 653, startPoint y: 470, endPoint x: 678, endPoint y: 559, distance: 92.9
click at [660, 485] on div "Make, Model and Age: MERCEDES-BENZ A250E AMG LINE EXECUTIVE , 1 years Product: …" at bounding box center [714, 346] width 299 height 492
click at [714, 623] on button "Add Quote" at bounding box center [756, 632] width 98 height 31
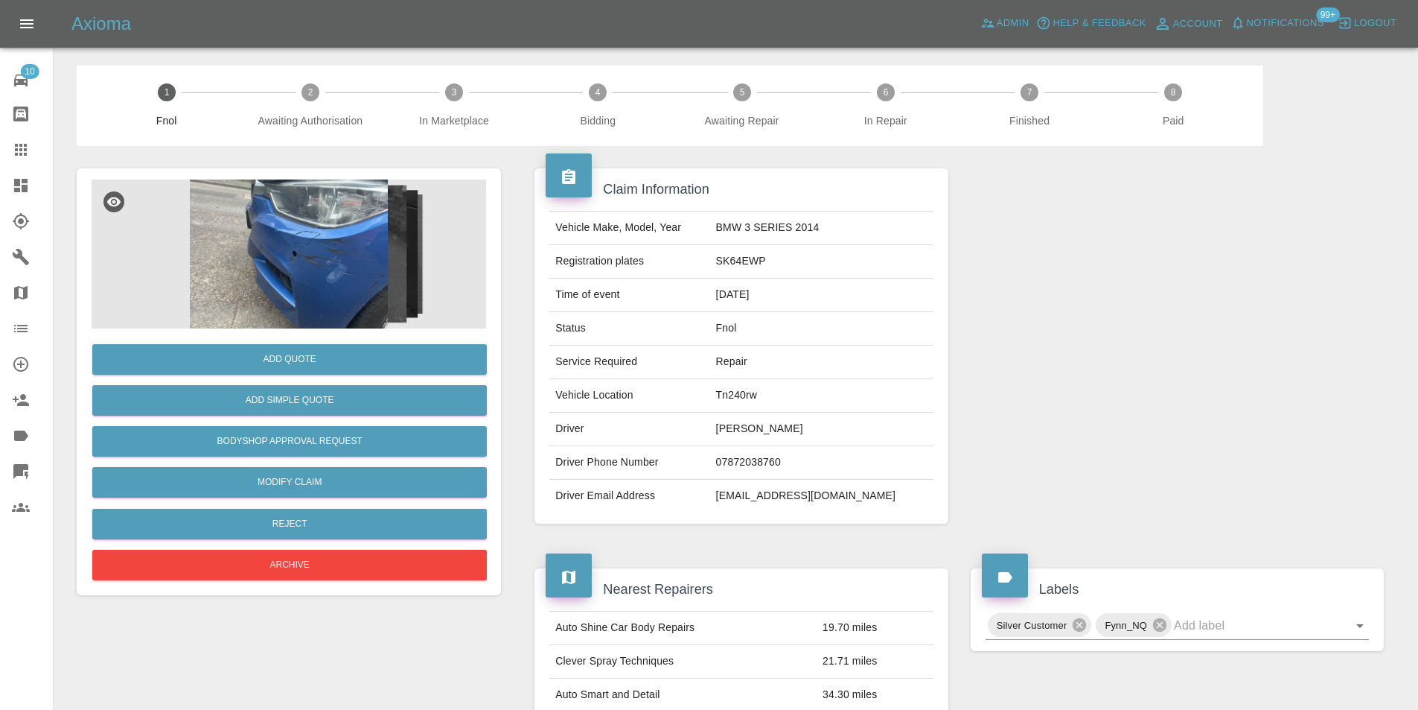
click at [299, 209] on img at bounding box center [289, 253] width 395 height 149
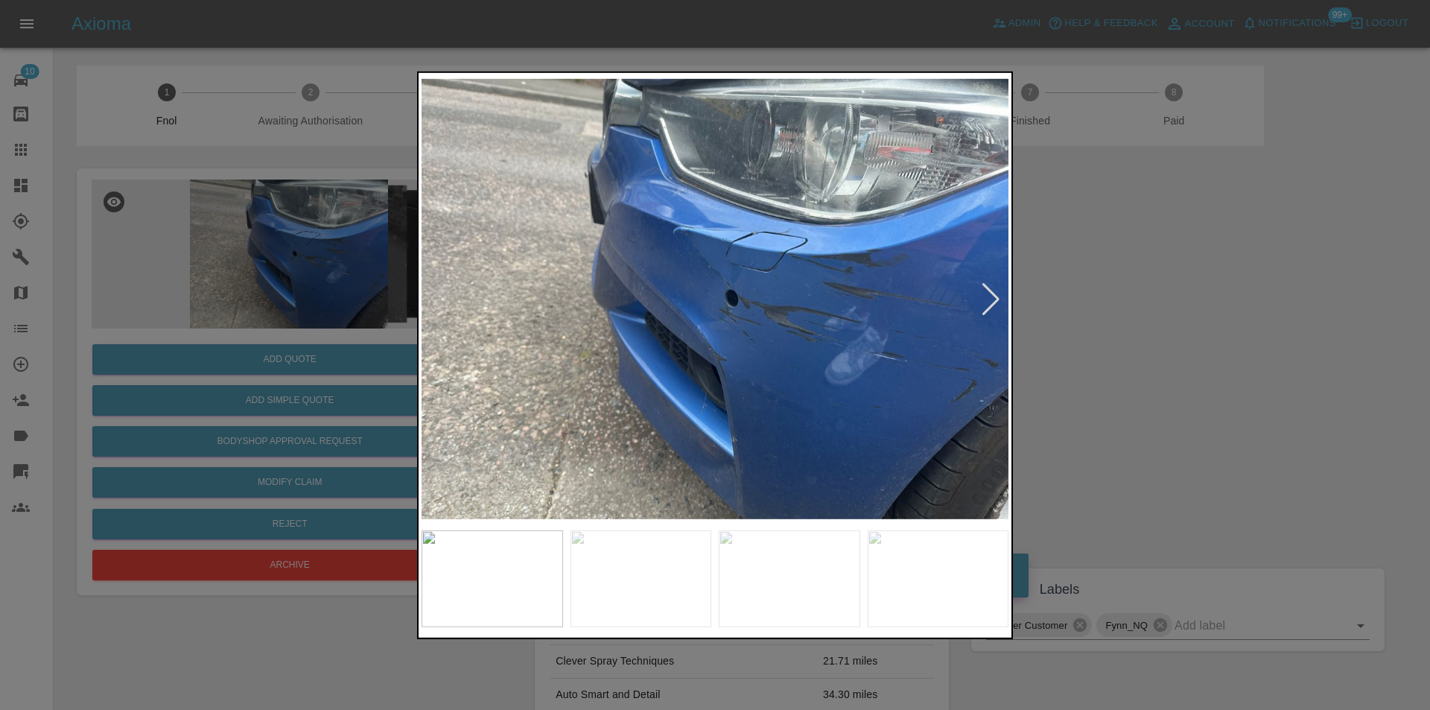
click at [986, 307] on div at bounding box center [991, 298] width 20 height 33
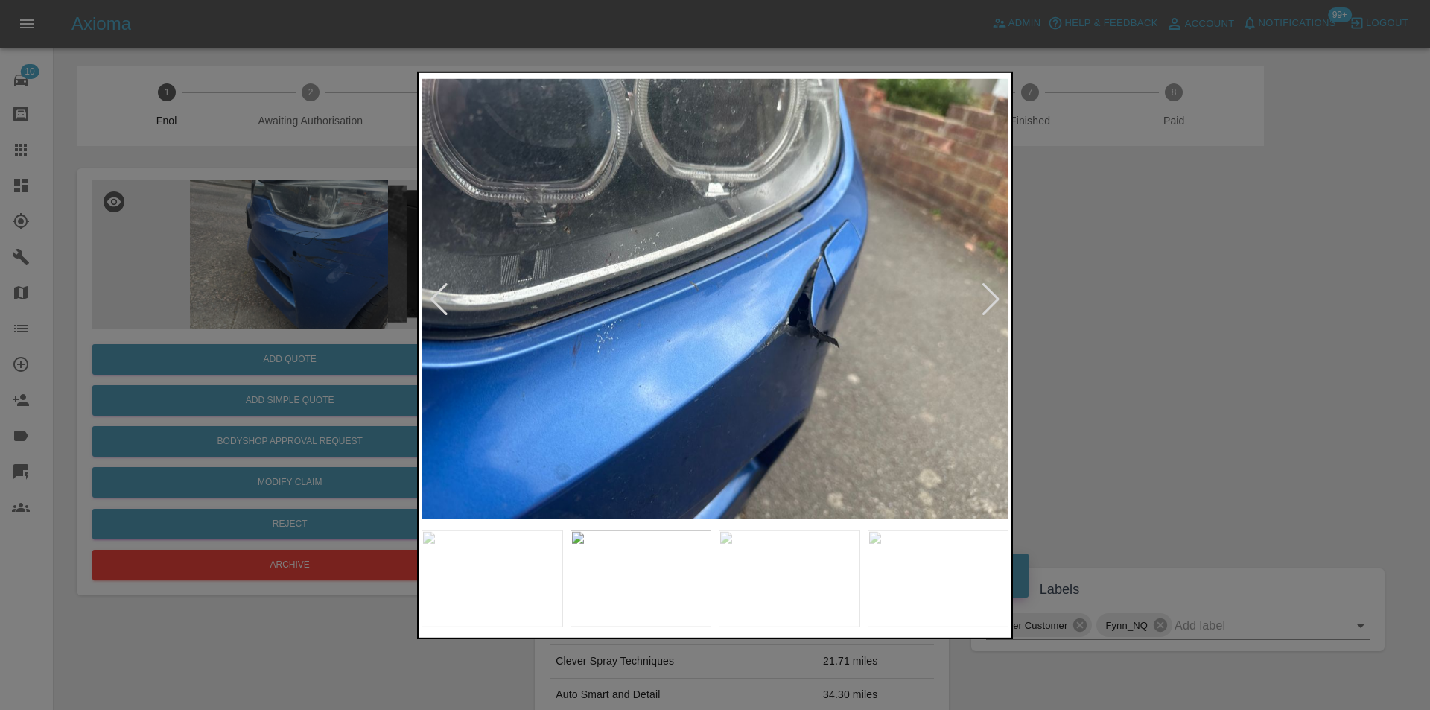
click at [986, 307] on div at bounding box center [991, 298] width 20 height 33
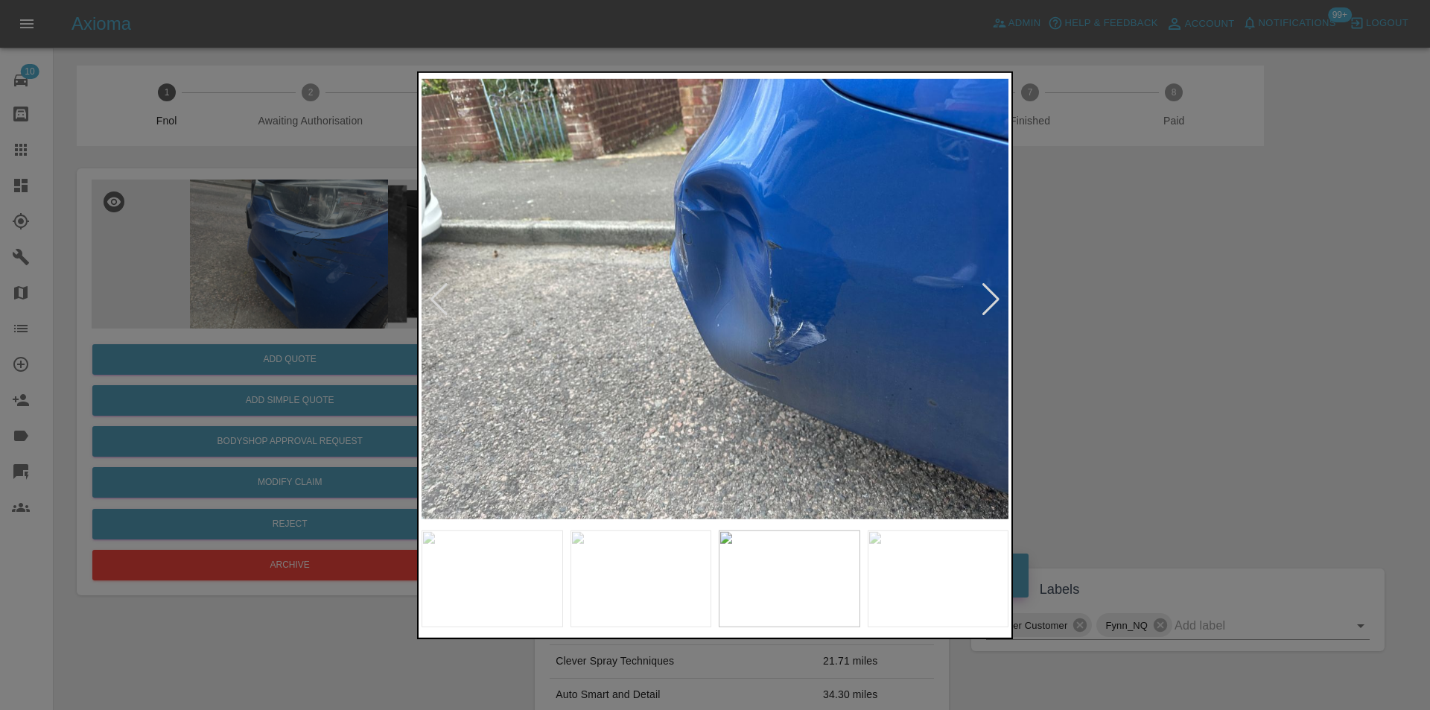
click at [986, 307] on div at bounding box center [991, 298] width 20 height 33
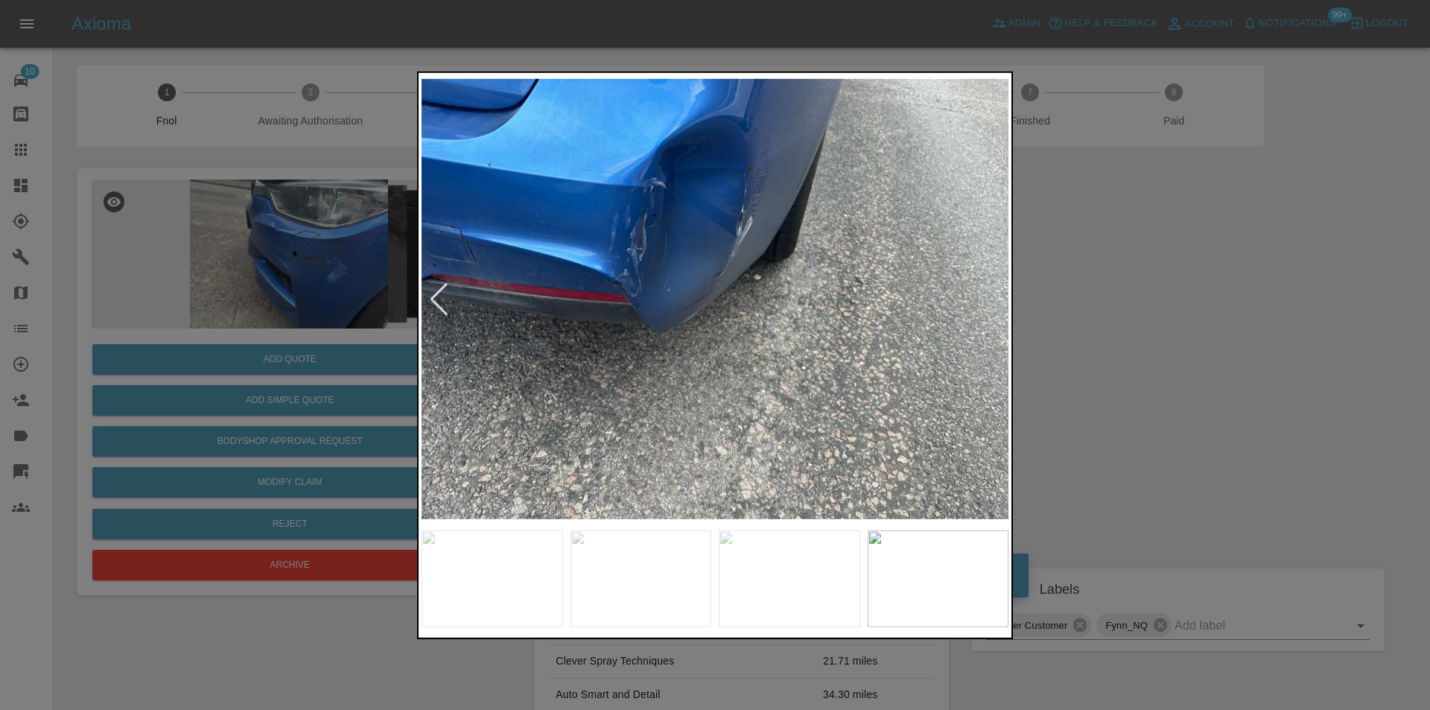
click at [986, 307] on img at bounding box center [714, 298] width 587 height 447
click at [1155, 298] on div at bounding box center [715, 355] width 1430 height 710
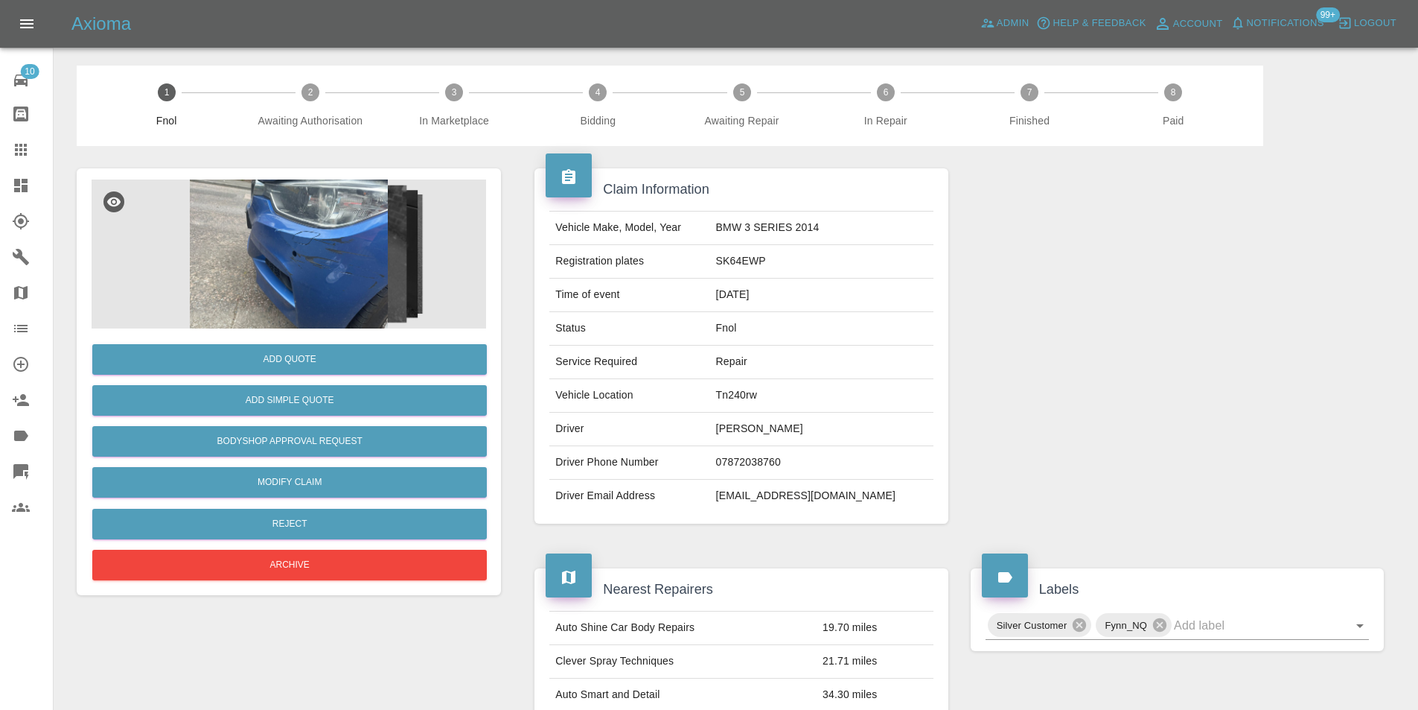
click at [286, 238] on img at bounding box center [289, 253] width 395 height 149
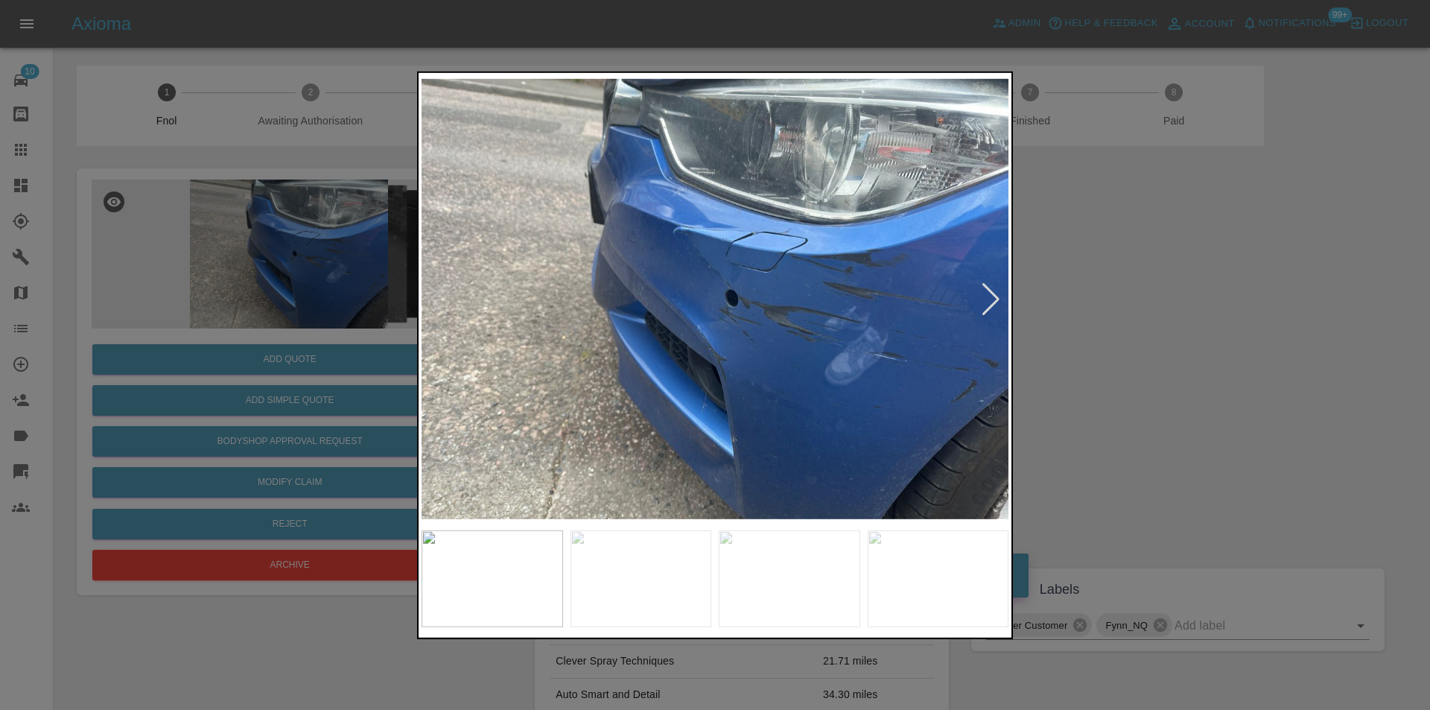
click at [985, 305] on div at bounding box center [991, 298] width 20 height 33
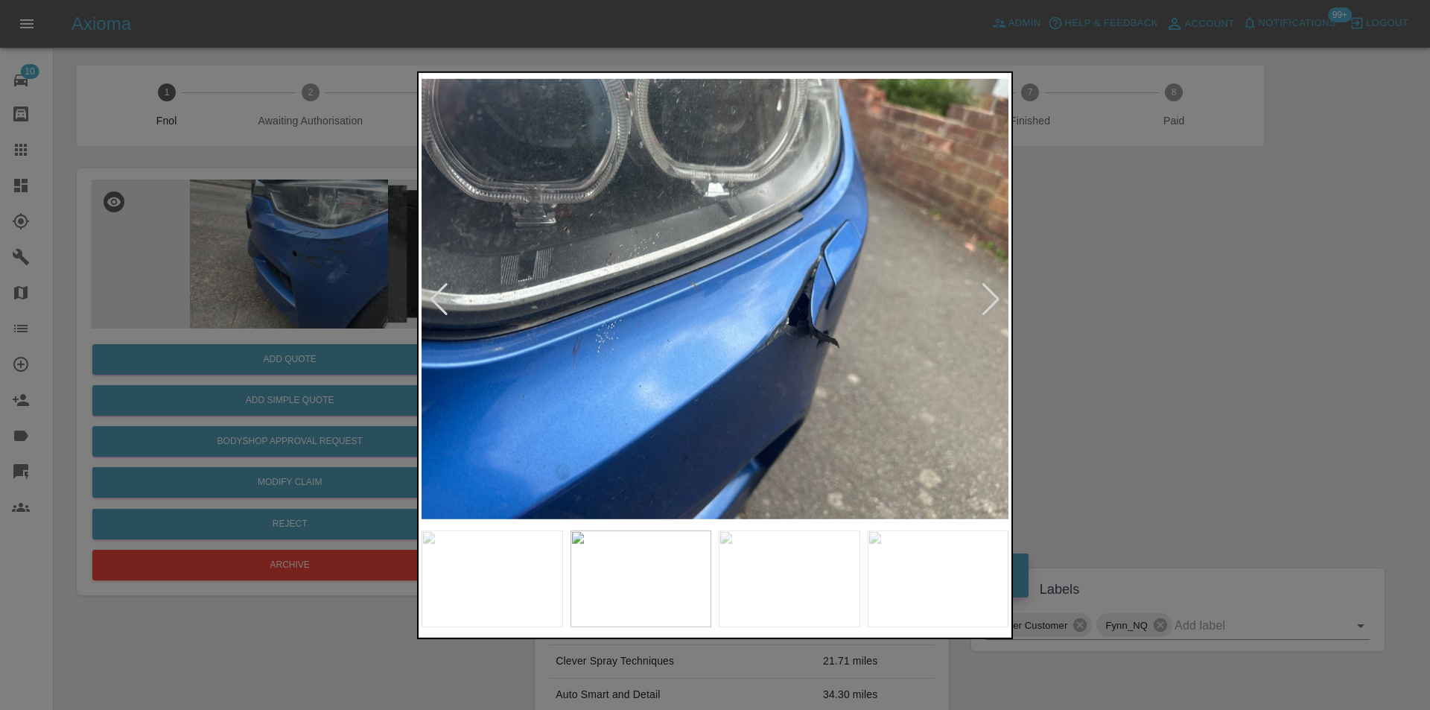
click at [984, 305] on div at bounding box center [991, 298] width 20 height 33
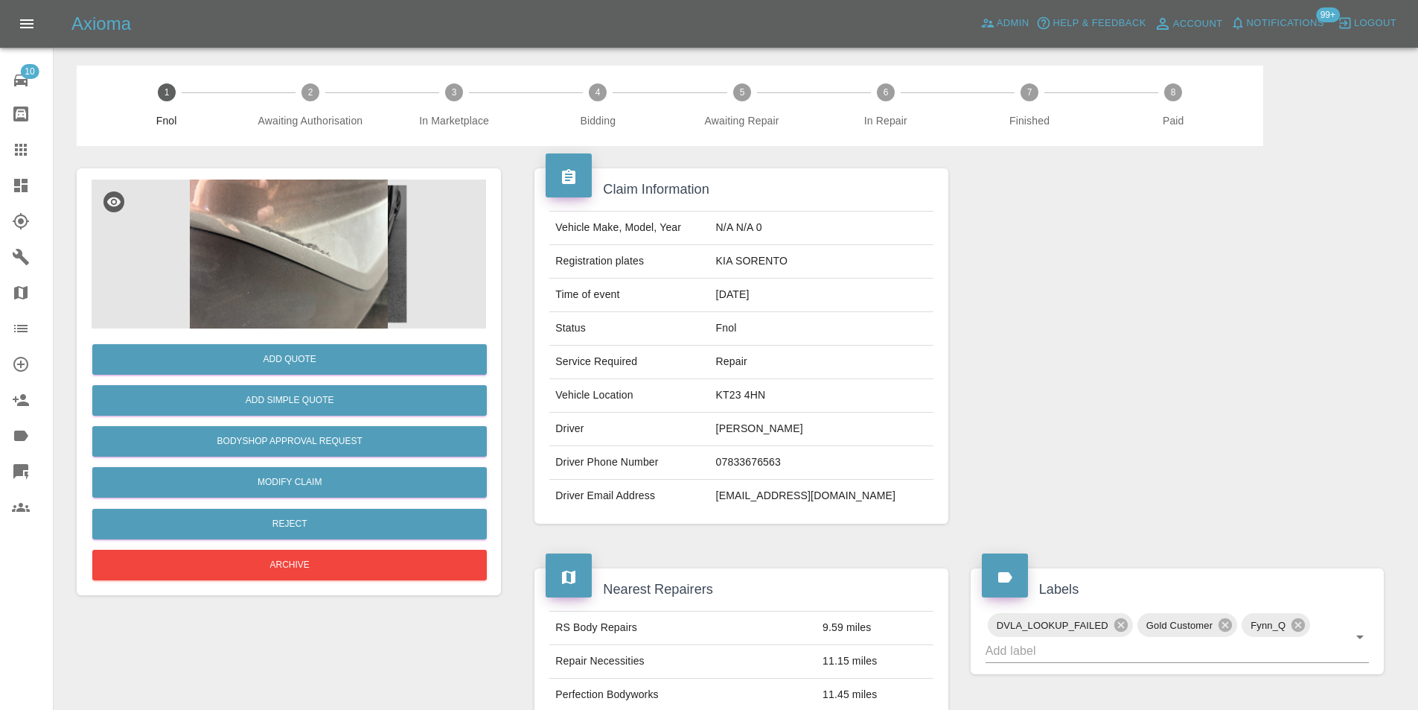
click at [339, 220] on img at bounding box center [289, 253] width 395 height 149
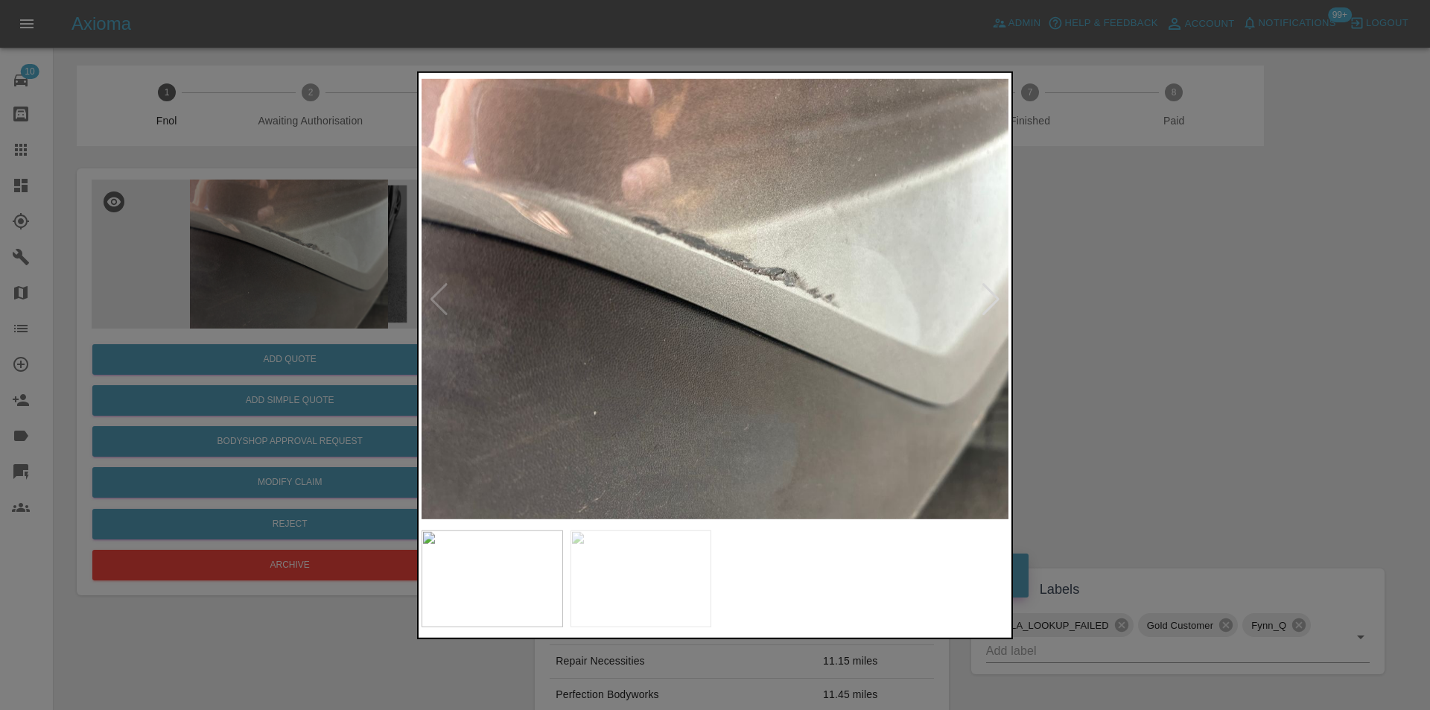
click at [992, 298] on div at bounding box center [991, 298] width 20 height 33
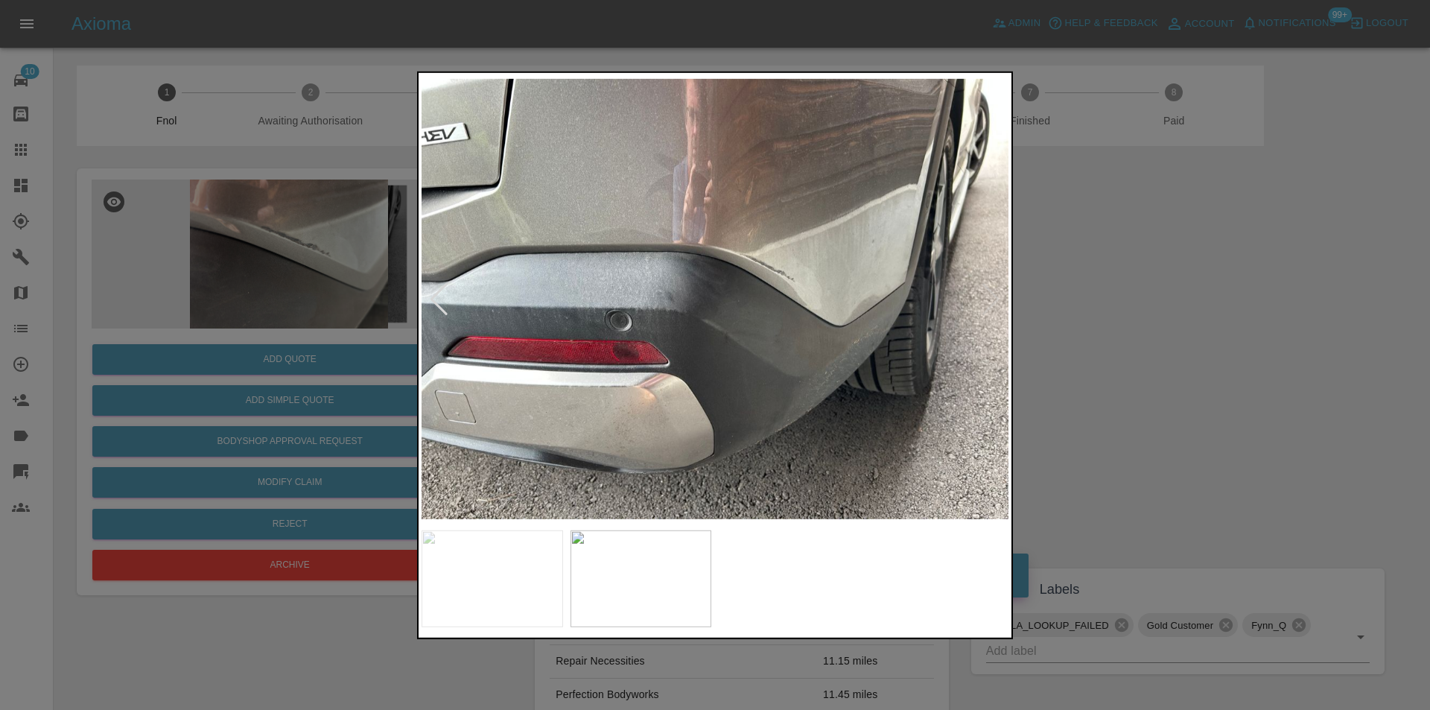
drag, startPoint x: 1232, startPoint y: 345, endPoint x: 1016, endPoint y: 393, distance: 221.9
click at [1232, 346] on div at bounding box center [715, 355] width 1430 height 710
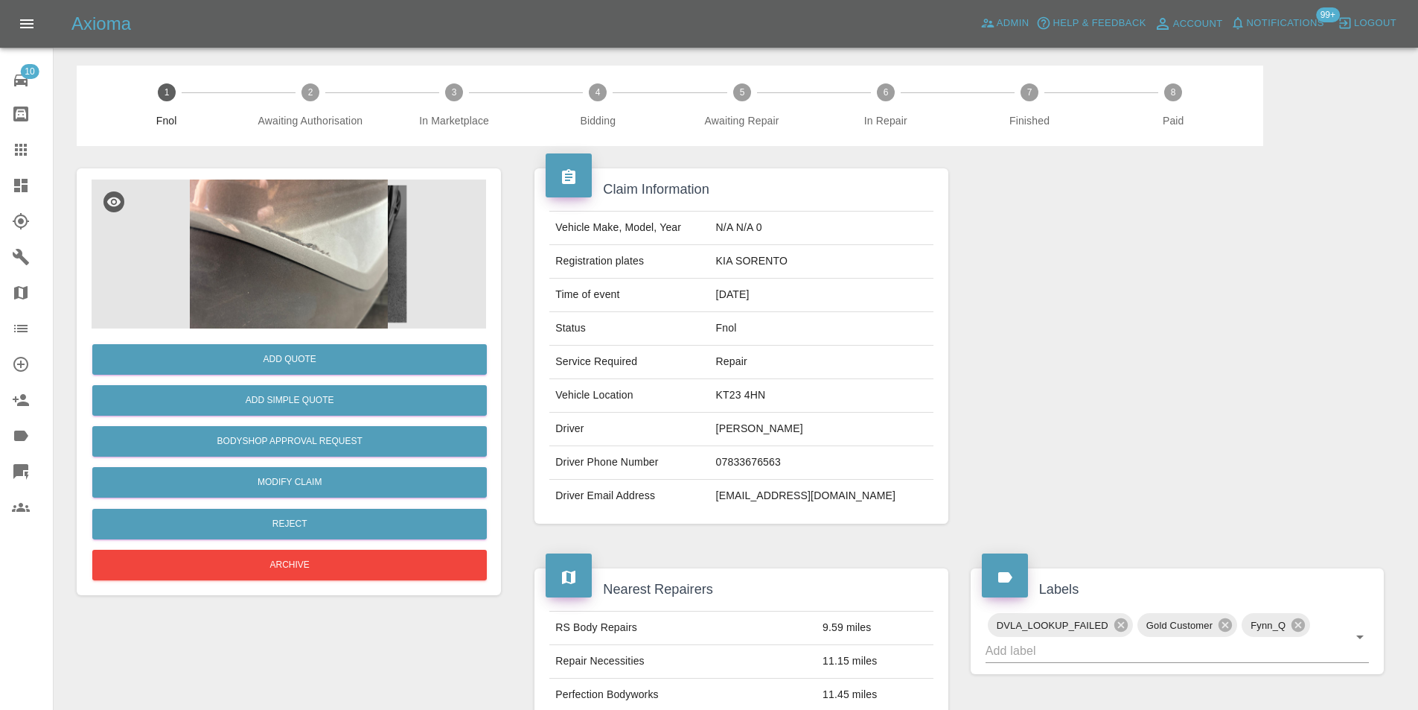
click at [289, 280] on img at bounding box center [289, 253] width 395 height 149
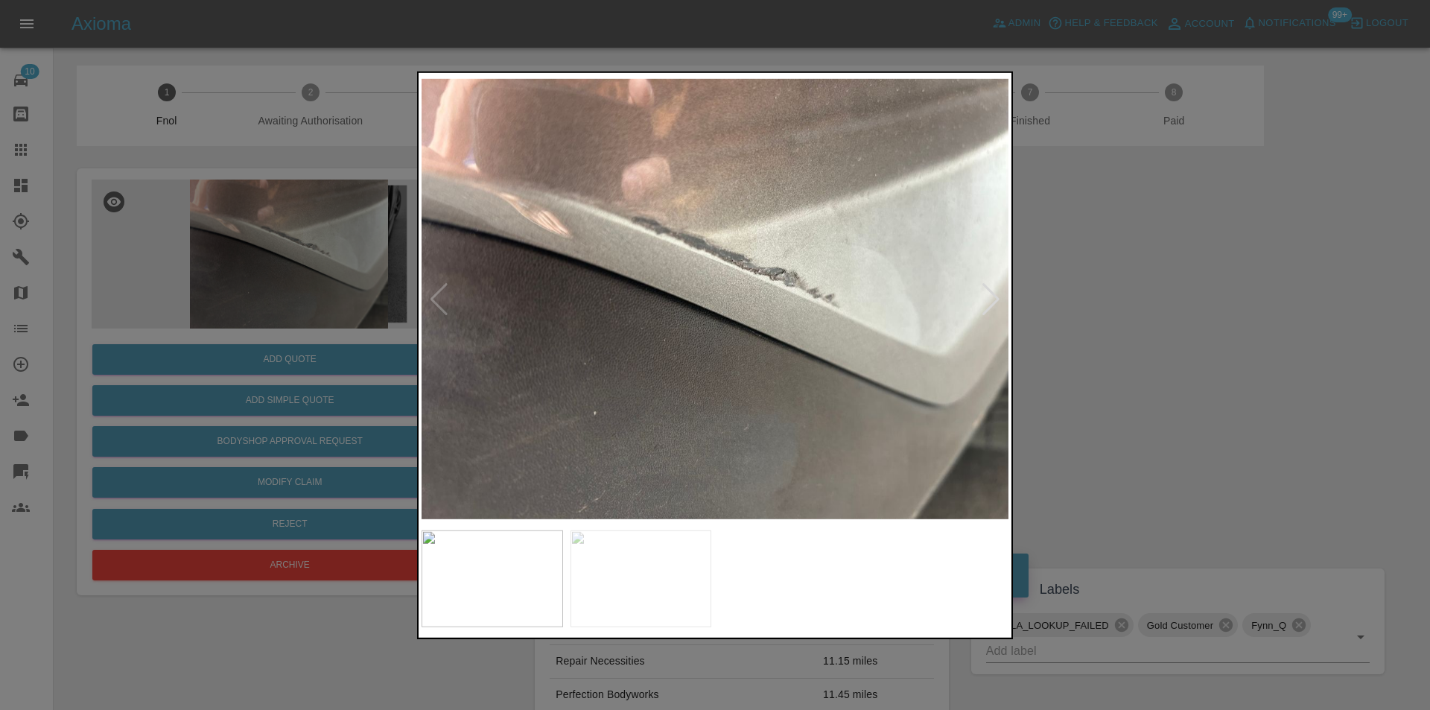
click at [990, 297] on div at bounding box center [991, 298] width 20 height 33
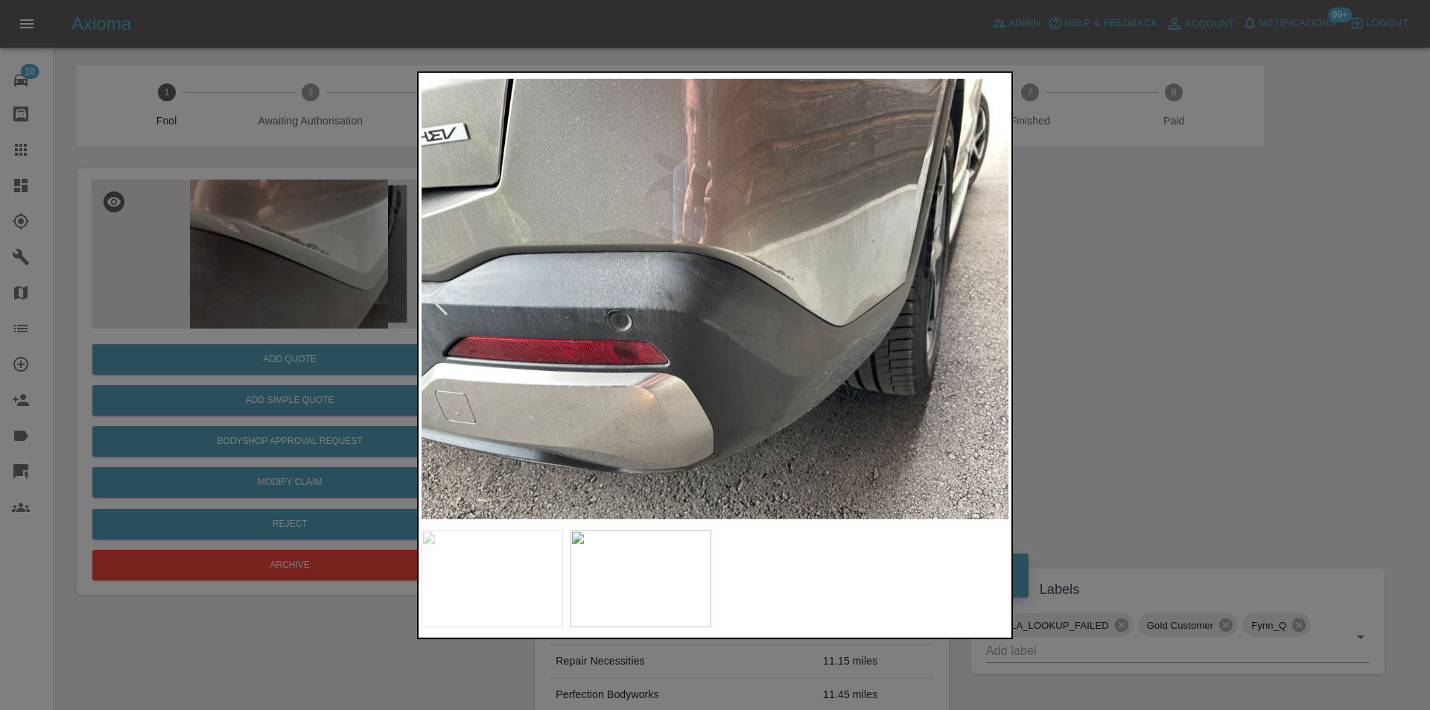
click at [596, 393] on img at bounding box center [714, 298] width 587 height 447
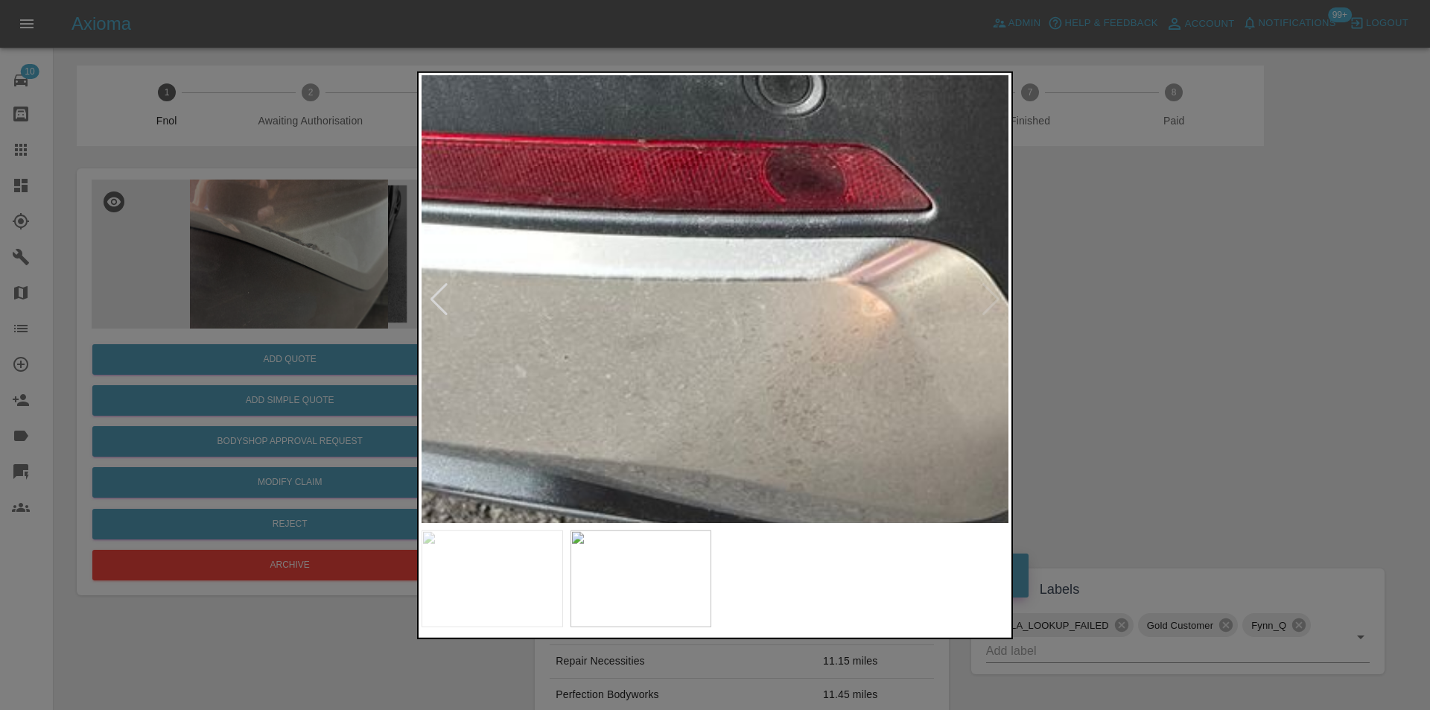
click at [707, 366] on img at bounding box center [1072, 15] width 1760 height 1341
click at [709, 366] on img at bounding box center [1072, 15] width 1760 height 1341
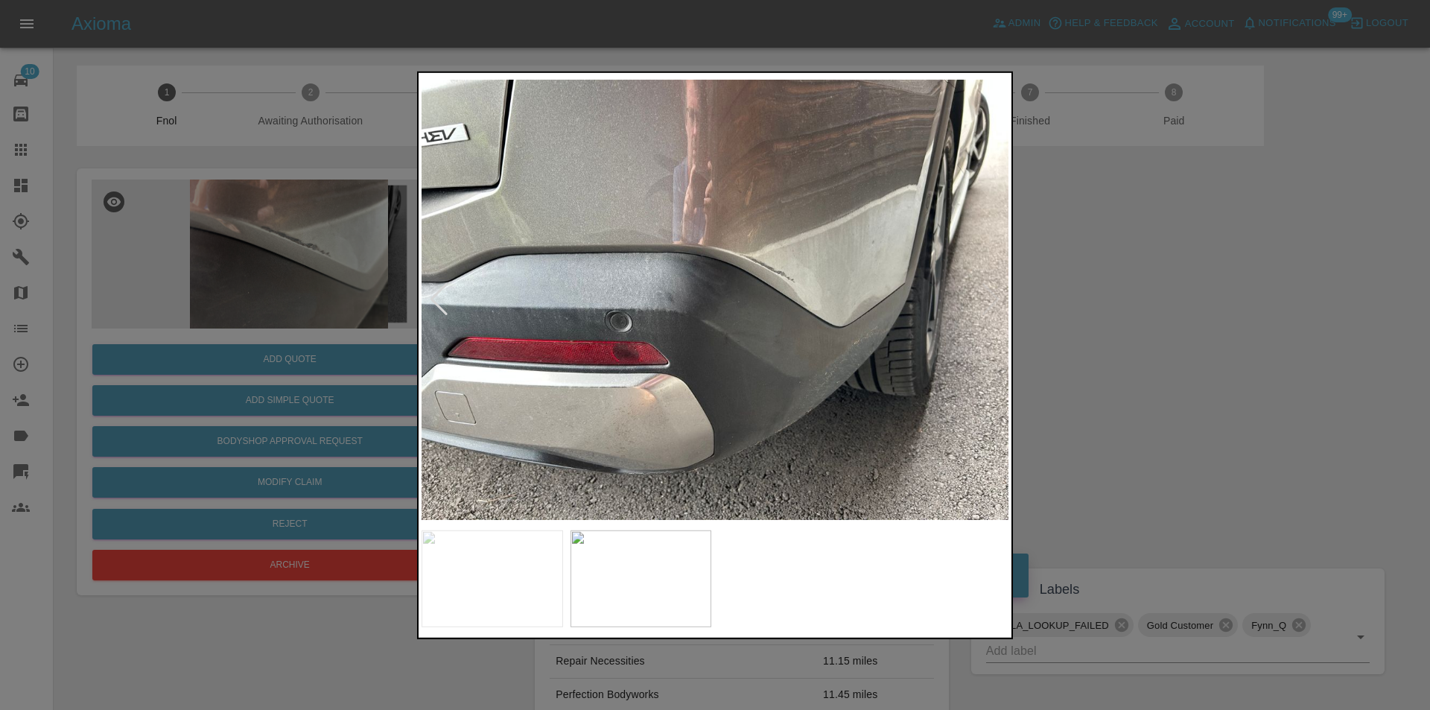
click at [1092, 318] on div at bounding box center [715, 355] width 1430 height 710
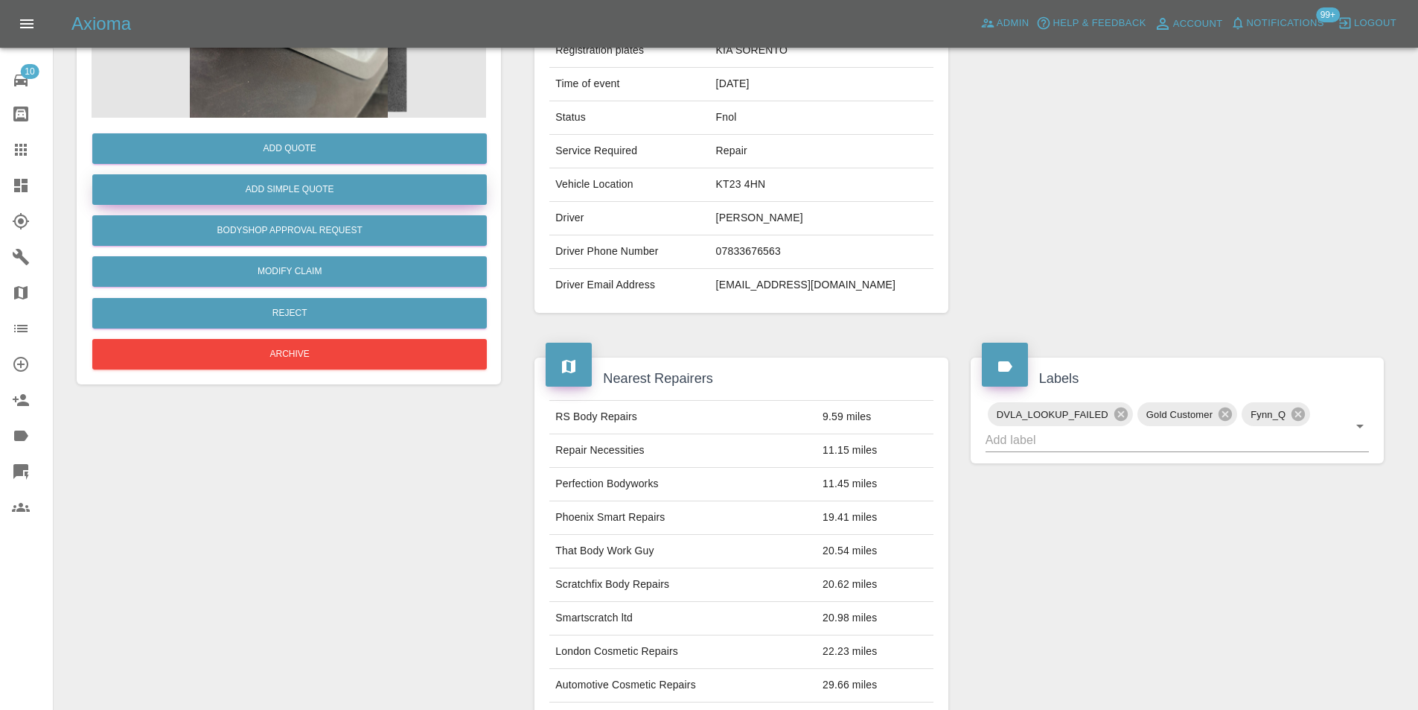
scroll to position [81, 0]
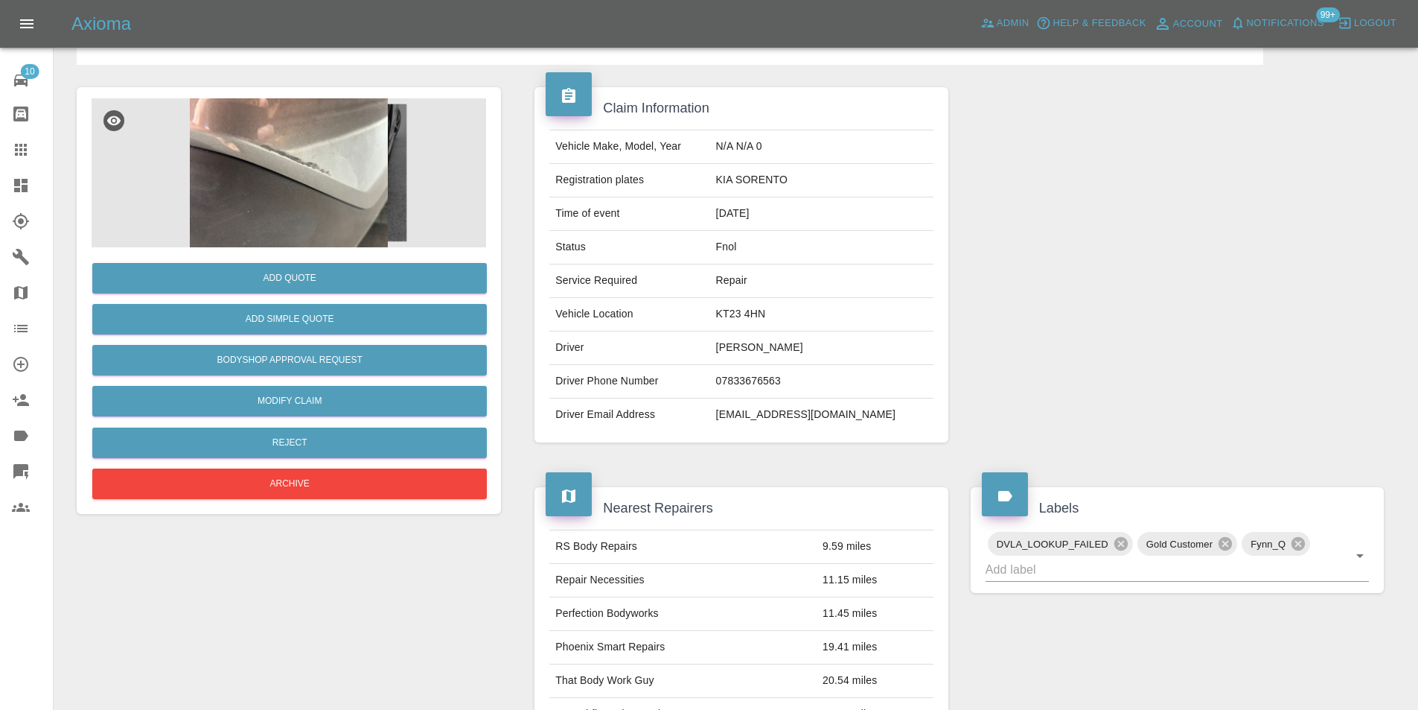
click at [340, 173] on img at bounding box center [289, 172] width 395 height 149
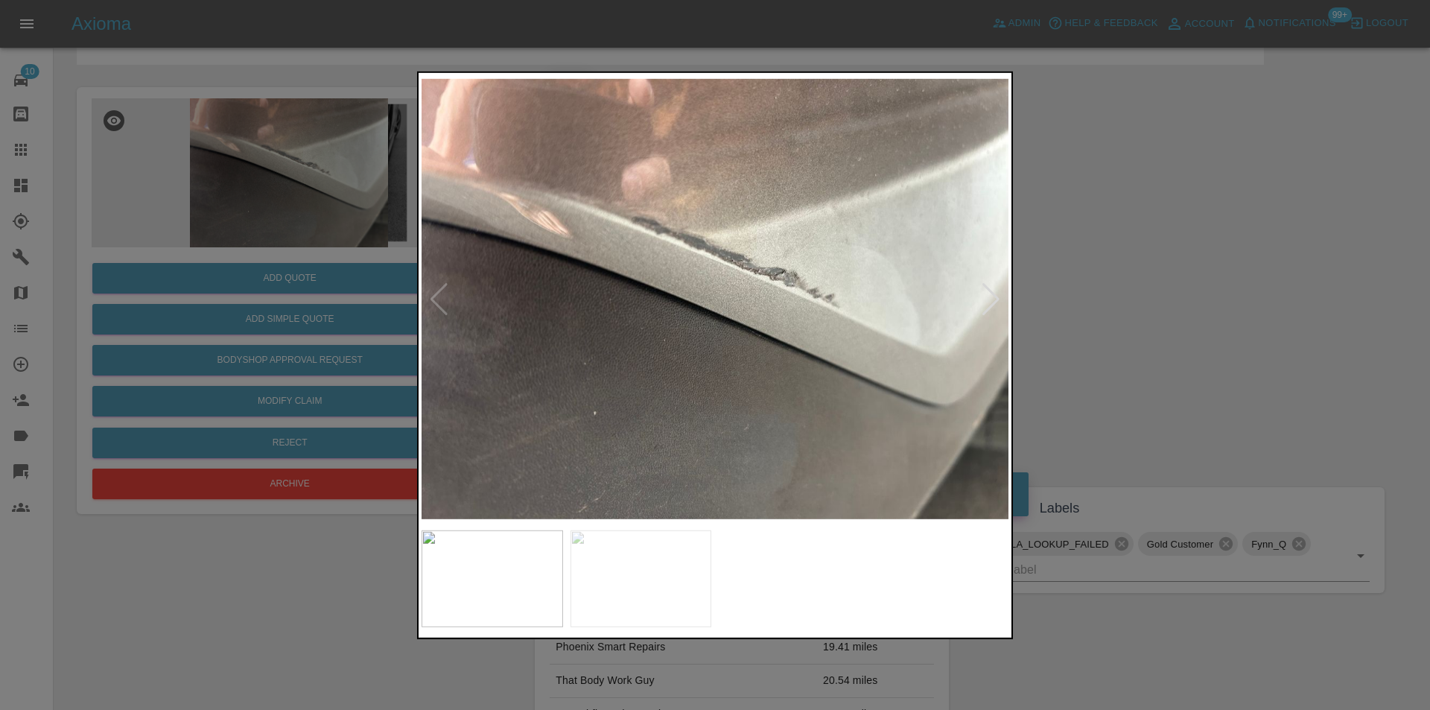
click at [992, 297] on div at bounding box center [991, 298] width 20 height 33
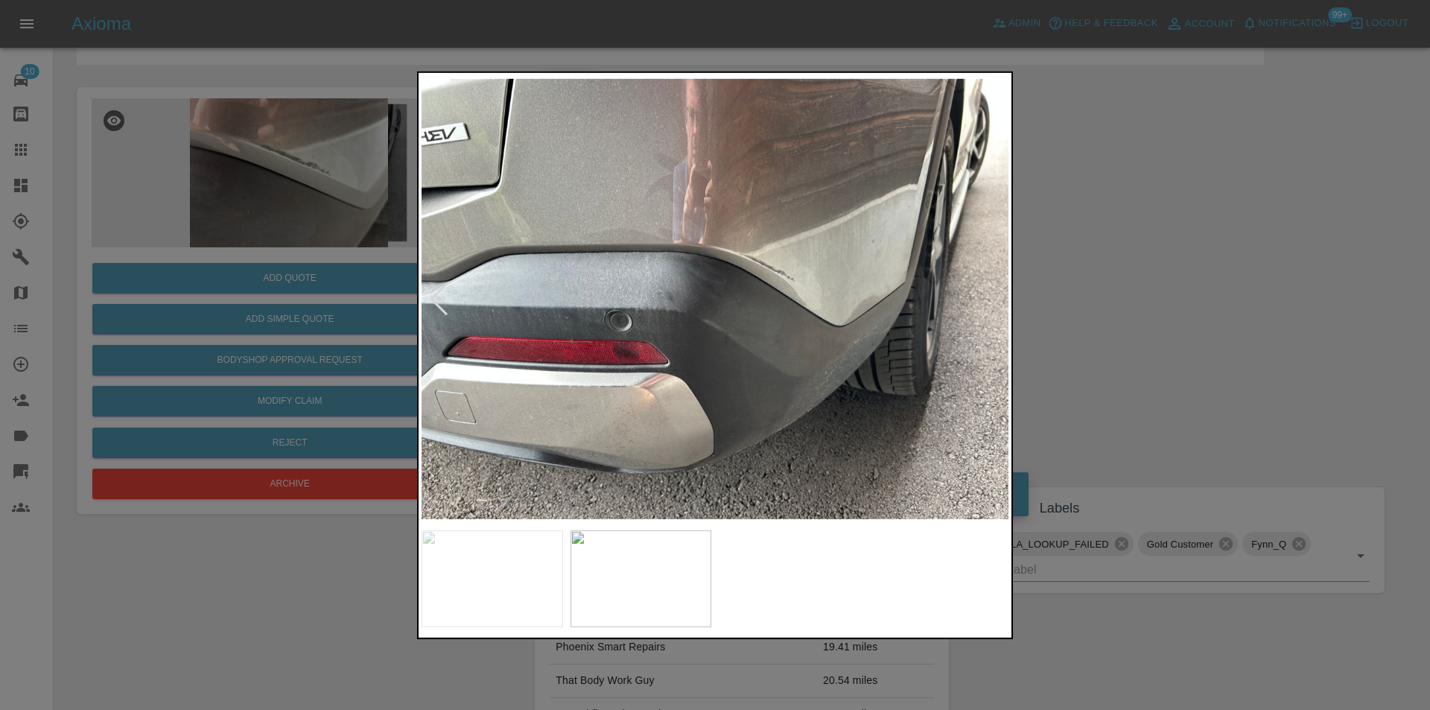
click at [547, 412] on img at bounding box center [714, 298] width 587 height 447
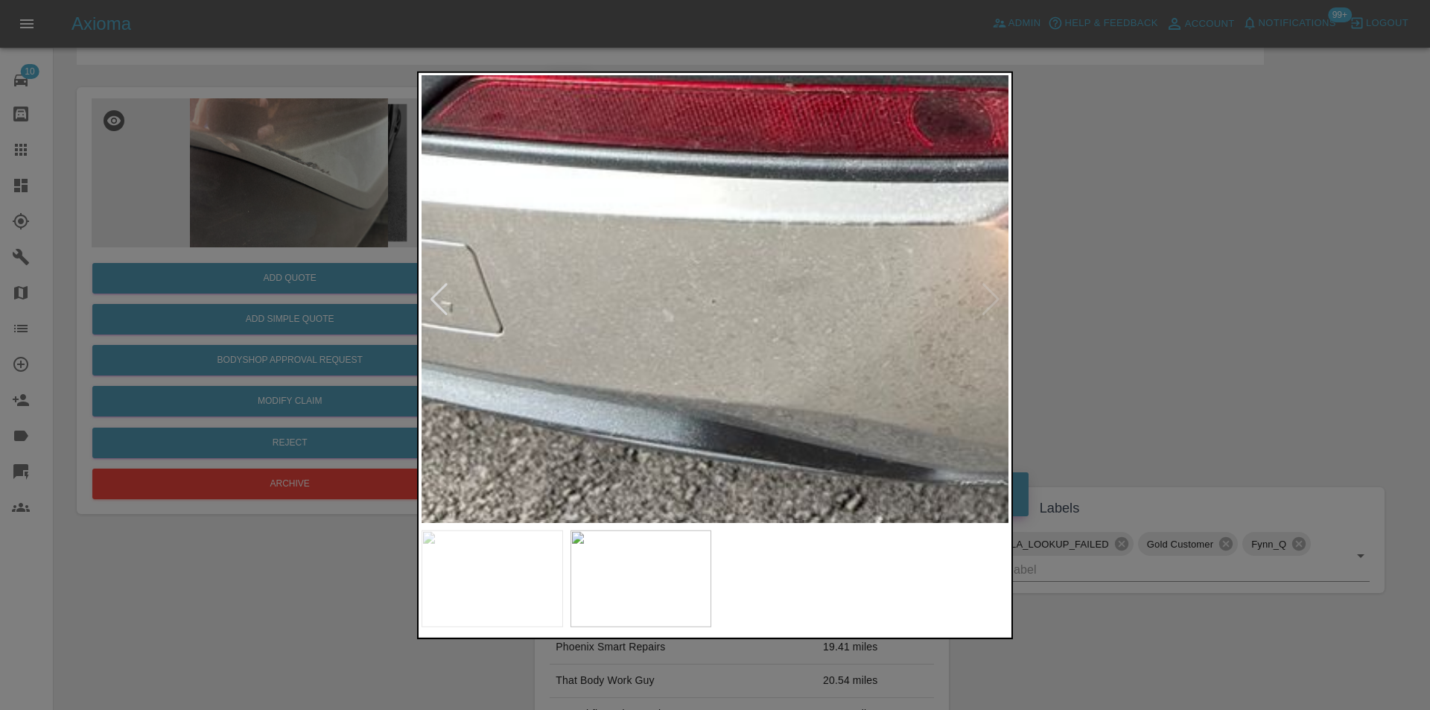
click at [1136, 326] on div at bounding box center [715, 355] width 1430 height 710
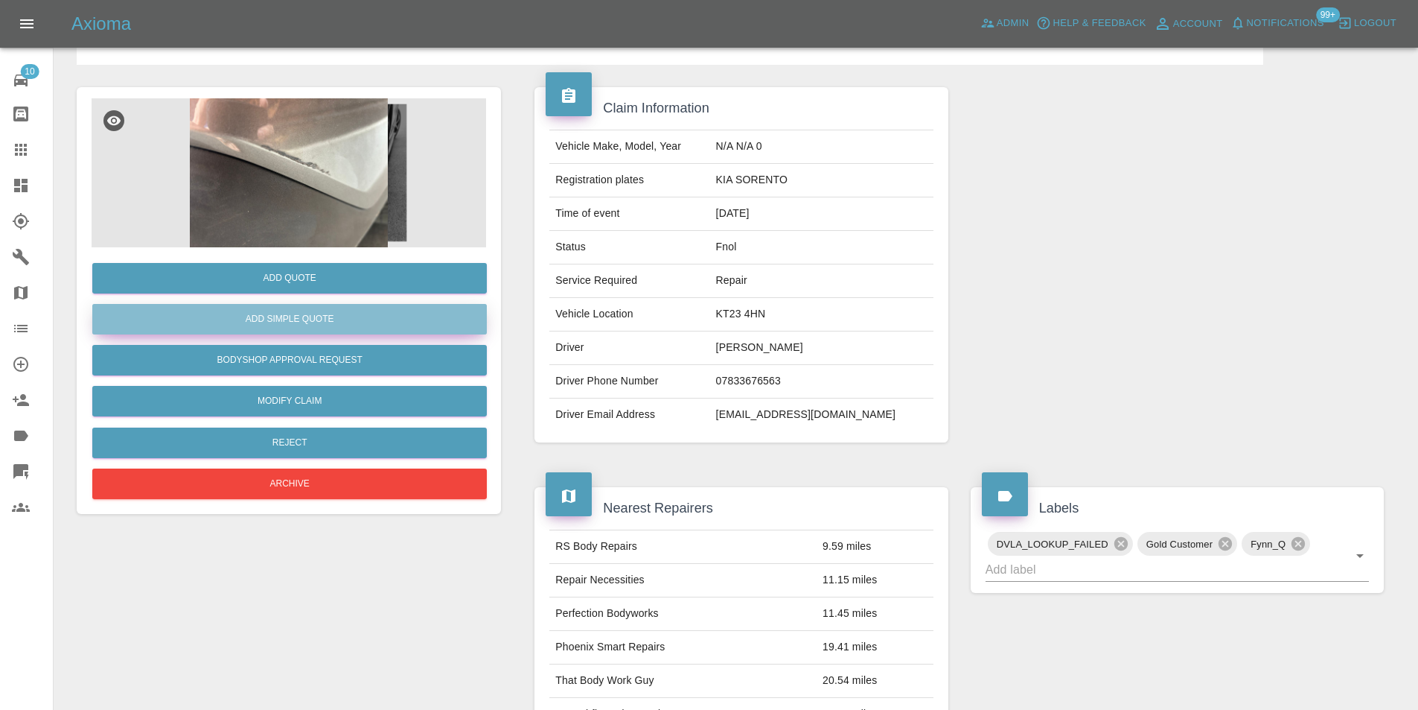
click at [305, 326] on button "Add Simple Quote" at bounding box center [289, 319] width 395 height 31
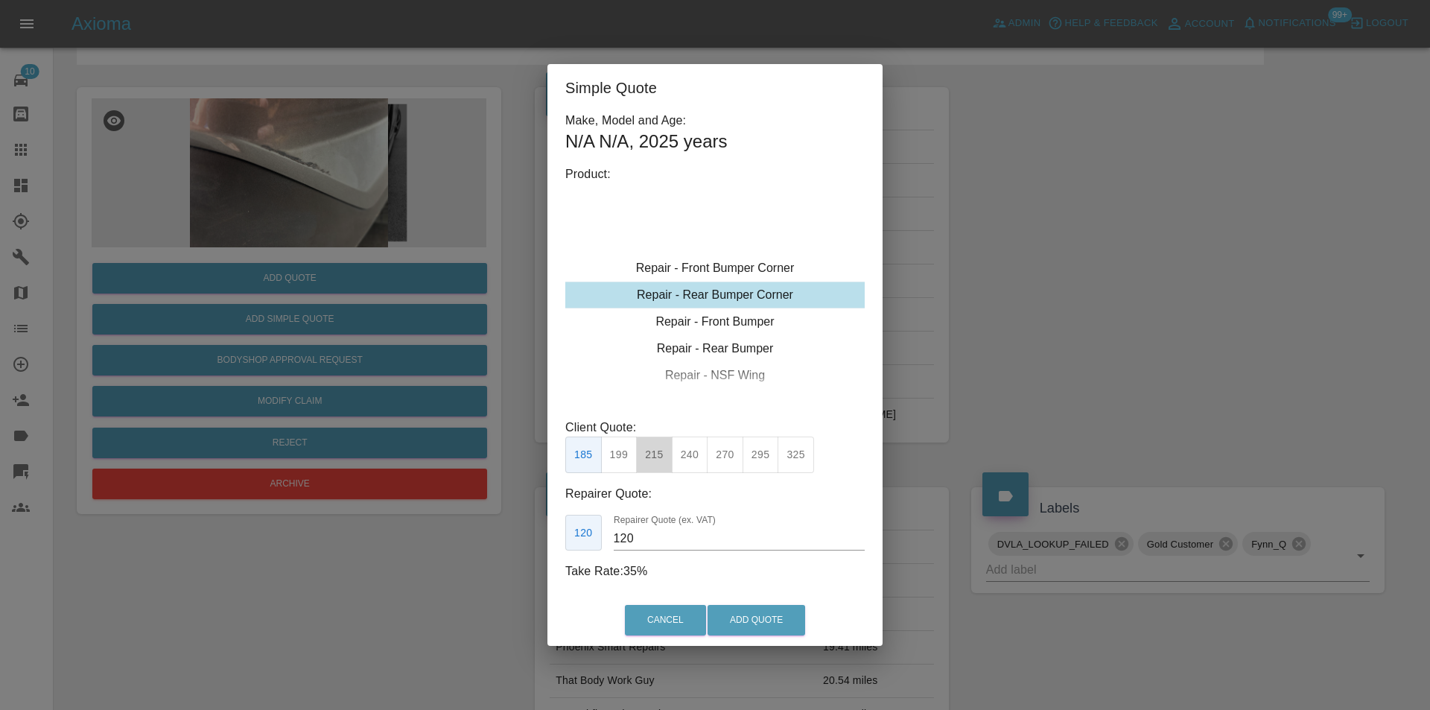
drag, startPoint x: 653, startPoint y: 456, endPoint x: 699, endPoint y: 561, distance: 115.4
click at [652, 456] on button "215" at bounding box center [654, 454] width 36 height 36
type input "135"
click at [752, 628] on button "Add Quote" at bounding box center [756, 620] width 98 height 31
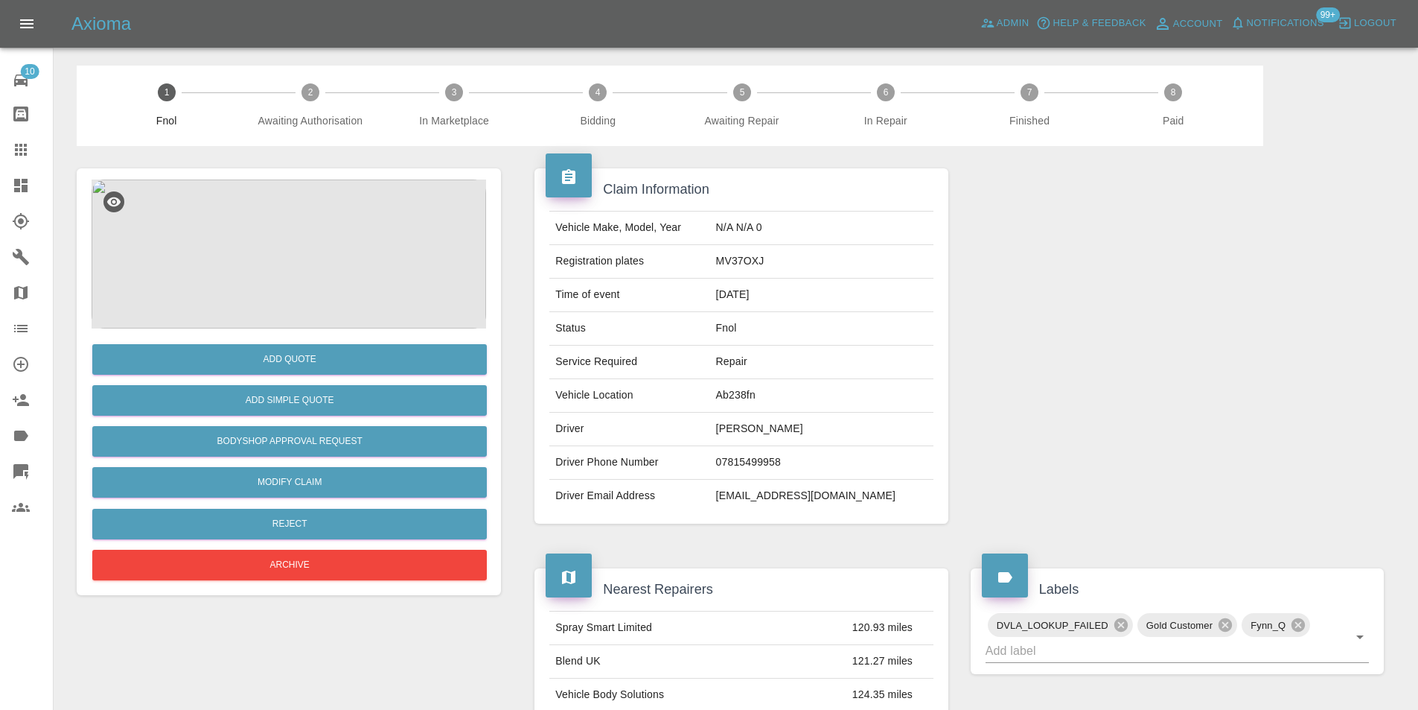
click at [302, 217] on img at bounding box center [289, 253] width 395 height 149
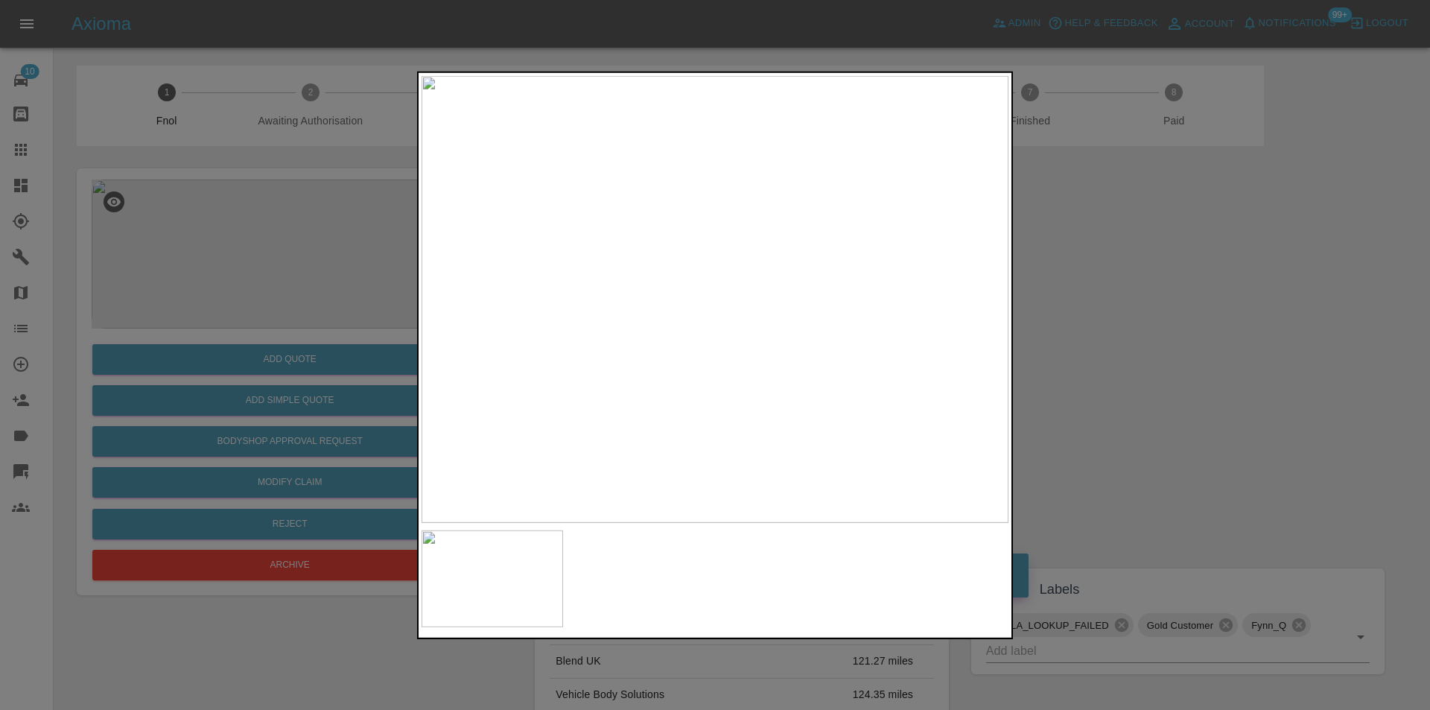
click at [768, 236] on img at bounding box center [714, 298] width 587 height 447
click at [768, 236] on img at bounding box center [556, 487] width 1760 height 1341
drag, startPoint x: 1171, startPoint y: 284, endPoint x: 747, endPoint y: 384, distance: 435.3
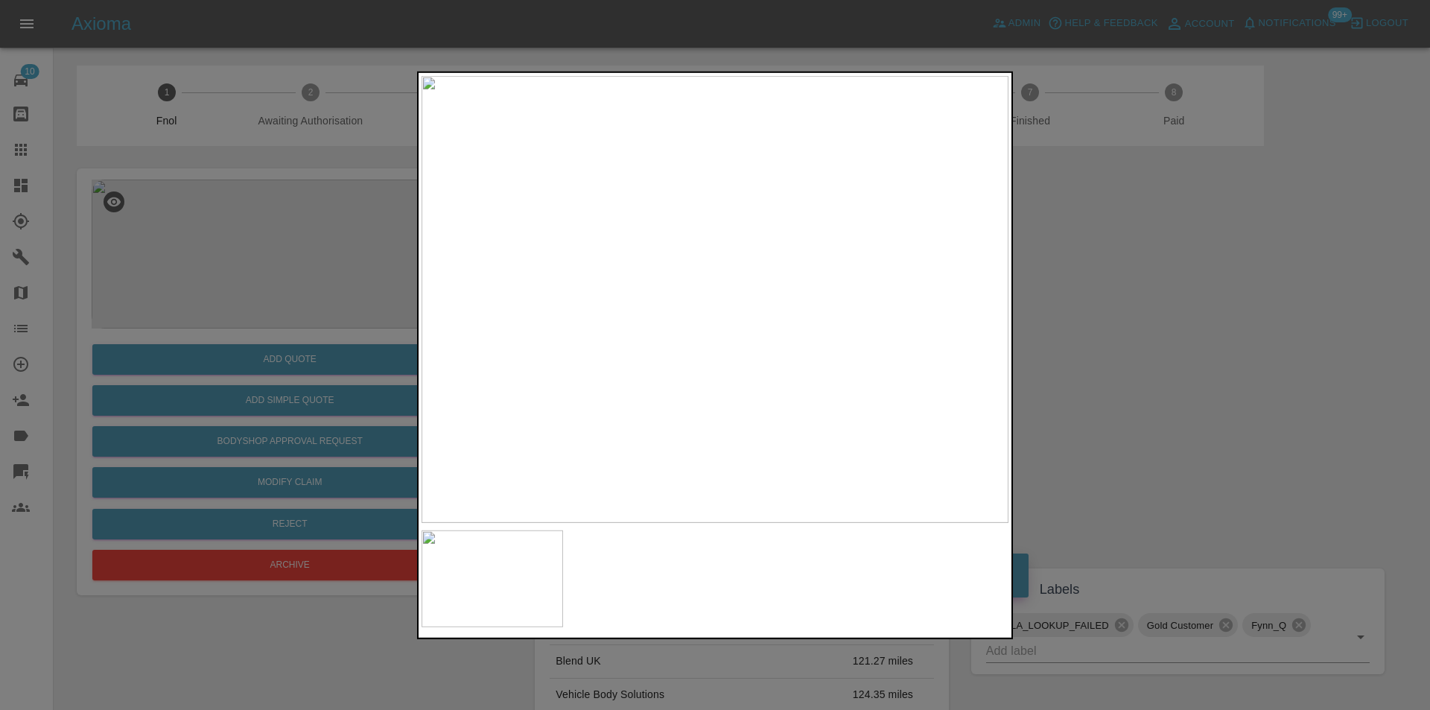
click at [1162, 284] on div at bounding box center [715, 355] width 1430 height 710
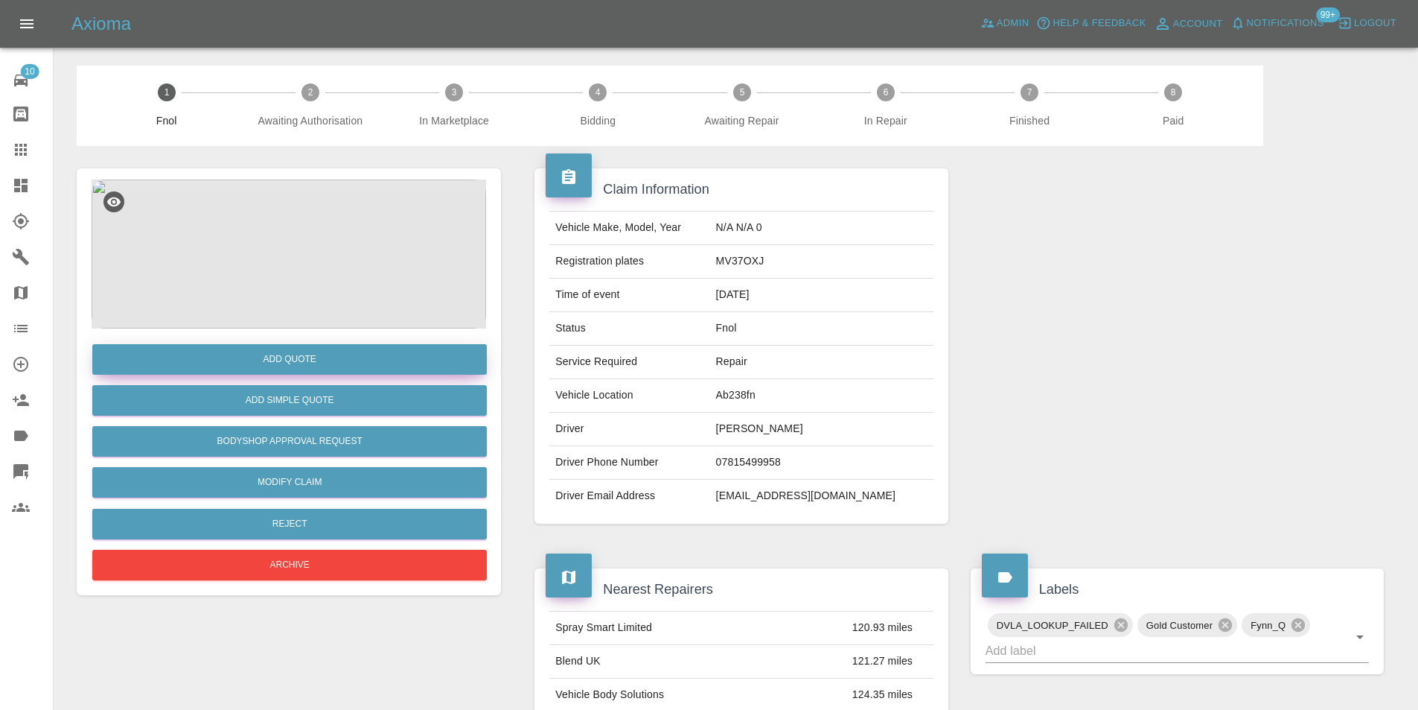
click at [301, 368] on button "Add Quote" at bounding box center [289, 359] width 395 height 31
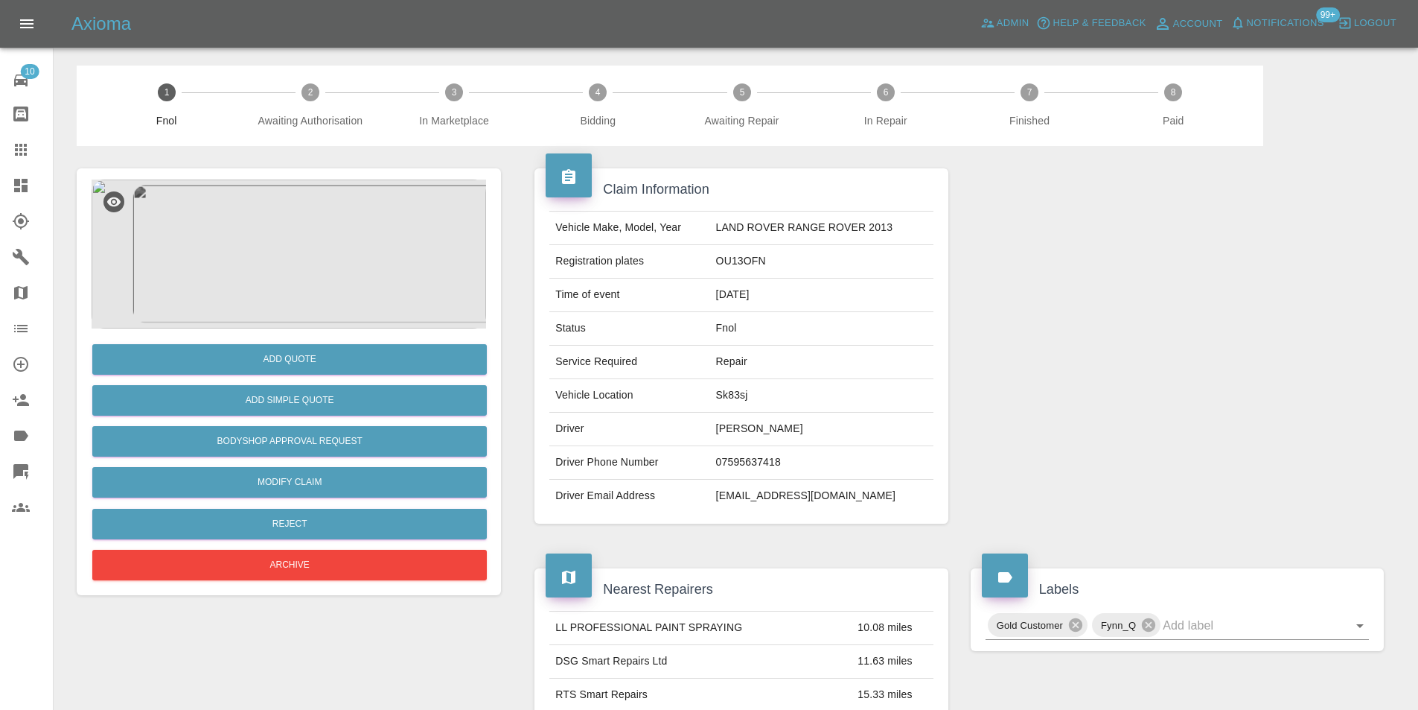
click at [271, 253] on img at bounding box center [289, 253] width 395 height 149
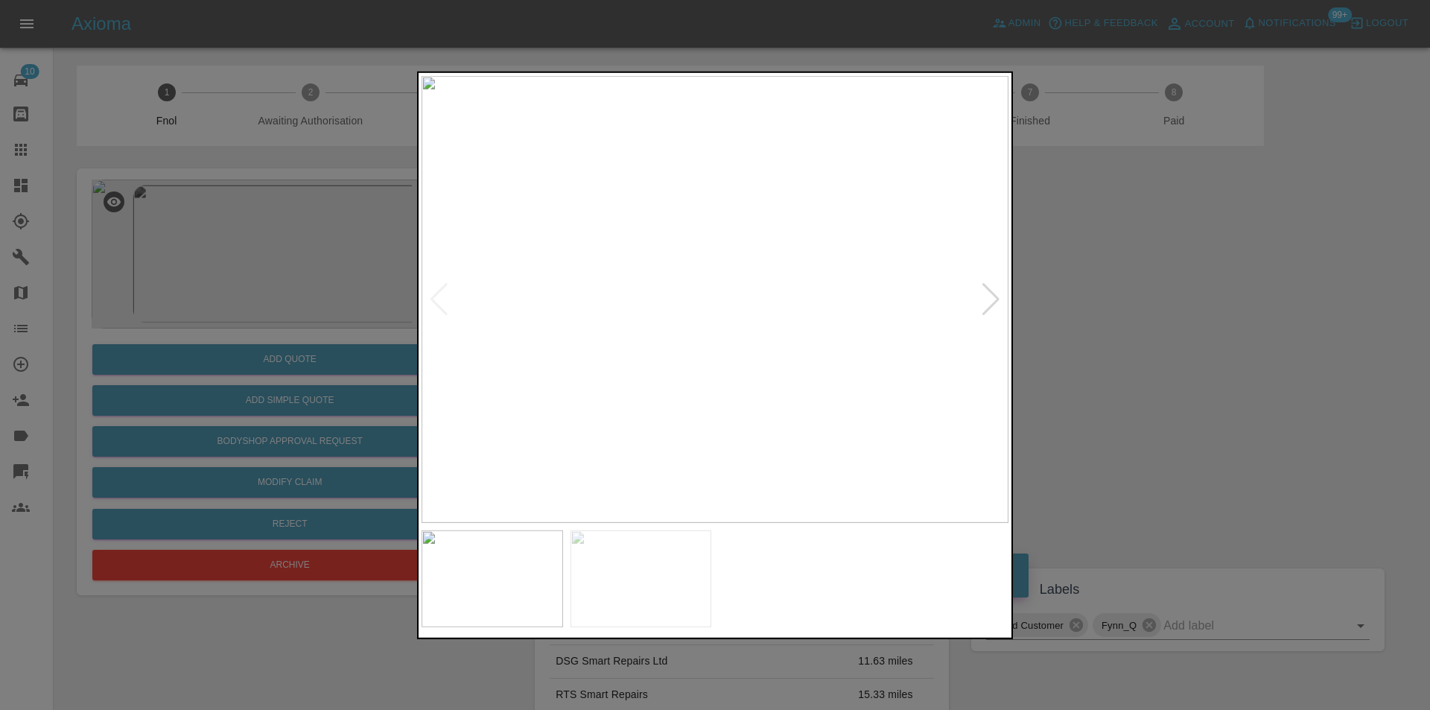
click at [996, 300] on div at bounding box center [991, 298] width 20 height 33
click at [996, 300] on img at bounding box center [714, 298] width 587 height 447
click at [1089, 299] on div at bounding box center [715, 355] width 1430 height 710
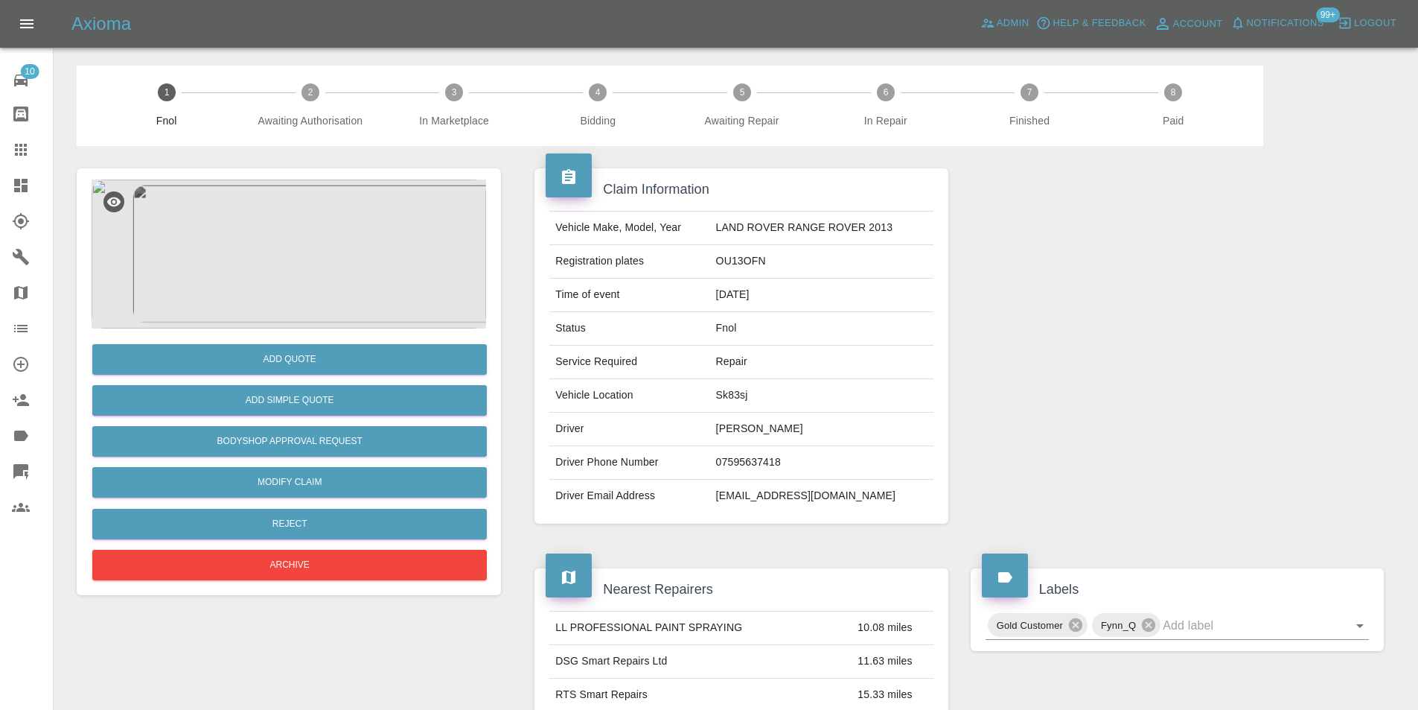
click at [313, 231] on img at bounding box center [289, 253] width 395 height 149
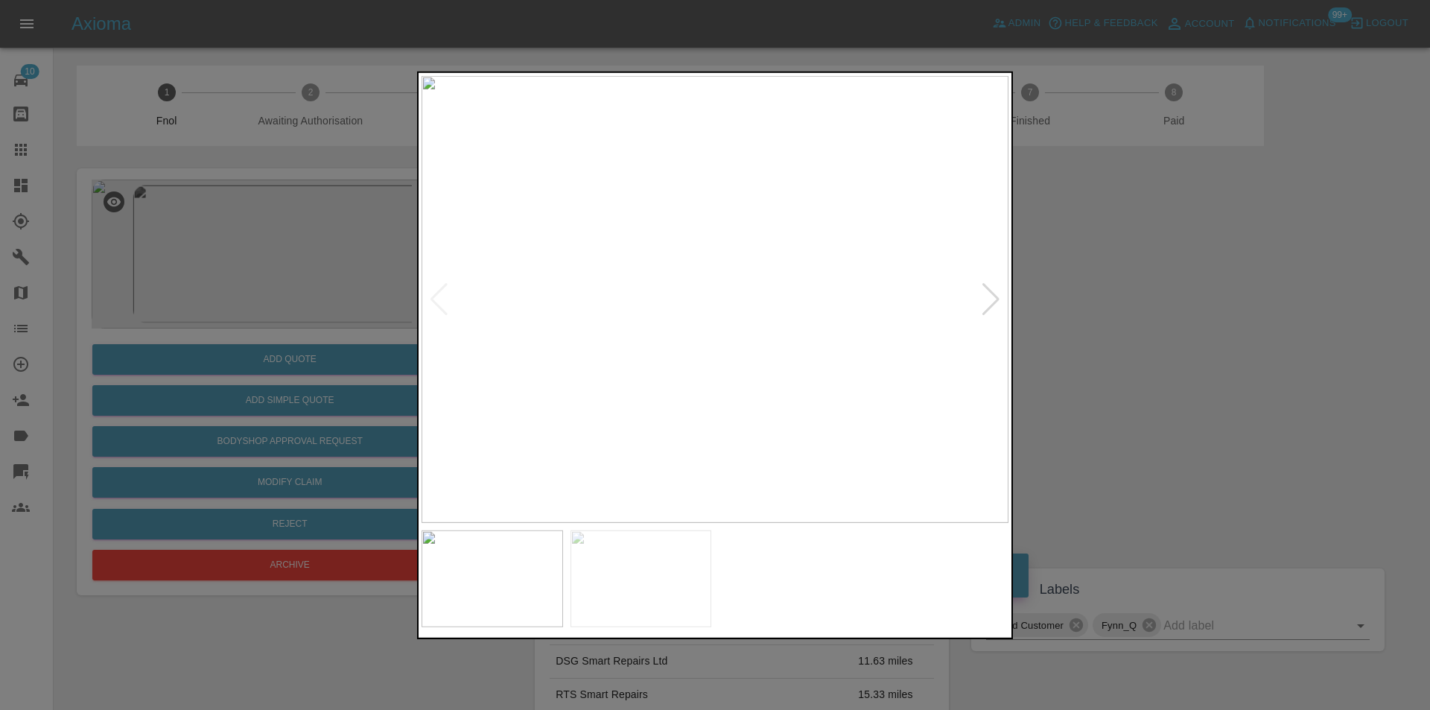
click at [1002, 298] on img at bounding box center [714, 298] width 587 height 447
click at [991, 296] on div at bounding box center [991, 298] width 20 height 33
click at [991, 296] on img at bounding box center [714, 298] width 587 height 447
click at [1109, 316] on div at bounding box center [715, 355] width 1430 height 710
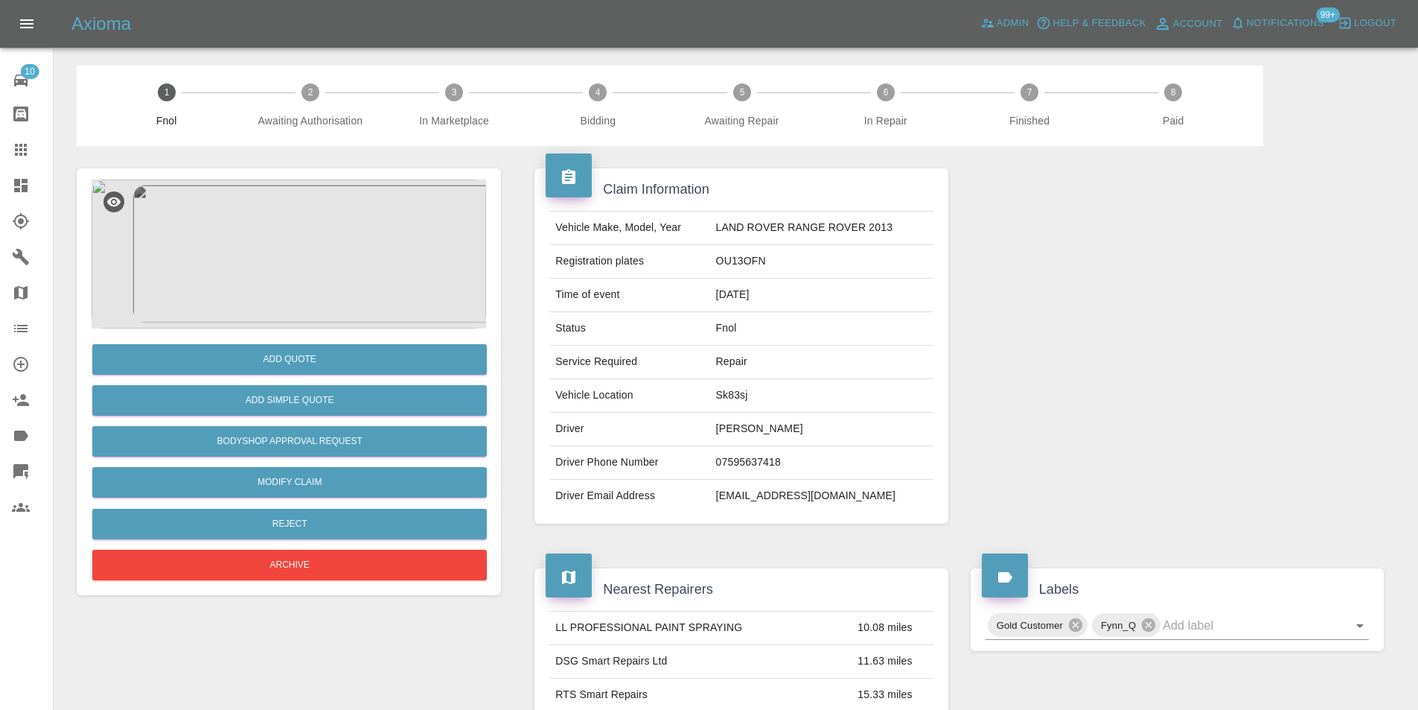
click at [1109, 316] on div at bounding box center [1178, 346] width 436 height 400
click at [294, 246] on img at bounding box center [289, 253] width 395 height 149
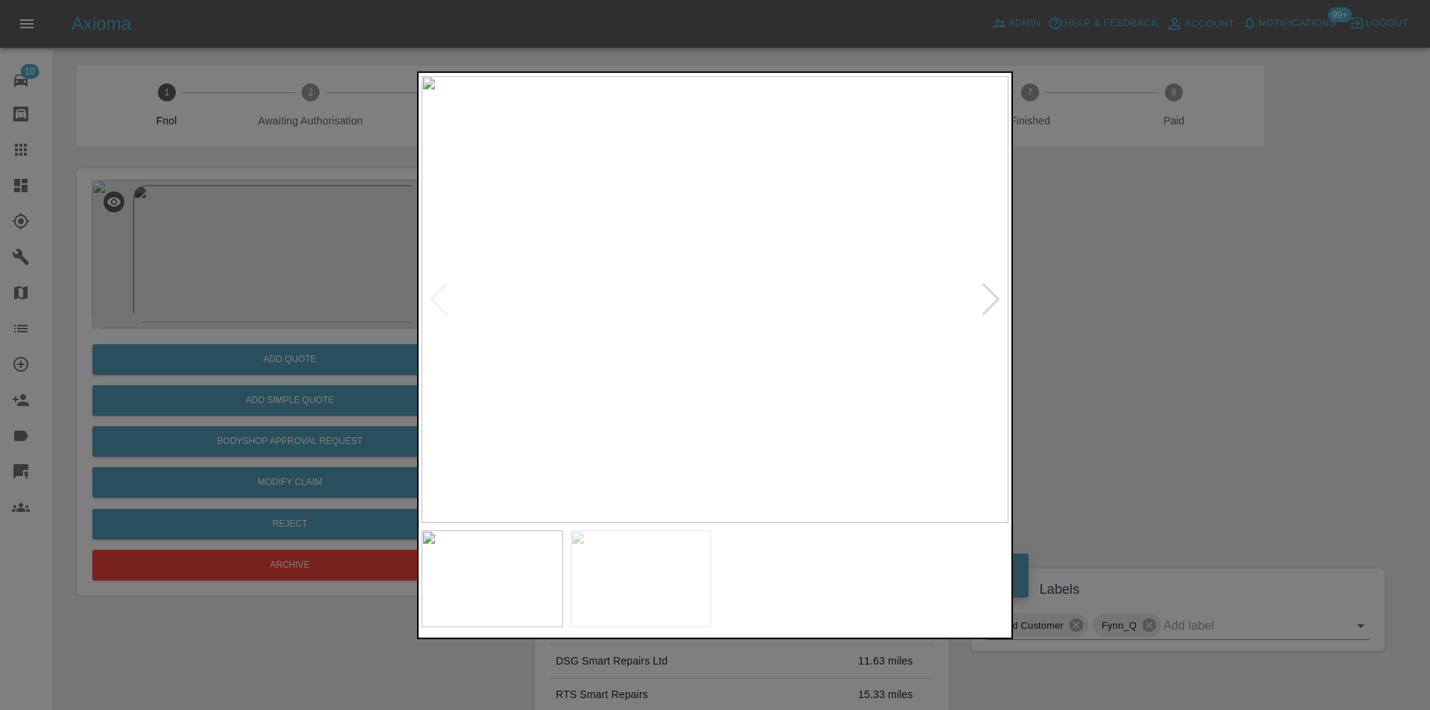
click at [989, 302] on div at bounding box center [991, 298] width 20 height 33
click at [764, 483] on img at bounding box center [714, 298] width 587 height 447
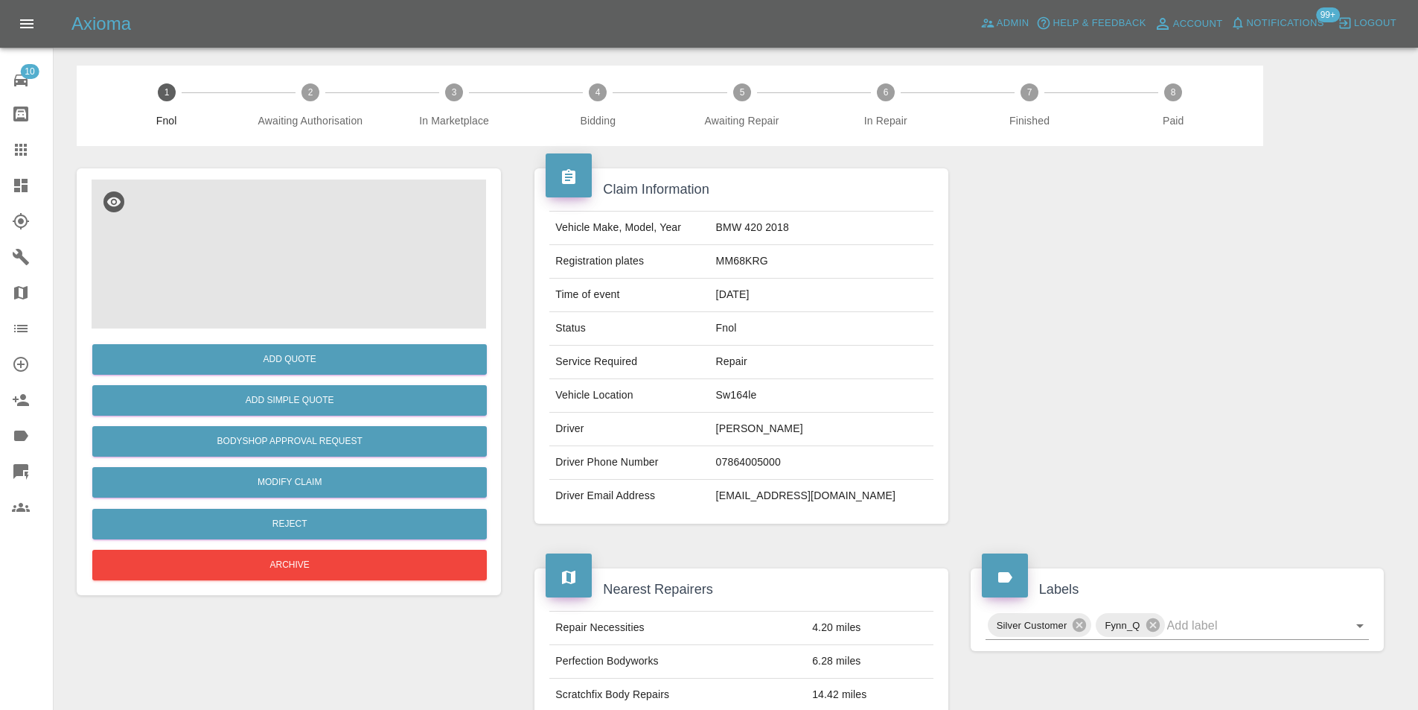
click at [299, 249] on img at bounding box center [289, 253] width 395 height 149
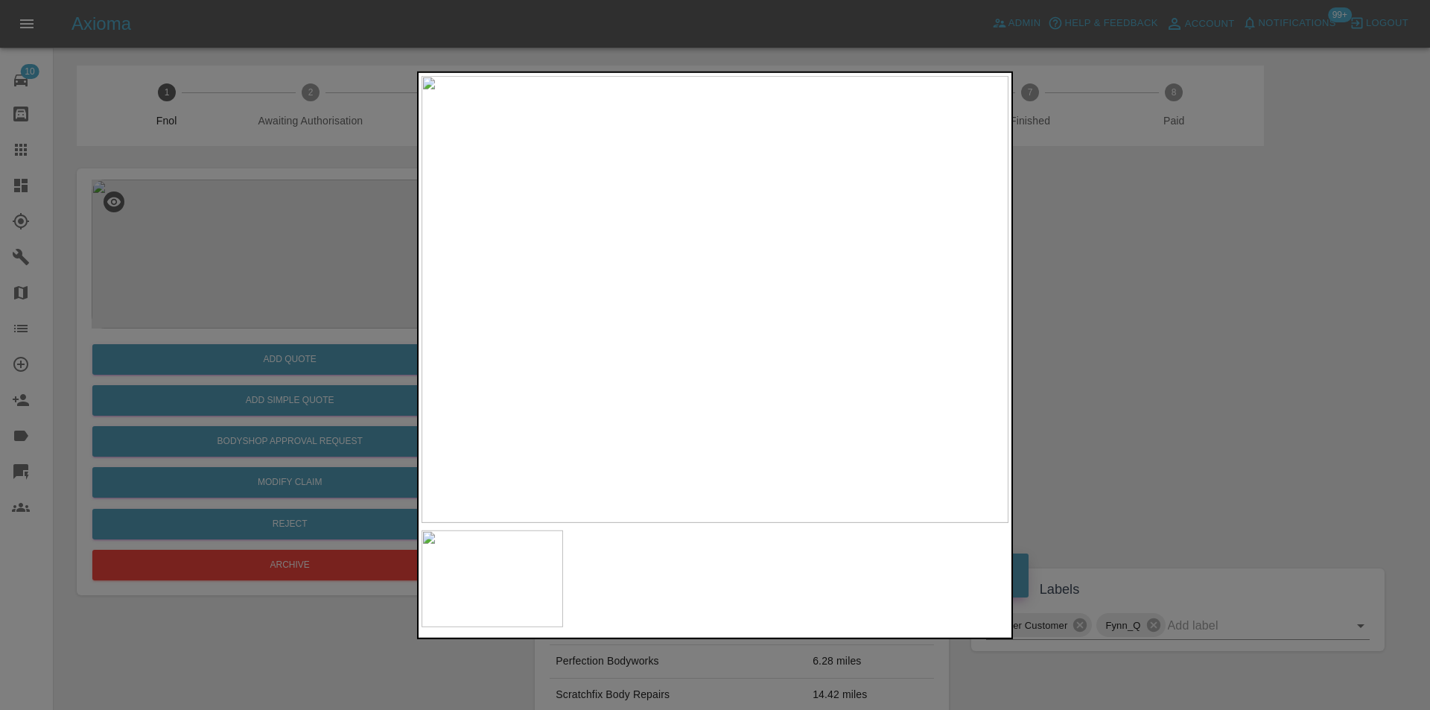
click at [1156, 345] on div at bounding box center [715, 355] width 1430 height 710
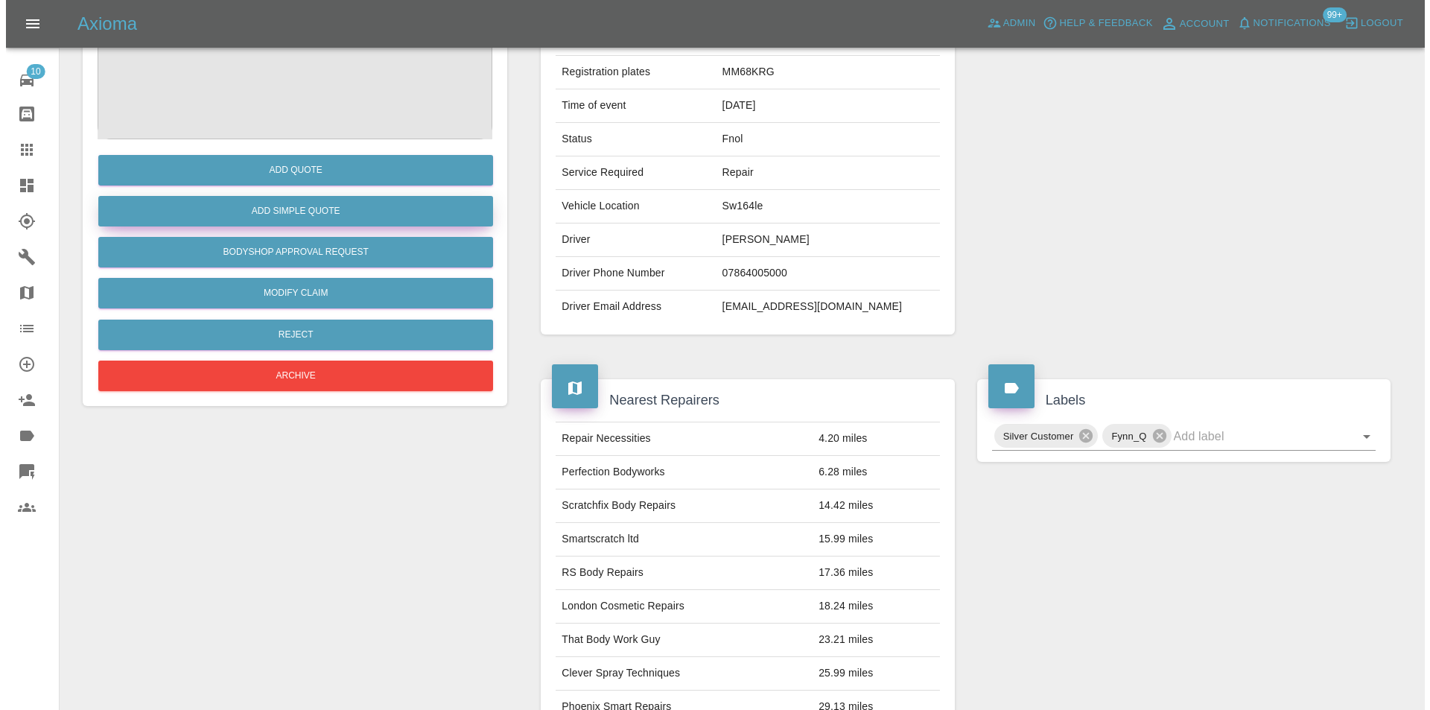
scroll to position [7, 0]
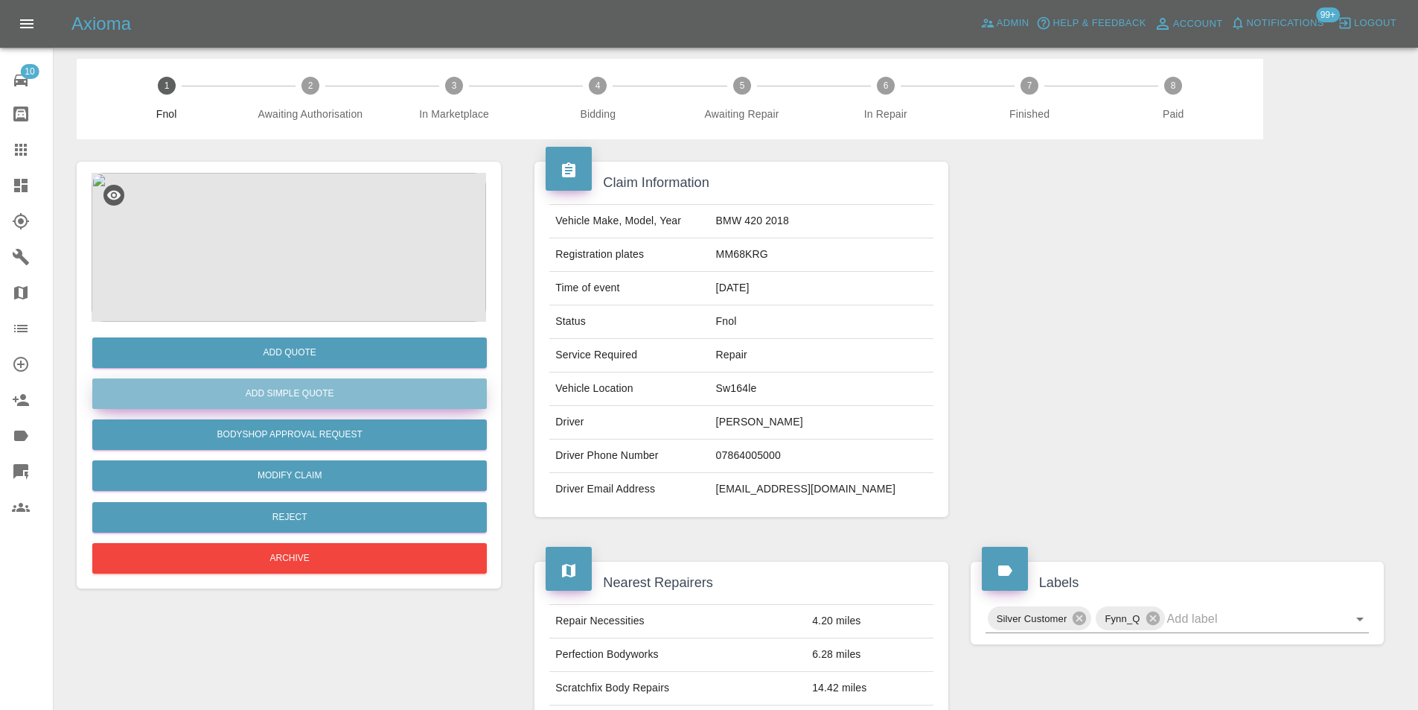
click at [318, 383] on button "Add Simple Quote" at bounding box center [289, 393] width 395 height 31
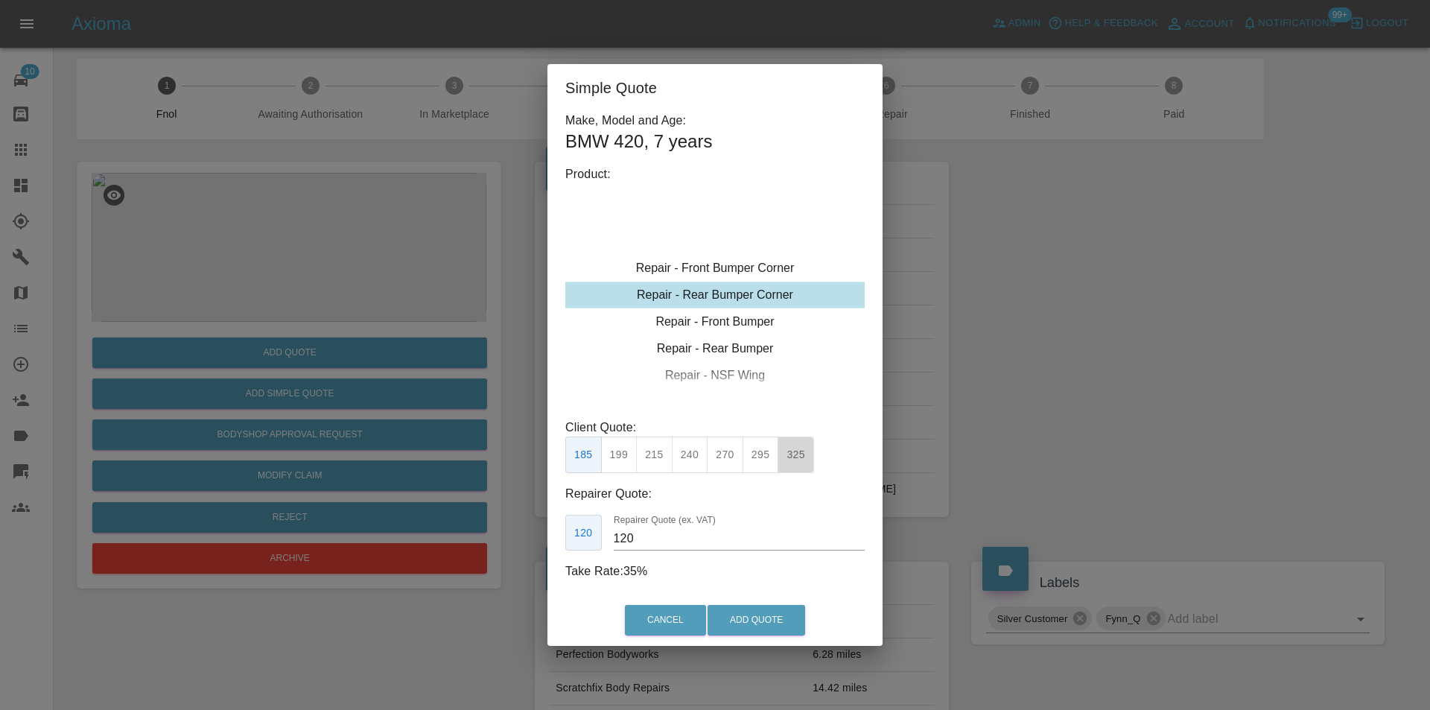
click at [794, 453] on button "325" at bounding box center [795, 454] width 36 height 36
type input "200"
click at [778, 617] on button "Add Quote" at bounding box center [756, 620] width 98 height 31
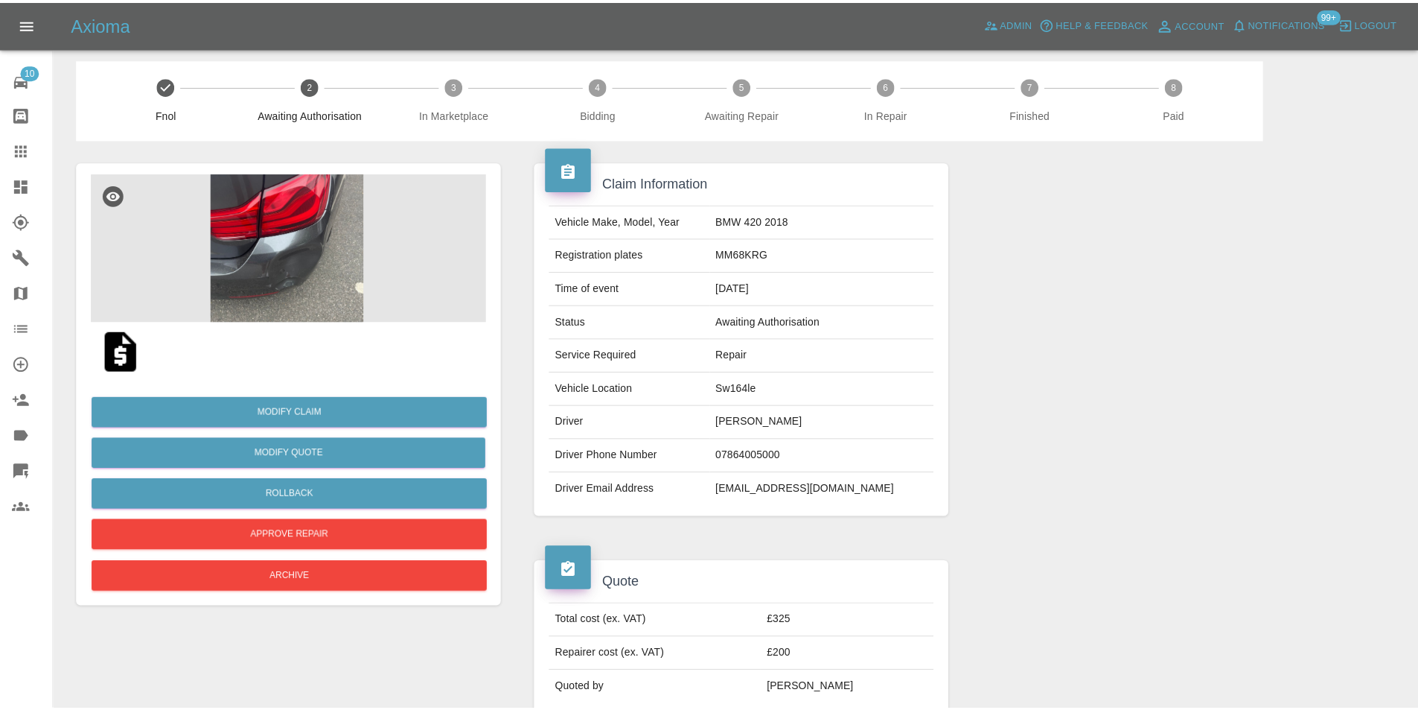
scroll to position [0, 0]
